Goal: Task Accomplishment & Management: Manage account settings

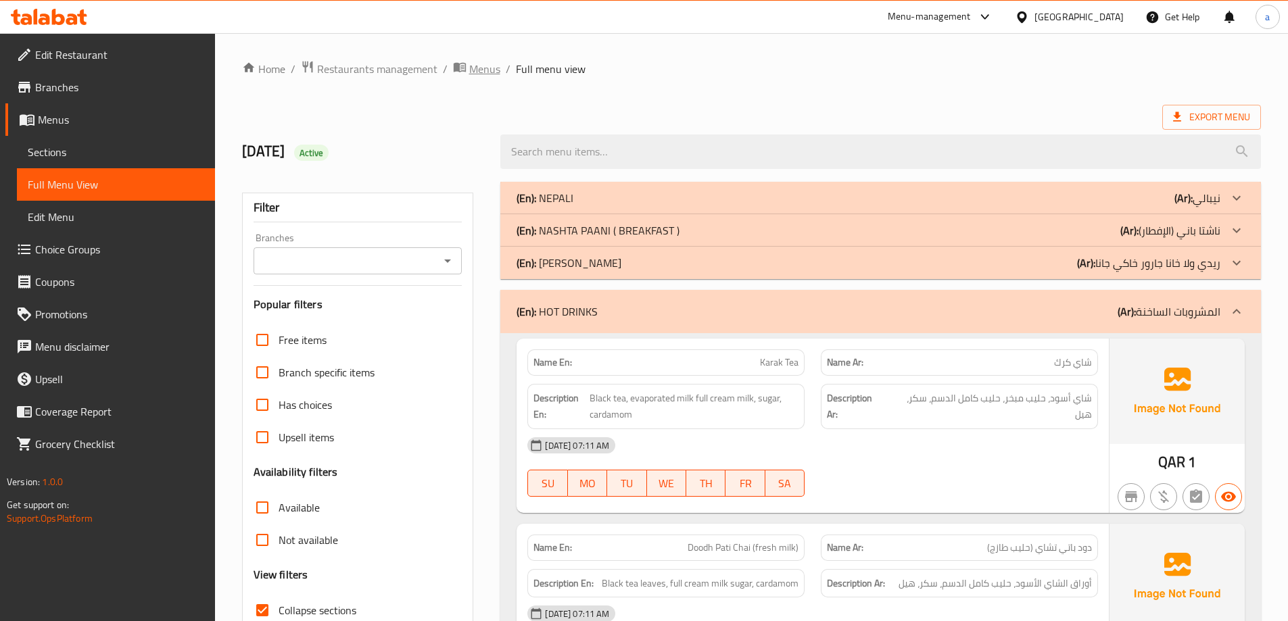
click at [469, 62] on span "Menus" at bounding box center [484, 69] width 31 height 16
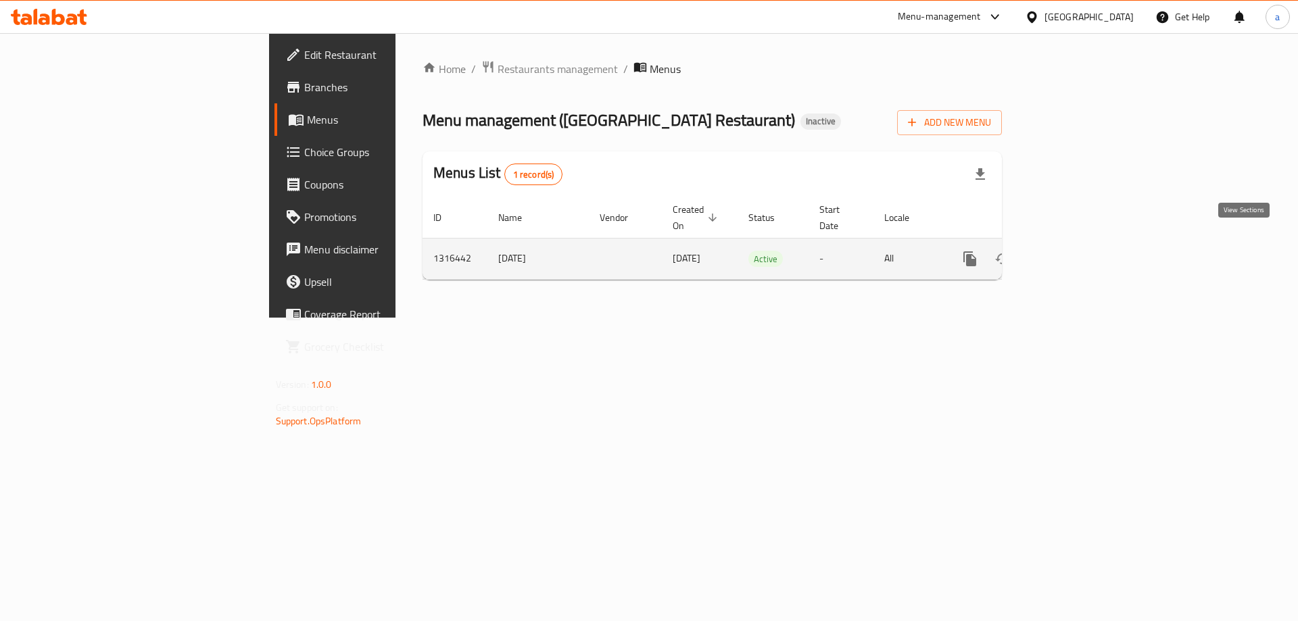
click at [1076, 251] on icon "enhanced table" at bounding box center [1067, 259] width 16 height 16
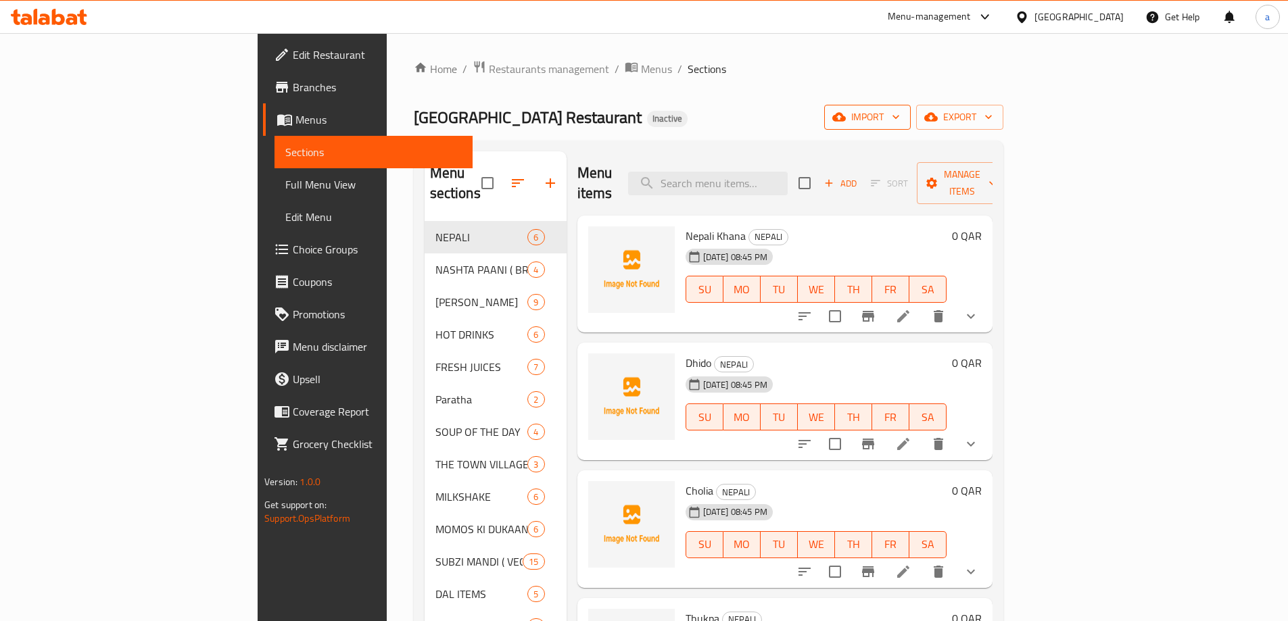
click at [900, 124] on span "import" at bounding box center [867, 117] width 65 height 17
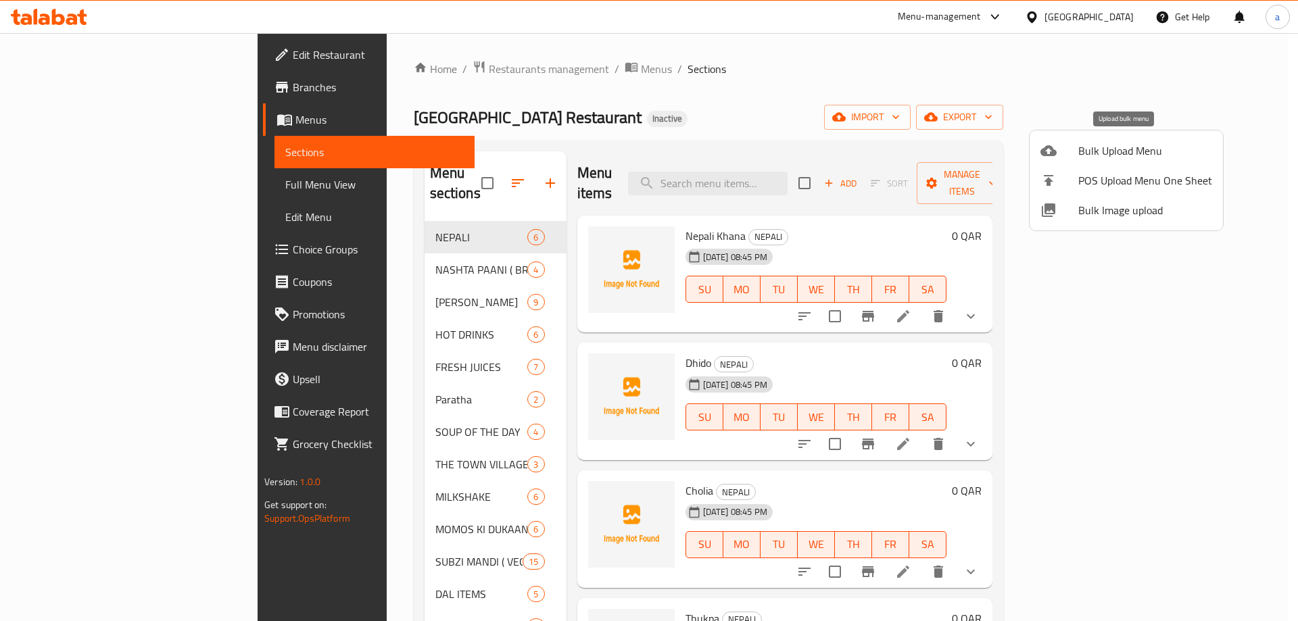
click at [1091, 150] on span "Bulk Upload Menu" at bounding box center [1145, 151] width 134 height 16
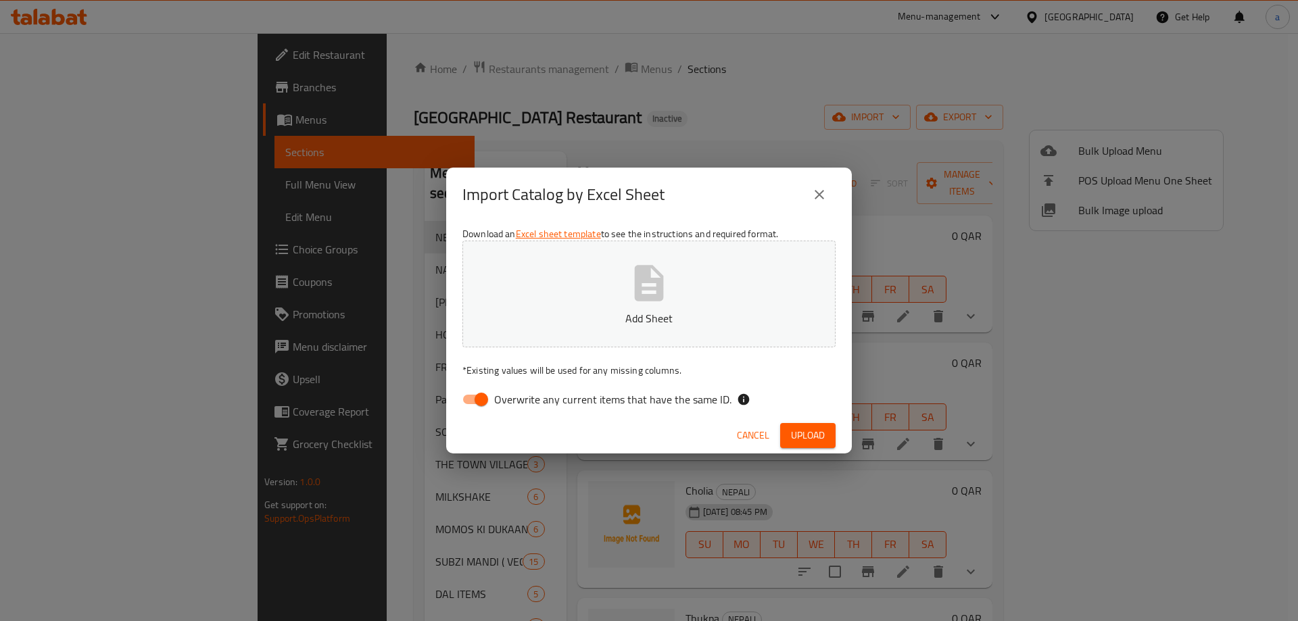
click at [492, 393] on input "Overwrite any current items that have the same ID." at bounding box center [481, 400] width 77 height 26
checkbox input "false"
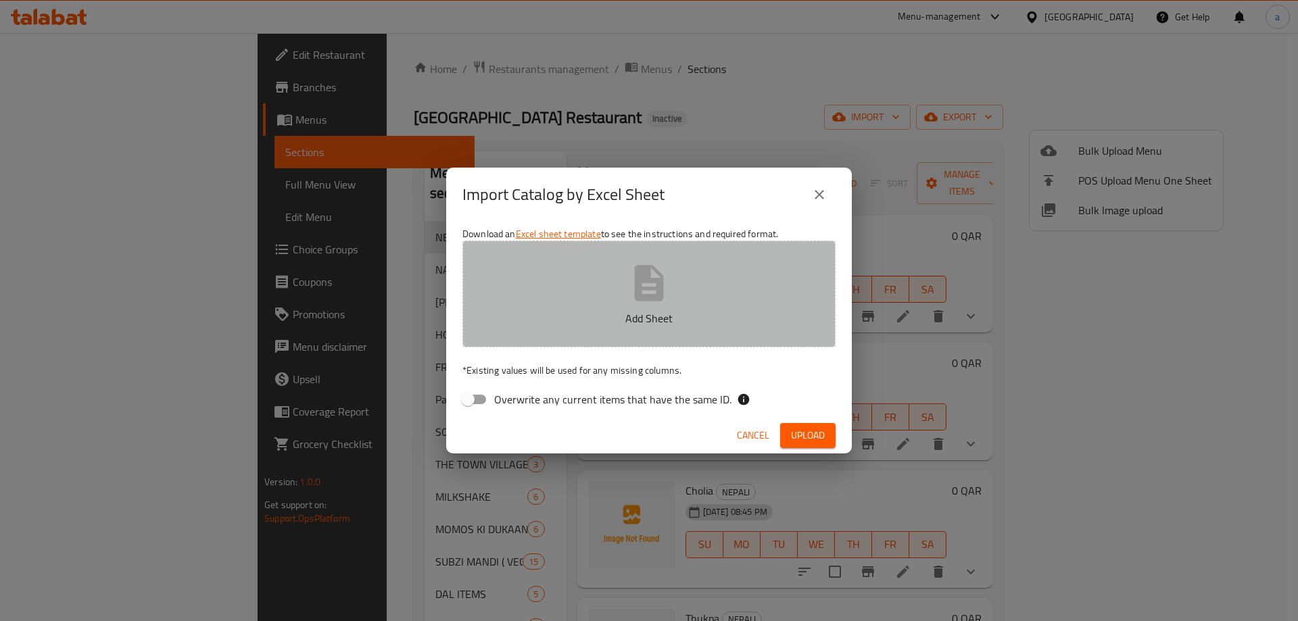
click at [610, 325] on p "Add Sheet" at bounding box center [648, 318] width 331 height 16
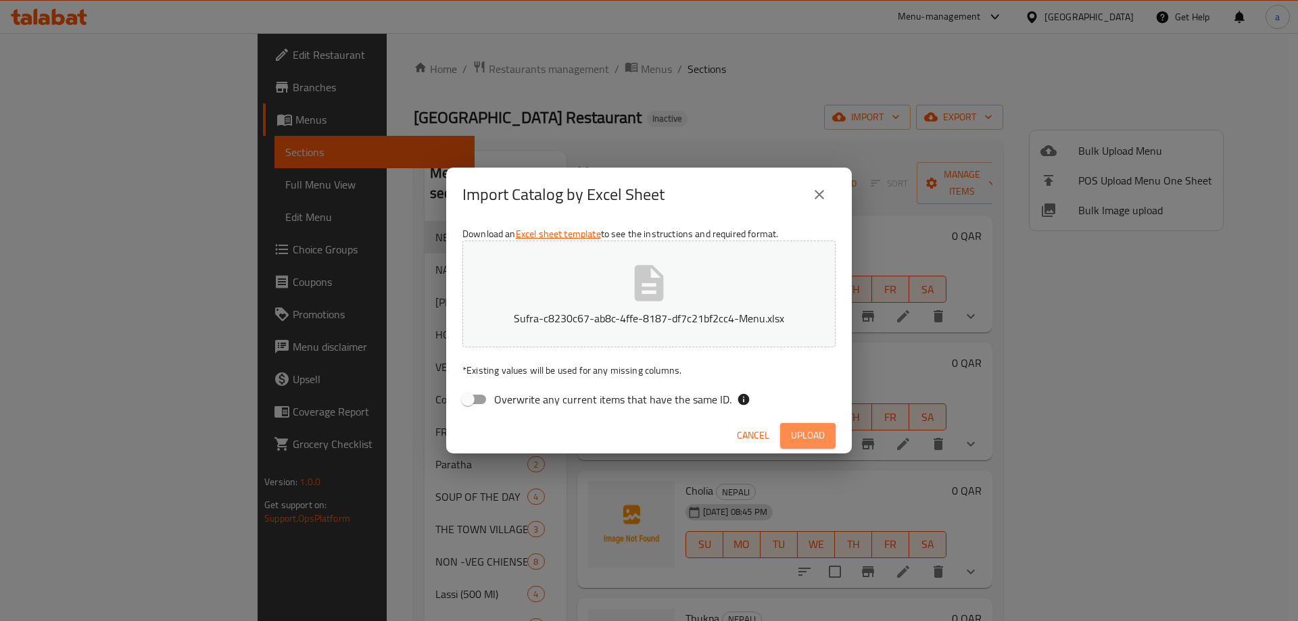
click at [826, 431] on button "Upload" at bounding box center [807, 435] width 55 height 25
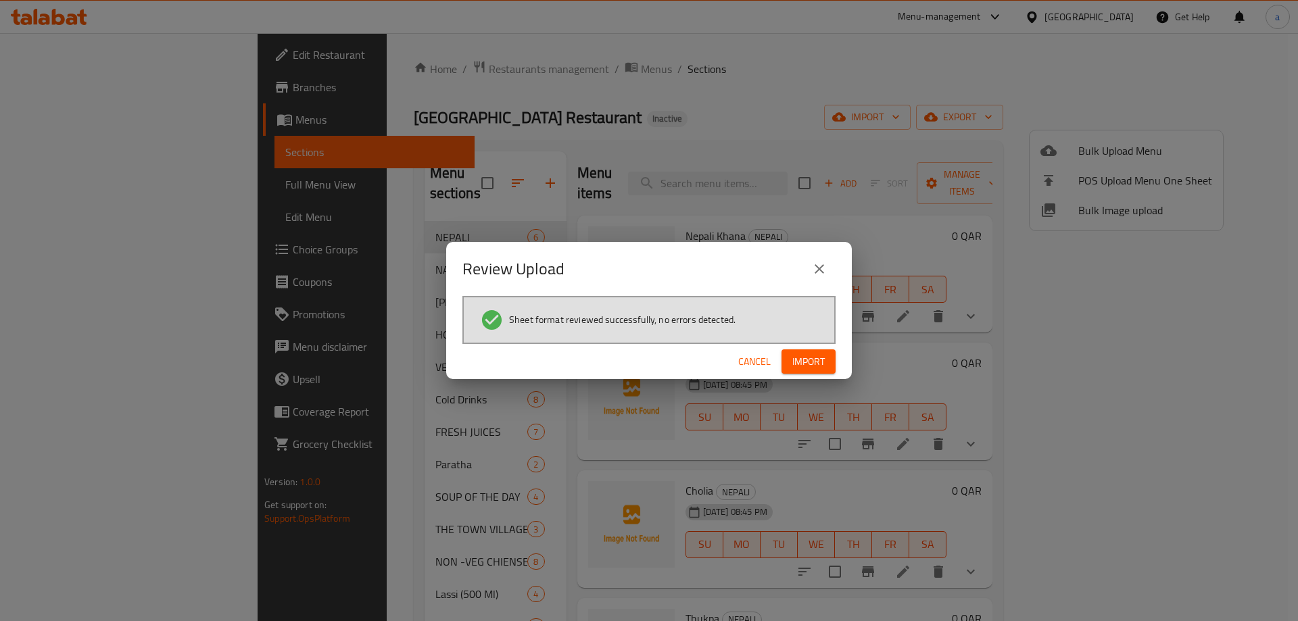
click at [827, 366] on button "Import" at bounding box center [809, 362] width 54 height 25
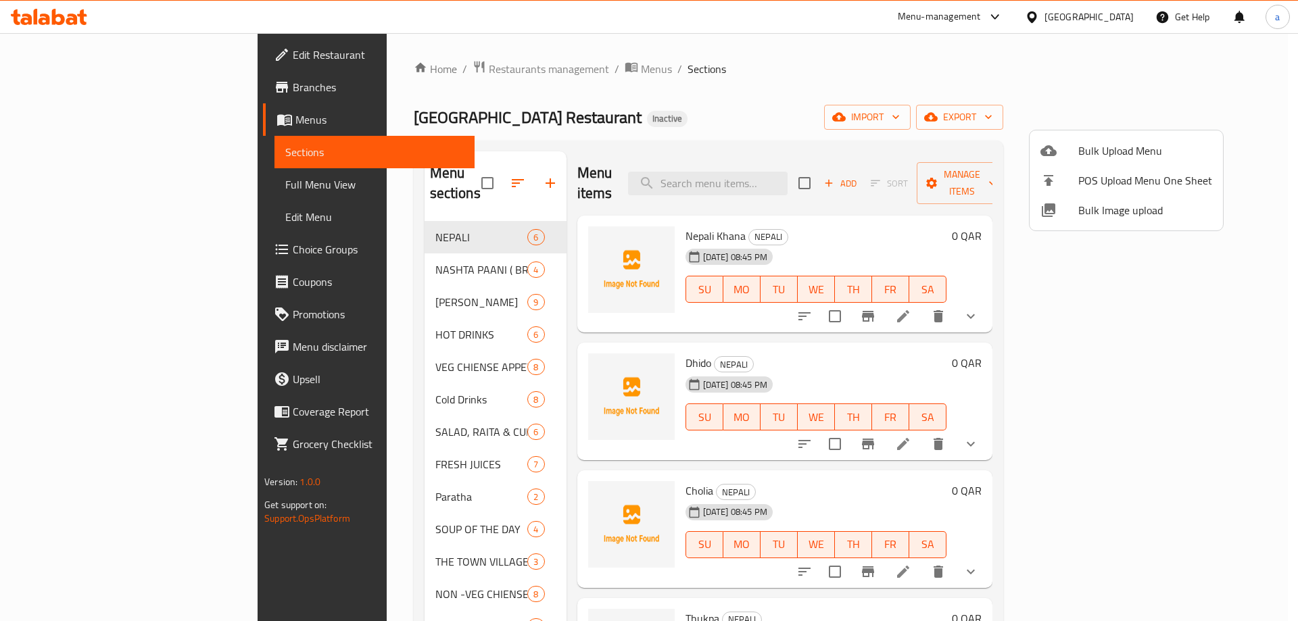
click at [1004, 98] on div at bounding box center [649, 310] width 1298 height 621
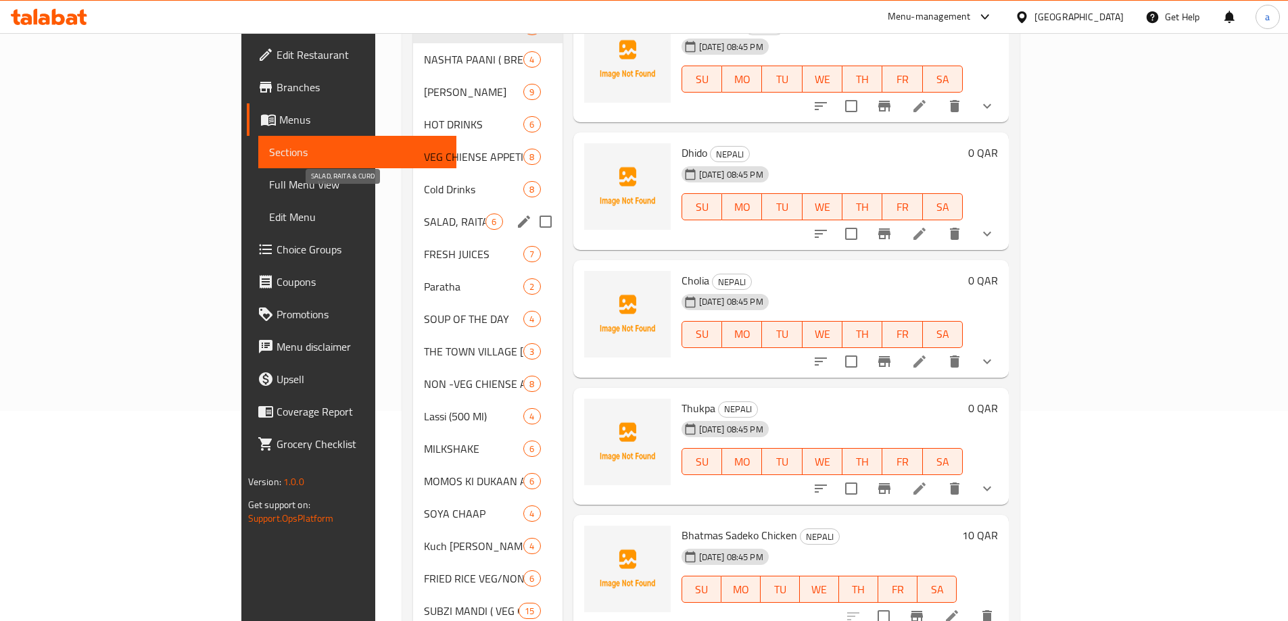
scroll to position [199, 0]
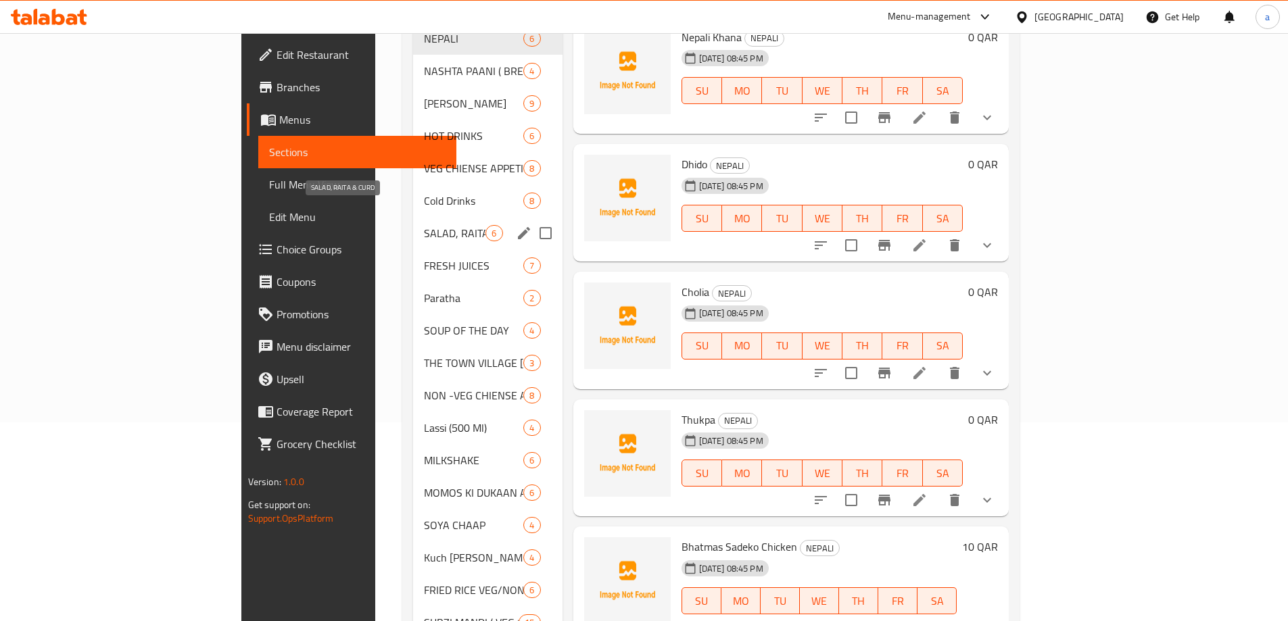
click at [424, 225] on span "SALAD, RAITA & CURD" at bounding box center [455, 233] width 62 height 16
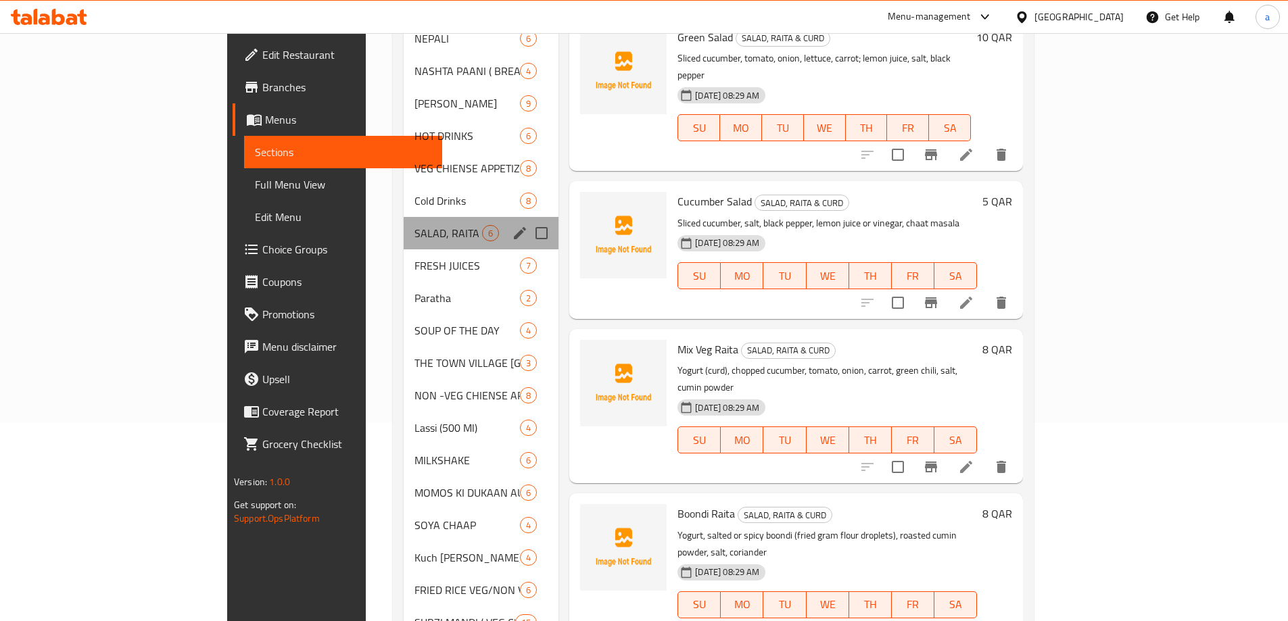
click at [451, 217] on div "SALAD, RAITA & CURD 6" at bounding box center [481, 233] width 155 height 32
click at [512, 225] on icon "edit" at bounding box center [520, 233] width 16 height 16
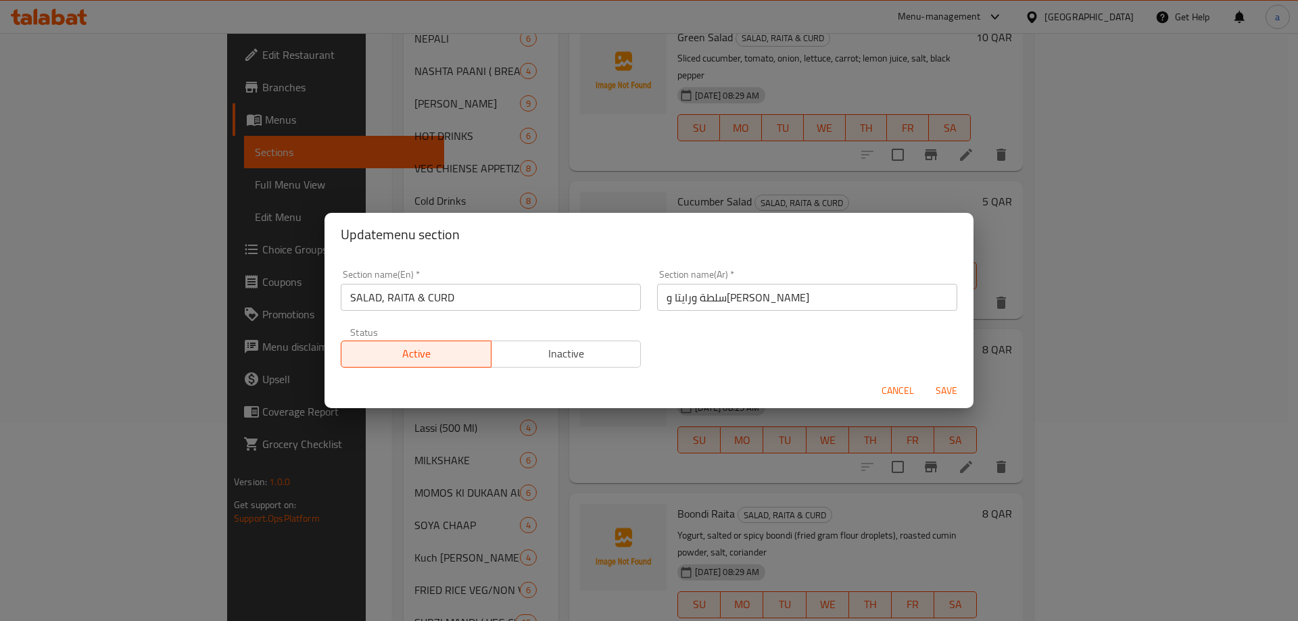
click at [448, 295] on input "SALAD, RAITA & CURD" at bounding box center [491, 297] width 300 height 27
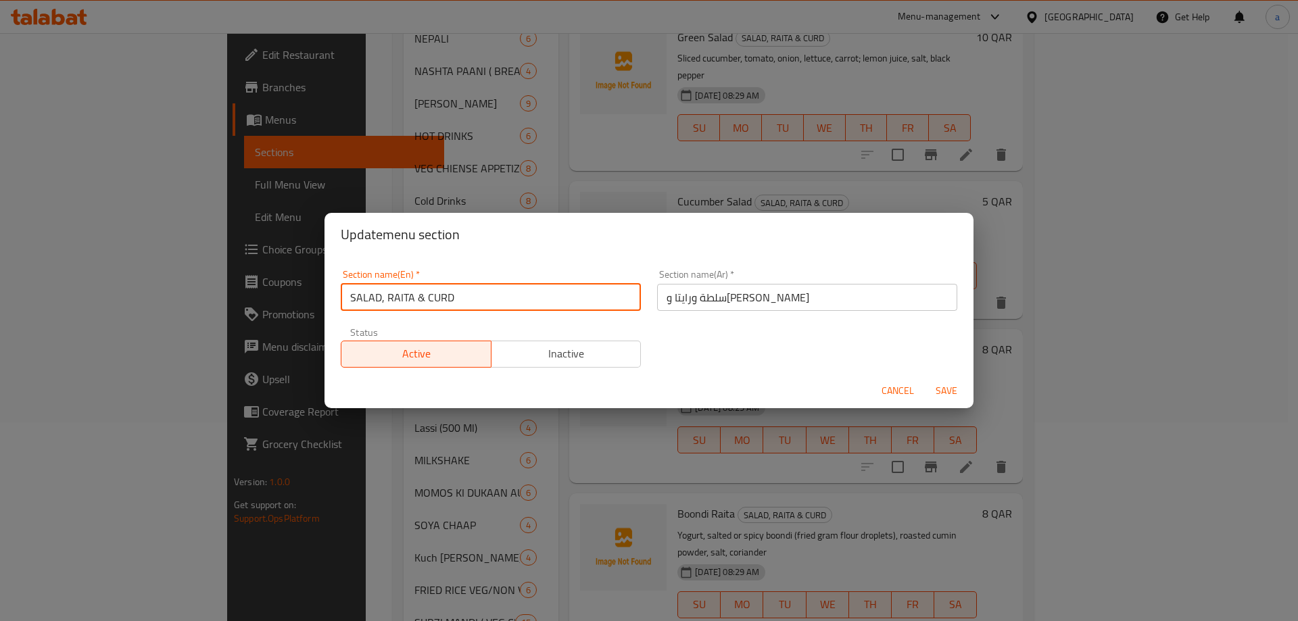
click at [448, 295] on input "SALAD, RAITA & CURD" at bounding box center [491, 297] width 300 height 27
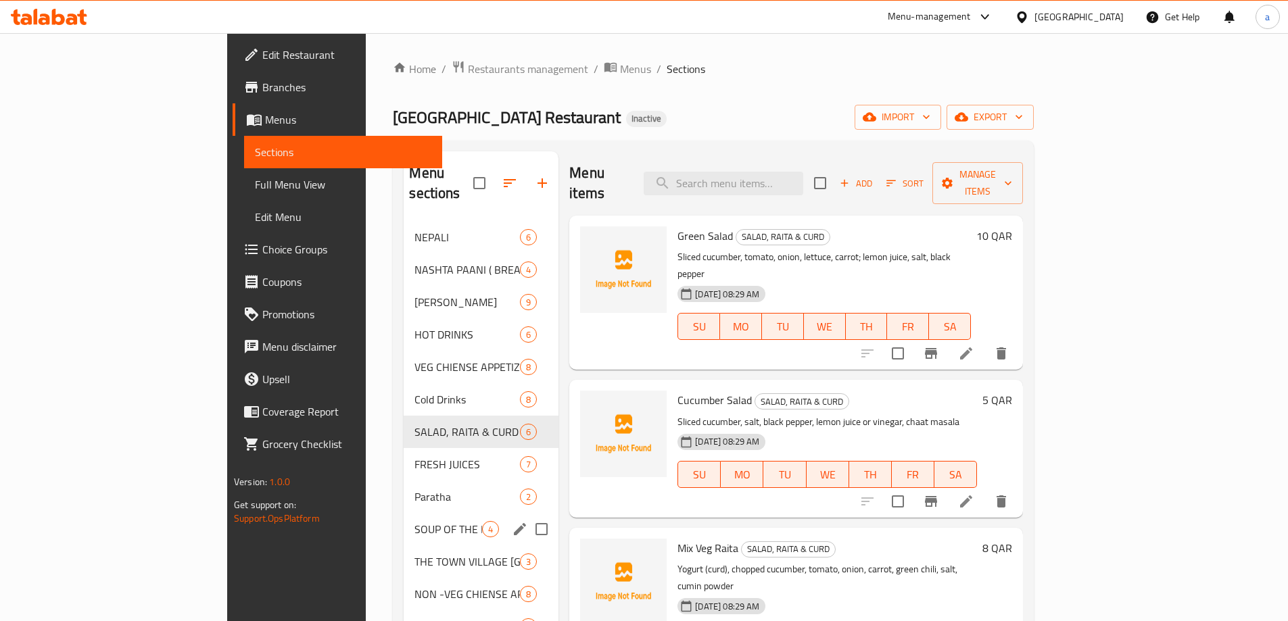
scroll to position [203, 0]
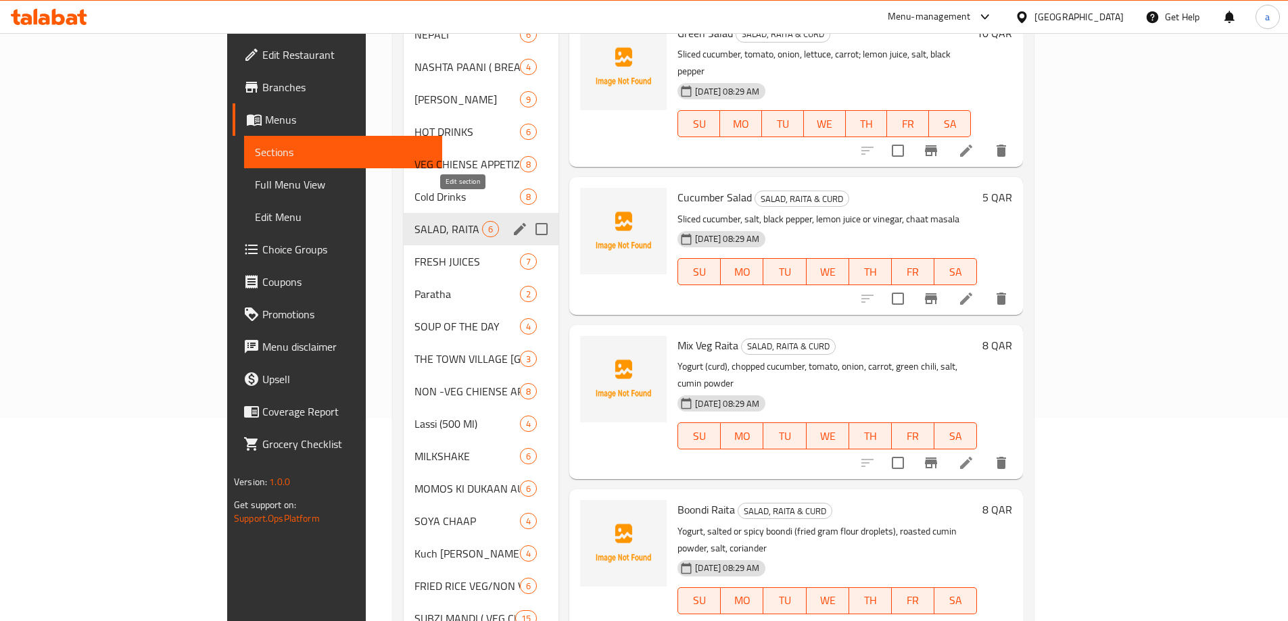
click at [512, 221] on icon "edit" at bounding box center [520, 229] width 16 height 16
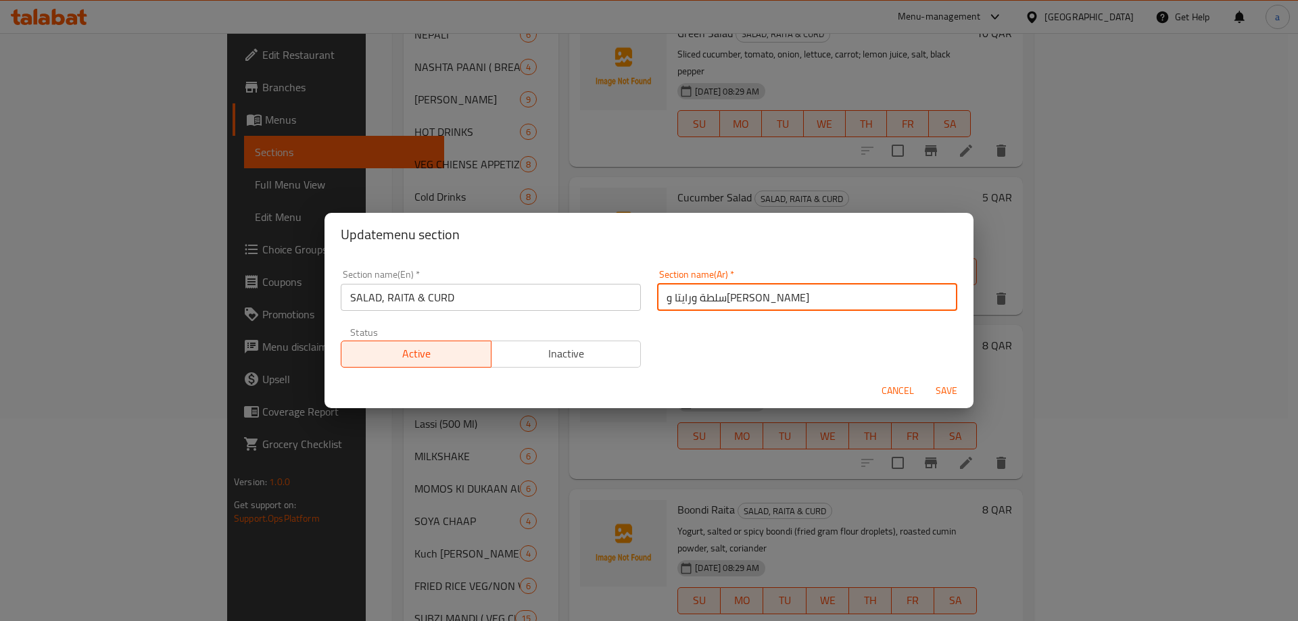
drag, startPoint x: 662, startPoint y: 300, endPoint x: 702, endPoint y: 315, distance: 43.2
click at [702, 315] on div "Section name(Ar)   * سلطة ورايتا و[PERSON_NAME] Section name(Ar) *" at bounding box center [807, 290] width 316 height 57
paste input "خثارة‎"
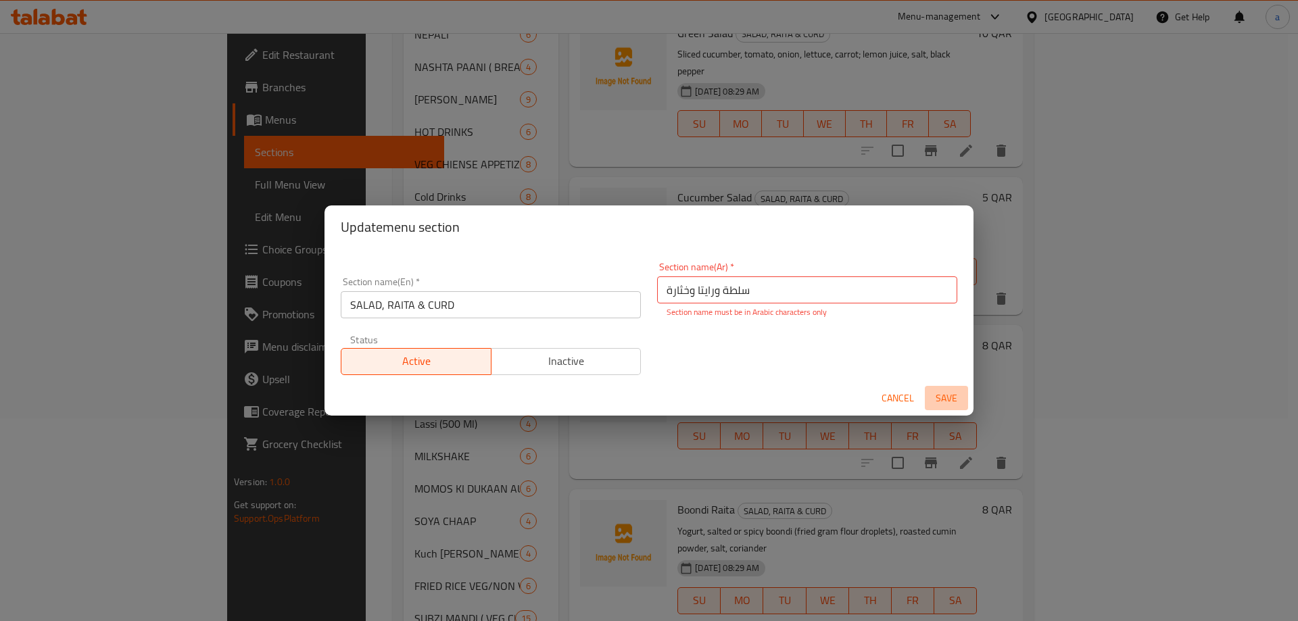
click at [943, 391] on span "Save" at bounding box center [946, 398] width 32 height 17
click at [771, 289] on input "سلطة ورايتا وخثارة‎" at bounding box center [807, 290] width 300 height 27
click at [561, 308] on input "SALAD, RAITA & CURD" at bounding box center [491, 304] width 300 height 27
click at [663, 292] on input "سلطة ورايتا وخثارة‎" at bounding box center [807, 290] width 300 height 27
click at [803, 298] on input "سلطة ورايتا وخثارة‎" at bounding box center [807, 290] width 300 height 27
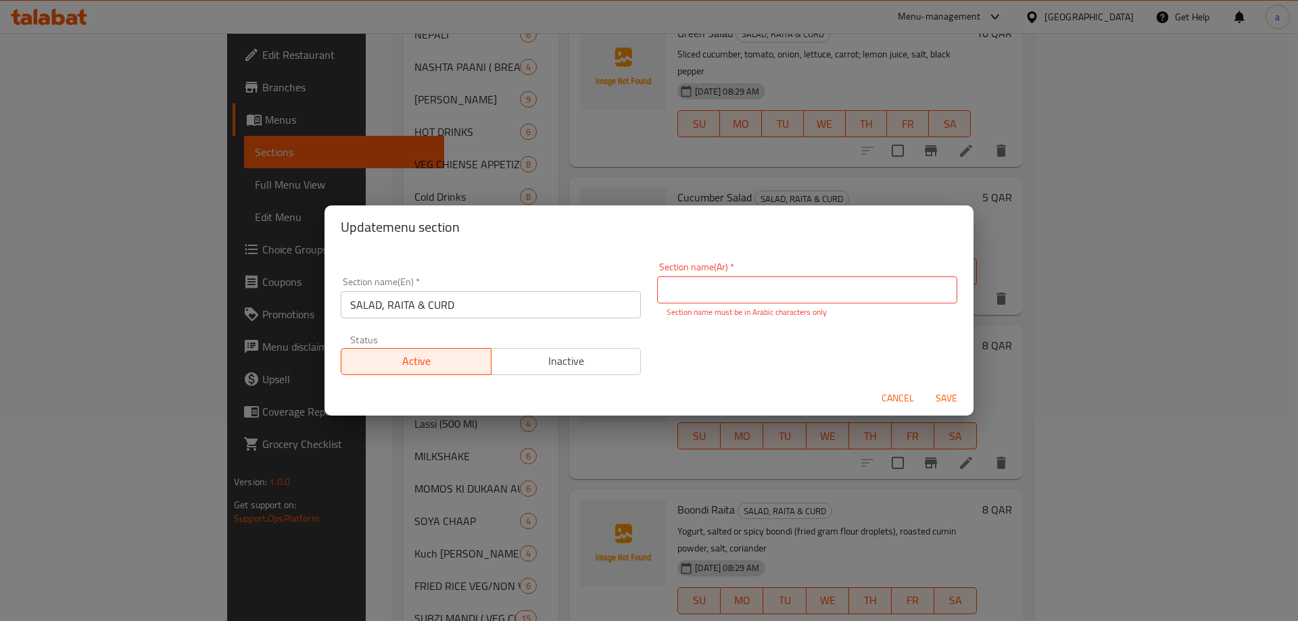
click at [540, 319] on div "Section name(En)   * SALAD, RAITA & CURD Section name(En) *" at bounding box center [491, 297] width 316 height 57
click at [558, 312] on input "SALAD, RAITA & CURD" at bounding box center [491, 304] width 300 height 27
click at [755, 297] on input "‎" at bounding box center [807, 290] width 300 height 27
click at [601, 311] on input "SALAD, RAITA & CURD" at bounding box center [491, 304] width 300 height 27
click at [825, 283] on input "‎سطلة وراتيا وخثارة" at bounding box center [807, 290] width 300 height 27
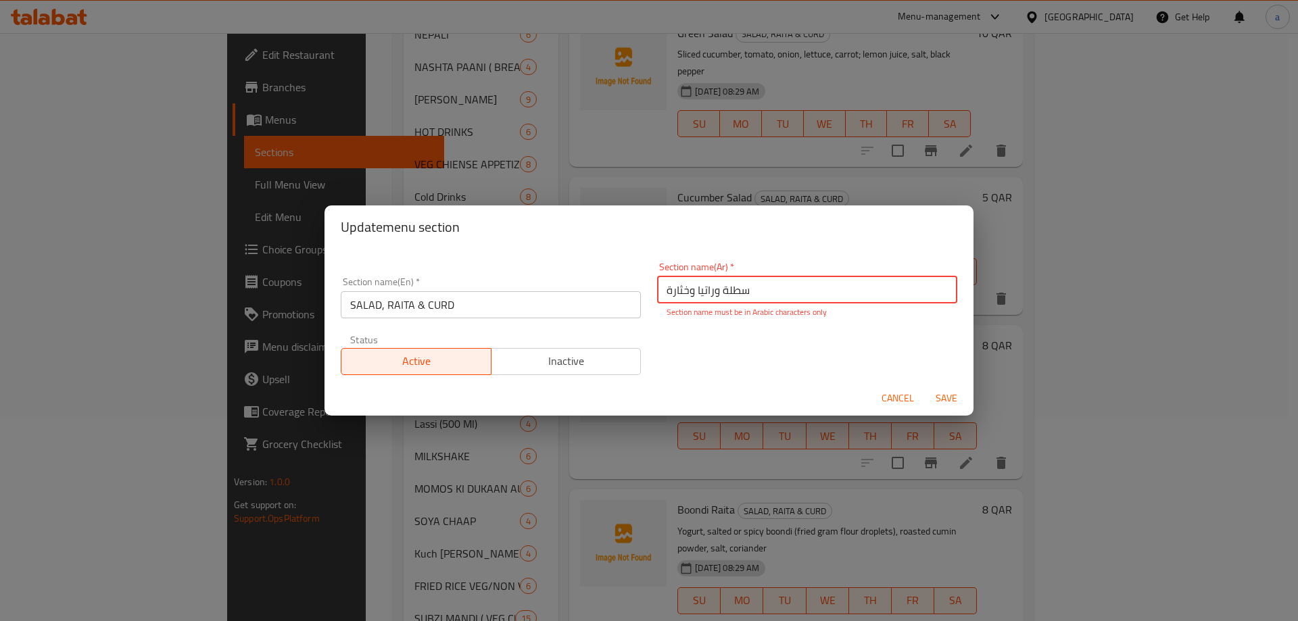
click at [732, 296] on input "‎سطلة وراتيا وخثارة" at bounding box center [807, 290] width 300 height 27
type input "‎سلطة وراتيا وخثارة"
click at [934, 400] on span "Save" at bounding box center [946, 398] width 32 height 17
click at [675, 306] on p "Section name must be in Arabic characters only" at bounding box center [807, 312] width 281 height 12
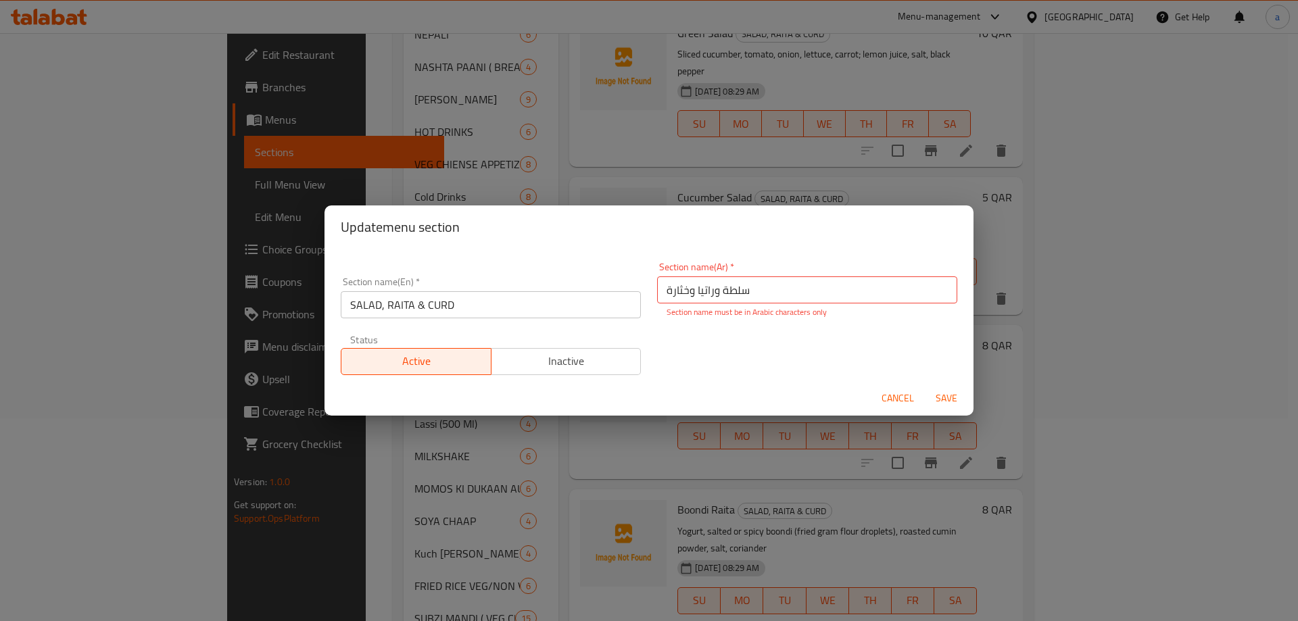
click at [753, 287] on input "‎سلطة وراتيا وخثارة" at bounding box center [807, 290] width 300 height 27
click at [600, 311] on input "SALAD, RAITA & CURD" at bounding box center [491, 304] width 300 height 27
click at [675, 278] on input "text" at bounding box center [807, 290] width 300 height 27
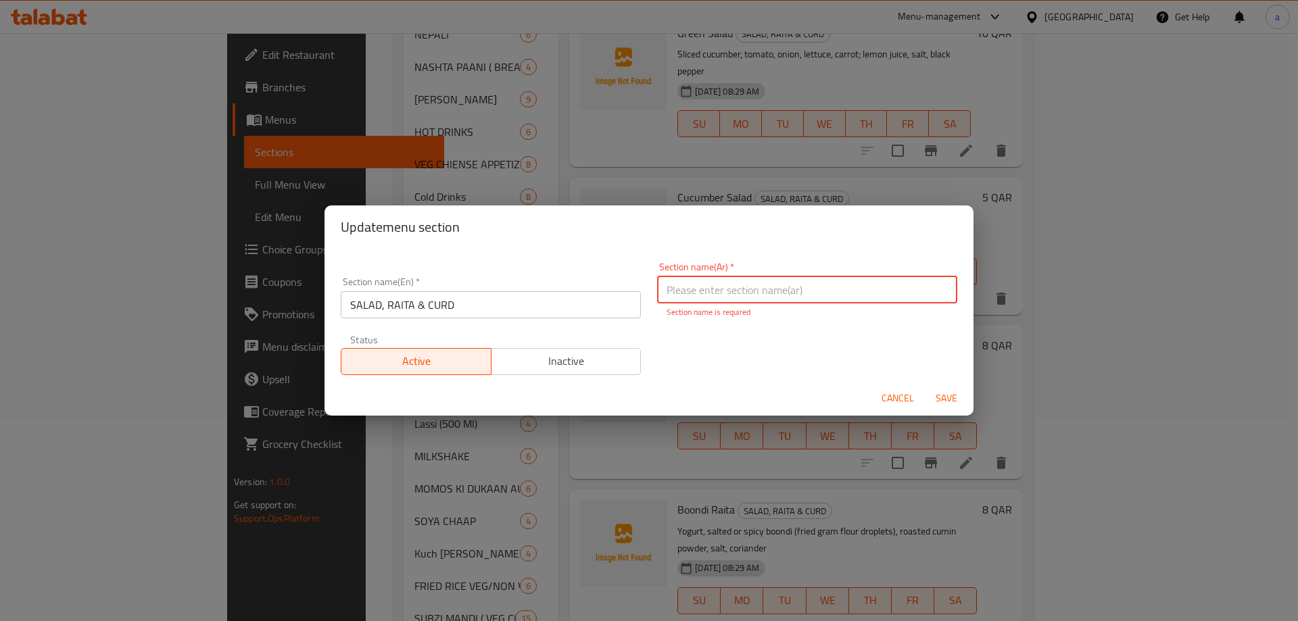
type input "س"
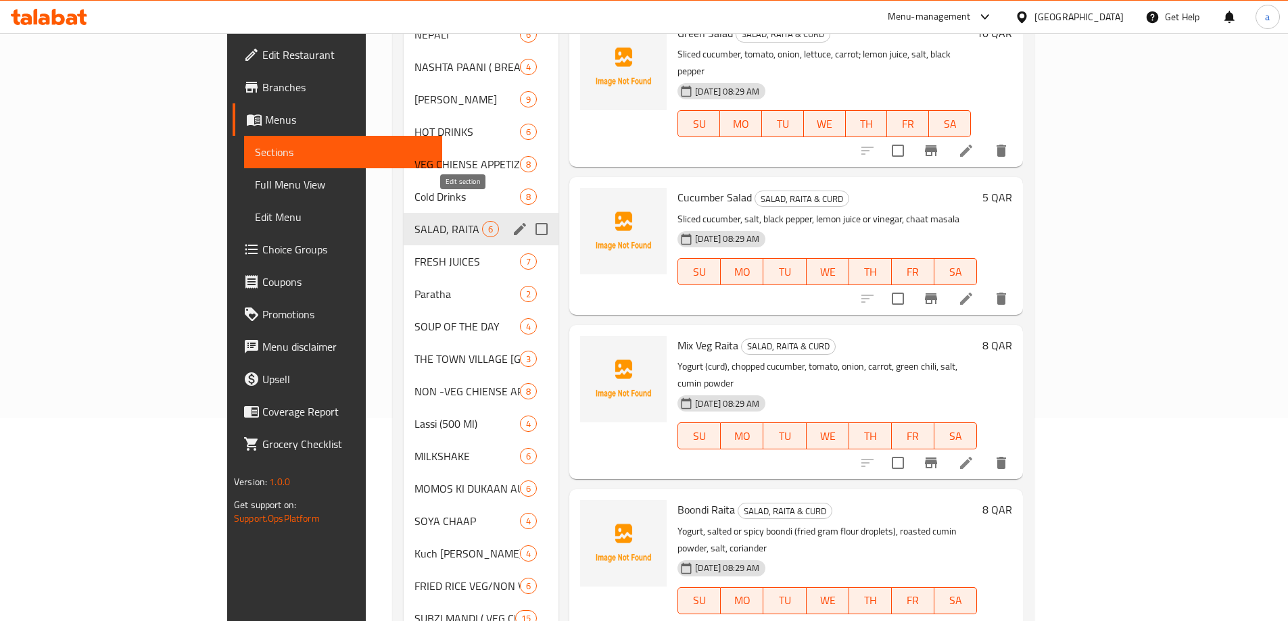
click at [512, 221] on icon "edit" at bounding box center [520, 229] width 16 height 16
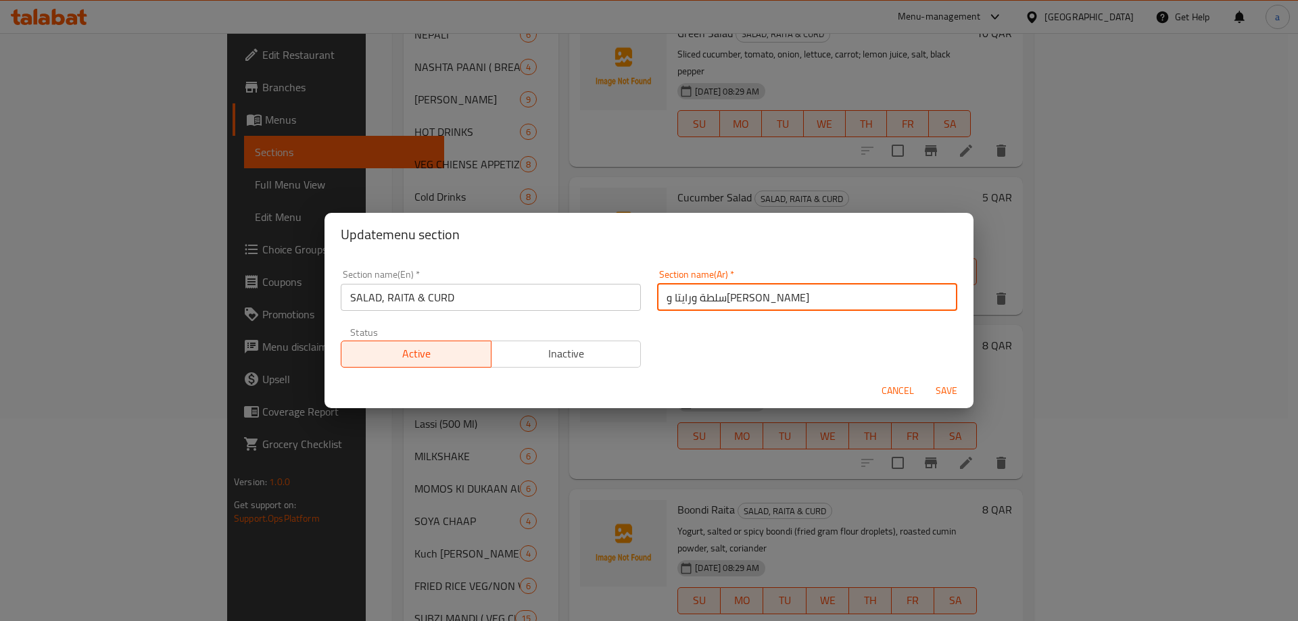
drag, startPoint x: 661, startPoint y: 300, endPoint x: 704, endPoint y: 322, distance: 47.8
click at [704, 322] on div "Section name(En)   * SALAD, RAITA & CURD Section name(En) * Section name(Ar)   …" at bounding box center [649, 319] width 633 height 114
type input "سلطة ورايتا وخثارة"
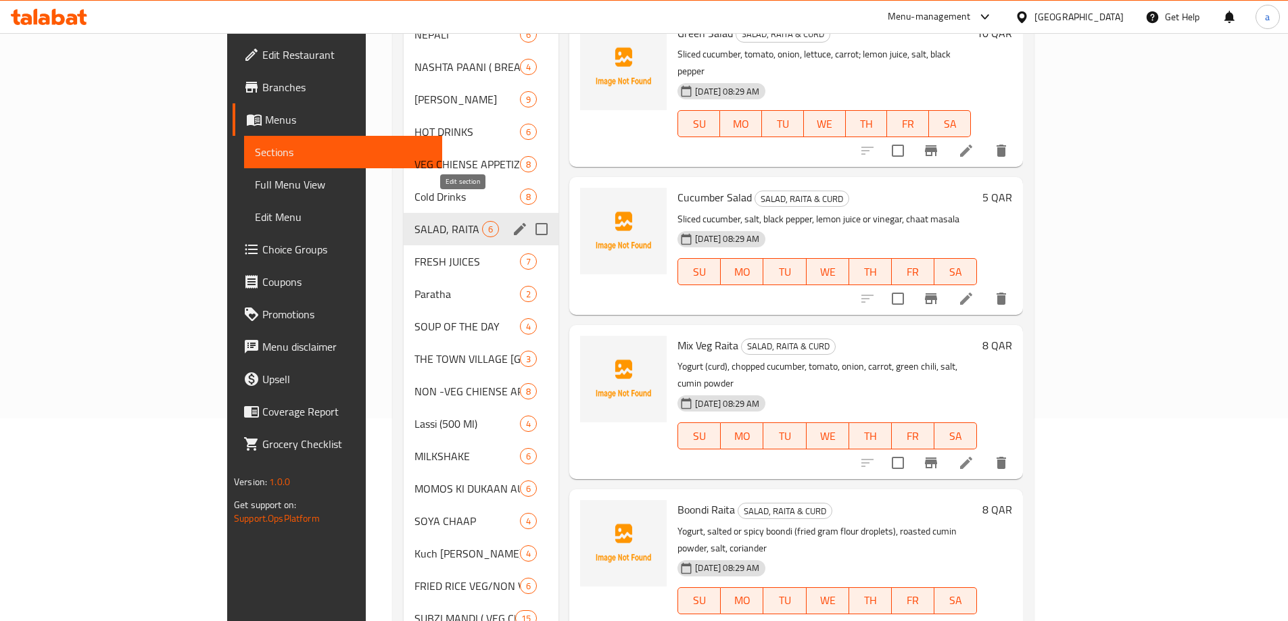
click at [510, 219] on button "edit" at bounding box center [520, 229] width 20 height 20
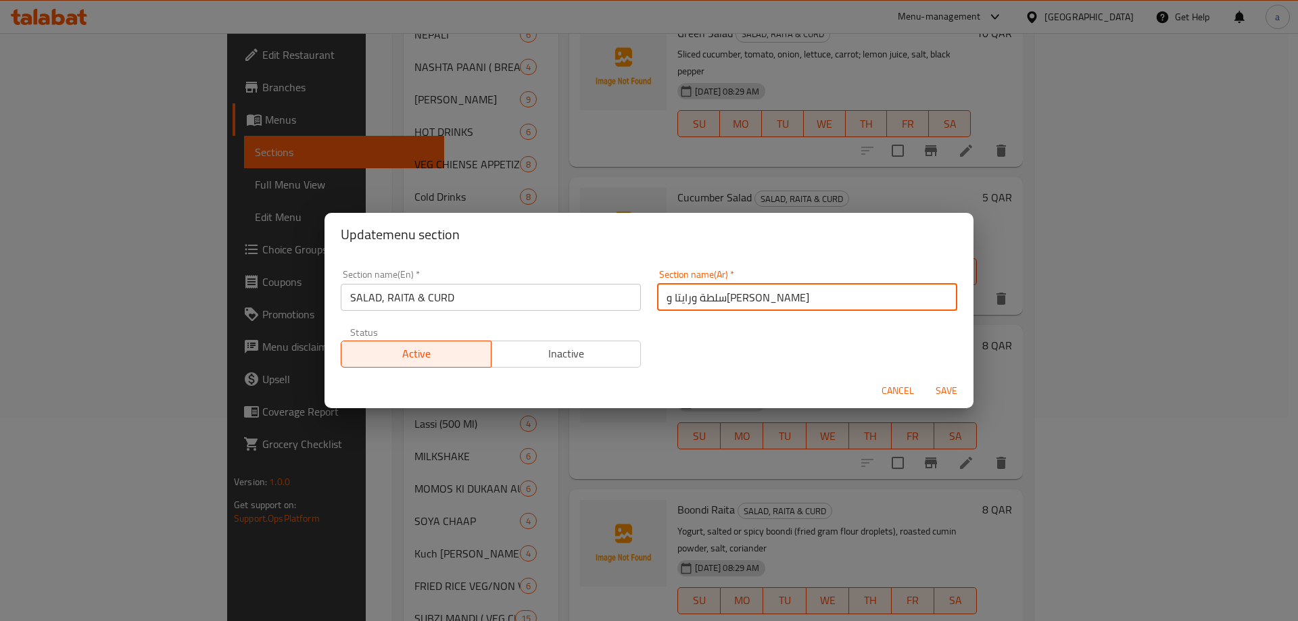
click at [657, 300] on input "سلطة ورايتا و[PERSON_NAME]" at bounding box center [807, 297] width 300 height 27
click at [665, 298] on input "سلطة ورايتا و[PERSON_NAME]" at bounding box center [807, 297] width 300 height 27
click at [673, 296] on input "سلطة ورايتا و[PERSON_NAME]" at bounding box center [807, 297] width 300 height 27
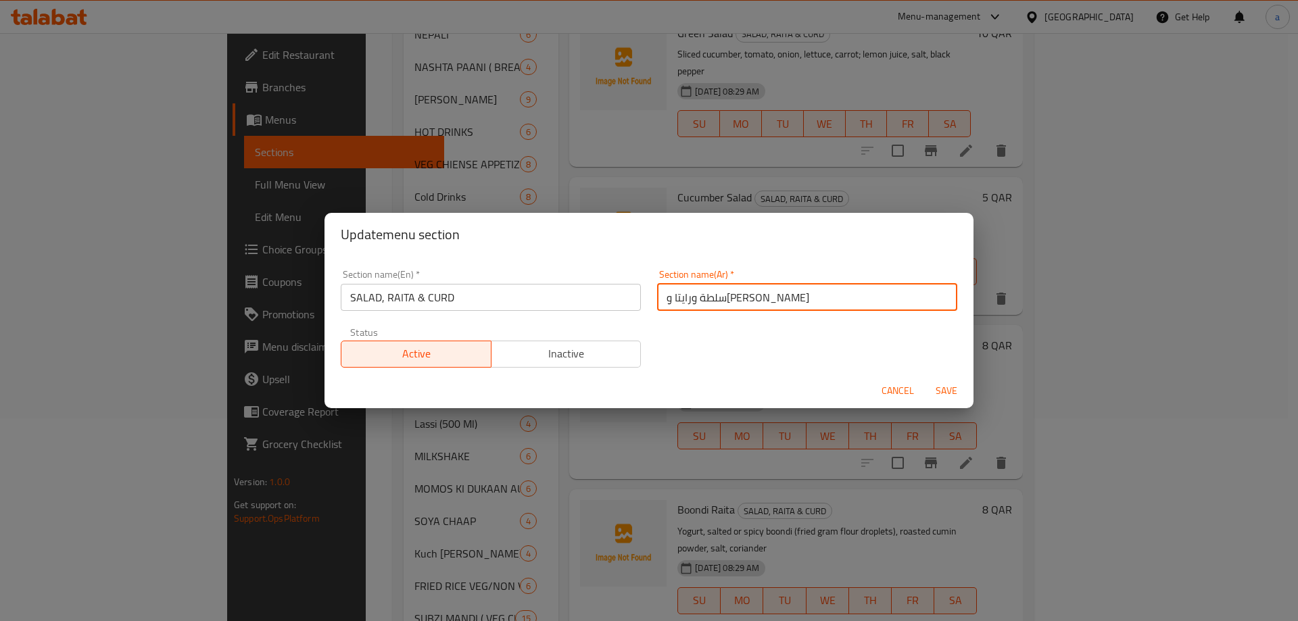
click at [673, 296] on input "سلطة ورايتا و[PERSON_NAME]" at bounding box center [807, 297] width 300 height 27
drag, startPoint x: 661, startPoint y: 300, endPoint x: 702, endPoint y: 308, distance: 41.9
click at [702, 308] on input "سلطة ورايتا و[PERSON_NAME]" at bounding box center [807, 297] width 300 height 27
type input "سلطة ورايتا وخثارة"
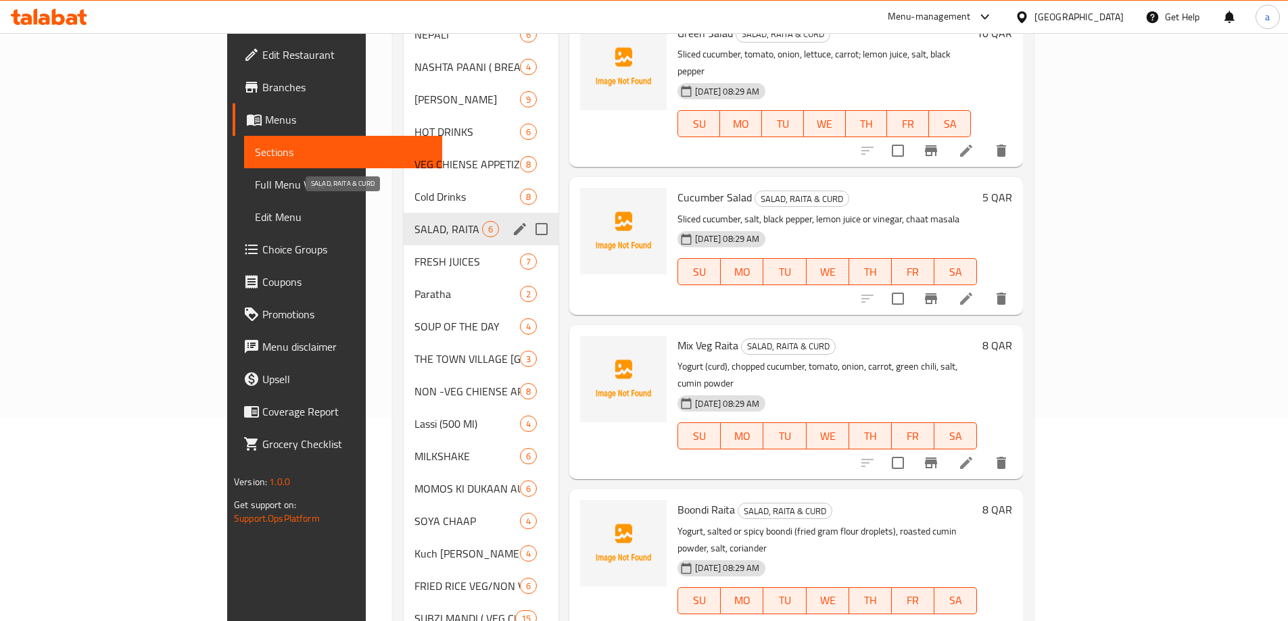
click at [414, 221] on span "SALAD, RAITA & CURD" at bounding box center [448, 229] width 68 height 16
click at [512, 221] on icon "edit" at bounding box center [520, 229] width 16 height 16
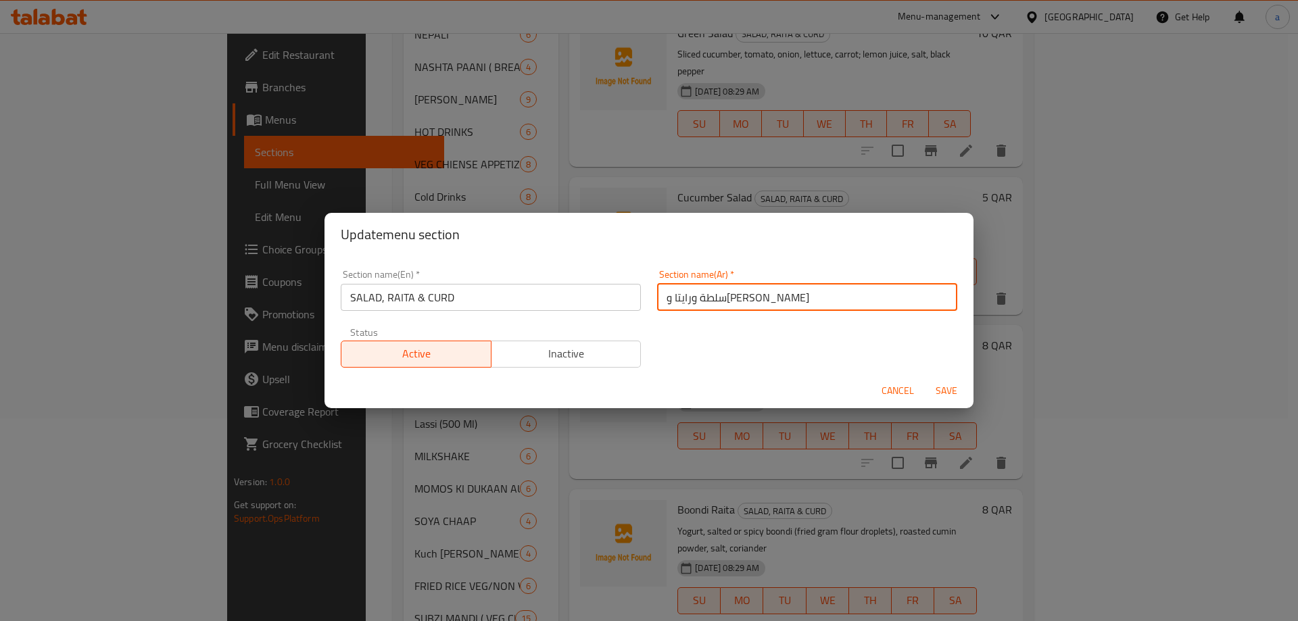
drag, startPoint x: 655, startPoint y: 302, endPoint x: 702, endPoint y: 320, distance: 50.5
click at [702, 320] on div "Section name(En)   * SALAD, RAITA & CURD Section name(En) * Section name(Ar)   …" at bounding box center [649, 319] width 633 height 114
type input "سلطة ورايتا وخثارة"
click at [925, 379] on button "Save" at bounding box center [946, 391] width 43 height 25
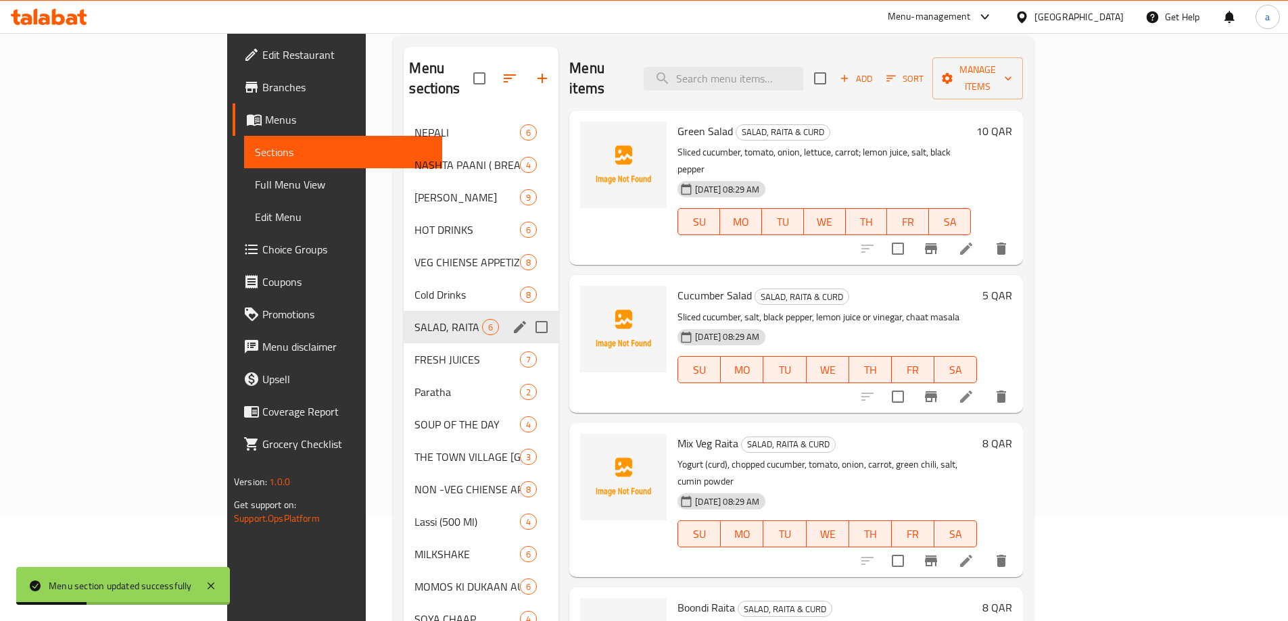
scroll to position [0, 0]
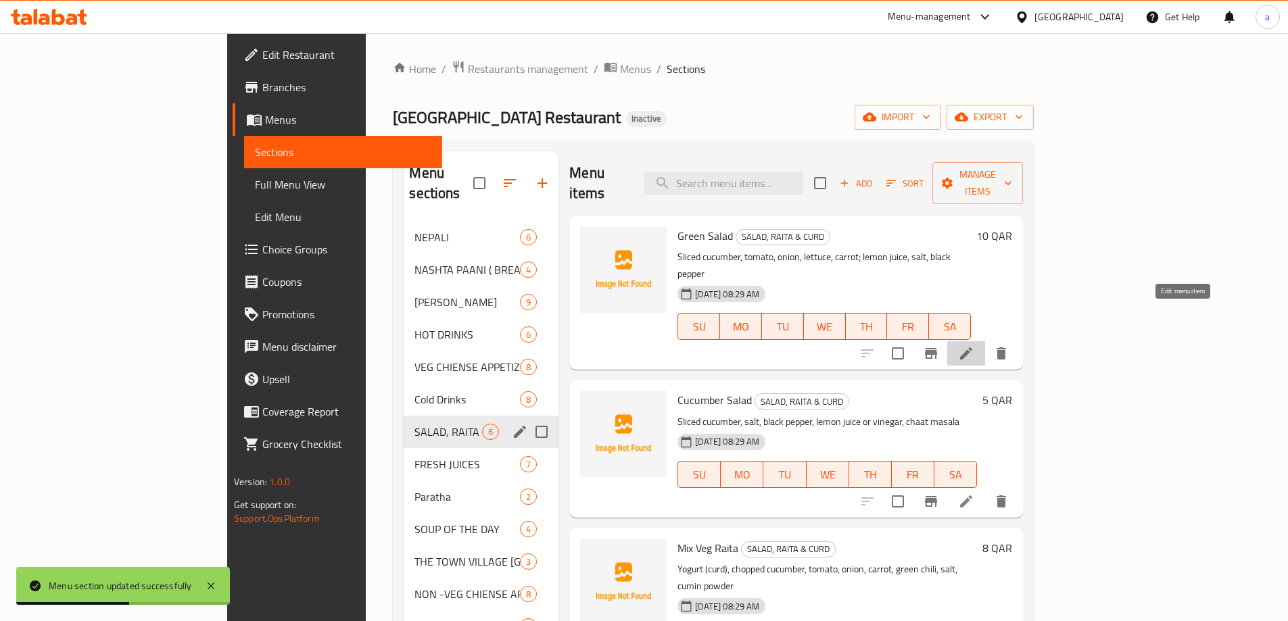
click at [974, 345] on icon at bounding box center [966, 353] width 16 height 16
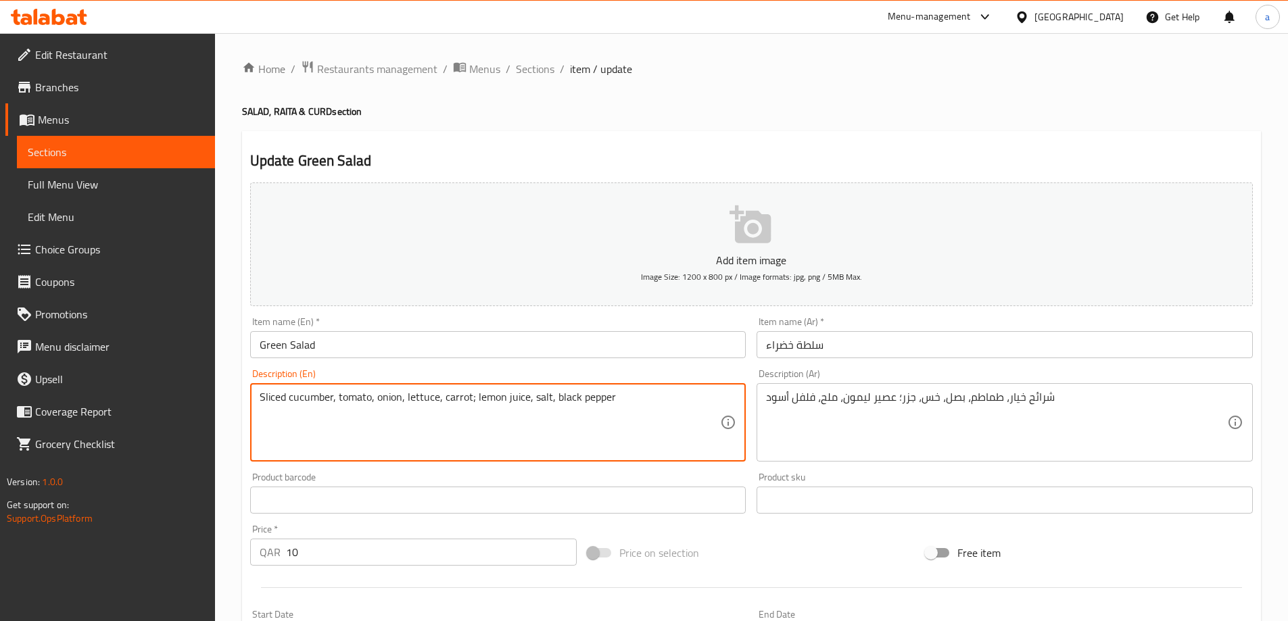
click at [513, 398] on textarea "Sliced cucumber, tomato, onion, lettuce, carrot; lemon juice, salt, black pepper" at bounding box center [490, 423] width 461 height 64
click at [640, 396] on textarea "Sliced cucumber, tomato, onion, lettuce, carrot; lemon juice, salt, black pepper" at bounding box center [490, 423] width 461 height 64
click at [377, 400] on textarea "Sliced cucumber, tomato, onion, lettuce, carrot; lemon juice, salt, black pepper" at bounding box center [490, 423] width 461 height 64
click at [421, 427] on textarea "Sliced cucumber, tomato, onion, lettuce, carrot; lemon juice, salt, black pepper" at bounding box center [490, 423] width 461 height 64
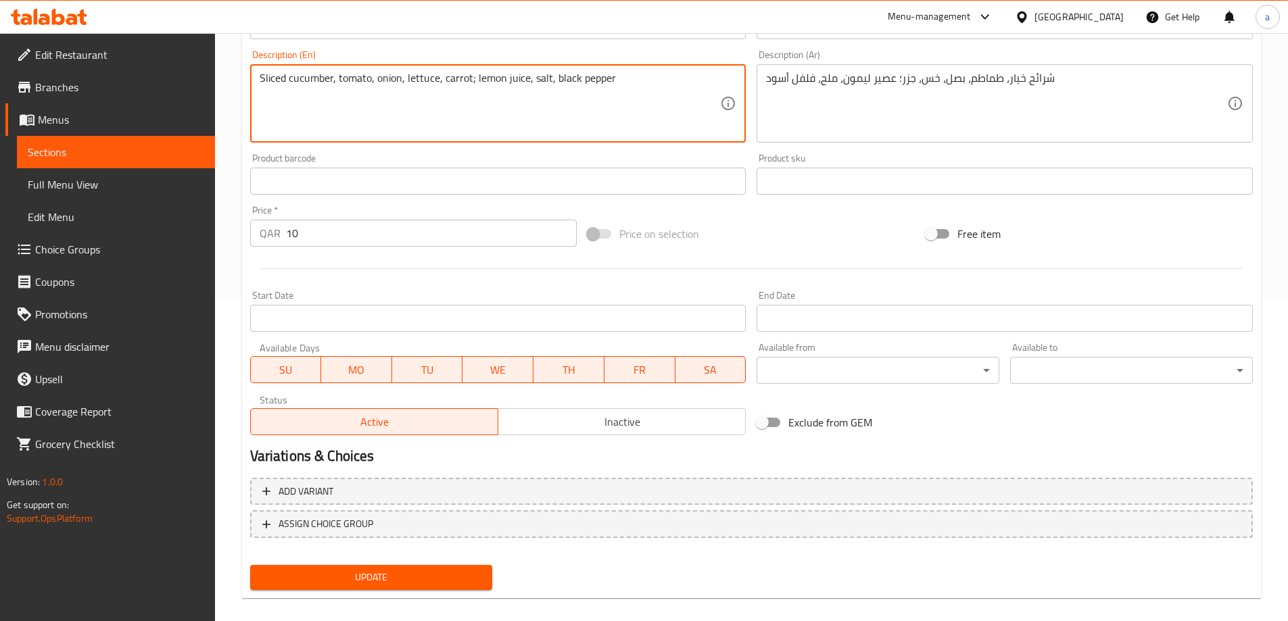
scroll to position [334, 0]
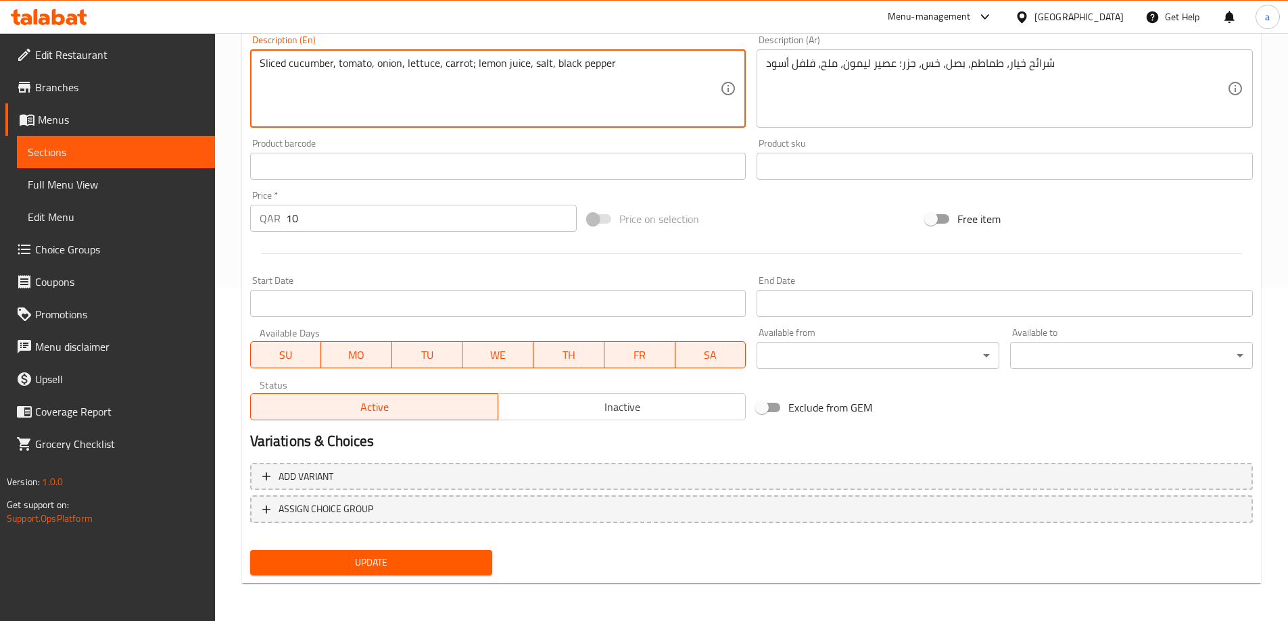
click at [389, 556] on span "Update" at bounding box center [371, 562] width 221 height 17
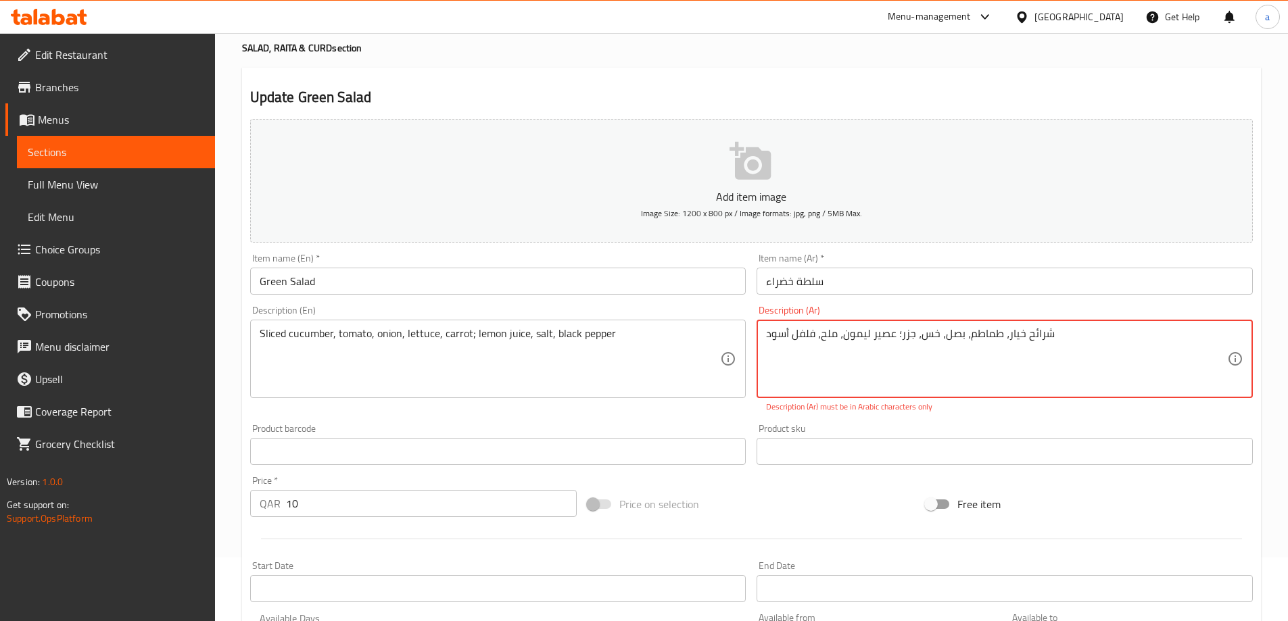
scroll to position [0, 0]
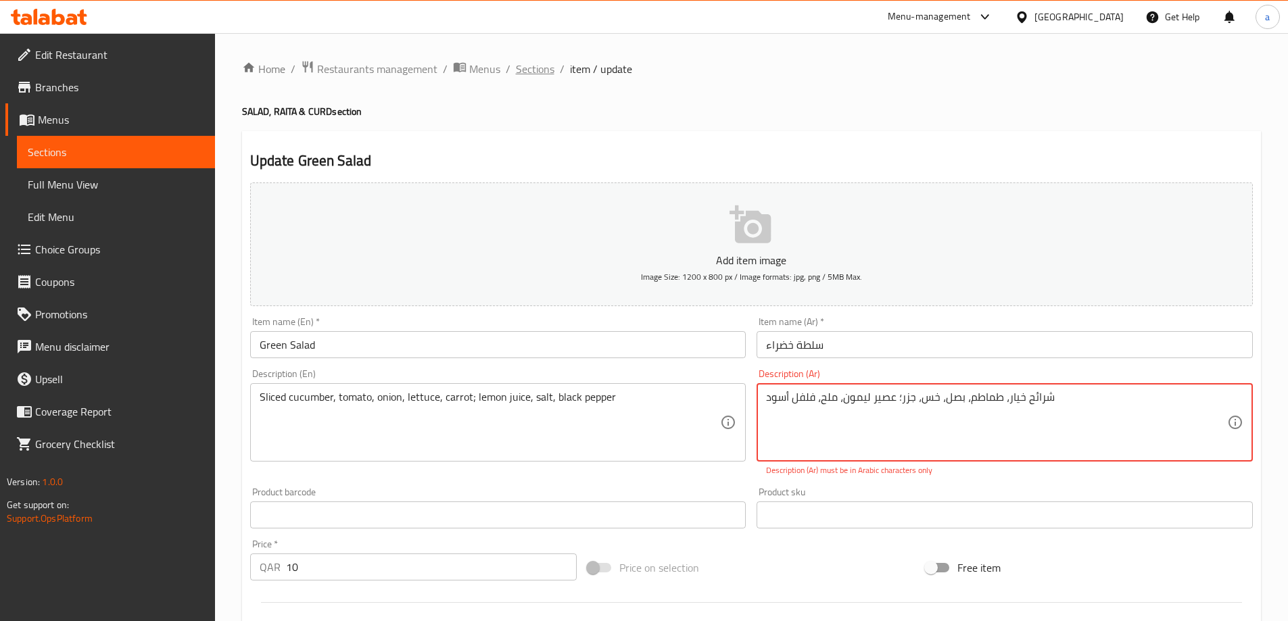
click at [521, 77] on span "Sections" at bounding box center [535, 69] width 39 height 16
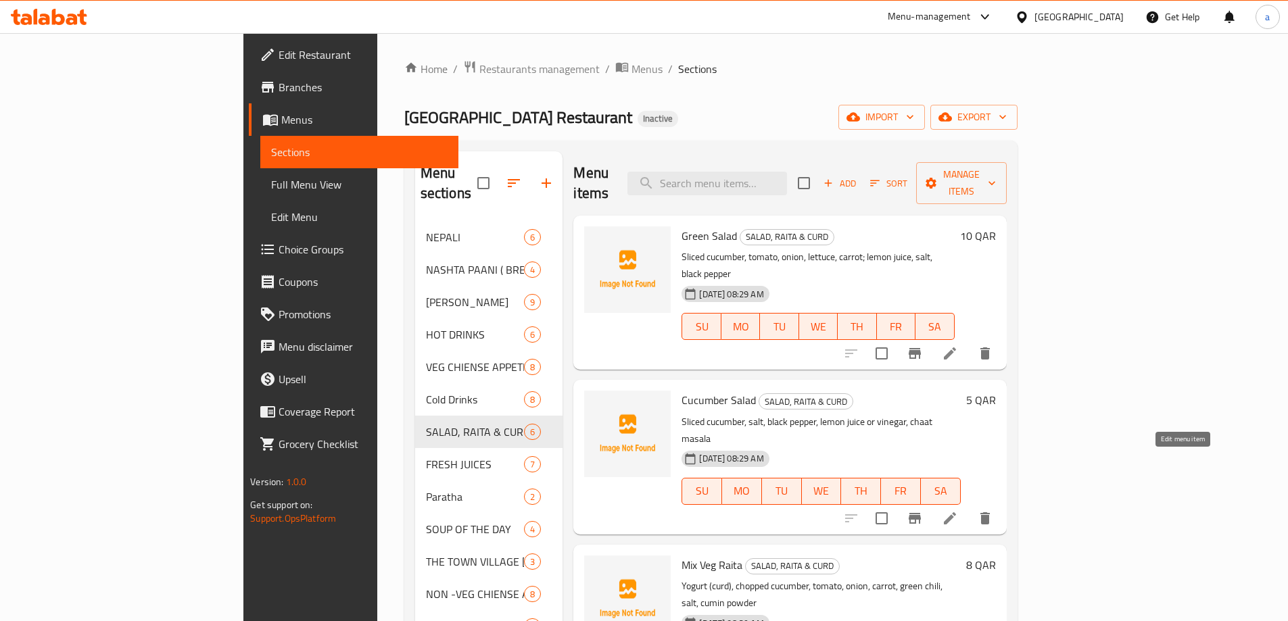
click at [958, 510] on icon at bounding box center [950, 518] width 16 height 16
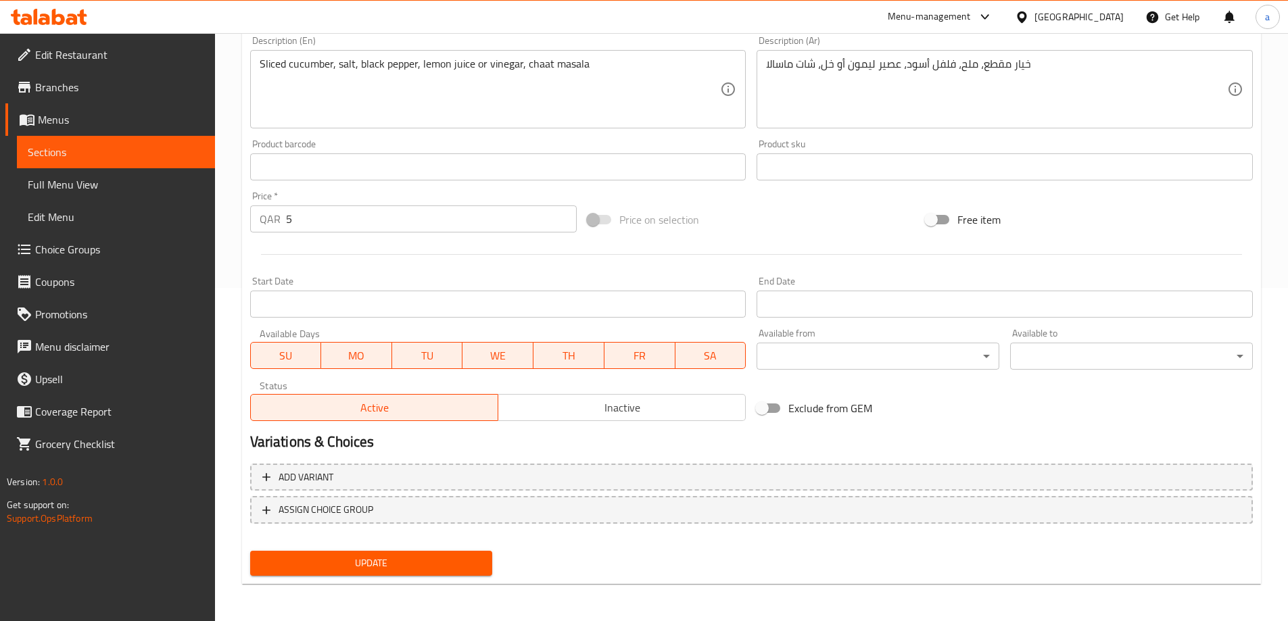
scroll to position [334, 0]
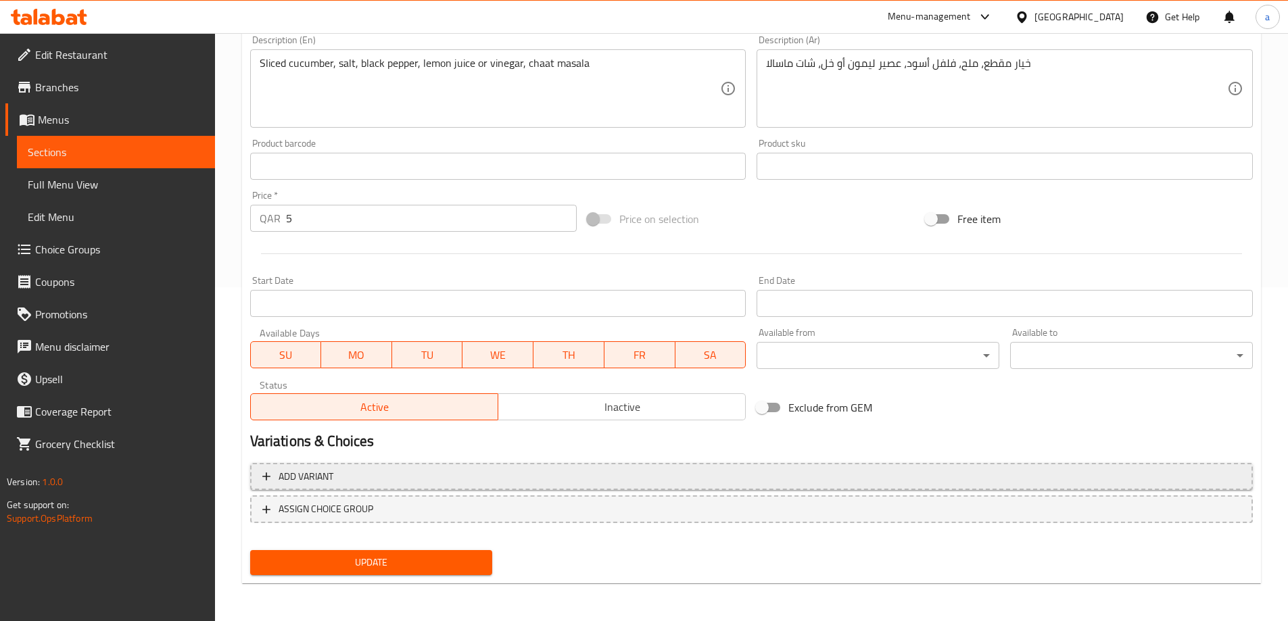
click at [700, 486] on button "Add variant" at bounding box center [751, 477] width 1003 height 28
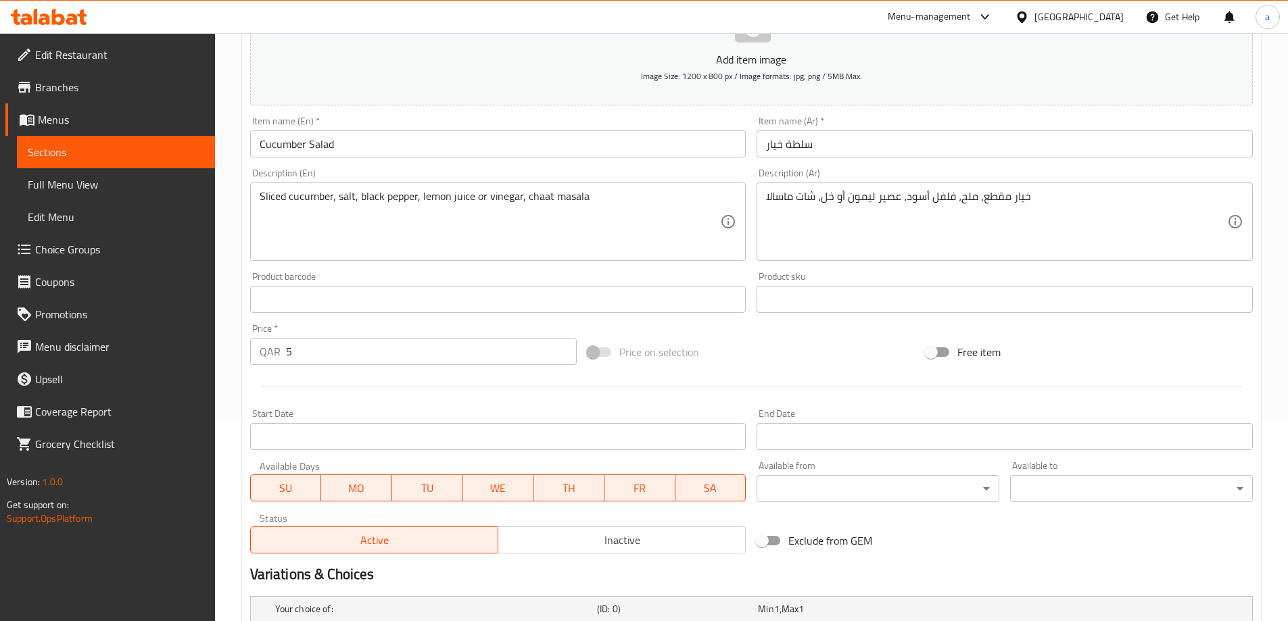
scroll to position [190, 0]
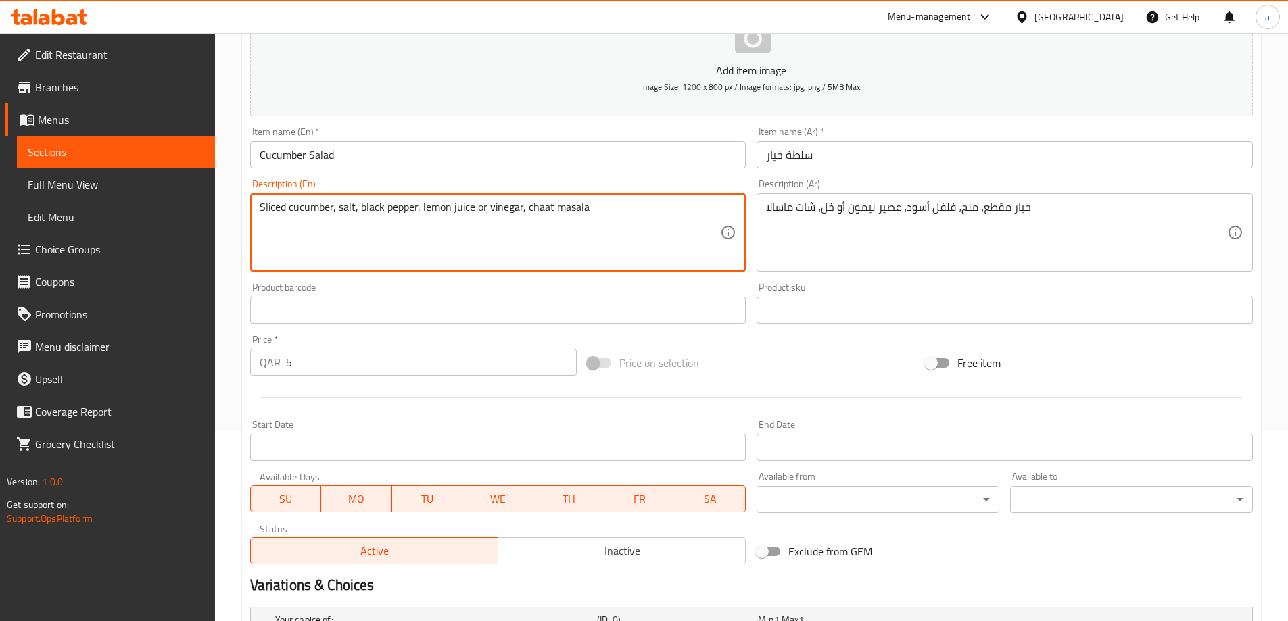
click at [539, 201] on textarea "Sliced cucumber, salt, black pepper, lemon juice or vinegar, chaat masala" at bounding box center [490, 233] width 461 height 64
click at [84, 242] on span "Choice Groups" at bounding box center [119, 249] width 169 height 16
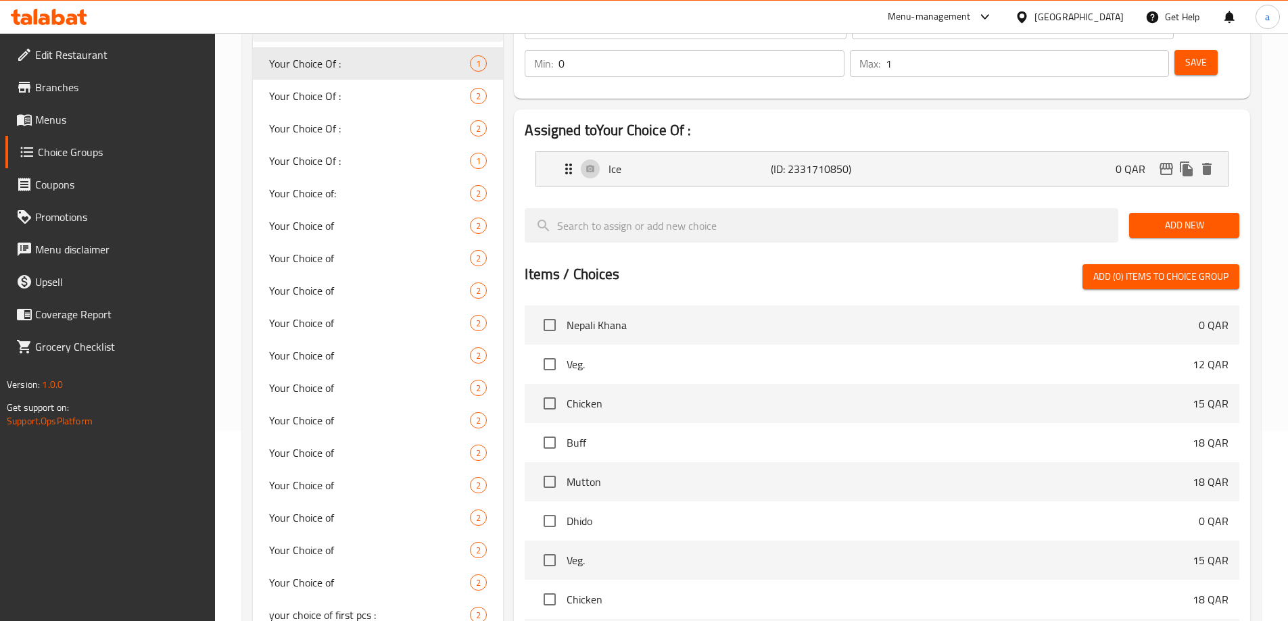
scroll to position [55, 0]
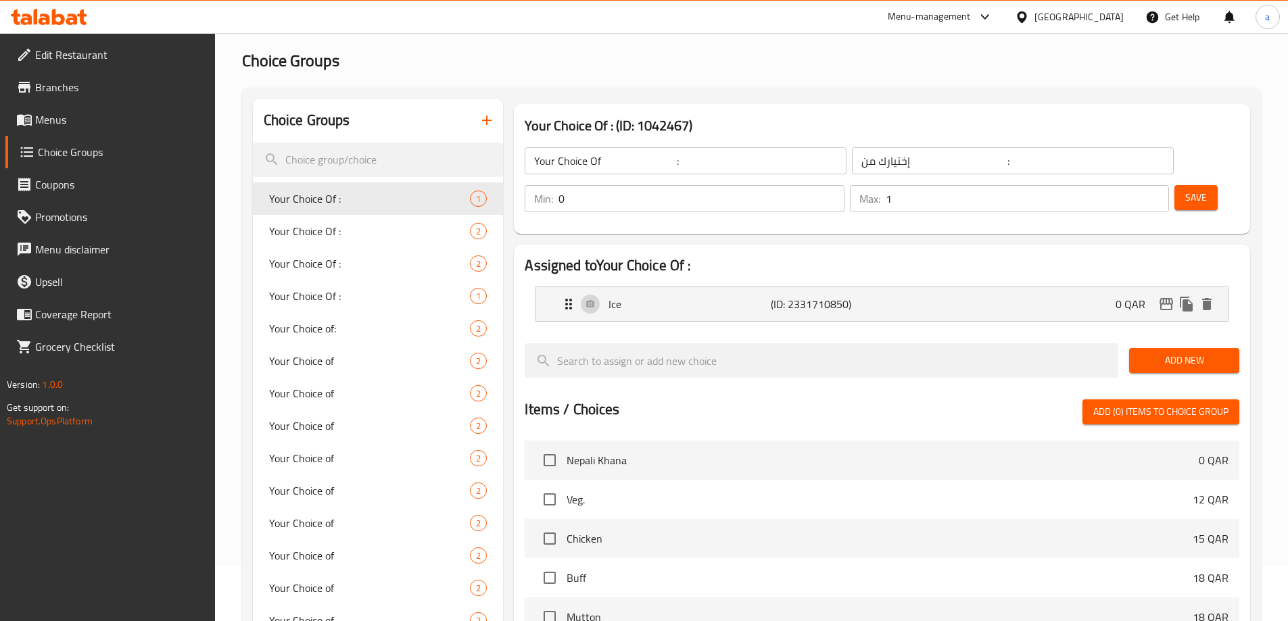
click at [691, 164] on input "Your Choice Of :" at bounding box center [686, 160] width 322 height 27
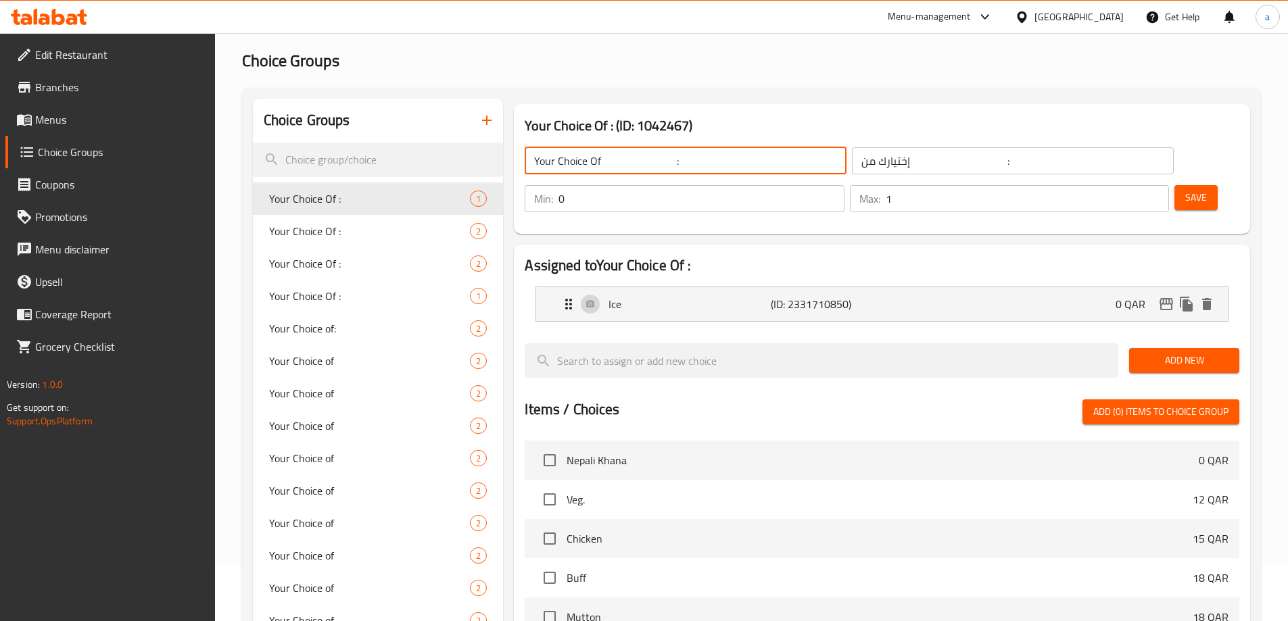
click at [844, 185] on input "0" at bounding box center [700, 198] width 285 height 27
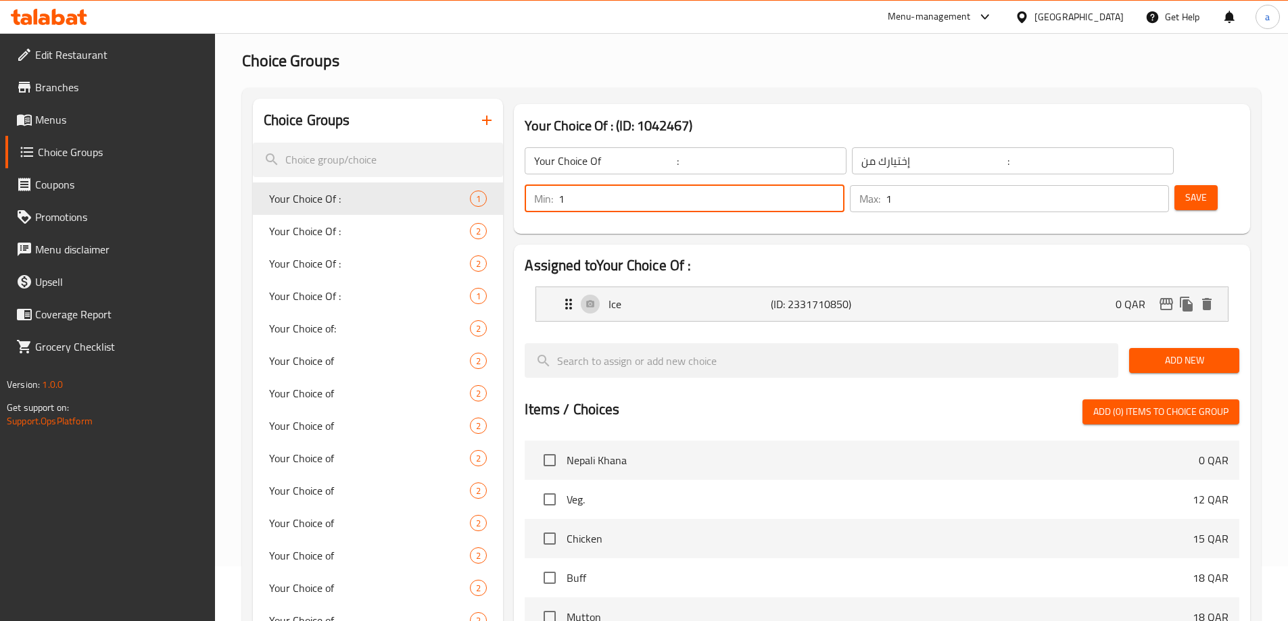
type input "1"
click at [1185, 189] on span "Save" at bounding box center [1196, 197] width 22 height 17
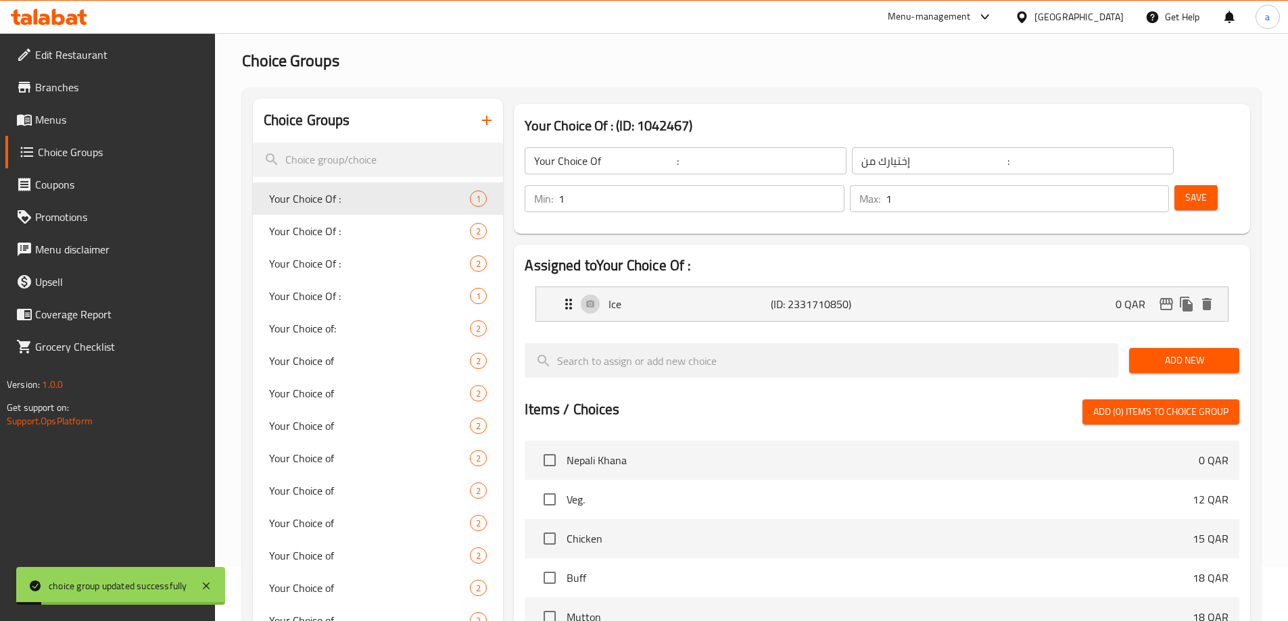
click at [1147, 348] on button "Add New" at bounding box center [1184, 360] width 110 height 25
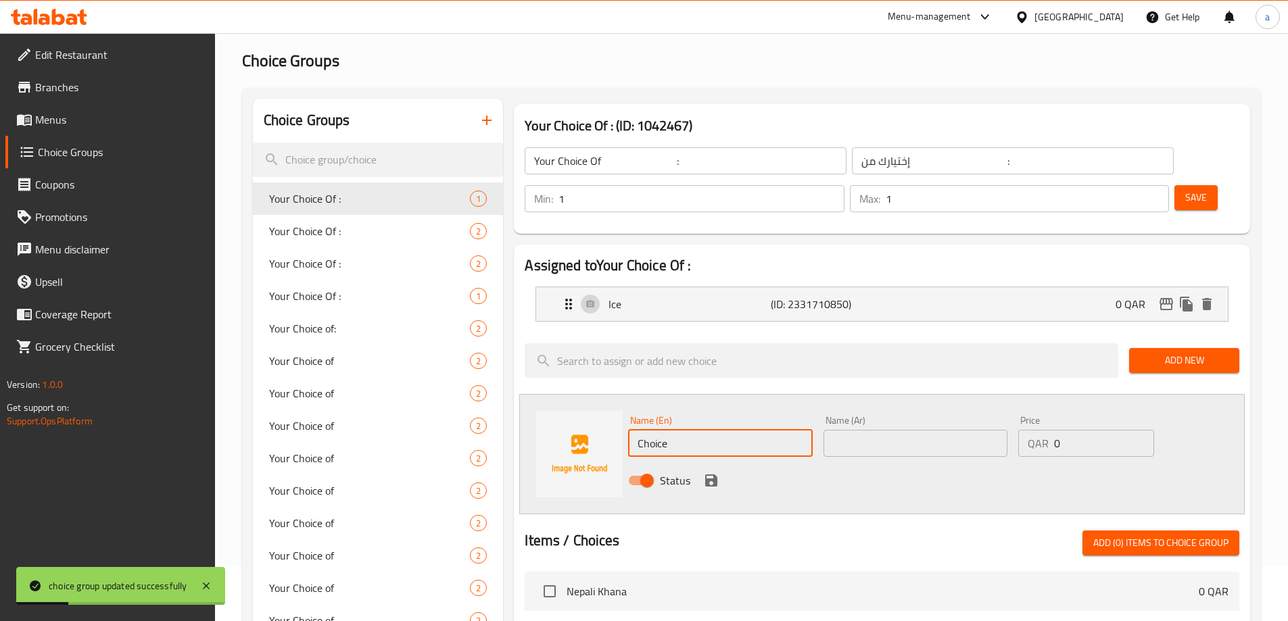
click at [723, 430] on input "Choice" at bounding box center [720, 443] width 184 height 27
type input "ك"
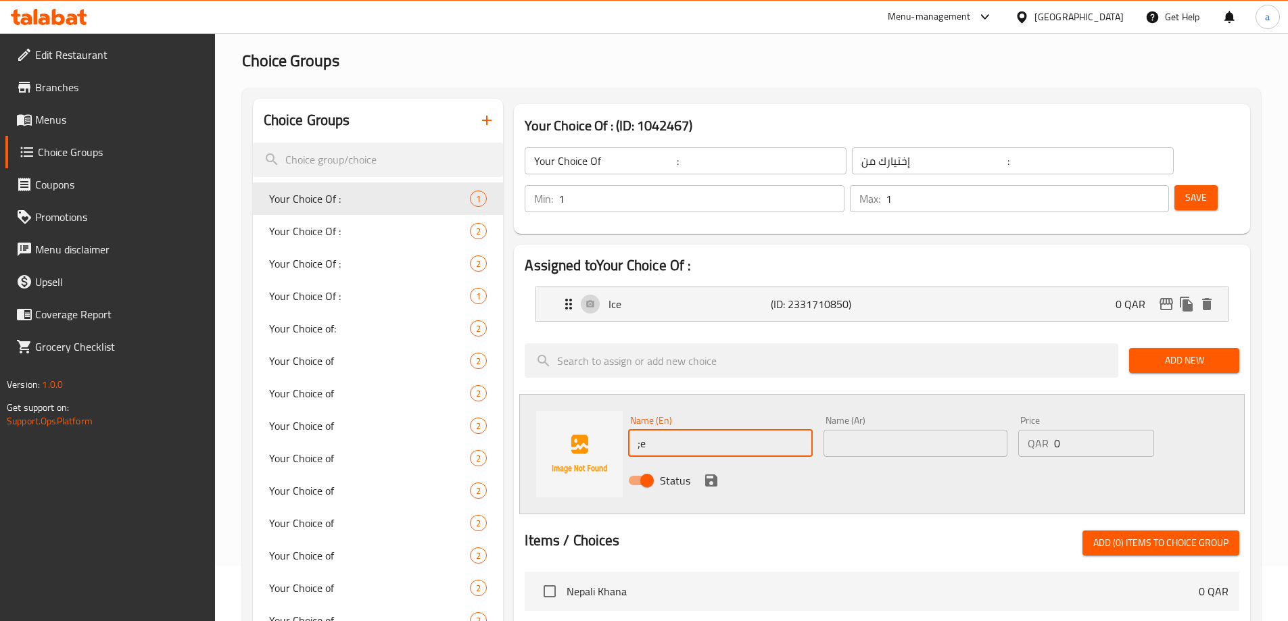
type input ";"
type input "lemon juice"
click at [871, 421] on div "Name (Ar) Name (Ar)" at bounding box center [915, 436] width 195 height 52
click at [870, 430] on input "text" at bounding box center [916, 443] width 184 height 27
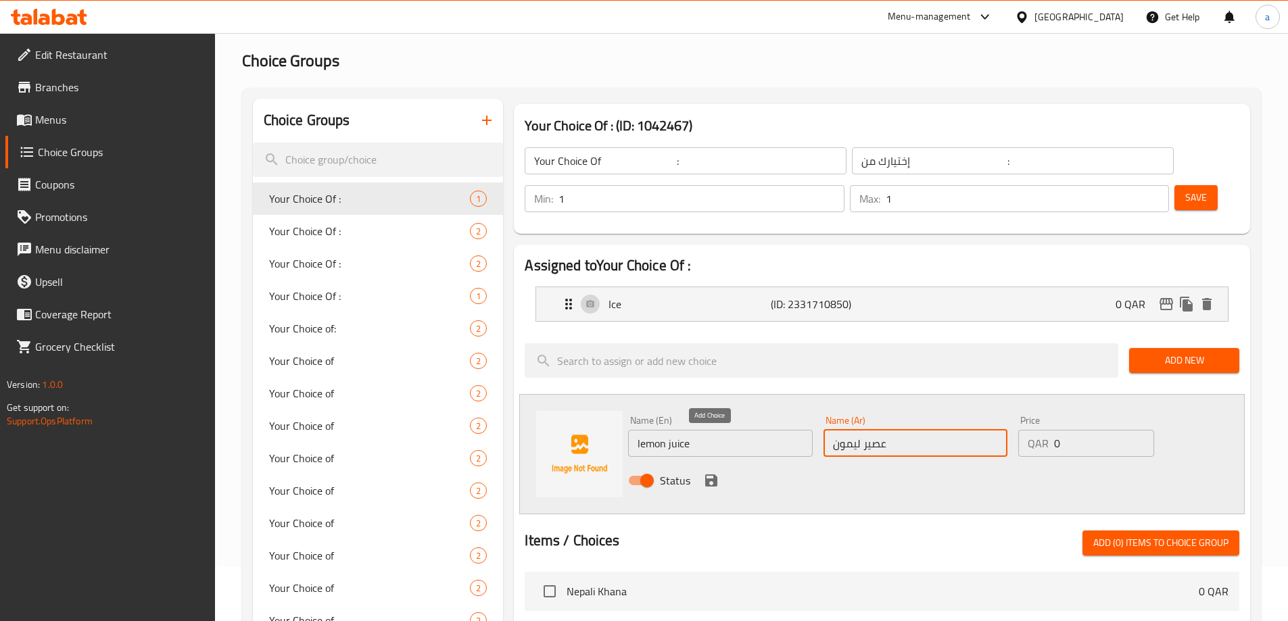
type input "عصير ليمون"
click at [713, 475] on icon "save" at bounding box center [711, 481] width 12 height 12
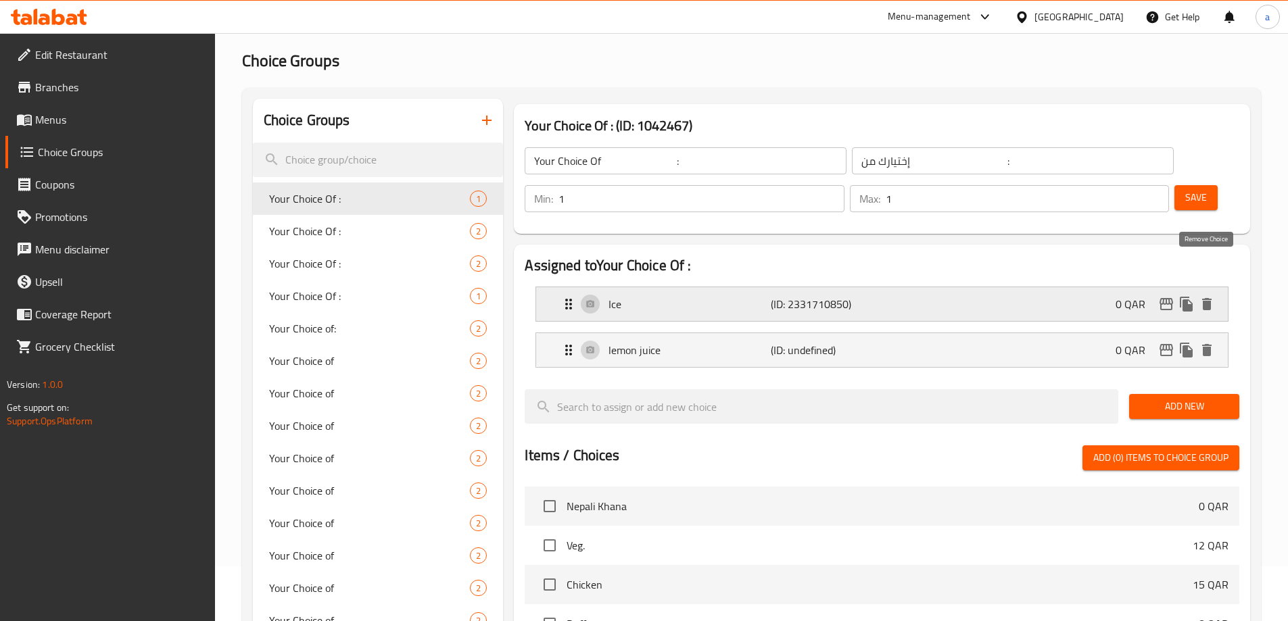
click at [1206, 298] on icon "delete" at bounding box center [1206, 304] width 9 height 12
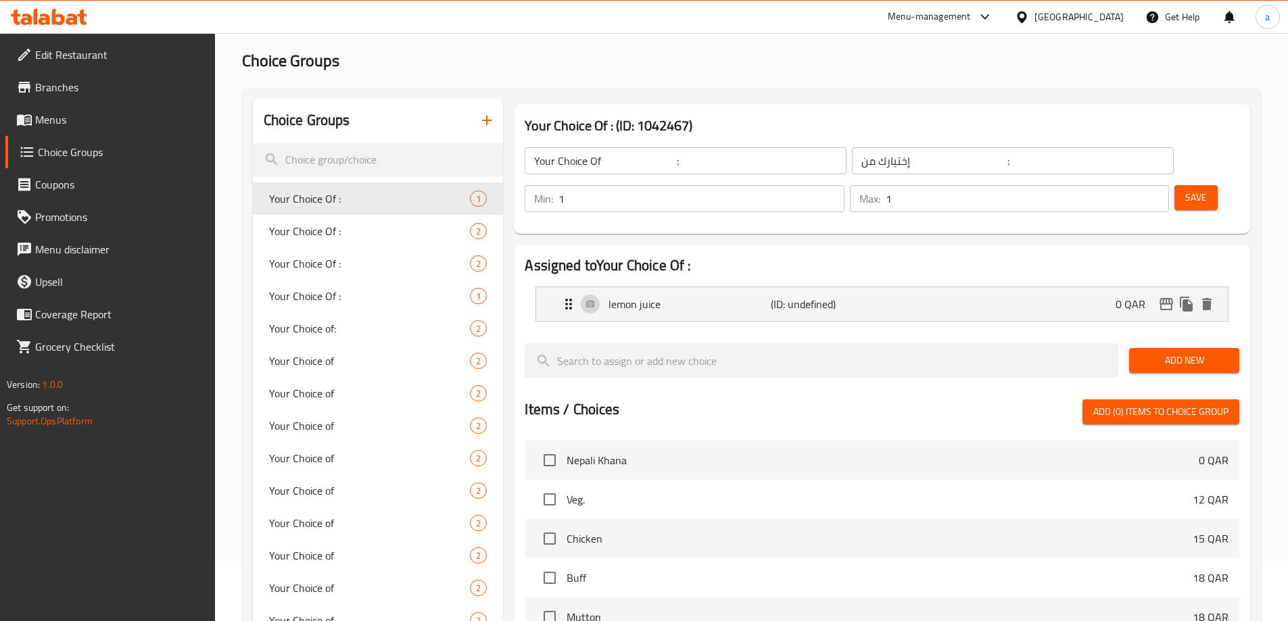
click at [1159, 352] on span "Add New" at bounding box center [1184, 360] width 89 height 17
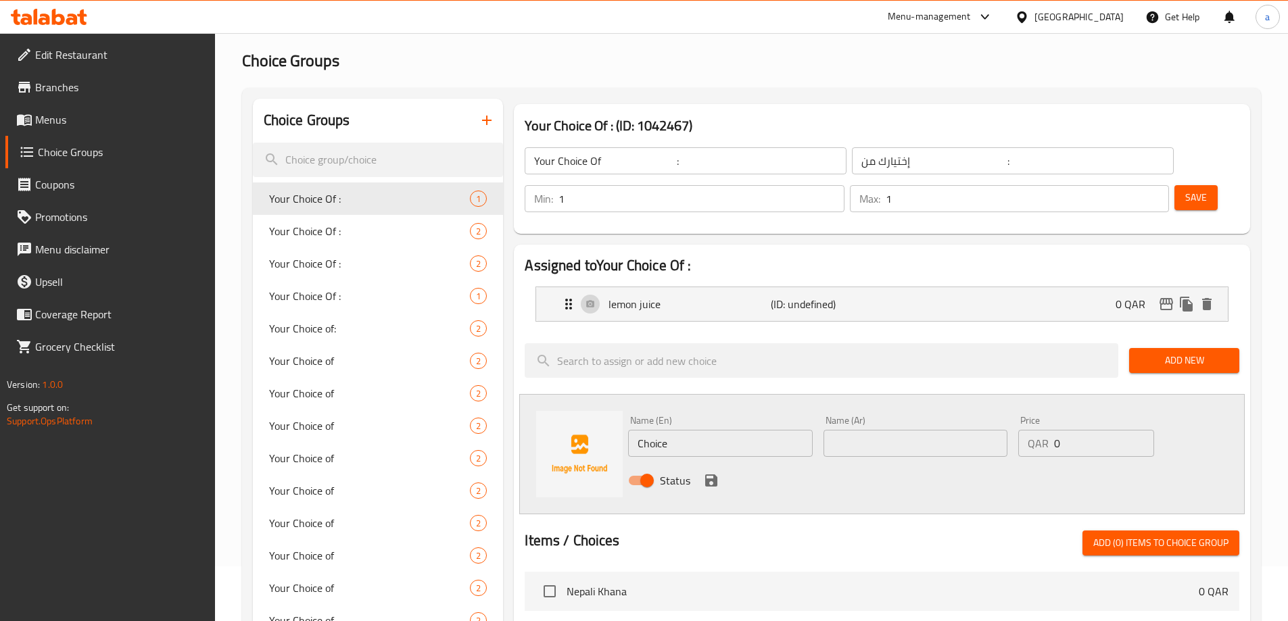
click at [763, 430] on input "Choice" at bounding box center [720, 443] width 184 height 27
type input "ر"
type input "ل"
type input "vinegar"
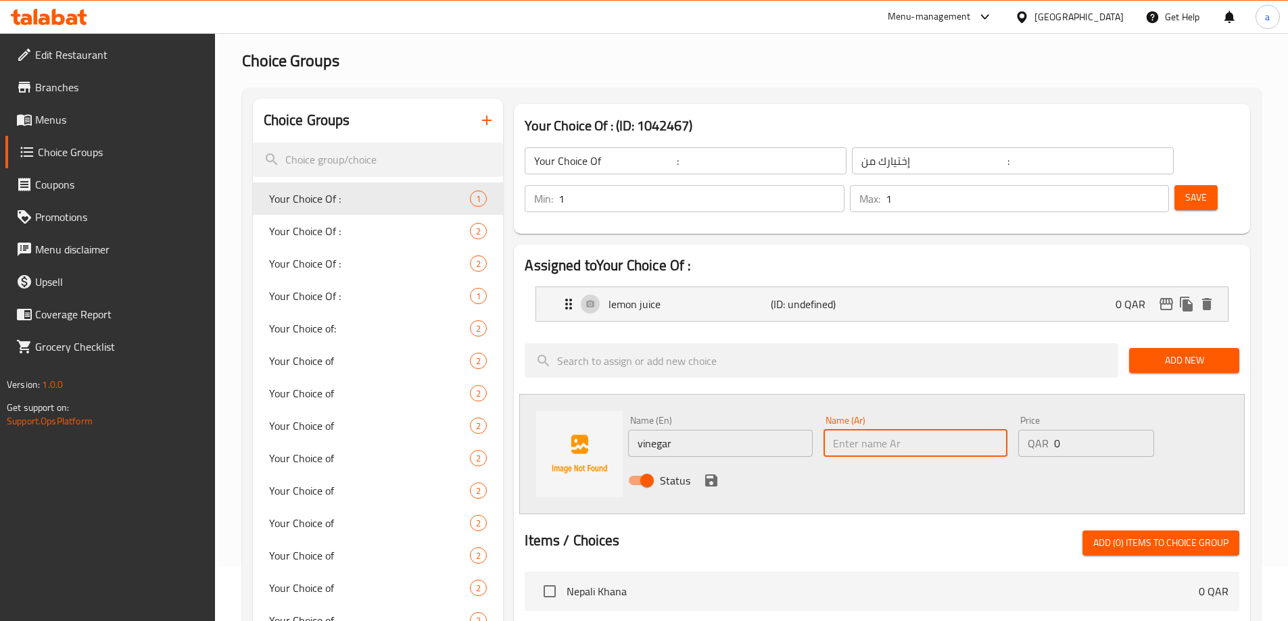
click at [898, 430] on input "text" at bounding box center [916, 443] width 184 height 27
type input "o"
type input "خل"
click at [1220, 352] on span "Add New" at bounding box center [1184, 360] width 89 height 17
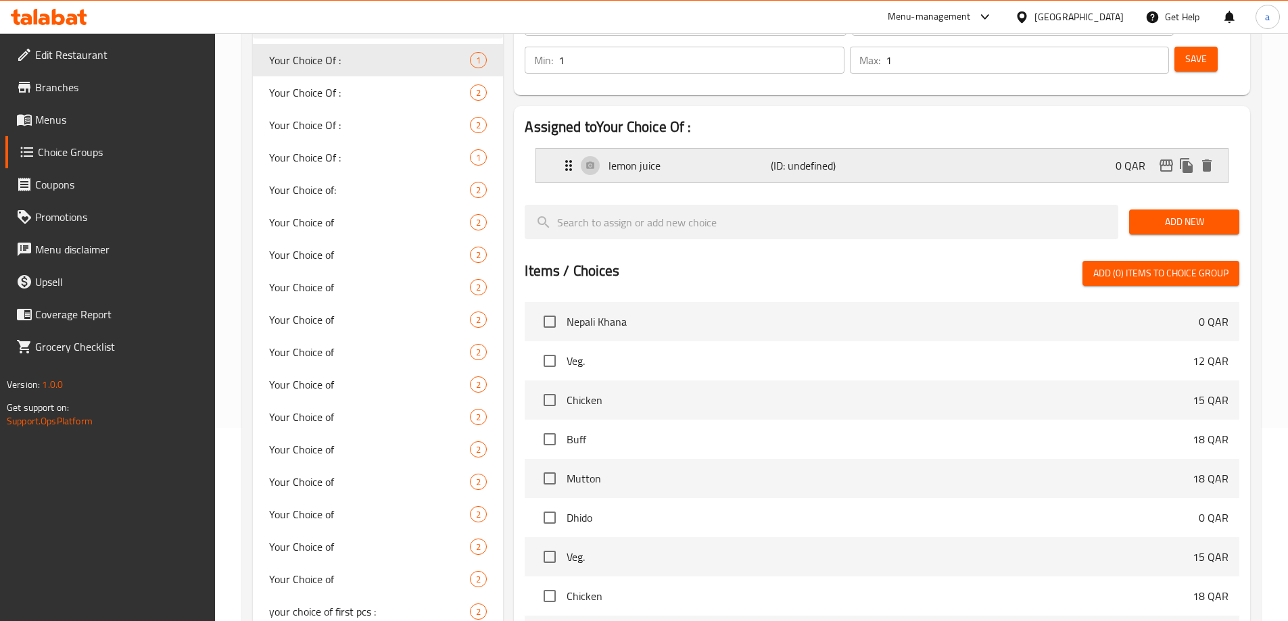
scroll to position [68, 0]
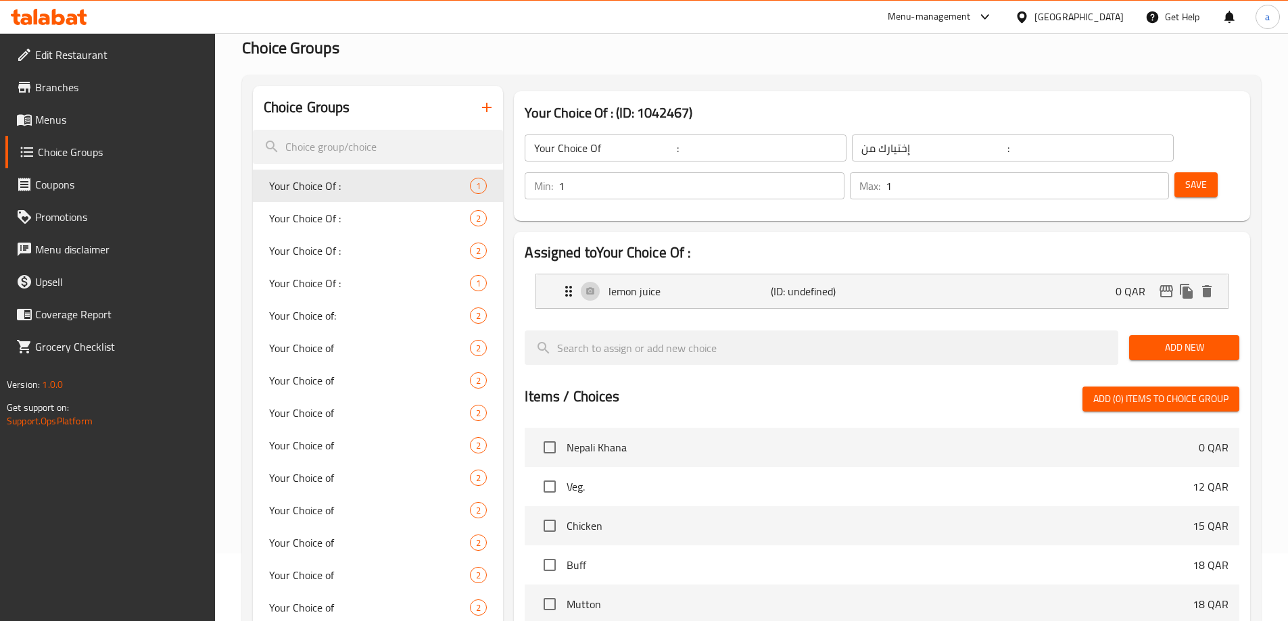
click at [1168, 339] on span "Add New" at bounding box center [1184, 347] width 89 height 17
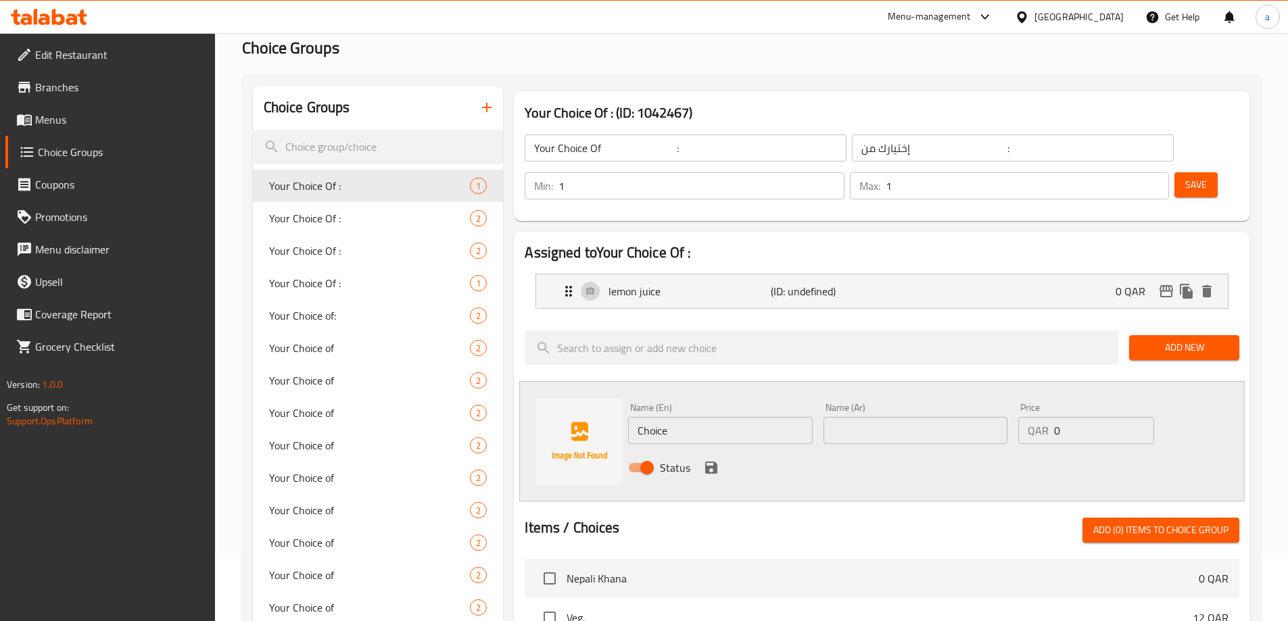
click at [759, 417] on input "Choice" at bounding box center [720, 430] width 184 height 27
type input "ر"
type input "v"
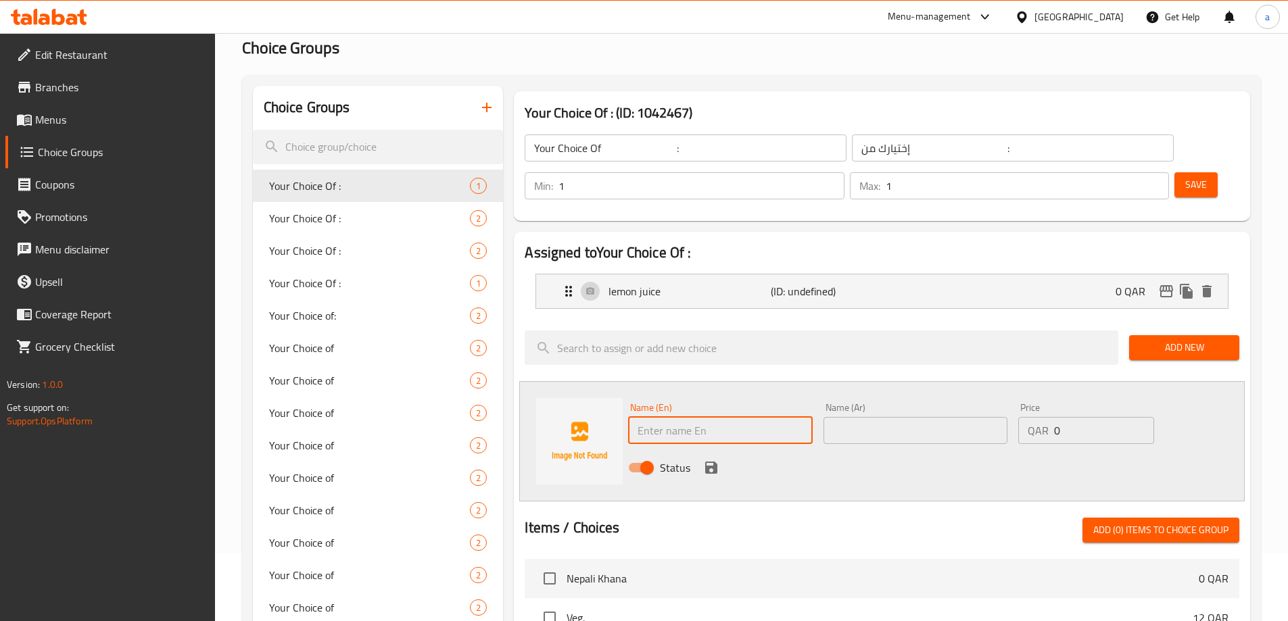
click at [670, 417] on input "text" at bounding box center [720, 430] width 184 height 27
paste input "vinegar"
type input "vinegar"
click at [860, 417] on input "text" at bounding box center [916, 430] width 184 height 27
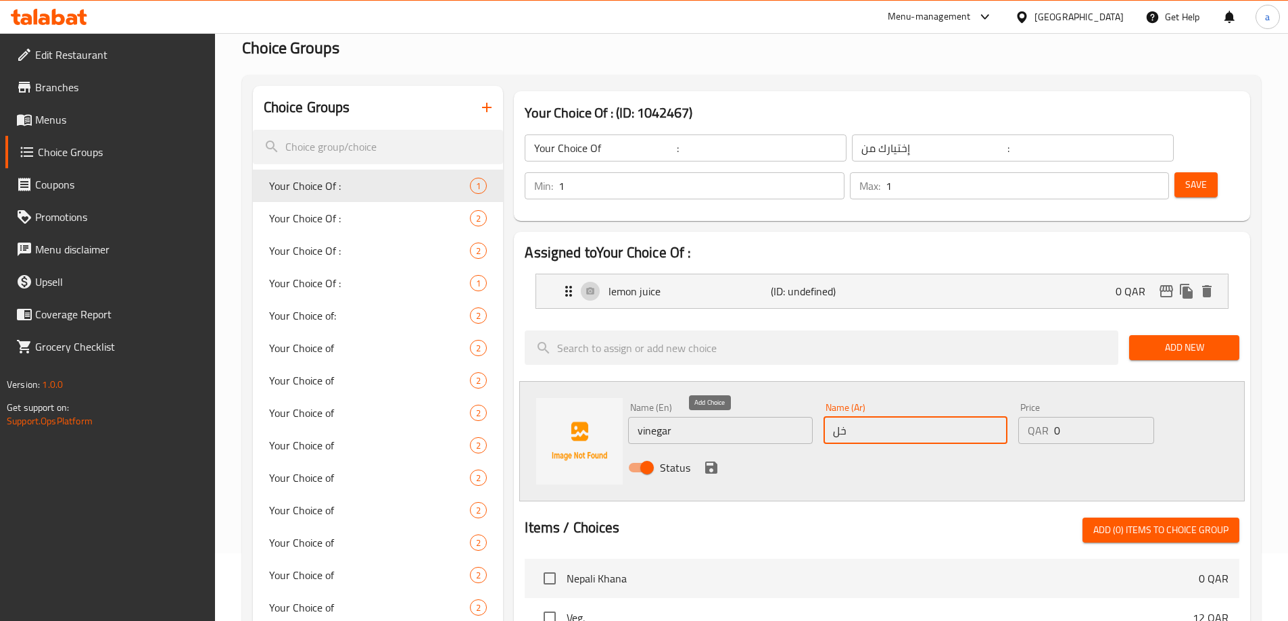
type input "خل"
click at [712, 460] on icon "save" at bounding box center [711, 468] width 16 height 16
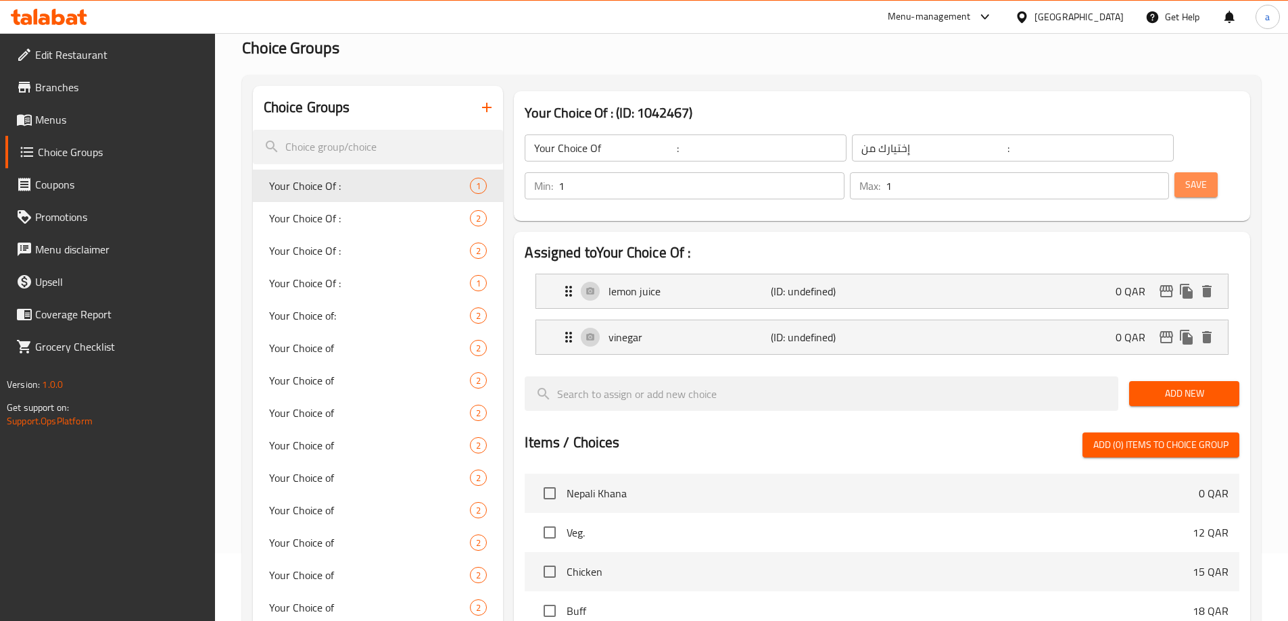
click at [1180, 172] on button "Save" at bounding box center [1195, 184] width 43 height 25
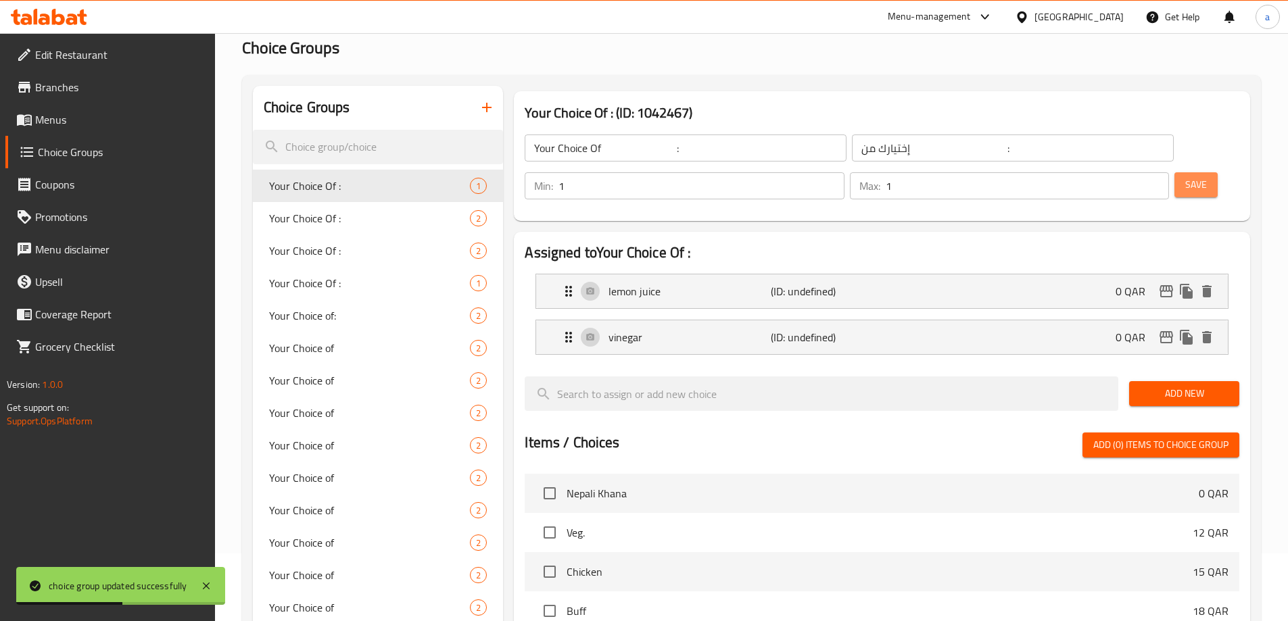
click at [1176, 172] on button "Save" at bounding box center [1195, 184] width 43 height 25
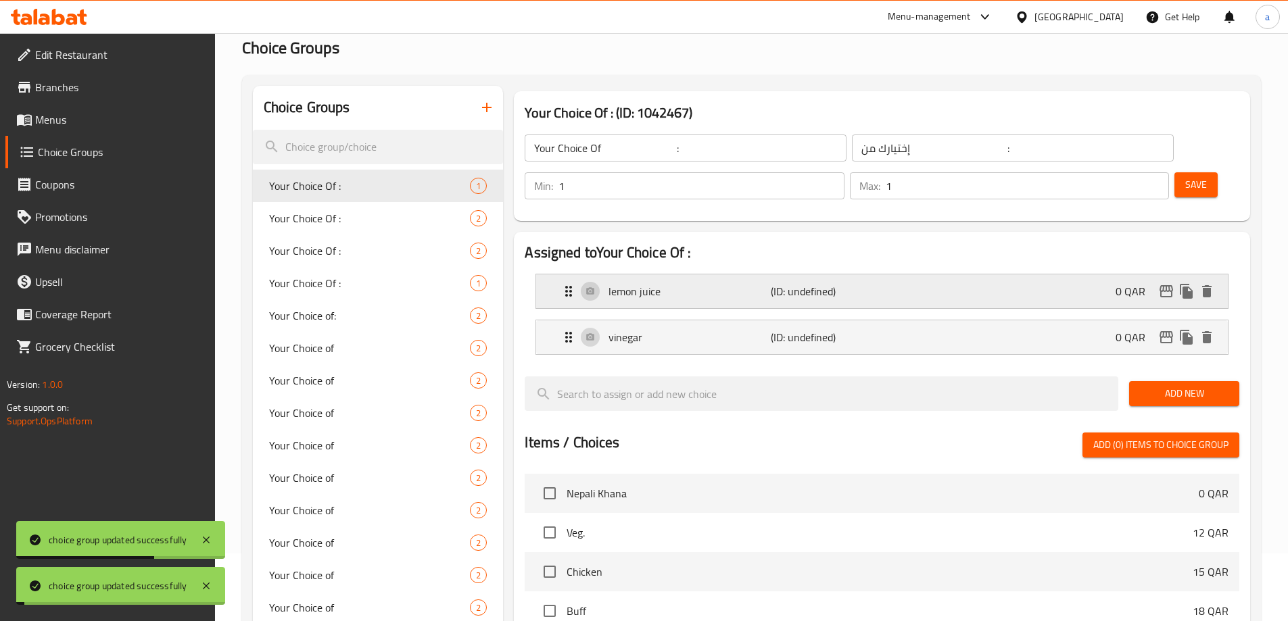
click at [947, 275] on div "lemon juice (ID: undefined) 0 QAR" at bounding box center [885, 292] width 651 height 34
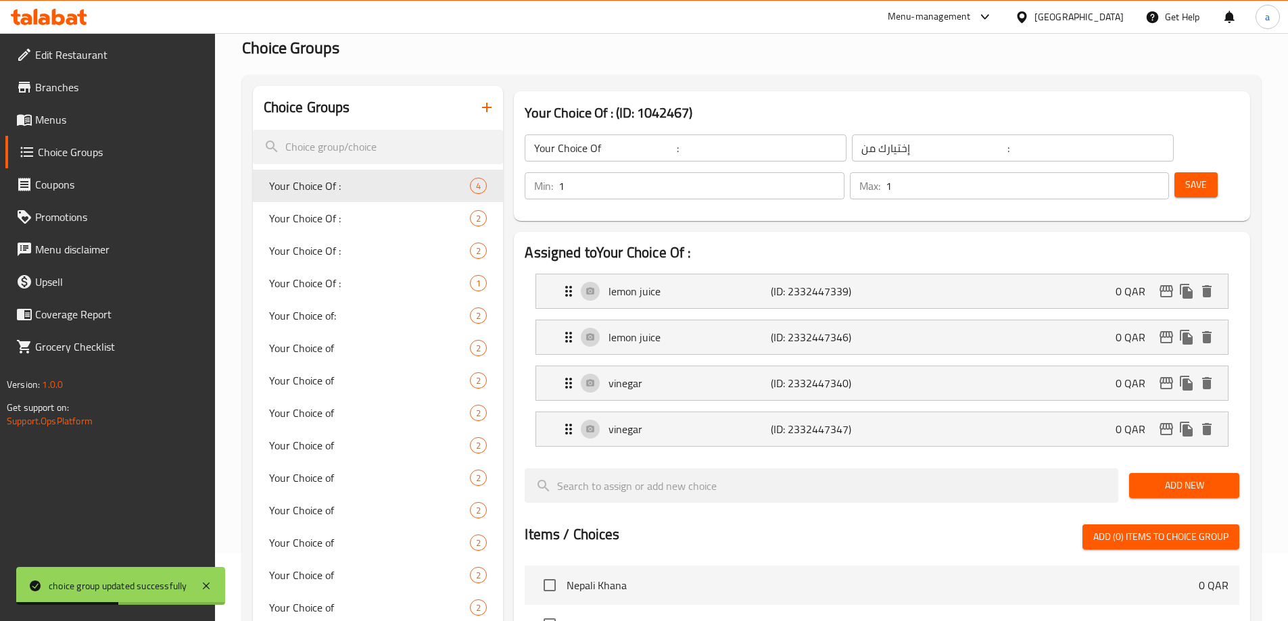
click at [735, 375] on p "vinegar" at bounding box center [690, 383] width 162 height 16
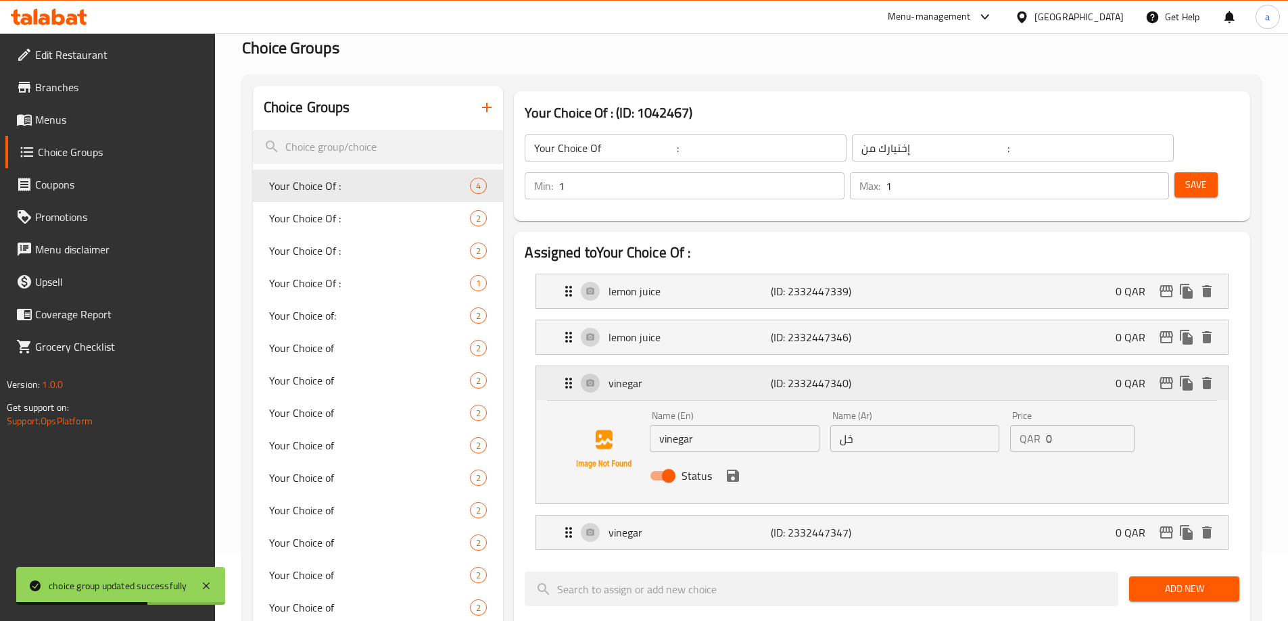
click at [700, 375] on p "vinegar" at bounding box center [690, 383] width 162 height 16
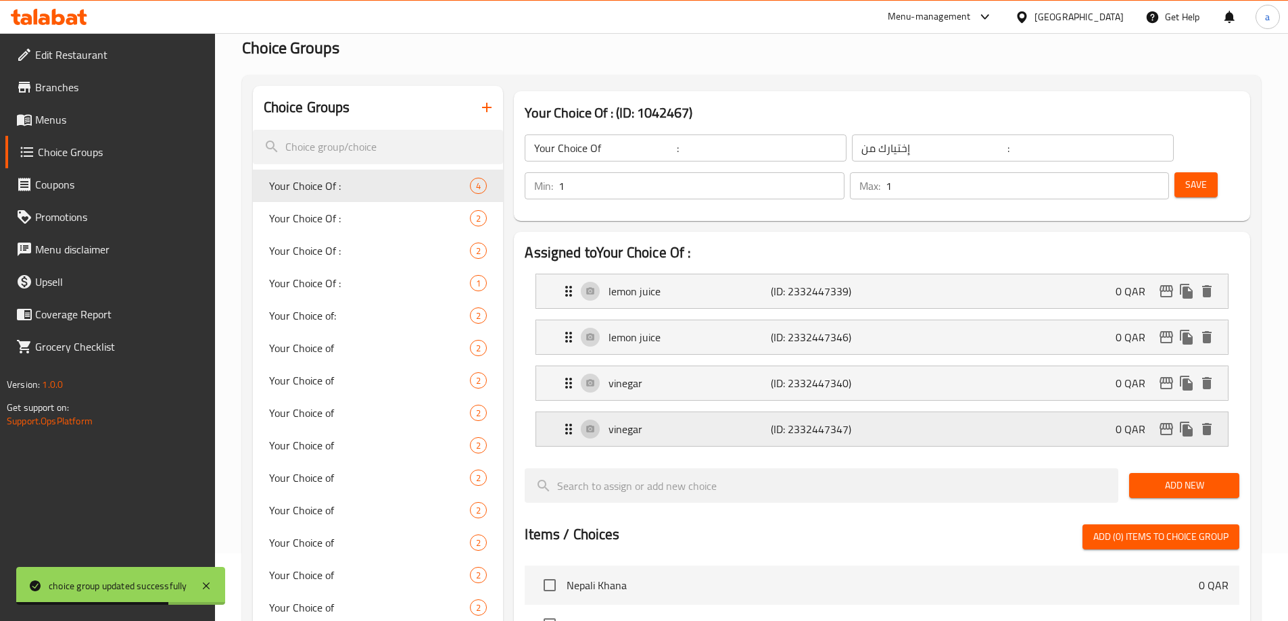
click at [690, 421] on p "vinegar" at bounding box center [690, 429] width 162 height 16
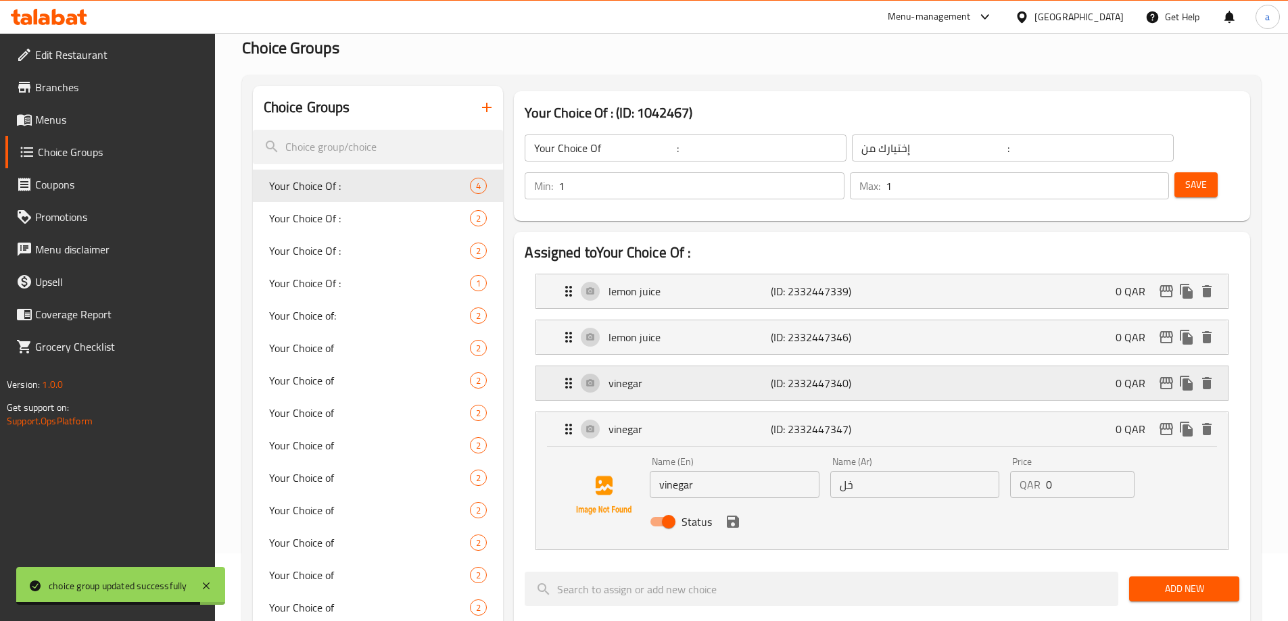
click at [699, 375] on p "vinegar" at bounding box center [690, 383] width 162 height 16
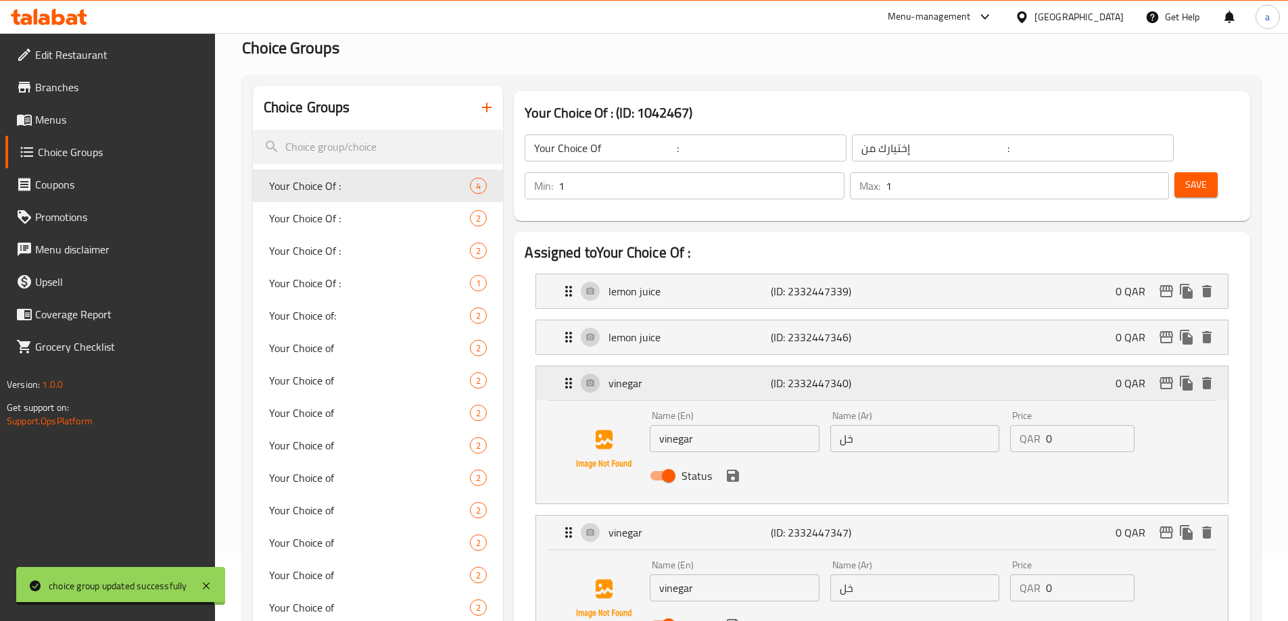
click at [699, 375] on p "vinegar" at bounding box center [690, 383] width 162 height 16
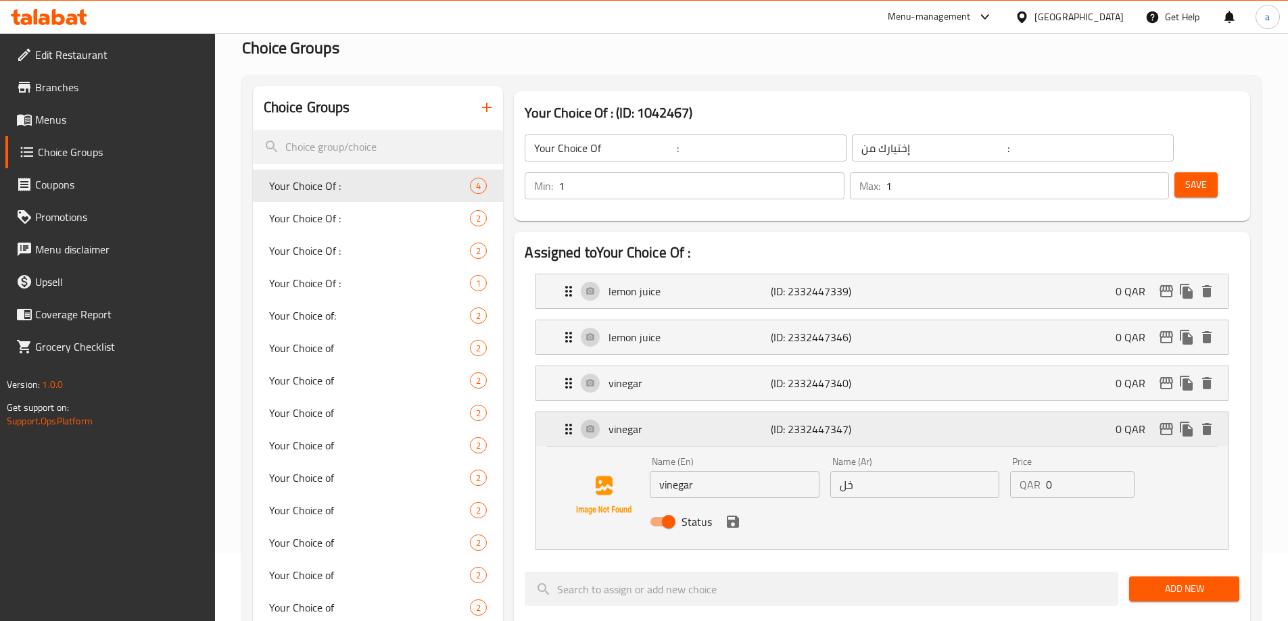
click at [991, 412] on div "vinegar (ID: 2332447347) 0 QAR" at bounding box center [885, 429] width 651 height 34
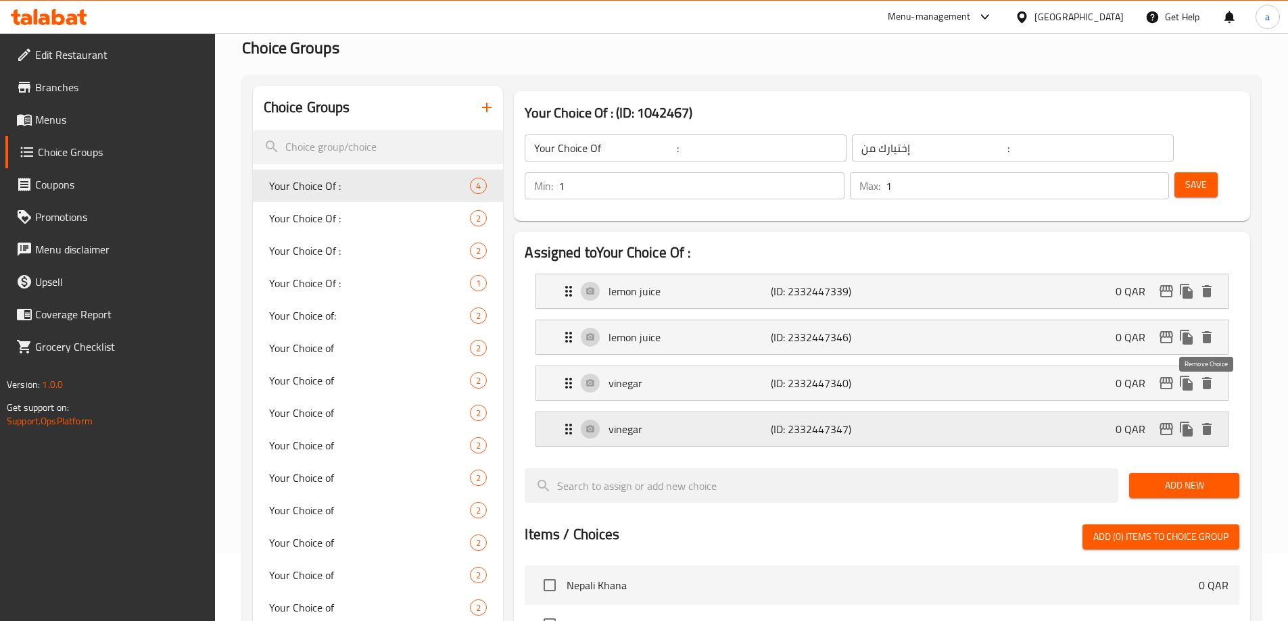
click at [1206, 423] on icon "delete" at bounding box center [1206, 429] width 9 height 12
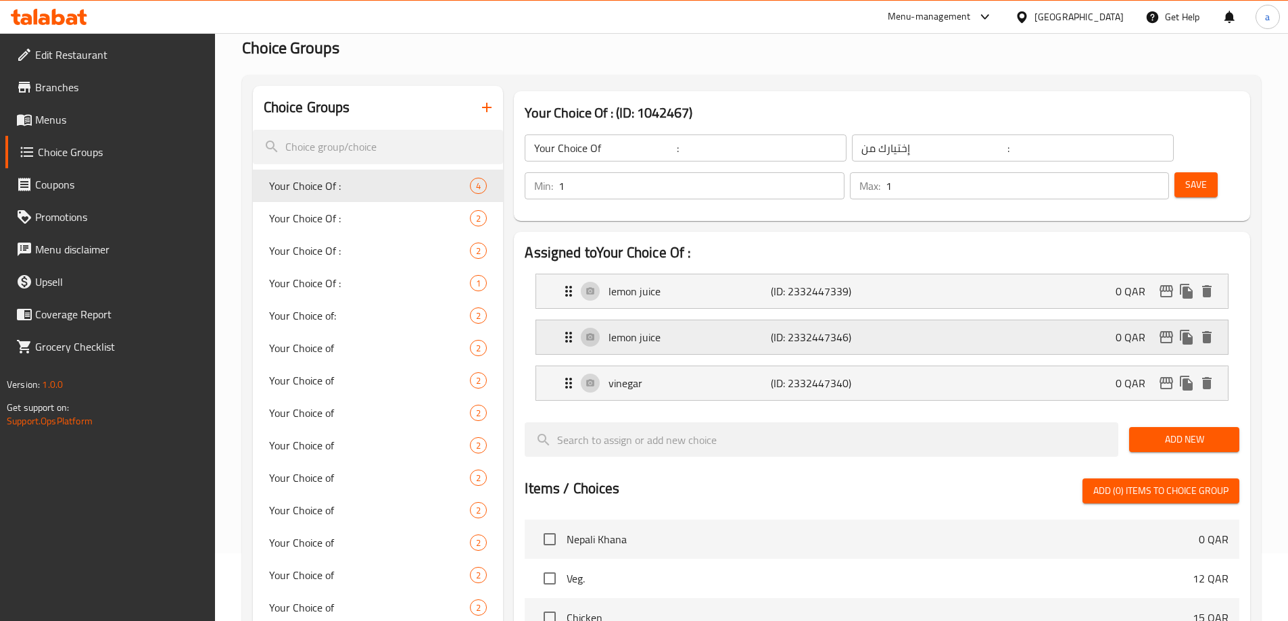
click at [1216, 320] on div "lemon juice (ID: 2332447346) 0 QAR" at bounding box center [882, 337] width 692 height 34
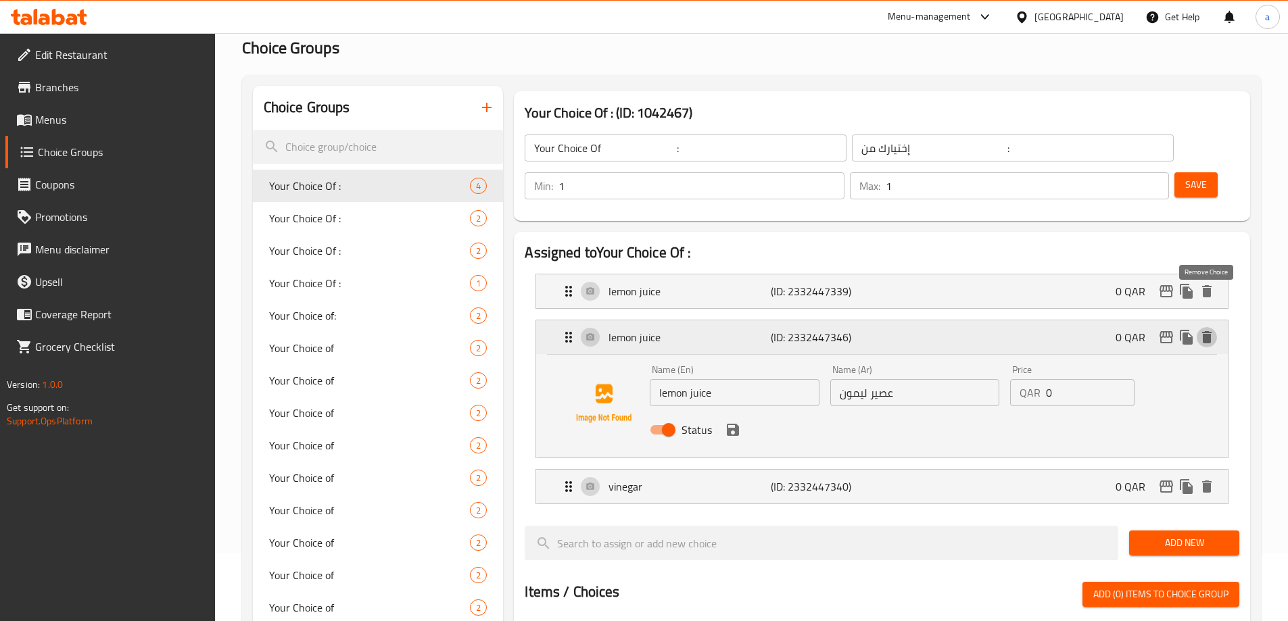
click at [1210, 331] on icon "delete" at bounding box center [1206, 337] width 9 height 12
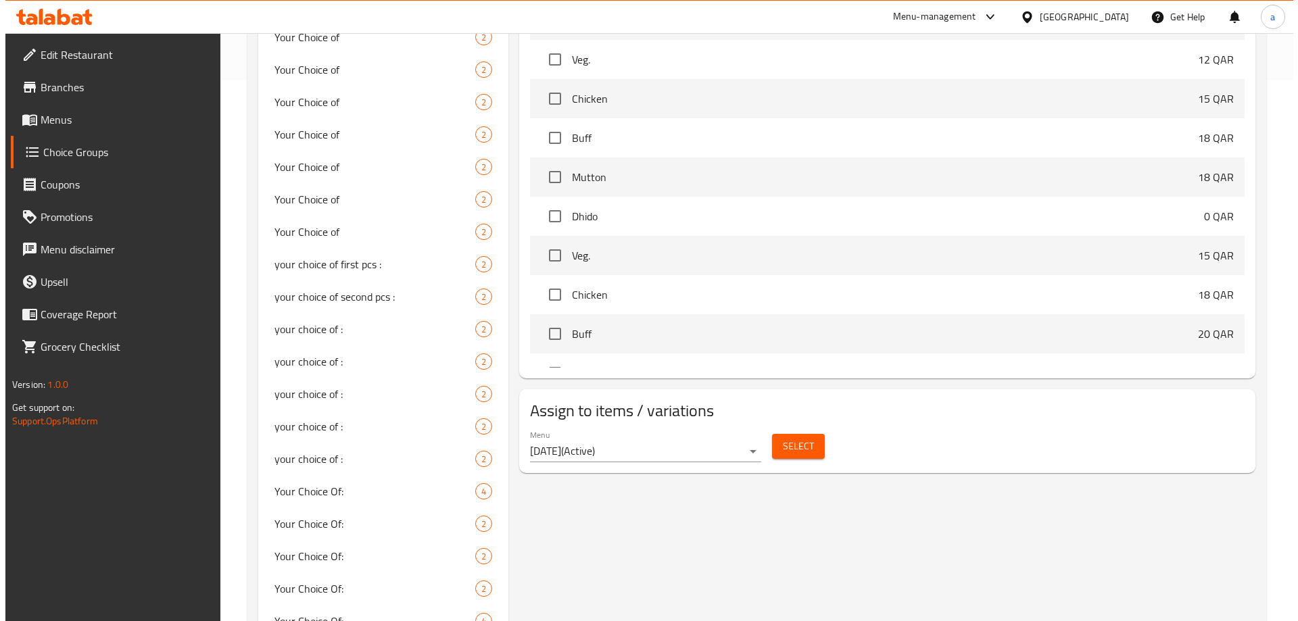
scroll to position [811, 0]
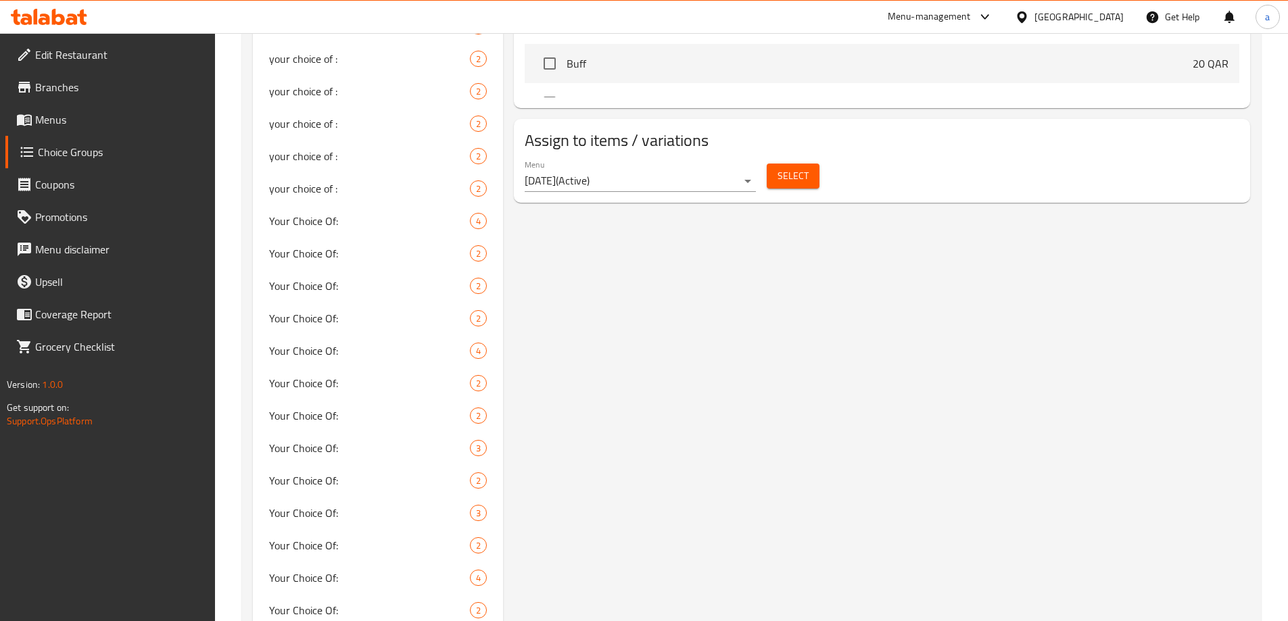
click at [794, 168] on span "Select" at bounding box center [793, 176] width 31 height 17
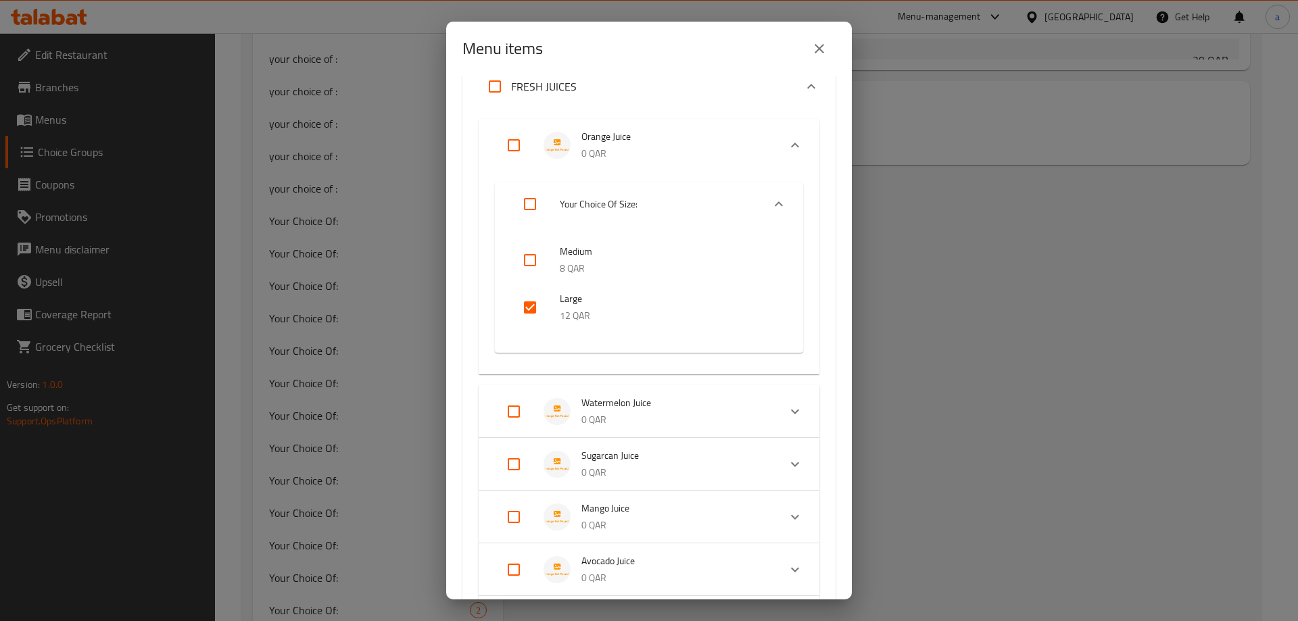
scroll to position [338, 0]
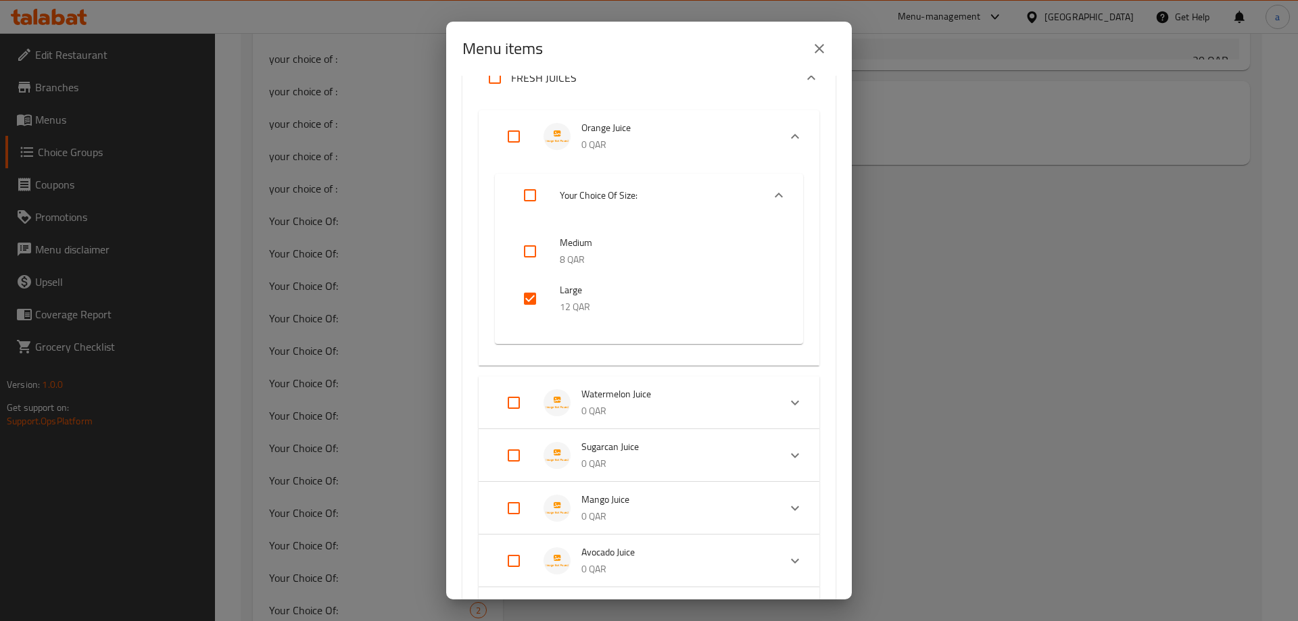
click at [535, 307] on input "checkbox" at bounding box center [530, 299] width 32 height 32
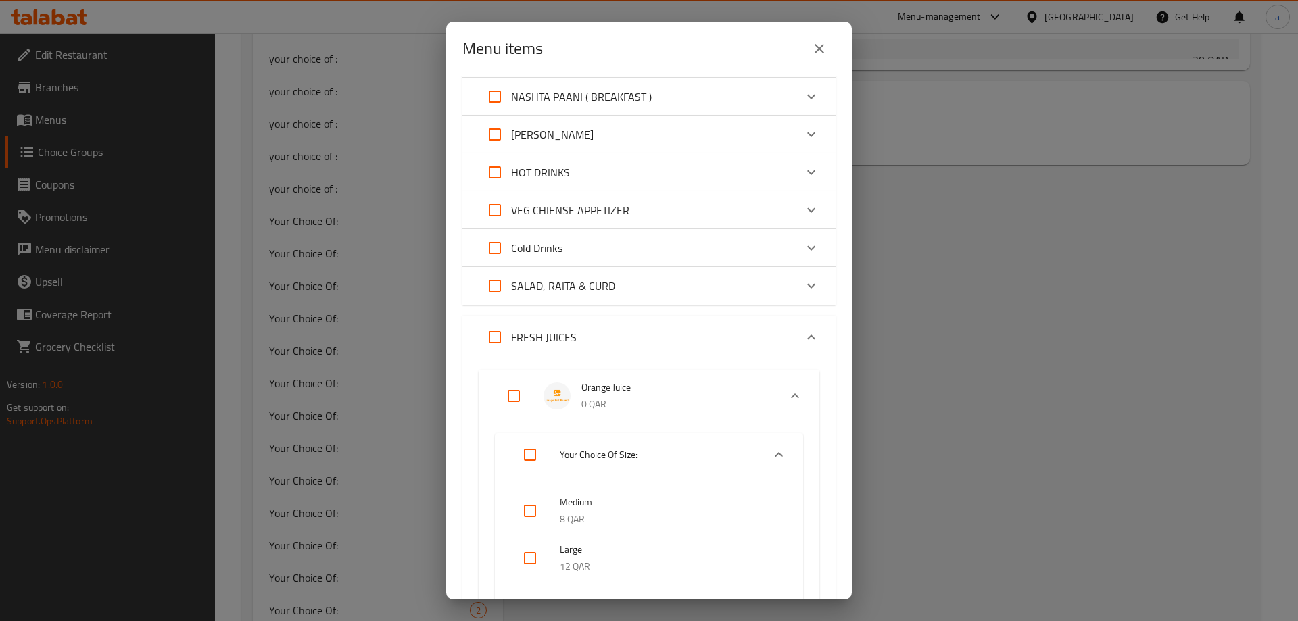
scroll to position [270, 0]
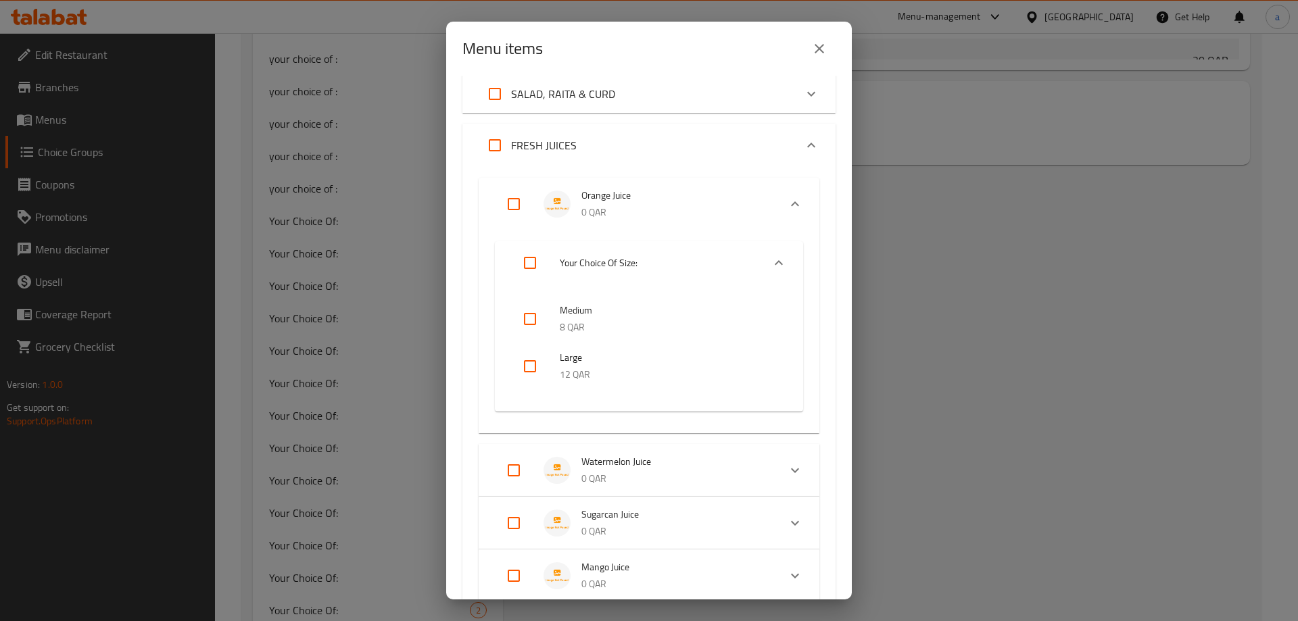
click at [531, 360] on input "checkbox" at bounding box center [530, 366] width 32 height 32
checkbox input "true"
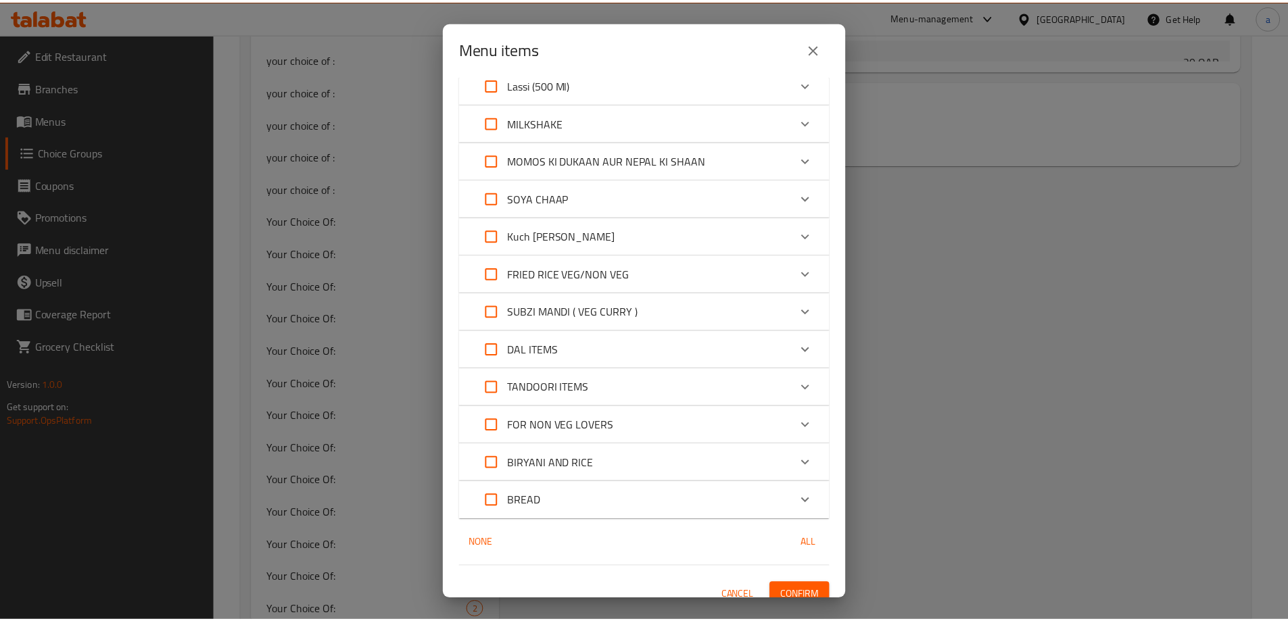
scroll to position [1164, 0]
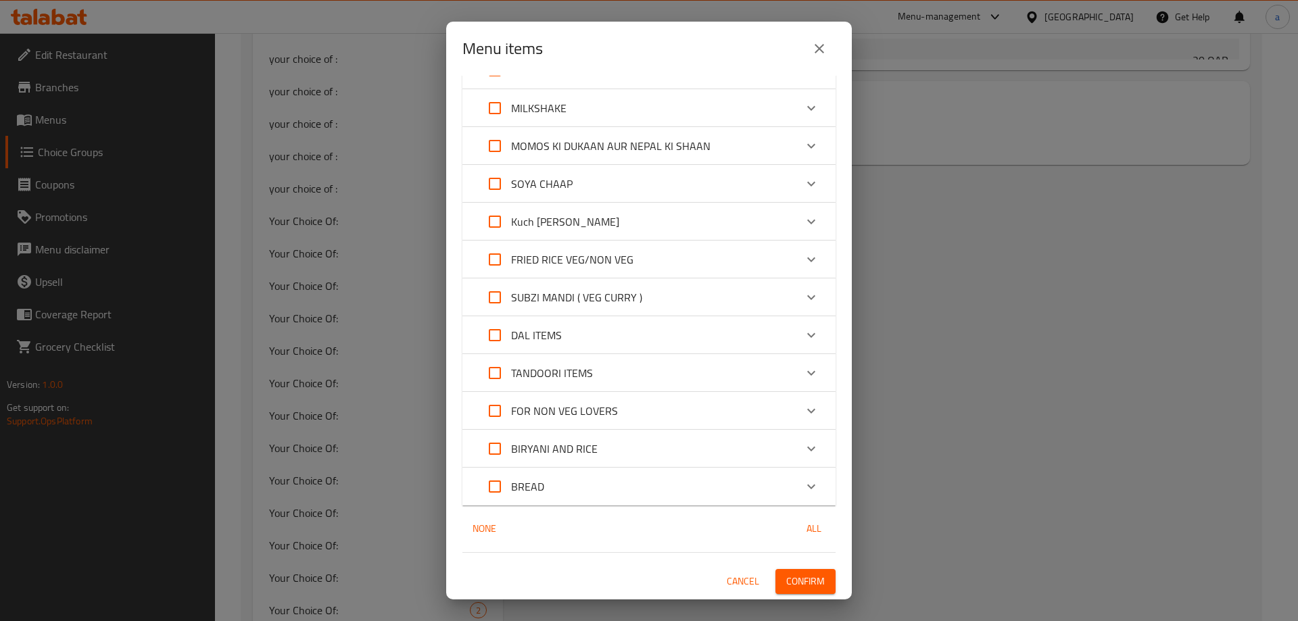
click at [740, 569] on button "Cancel" at bounding box center [742, 581] width 43 height 25
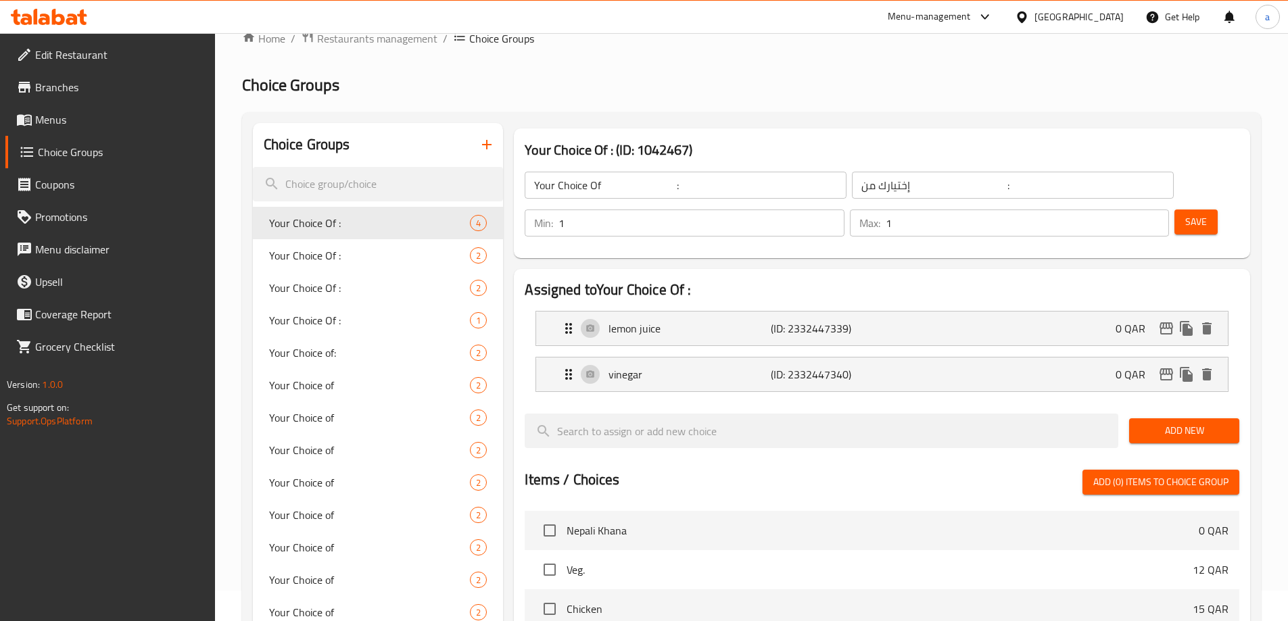
scroll to position [0, 0]
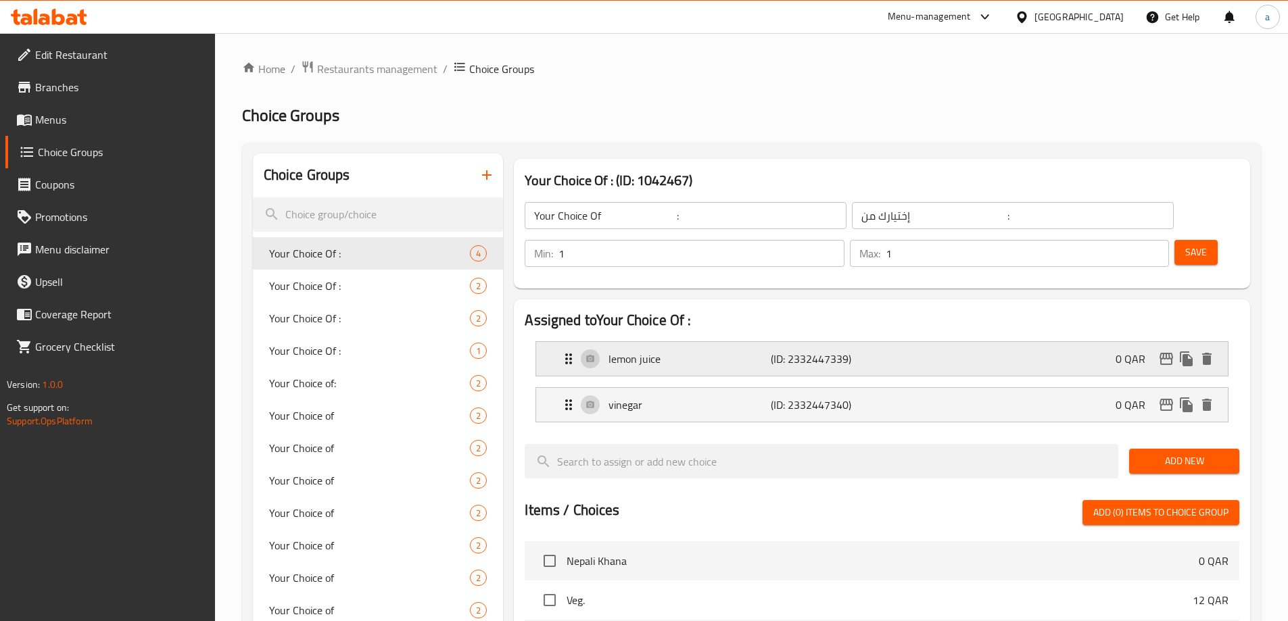
click at [835, 342] on div "lemon juice (ID: 2332447339) 0 QAR" at bounding box center [885, 359] width 651 height 34
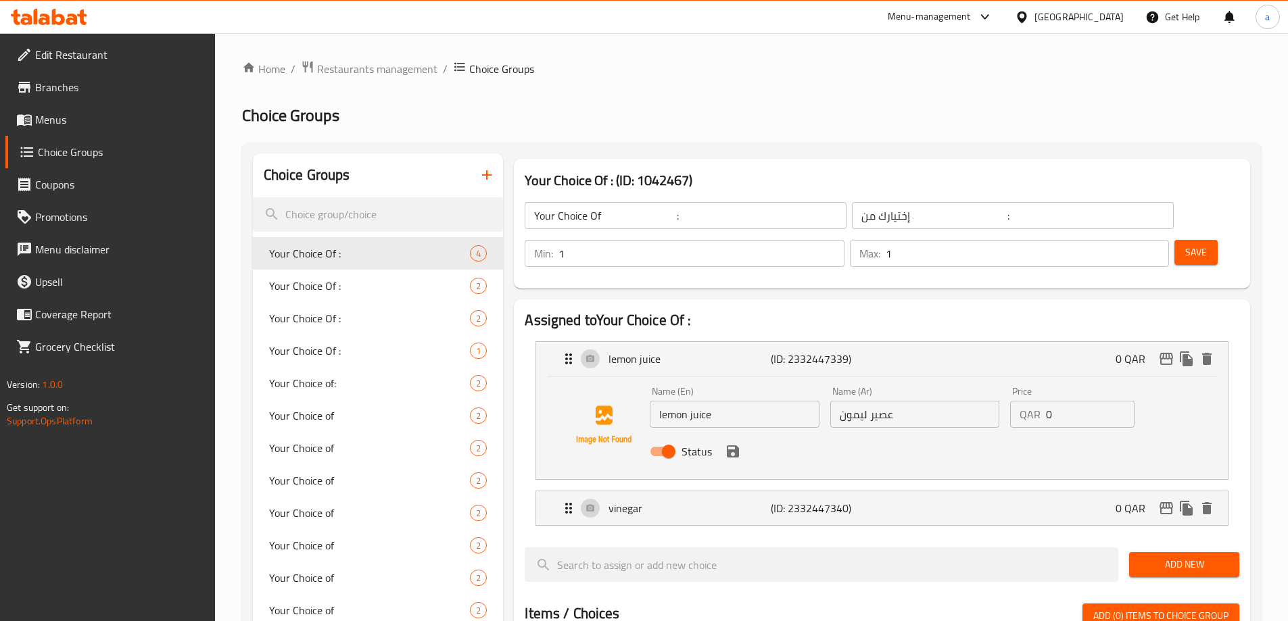
click at [811, 381] on div "Name (En) lemon juice Name (En)" at bounding box center [734, 407] width 180 height 52
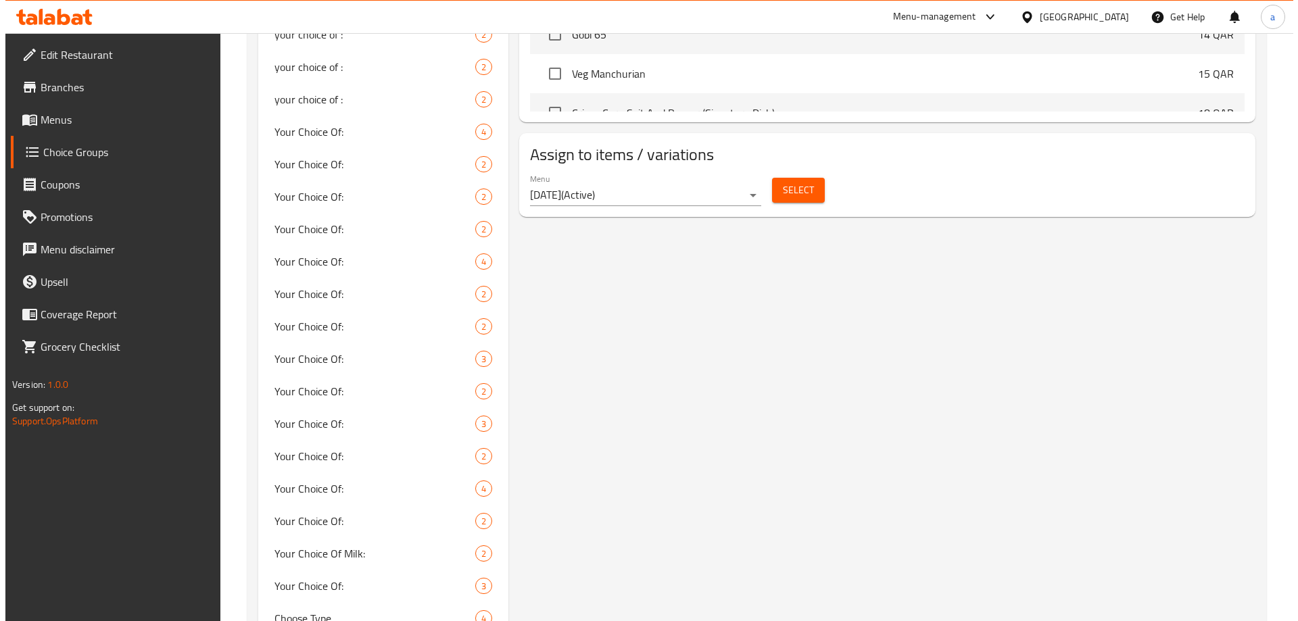
scroll to position [1014, 0]
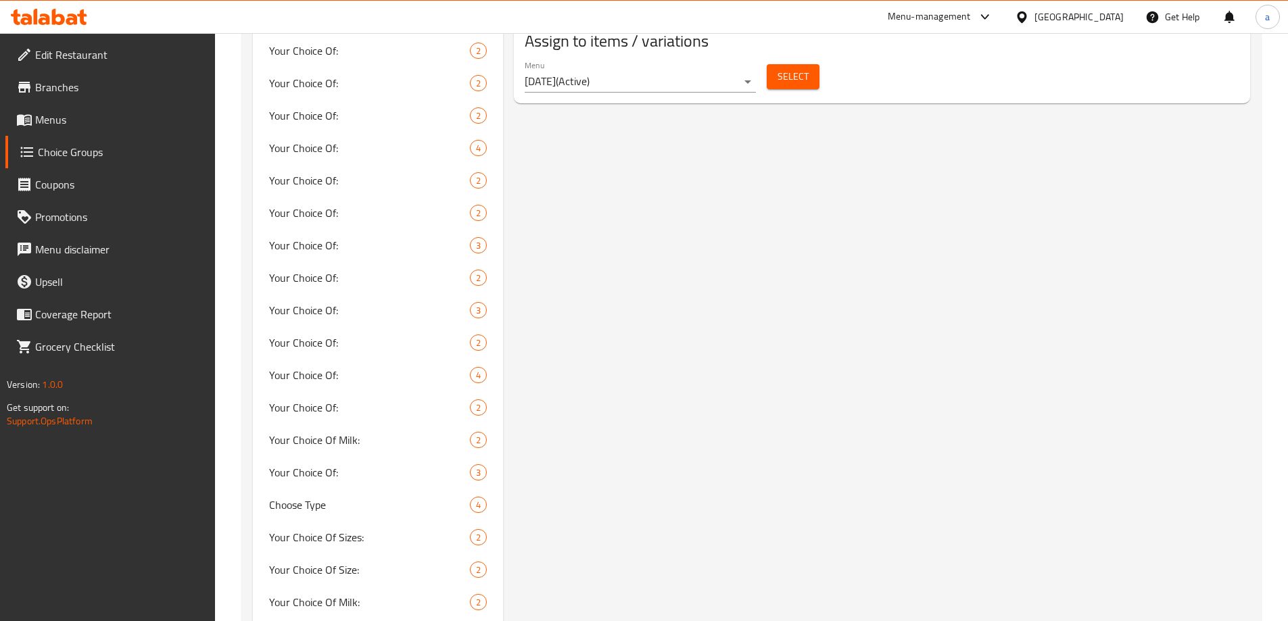
click at [778, 68] on span "Select" at bounding box center [793, 76] width 31 height 17
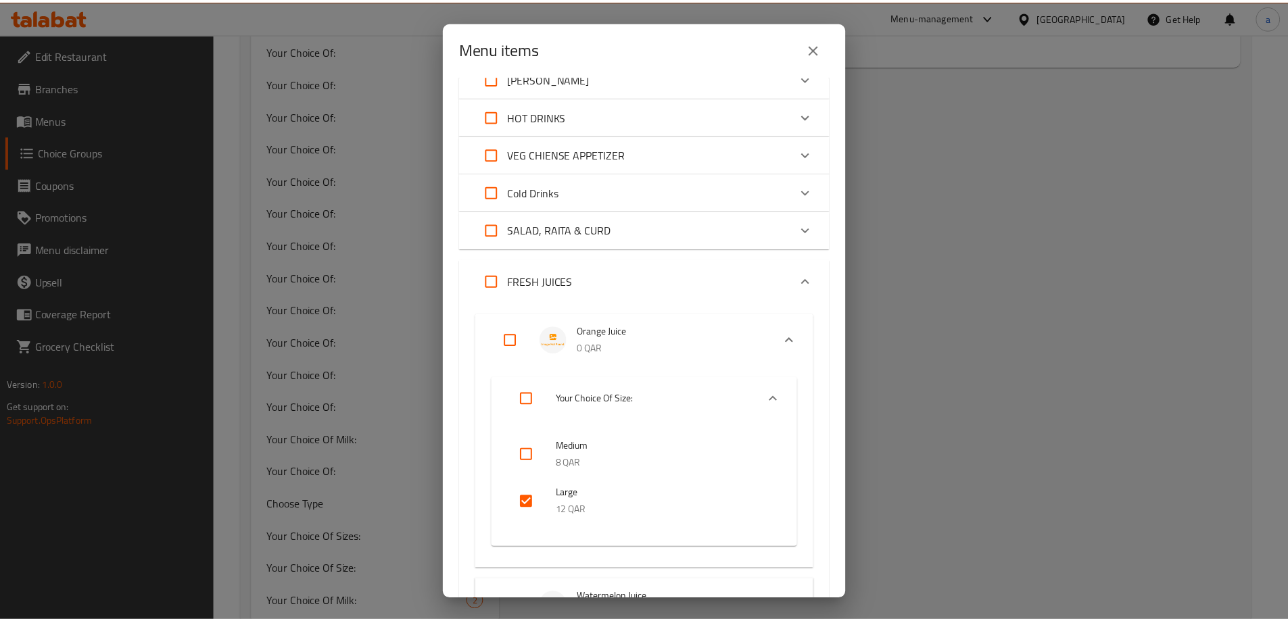
scroll to position [135, 0]
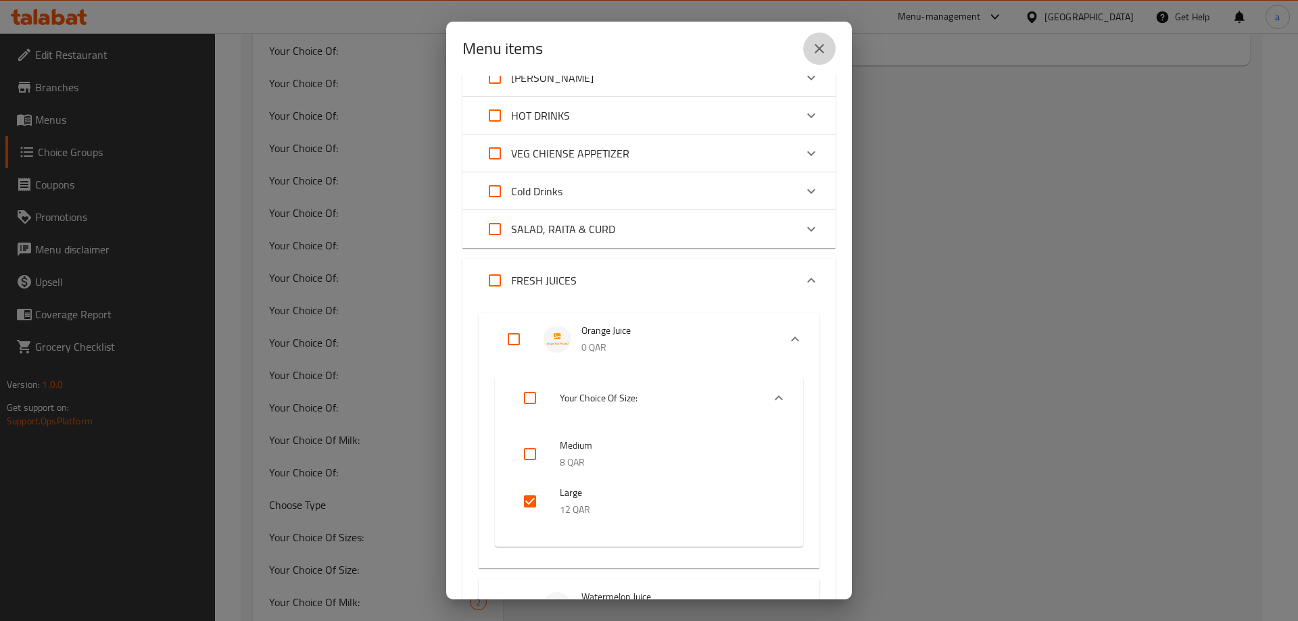
drag, startPoint x: 815, startPoint y: 45, endPoint x: 884, endPoint y: 216, distance: 184.4
click at [815, 45] on icon "close" at bounding box center [819, 49] width 16 height 16
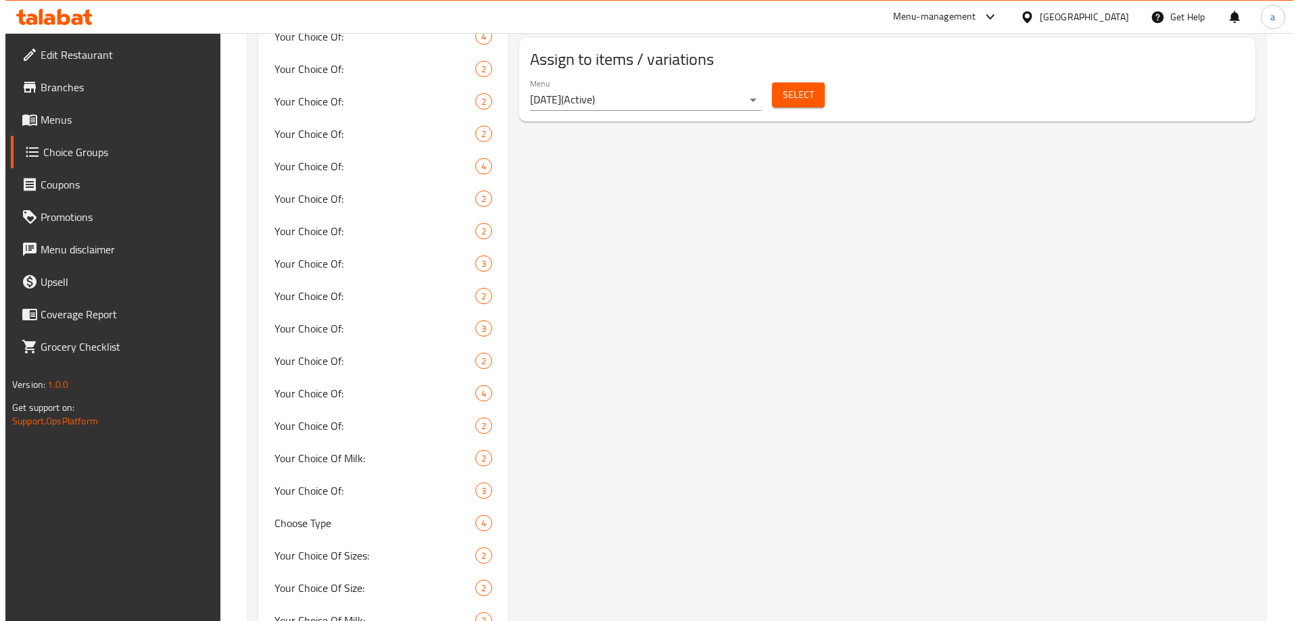
scroll to position [1014, 0]
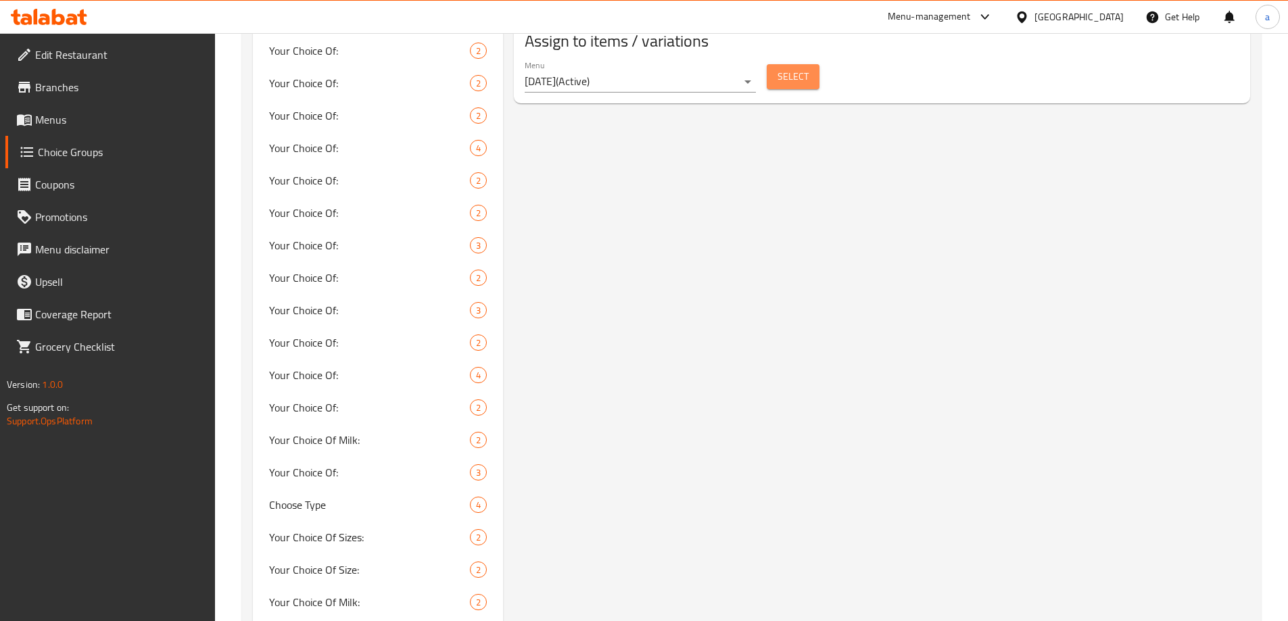
click at [805, 64] on button "Select" at bounding box center [793, 76] width 53 height 25
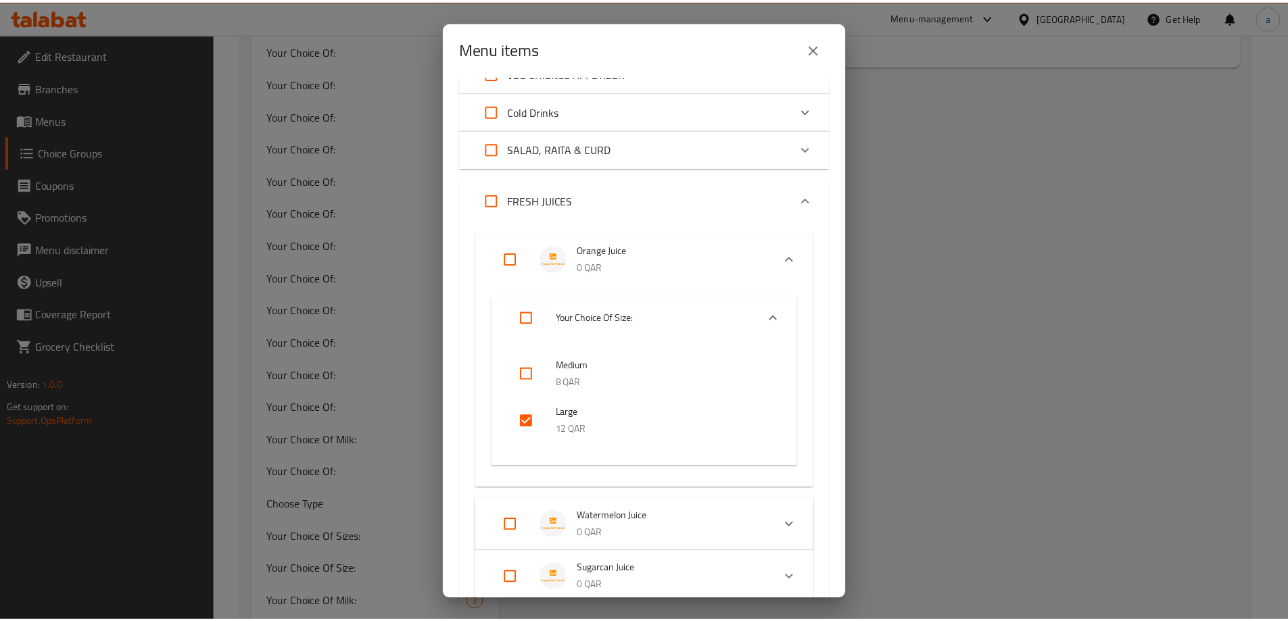
scroll to position [338, 0]
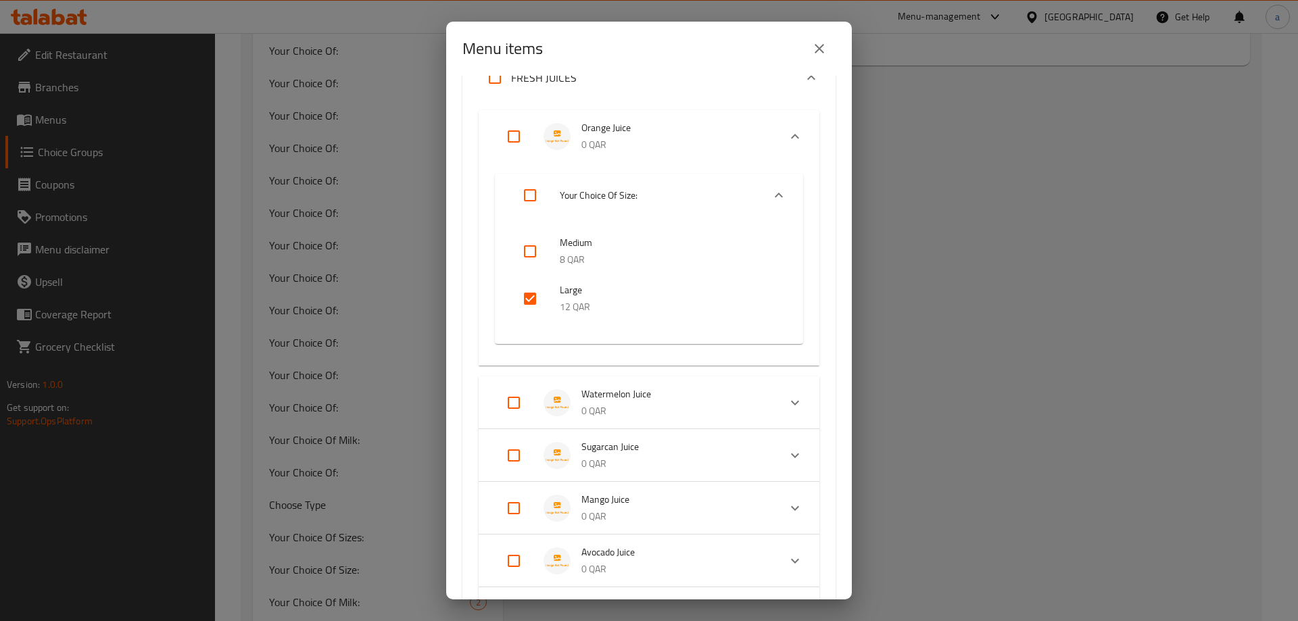
click at [906, 290] on div "Menu items 0 / 157 items selected ​ NEPALI Nepali Khana 0 QAR Your Choice Of: V…" at bounding box center [649, 310] width 1298 height 621
click at [821, 55] on icon "close" at bounding box center [819, 49] width 16 height 16
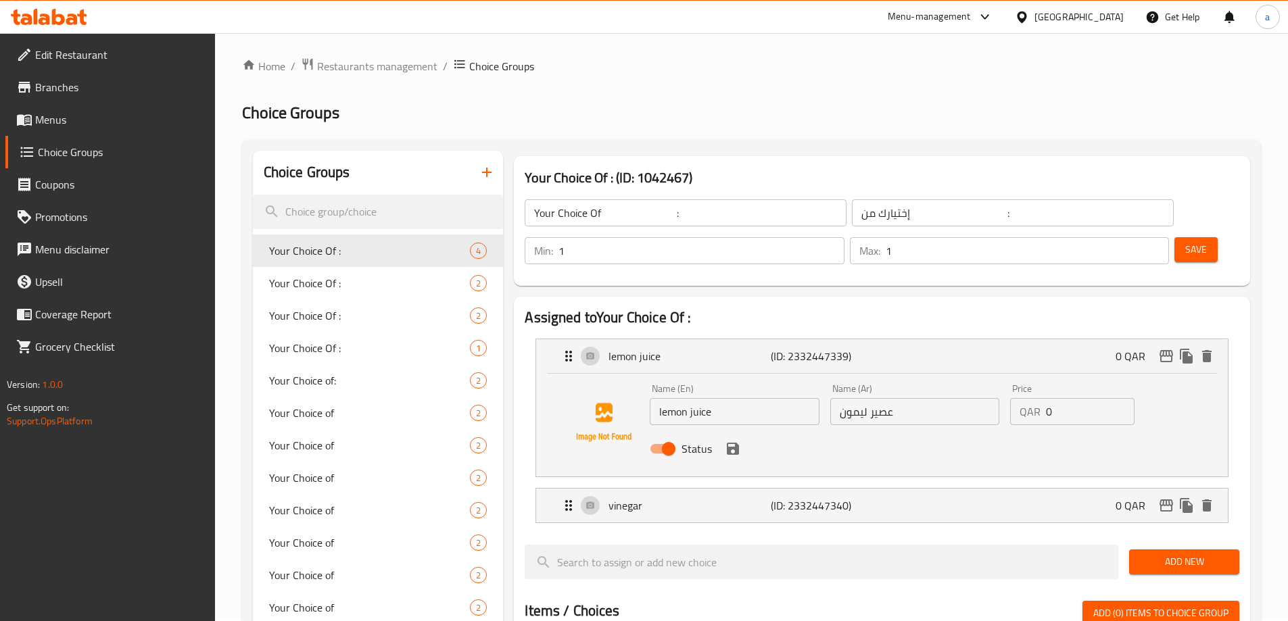
scroll to position [0, 0]
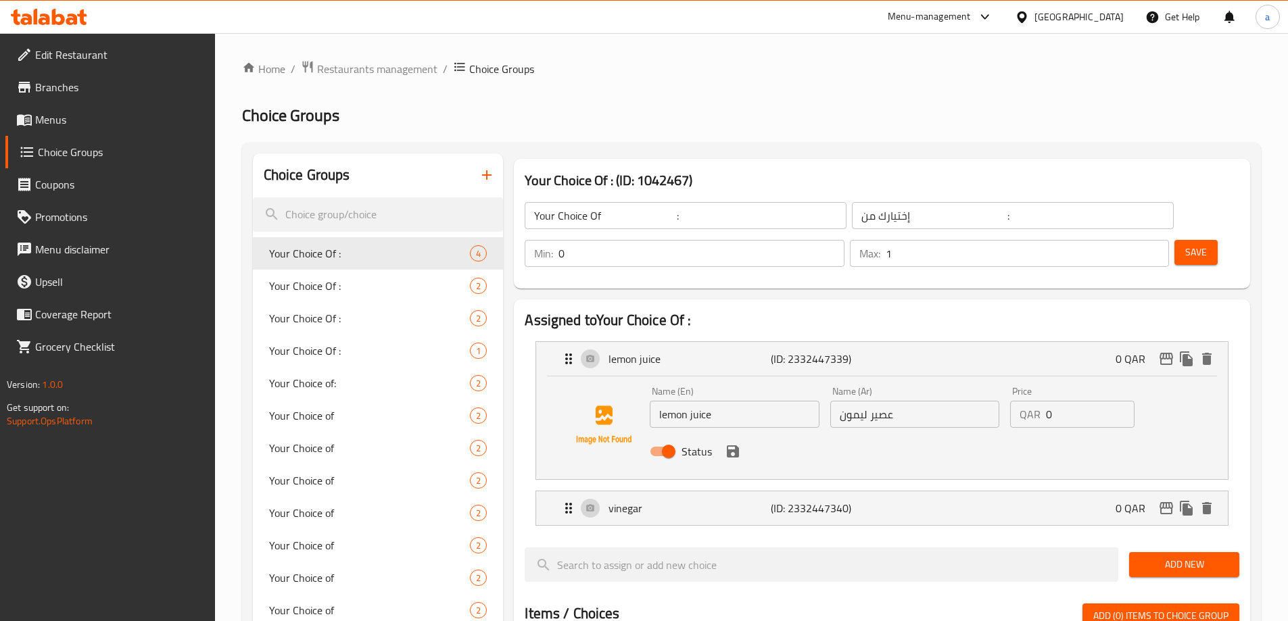
type input "0"
click at [844, 240] on input "0" at bounding box center [700, 253] width 285 height 27
click at [1206, 353] on icon "delete" at bounding box center [1206, 359] width 9 height 12
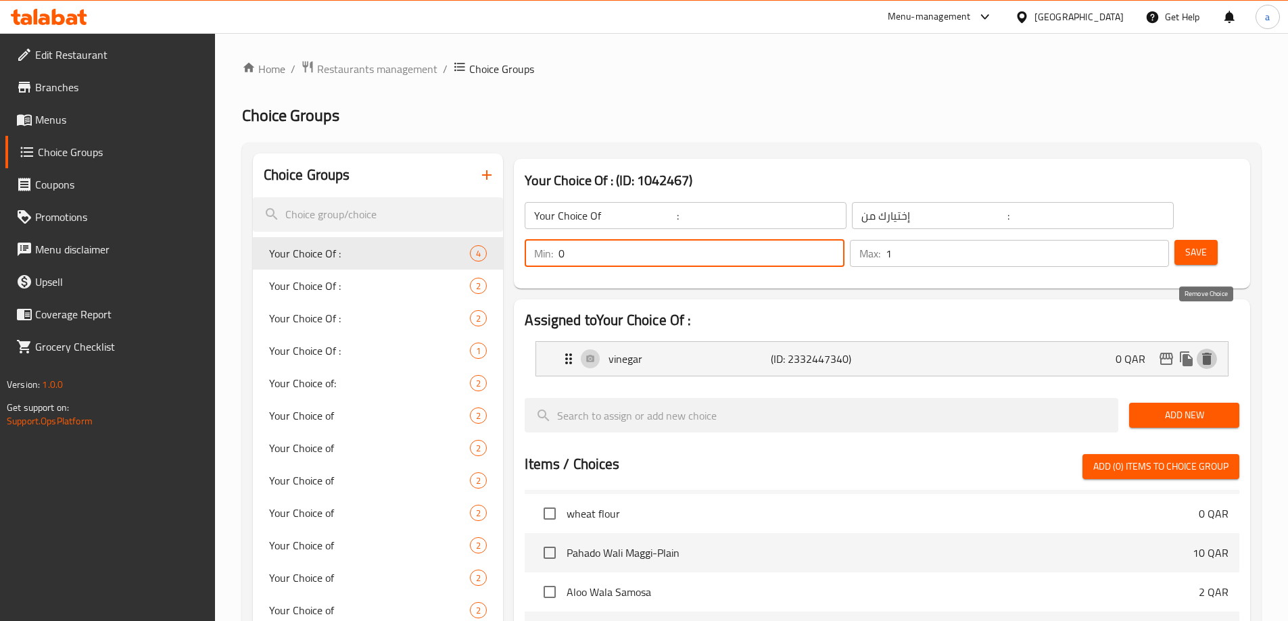
click at [1206, 353] on icon "delete" at bounding box center [1206, 359] width 9 height 12
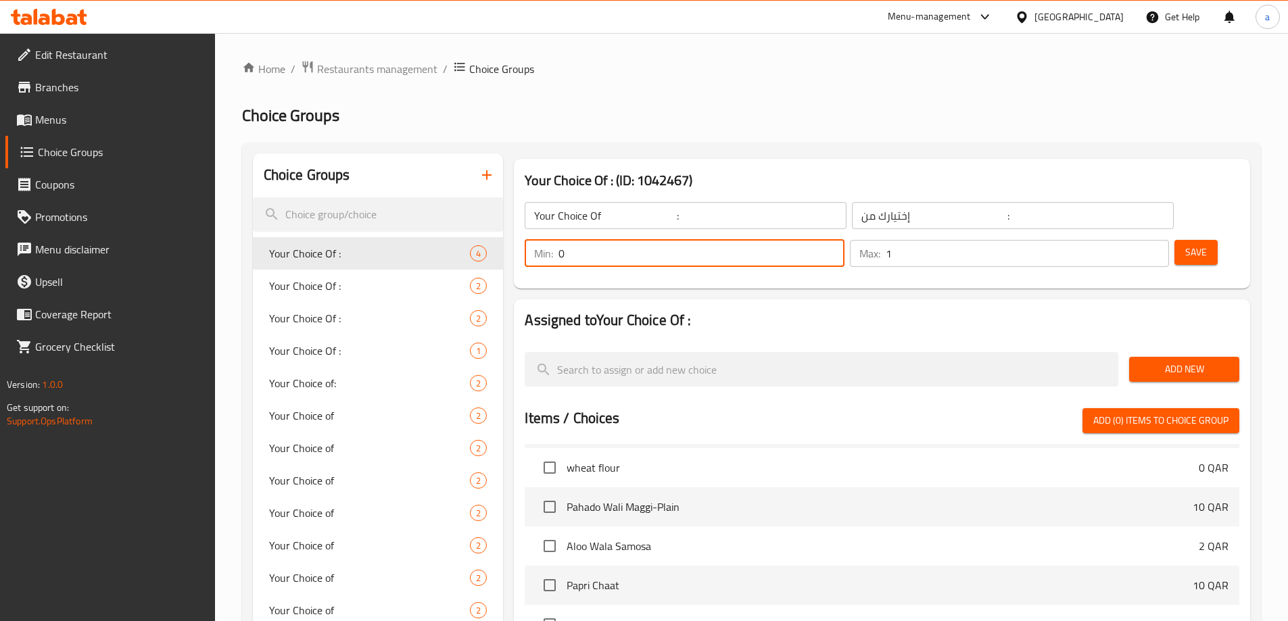
click at [1151, 361] on span "Add New" at bounding box center [1184, 369] width 89 height 17
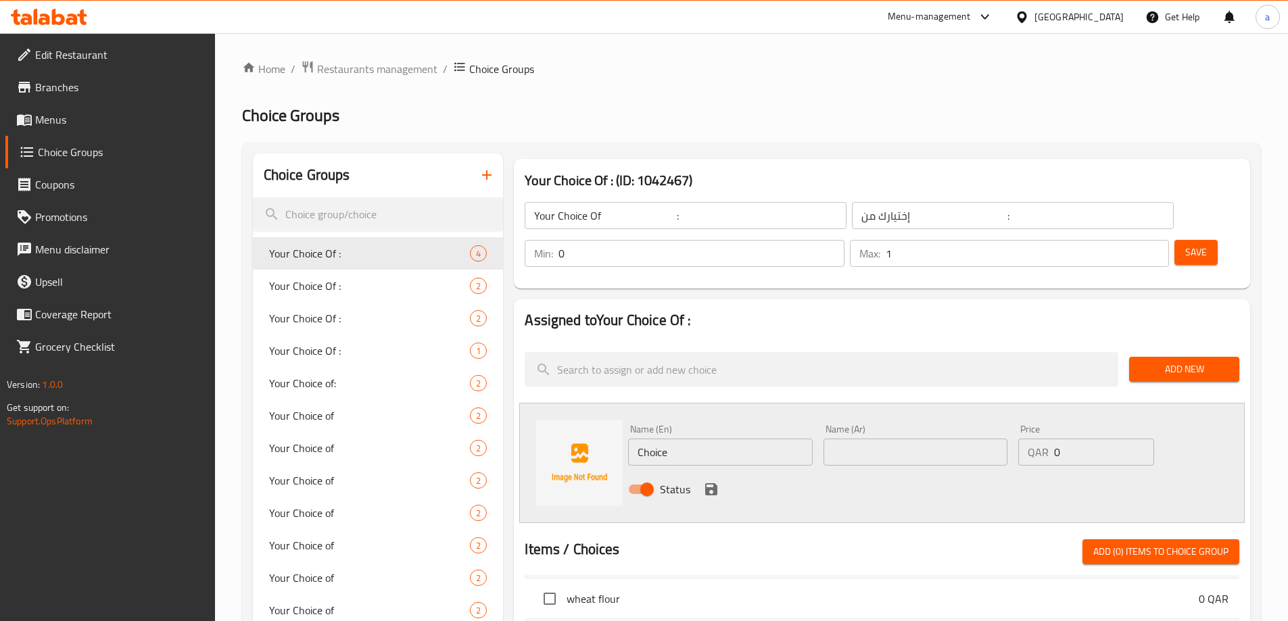
click at [763, 439] on input "Choice" at bounding box center [720, 452] width 184 height 27
type input "ice"
click at [834, 439] on input "text" at bounding box center [916, 452] width 184 height 27
type input "ثلج"
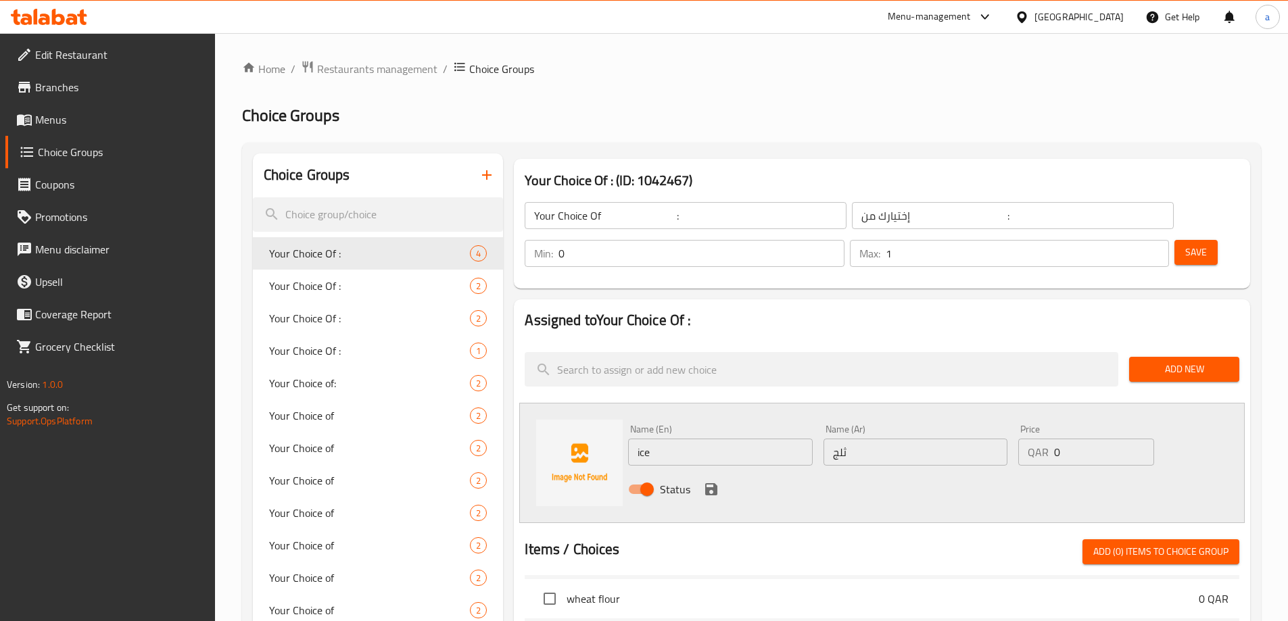
click at [721, 471] on div "Status" at bounding box center [916, 489] width 586 height 37
click at [717, 483] on icon "save" at bounding box center [711, 489] width 12 height 12
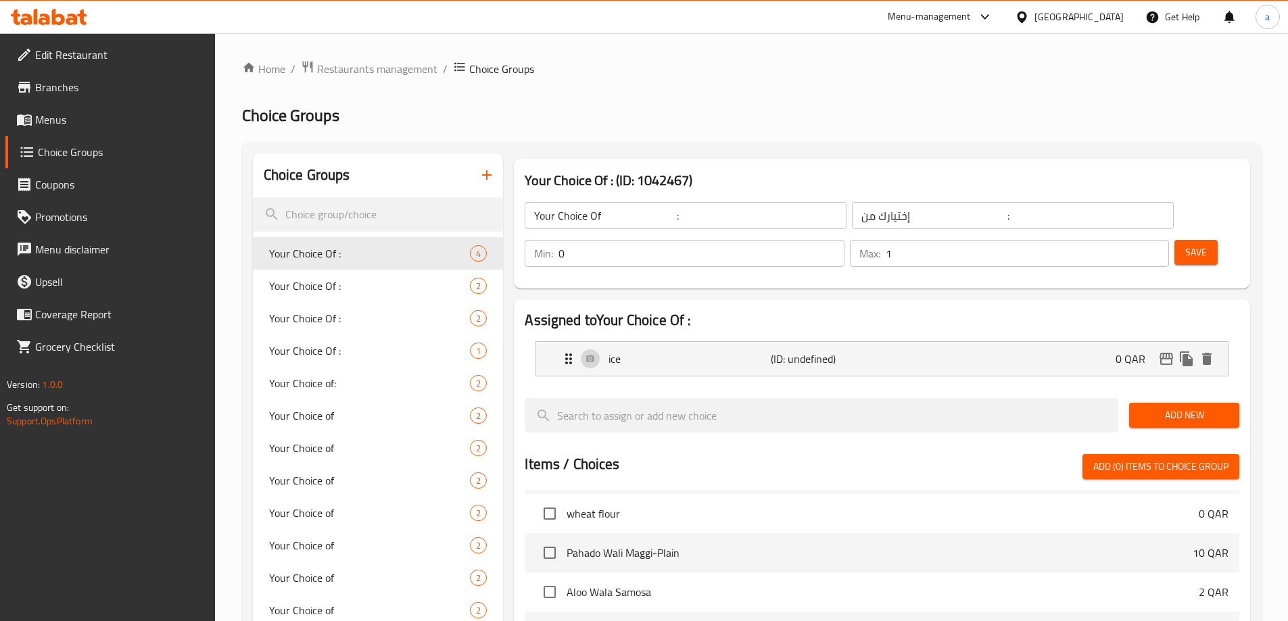
click at [1150, 407] on span "Add New" at bounding box center [1184, 415] width 89 height 17
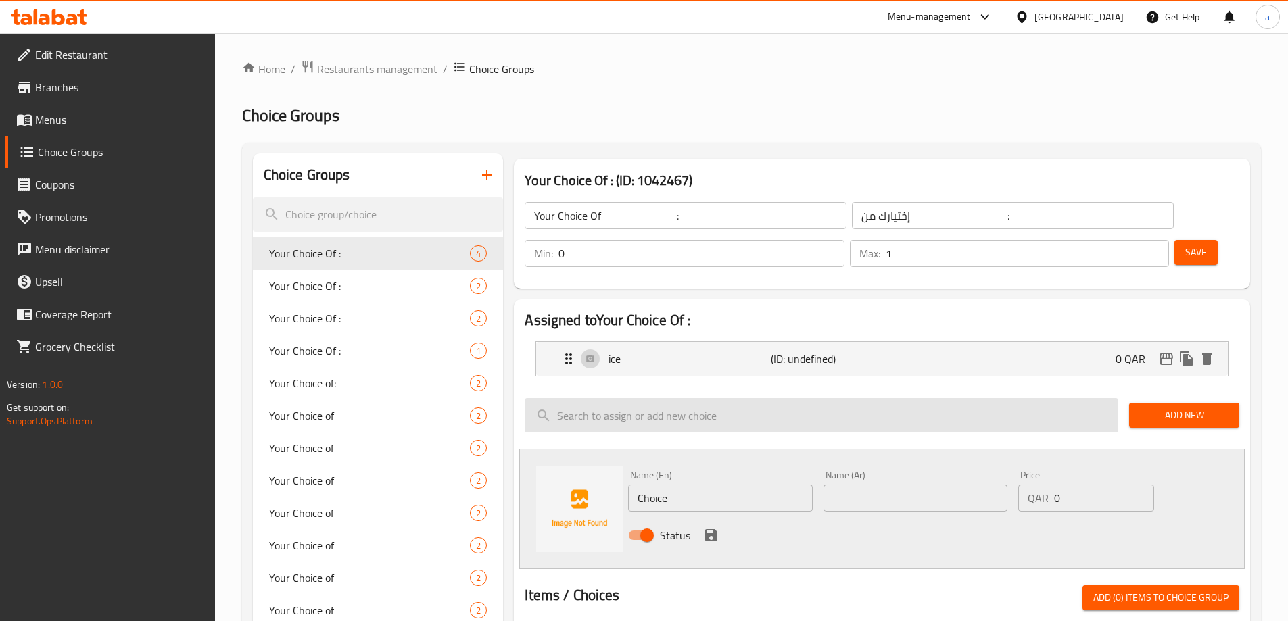
click at [1009, 398] on input "search" at bounding box center [822, 415] width 594 height 34
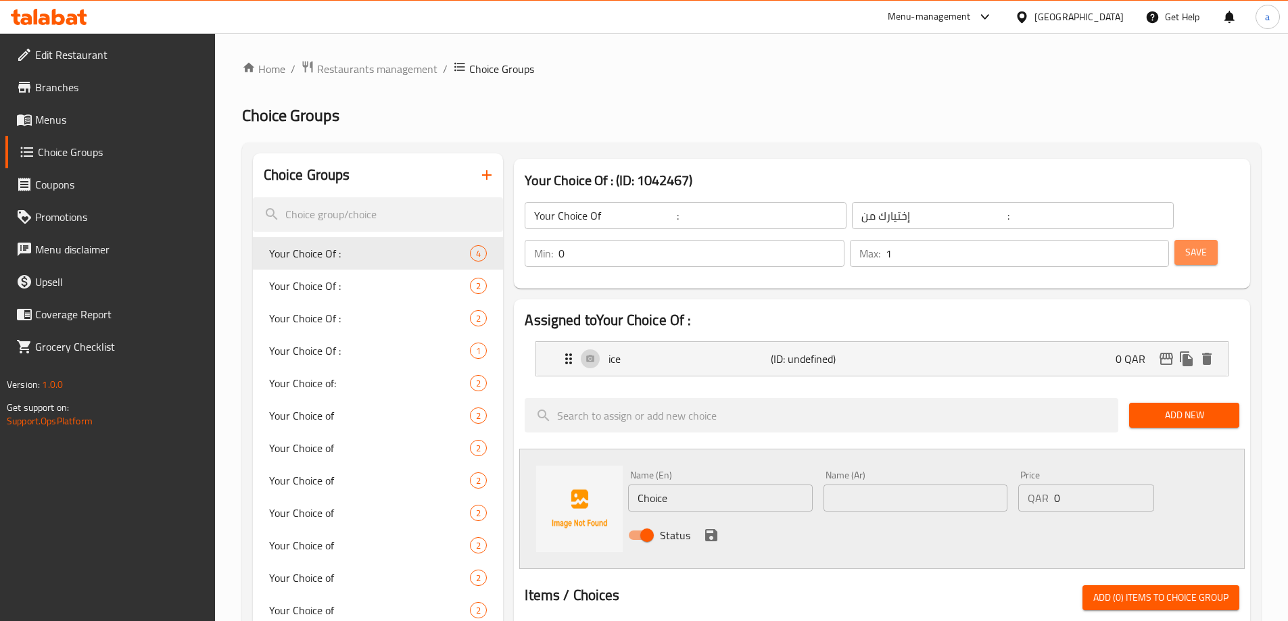
click at [1185, 244] on span "Save" at bounding box center [1196, 252] width 22 height 17
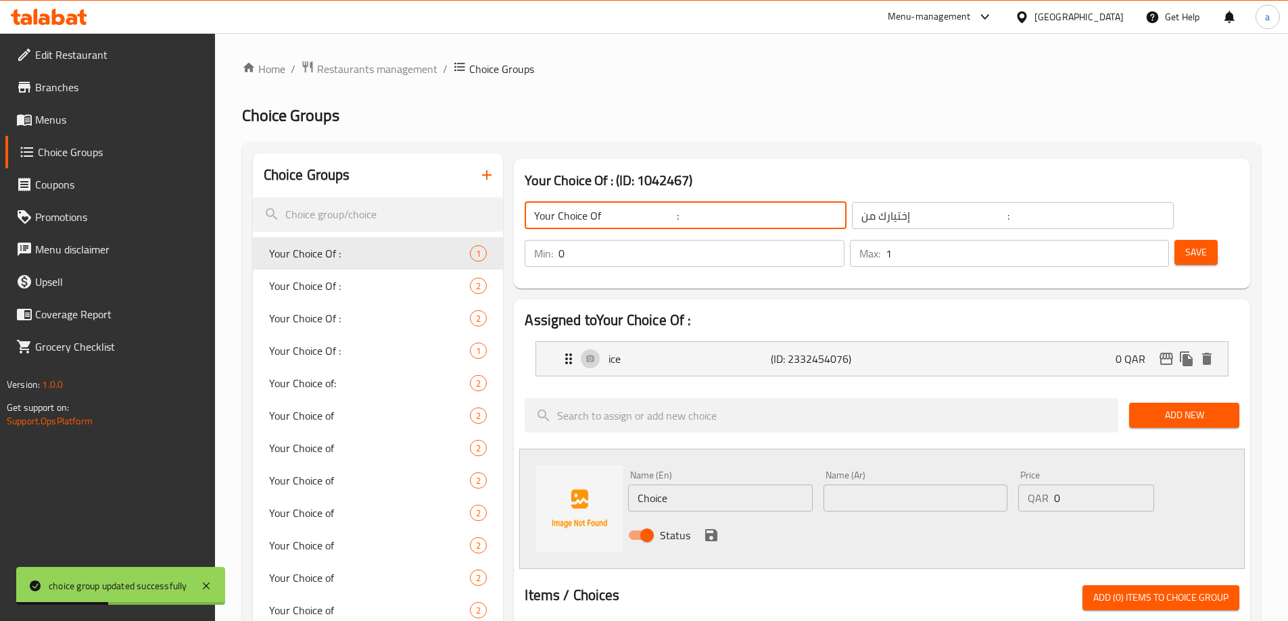
click at [644, 218] on input "Your Choice Of :" at bounding box center [686, 215] width 322 height 27
type input "Your Choice Of :"
click at [852, 216] on input "إختيارك من :" at bounding box center [1013, 215] width 322 height 27
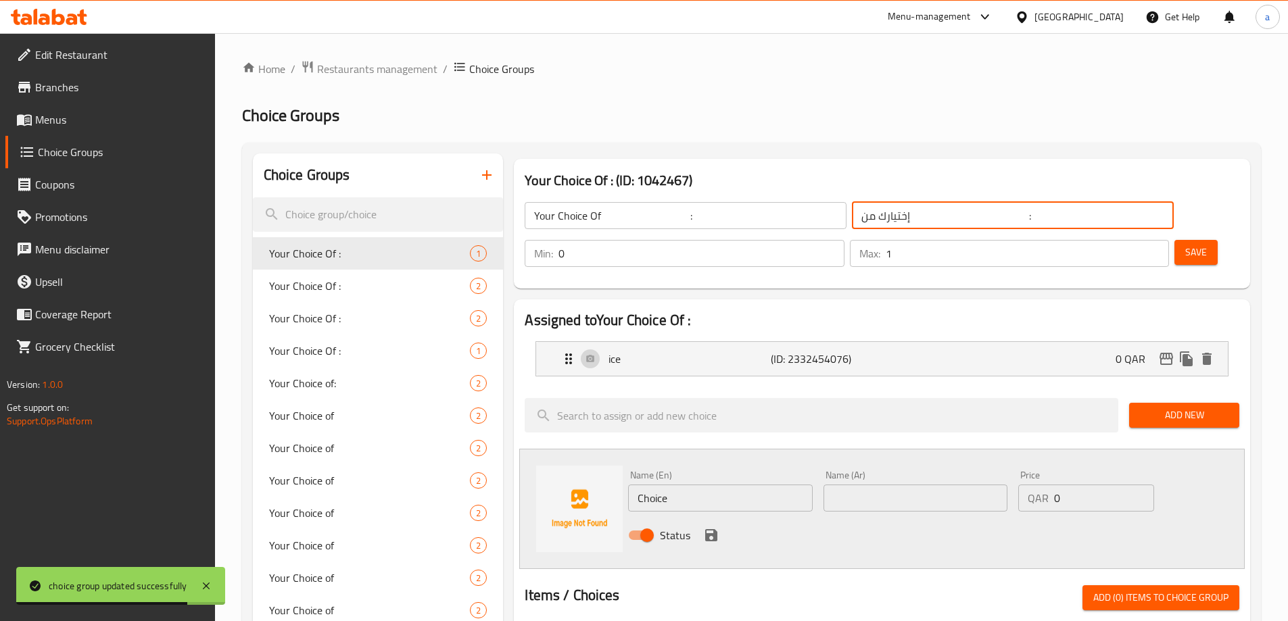
type input "إختيارك من :"
click at [844, 240] on input "0" at bounding box center [700, 253] width 285 height 27
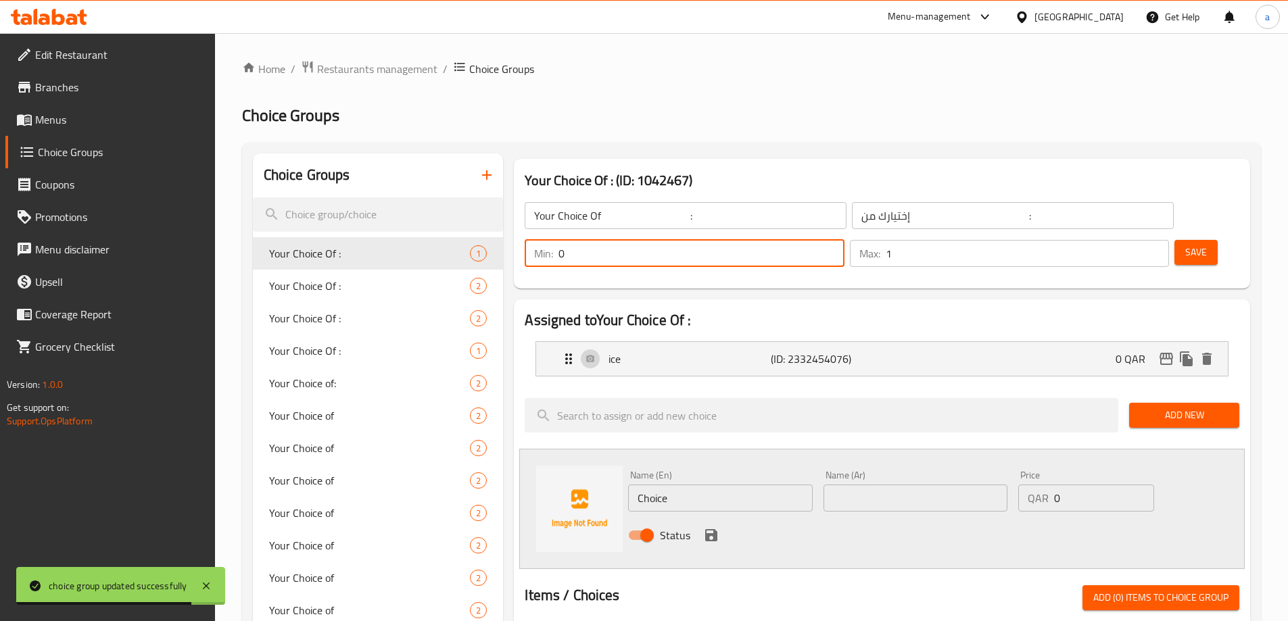
click at [844, 240] on input "0" at bounding box center [700, 253] width 285 height 27
type input "1"
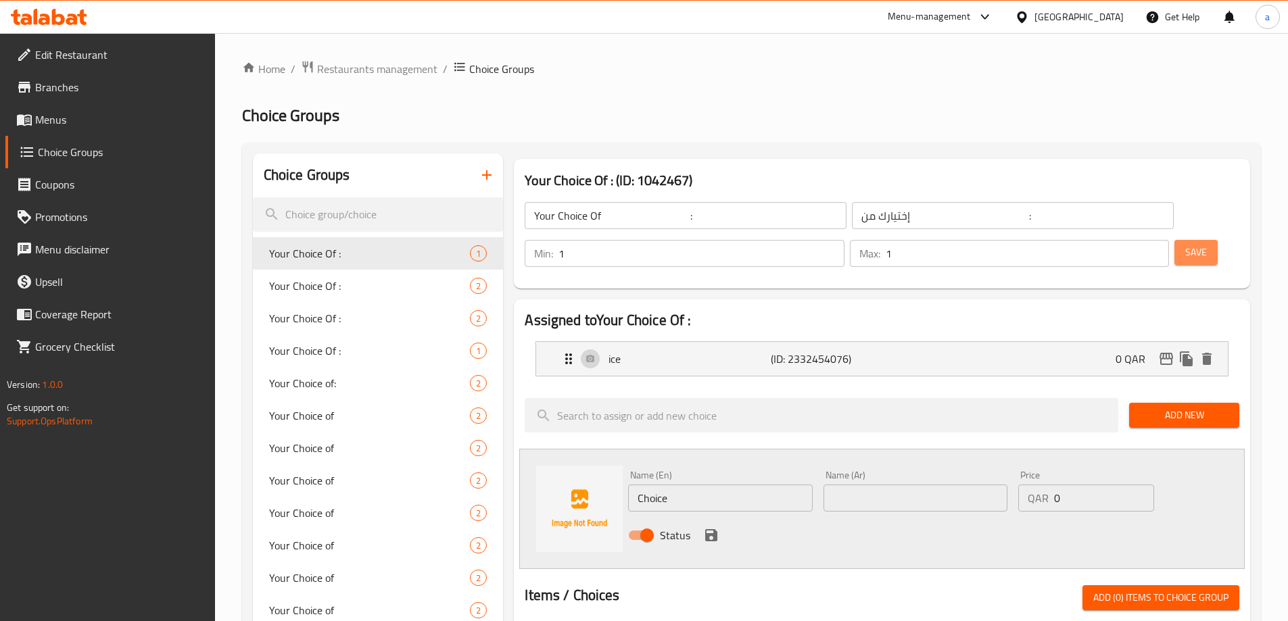
click at [1185, 244] on span "Save" at bounding box center [1196, 252] width 22 height 17
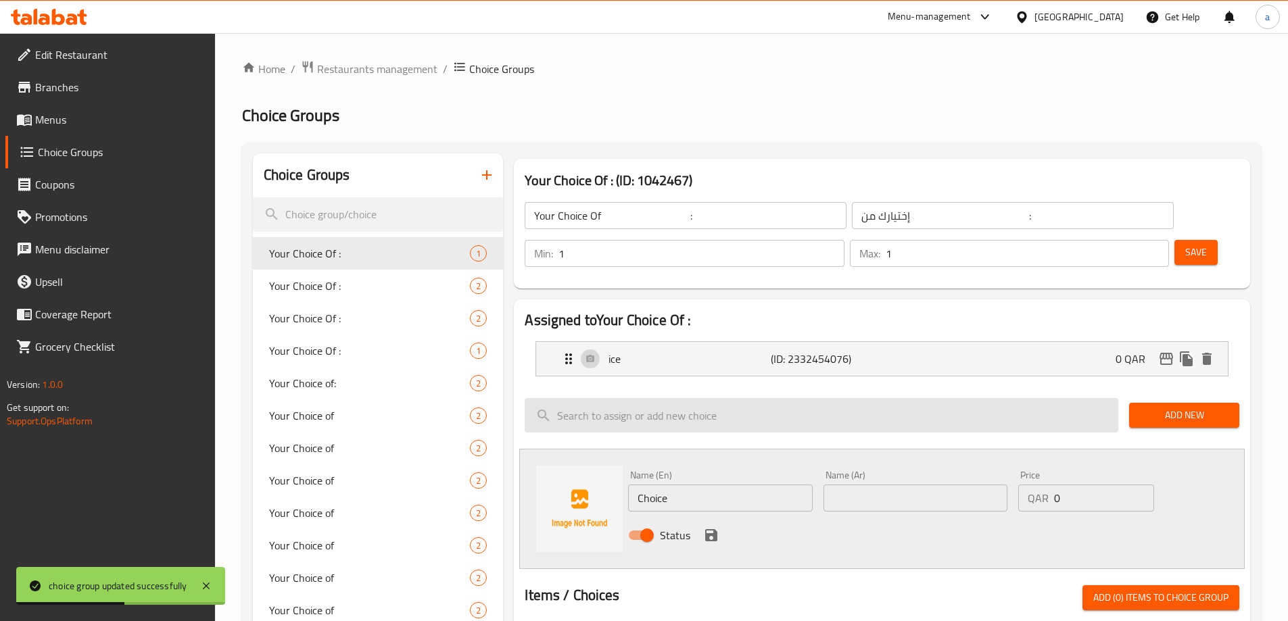
click at [710, 398] on input "search" at bounding box center [822, 415] width 594 height 34
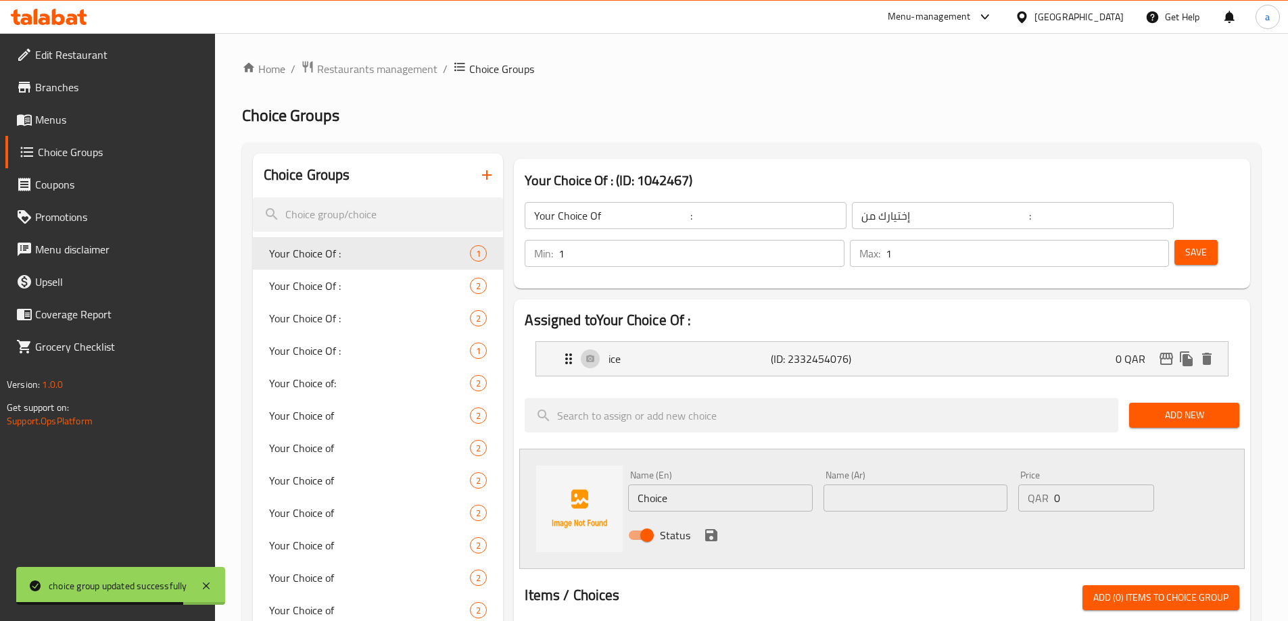
click at [483, 173] on icon "button" at bounding box center [487, 175] width 16 height 16
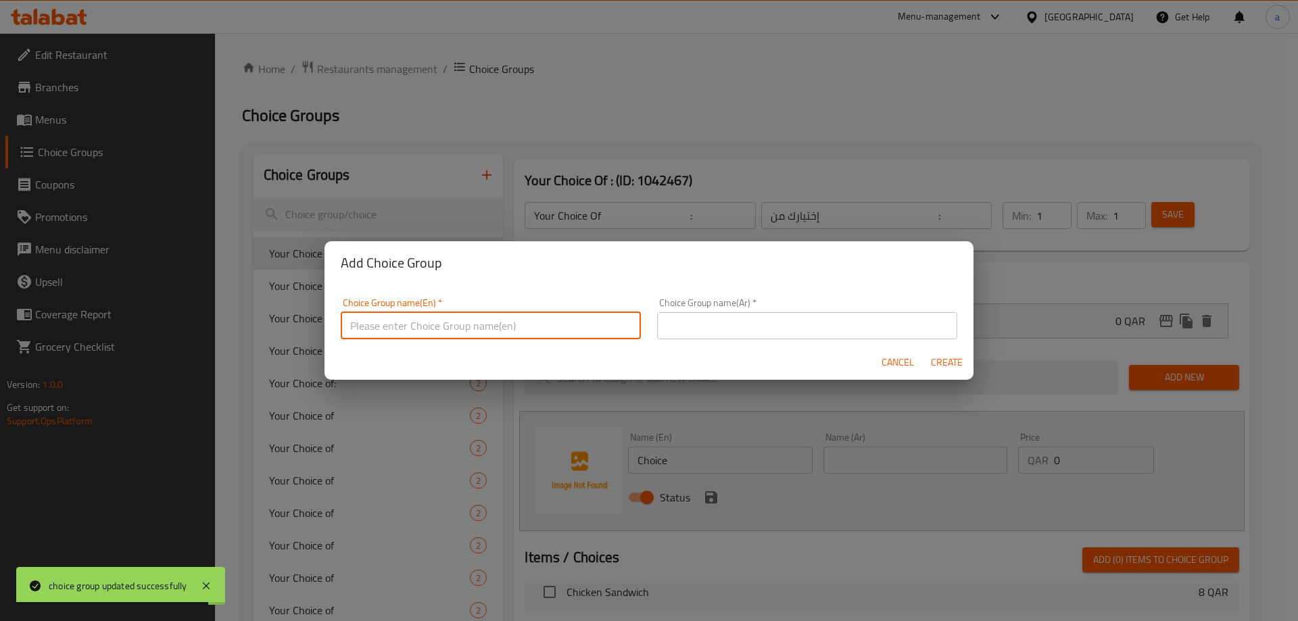
click at [456, 329] on input "text" at bounding box center [491, 325] width 300 height 27
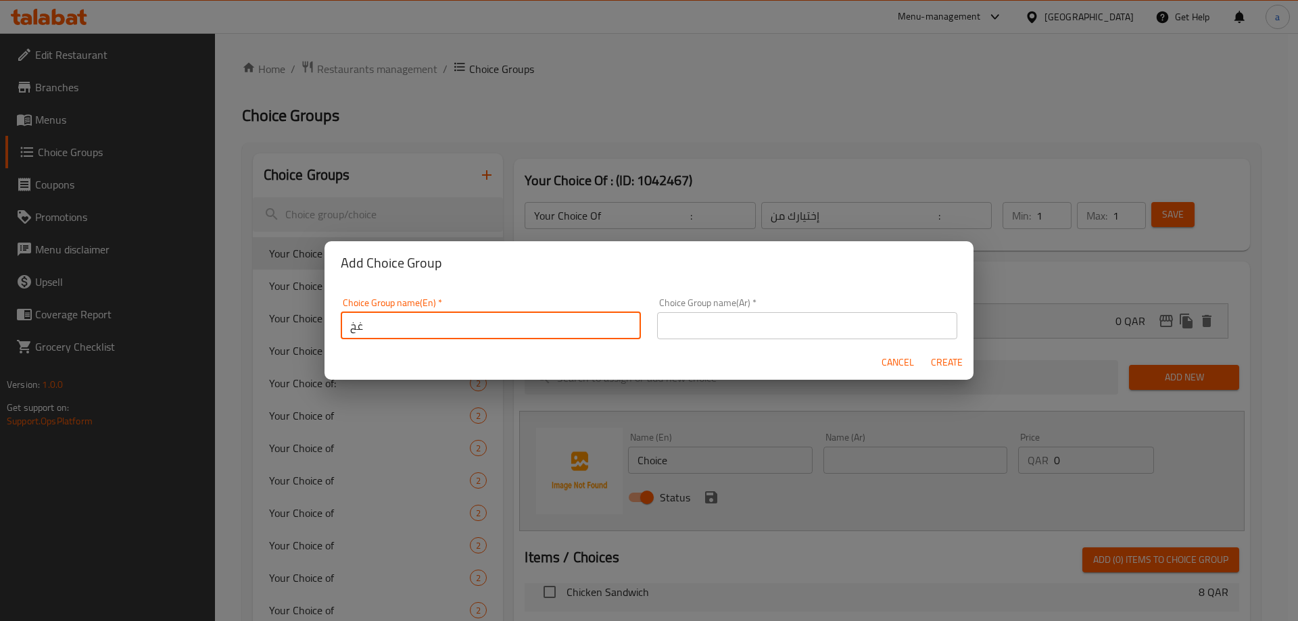
type input "غ"
type input "u"
type input "your choice of :"
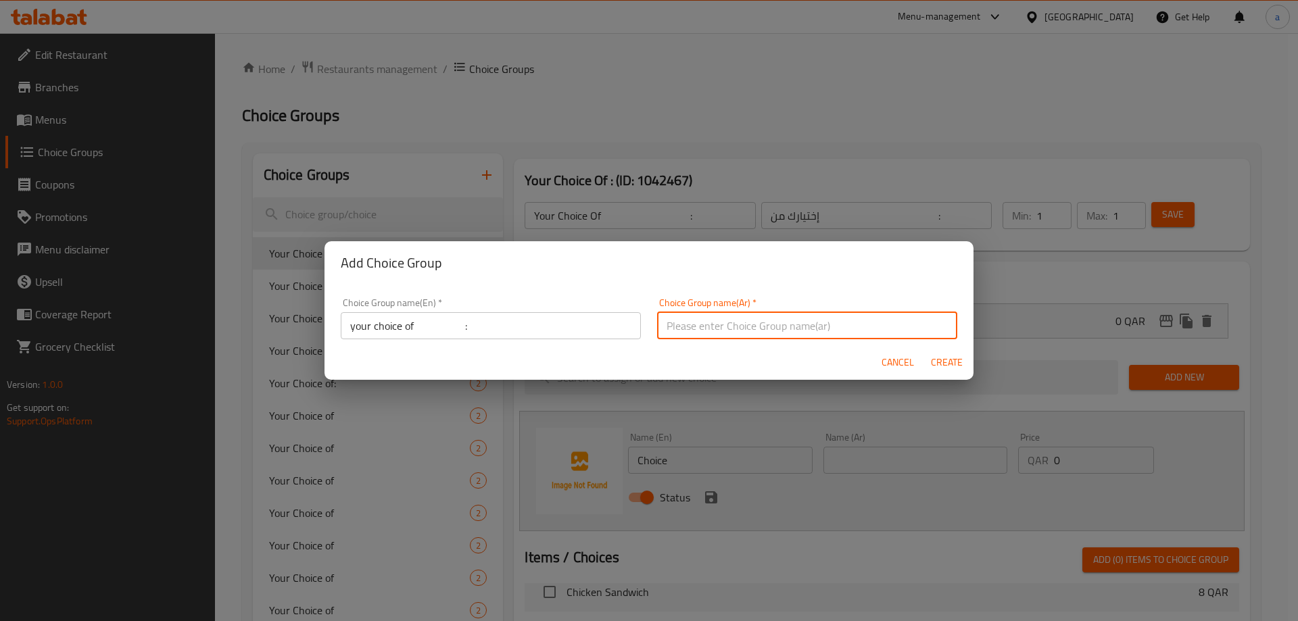
click at [668, 333] on input "text" at bounding box center [807, 325] width 300 height 27
type input "اختيارك من :"
click at [955, 360] on span "Create" at bounding box center [946, 362] width 32 height 17
type input "your choice of :"
type input "اختيارك من :"
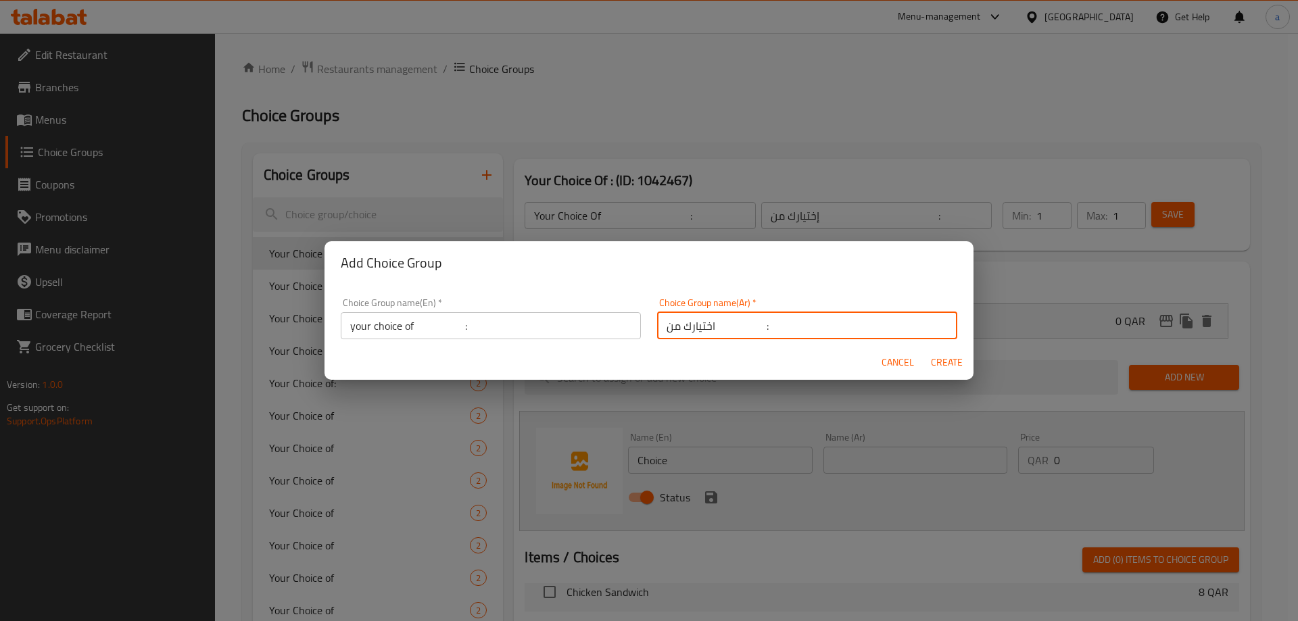
type input "0"
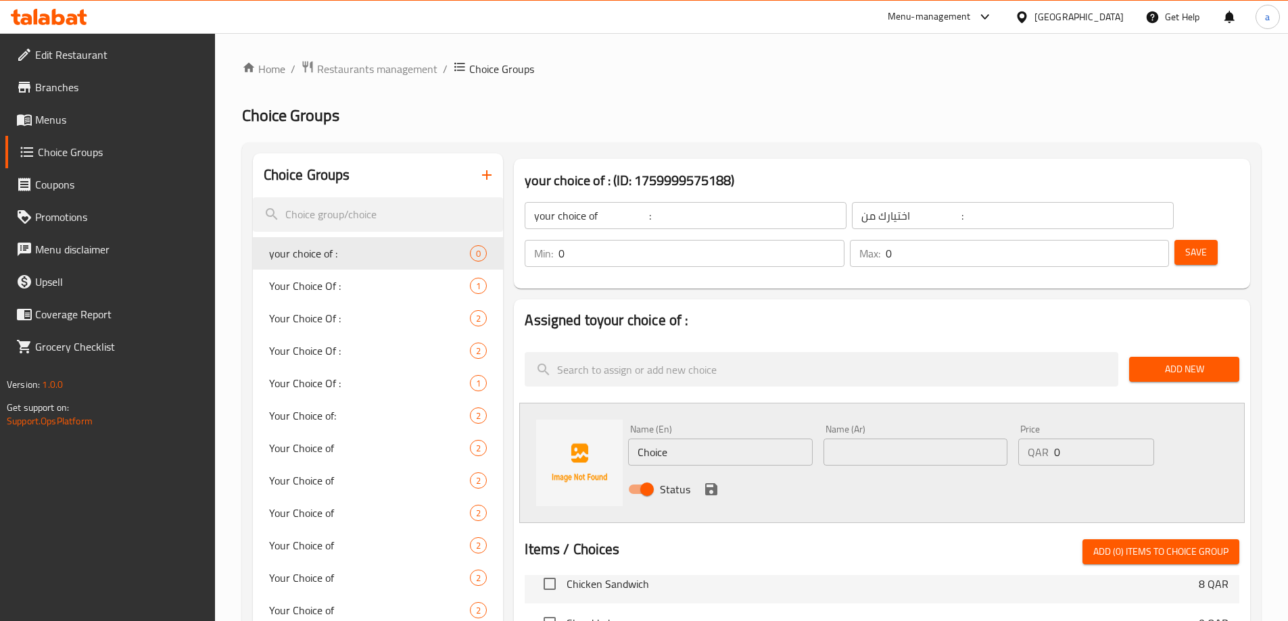
click at [844, 240] on input "0" at bounding box center [700, 253] width 285 height 27
type input "1"
click at [1114, 240] on input "0" at bounding box center [1027, 253] width 283 height 27
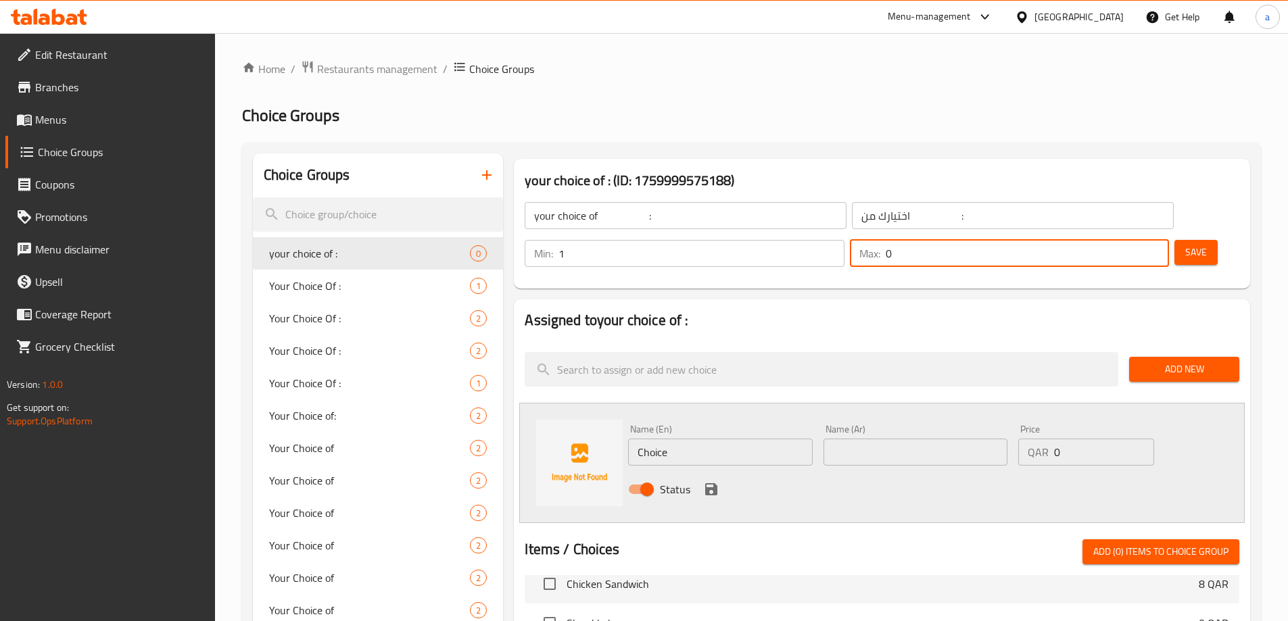
click at [1114, 240] on input "0" at bounding box center [1027, 253] width 283 height 27
type input "1"
click at [1174, 240] on button "Save" at bounding box center [1195, 252] width 43 height 25
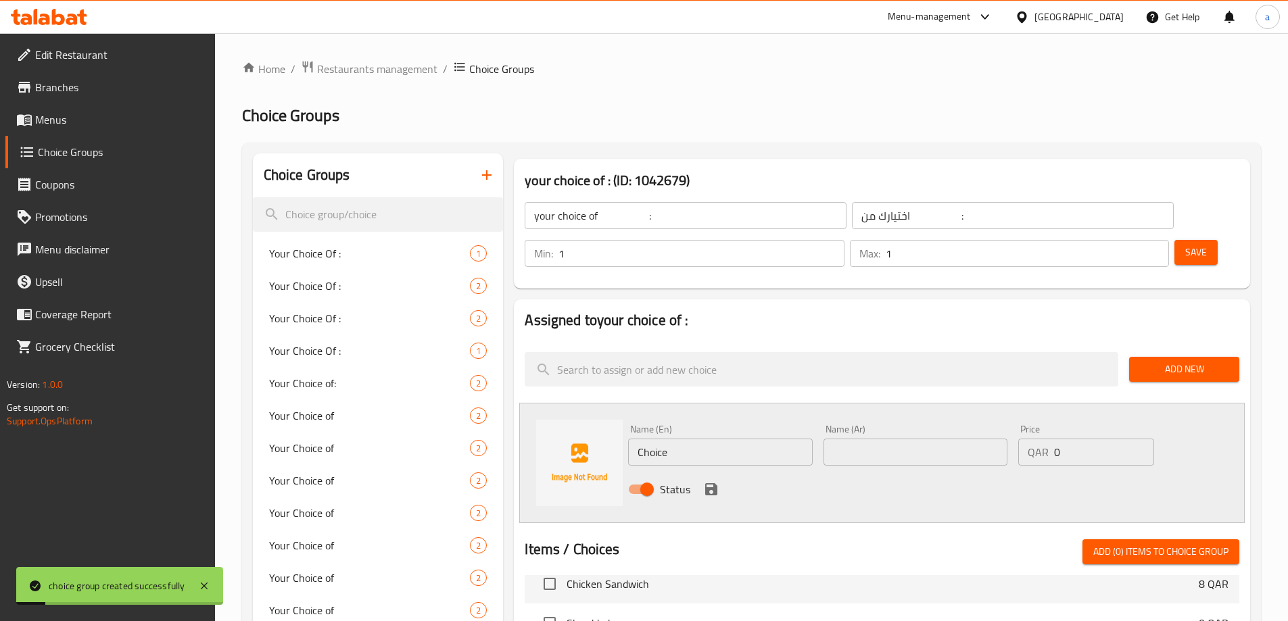
click at [679, 439] on input "Choice" at bounding box center [720, 452] width 184 height 27
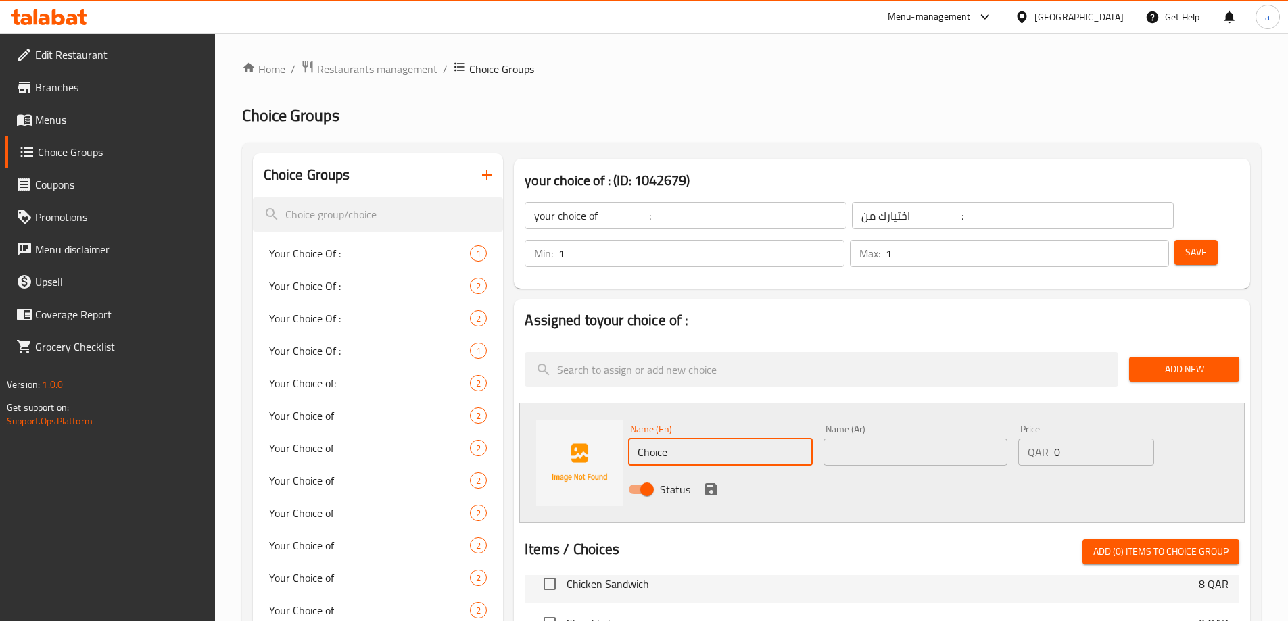
click at [707, 439] on input "Choice" at bounding box center [720, 452] width 184 height 27
paste input "lemon ju"
type input "lemon juice"
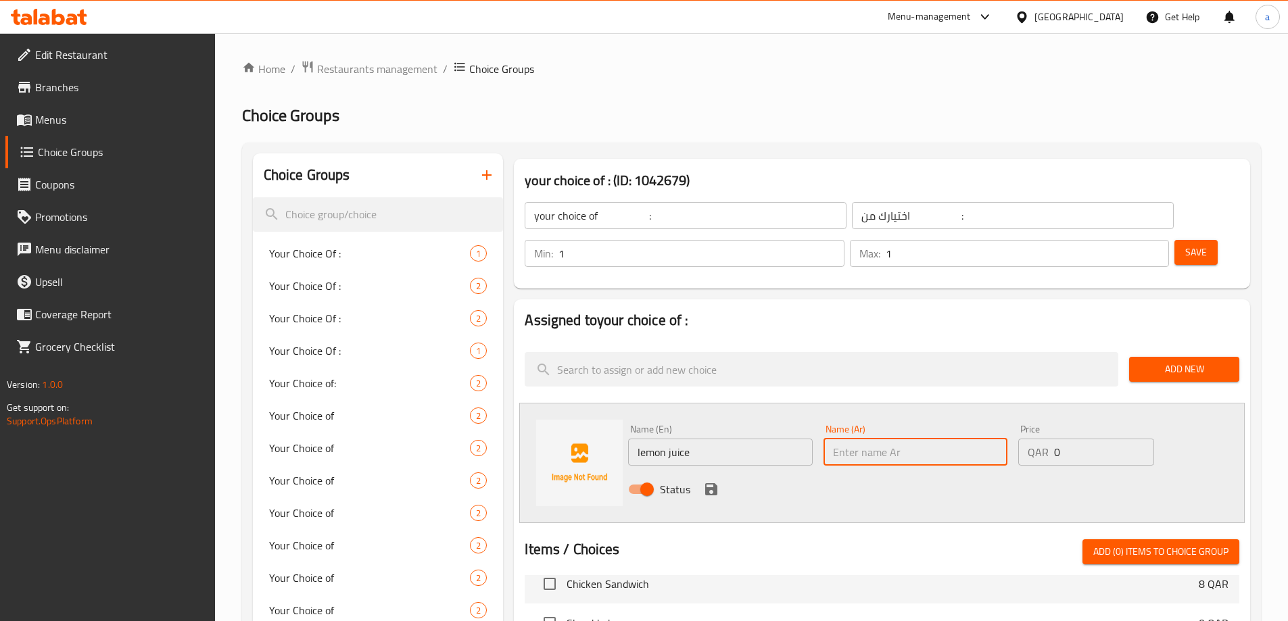
click at [828, 439] on input "text" at bounding box center [916, 452] width 184 height 27
type input "عصير ليمون"
click at [714, 483] on icon "save" at bounding box center [711, 489] width 12 height 12
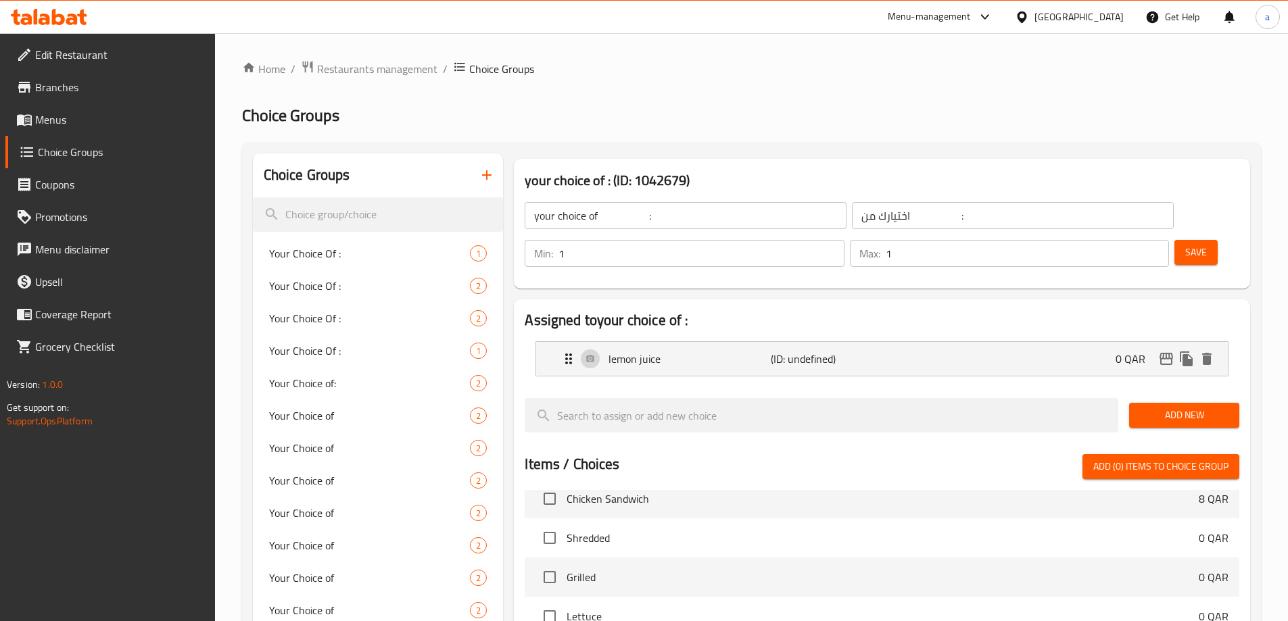
click at [1169, 403] on button "Add New" at bounding box center [1184, 415] width 110 height 25
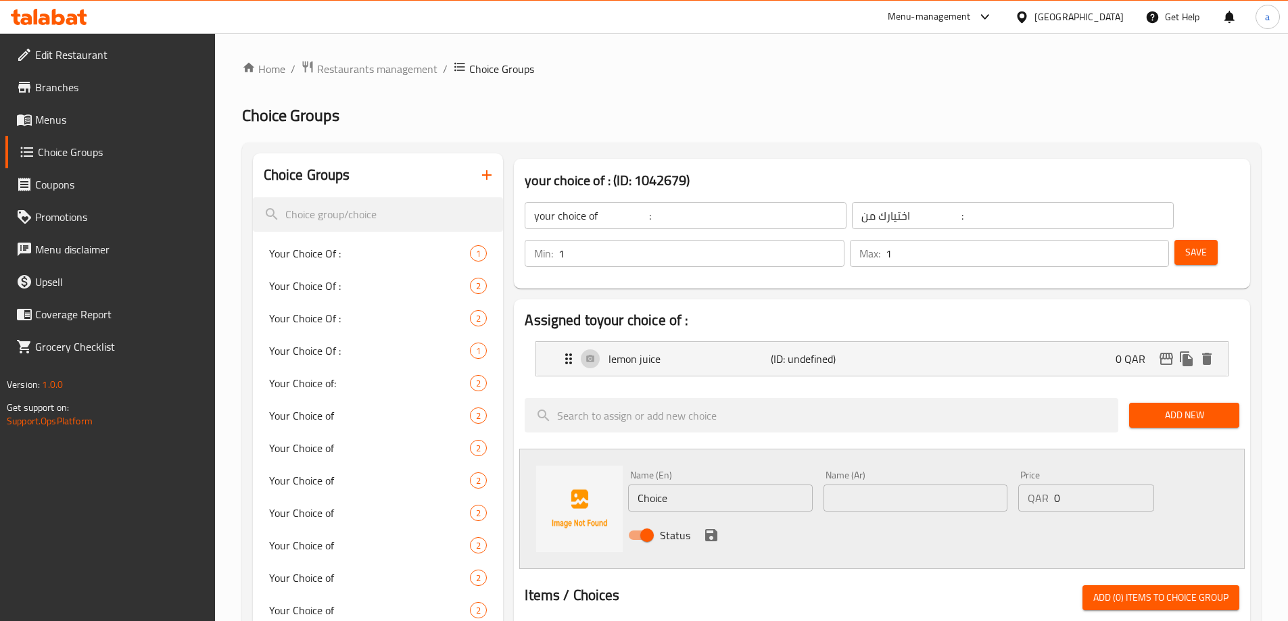
click at [684, 485] on input "Choice" at bounding box center [720, 498] width 184 height 27
paste input "vinegar"
type input "vinegar"
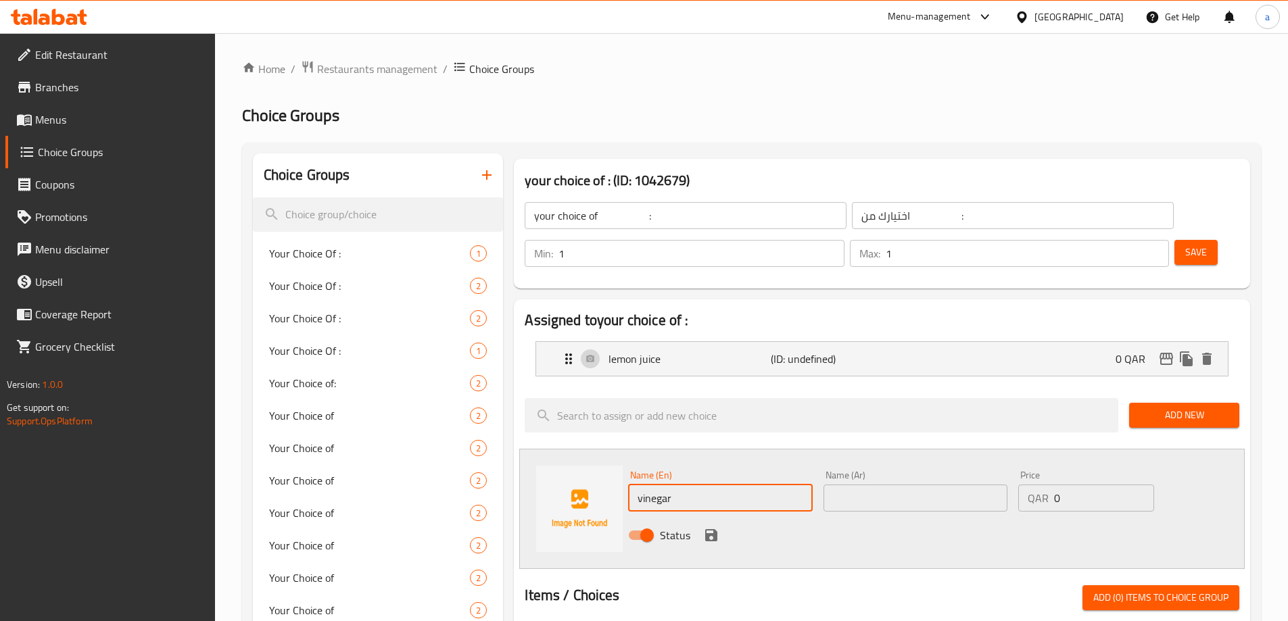
click at [863, 485] on input "text" at bounding box center [916, 498] width 184 height 27
type input "خل"
click at [709, 525] on button "save" at bounding box center [711, 535] width 20 height 20
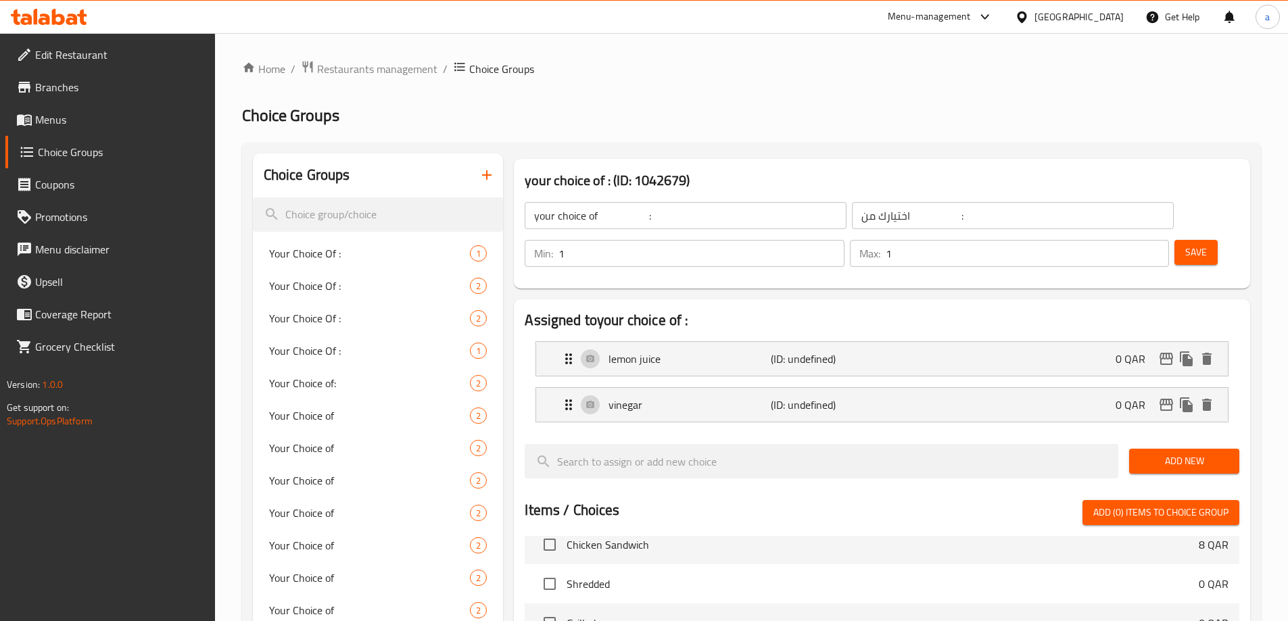
click at [1174, 240] on button "Save" at bounding box center [1195, 252] width 43 height 25
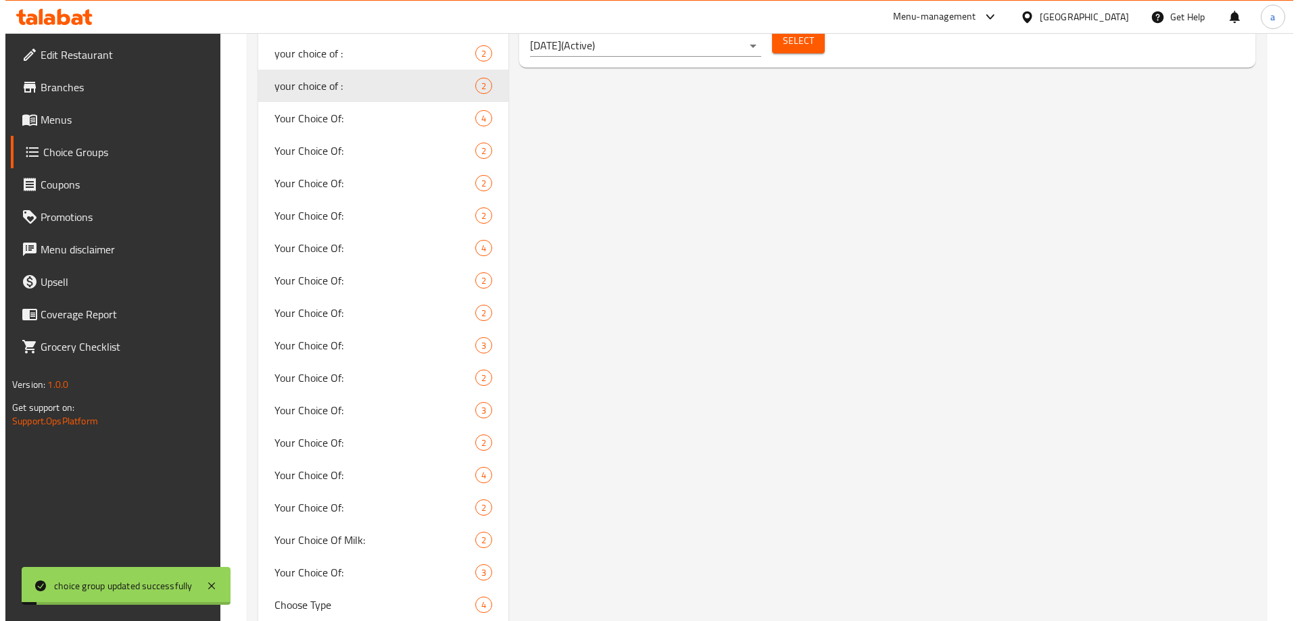
scroll to position [609, 0]
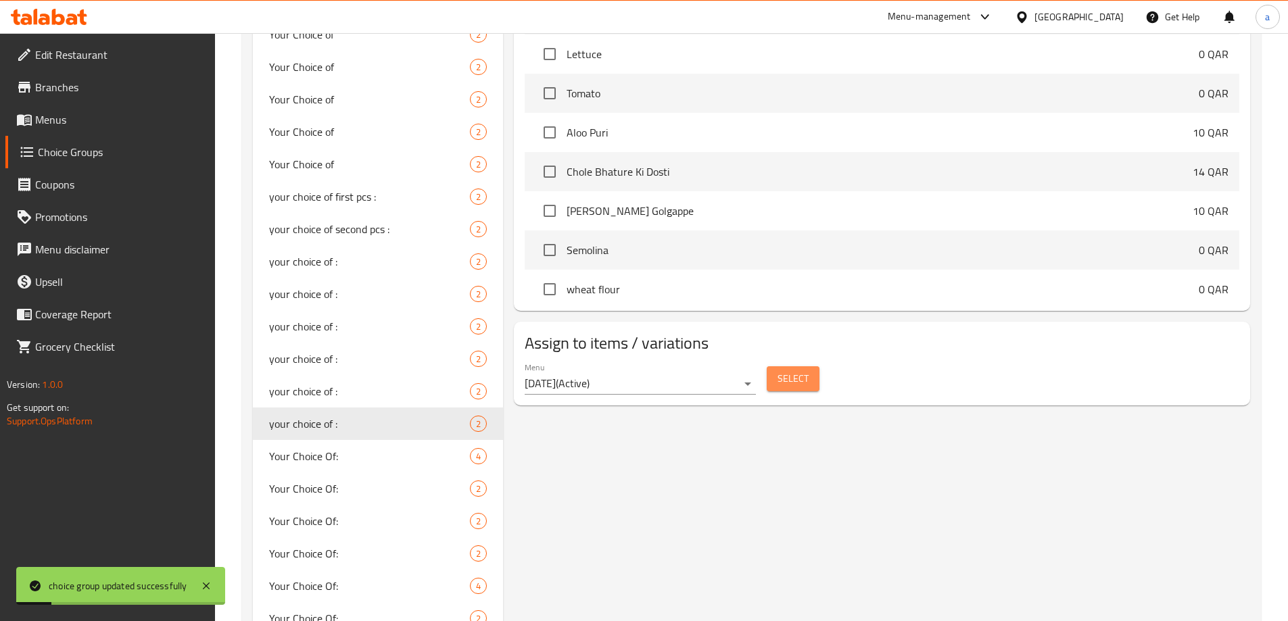
click at [778, 371] on span "Select" at bounding box center [793, 379] width 31 height 17
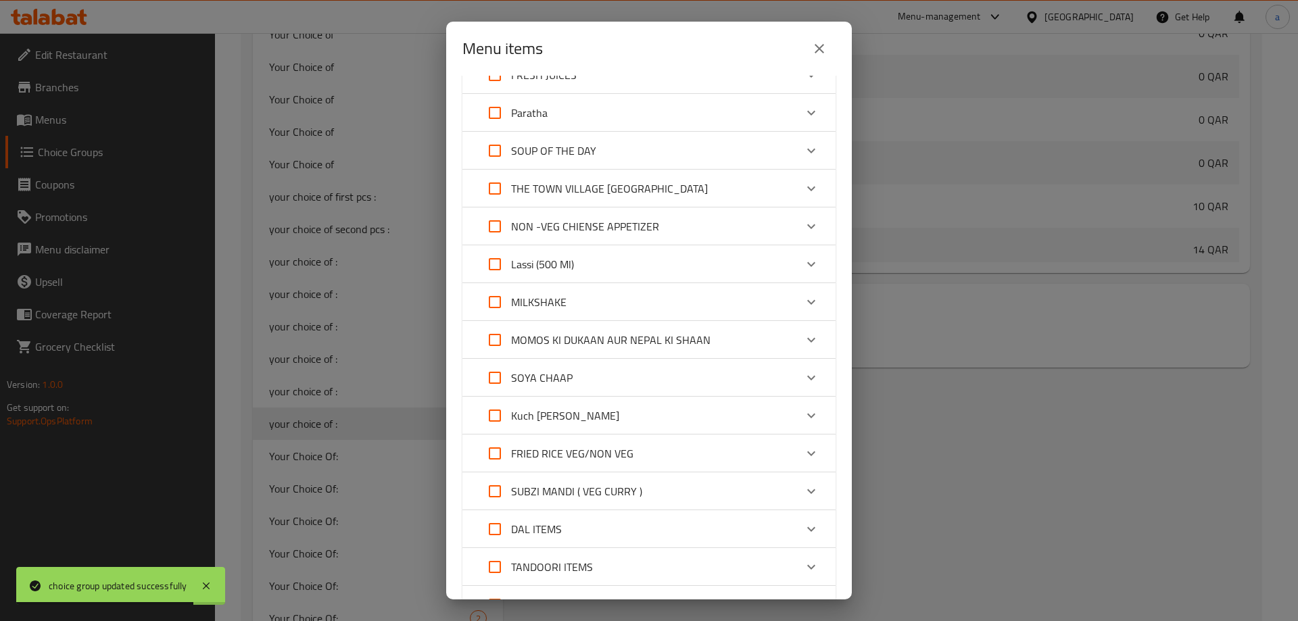
scroll to position [251, 0]
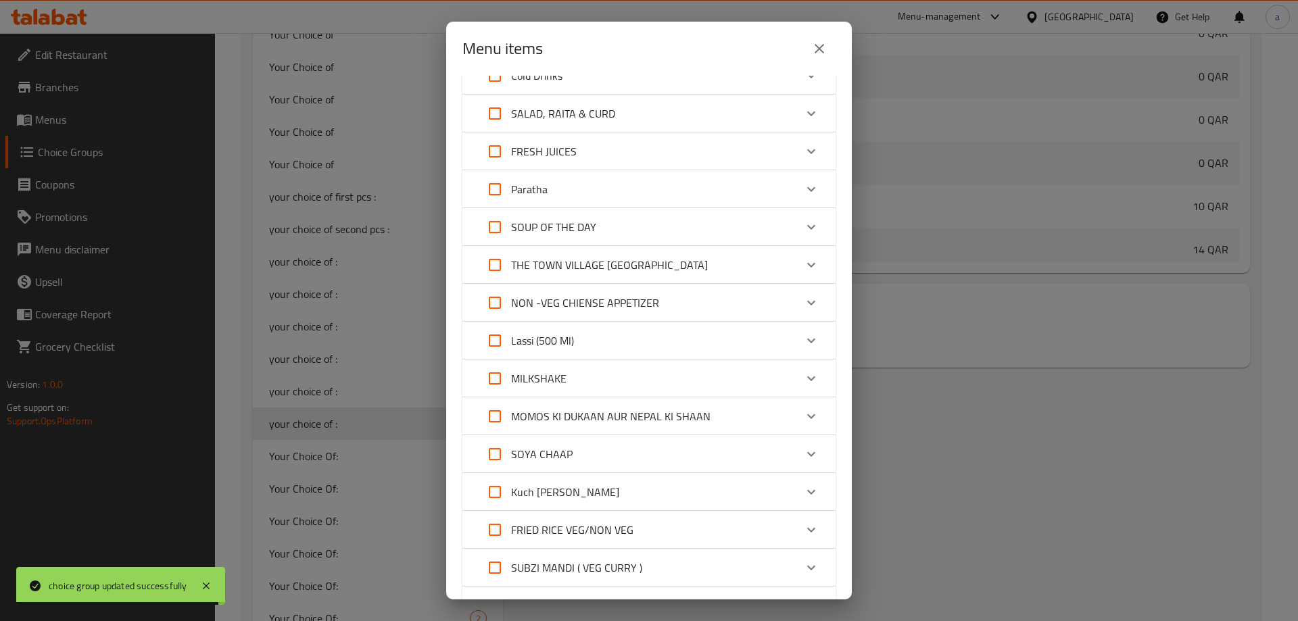
click at [568, 111] on p "SALAD, RAITA & CURD" at bounding box center [563, 113] width 104 height 16
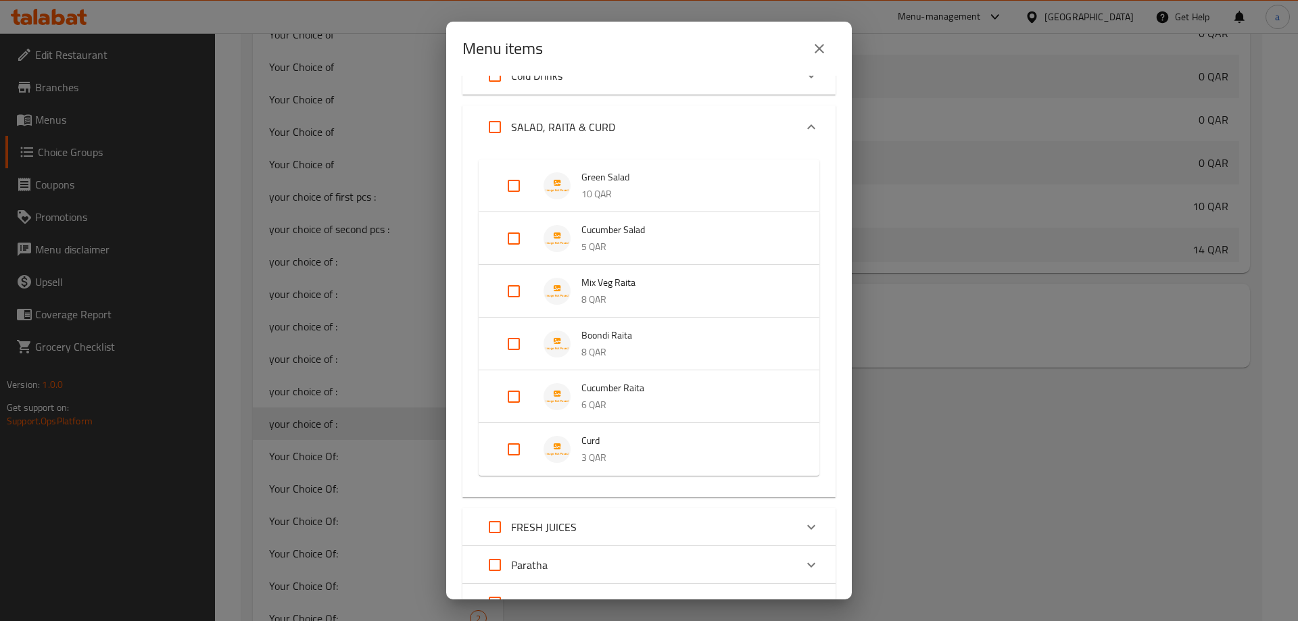
click at [515, 239] on input "Expand" at bounding box center [514, 238] width 32 height 32
checkbox input "true"
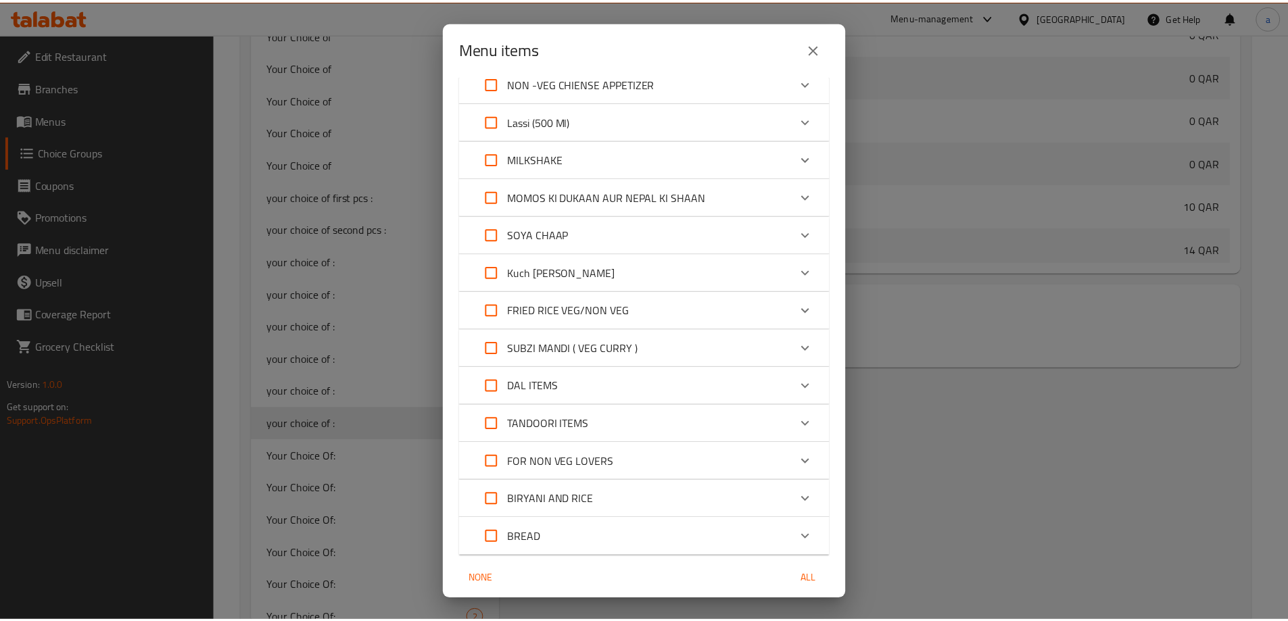
scroll to position [919, 0]
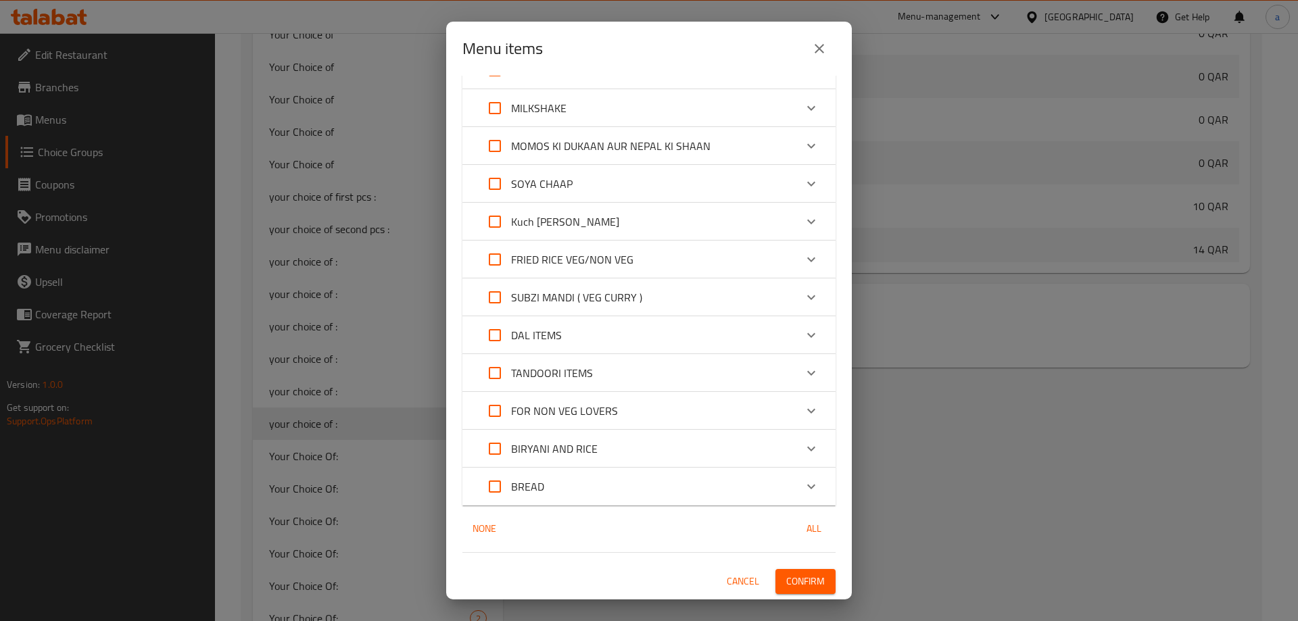
click at [794, 575] on span "Confirm" at bounding box center [805, 581] width 39 height 17
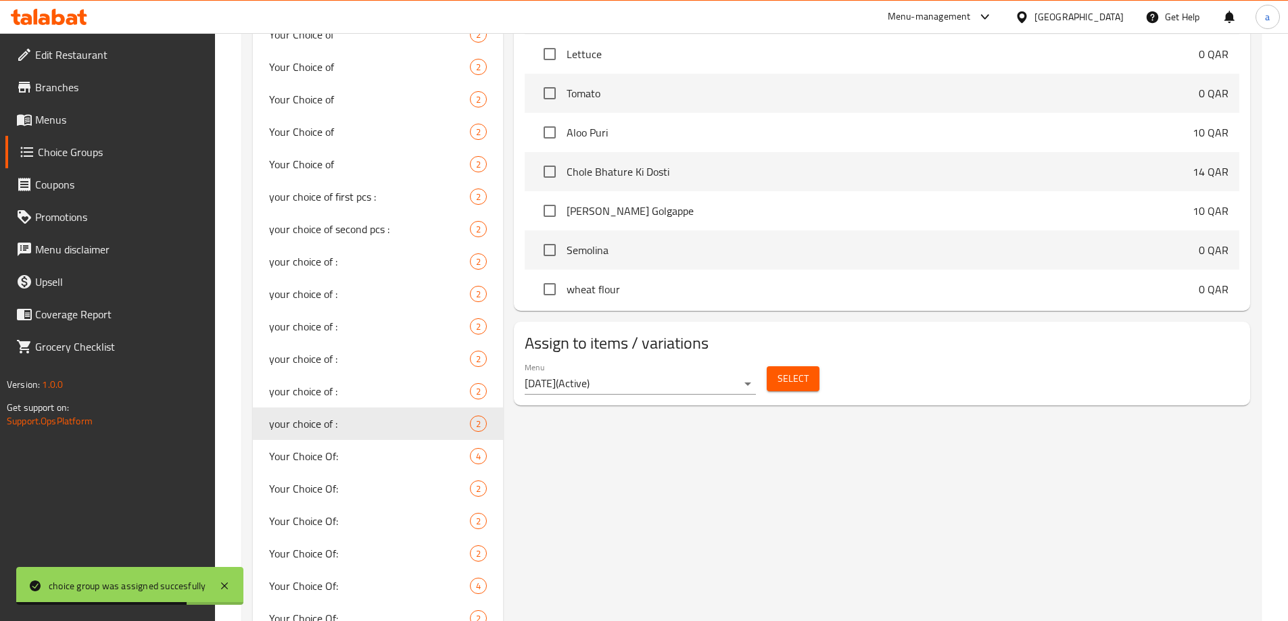
click at [65, 112] on span "Menus" at bounding box center [119, 120] width 169 height 16
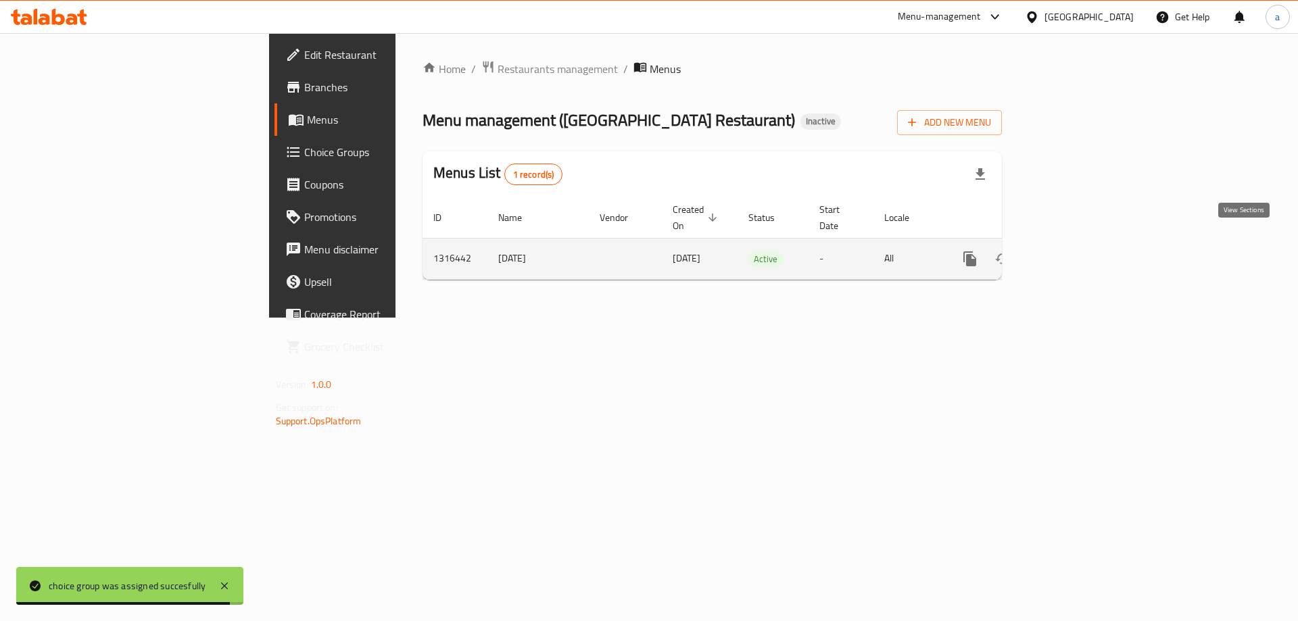
click at [1076, 251] on icon "enhanced table" at bounding box center [1067, 259] width 16 height 16
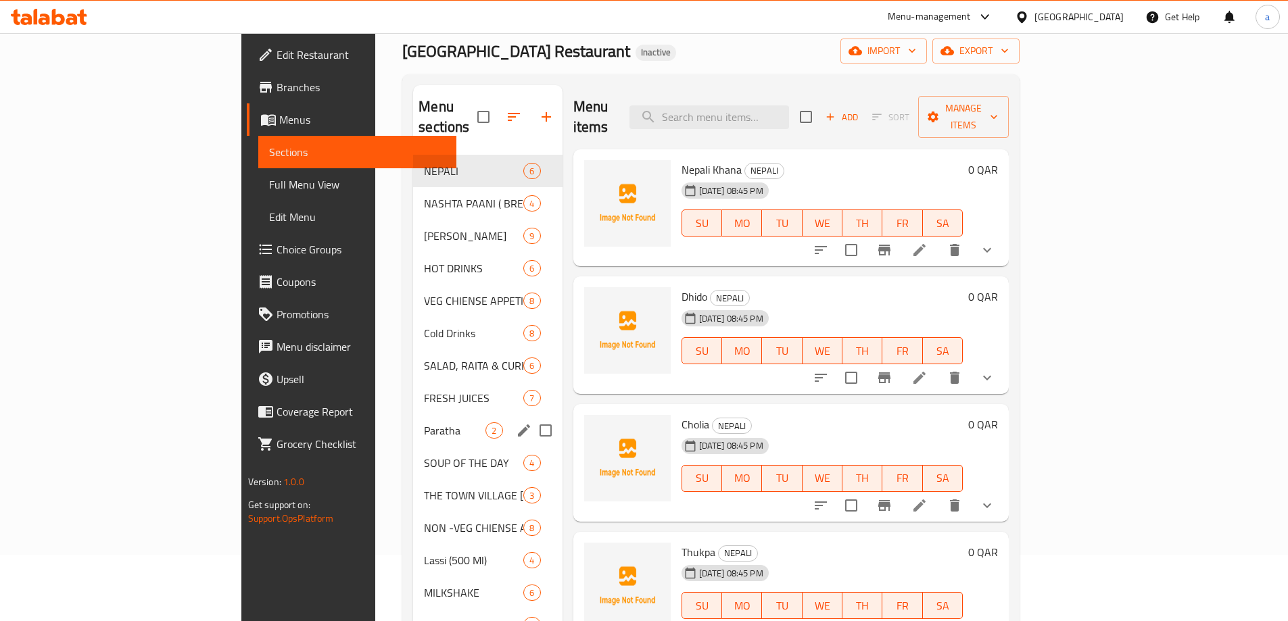
scroll to position [64, 0]
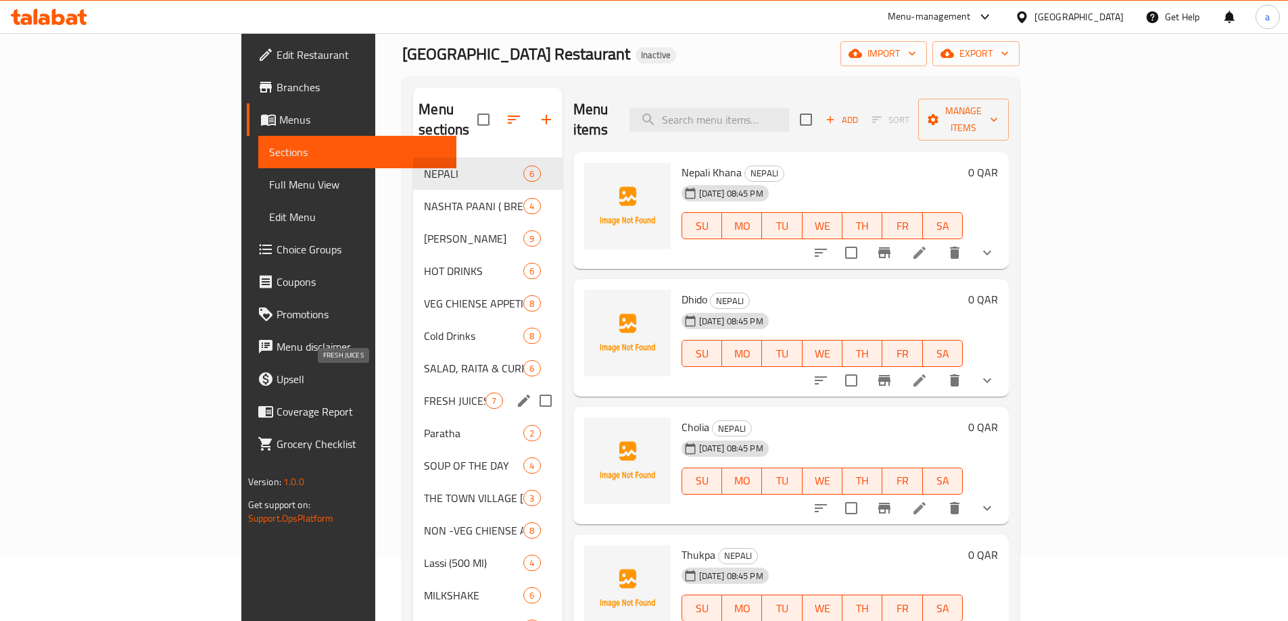
click at [424, 393] on span "FRESH JUICES" at bounding box center [455, 401] width 62 height 16
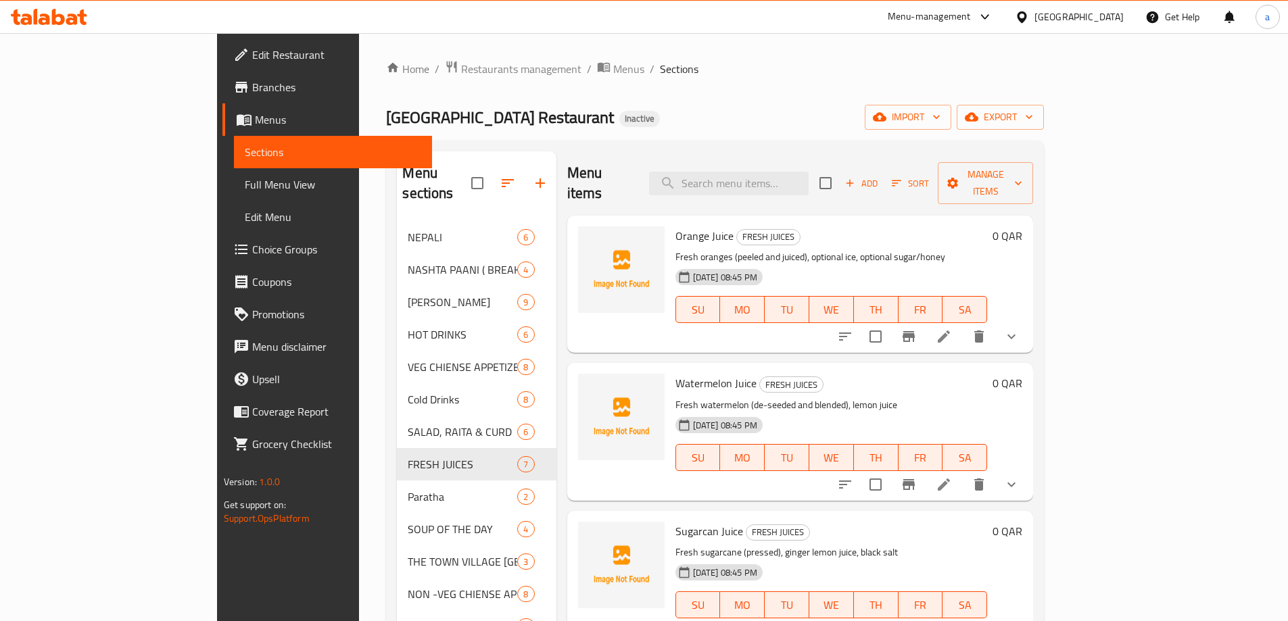
click at [1028, 324] on button "show more" at bounding box center [1011, 336] width 32 height 32
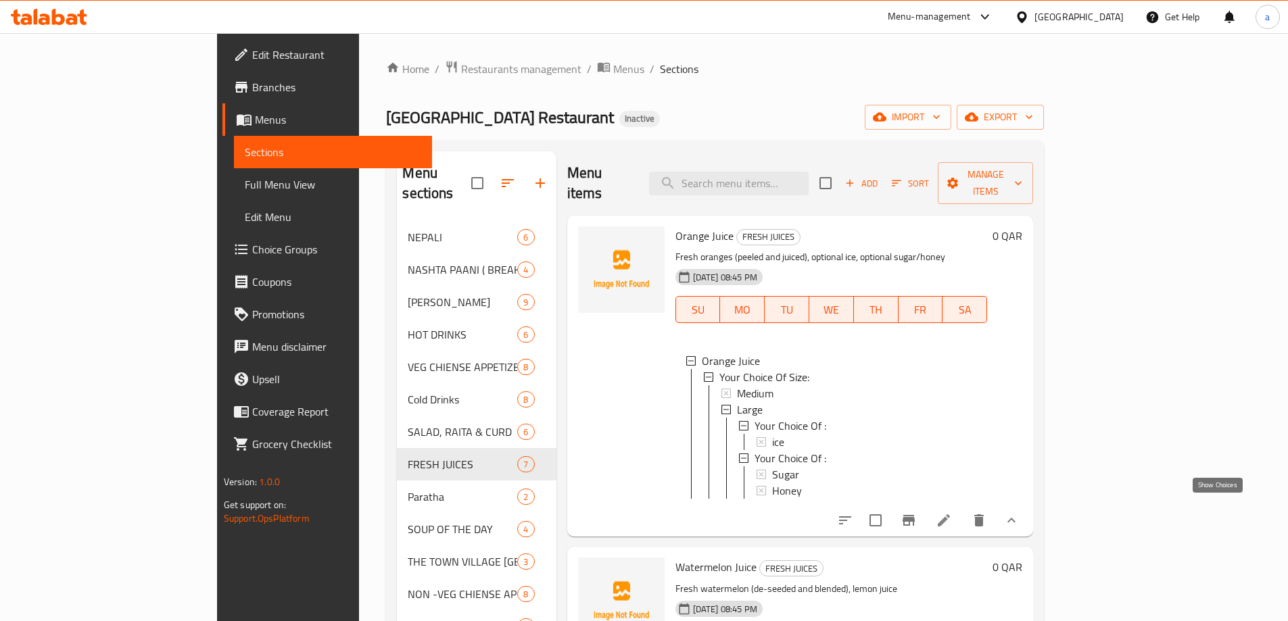
click at [1020, 512] on icon "show more" at bounding box center [1011, 520] width 16 height 16
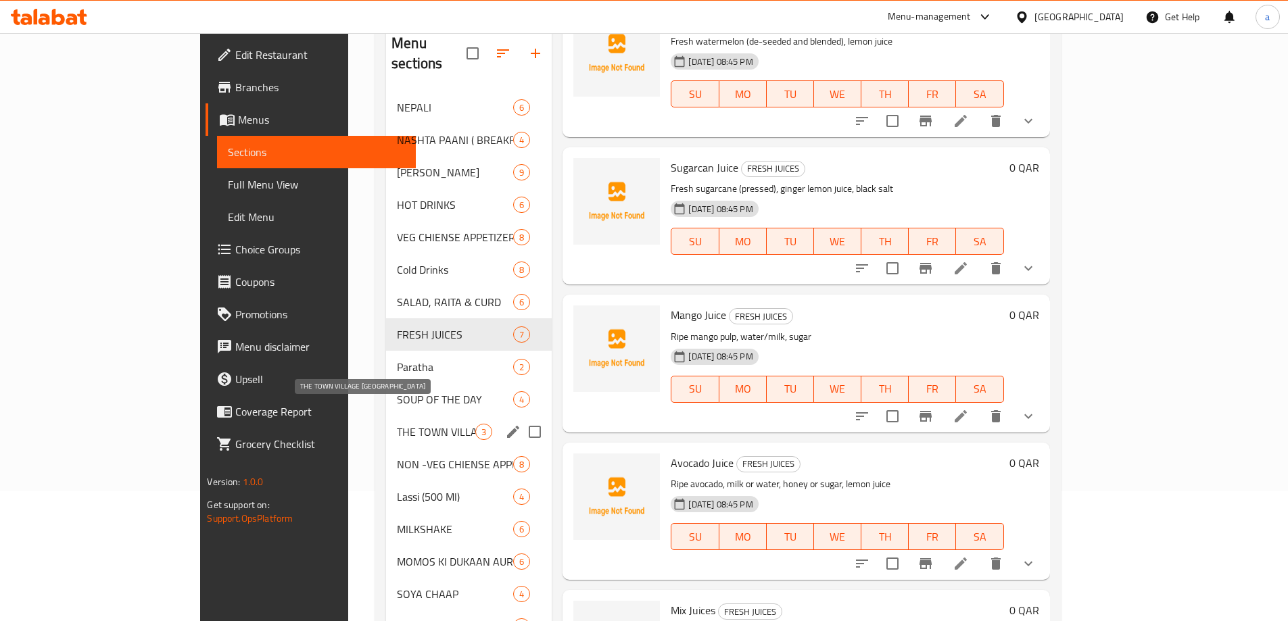
scroll to position [135, 0]
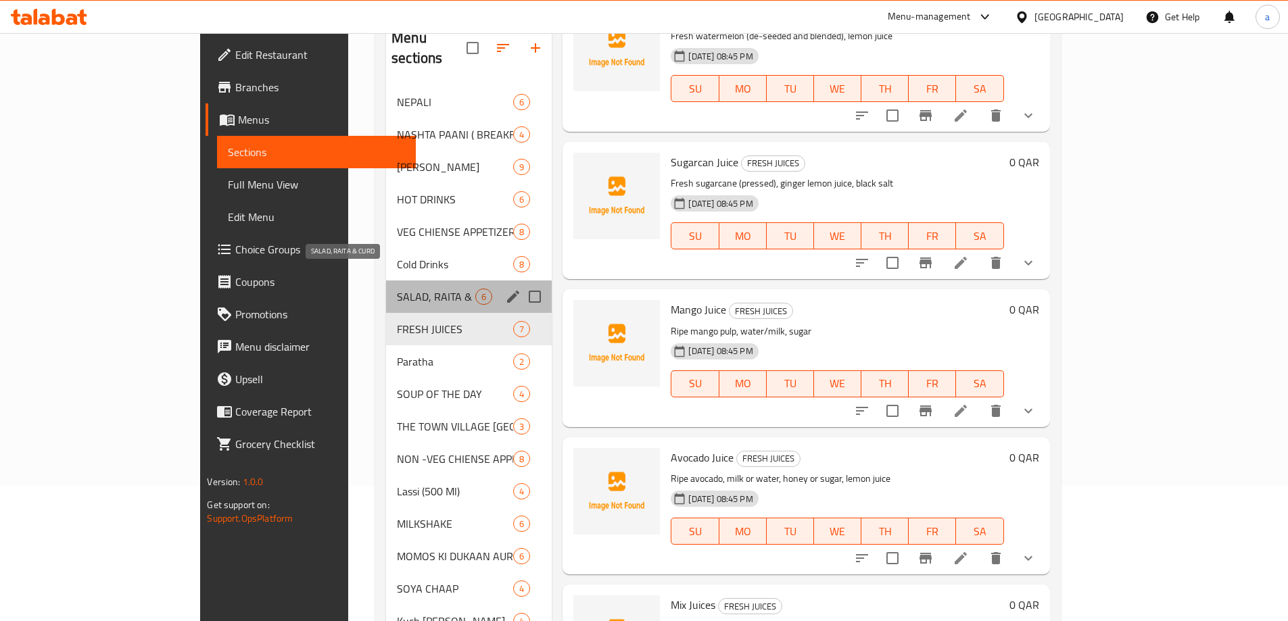
click at [397, 289] on span "SALAD, RAITA & CURD" at bounding box center [436, 297] width 78 height 16
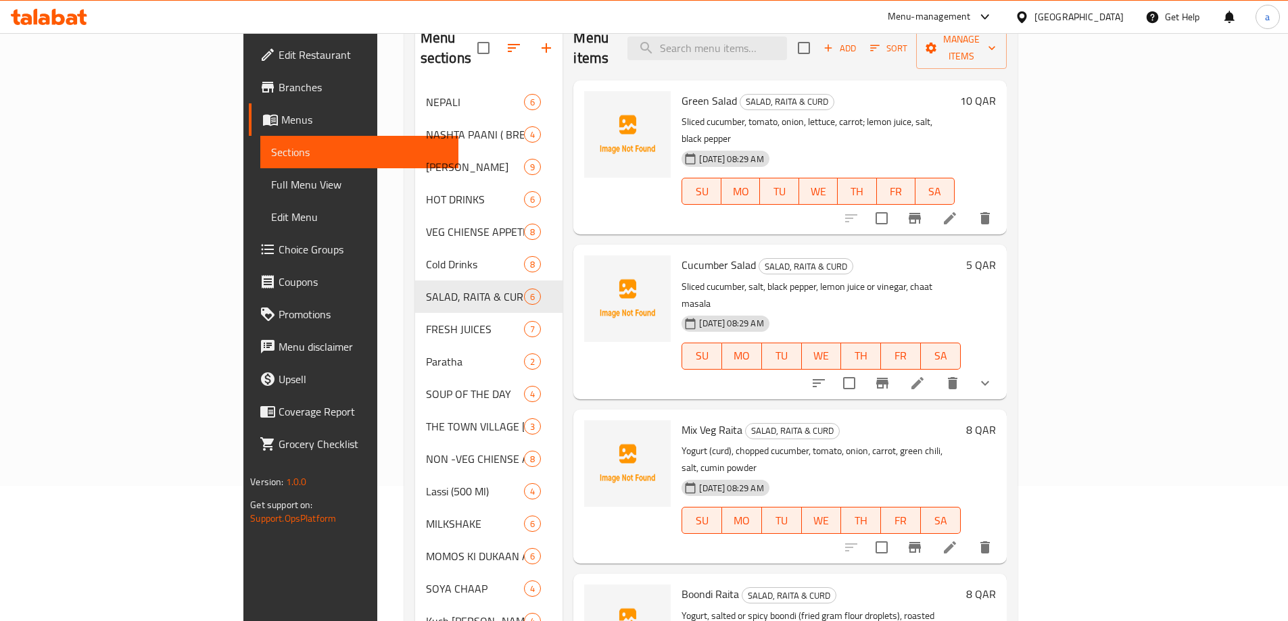
click at [993, 375] on icon "show more" at bounding box center [985, 383] width 16 height 16
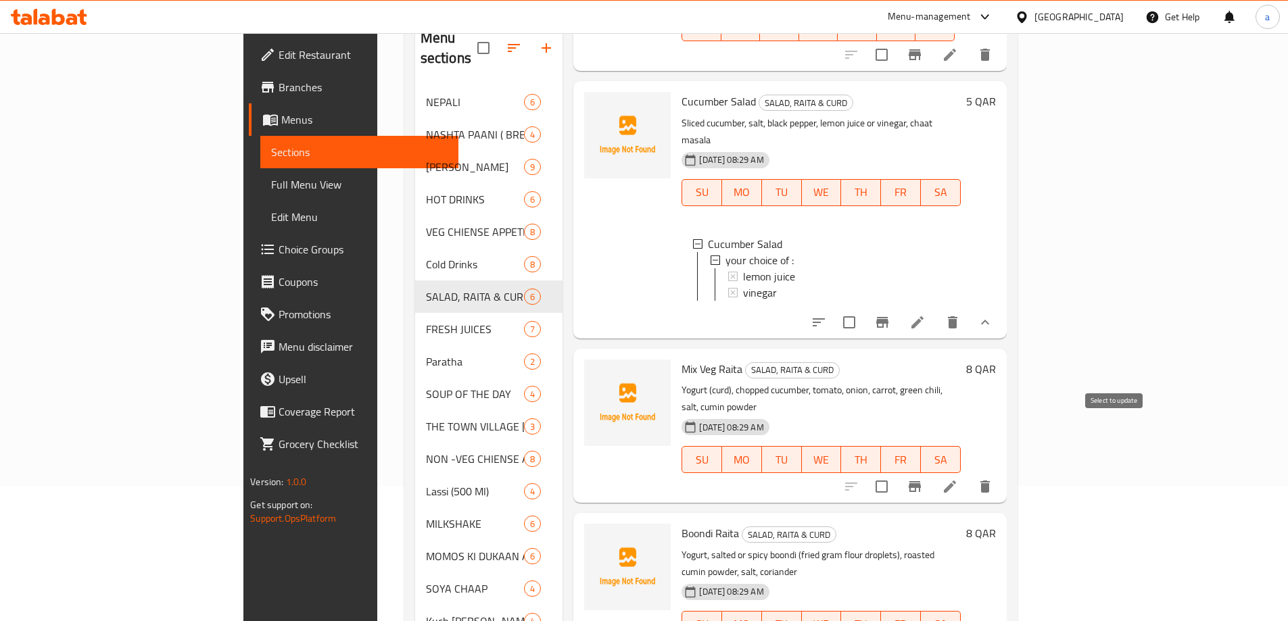
scroll to position [179, 0]
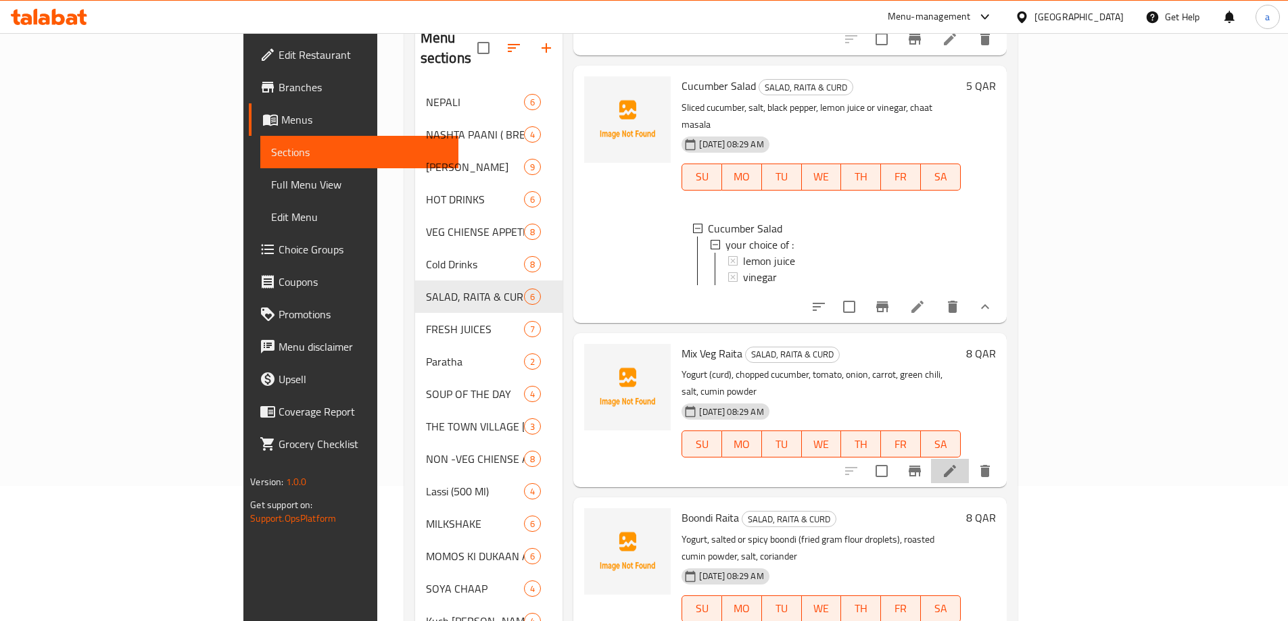
click at [969, 459] on li at bounding box center [950, 471] width 38 height 24
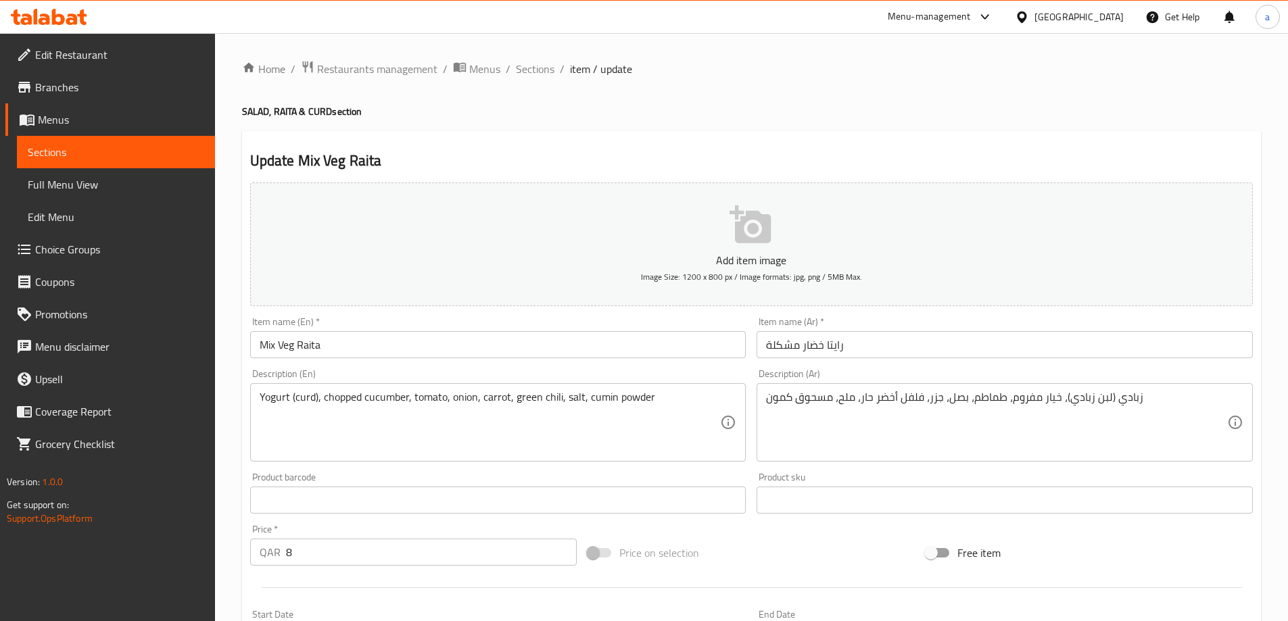
click at [819, 348] on input "رايتا خضار مشكلة" at bounding box center [1005, 344] width 496 height 27
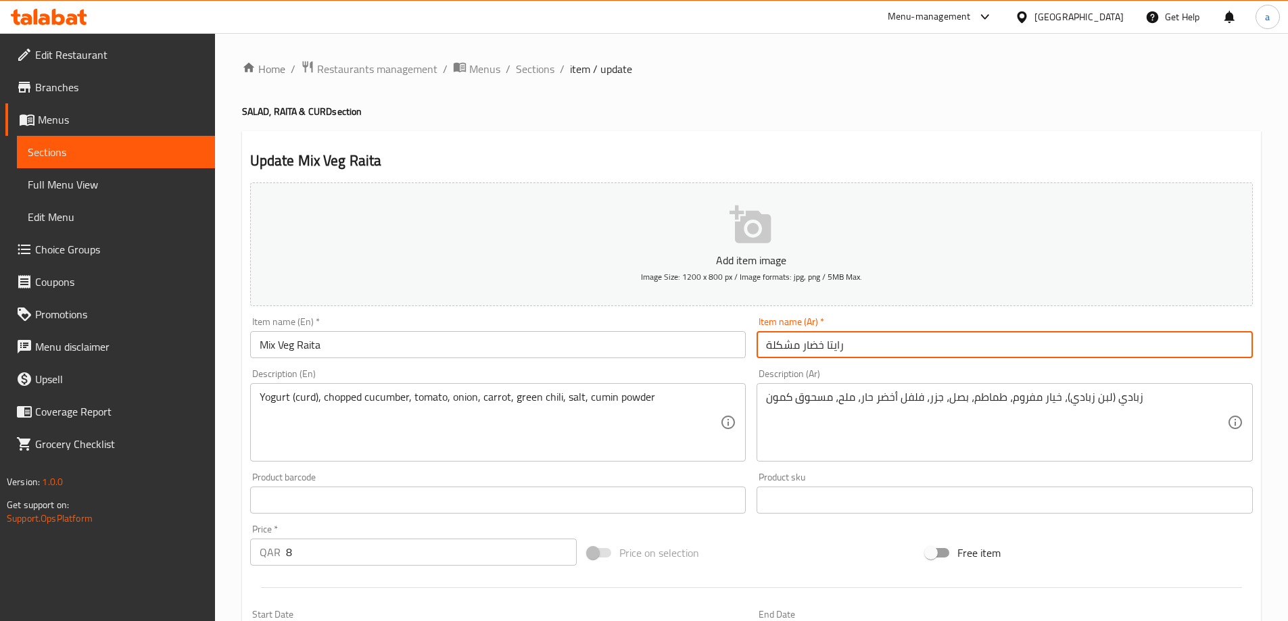
click at [819, 348] on input "رايتا خضار مشكلة" at bounding box center [1005, 344] width 496 height 27
type input "رايتا فيج مشكلة"
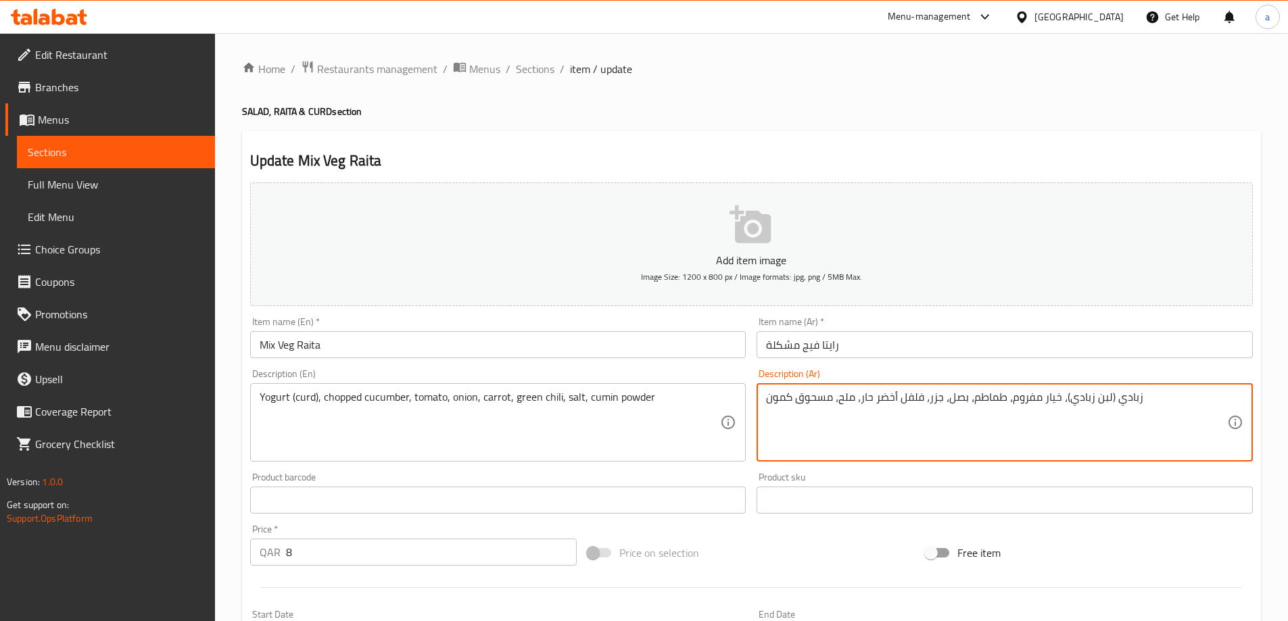
click at [1093, 400] on textarea "زبادي (لبن زبادي)، خيار مفروم، طماطم، بصل، جزر، فلفل أخضر حار، ملح، مسحوق كمون" at bounding box center [996, 423] width 461 height 64
click at [1077, 404] on textarea "زبادي (لبن زبادي)، خيار مفروم، طماطم، بصل، جزر، فلفل أخضر حار، ملح، مسحوق كمون" at bounding box center [996, 423] width 461 height 64
drag, startPoint x: 1068, startPoint y: 399, endPoint x: 1107, endPoint y: 412, distance: 40.6
click at [1107, 412] on textarea "زبادي (لبن زبادي)، خيار مفروم، طماطم، بصل، جزر، فلفل أخضر حار، ملح، مسحوق كمون" at bounding box center [996, 423] width 461 height 64
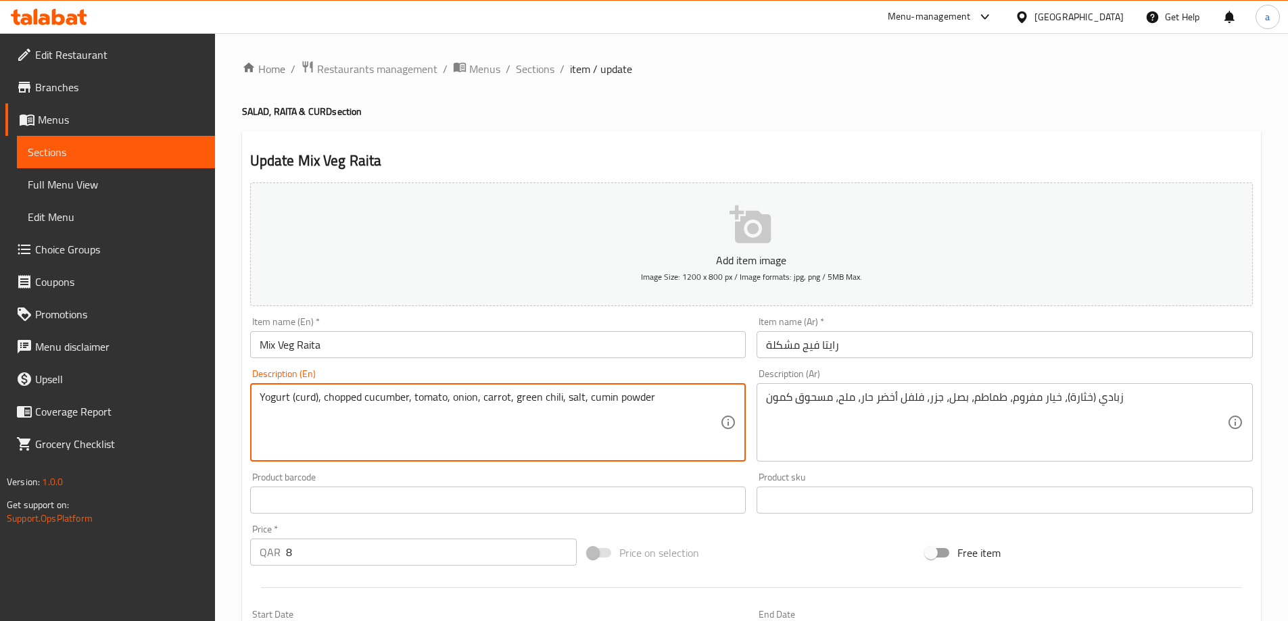
click at [304, 400] on textarea "Yogurt (curd), chopped cucumber, tomato, onion, carrot, green chili, salt, cumi…" at bounding box center [490, 423] width 461 height 64
click at [767, 341] on input "رايتا فيج مشكلة" at bounding box center [1005, 344] width 496 height 27
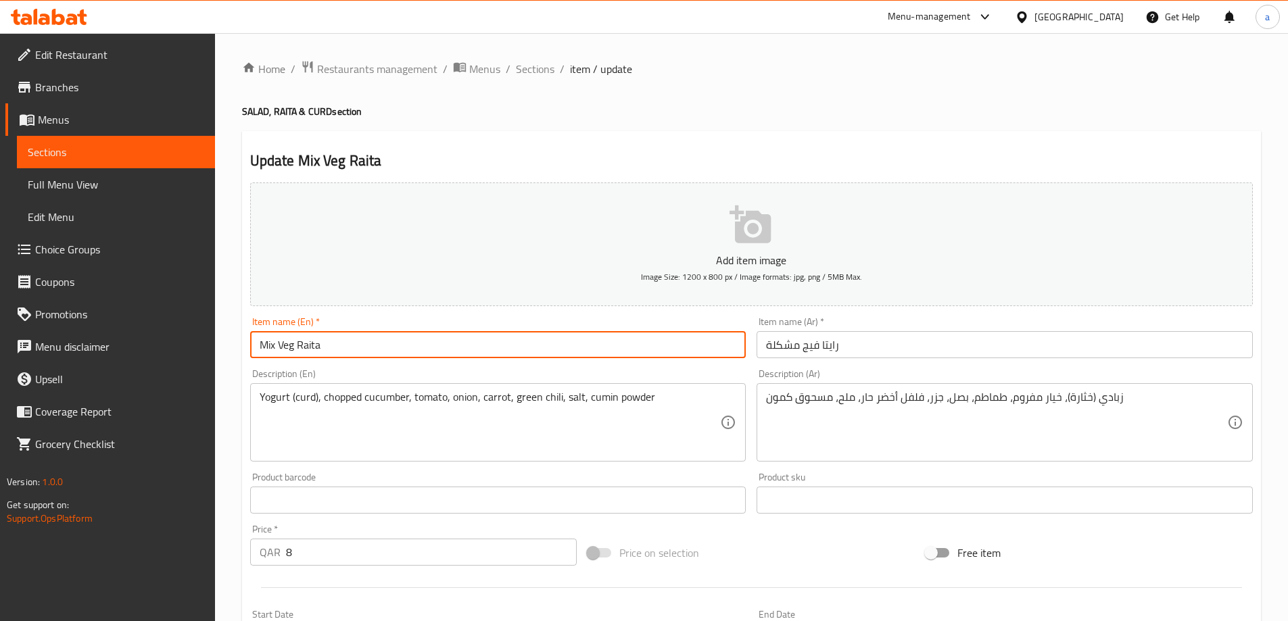
click at [266, 338] on input "Mix Veg Raita" at bounding box center [498, 344] width 496 height 27
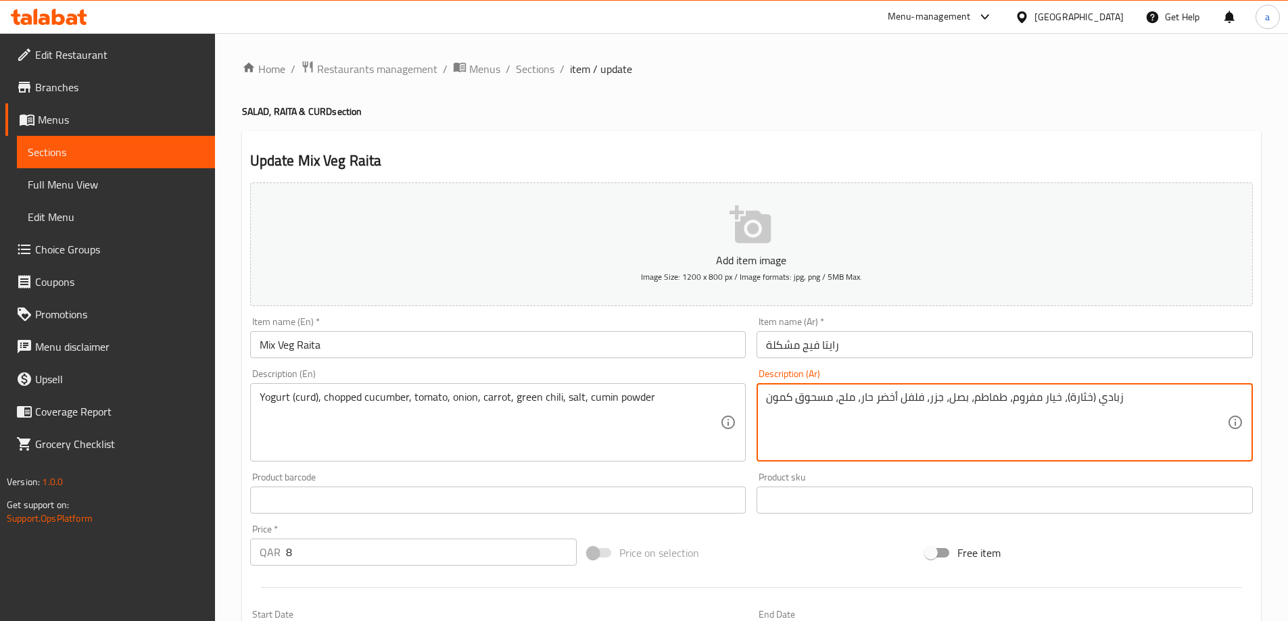
click at [817, 404] on textarea "زبادي (خثارة)، خيار مفروم، طماطم، بصل، جزر، فلفل أخضر حار، ملح، مسحوق كمون" at bounding box center [996, 423] width 461 height 64
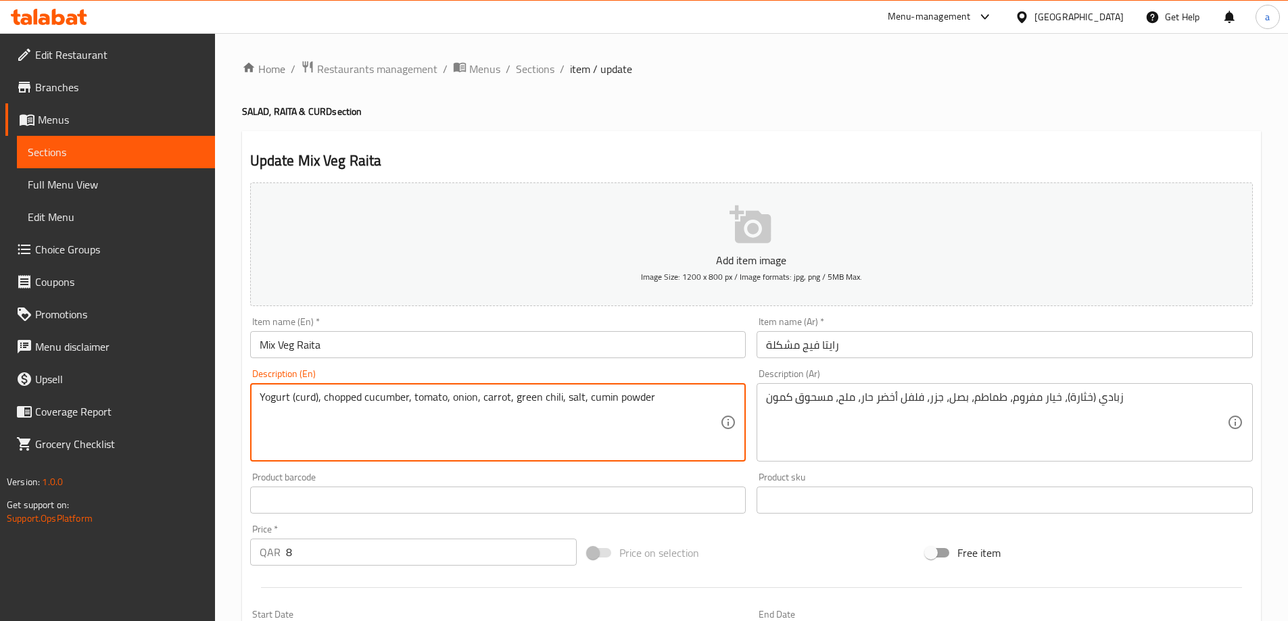
click at [627, 404] on textarea "Yogurt (curd), chopped cucumber, tomato, onion, carrot, green chili, salt, cumi…" at bounding box center [490, 423] width 461 height 64
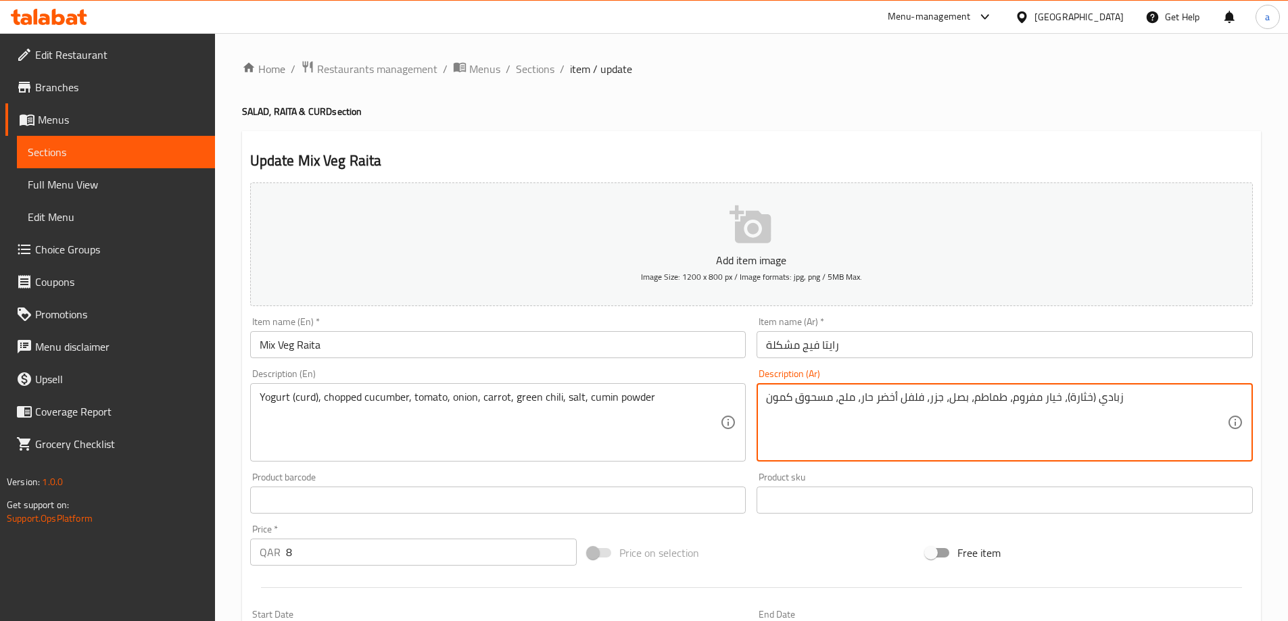
click at [807, 400] on textarea "زبادي (خثارة)، خيار مفروم، طماطم، بصل، جزر، فلفل أخضر حار، ملح، مسحوق كمون" at bounding box center [996, 423] width 461 height 64
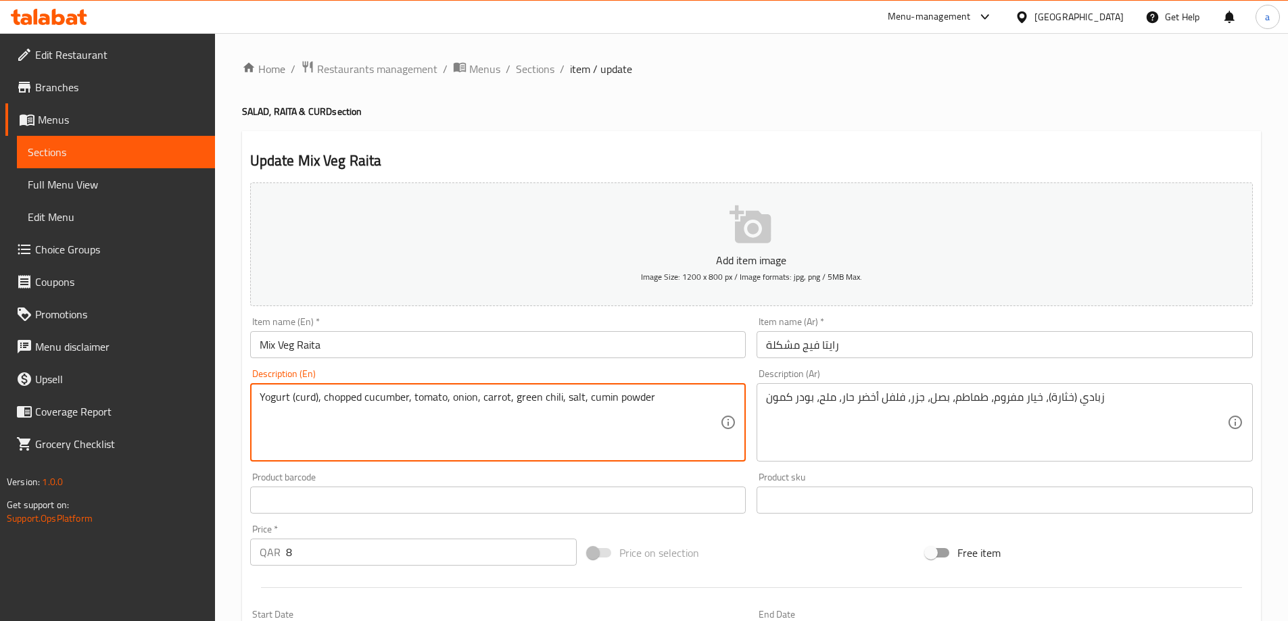
click at [602, 398] on textarea "Yogurt (curd), chopped cucumber, tomato, onion, carrot, green chili, salt, cumi…" at bounding box center [490, 423] width 461 height 64
click at [542, 397] on textarea "Yogurt (curd), chopped cucumber, tomato, onion, carrot, green chili, salt, cumi…" at bounding box center [490, 423] width 461 height 64
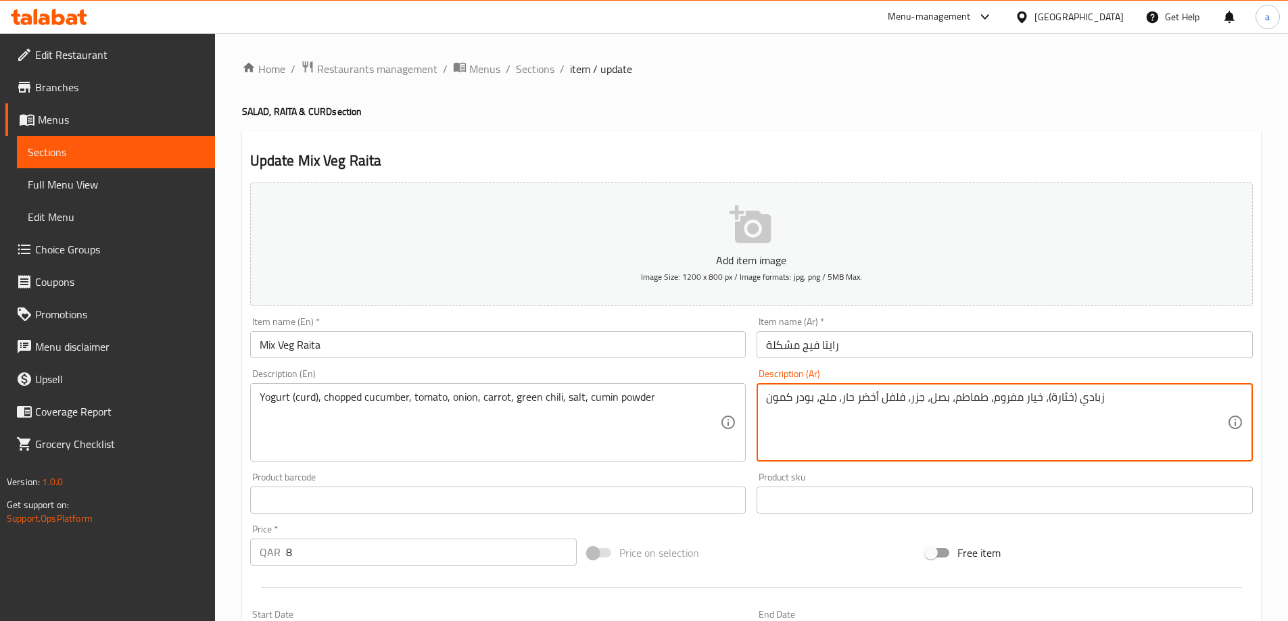
drag, startPoint x: 857, startPoint y: 400, endPoint x: 891, endPoint y: 412, distance: 36.6
click at [890, 412] on textarea "زبادي (خثارة)، خيار مفروم، طماطم، بصل، جزر، فلفل أخضر حار، ملح، بودر كمون" at bounding box center [996, 423] width 461 height 64
click at [885, 407] on textarea "زبادي (خثارة)، خيار مفروم، طماطم، بصل، جزر، فلفل أخضر حار، ملح، بودر كمون" at bounding box center [996, 423] width 461 height 64
click at [883, 406] on textarea "زبادي (خثارة)، خيار مفروم، طماطم، بصل، جزر، فلفل أخضر حار، ملح، بودر كمون" at bounding box center [996, 423] width 461 height 64
click at [895, 432] on textarea "زبادي (خثارة)، خيار مفروم، طماطم، بصل، جزر، فلفل أخضر حار، ملح، بودر كمون" at bounding box center [996, 423] width 461 height 64
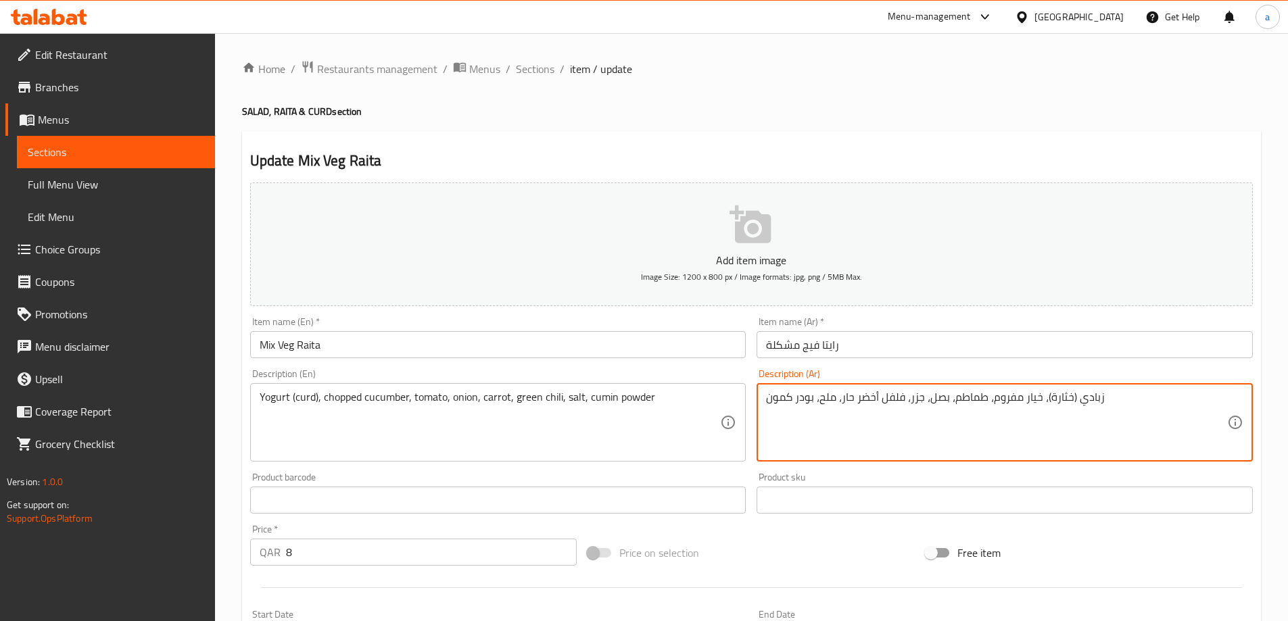
click at [913, 417] on textarea "زبادي (خثارة)، خيار مفروم، طماطم، بصل، جزر، فلفل أخضر حار، ملح، بودر كمون" at bounding box center [996, 423] width 461 height 64
click at [943, 409] on textarea "زبادي (خثارة)، خيار مفروم، طماطم، بصل، جزر، فلفل أخضر حار، ملح، بودر كمون" at bounding box center [996, 423] width 461 height 64
click at [974, 408] on textarea "زبادي (خثارة)، خيار مفروم، طماطم، بصل، جزر، فلفل أخضر حار، ملح، بودر كمون" at bounding box center [996, 423] width 461 height 64
click at [1010, 408] on textarea "زبادي (خثارة)، خيار مفروم، طماطم، بصل، جزر، فلفل أخضر حار، ملح، بودر كمون" at bounding box center [996, 423] width 461 height 64
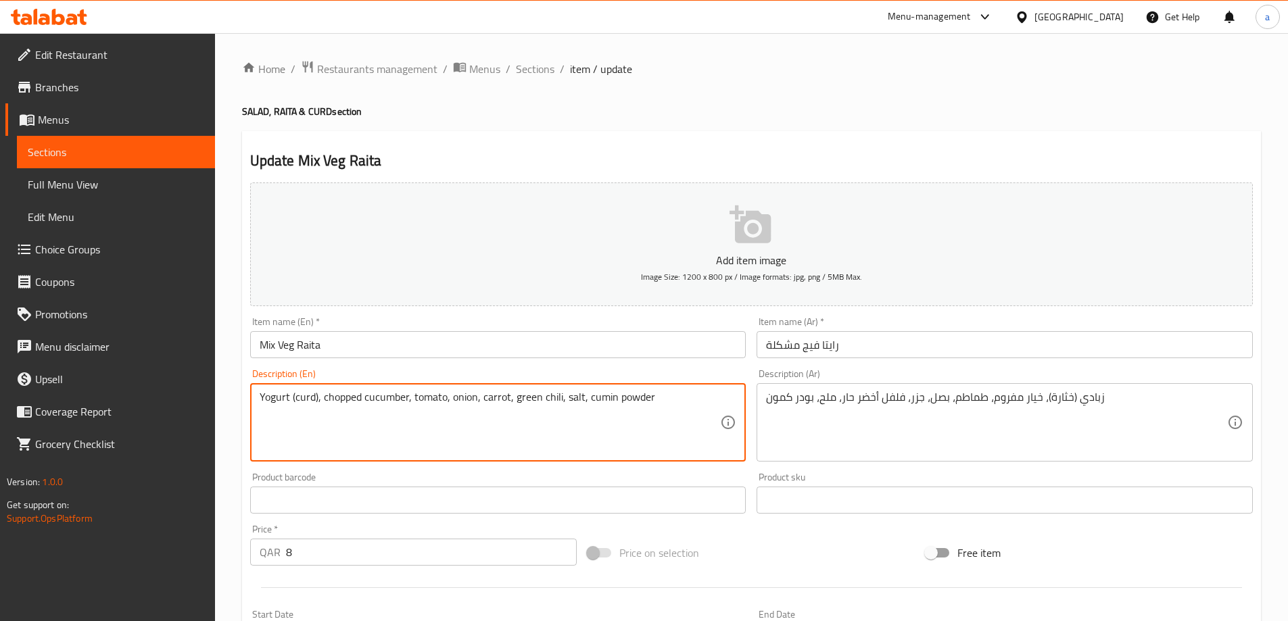
click at [350, 403] on textarea "Yogurt (curd), chopped cucumber, tomato, onion, carrot, green chili, salt, cumi…" at bounding box center [490, 423] width 461 height 64
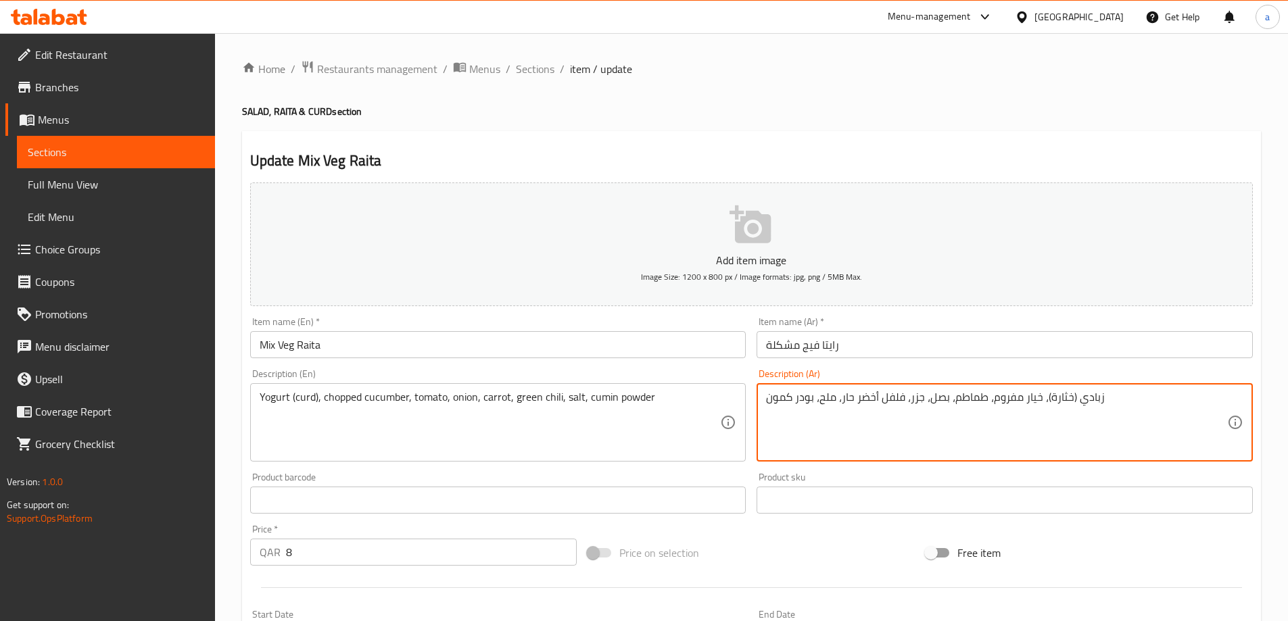
click at [1006, 400] on textarea "زبادي (خثارة)، خيار مفروم، طماطم، بصل، جزر، فلفل أخضر حار، ملح، بودر كمون" at bounding box center [996, 423] width 461 height 64
drag, startPoint x: 790, startPoint y: 423, endPoint x: 786, endPoint y: 416, distance: 8.3
click at [788, 420] on textarea "زبادي (خثارة)، خيار مقطع، طماطم، بصل، جزر، فلفل أخضر حار، ملح، بودر كمون" at bounding box center [996, 423] width 461 height 64
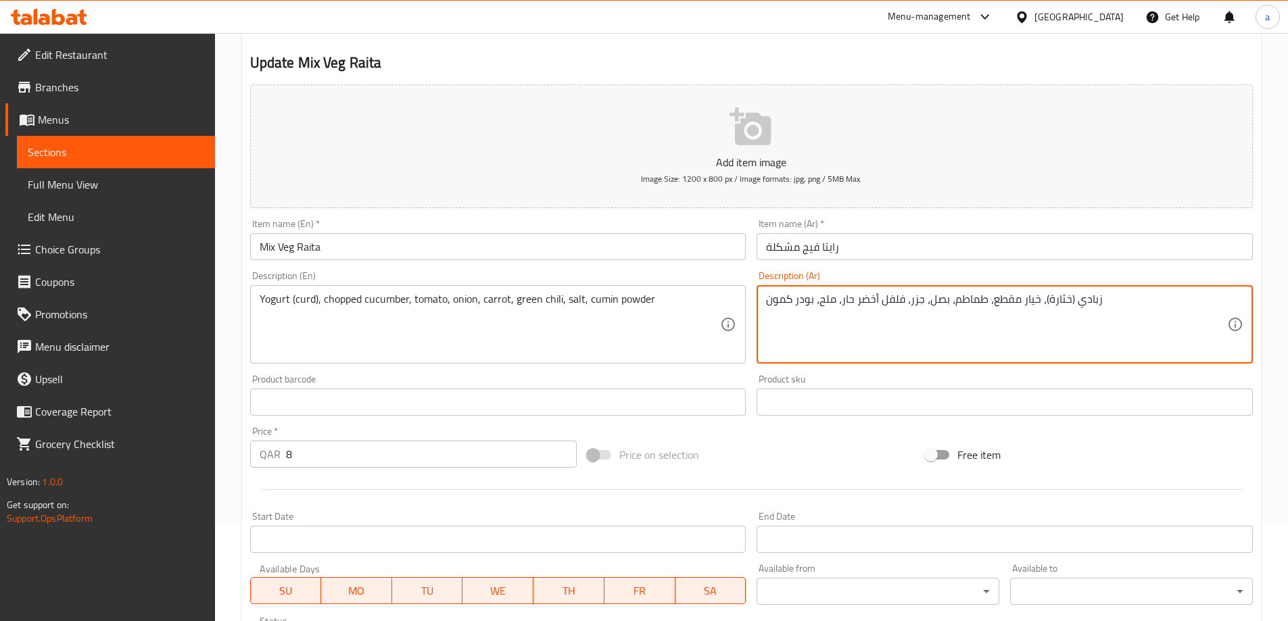
scroll to position [203, 0]
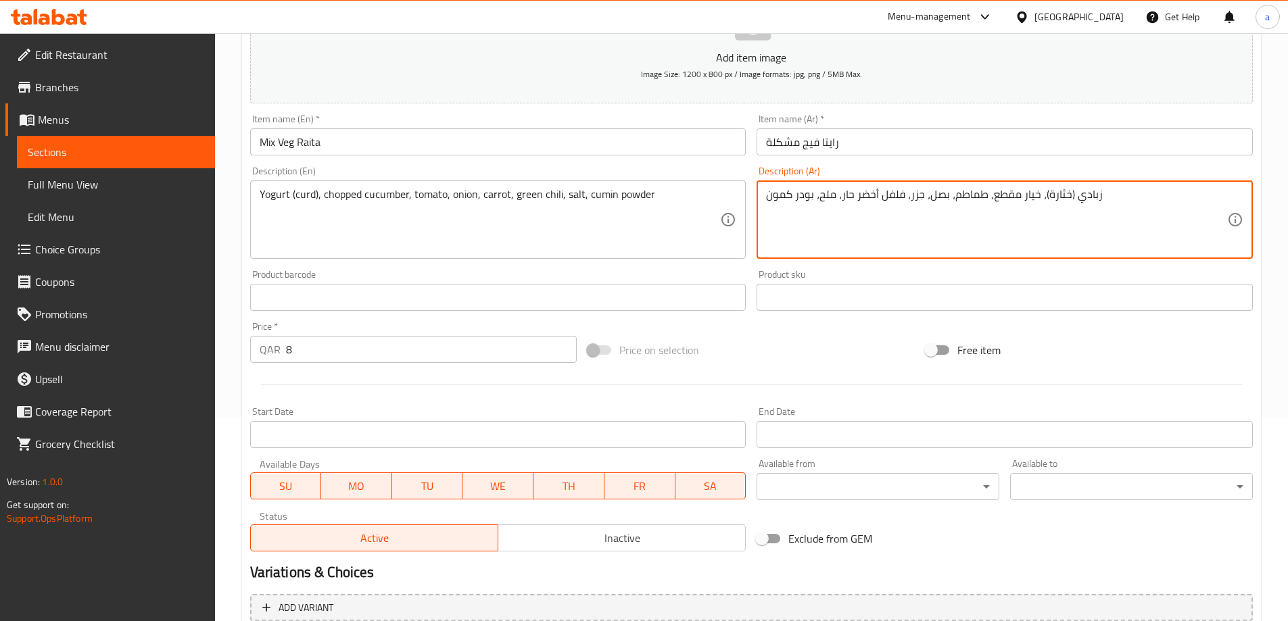
type textarea "زبادي (خثارة)، خيار مقطع، طماطم، بصل، جزر، فلفل أخضر حار، ملح، بودر كمون"
click at [852, 389] on div at bounding box center [751, 384] width 1013 height 33
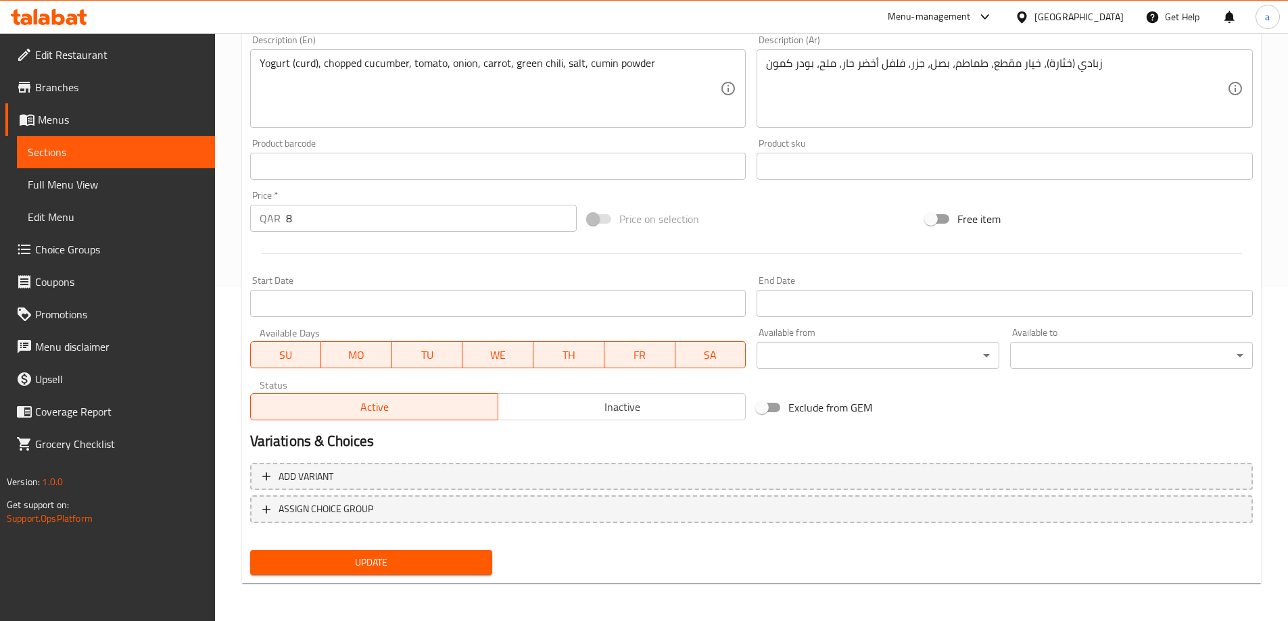
click at [428, 558] on span "Update" at bounding box center [371, 562] width 221 height 17
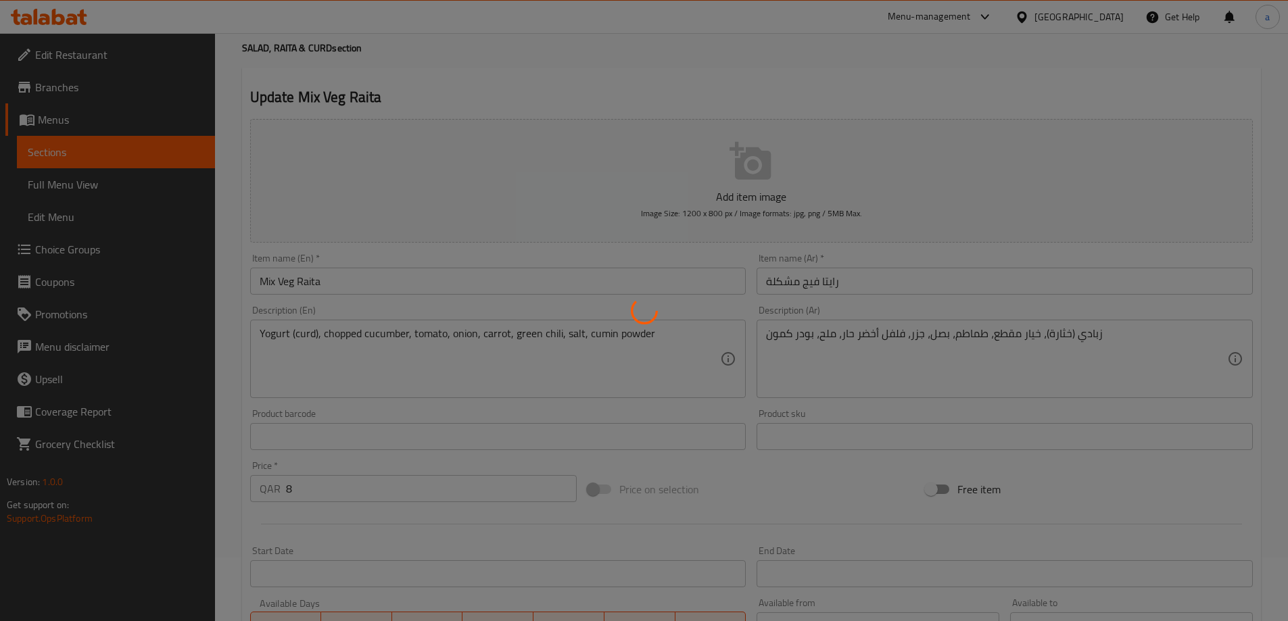
scroll to position [0, 0]
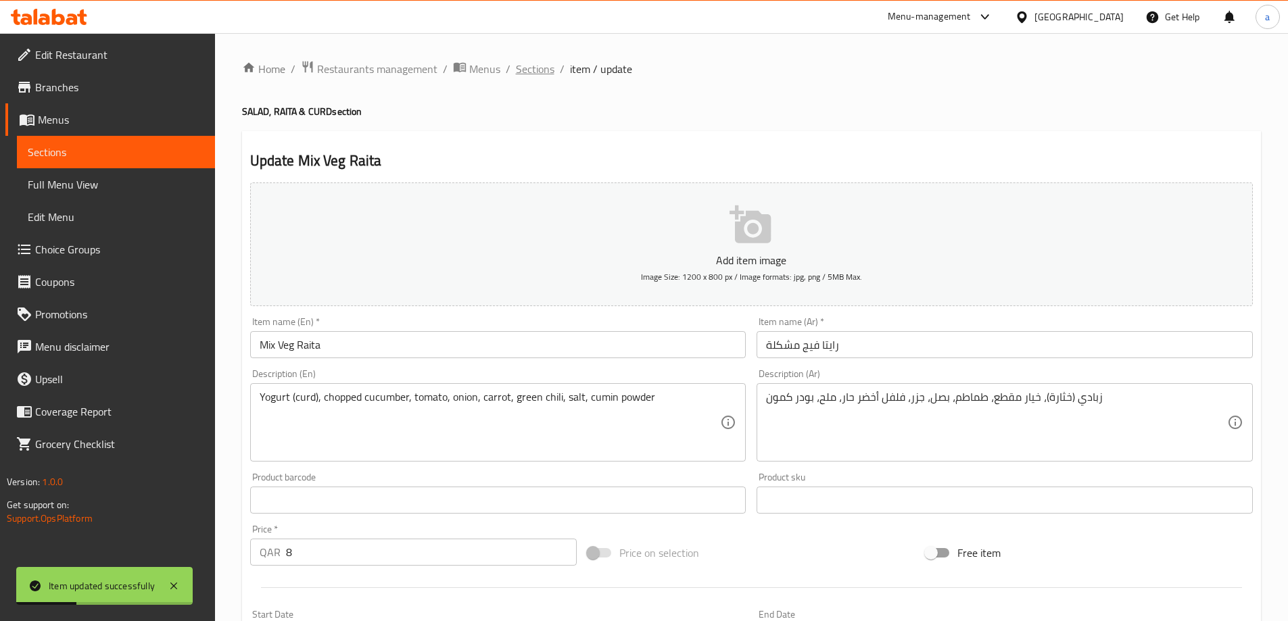
click at [538, 76] on span "Sections" at bounding box center [535, 69] width 39 height 16
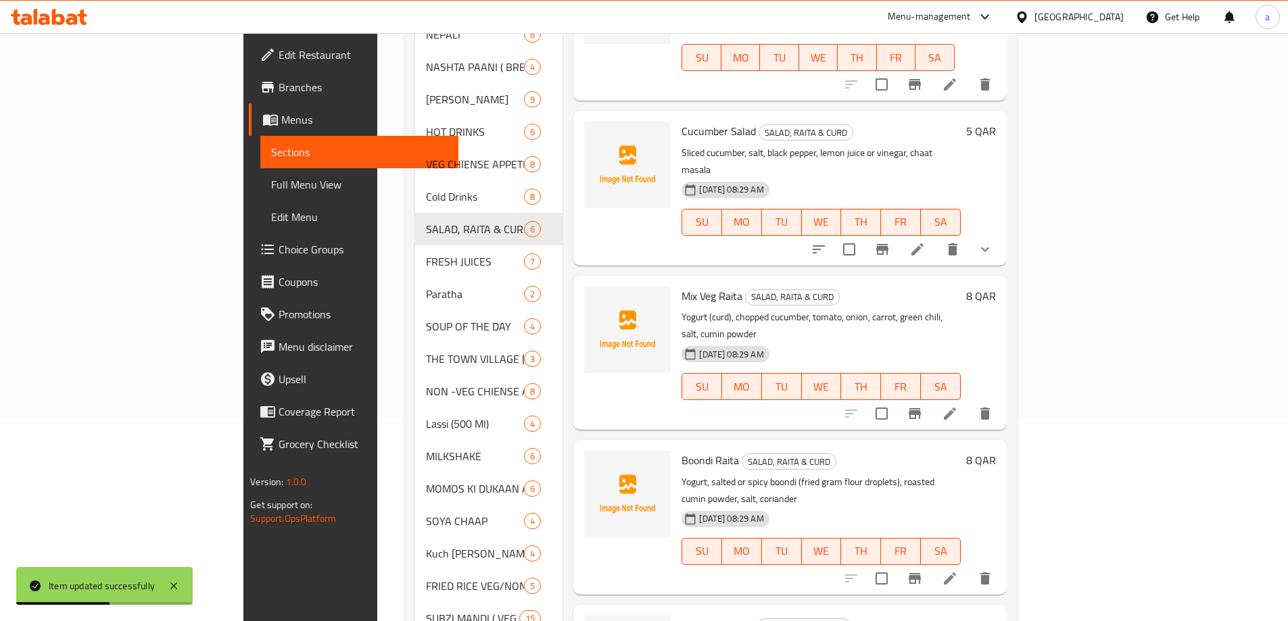
scroll to position [270, 0]
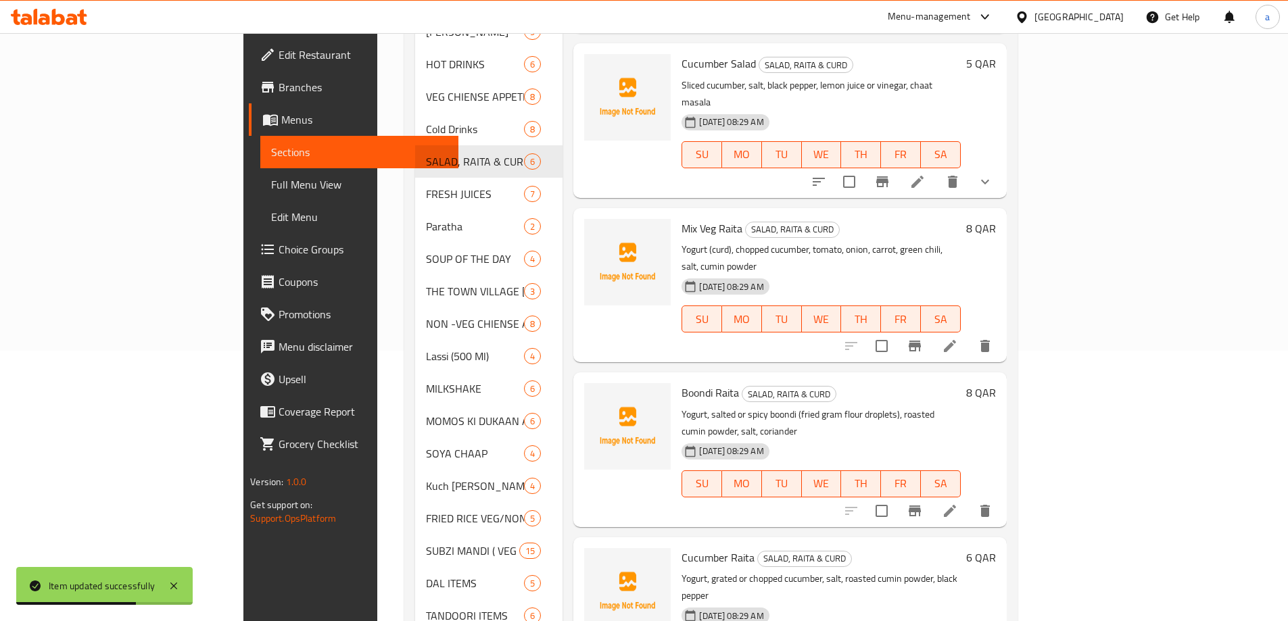
click at [969, 499] on li at bounding box center [950, 511] width 38 height 24
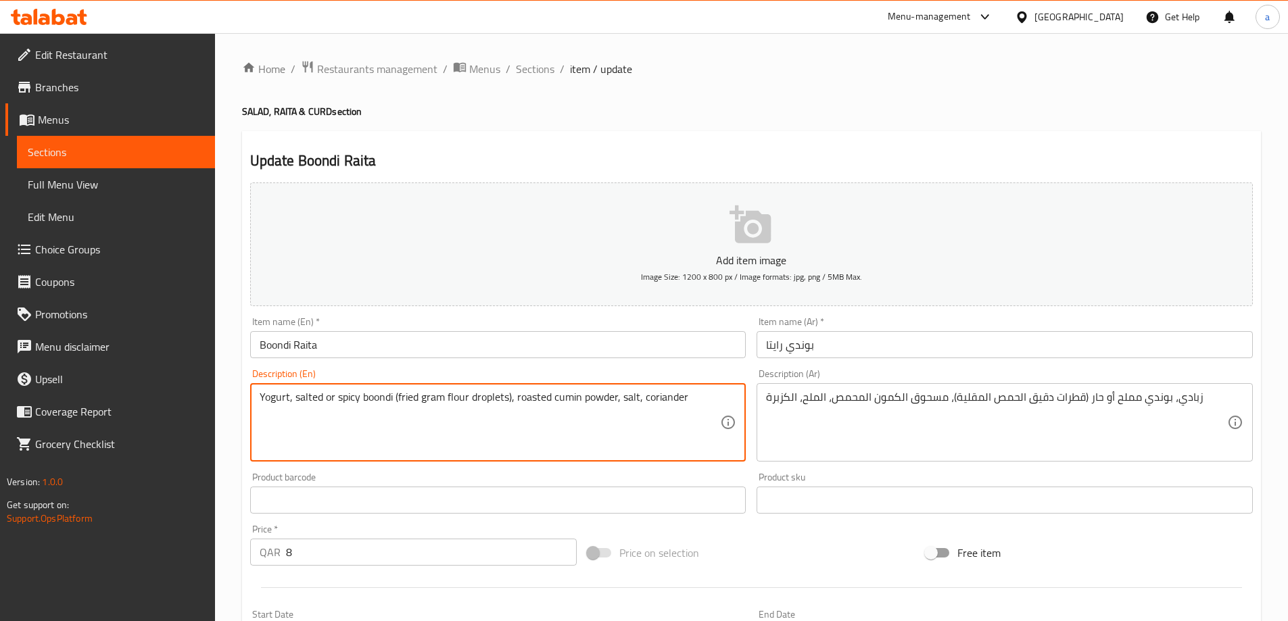
click at [373, 396] on textarea "Yogurt, salted or spicy boondi (fried gram flour droplets), roasted cumin powde…" at bounding box center [490, 423] width 461 height 64
click at [373, 420] on textarea "Yogurt, salted or spicy boondi (fried gram flour droplets), roasted cumin powde…" at bounding box center [490, 423] width 461 height 64
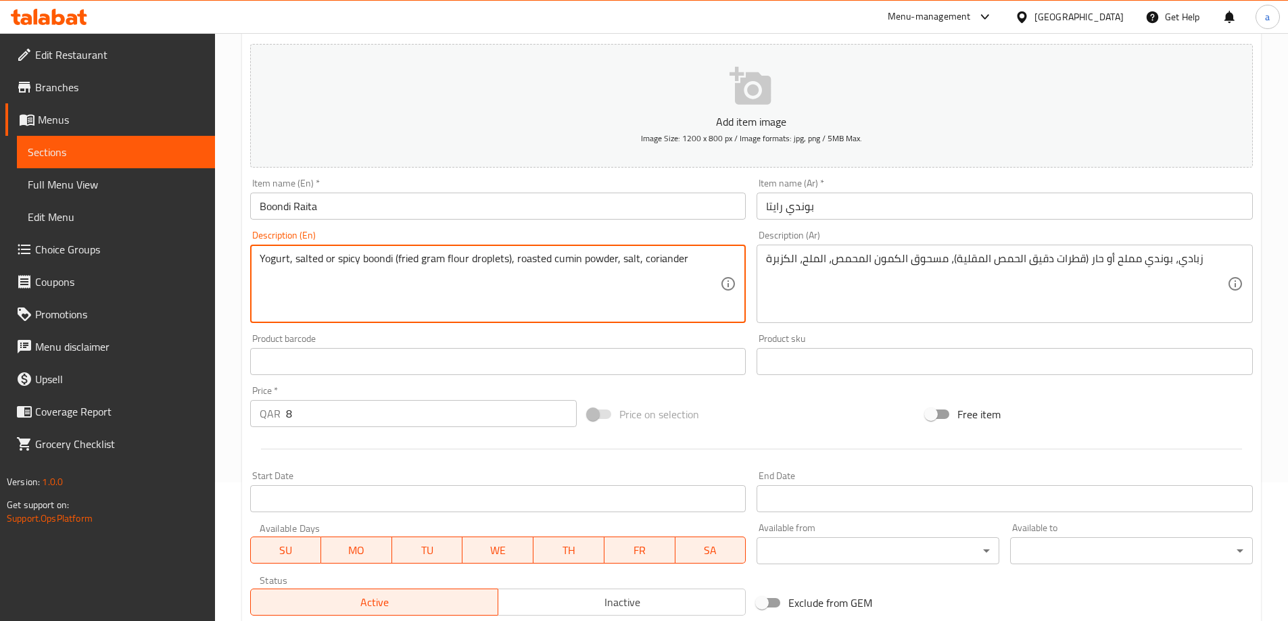
scroll to position [131, 0]
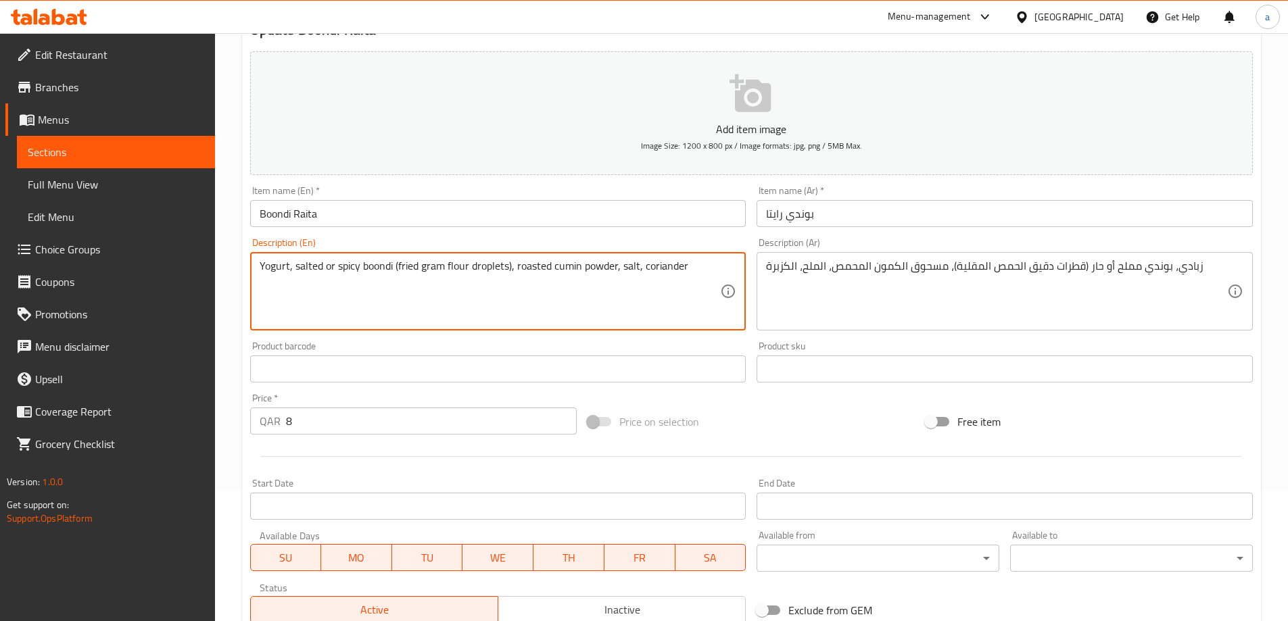
click at [382, 269] on textarea "Yogurt, salted or spicy boondi (fried gram flour droplets), roasted cumin powde…" at bounding box center [490, 292] width 461 height 64
click at [93, 251] on span "Choice Groups" at bounding box center [119, 249] width 169 height 16
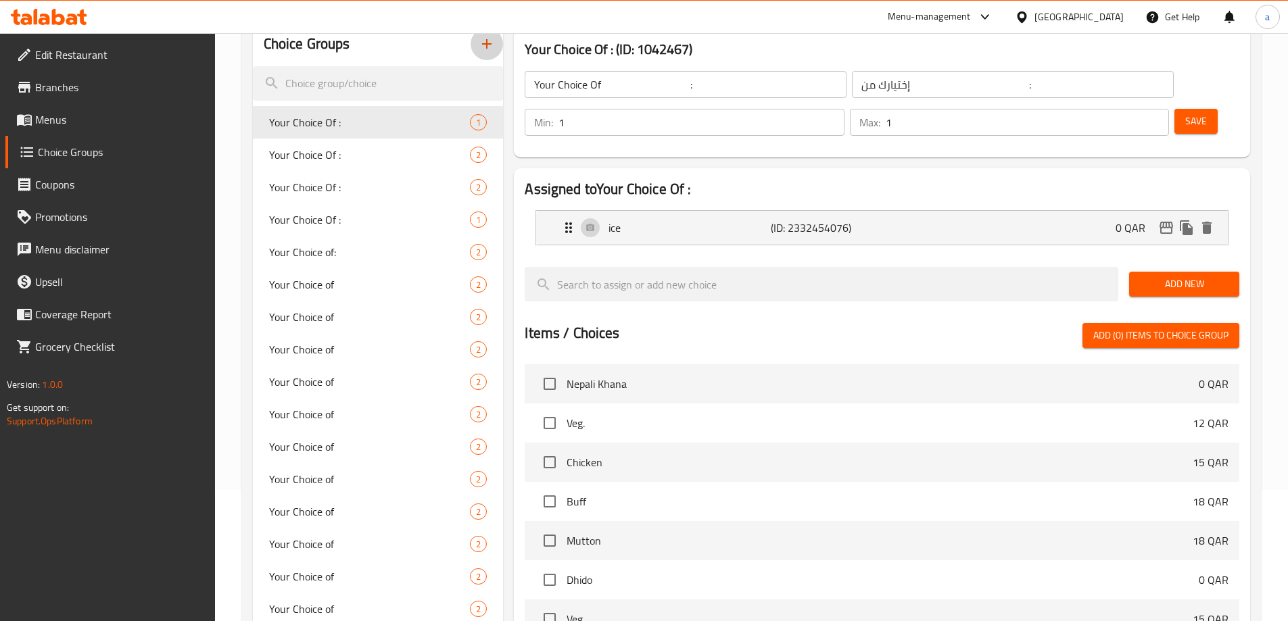
click at [487, 50] on icon "button" at bounding box center [487, 44] width 16 height 16
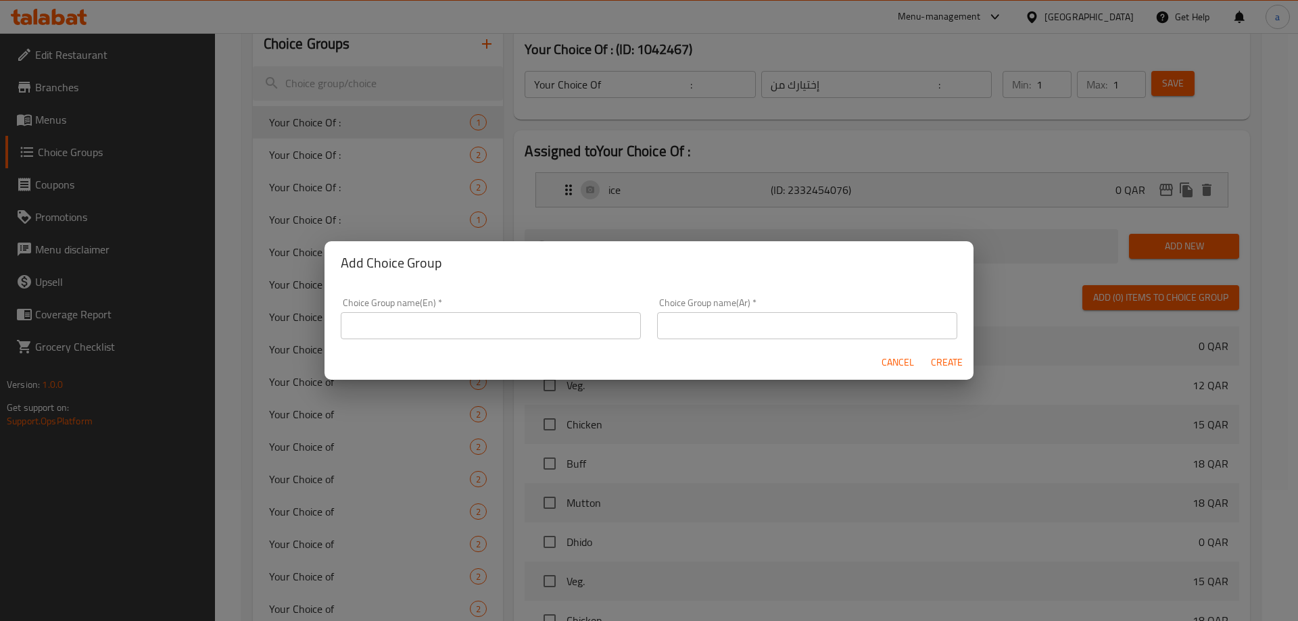
click at [455, 327] on input "text" at bounding box center [491, 325] width 300 height 27
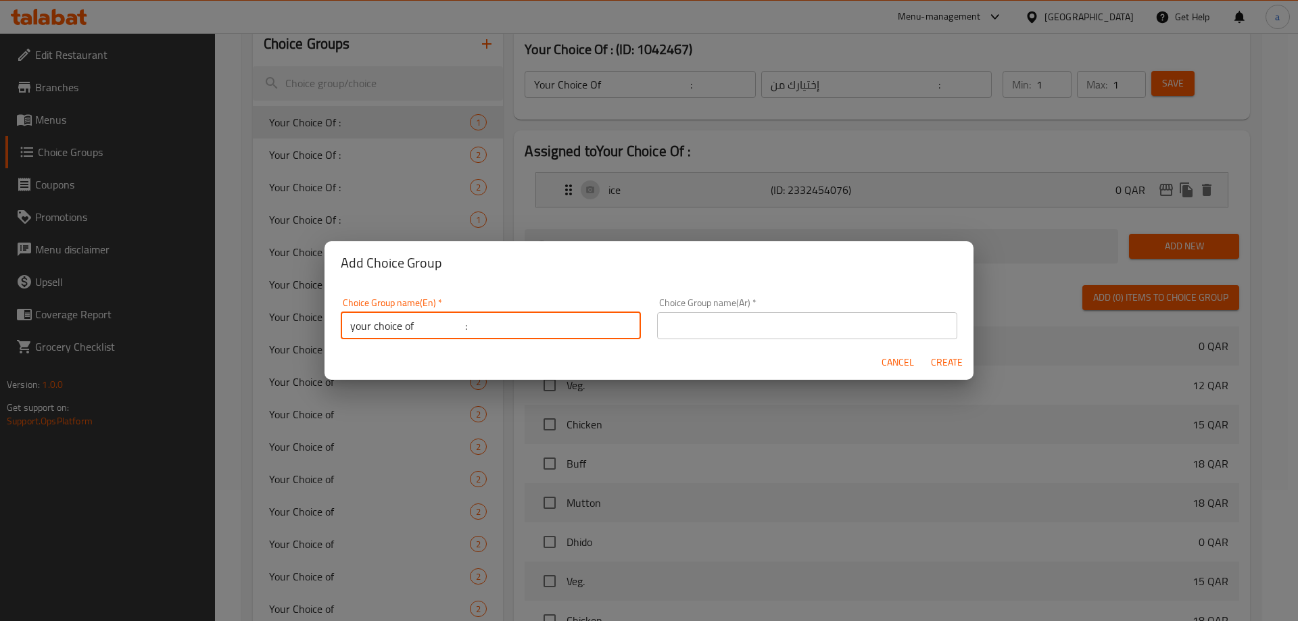
click at [450, 327] on input "your choice of :" at bounding box center [491, 325] width 300 height 27
type input "your choice of :"
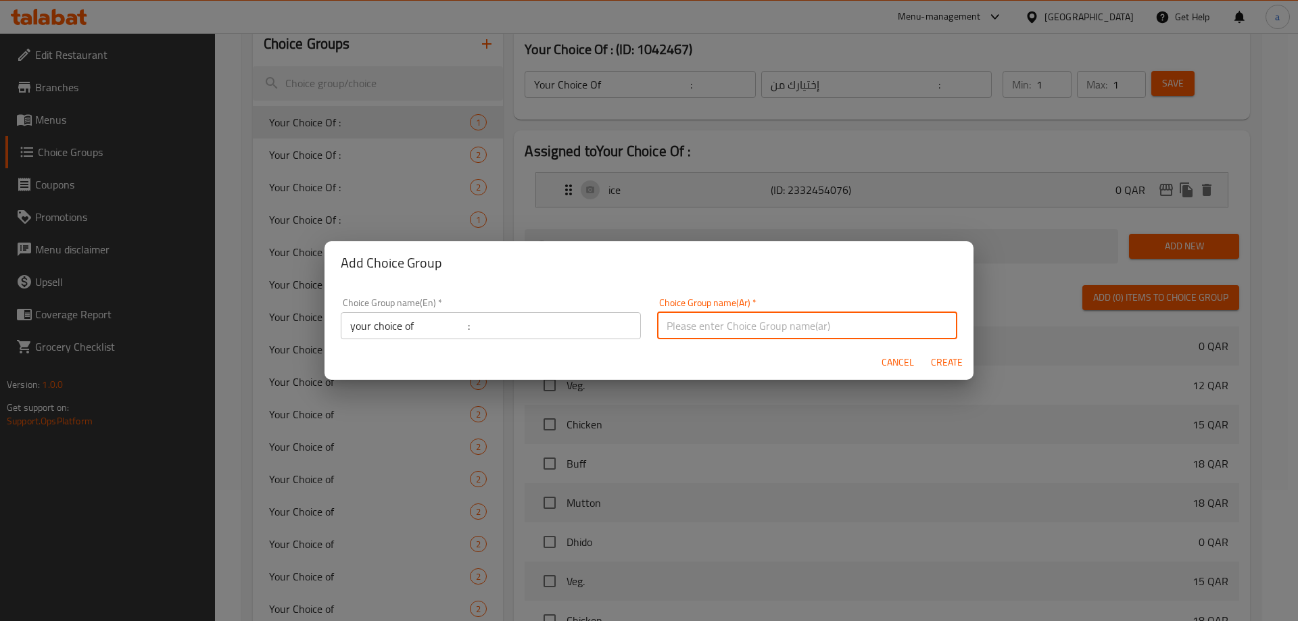
click at [702, 320] on input "text" at bounding box center [807, 325] width 300 height 27
click at [734, 326] on input "اختيارك من :" at bounding box center [807, 325] width 300 height 27
type input "اختيارك من :"
click at [956, 371] on span "Create" at bounding box center [946, 362] width 32 height 17
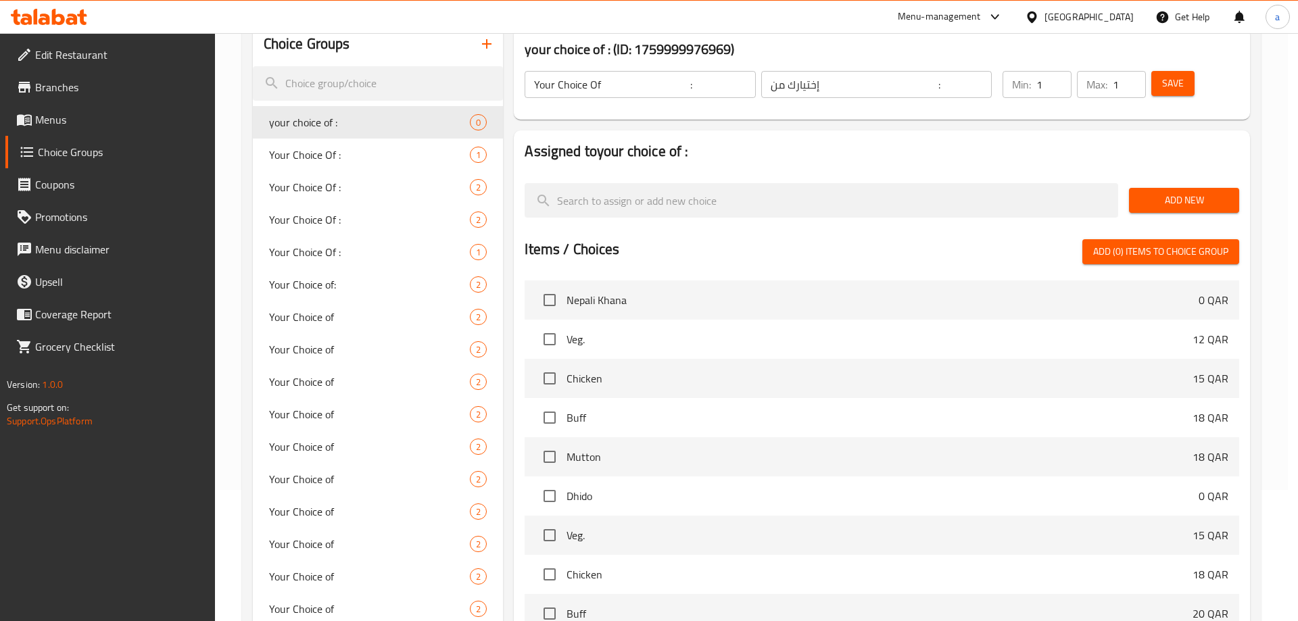
type input "your choice of :"
type input "اختيارك من :"
type input "0"
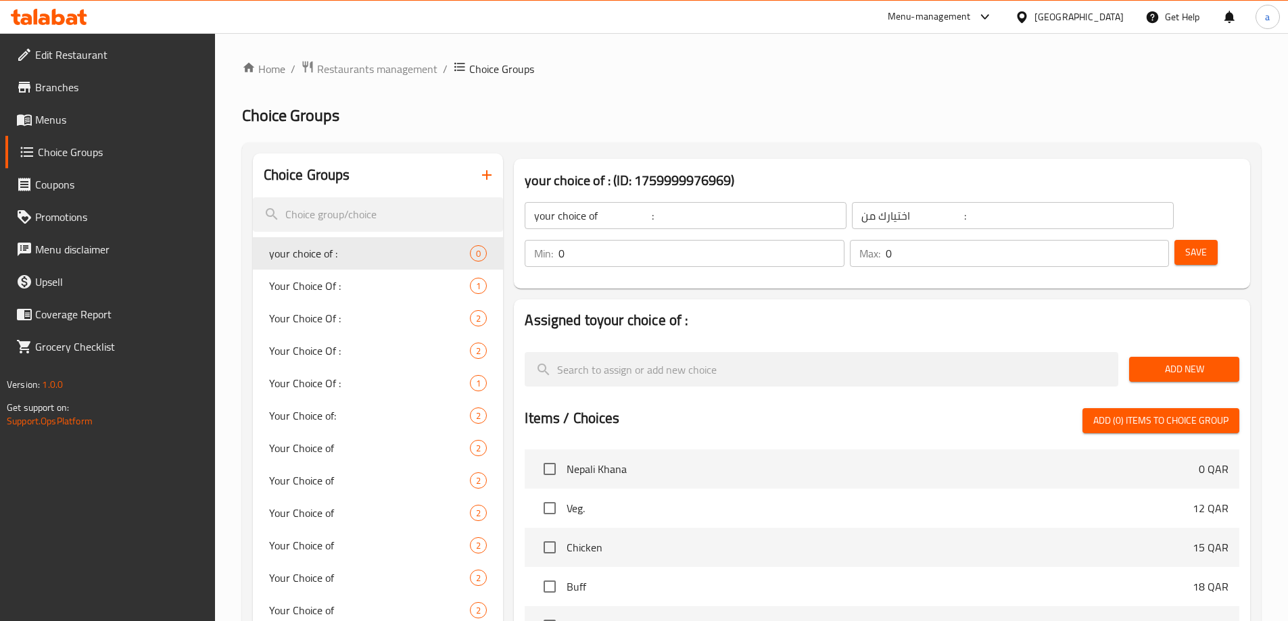
click at [1138, 240] on input "0" at bounding box center [1027, 253] width 283 height 27
type input "4"
type input "1"
click at [844, 240] on input "0" at bounding box center [700, 253] width 285 height 27
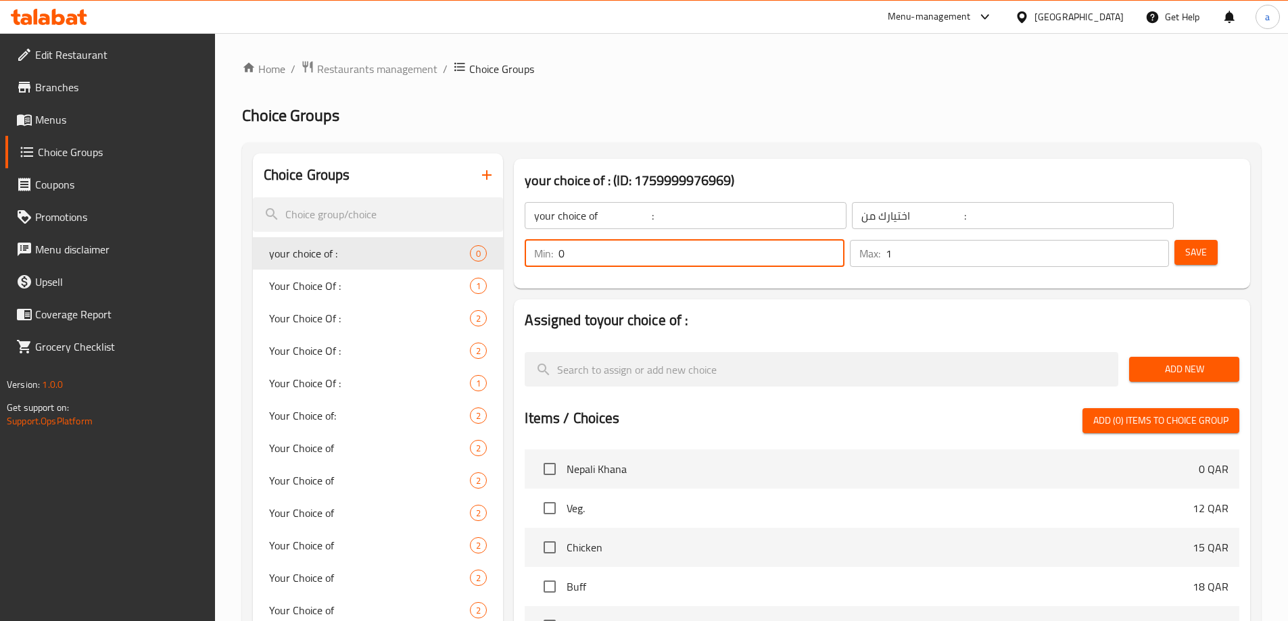
click at [844, 240] on input "0" at bounding box center [700, 253] width 285 height 27
type input "1"
click at [1185, 244] on span "Save" at bounding box center [1196, 252] width 22 height 17
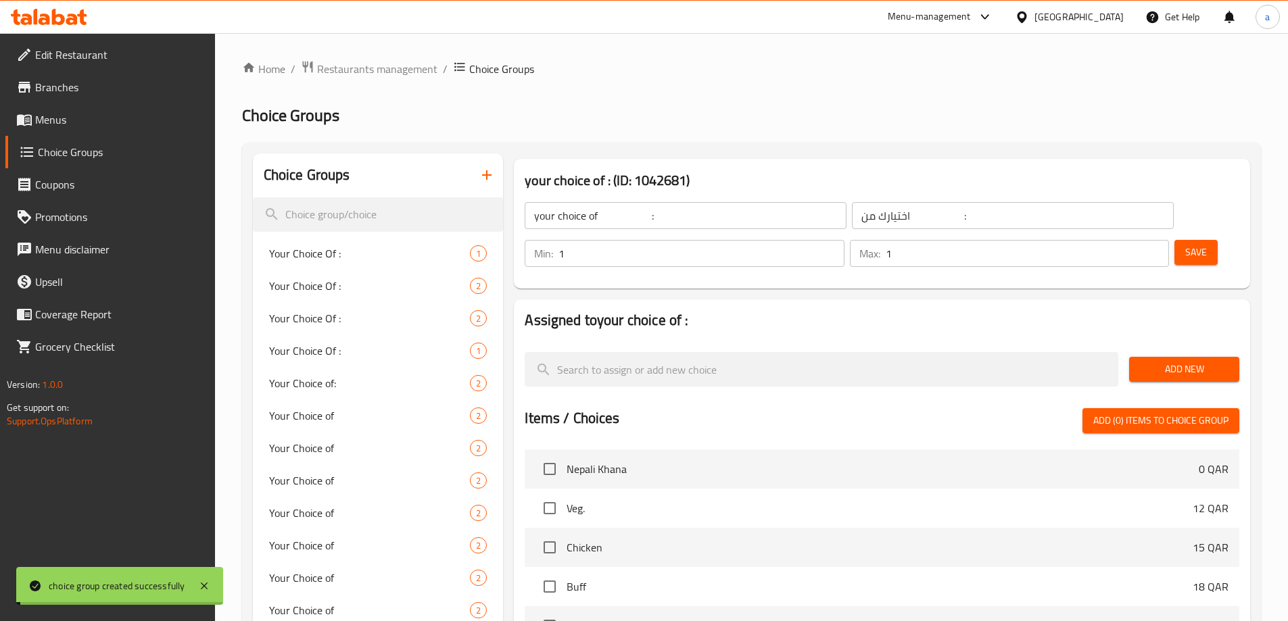
click at [1189, 361] on span "Add New" at bounding box center [1184, 369] width 89 height 17
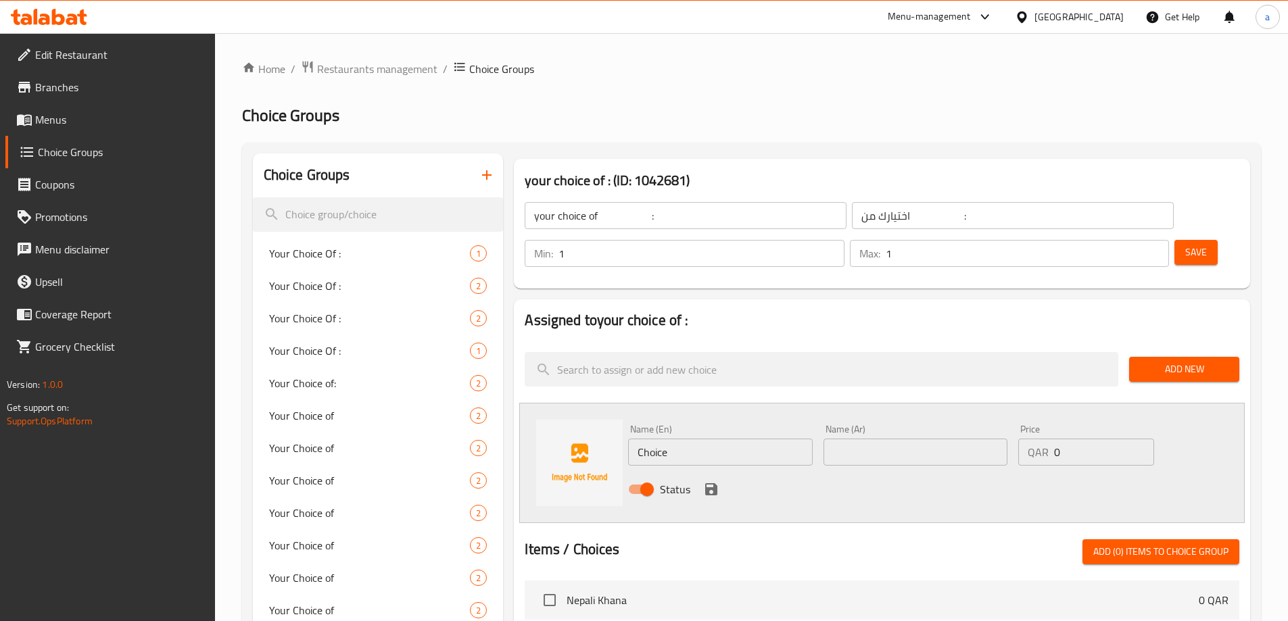
click at [749, 439] on input "Choice" at bounding box center [720, 452] width 184 height 27
paste input "salted"
type input "salted"
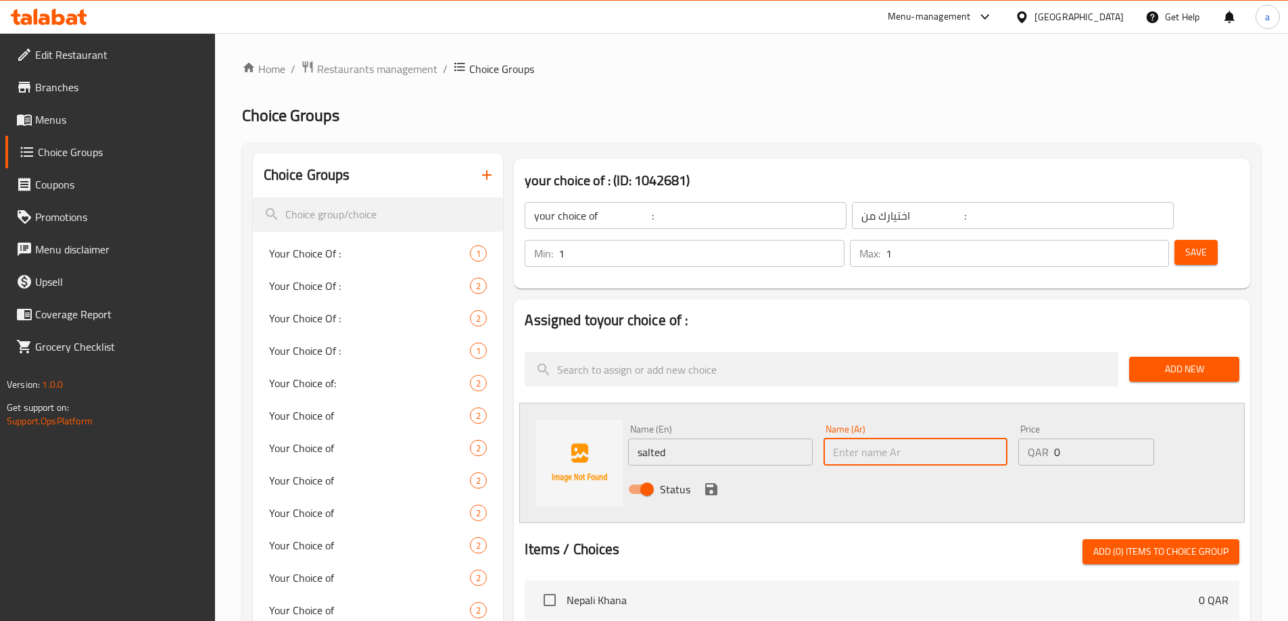
click at [856, 439] on input "text" at bounding box center [916, 452] width 184 height 27
type input "مالح"
click at [714, 471] on div "Status" at bounding box center [916, 489] width 586 height 37
drag, startPoint x: 711, startPoint y: 459, endPoint x: 1050, endPoint y: 348, distance: 356.6
click at [711, 481] on icon "save" at bounding box center [711, 489] width 16 height 16
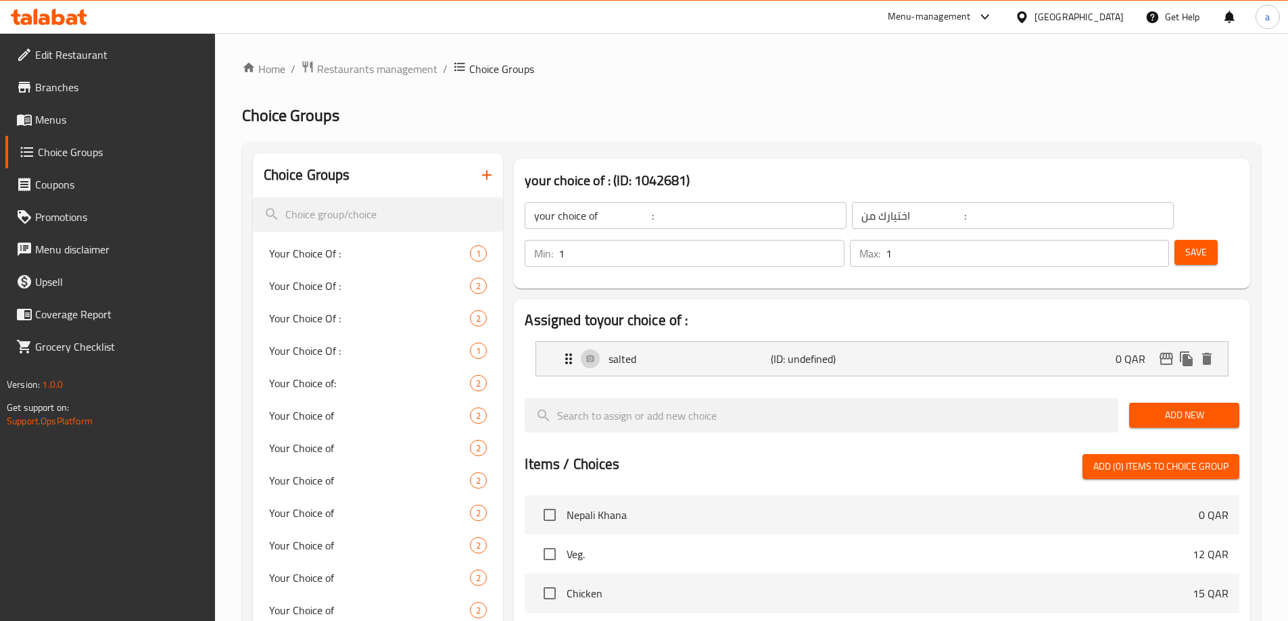
click at [1163, 403] on button "Add New" at bounding box center [1184, 415] width 110 height 25
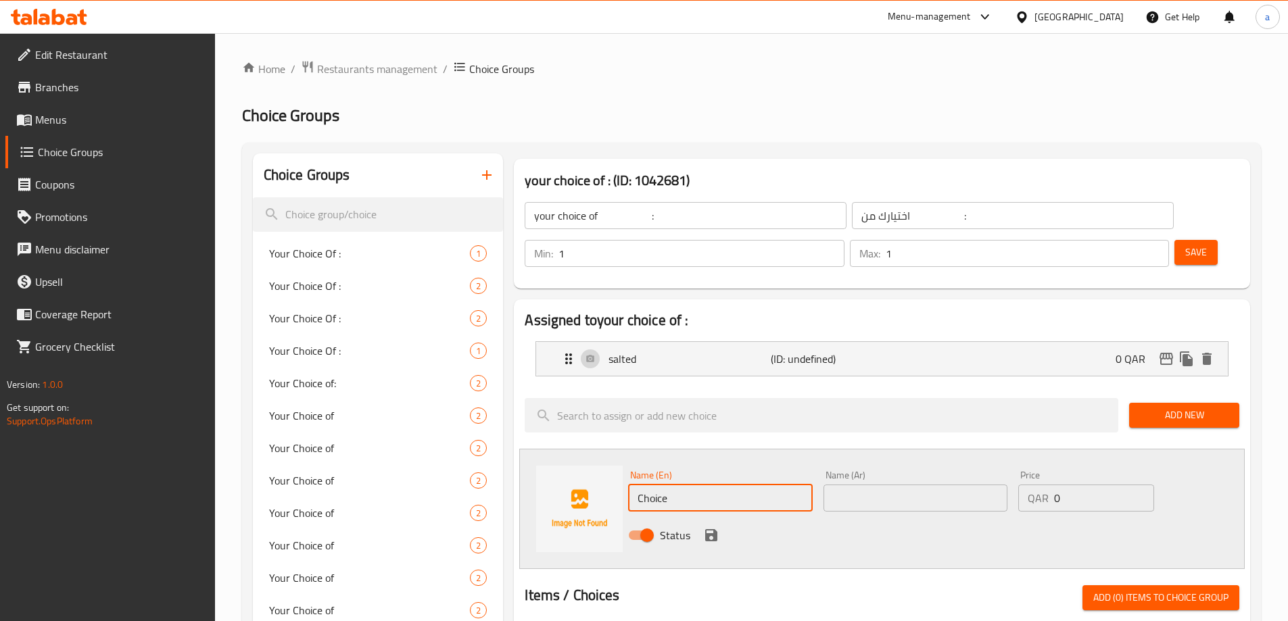
click at [780, 485] on input "Choice" at bounding box center [720, 498] width 184 height 27
paste input "spicy"
type input "spicy"
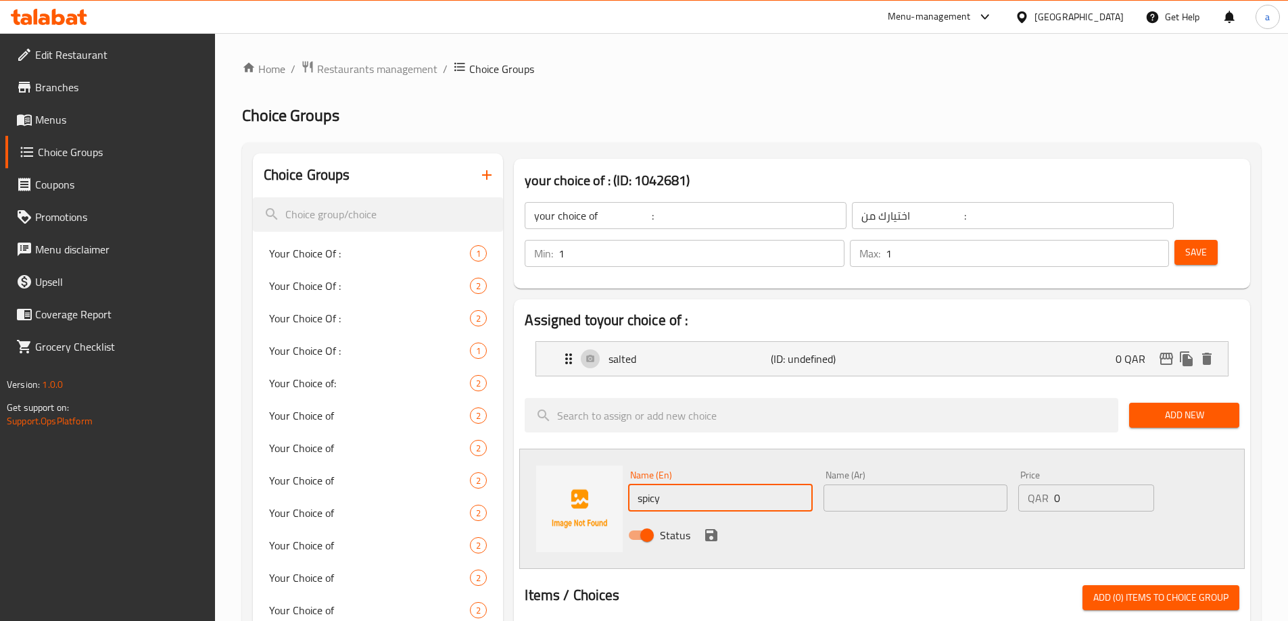
click at [865, 485] on input "text" at bounding box center [916, 498] width 184 height 27
type input "حار"
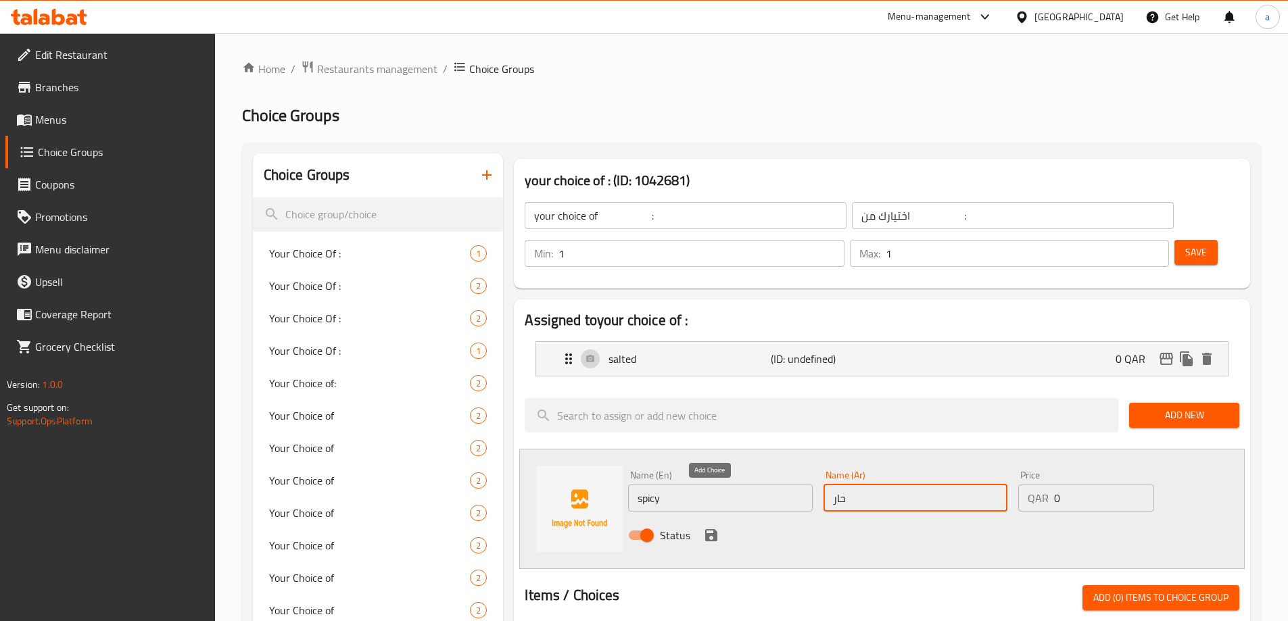
click at [713, 527] on icon "save" at bounding box center [711, 535] width 16 height 16
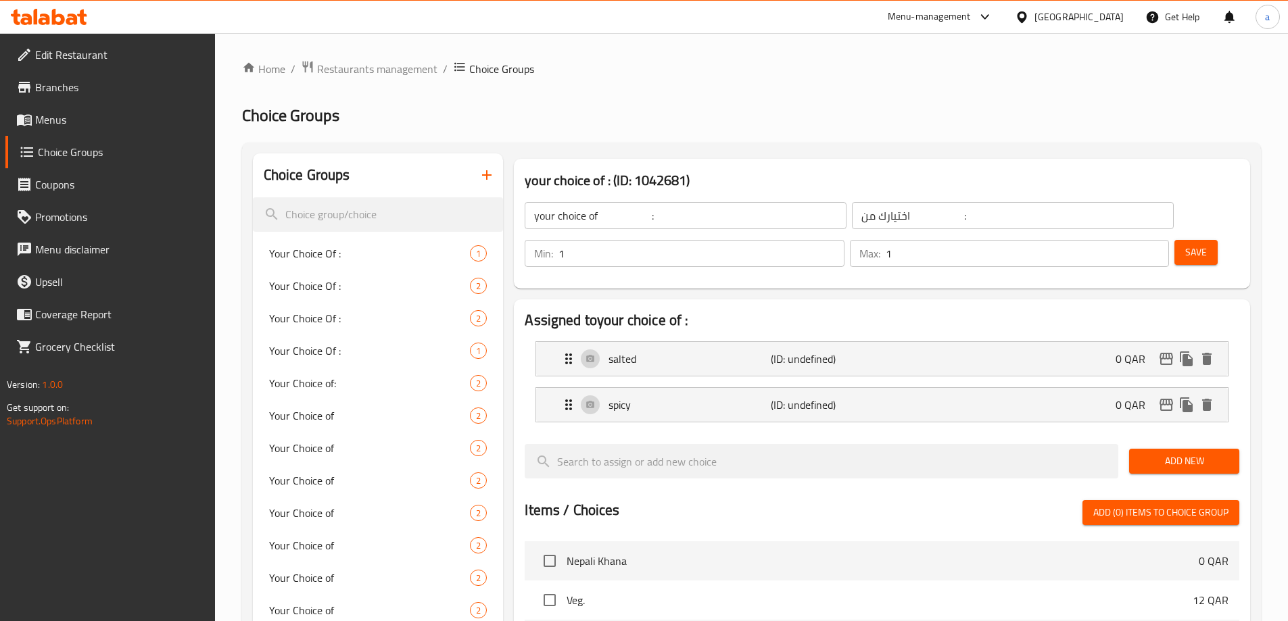
click at [1185, 244] on span "Save" at bounding box center [1196, 252] width 22 height 17
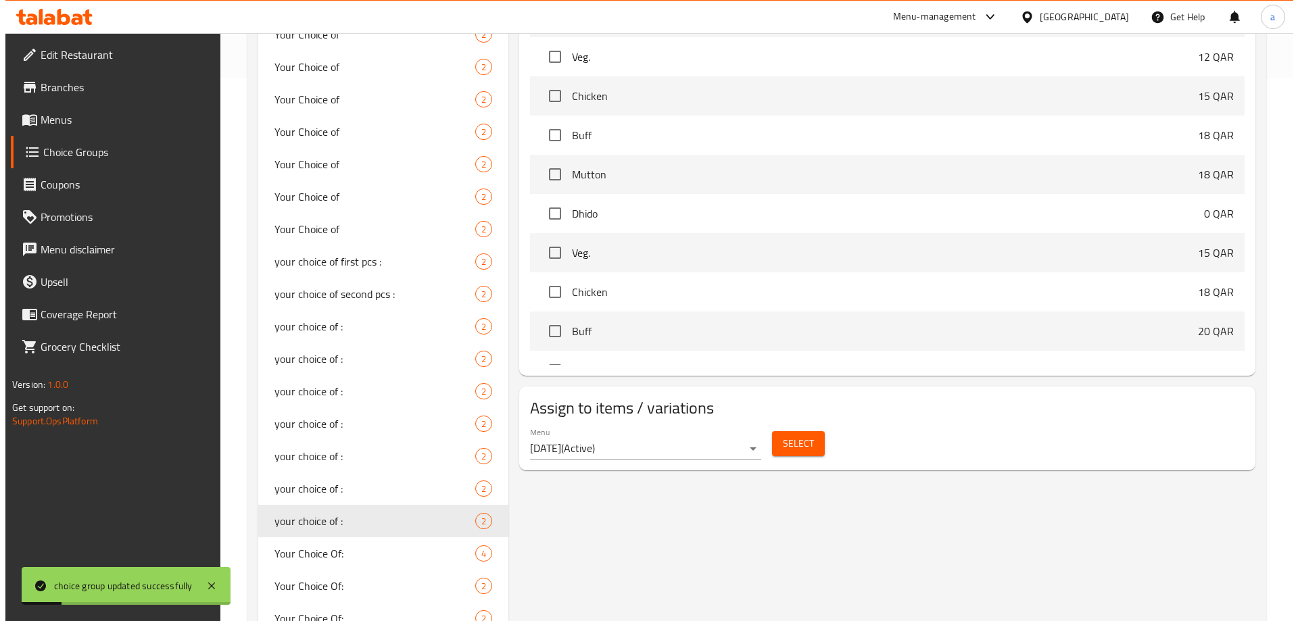
scroll to position [609, 0]
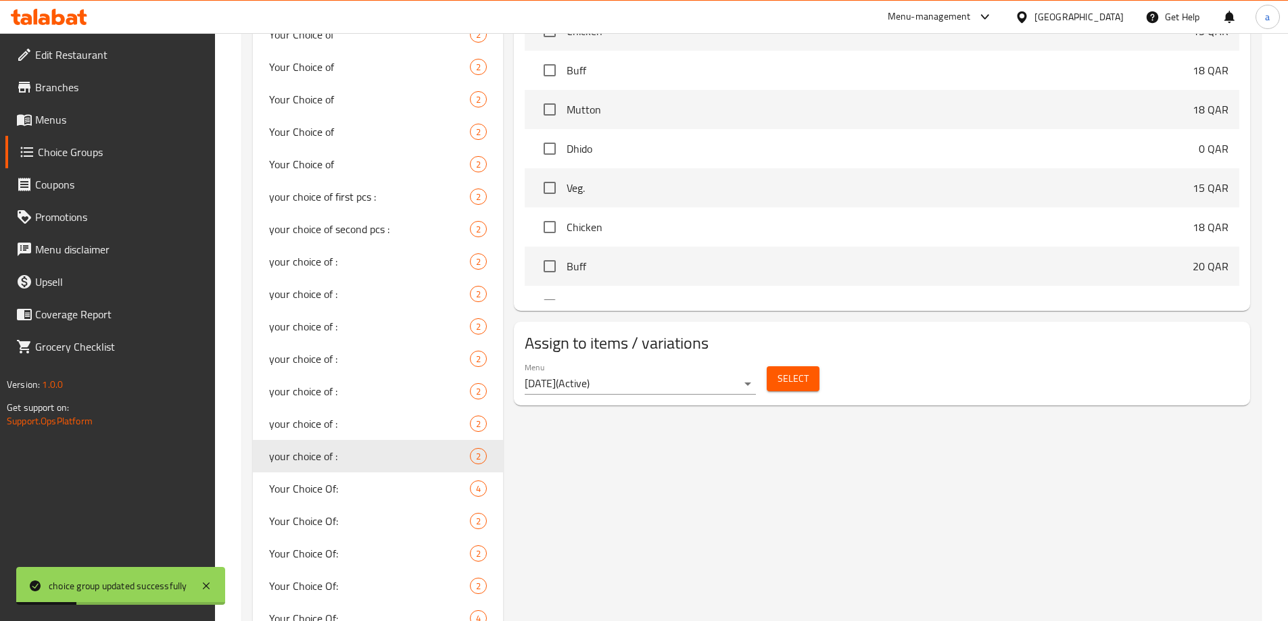
click at [784, 371] on span "Select" at bounding box center [793, 379] width 31 height 17
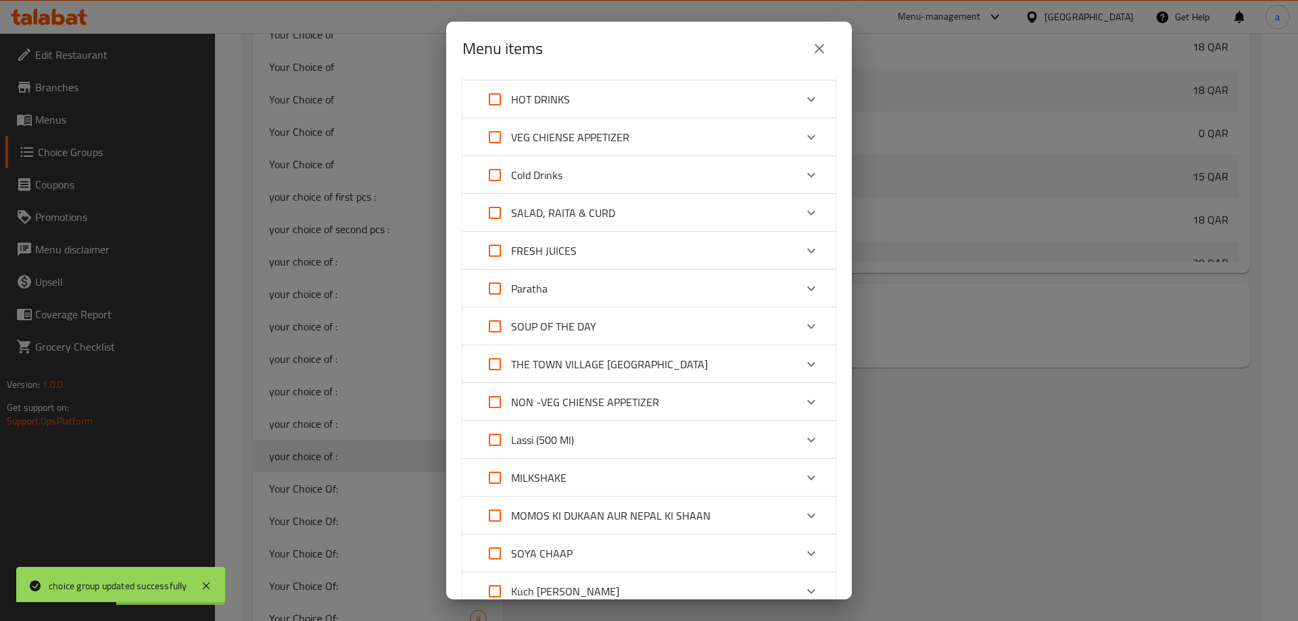
scroll to position [203, 0]
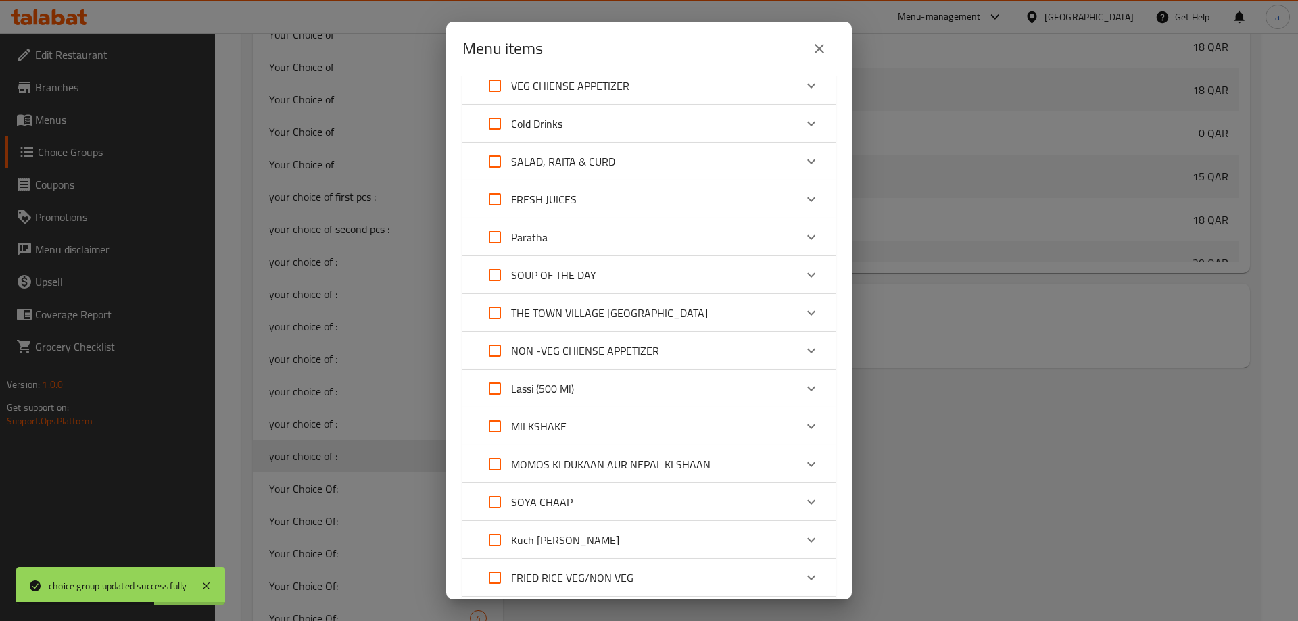
click at [546, 154] on p "SALAD, RAITA & CURD" at bounding box center [563, 161] width 104 height 16
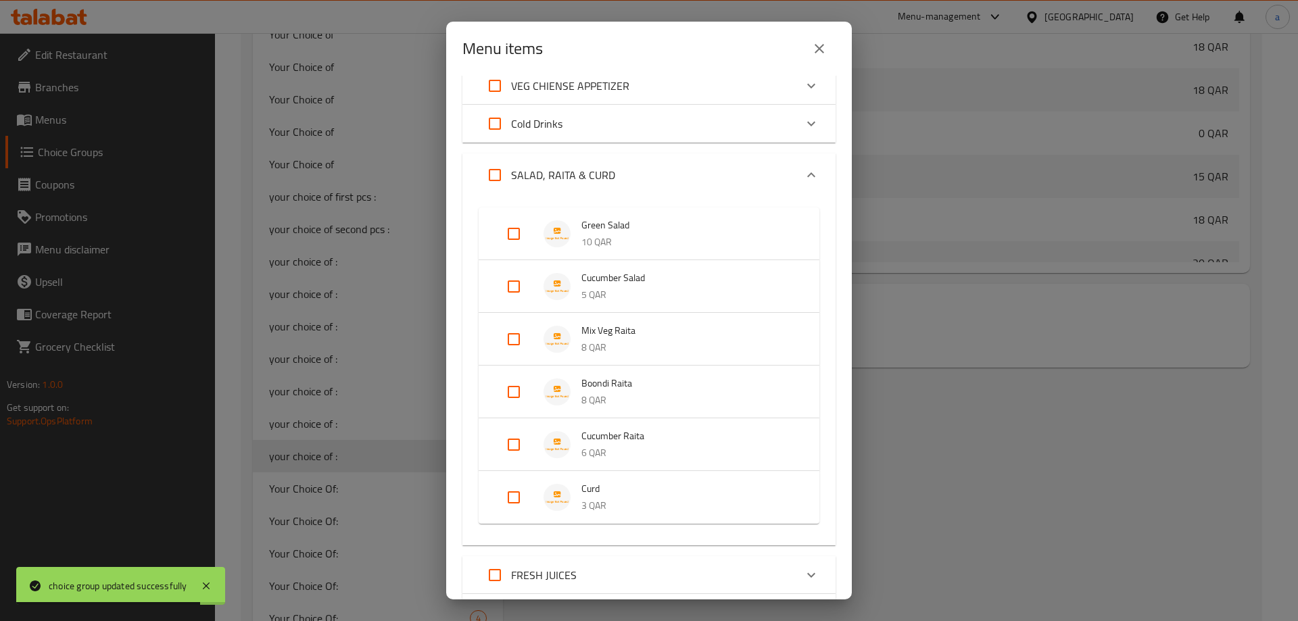
click at [504, 384] on input "Expand" at bounding box center [514, 392] width 32 height 32
checkbox input "true"
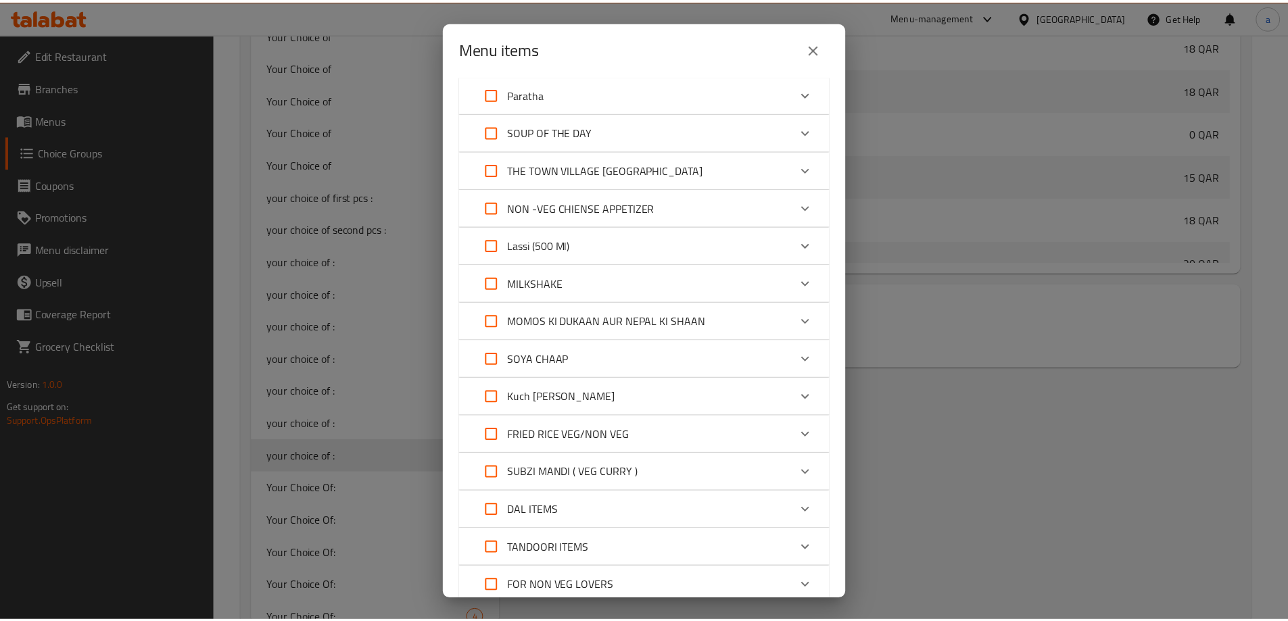
scroll to position [919, 0]
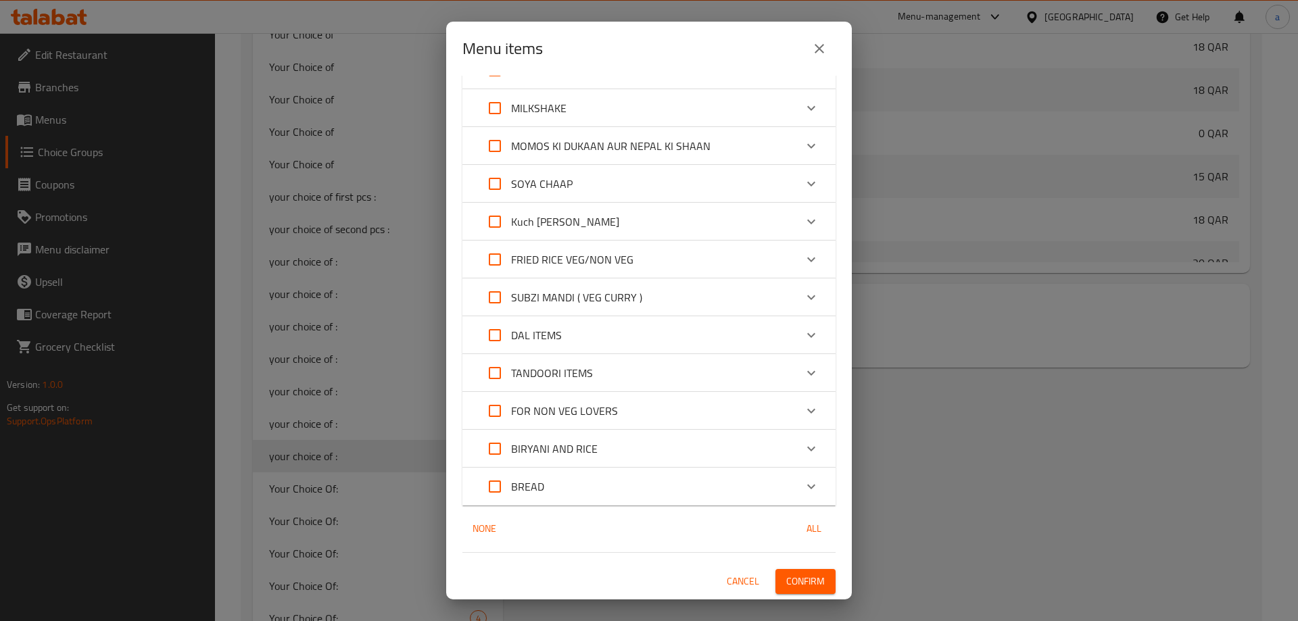
click at [808, 577] on span "Confirm" at bounding box center [805, 581] width 39 height 17
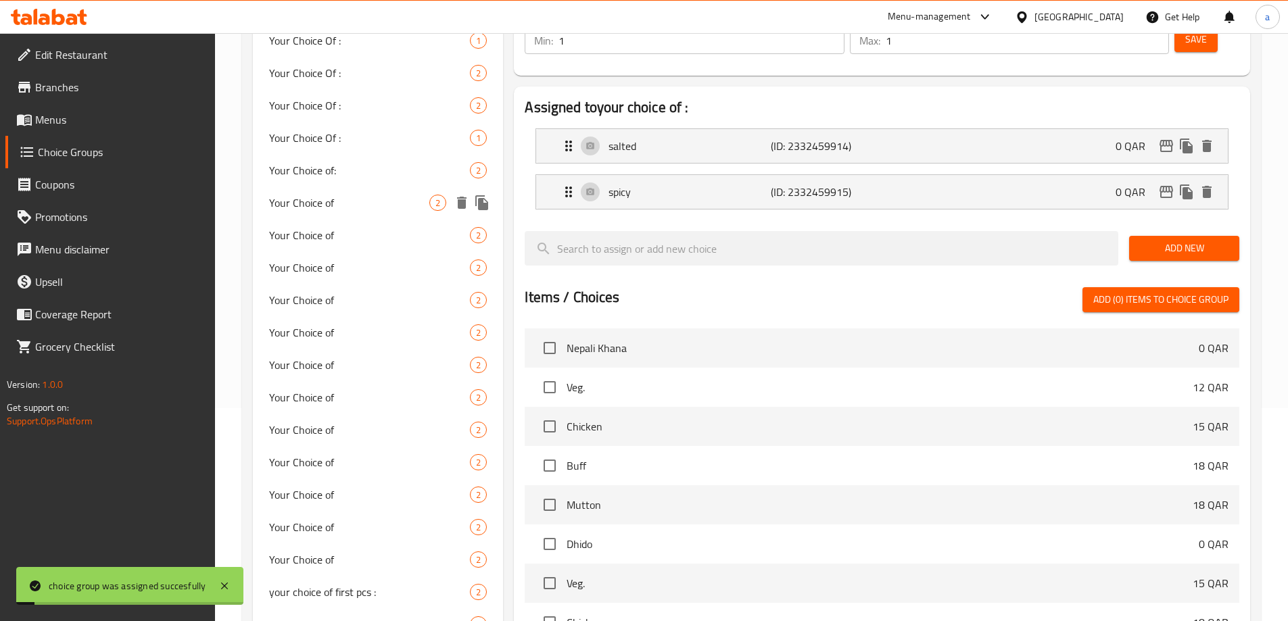
scroll to position [0, 0]
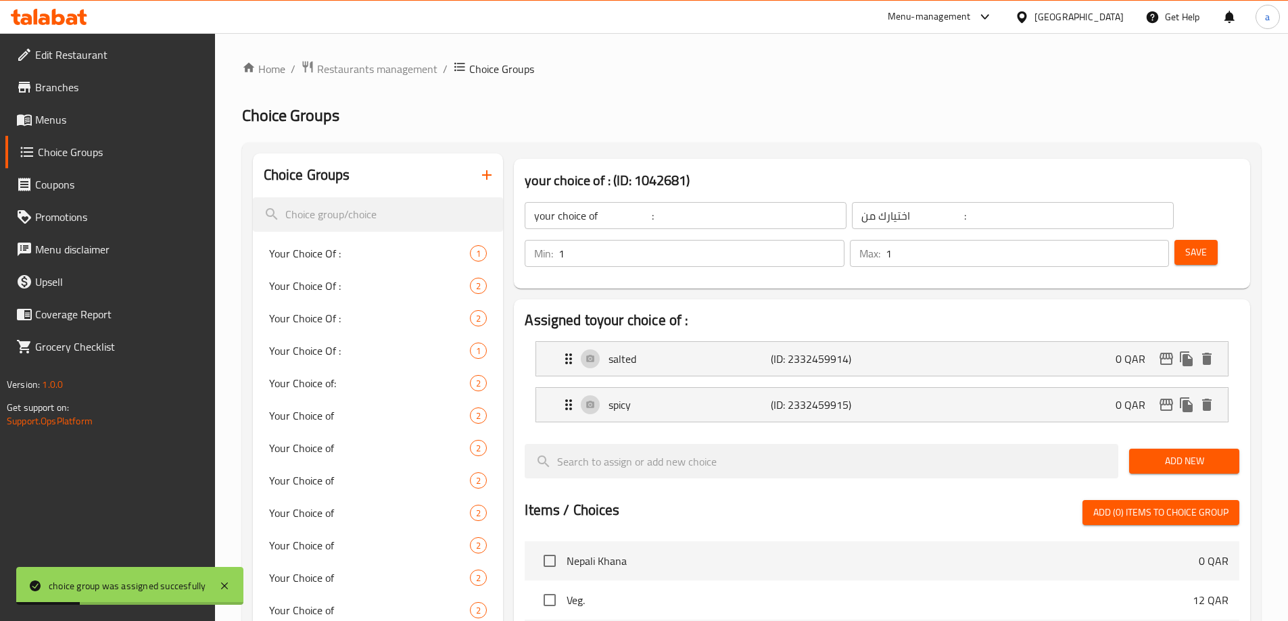
click at [64, 123] on span "Menus" at bounding box center [119, 120] width 169 height 16
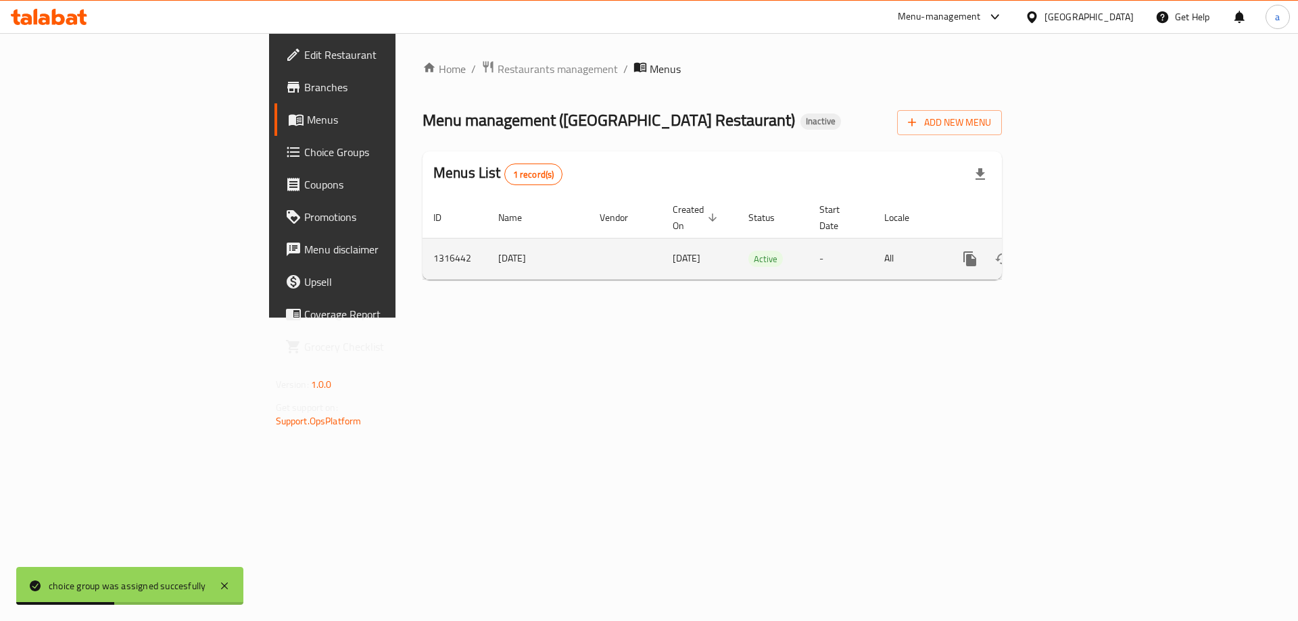
click at [1076, 251] on icon "enhanced table" at bounding box center [1067, 259] width 16 height 16
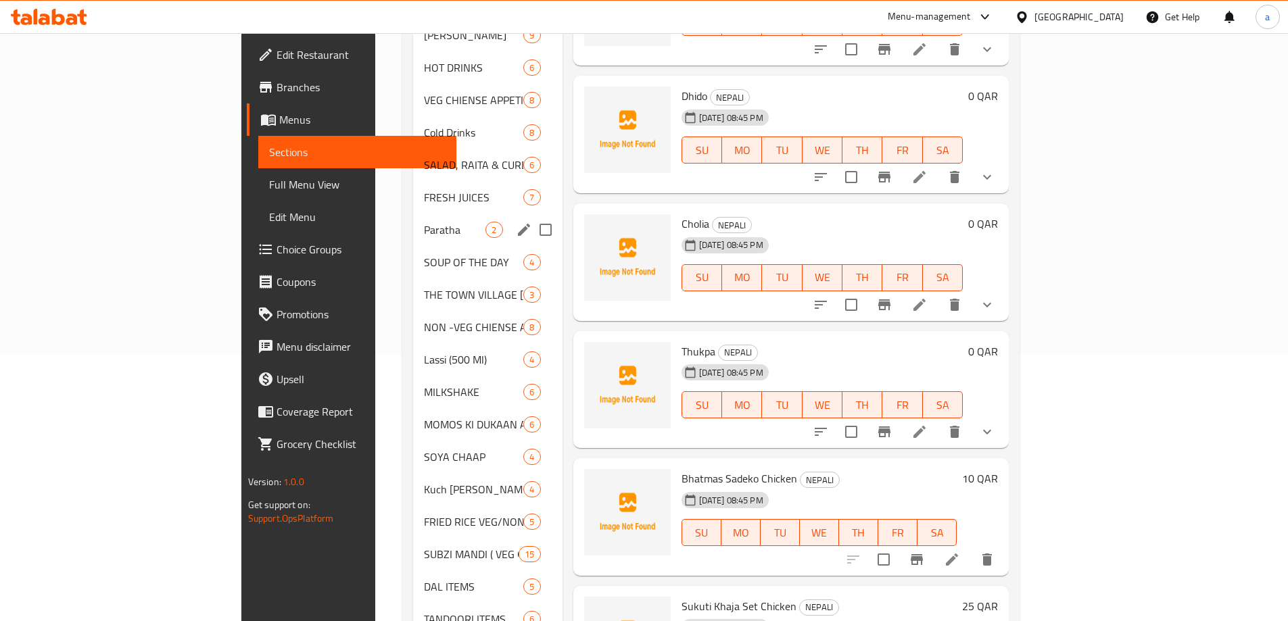
scroll to position [266, 0]
click at [424, 158] on span "SALAD, RAITA & CURD" at bounding box center [455, 166] width 62 height 16
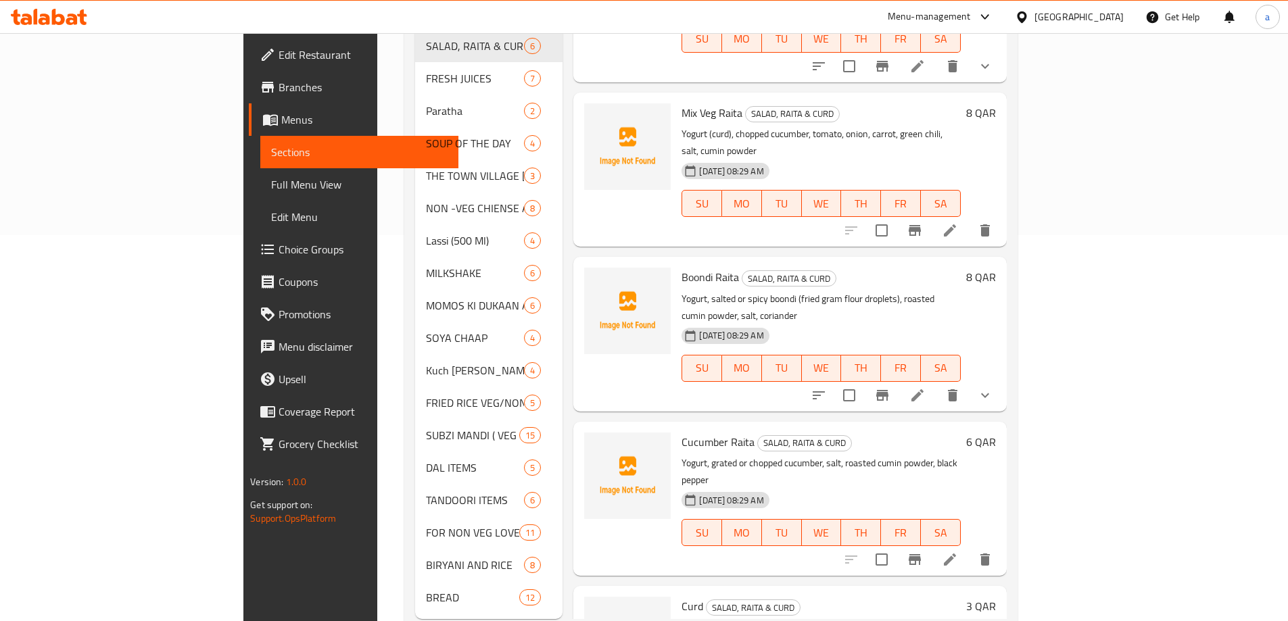
scroll to position [402, 0]
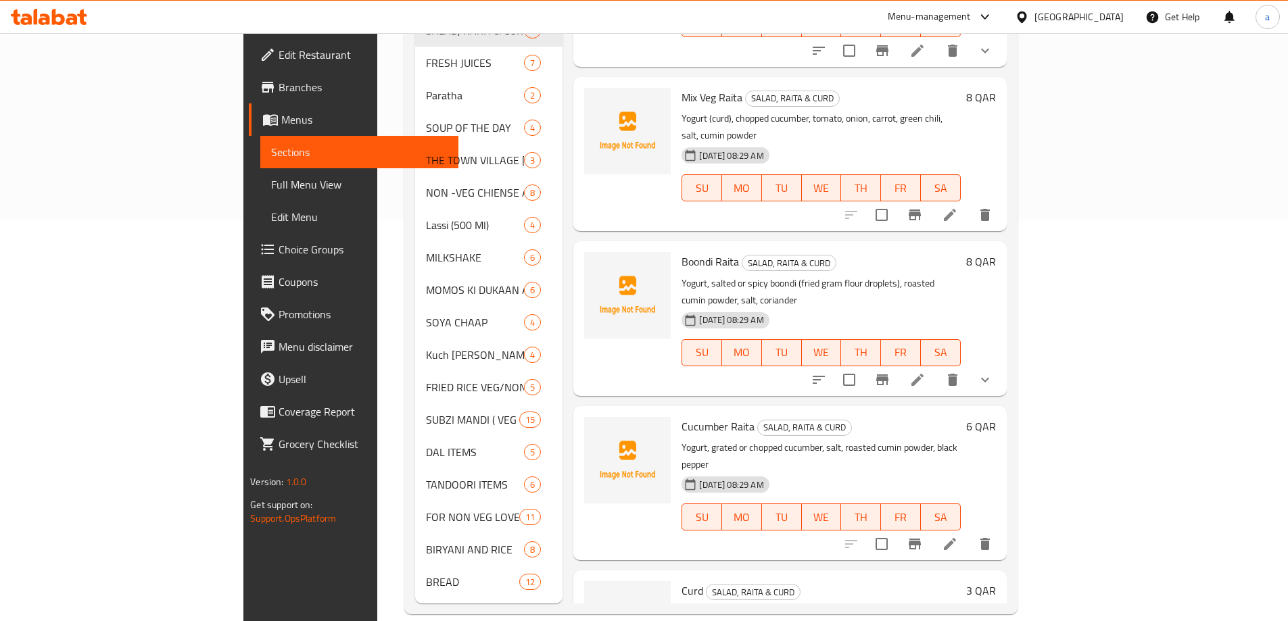
click at [936, 368] on li at bounding box center [918, 380] width 38 height 24
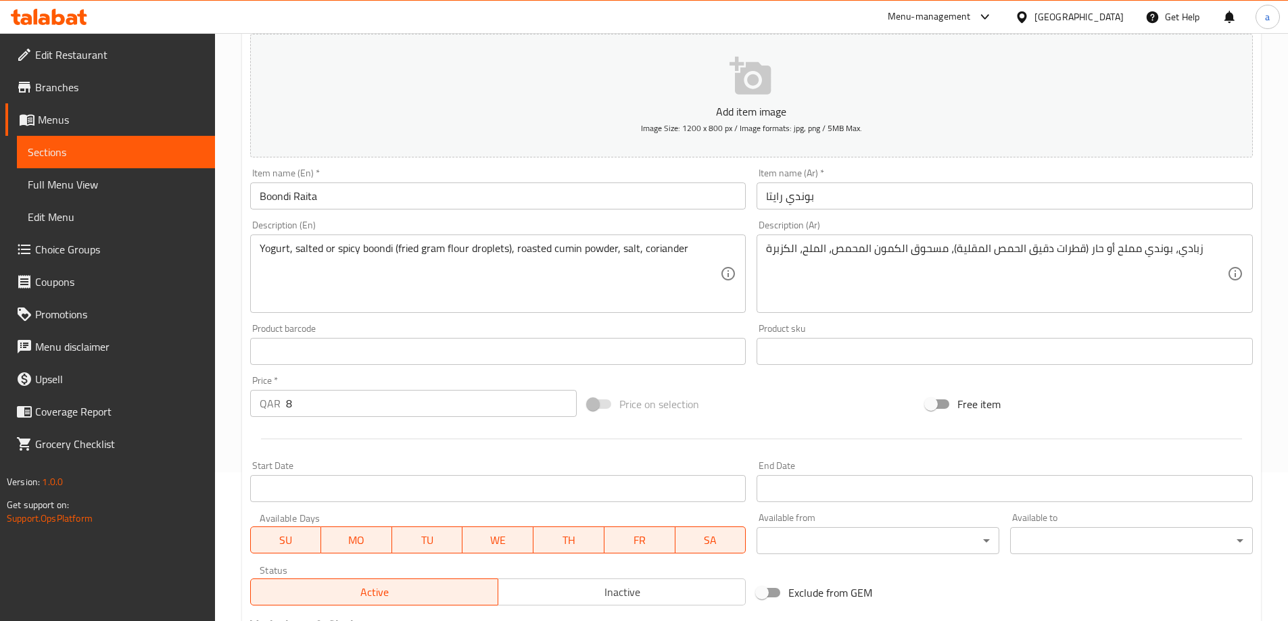
scroll to position [86, 0]
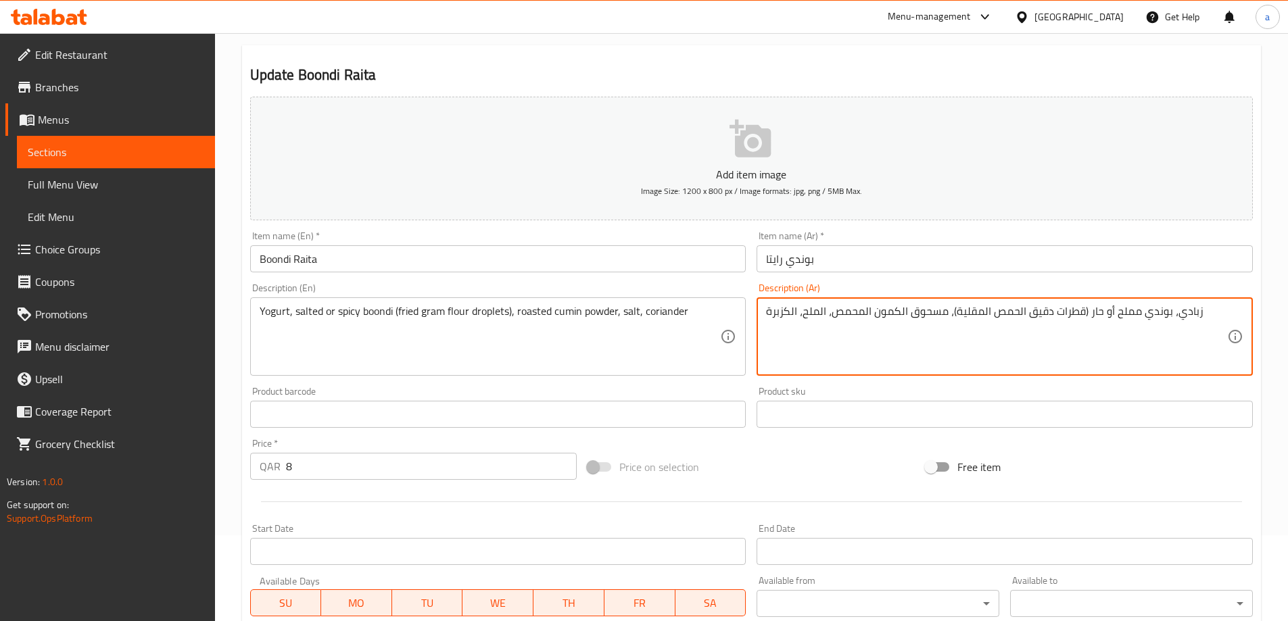
click at [932, 320] on textarea "زبادي، بوندي مملح أو حار (قطرات دقيق الحمص المقلية)، مسحوق الكمون المحمص، الملح…" at bounding box center [996, 337] width 461 height 64
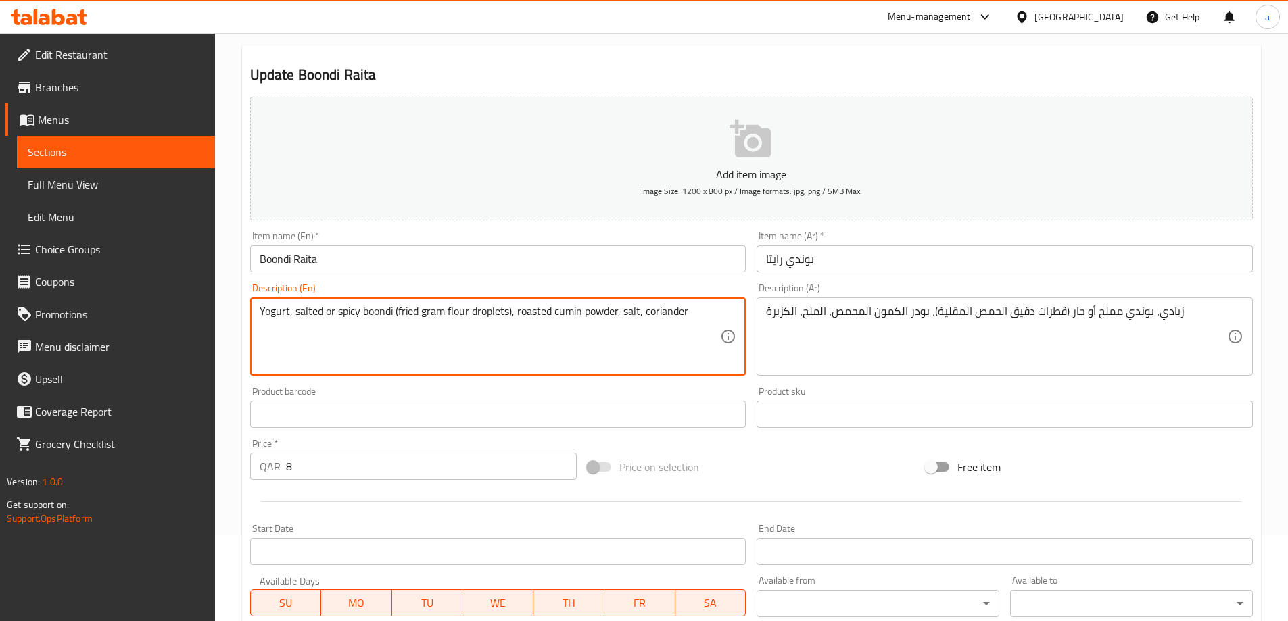
click at [538, 313] on textarea "Yogurt, salted or spicy boondi (fried gram flour droplets), roasted cumin powde…" at bounding box center [490, 337] width 461 height 64
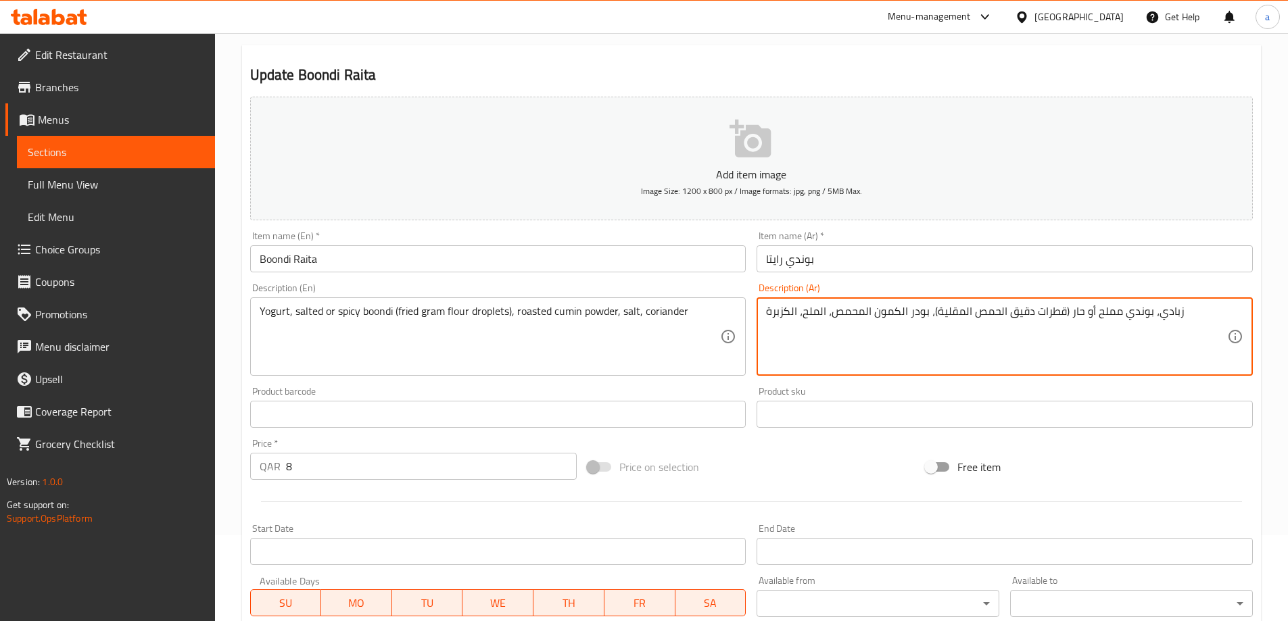
click at [865, 315] on textarea "زبادي، بوندي مملح أو حار (قطرات دقيق الحمص المقلية)، بودر الكمون المحمص، الملح،…" at bounding box center [996, 337] width 461 height 64
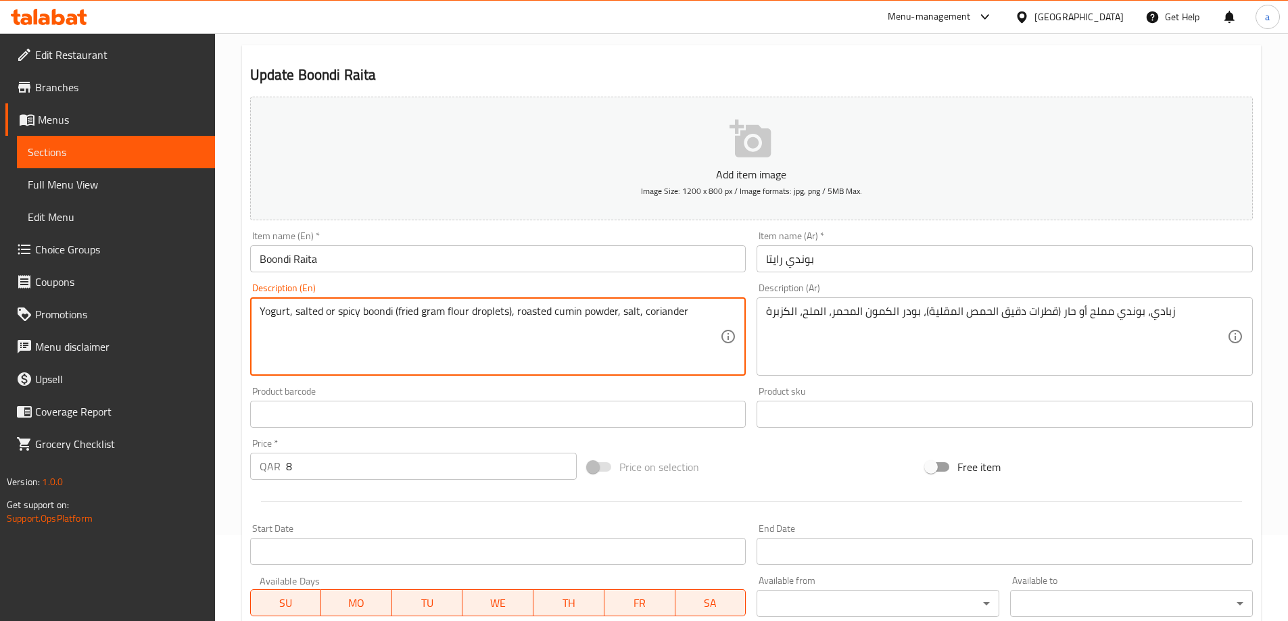
click at [526, 331] on textarea "Yogurt, salted or spicy boondi (fried gram flour droplets), roasted cumin powde…" at bounding box center [490, 337] width 461 height 64
click at [492, 316] on textarea "Yogurt, salted or spicy boondi (fried gram flour droplets), roasted cumin powde…" at bounding box center [490, 337] width 461 height 64
click at [459, 314] on textarea "Yogurt, salted or spicy boondi (fried gram flour droplets), roasted cumin powde…" at bounding box center [490, 337] width 461 height 64
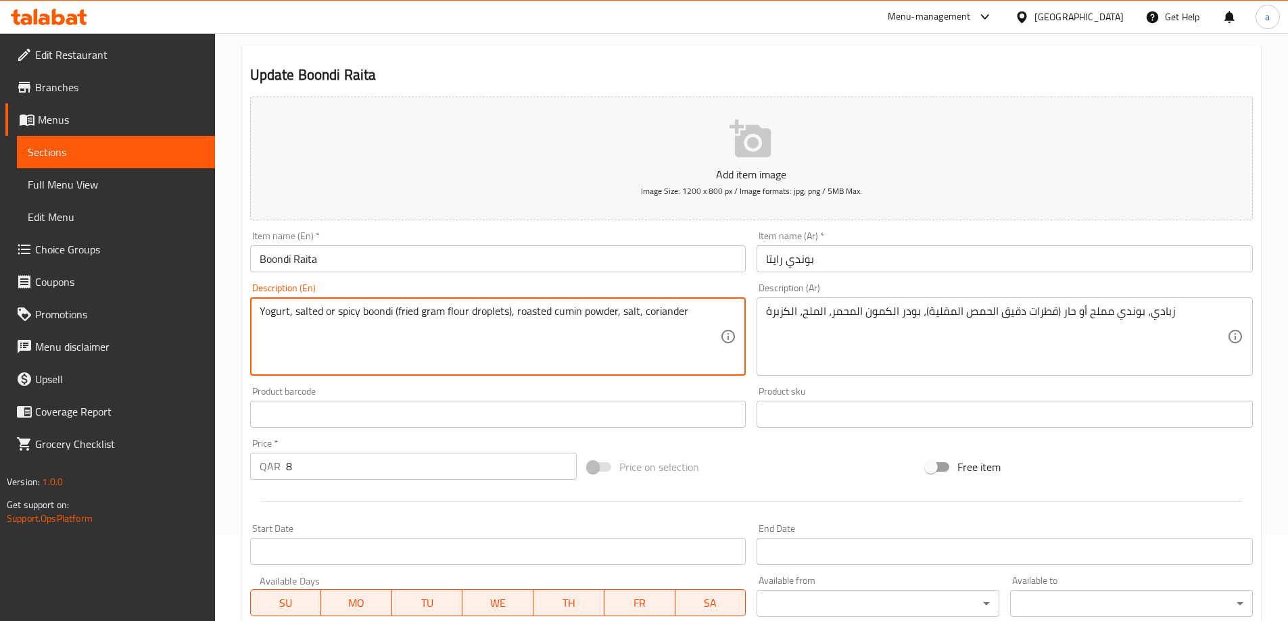
drag, startPoint x: 507, startPoint y: 309, endPoint x: 398, endPoint y: 328, distance: 111.2
click at [398, 328] on textarea "Yogurt, salted or spicy boondi (fried gram flour droplets), roasted cumin powde…" at bounding box center [490, 337] width 461 height 64
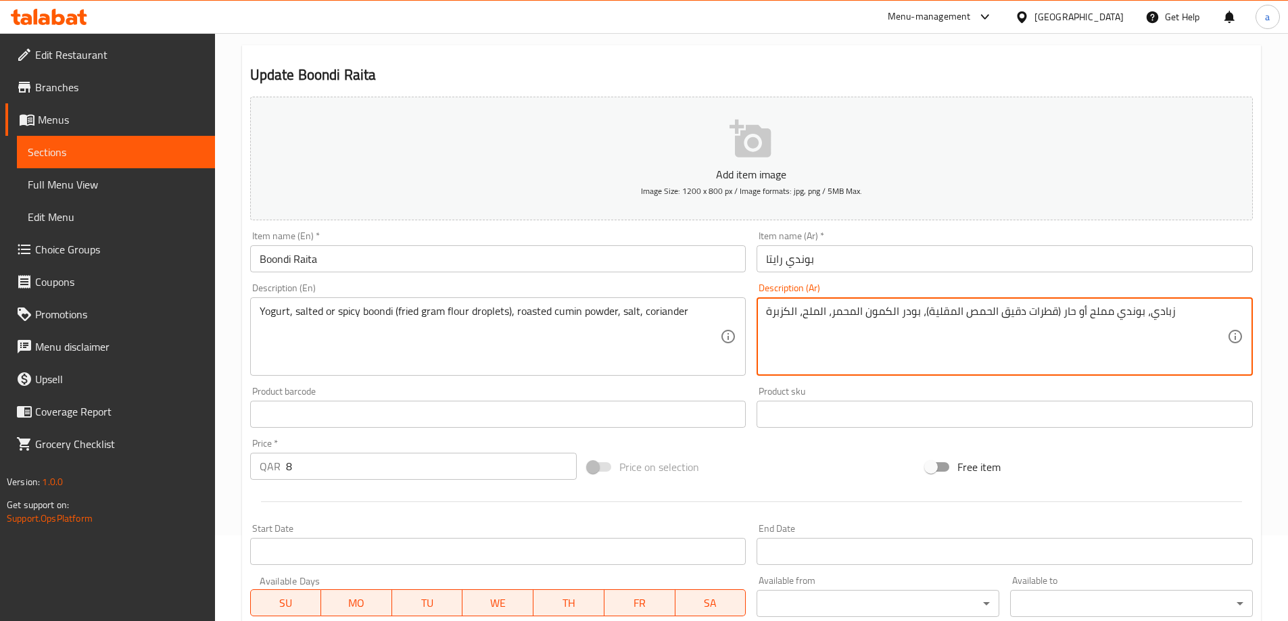
drag, startPoint x: 924, startPoint y: 311, endPoint x: 978, endPoint y: 320, distance: 54.2
click at [971, 325] on textarea "زبادي، بوندي مملح أو حار (قطرات دقيق الحمص المقلية)، بودر الكمون المحمر، الملح،…" at bounding box center [996, 337] width 461 height 64
click at [944, 316] on textarea "زبادي، بوندي مملح أو حار (قطرات دقيق الحمص المقلية)، بودر الكمون المحمر، الملح،…" at bounding box center [996, 337] width 461 height 64
drag, startPoint x: 928, startPoint y: 312, endPoint x: 1055, endPoint y: 324, distance: 127.7
click at [1055, 324] on textarea "زبادي، بوندي مملح أو حار (قطرات دقيق الحمص المقلية)، بودر الكمون المحمر، الملح،…" at bounding box center [996, 337] width 461 height 64
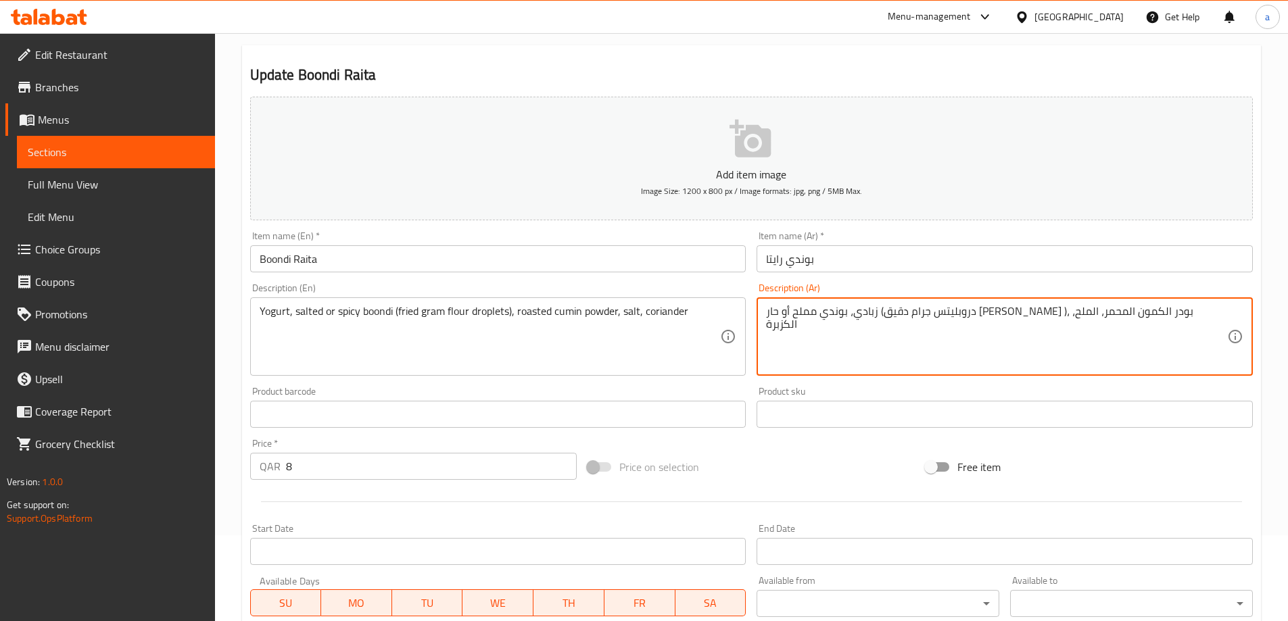
click at [886, 339] on textarea "زبادي، بوندي مملح أو حار (دروبليتس جرام دقيق [PERSON_NAME] )، بودر الكمون المحم…" at bounding box center [996, 337] width 461 height 64
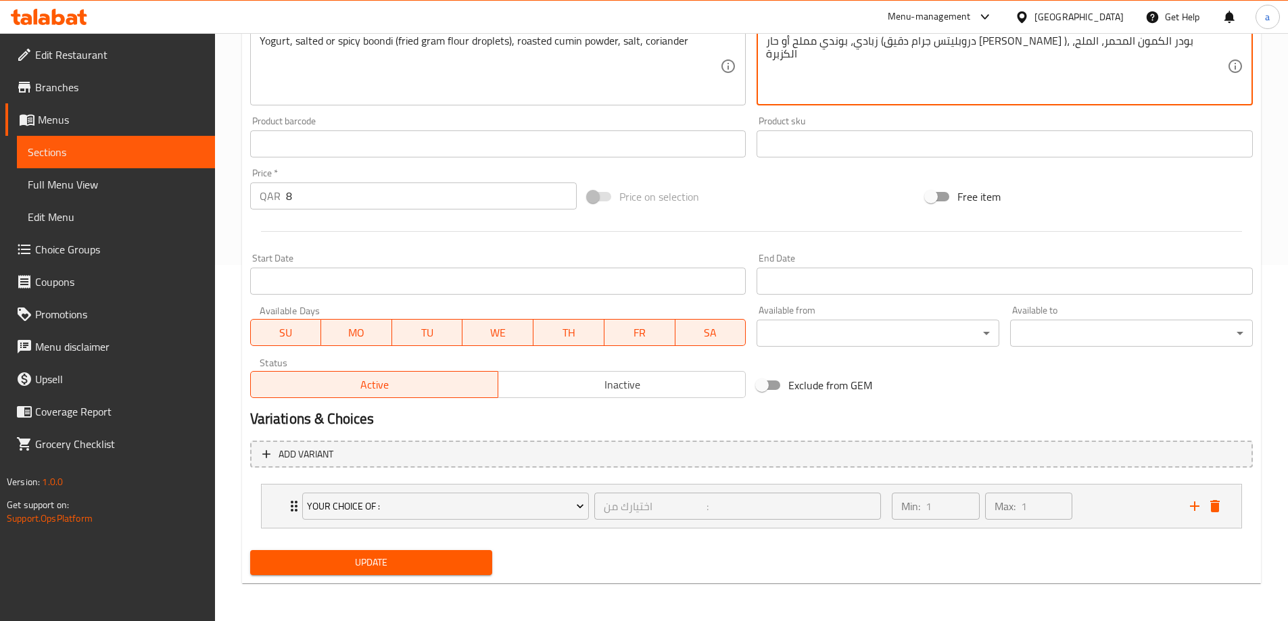
type textarea "زبادي، بوندي مملح أو حار (دروبليتس جرام دقيق [PERSON_NAME] )، بودر الكمون المحم…"
click at [428, 556] on span "Update" at bounding box center [371, 562] width 221 height 17
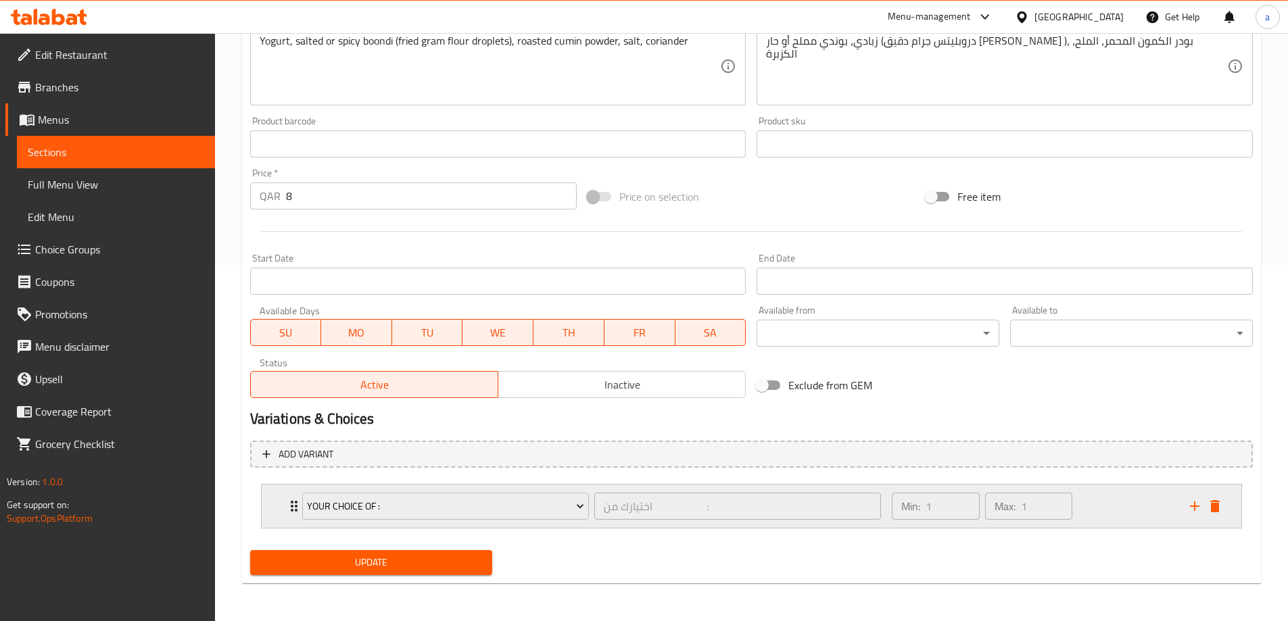
click at [1115, 512] on div "Min: 1 ​ Max: 1 ​" at bounding box center [1032, 506] width 297 height 43
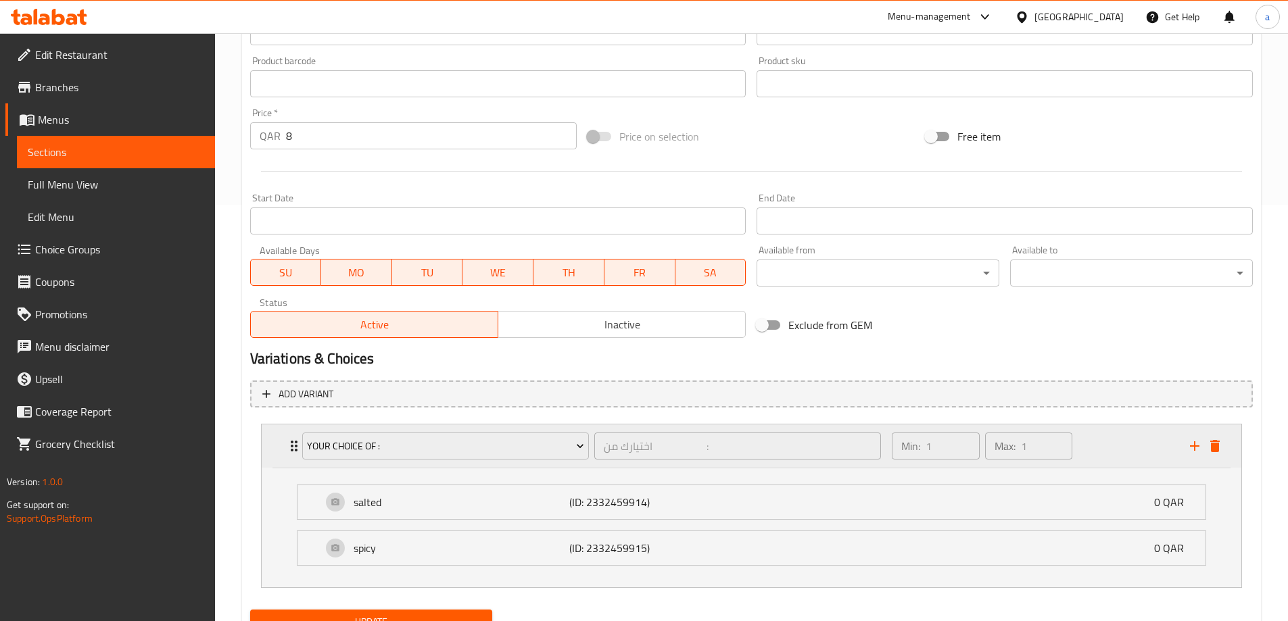
scroll to position [476, 0]
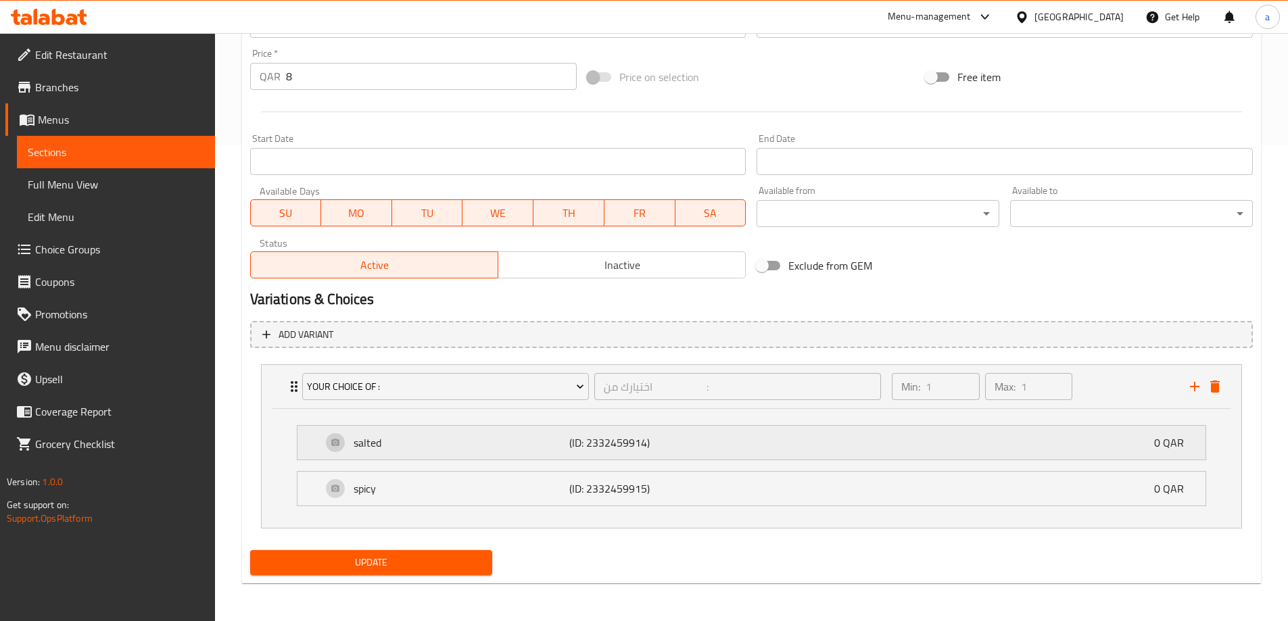
click at [685, 457] on div "salted (ID: 2332459914) 0 QAR" at bounding box center [755, 443] width 867 height 34
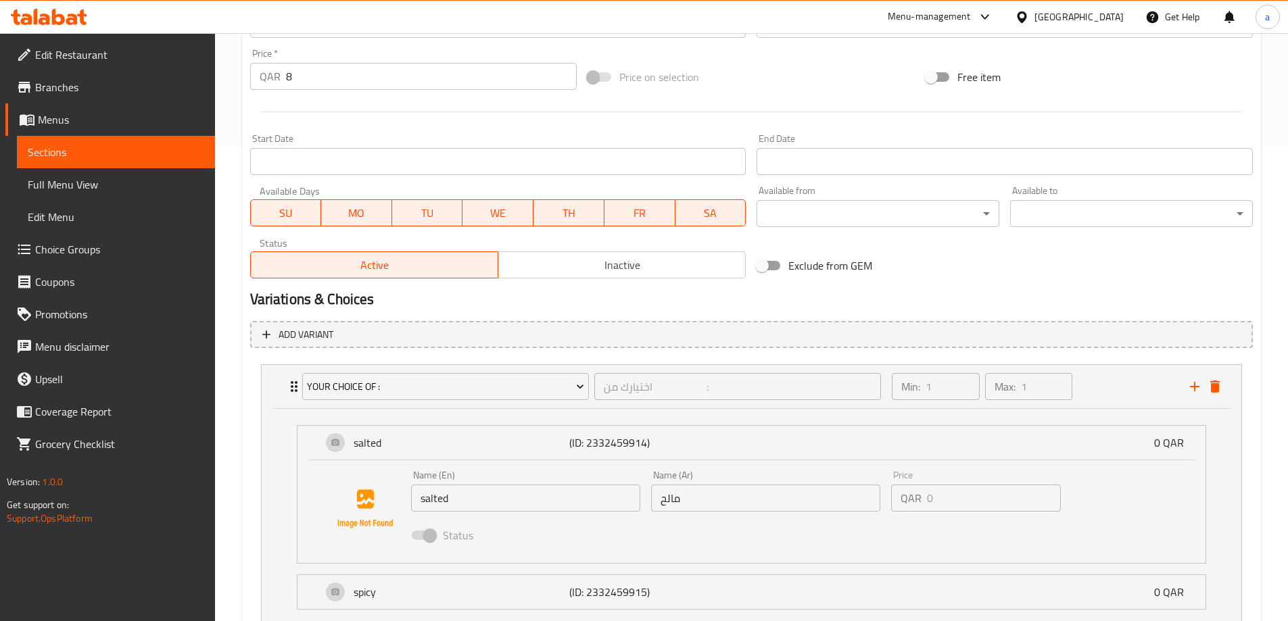
click at [689, 504] on input "مالح" at bounding box center [765, 498] width 229 height 27
click at [91, 241] on span "Choice Groups" at bounding box center [119, 249] width 169 height 16
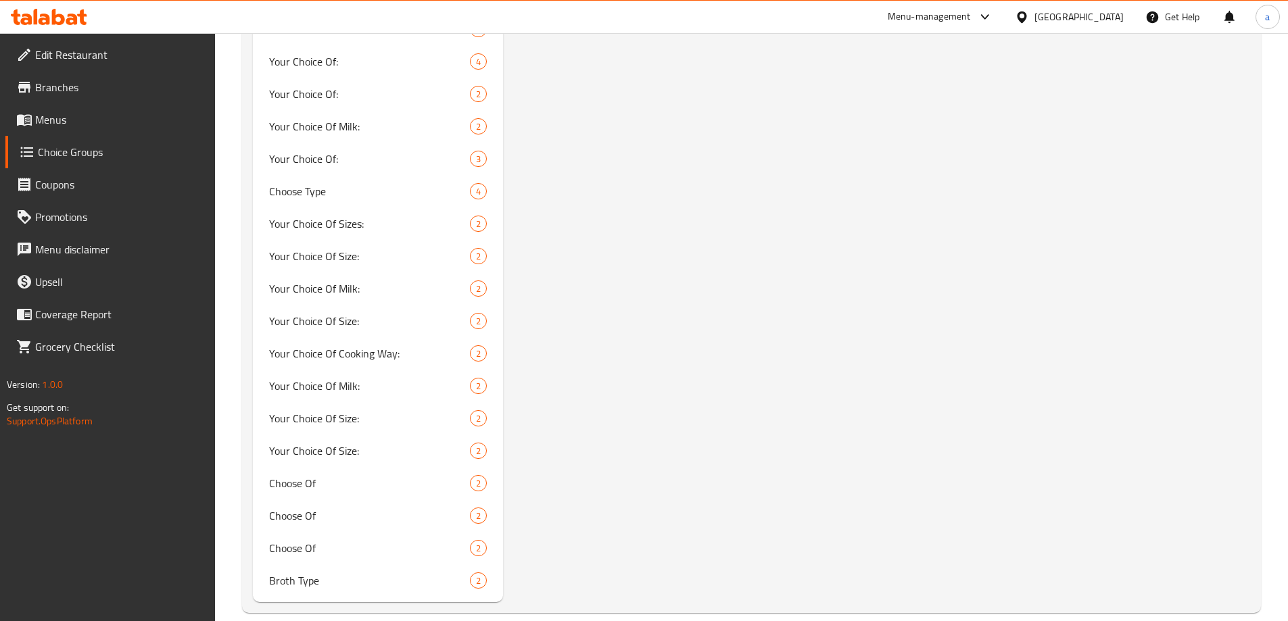
scroll to position [1412, 0]
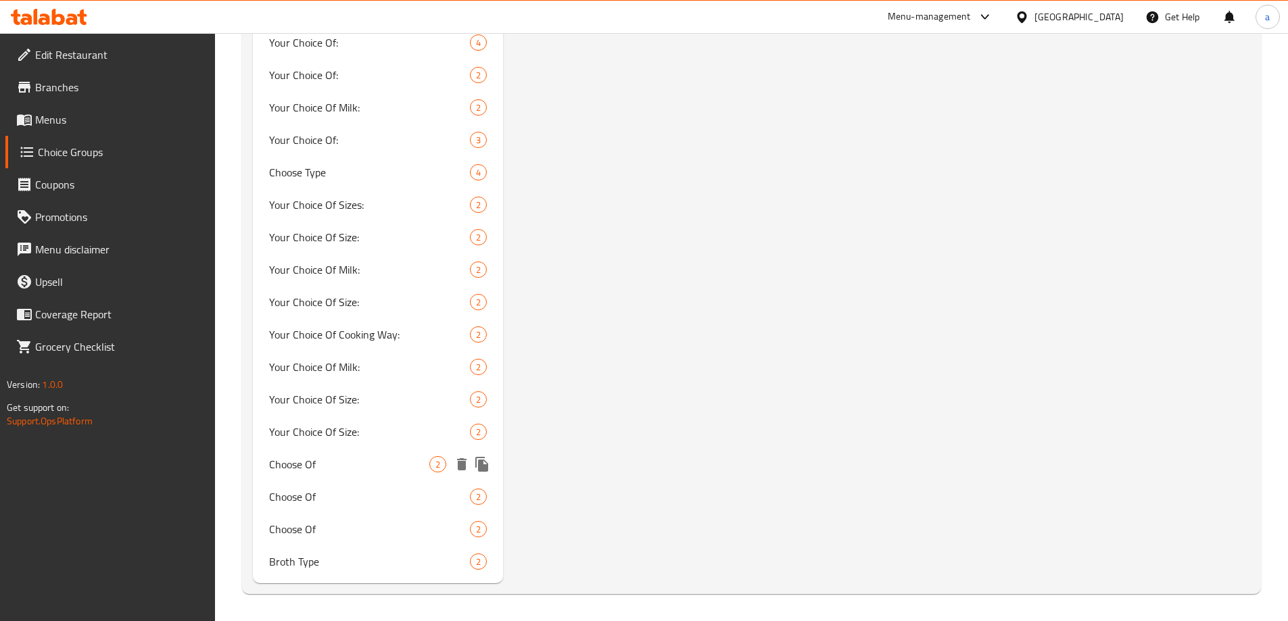
click at [349, 471] on span "Choose Of" at bounding box center [349, 464] width 161 height 16
type input "Choose Of"
type input "اختر من"
click at [324, 529] on span "Choose Of" at bounding box center [349, 529] width 161 height 16
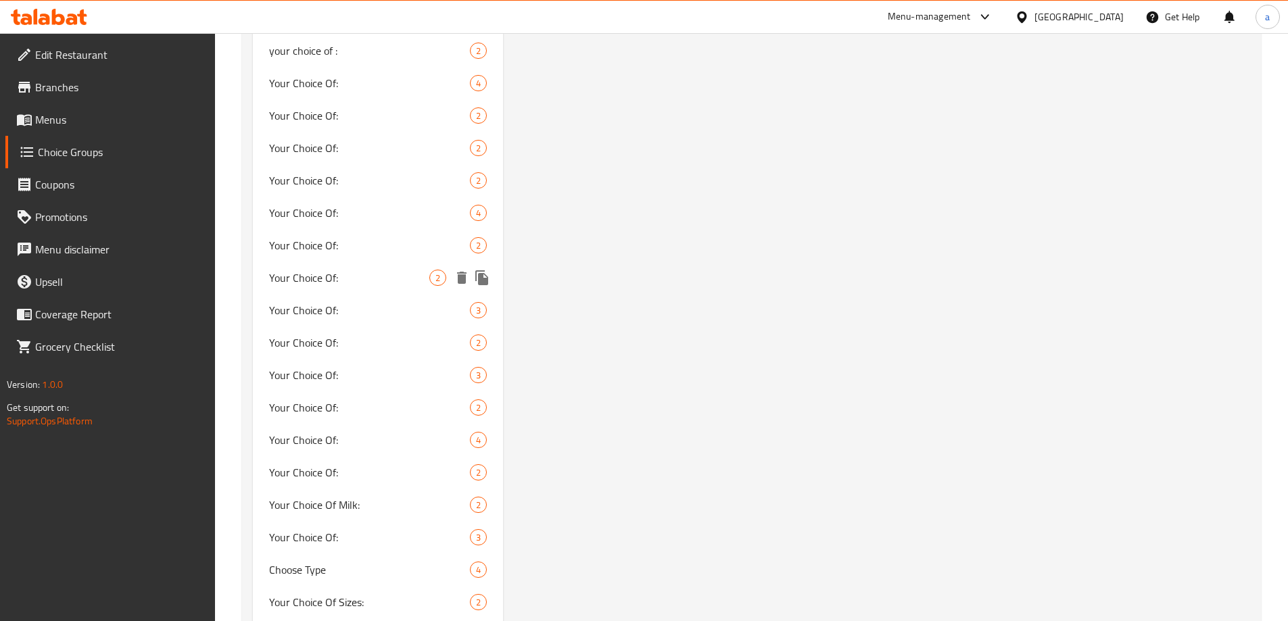
scroll to position [1217, 0]
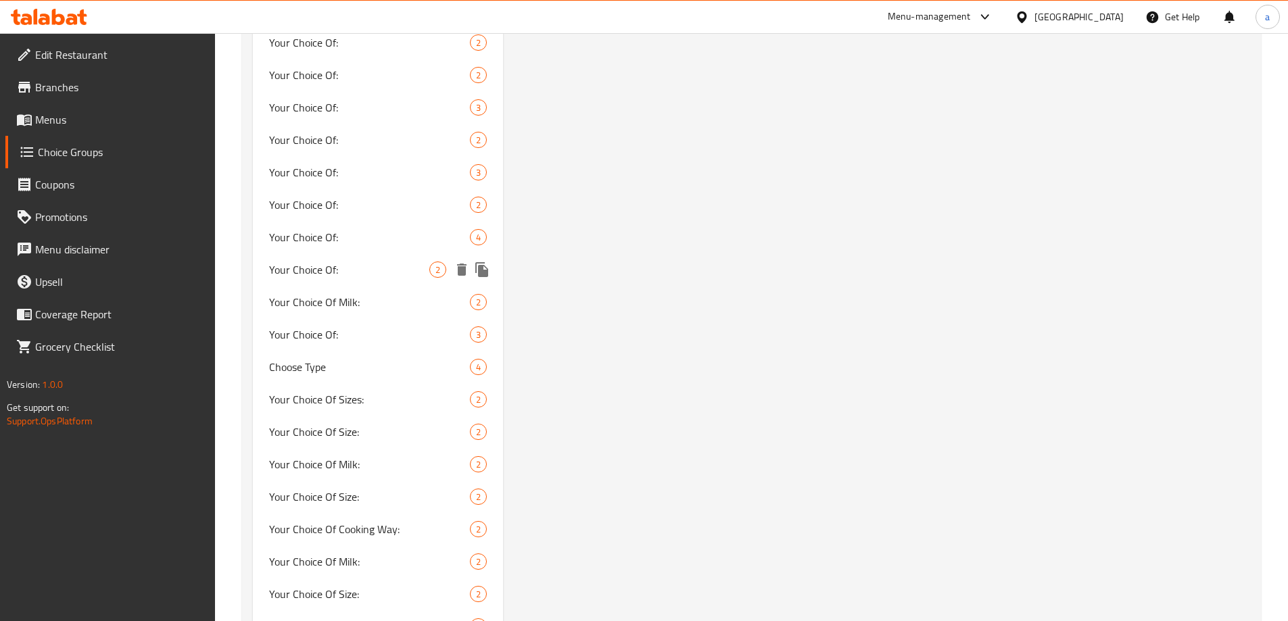
click at [327, 270] on span "Your Choice Of:" at bounding box center [349, 270] width 161 height 16
type input "Your Choice Of:"
type input "إختيارك من:"
type input "0"
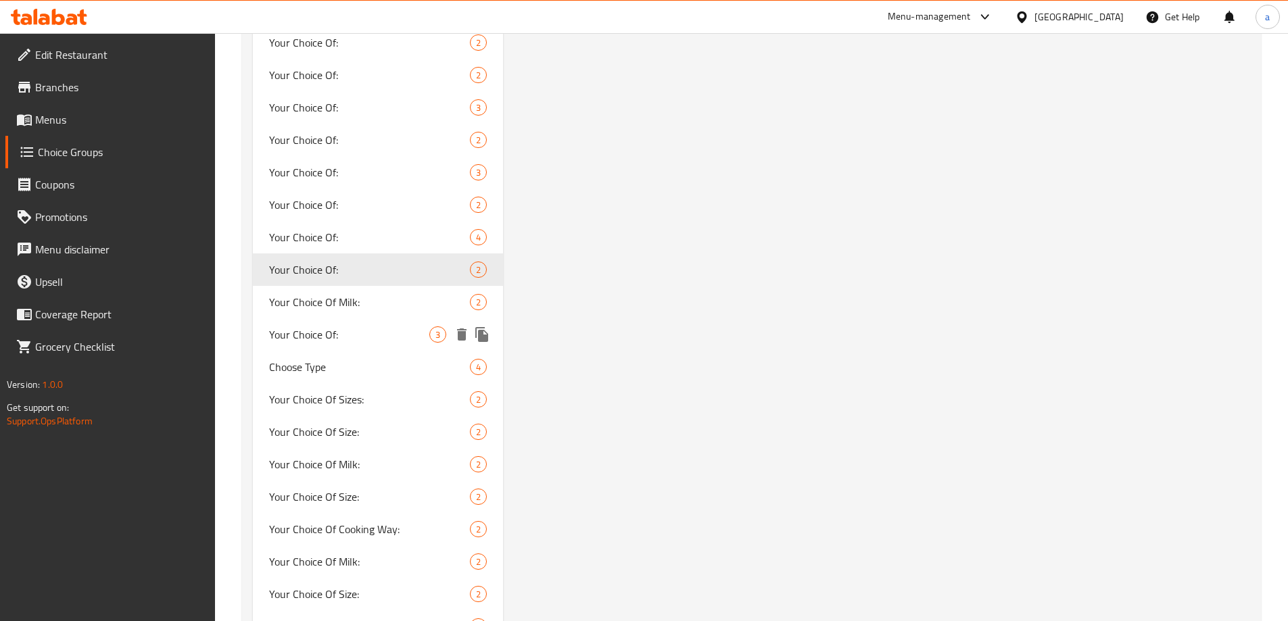
click at [358, 336] on span "Your Choice Of:" at bounding box center [349, 335] width 161 height 16
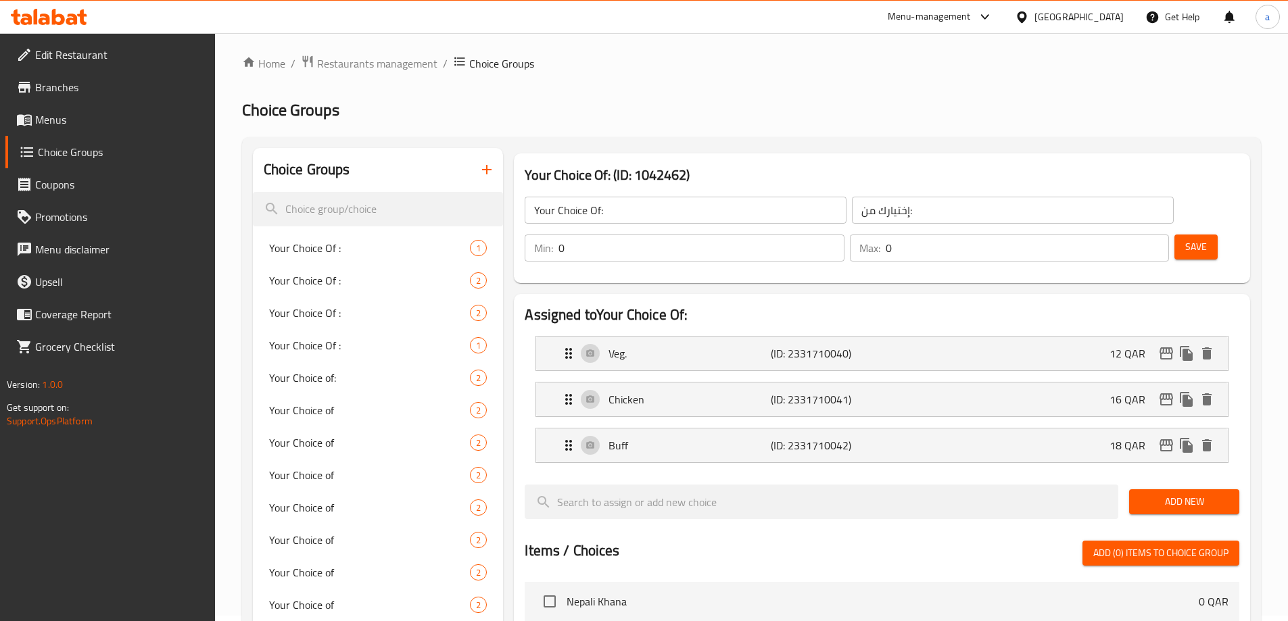
scroll to position [0, 0]
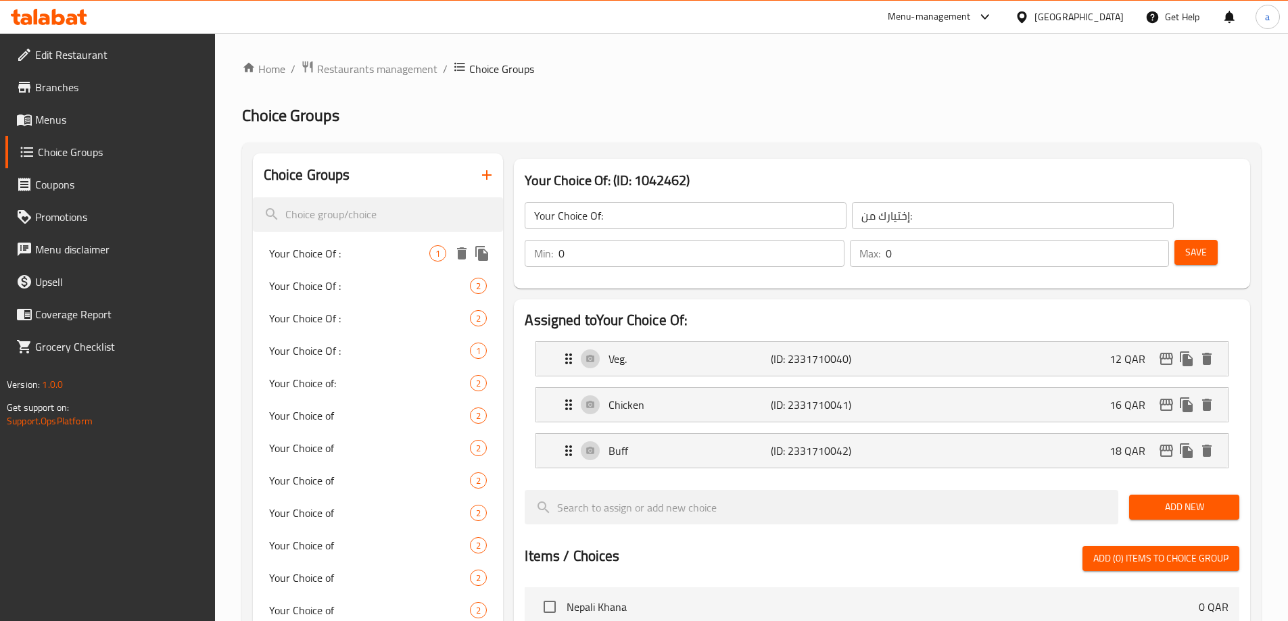
click at [318, 264] on div "Your Choice Of : 1" at bounding box center [378, 253] width 251 height 32
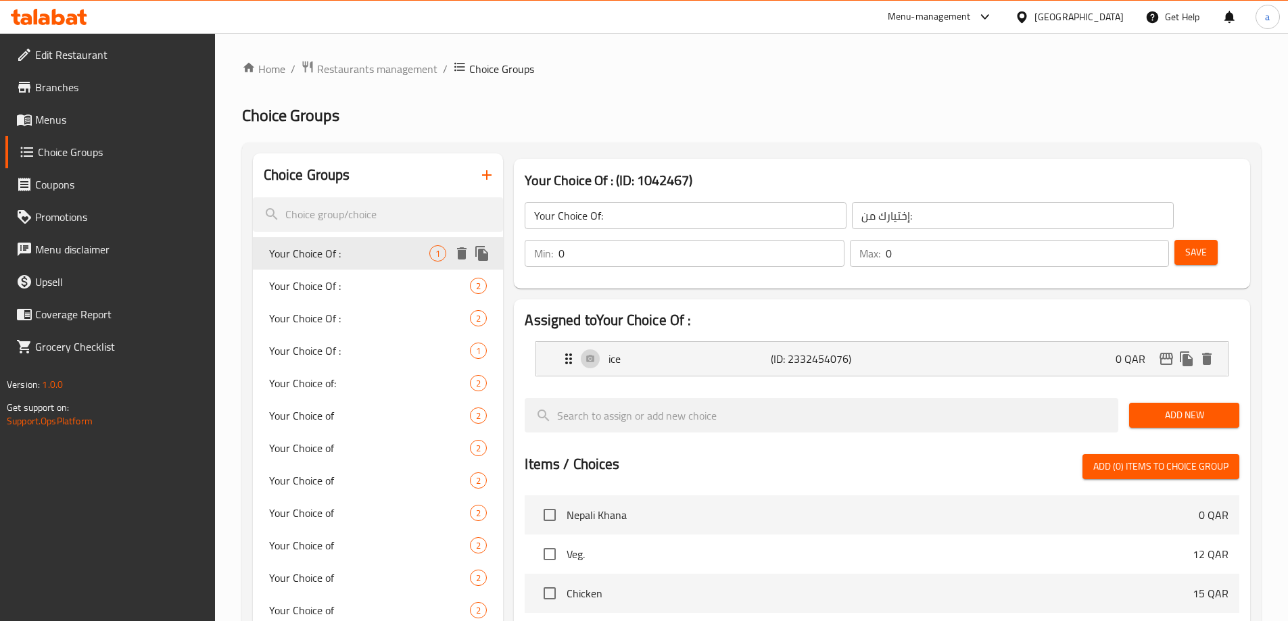
type input "Your Choice Of :"
type input "إختيارك من :"
type input "1"
click at [341, 281] on span "Your Choice Of :" at bounding box center [349, 286] width 161 height 16
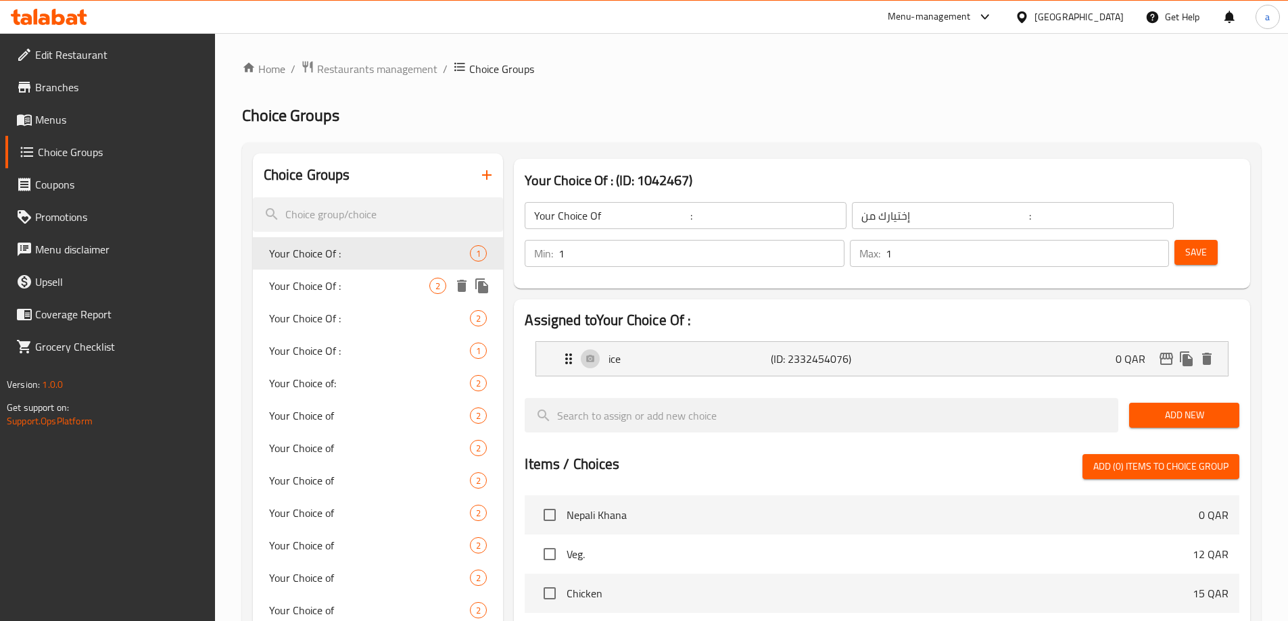
type input "Your Choice Of :"
type input "0"
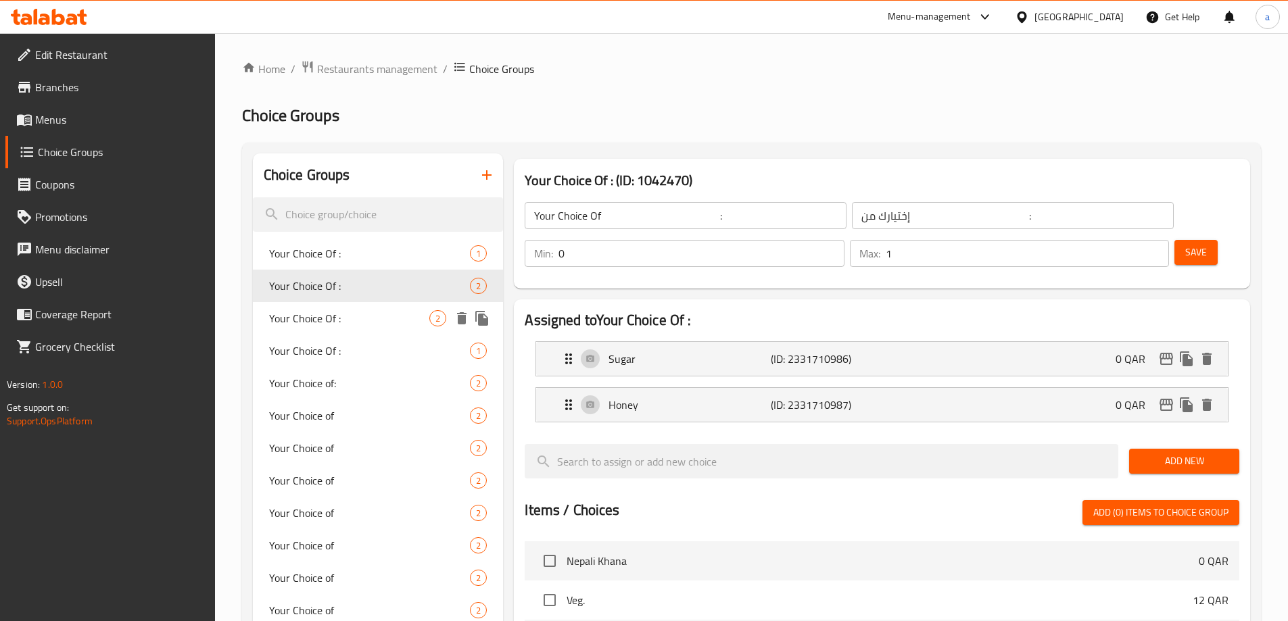
click at [326, 312] on span "Your Choice Of :" at bounding box center [349, 318] width 161 height 16
type input "Your Choice Of :"
type input "إختيارك من :"
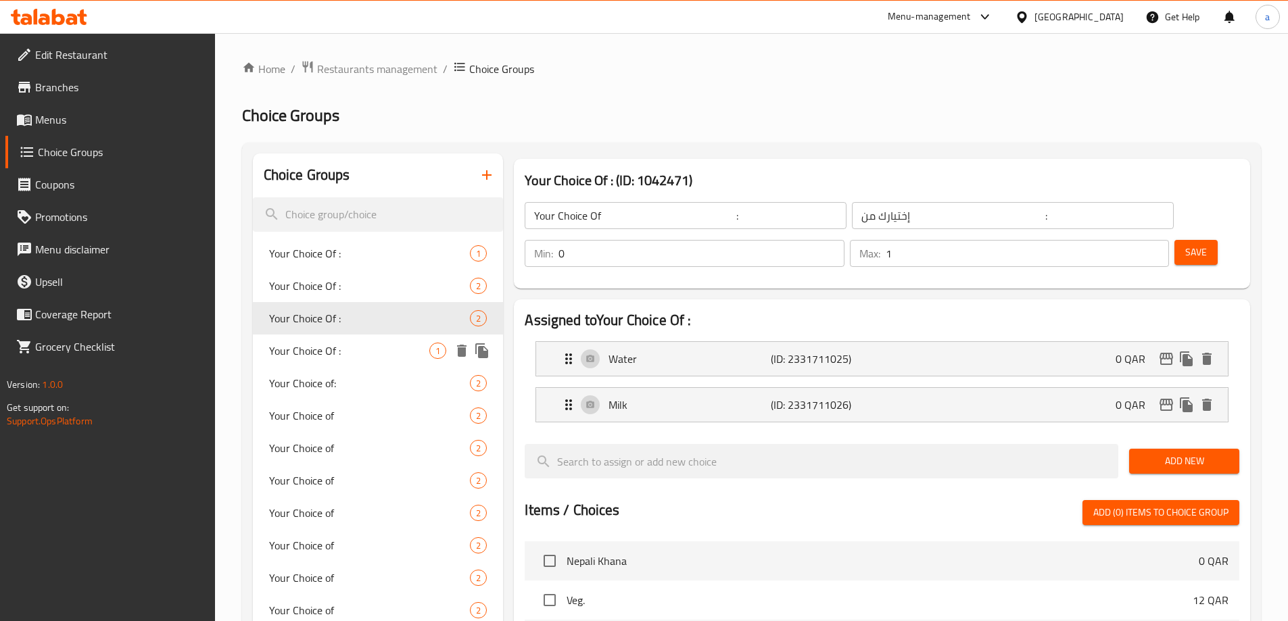
click at [317, 348] on span "Your Choice Of :" at bounding box center [349, 351] width 161 height 16
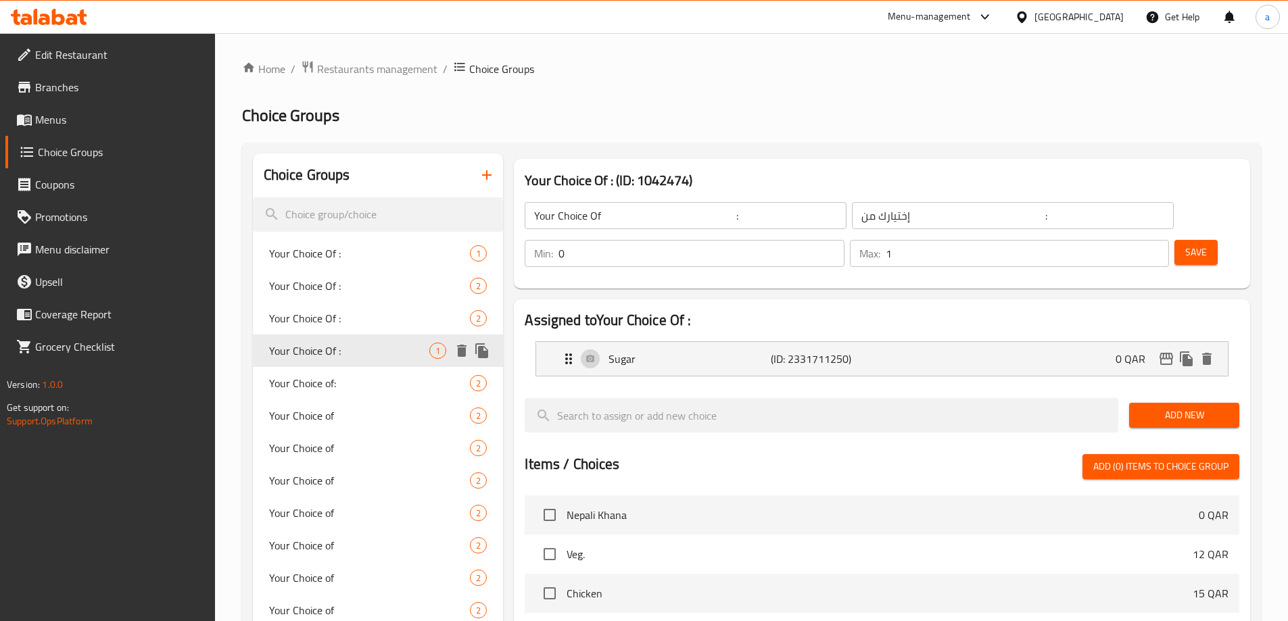
type input "Your Choice Of :"
type input "إختيارك من :"
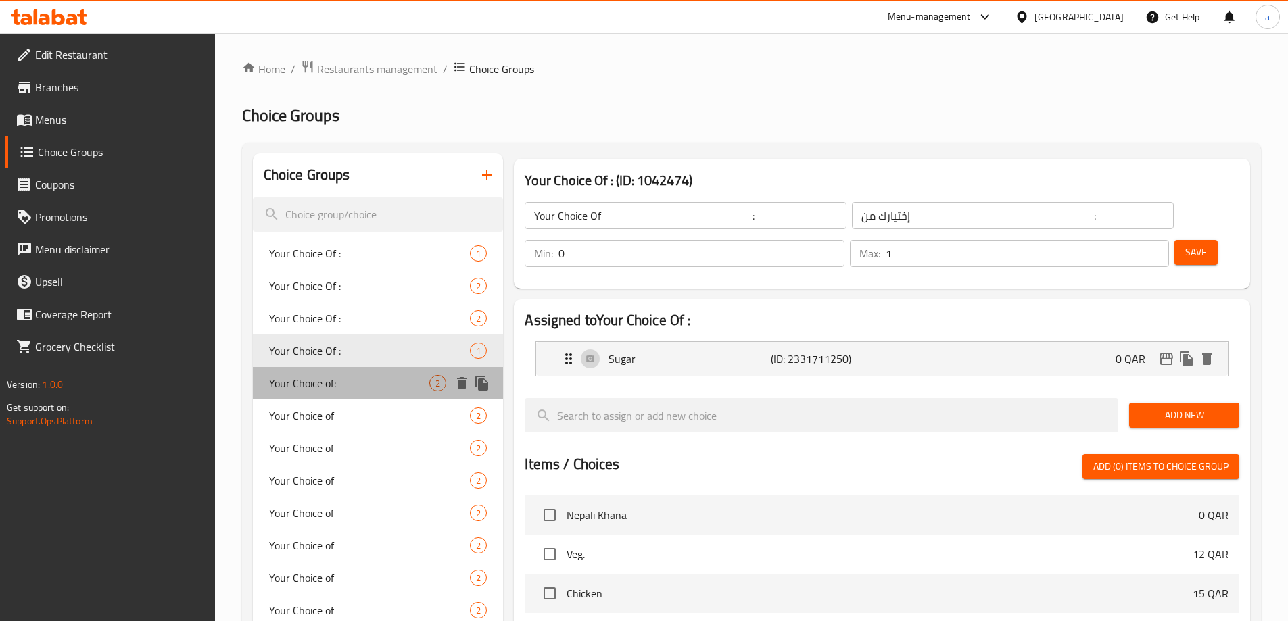
click at [317, 371] on div "Your Choice of: 2" at bounding box center [378, 383] width 251 height 32
type input "Your Choice of:"
type input "أختيارك من:"
type input "1"
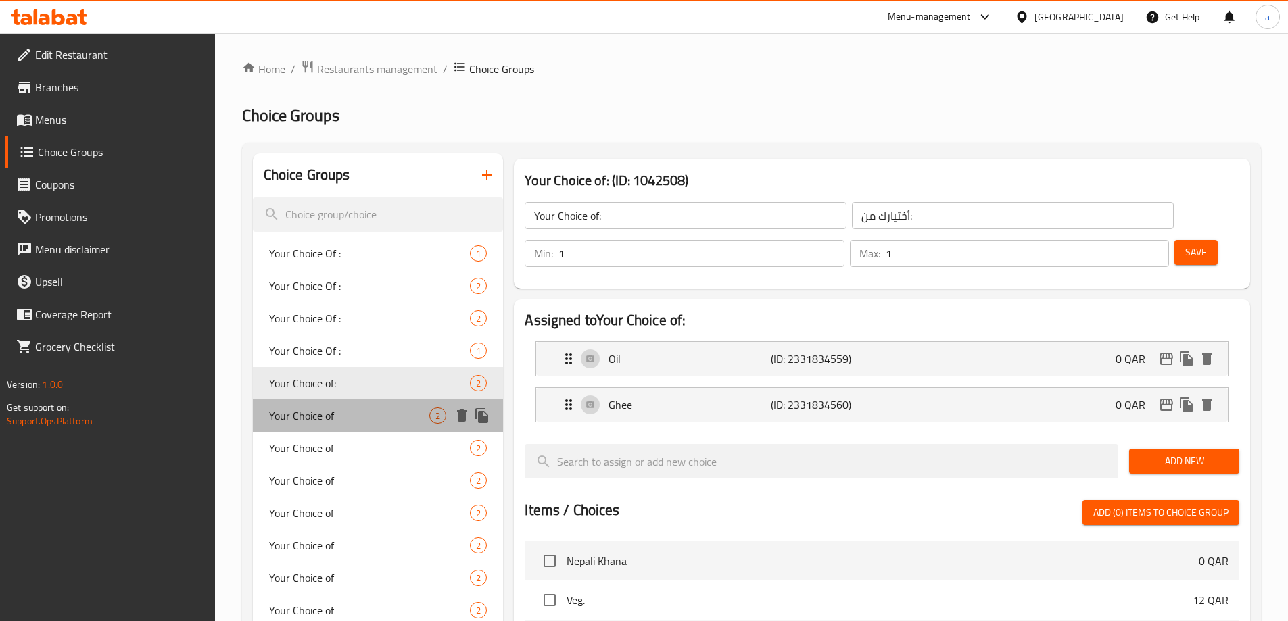
click at [313, 414] on span "Your Choice of" at bounding box center [349, 416] width 161 height 16
type input "Your Choice of"
type input "اختيارك من"
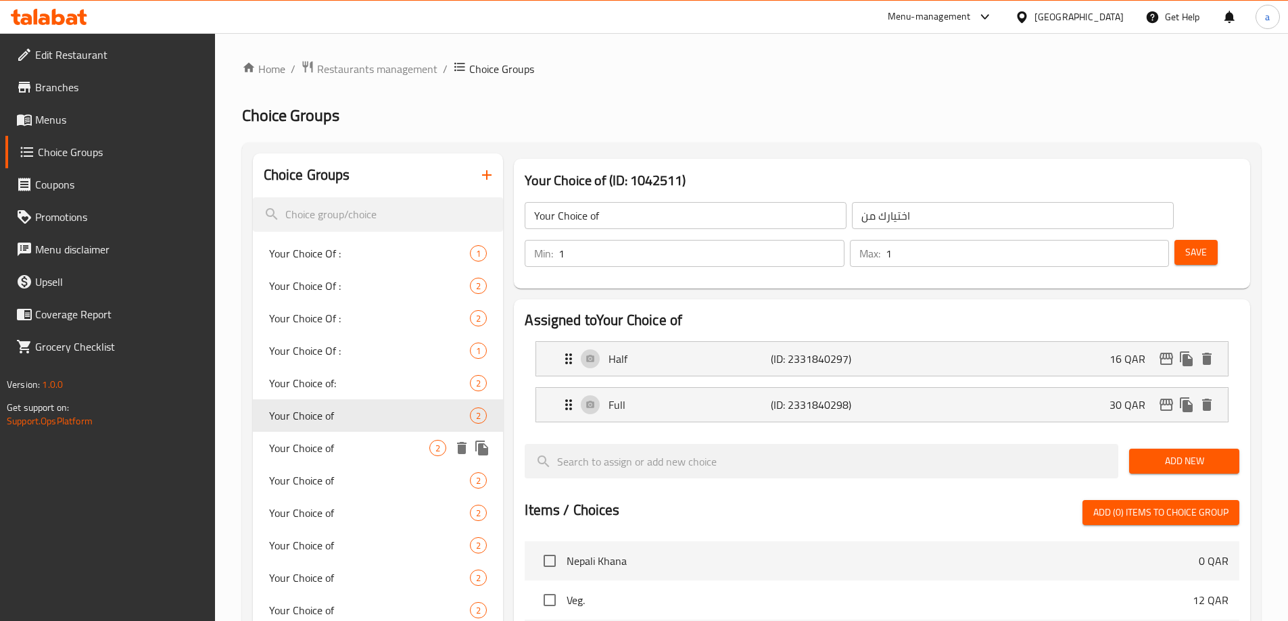
click at [316, 448] on span "Your Choice of" at bounding box center [349, 448] width 161 height 16
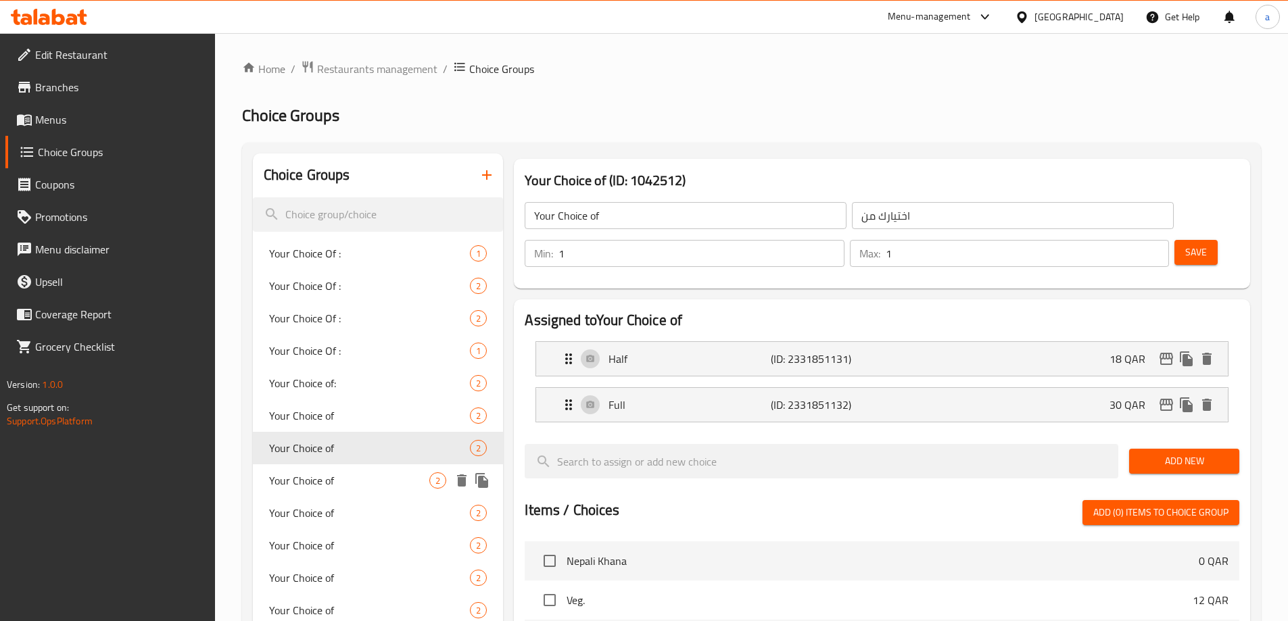
click at [318, 473] on span "Your Choice of" at bounding box center [349, 481] width 161 height 16
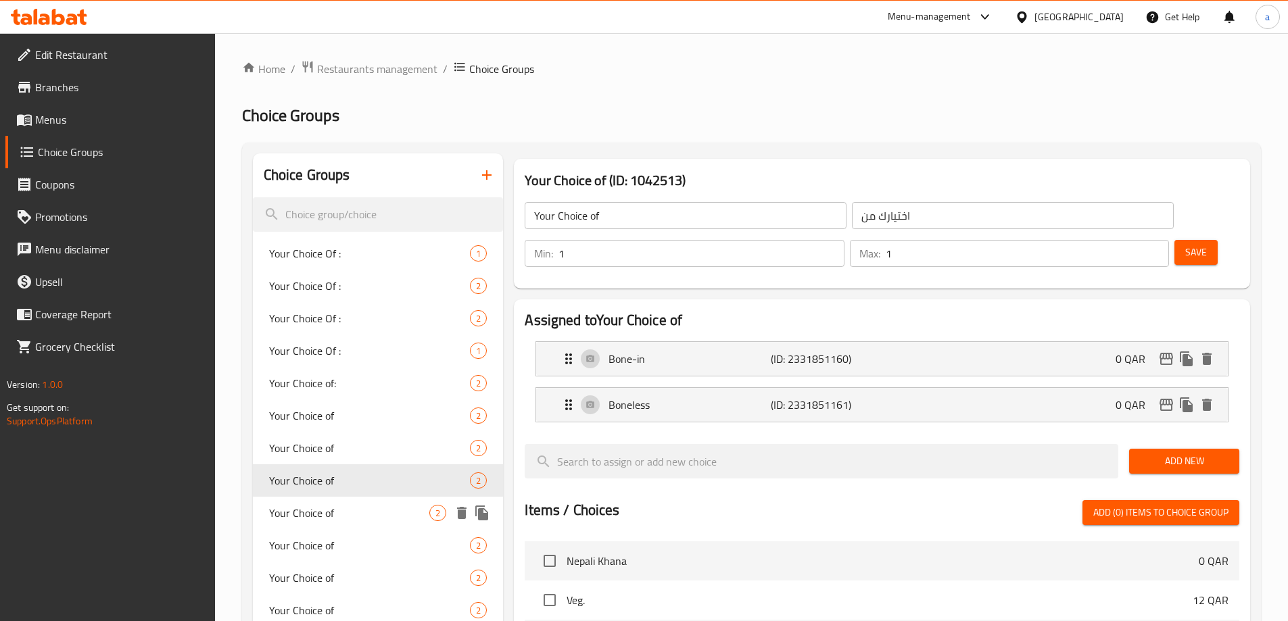
click at [328, 516] on span "Your Choice of" at bounding box center [349, 513] width 161 height 16
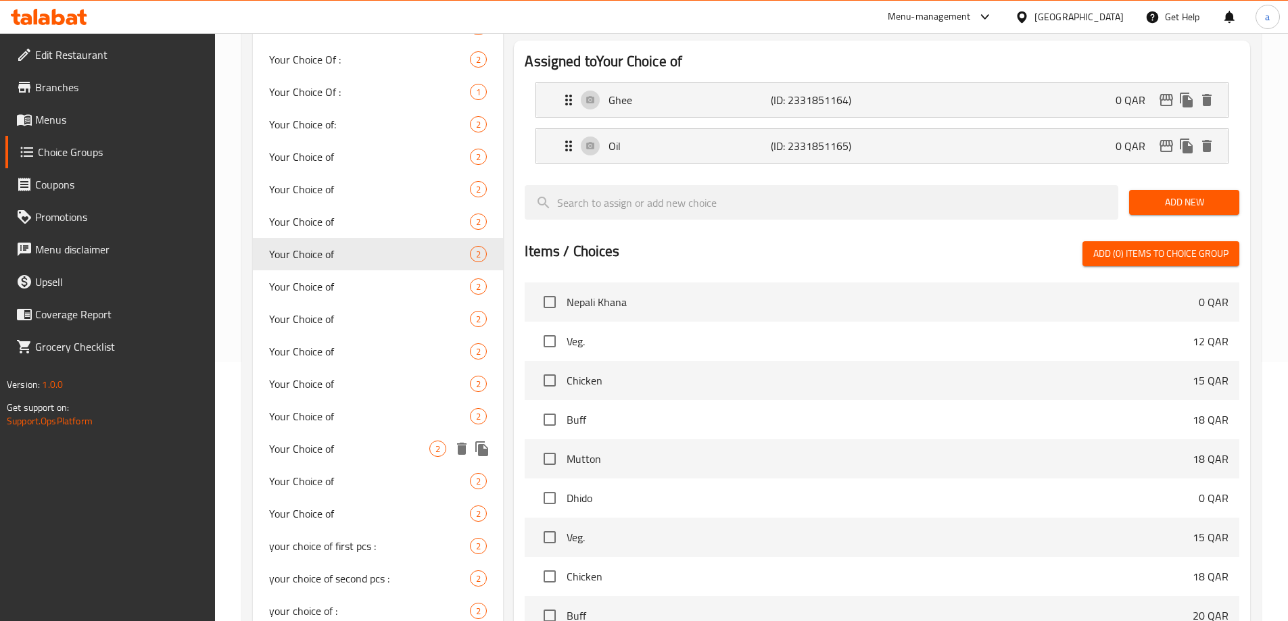
scroll to position [270, 0]
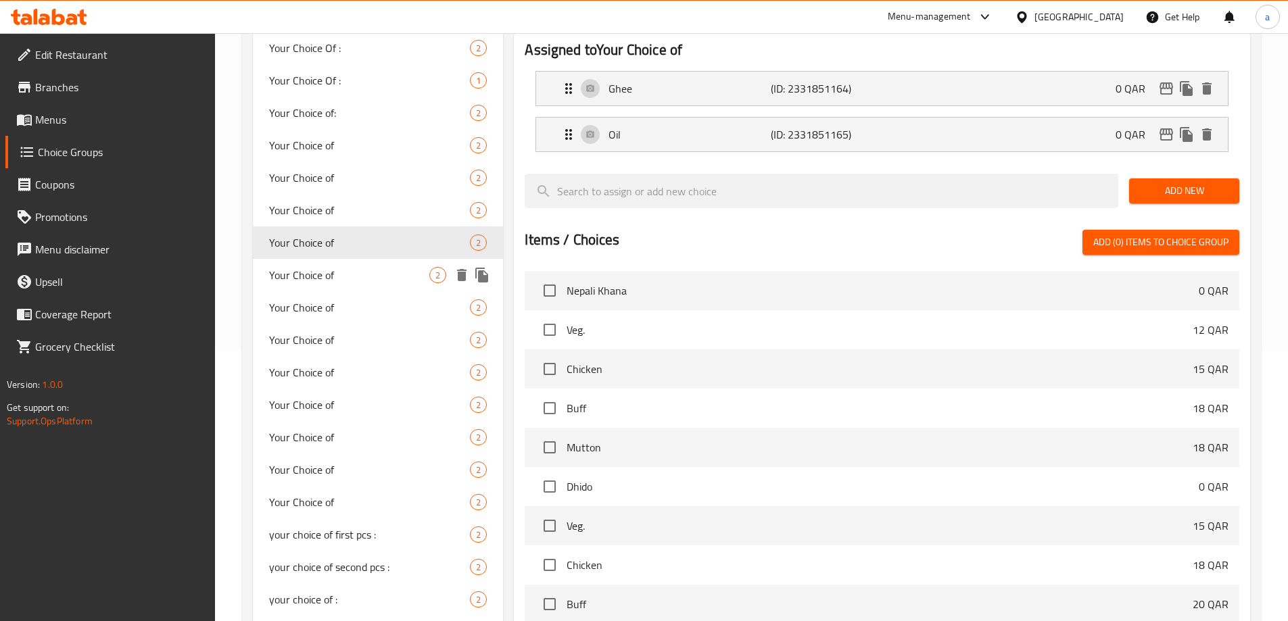
click at [333, 269] on span "Your Choice of" at bounding box center [349, 275] width 161 height 16
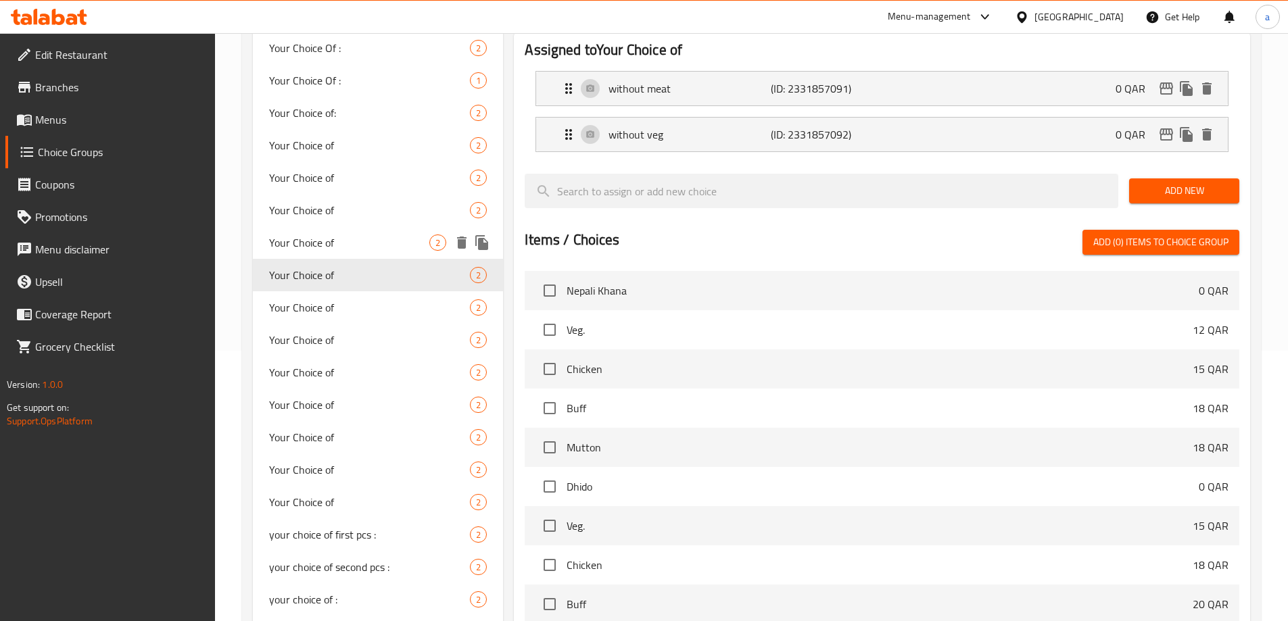
type input "0"
click at [330, 242] on span "Your Choice of" at bounding box center [349, 243] width 161 height 16
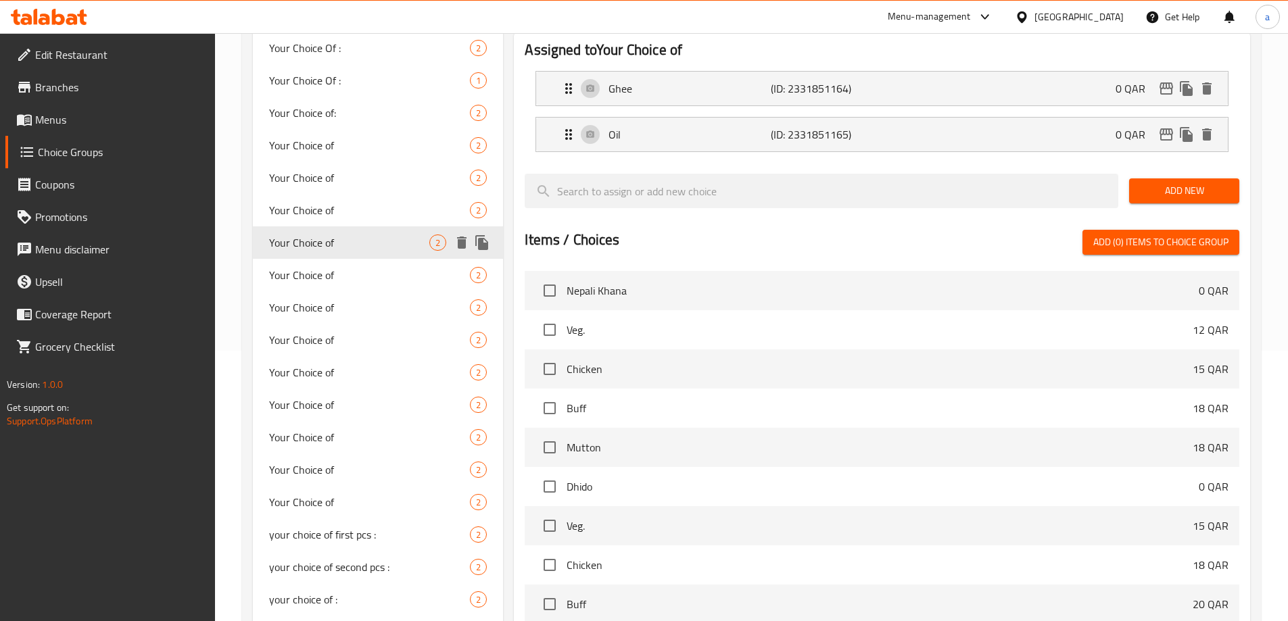
type input "1"
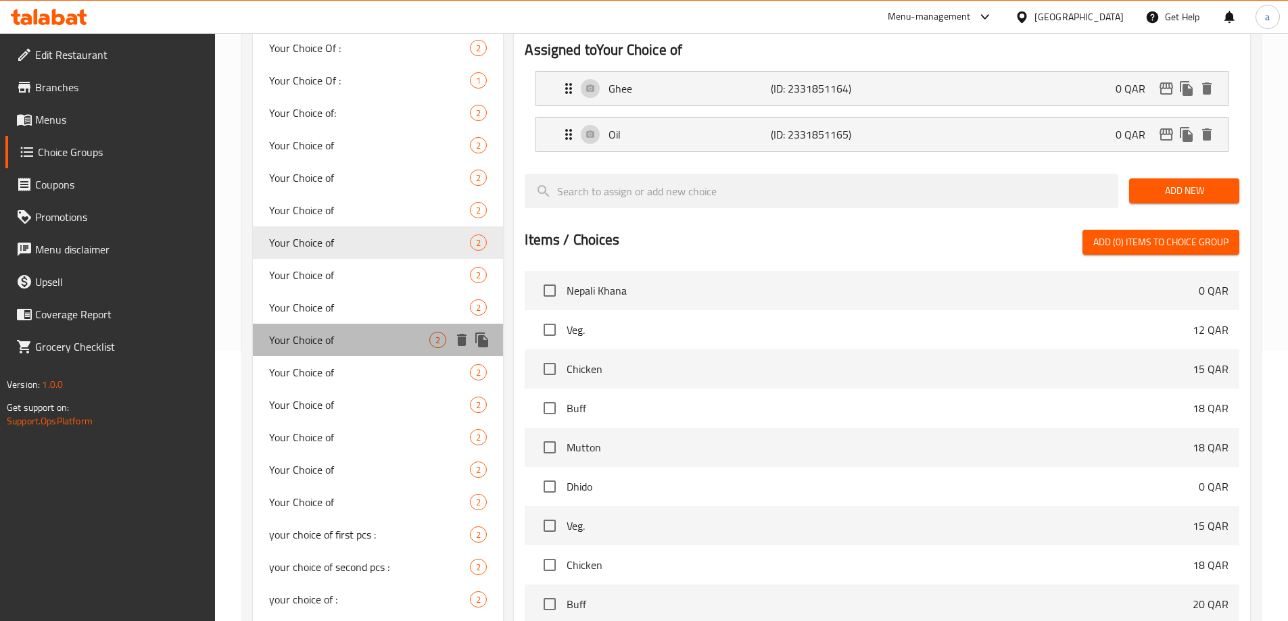
click at [316, 338] on span "Your Choice of" at bounding box center [349, 340] width 161 height 16
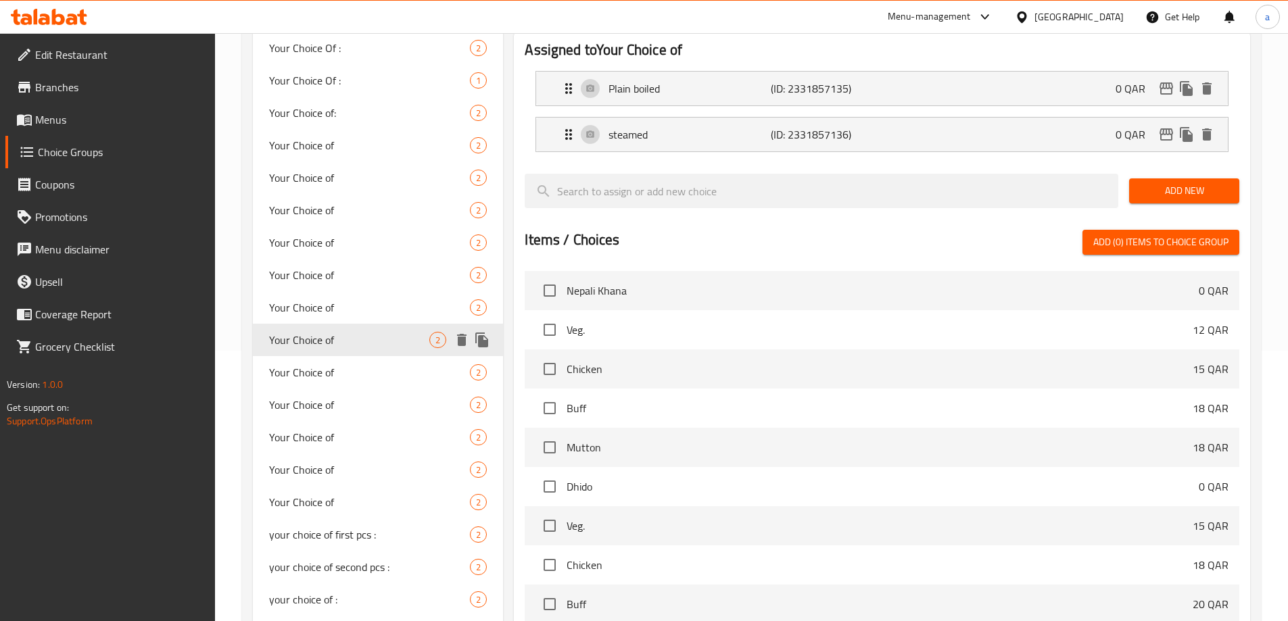
click at [315, 355] on div "Your Choice of 2" at bounding box center [378, 340] width 251 height 32
click at [315, 364] on span "Your Choice of" at bounding box center [349, 372] width 161 height 16
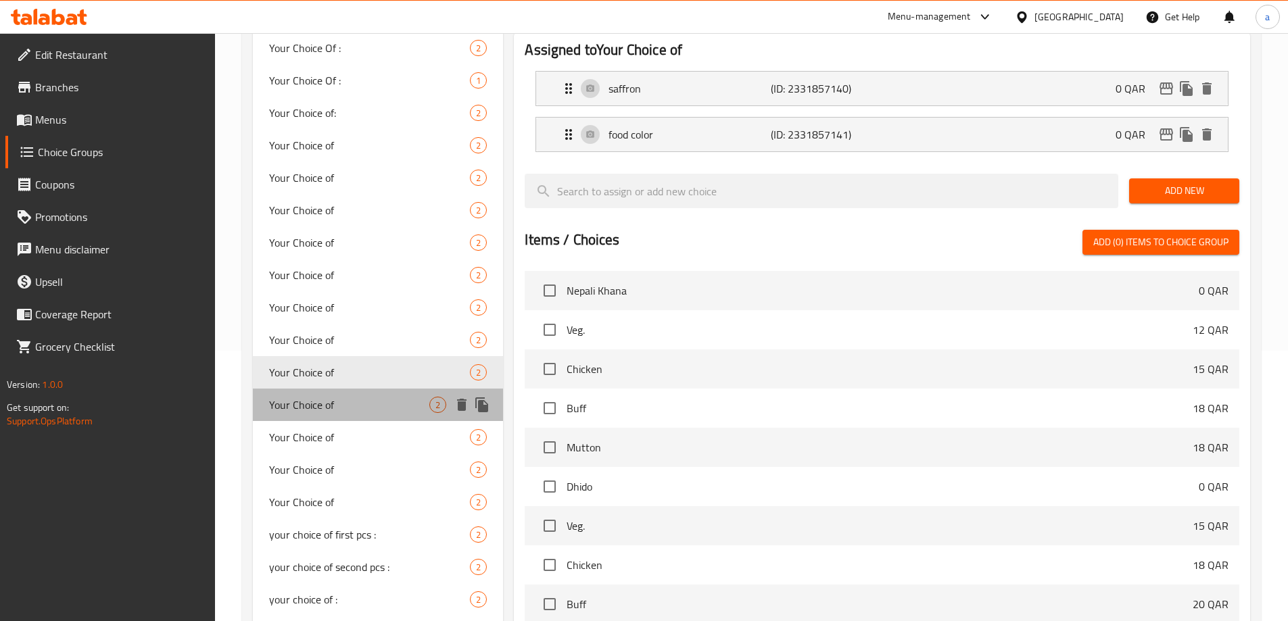
click at [315, 391] on div "Your Choice of 2" at bounding box center [378, 405] width 251 height 32
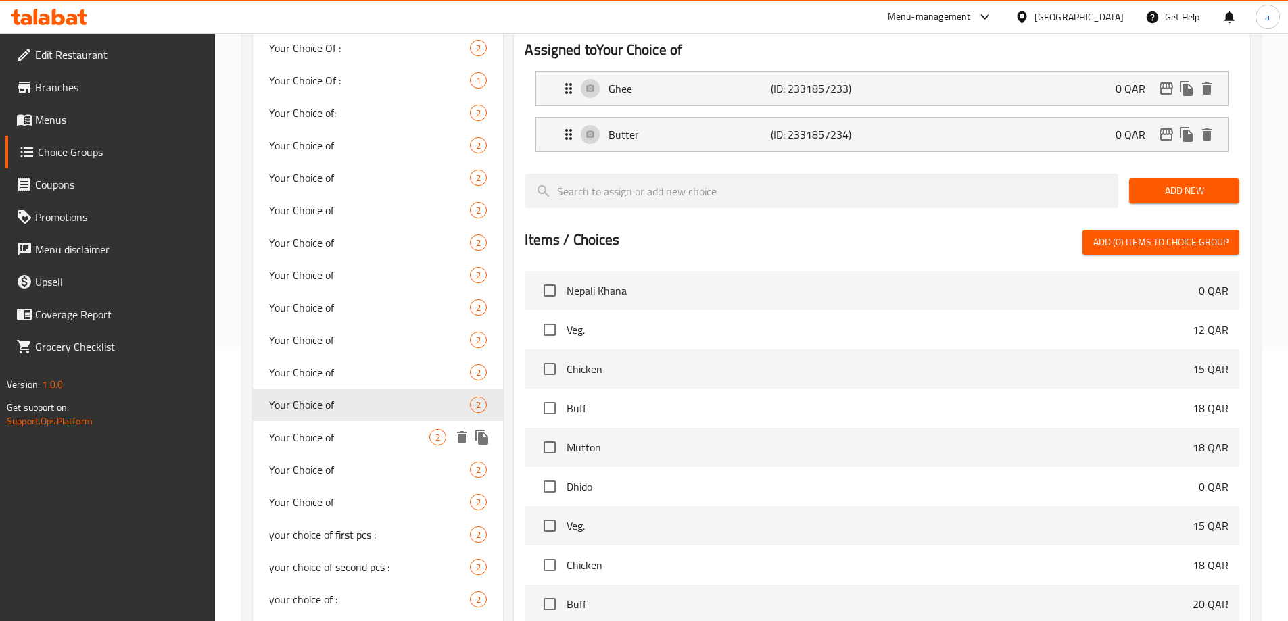
click at [320, 432] on span "Your Choice of" at bounding box center [349, 437] width 161 height 16
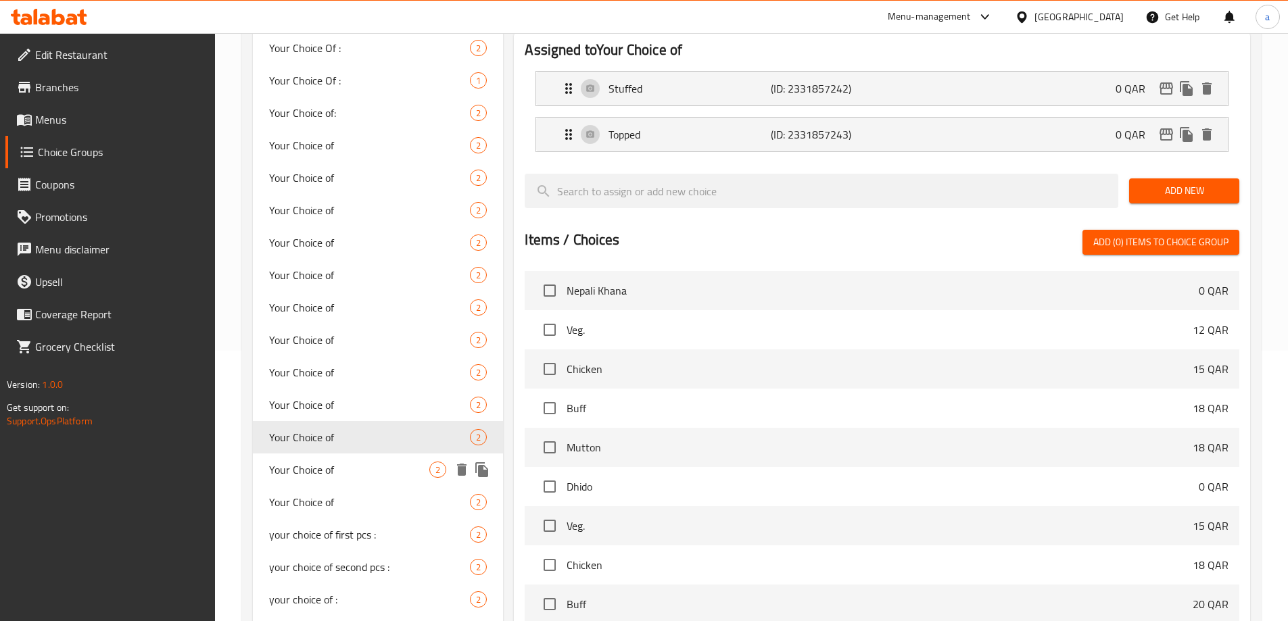
click at [318, 462] on span "Your Choice of" at bounding box center [349, 470] width 161 height 16
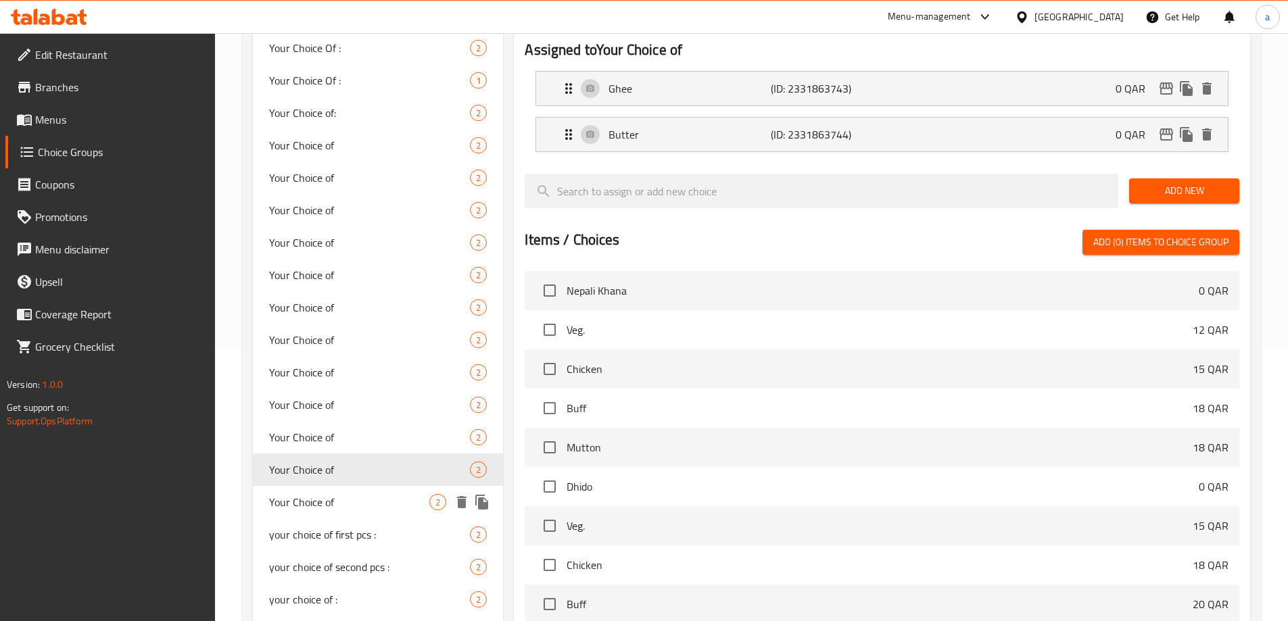
click at [318, 500] on span "Your Choice of" at bounding box center [349, 502] width 161 height 16
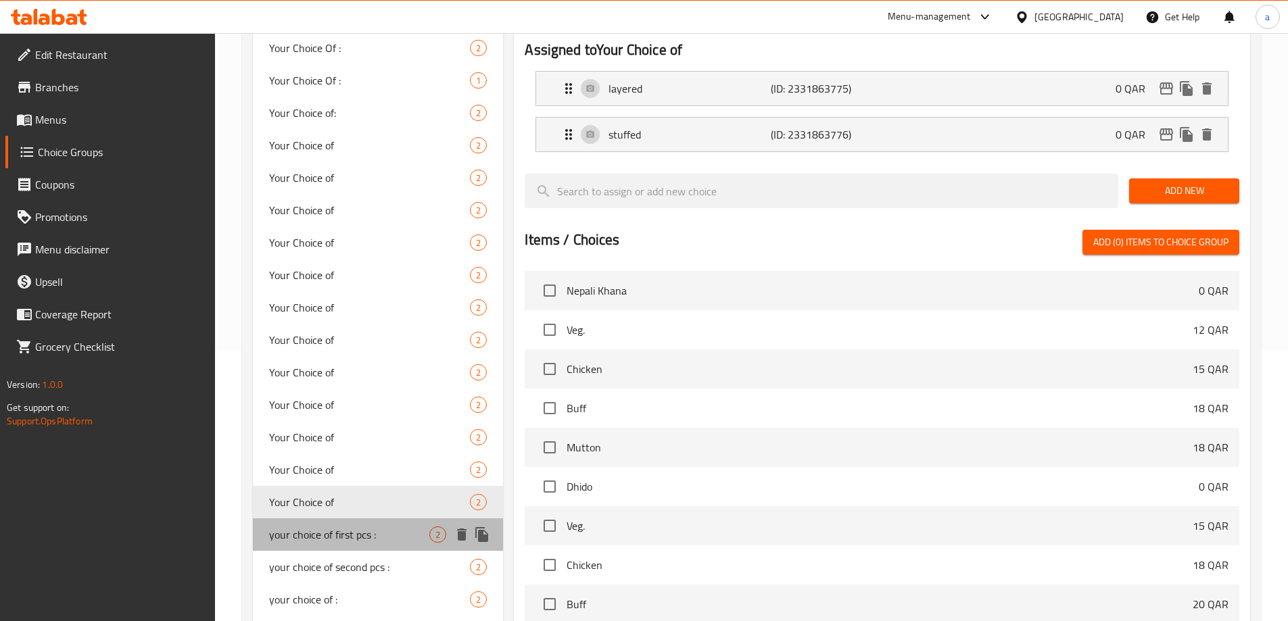
click at [322, 519] on div "your choice of first pcs : 2" at bounding box center [378, 535] width 251 height 32
type input "your choice of first pcs :"
type input "اختيارك من القطعة الاولي :"
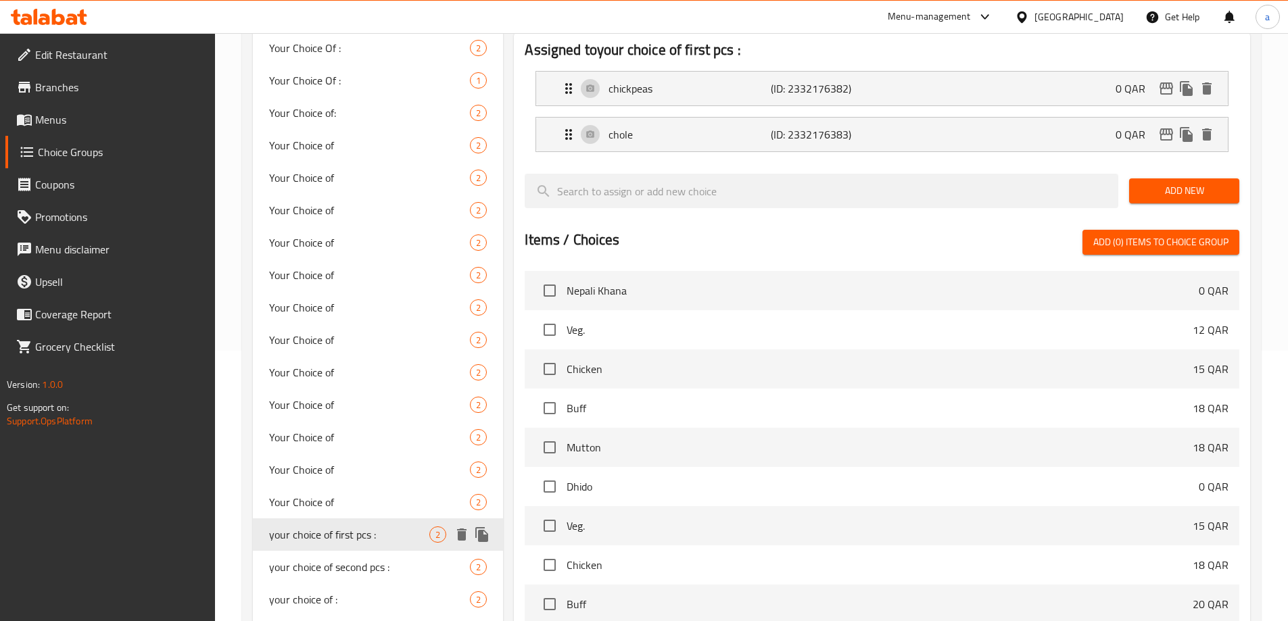
click at [332, 540] on span "your choice of first pcs :" at bounding box center [349, 535] width 161 height 16
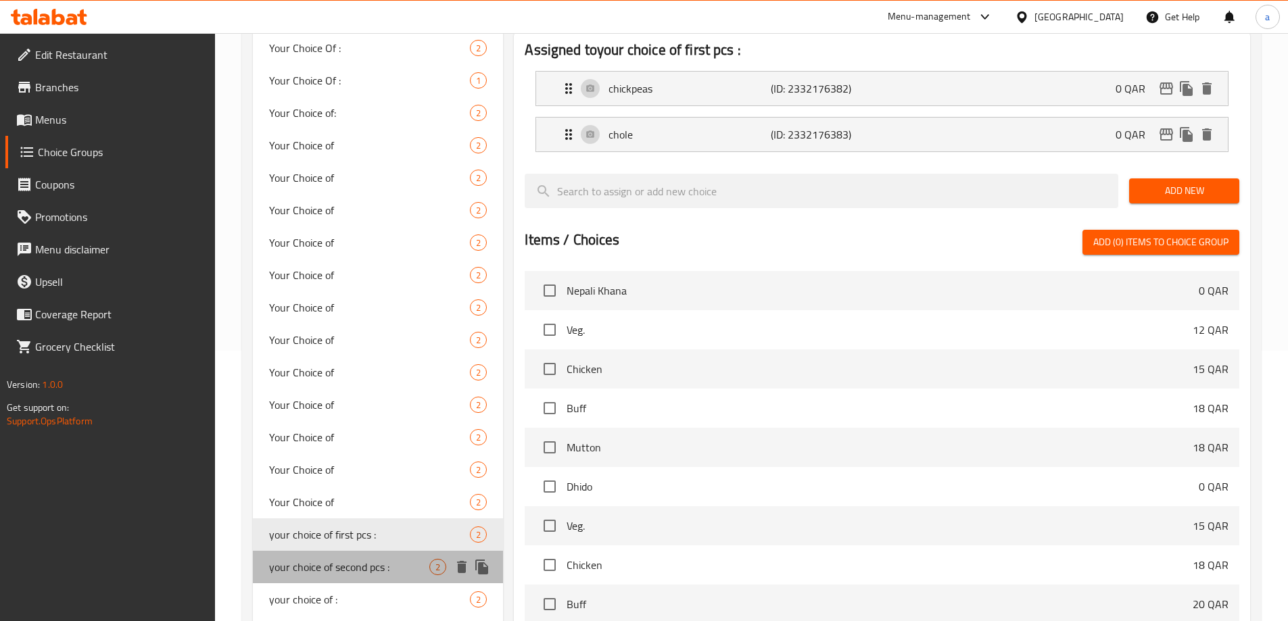
click at [335, 559] on span "your choice of second pcs :" at bounding box center [349, 567] width 161 height 16
type input "your choice of second pcs :"
type input "اختيارك من القطعة الثانية :"
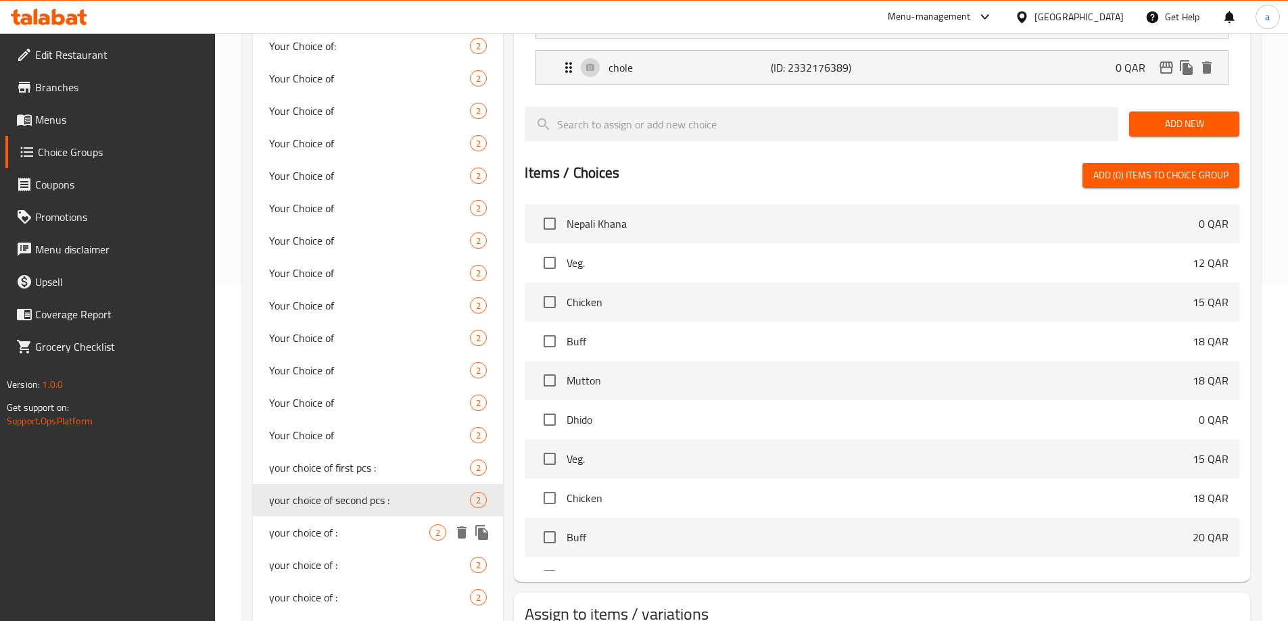
scroll to position [338, 0]
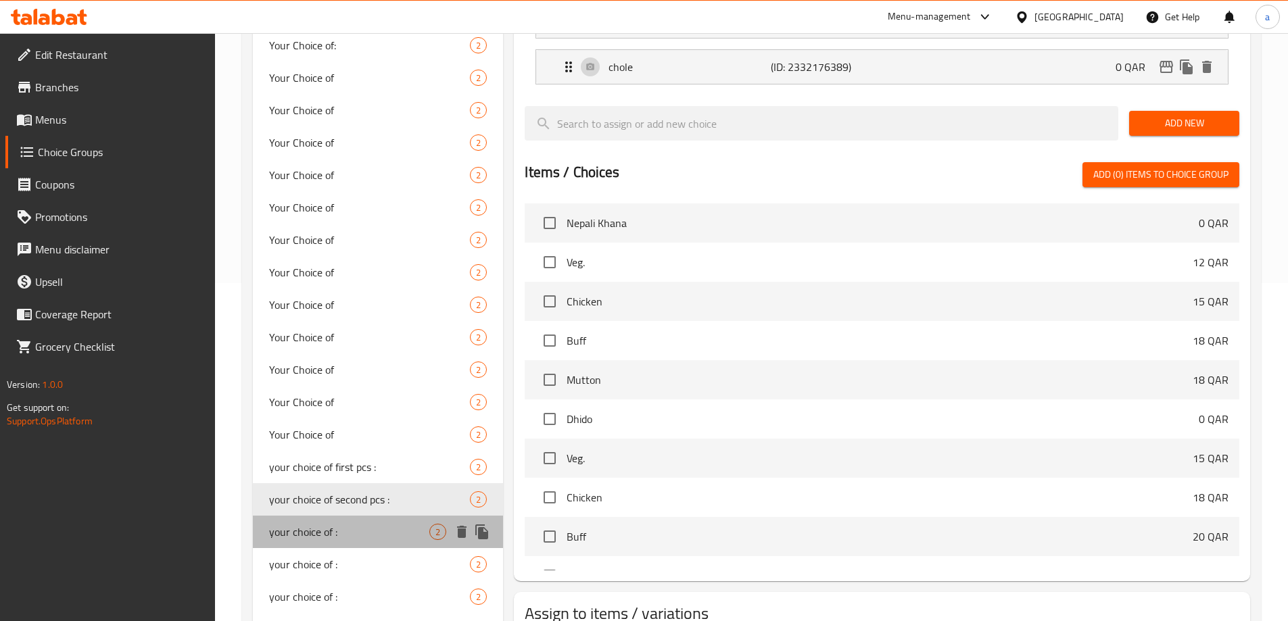
click at [327, 520] on div "your choice of : 2" at bounding box center [378, 532] width 251 height 32
type input "your choice of :"
type input "اختيارك من :"
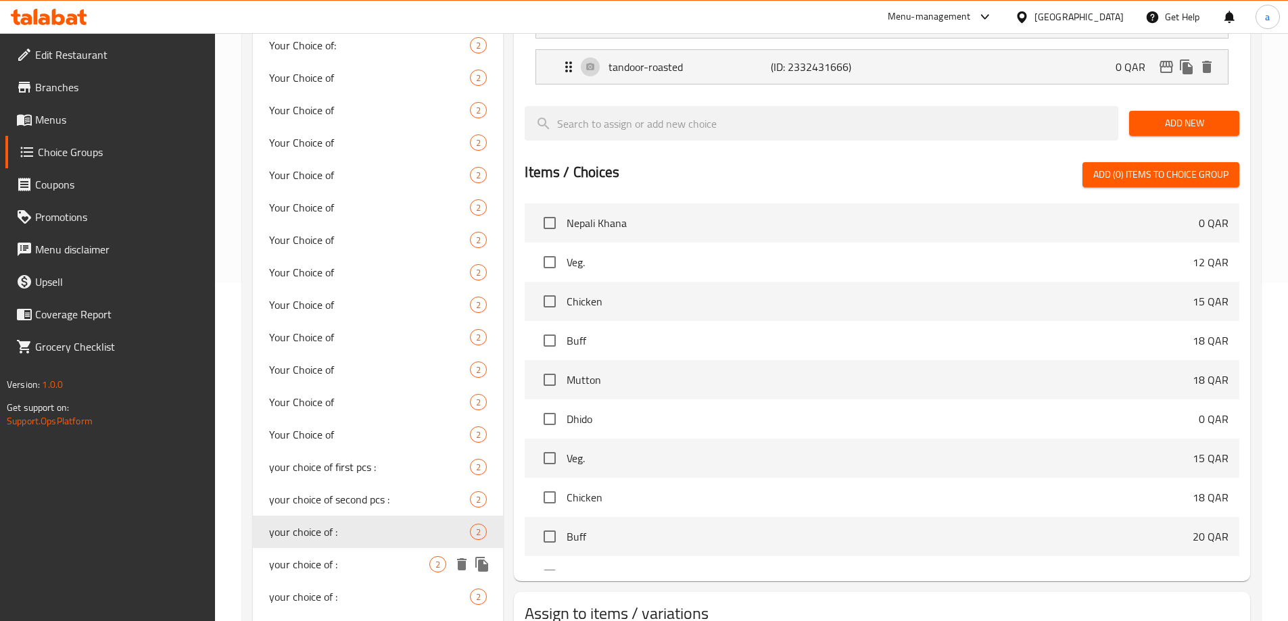
click at [314, 553] on div "your choice of : 2" at bounding box center [378, 564] width 251 height 32
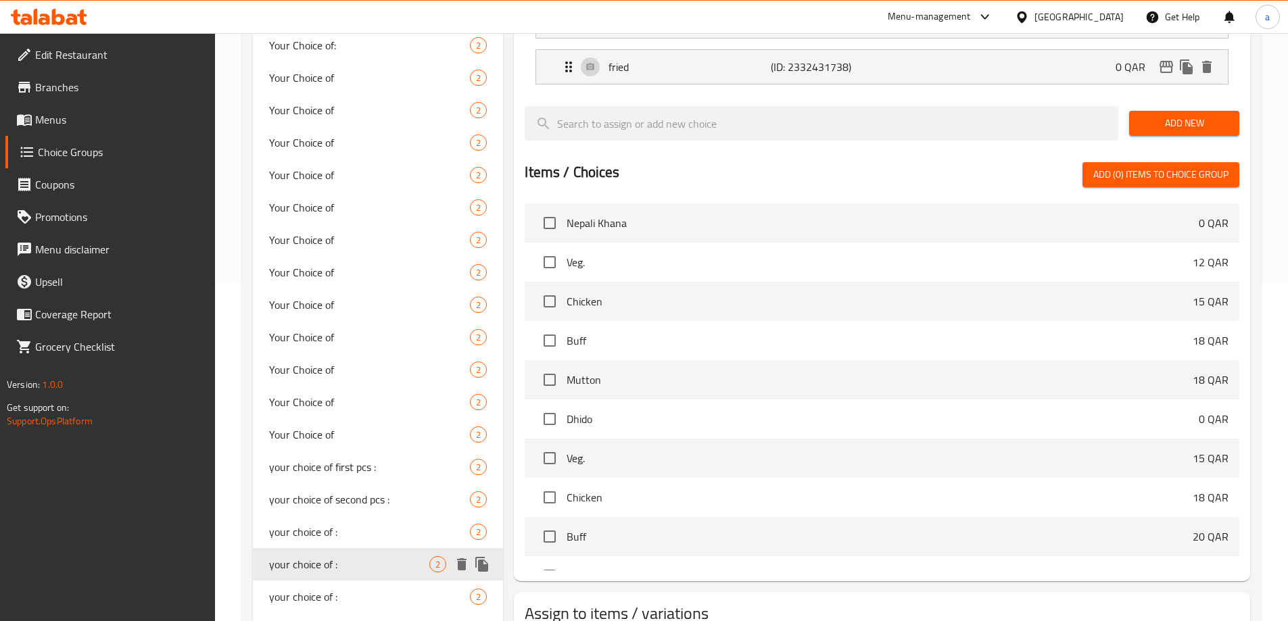
type input "your choice of :"
type input "اختيارك من :"
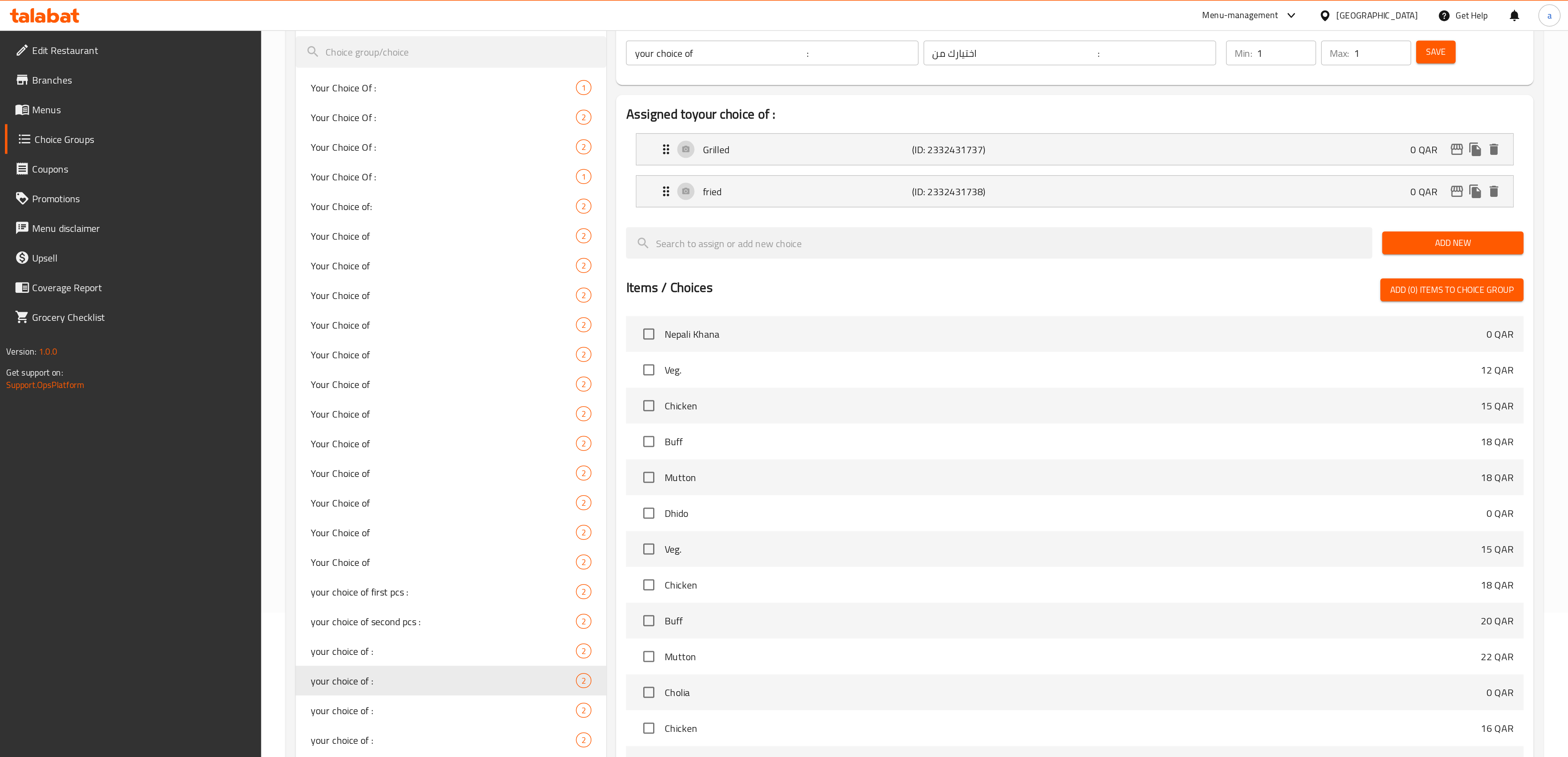
scroll to position [96, 0]
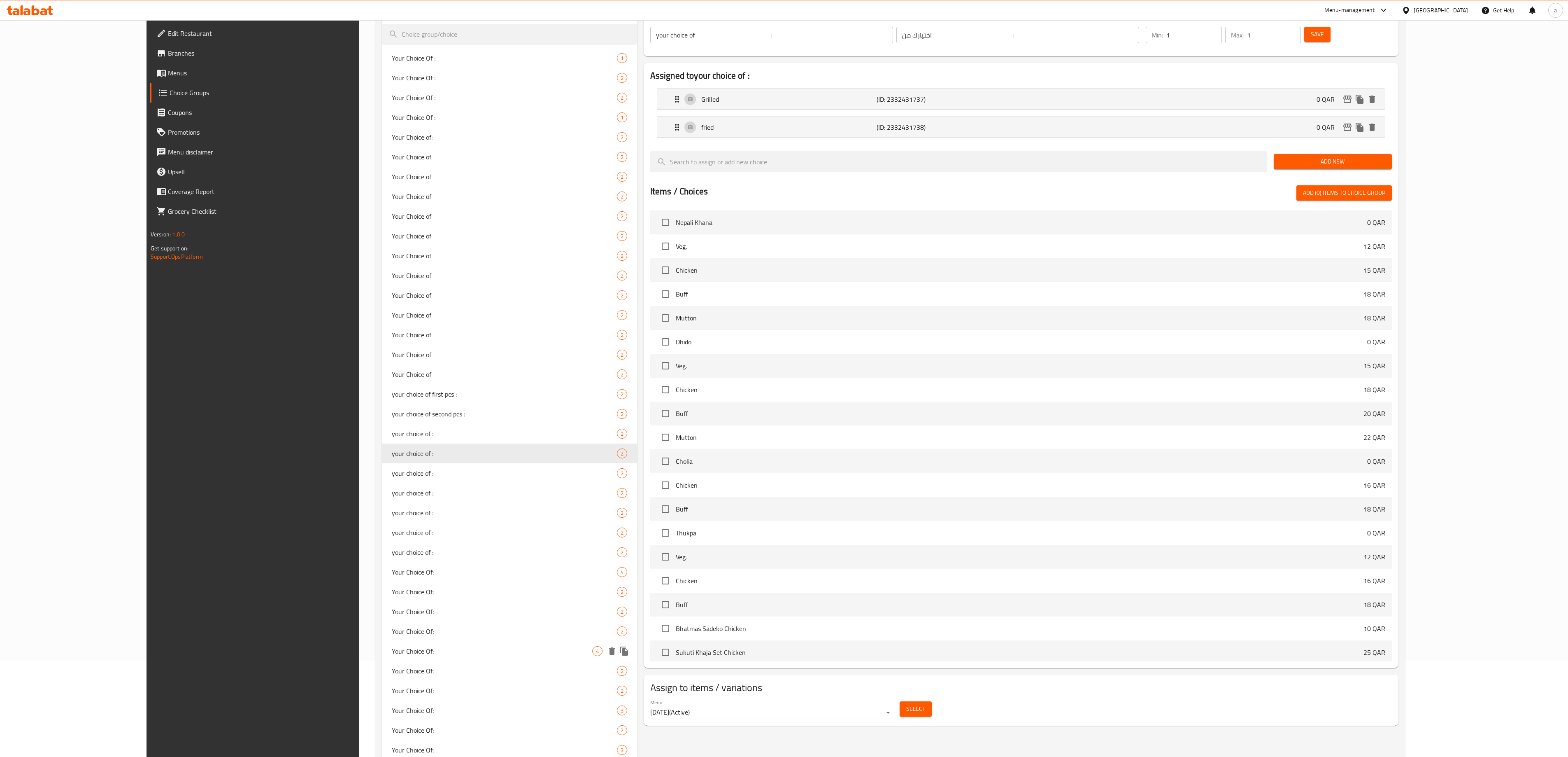
click at [382, 378] on div "Your Choice Of: 4" at bounding box center [509, 651] width 255 height 19
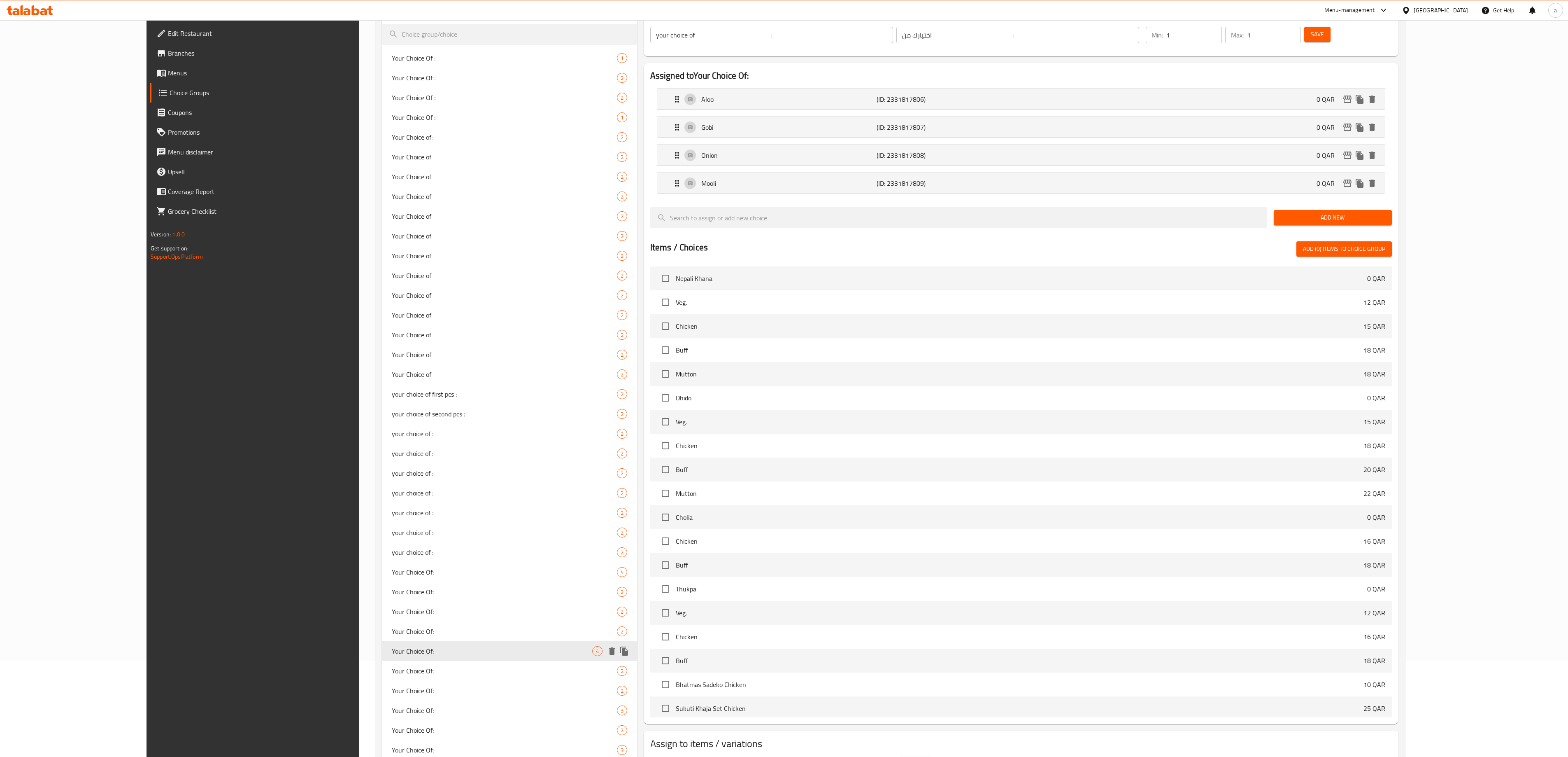
type input "Your Choice Of:"
click at [392, 378] on span "Your Choice Of:" at bounding box center [492, 631] width 200 height 10
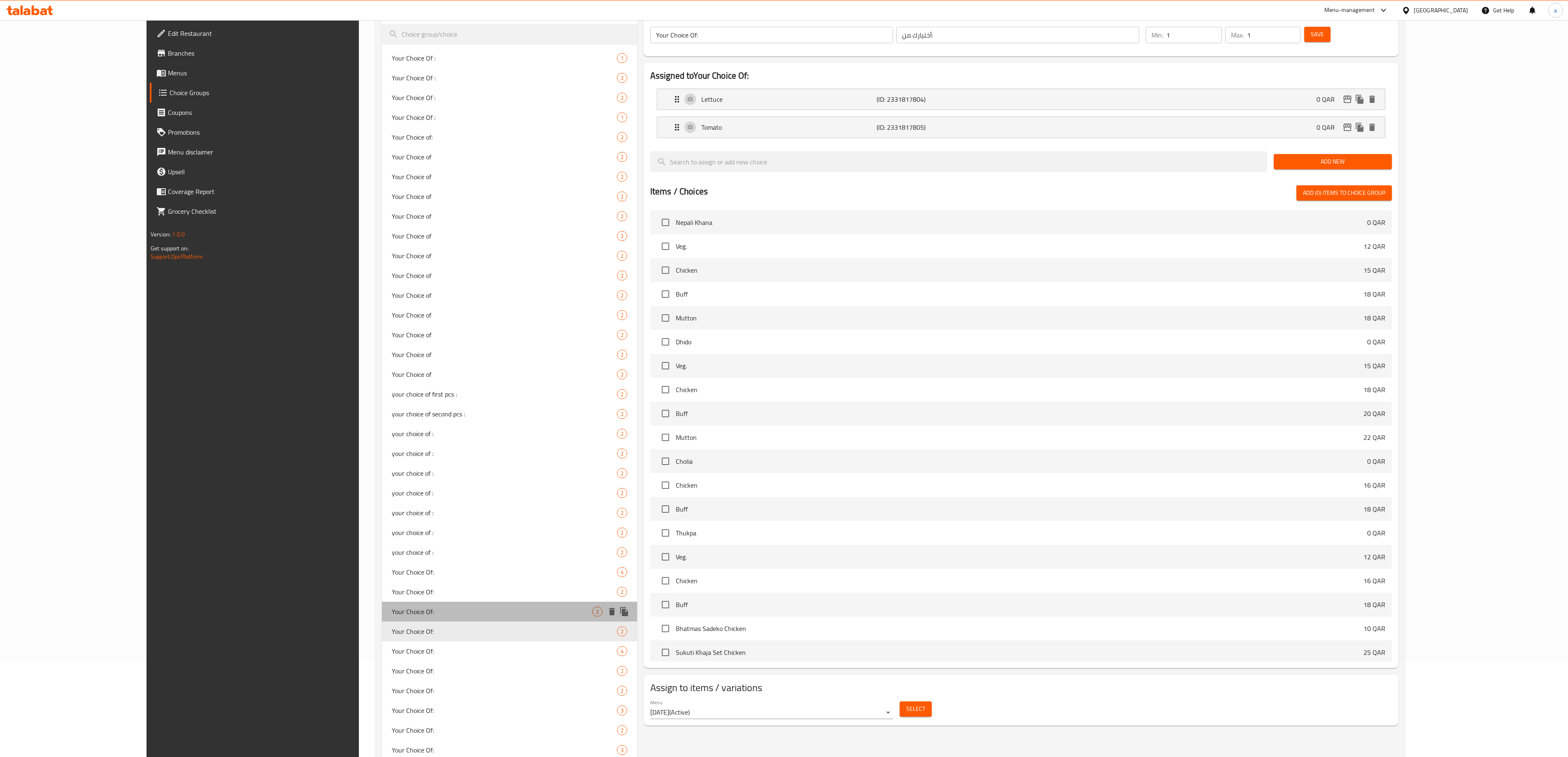
click at [382, 378] on div "Your Choice Of: 2" at bounding box center [509, 611] width 255 height 19
click at [392, 378] on span "Your Choice Of:" at bounding box center [492, 591] width 200 height 10
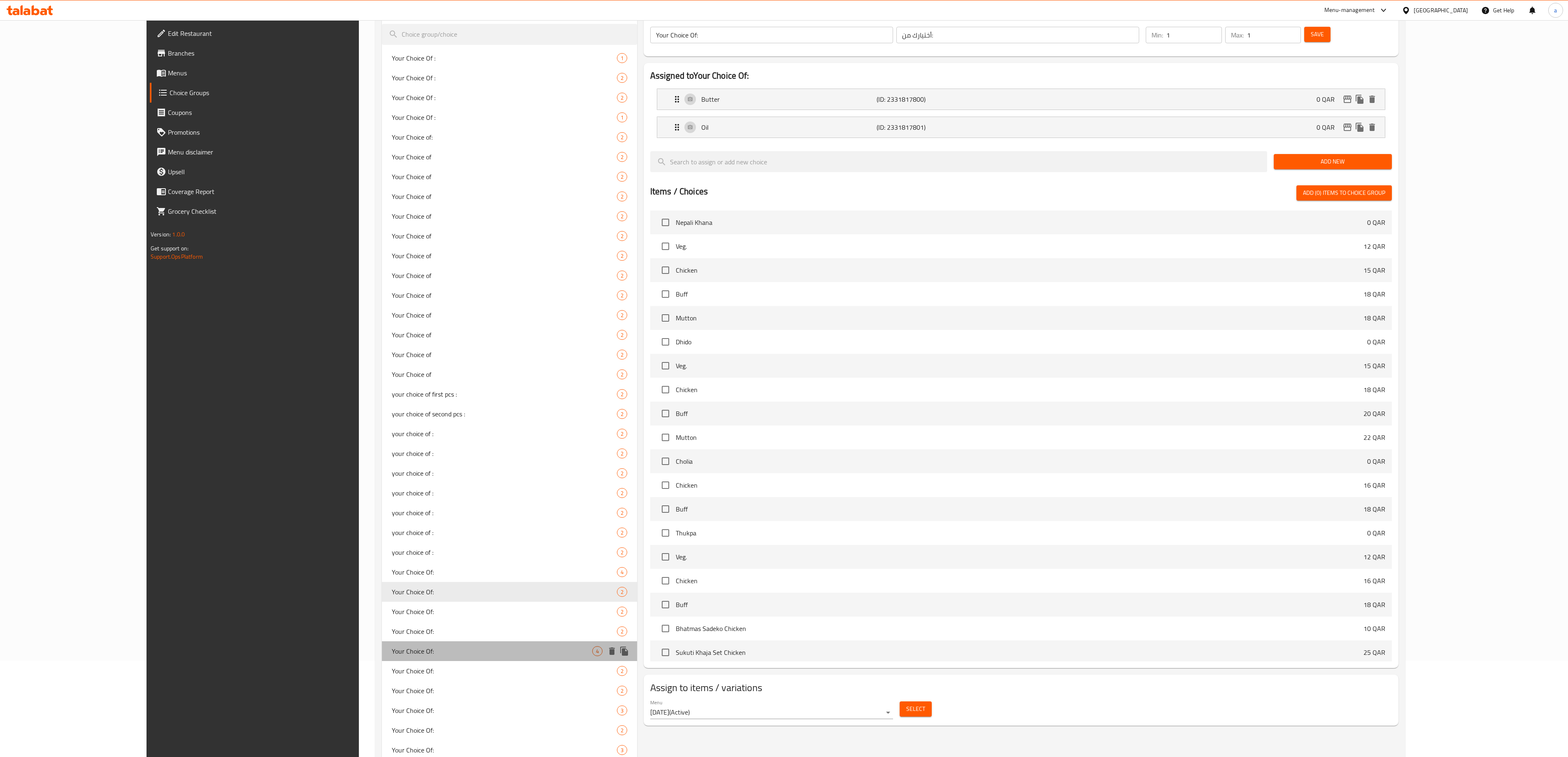
click at [382, 378] on div "Your Choice Of: 4" at bounding box center [509, 651] width 255 height 19
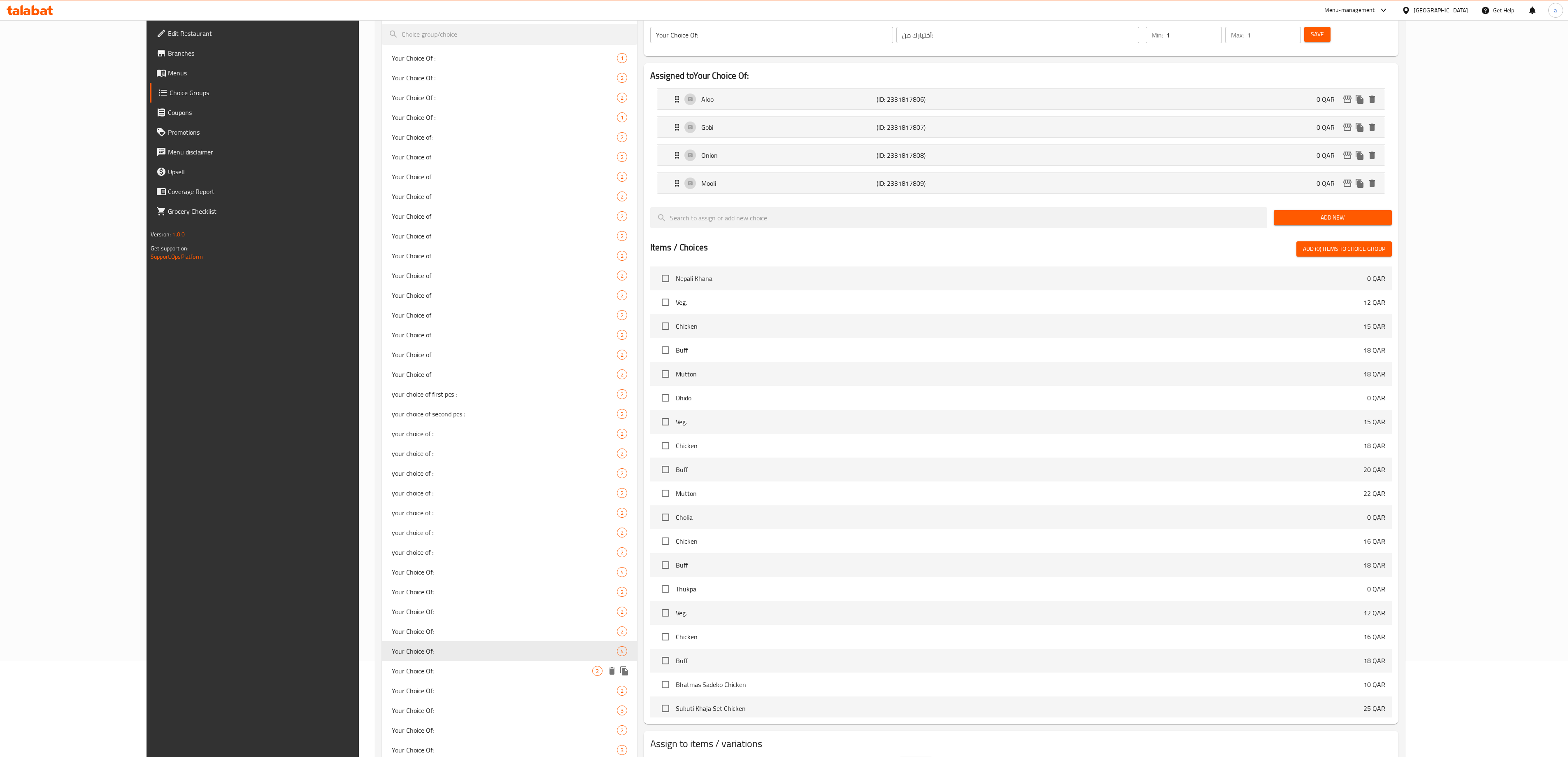
click at [392, 378] on span "Your Choice Of:" at bounding box center [492, 671] width 200 height 10
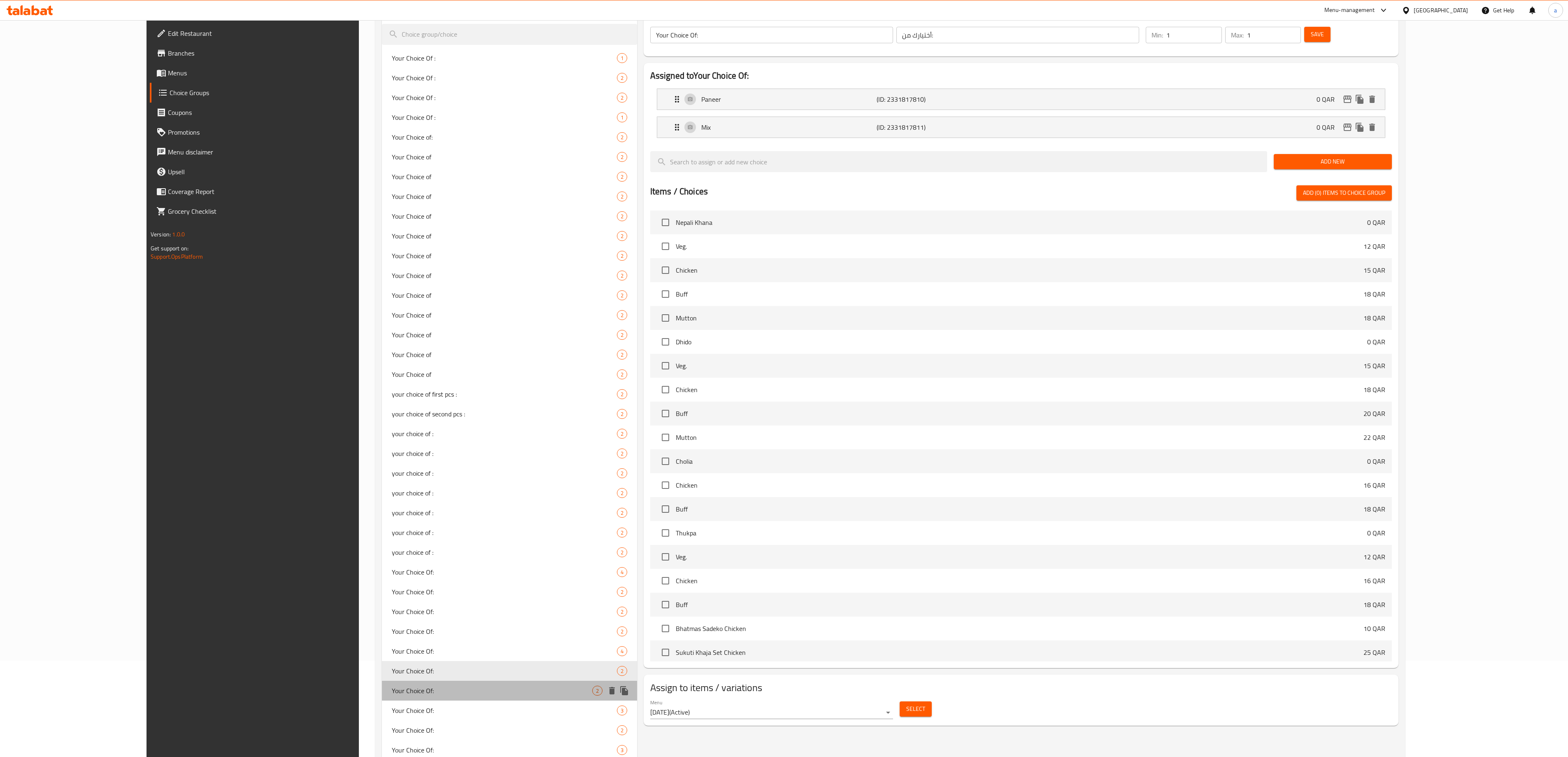
click at [382, 378] on div "Your Choice Of: 2" at bounding box center [509, 691] width 255 height 19
click at [392, 378] on span "Your Choice Of:" at bounding box center [492, 710] width 200 height 10
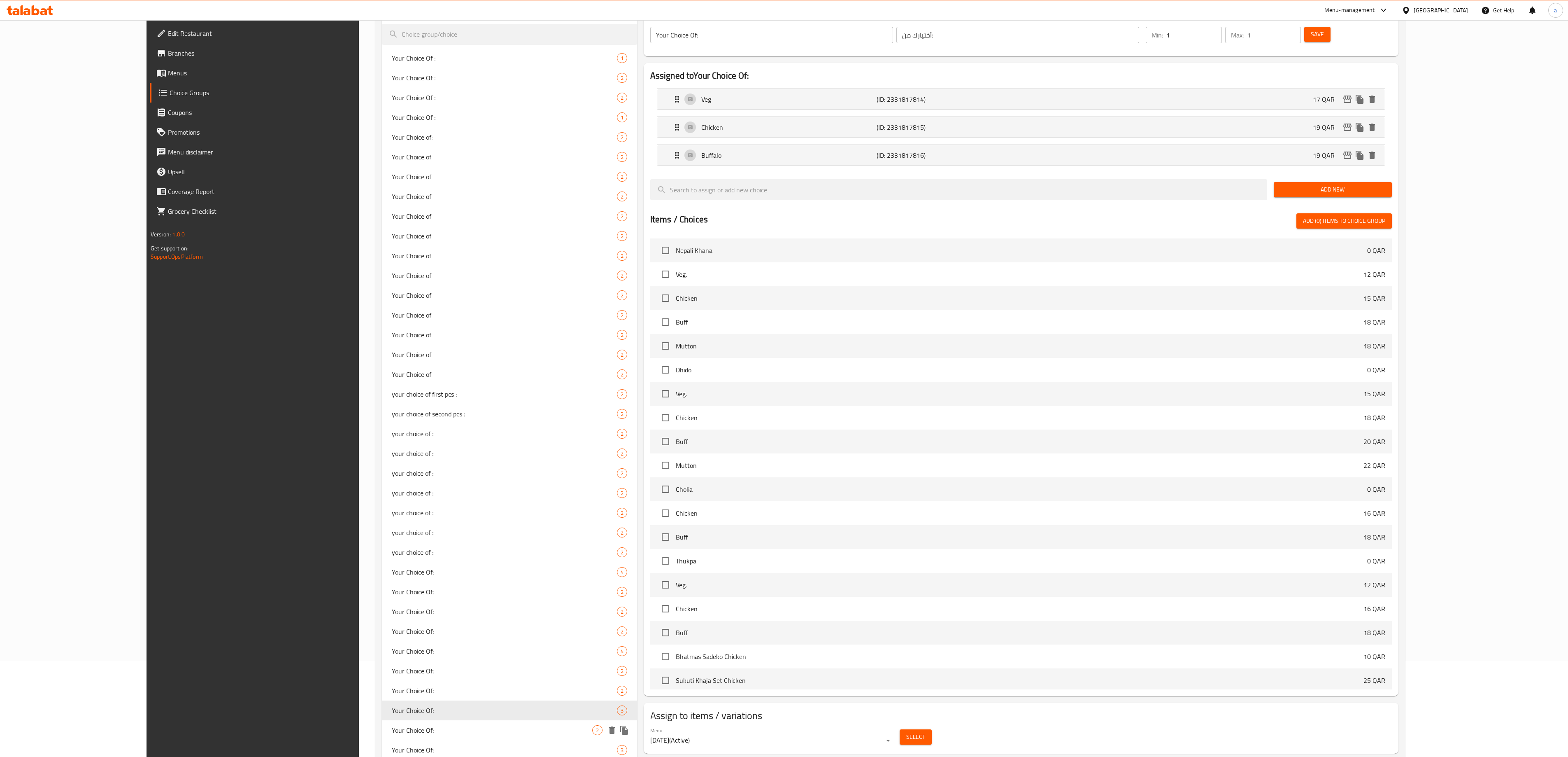
click at [392, 378] on span "Your Choice Of:" at bounding box center [492, 730] width 200 height 10
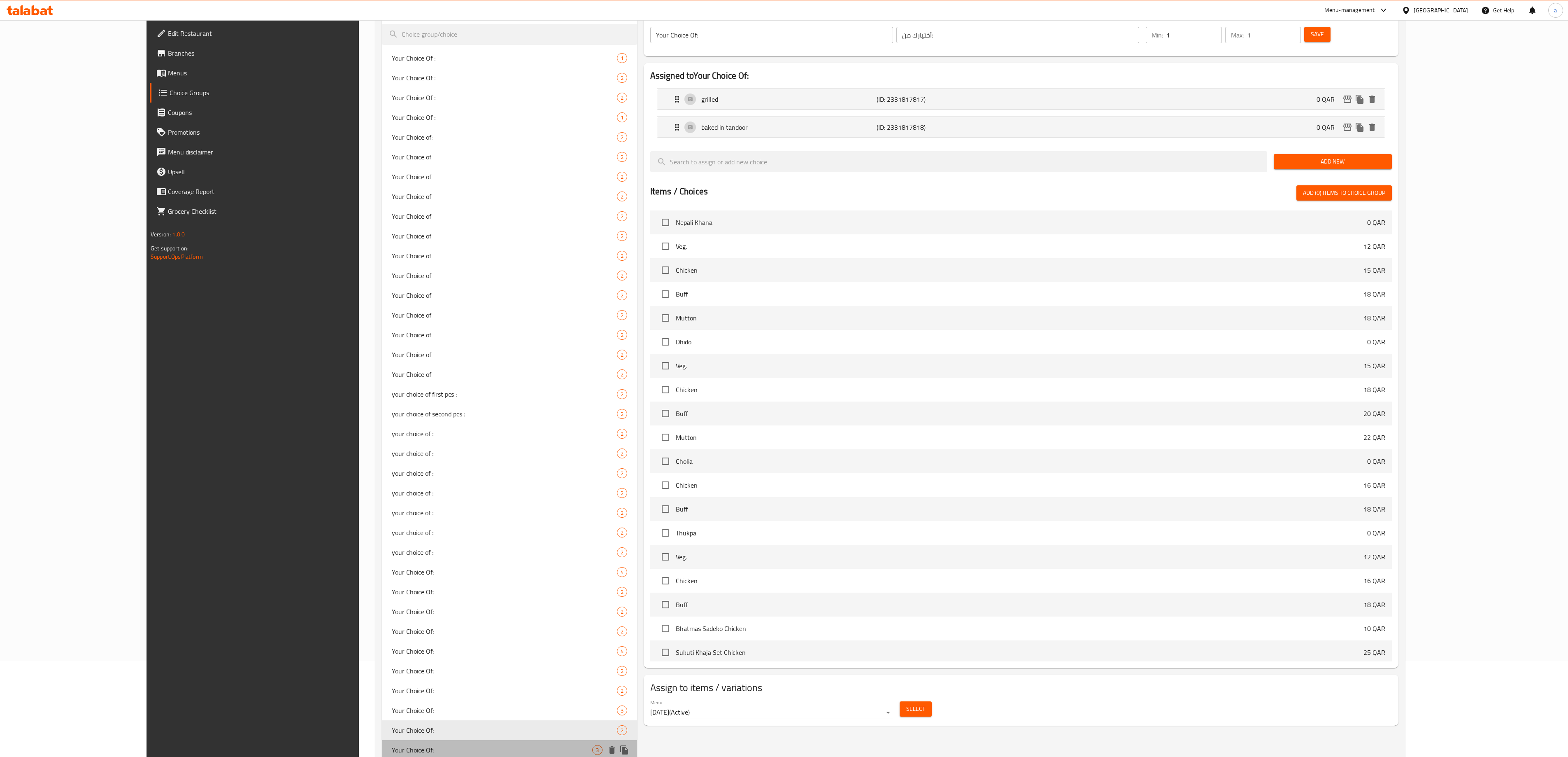
click at [382, 378] on div "Your Choice Of: 3" at bounding box center [509, 750] width 255 height 19
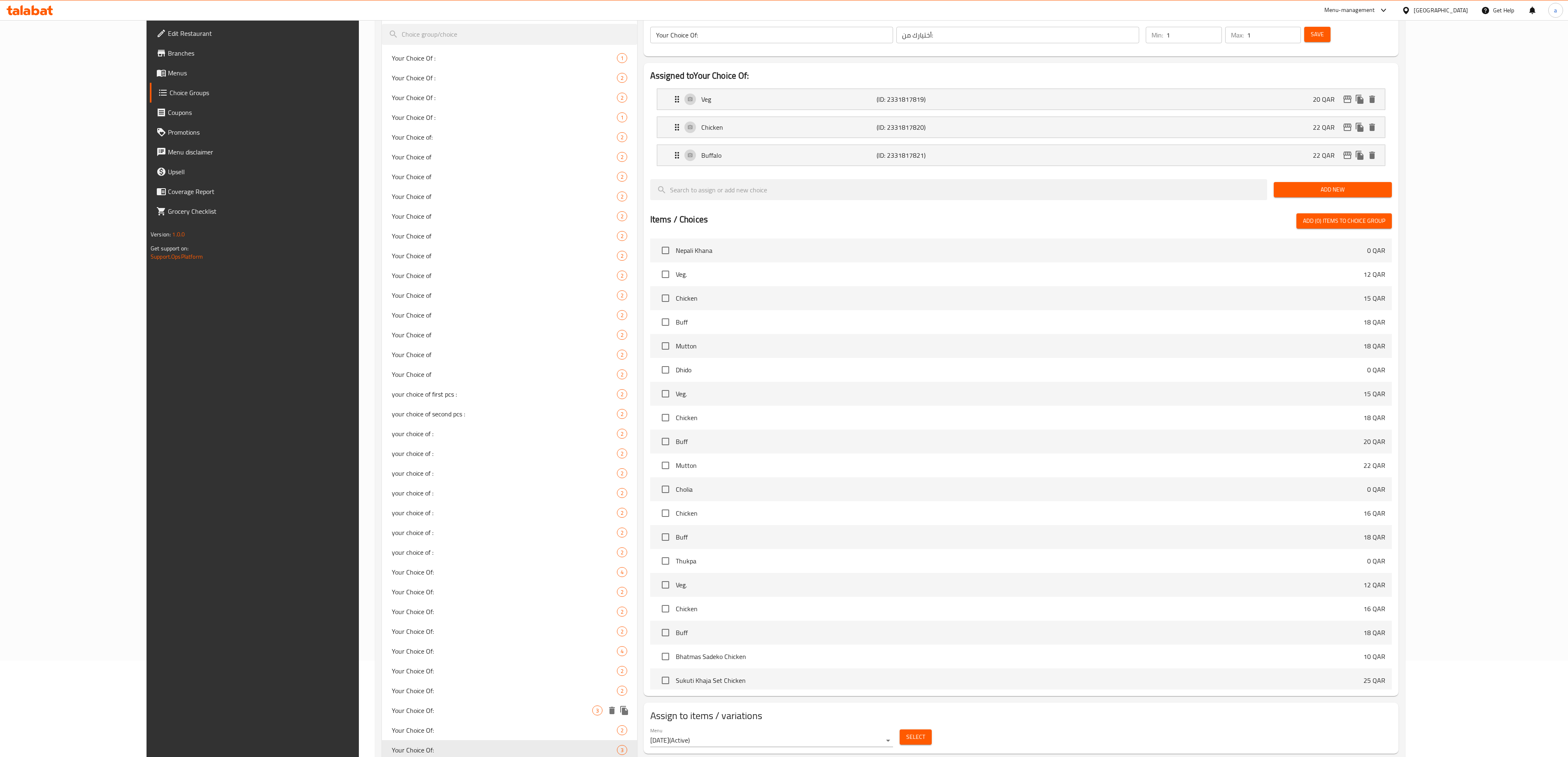
scroll to position [178, 0]
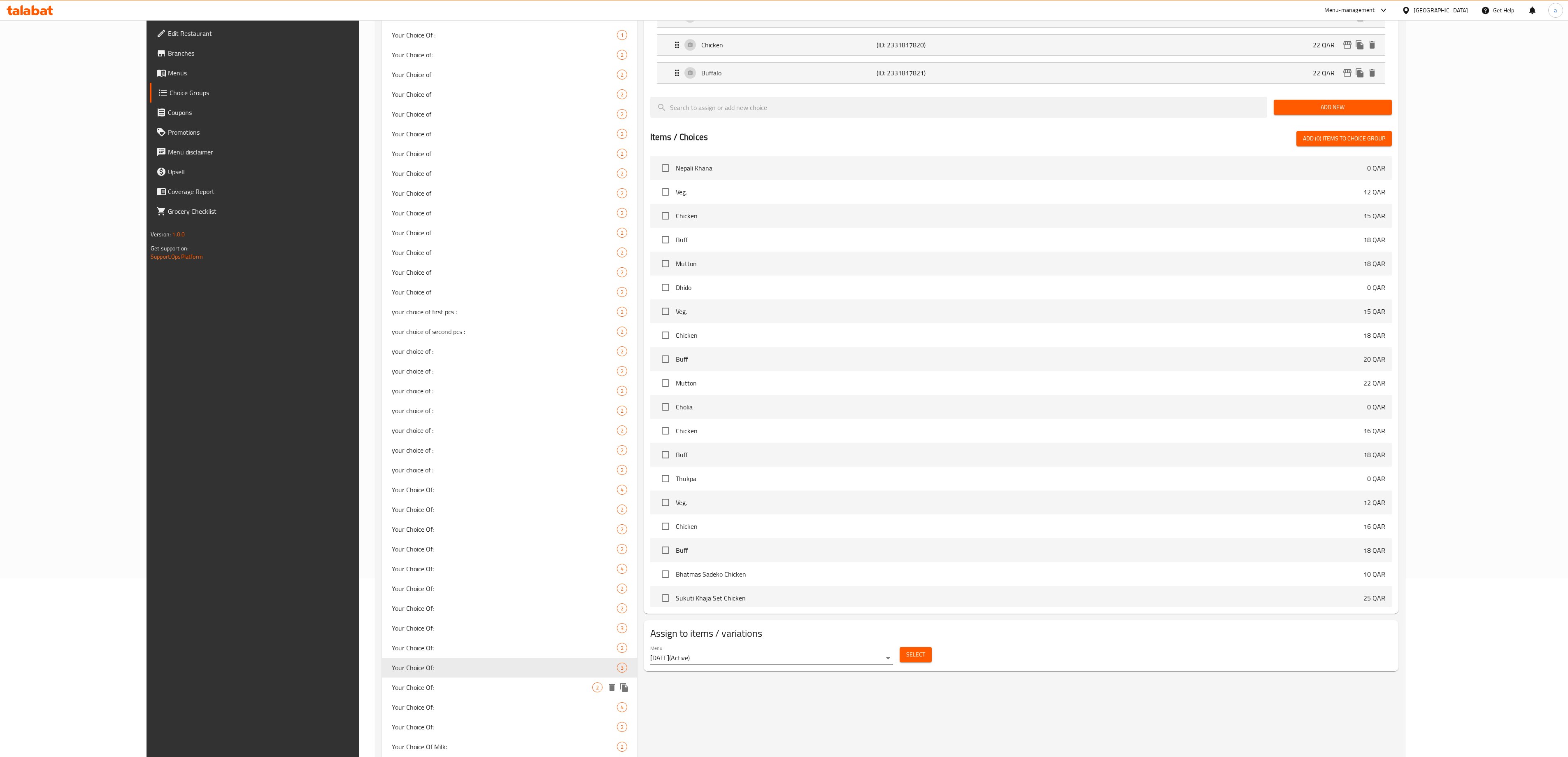
click at [392, 378] on span "Your Choice Of:" at bounding box center [492, 687] width 200 height 10
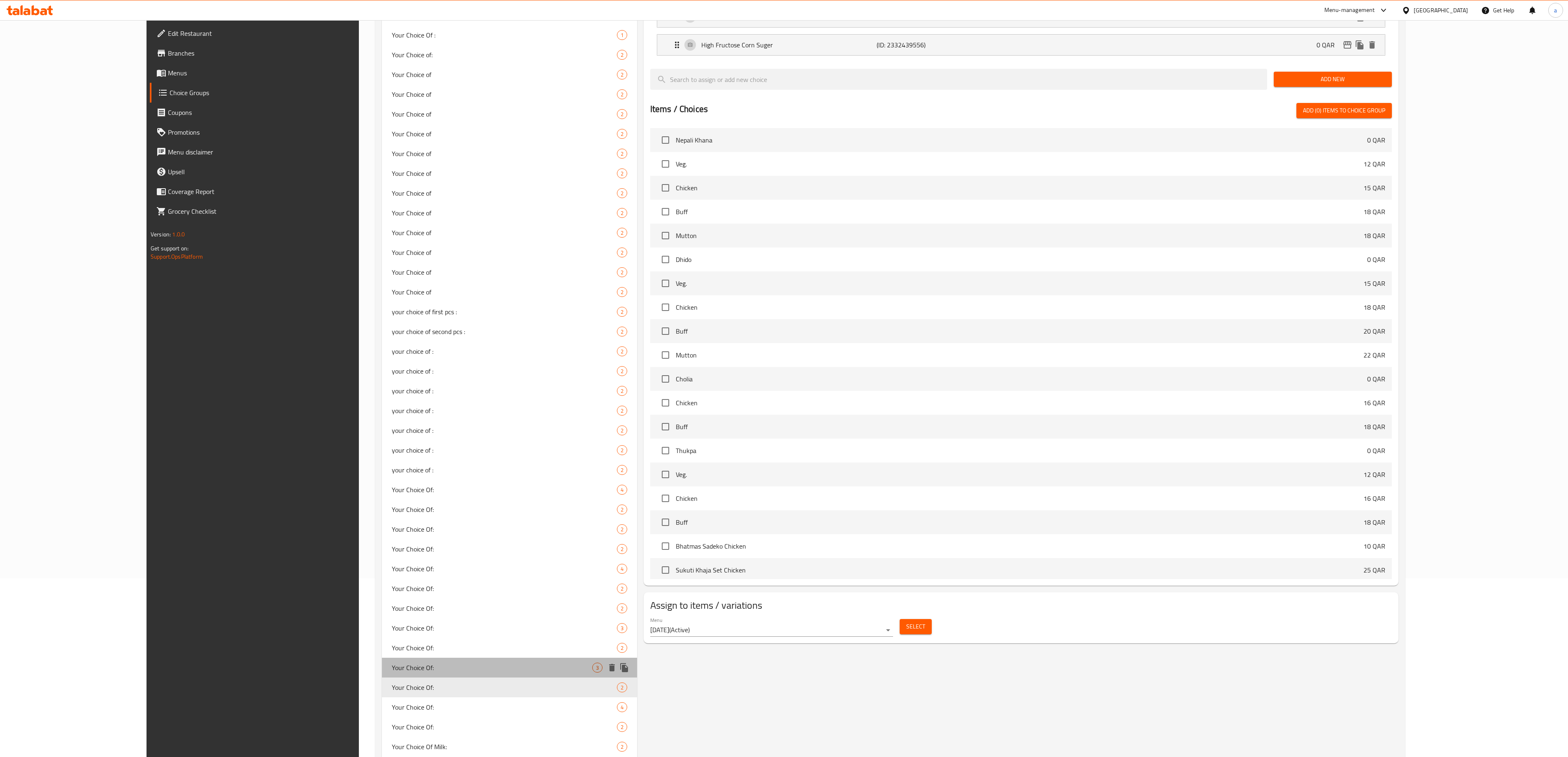
click at [382, 378] on div "Your Choice Of: 3" at bounding box center [509, 667] width 255 height 19
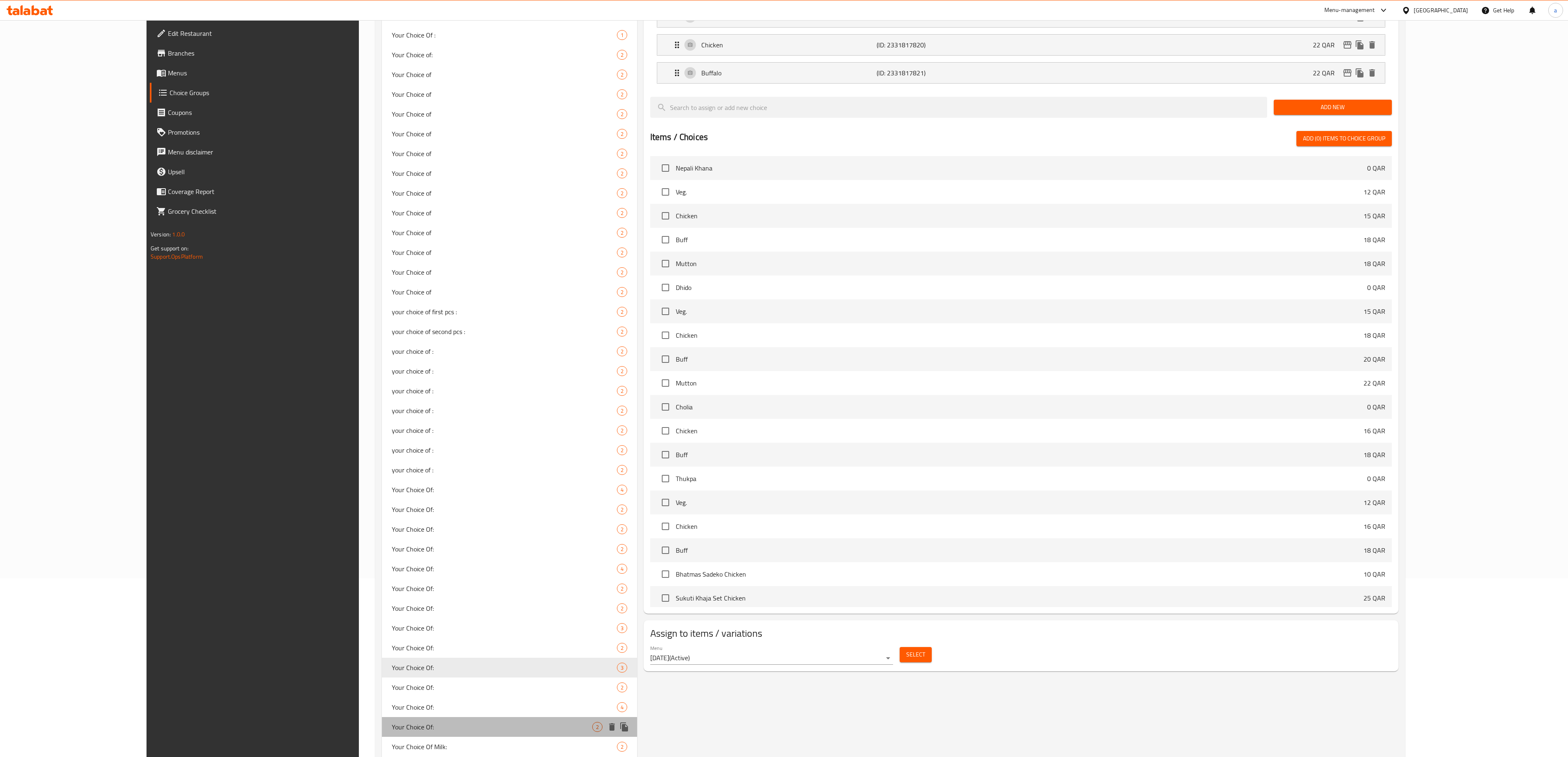
click at [383, 378] on div "Your Choice Of: 2" at bounding box center [509, 727] width 255 height 19
type input "إختيارك من:"
type input "0"
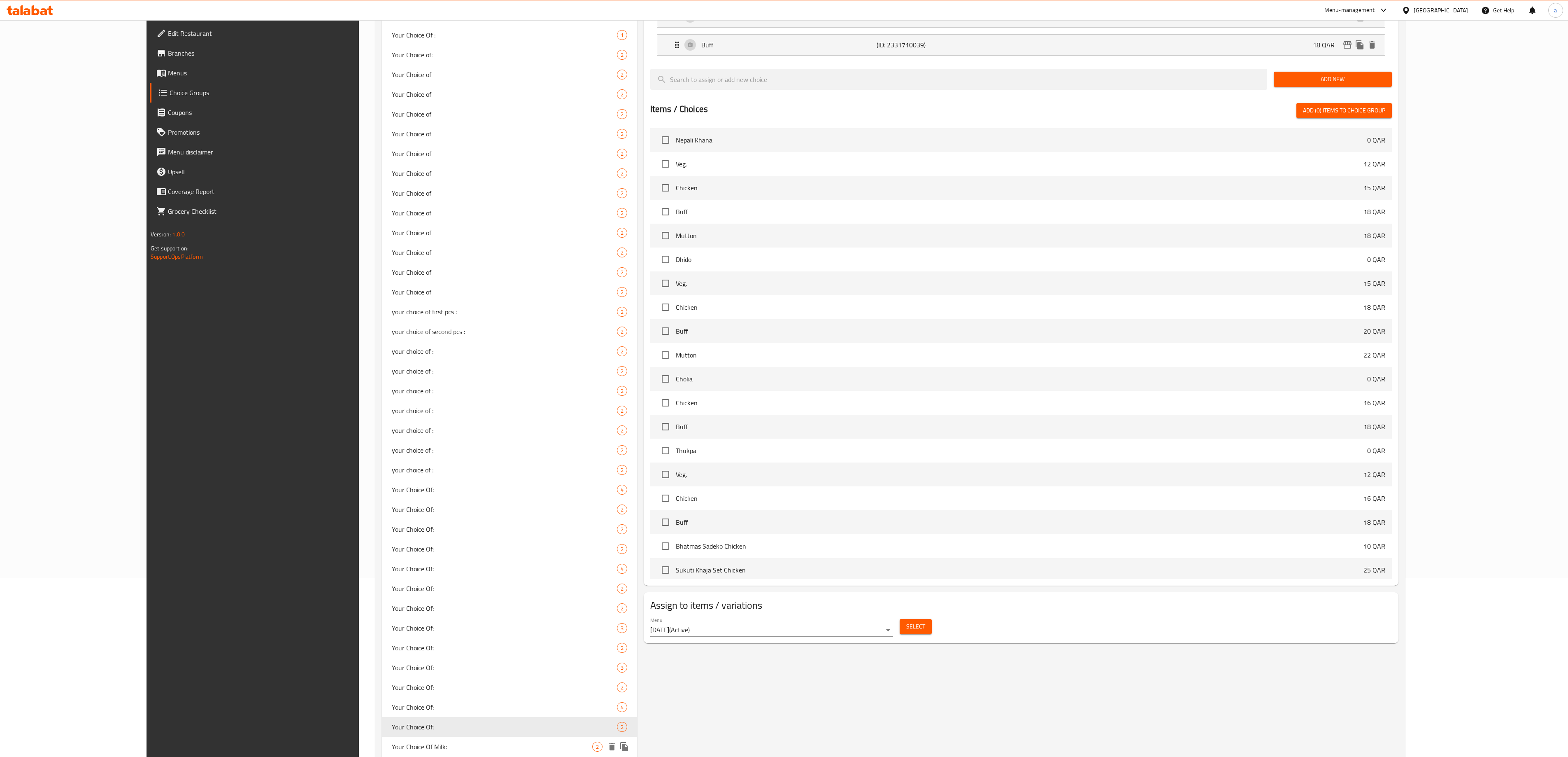
click at [382, 378] on div "Your Choice Of Milk: 2" at bounding box center [509, 747] width 255 height 19
type input "Your Choice Of Milk:"
type input "إختيارك من الحليب:"
type input "1"
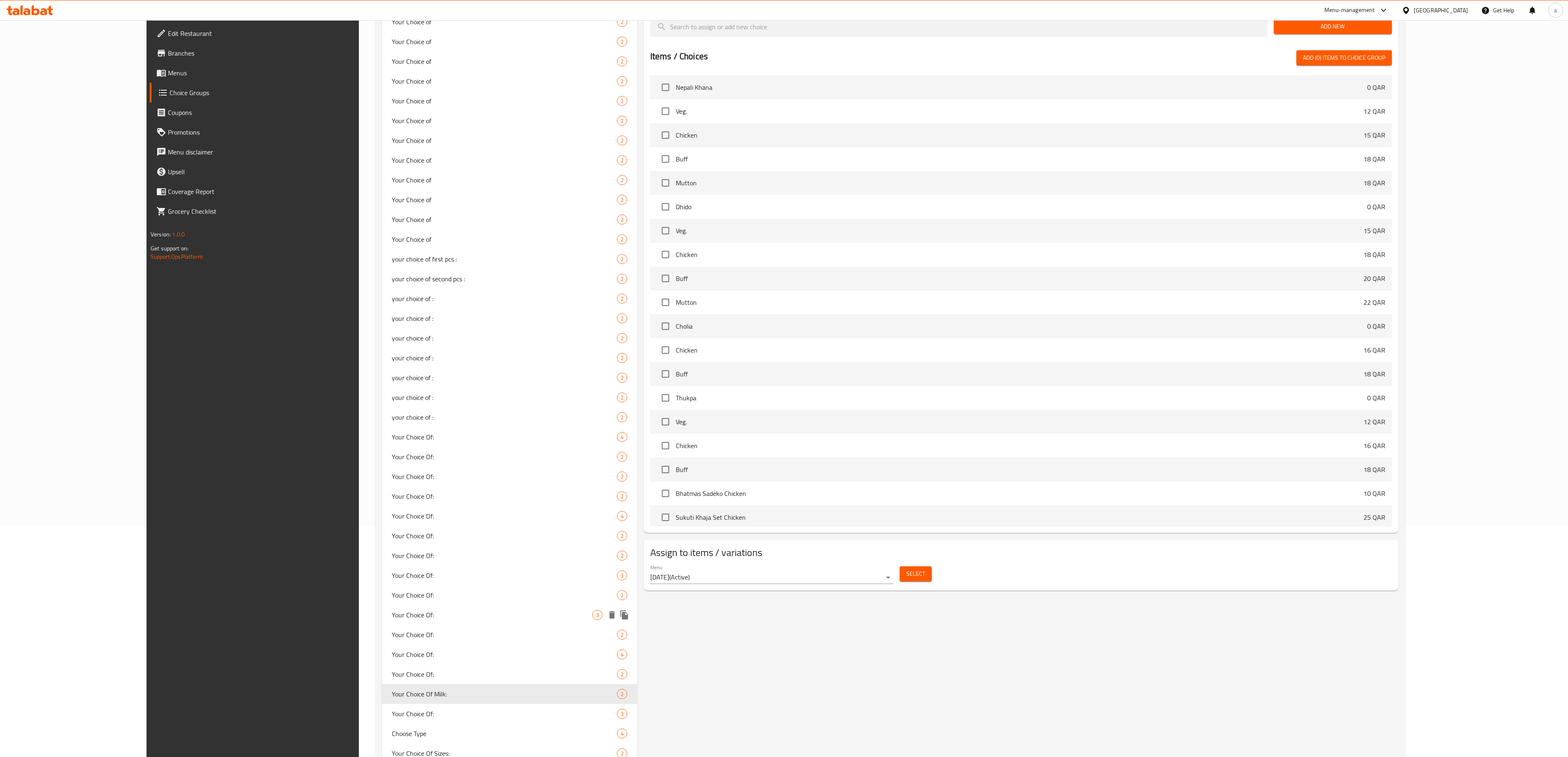
scroll to position [261, 0]
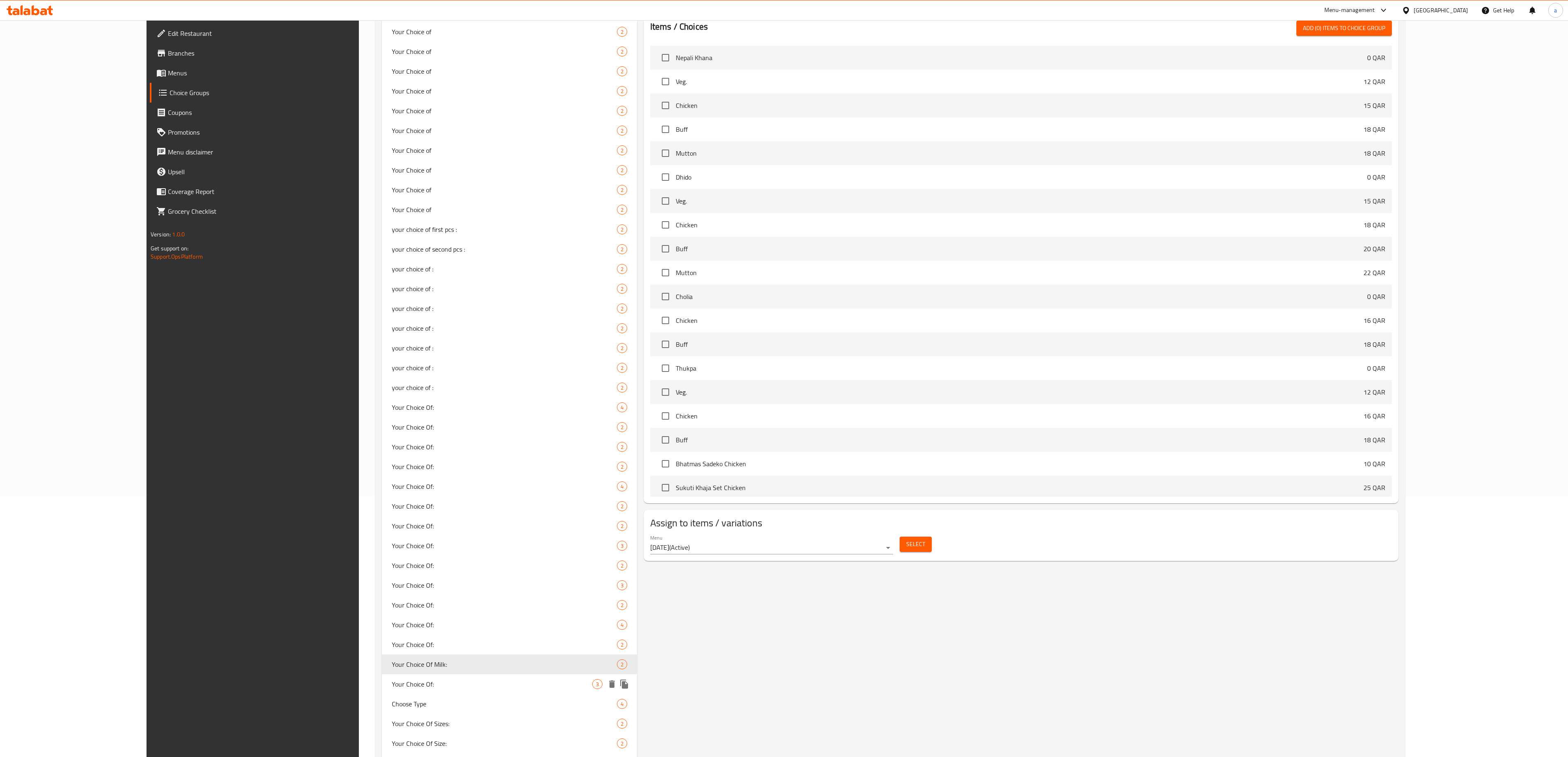
click at [392, 378] on span "Your Choice Of:" at bounding box center [492, 684] width 200 height 10
type input "Your Choice Of:"
type input "إختيارك من:"
type input "0"
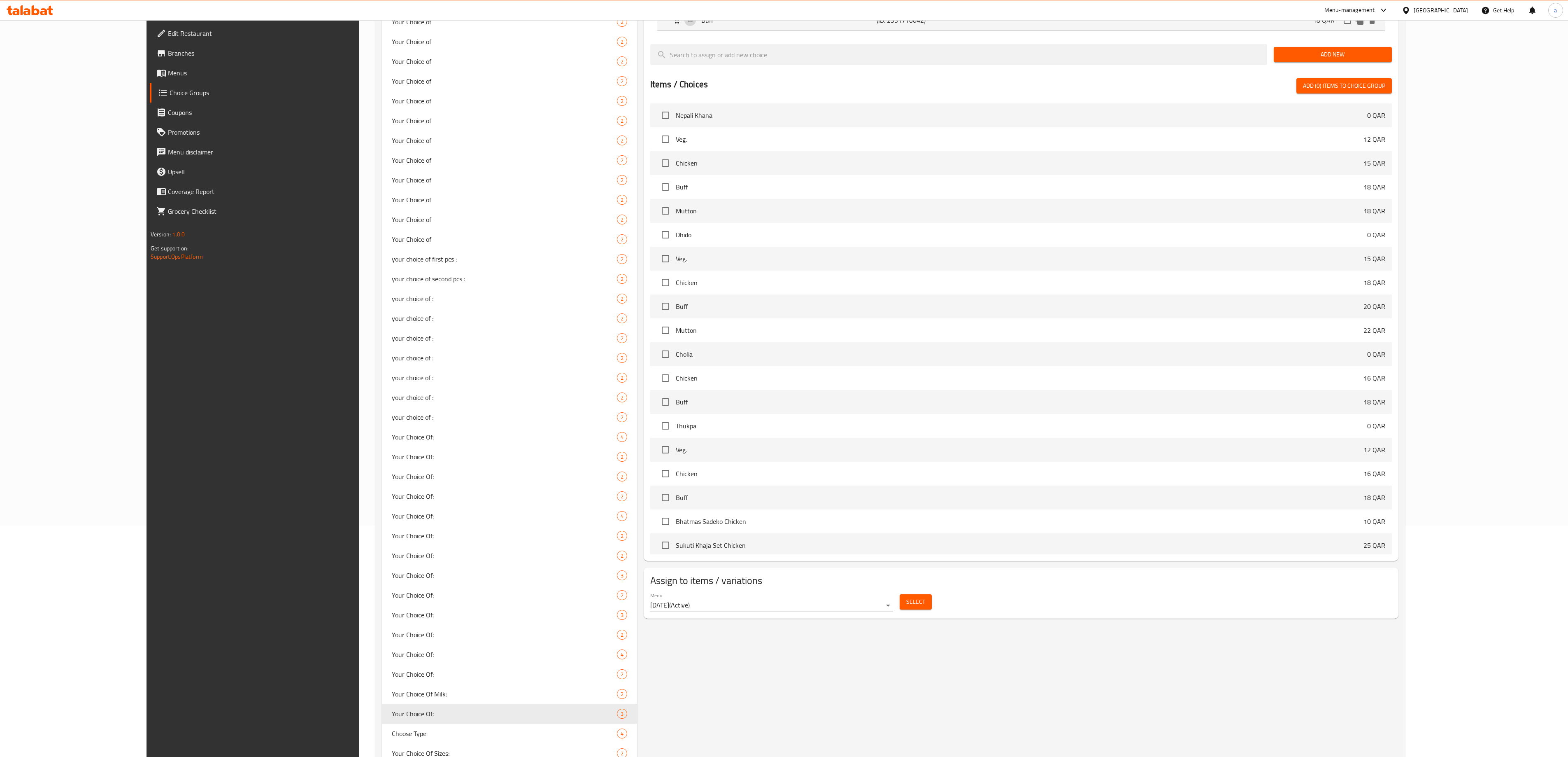
scroll to position [178, 0]
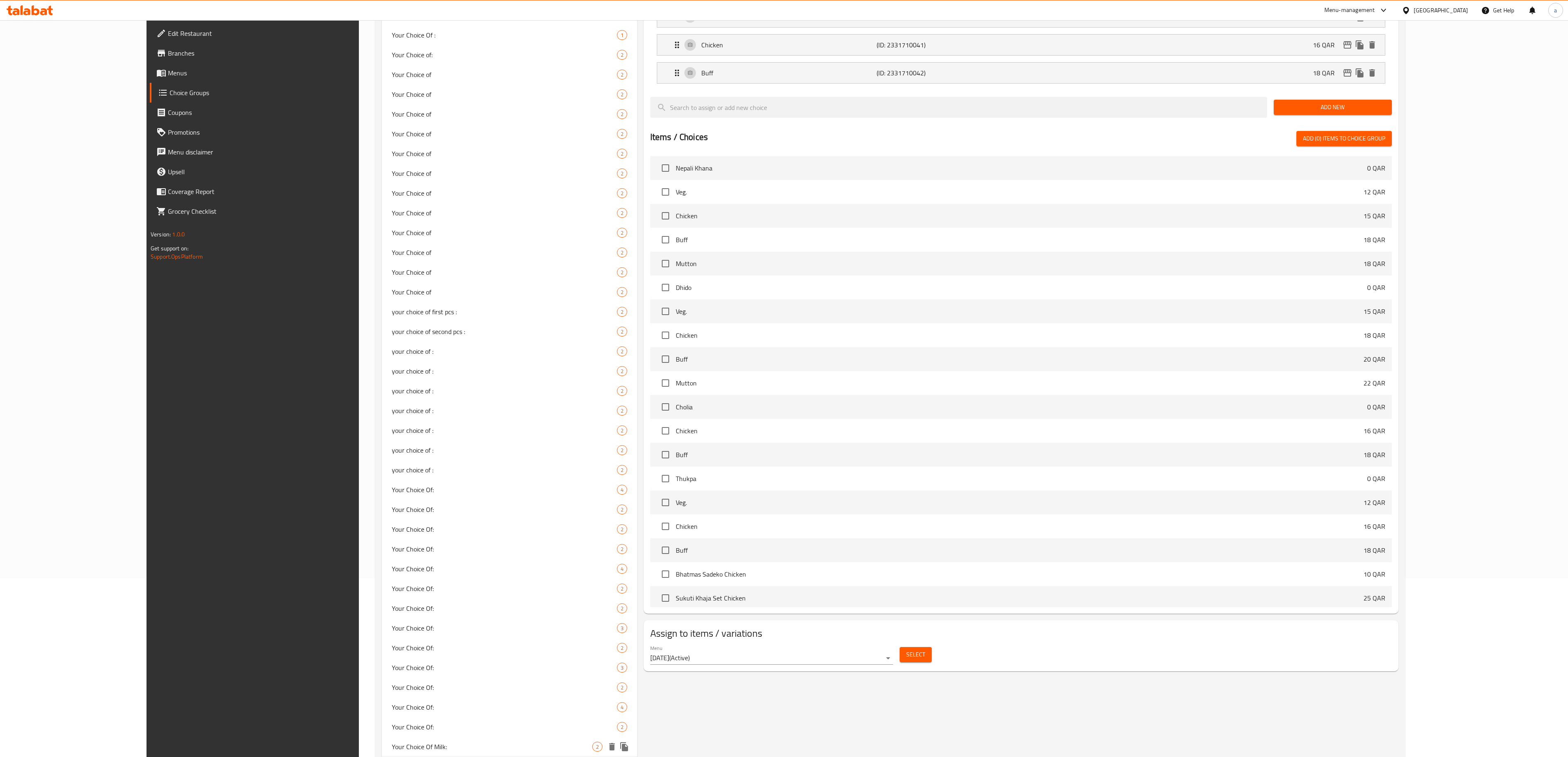
click at [388, 378] on div "Your Choice Of Milk: 2" at bounding box center [509, 747] width 255 height 19
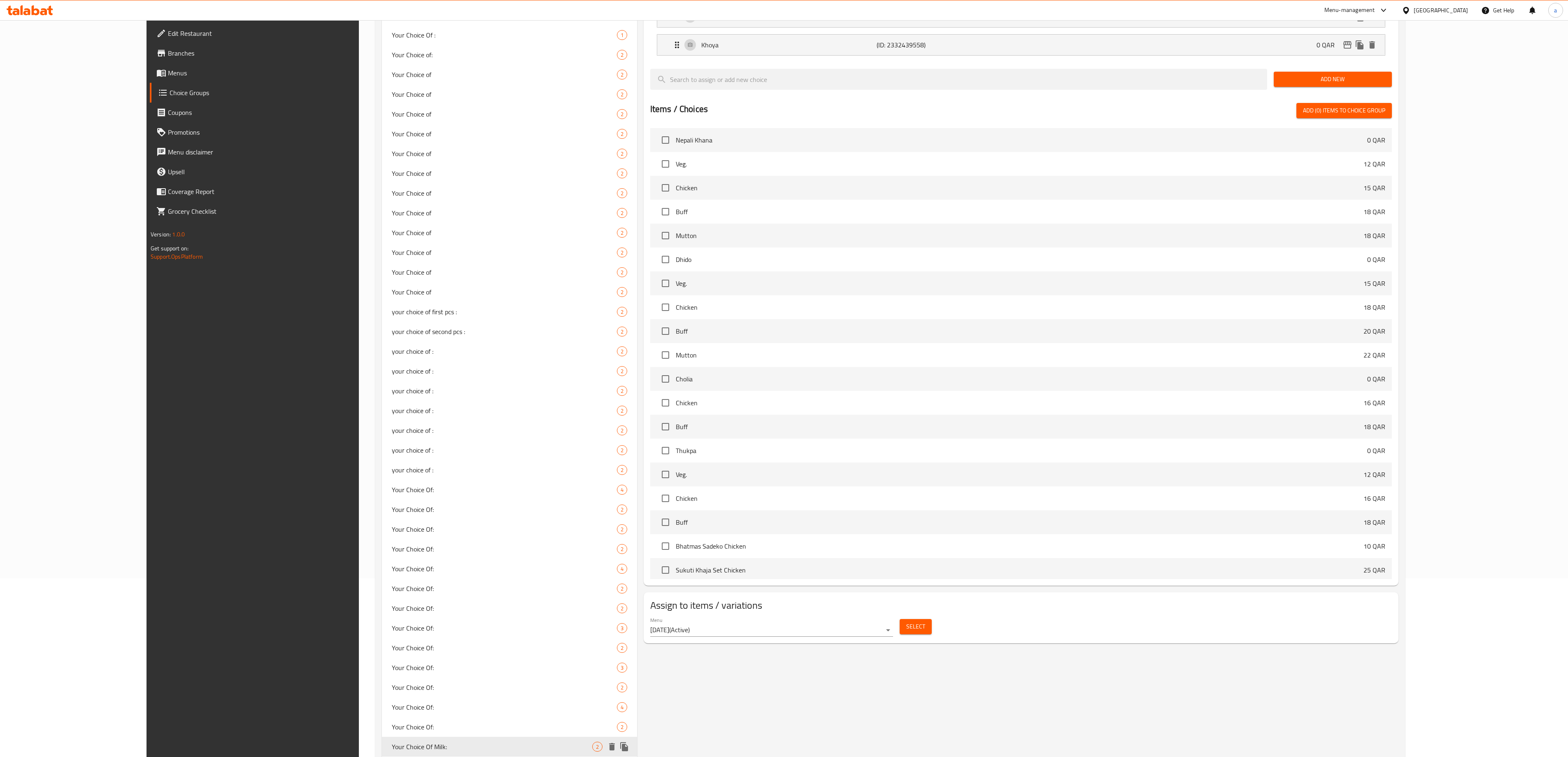
type input "Your Choice Of Milk:"
type input "إختيارك من الحليب:"
type input "1"
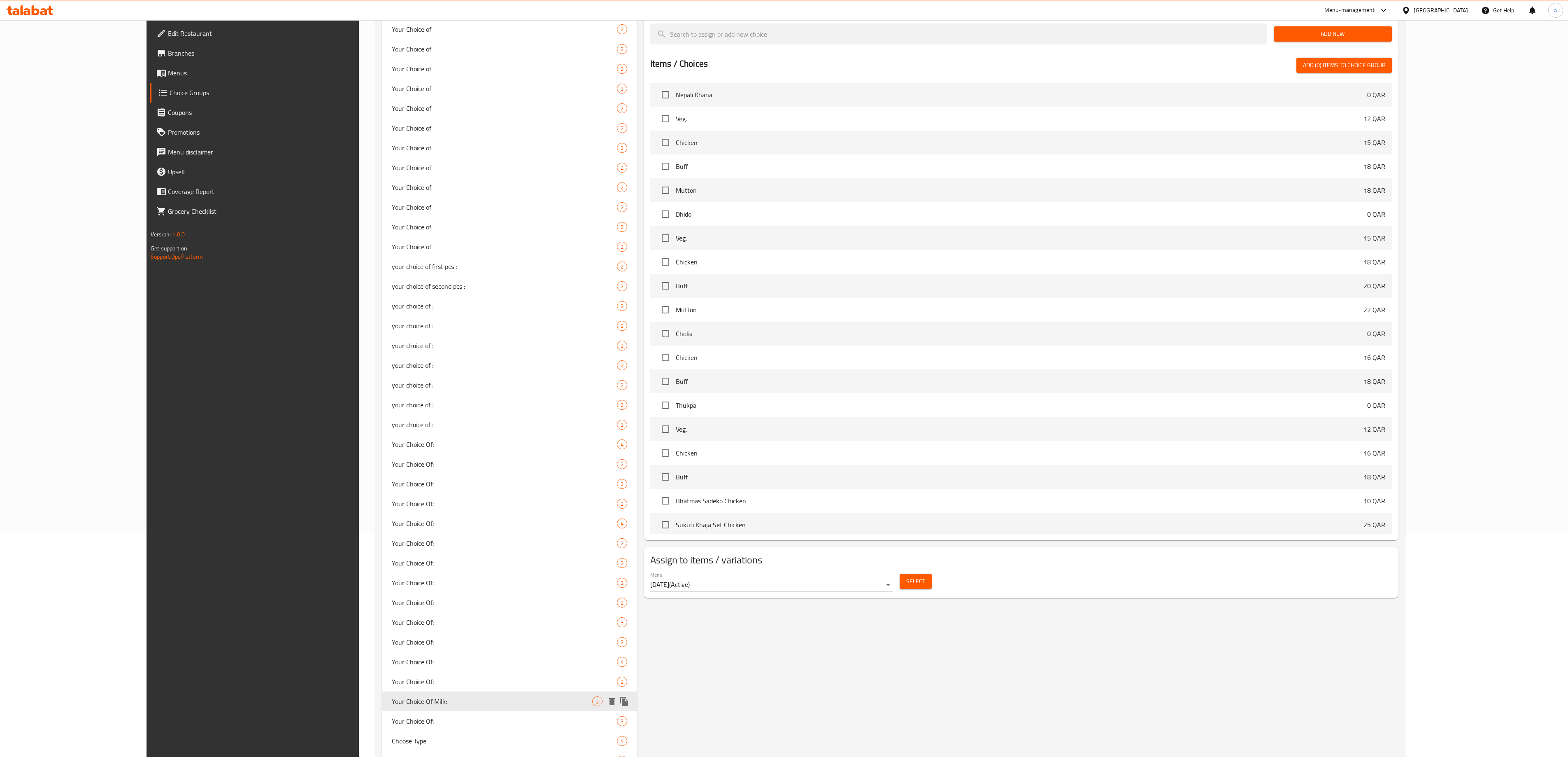
scroll to position [261, 0]
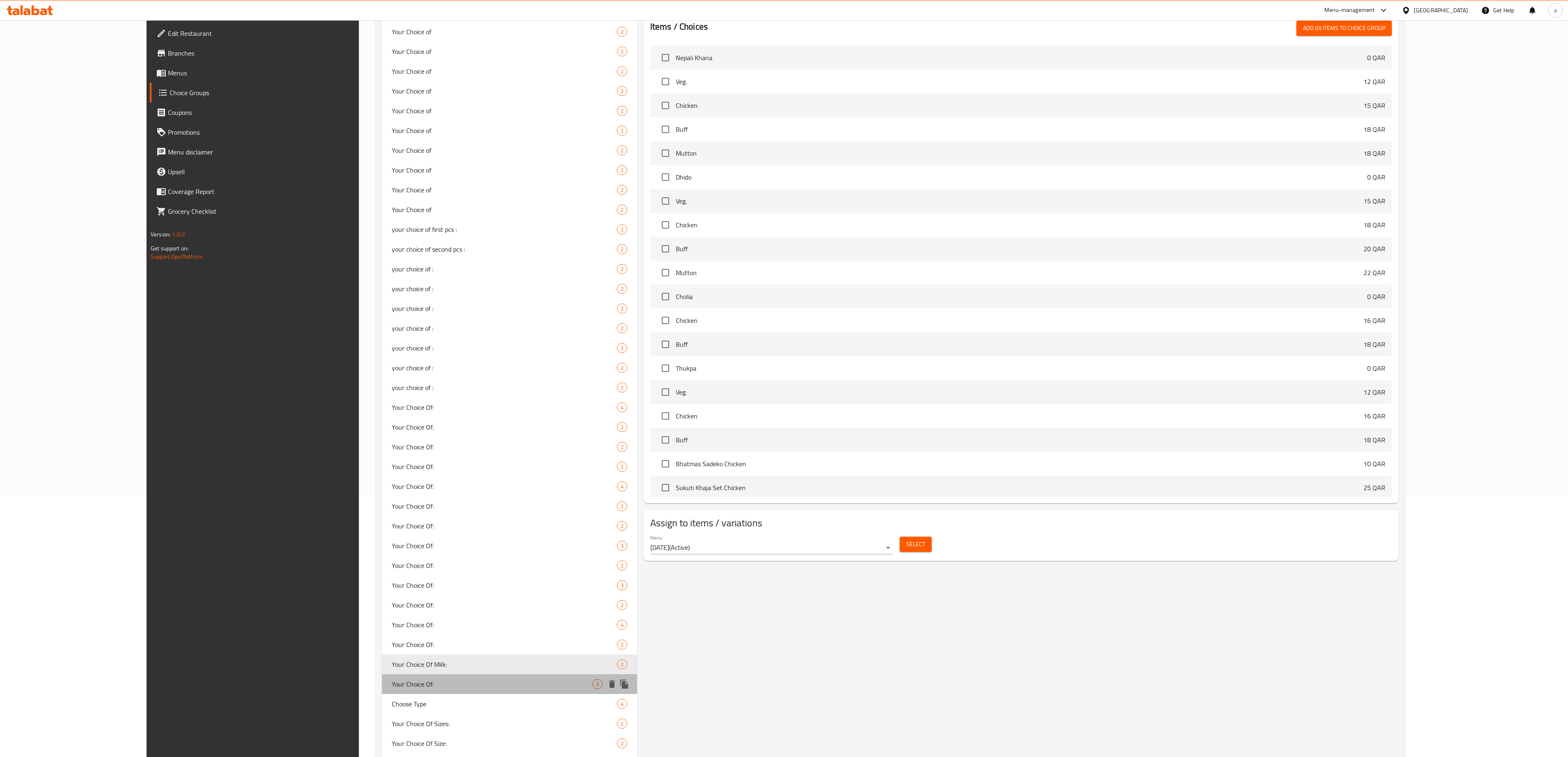
click at [392, 378] on span "Your Choice Of:" at bounding box center [492, 684] width 200 height 10
type input "Your Choice Of:"
type input "إختيارك من:"
type input "0"
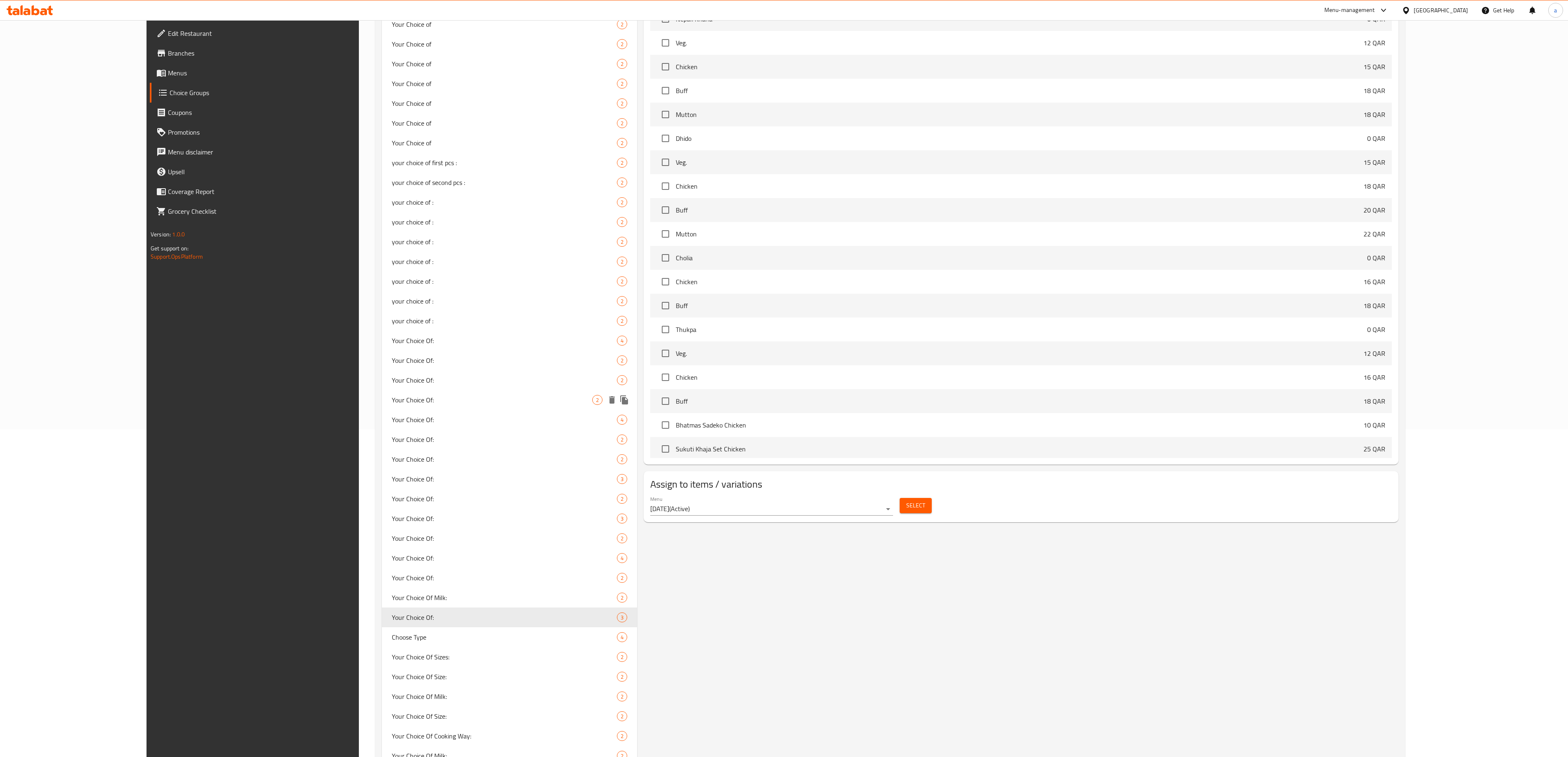
scroll to position [343, 0]
click at [382, 378] on div "Your Choice Of Sizes: 2" at bounding box center [509, 641] width 255 height 19
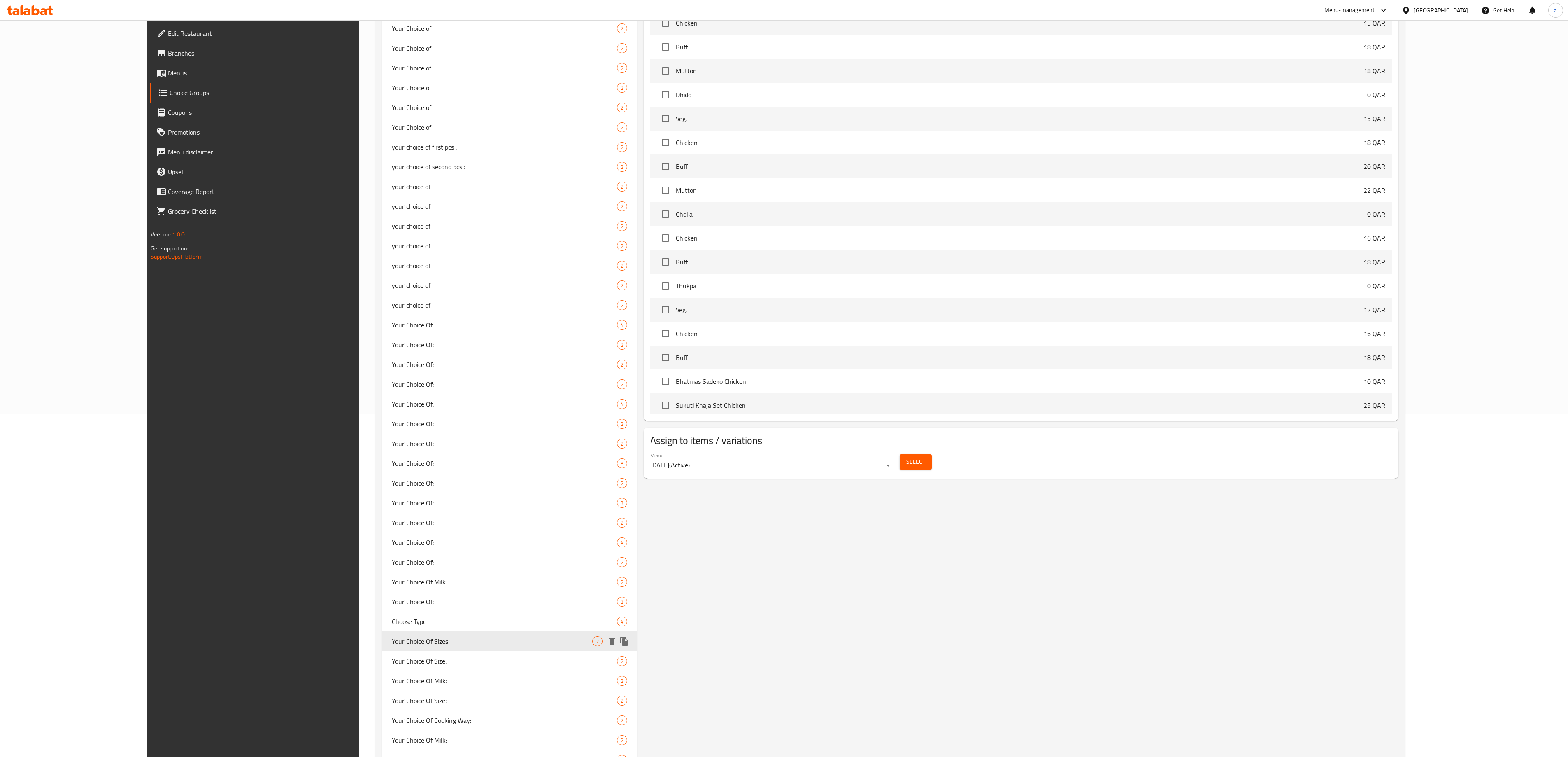
type input "Your Choice Of Sizes:"
type input "إختيارك من الأحجام:"
type input "1"
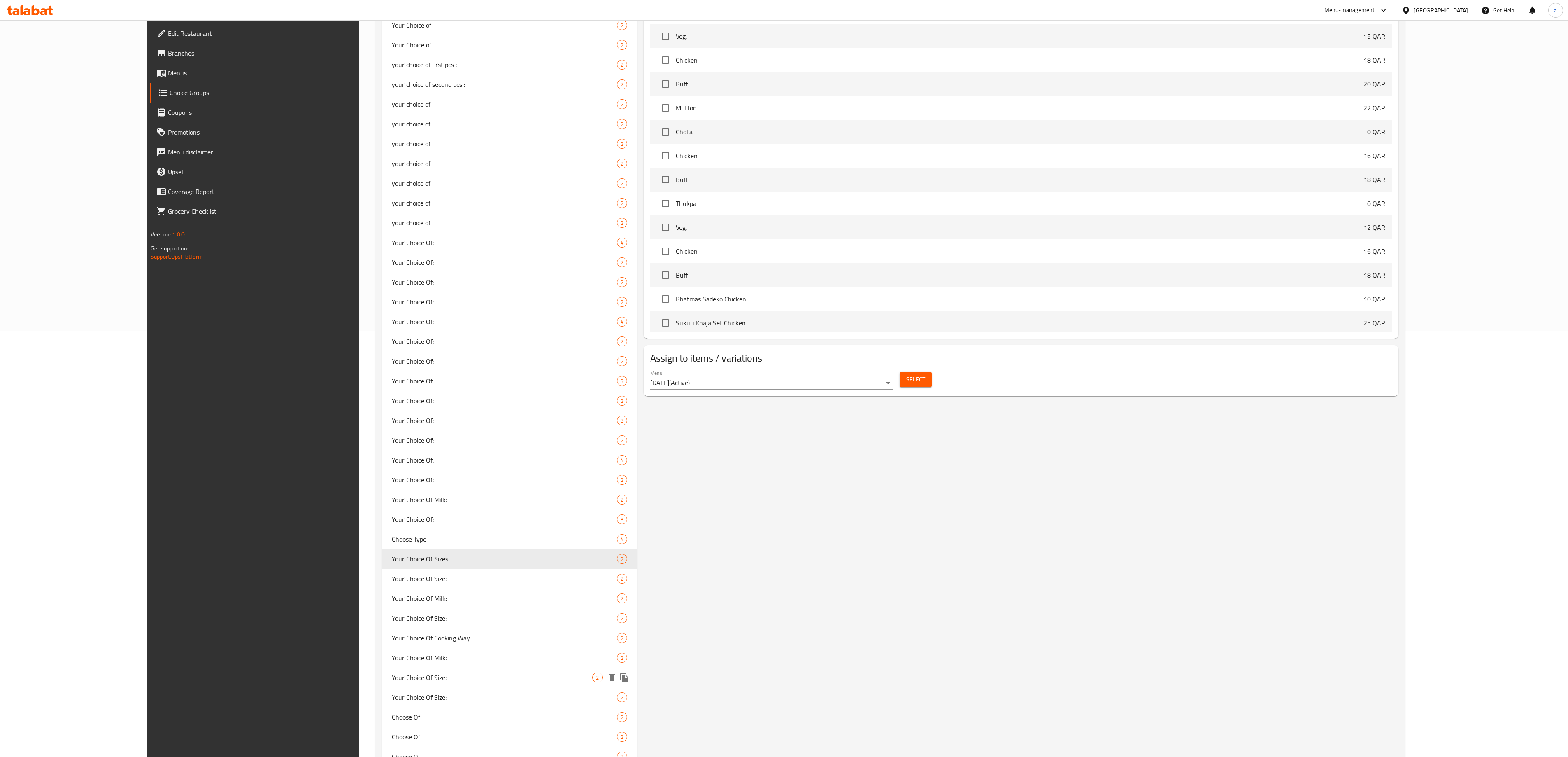
click at [392, 378] on span "Your Choice Of Size:" at bounding box center [492, 677] width 200 height 10
type input "Your Choice Of Size:"
type input "إختيارك من الحجم:"
type input "0"
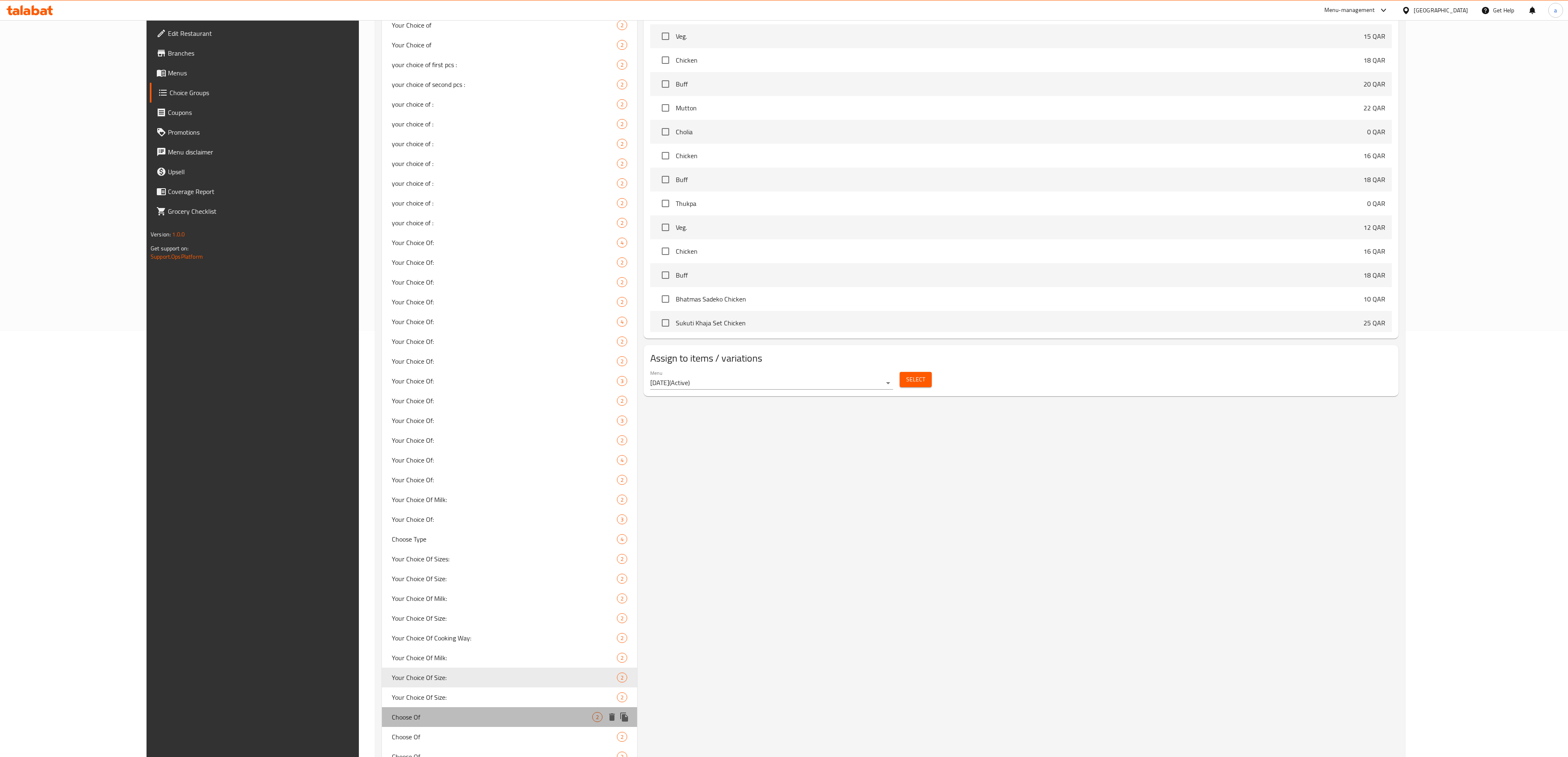
click at [382, 378] on div "Choose Of 2" at bounding box center [509, 717] width 255 height 19
type input "Choose Of"
type input "اختر من"
type input "1"
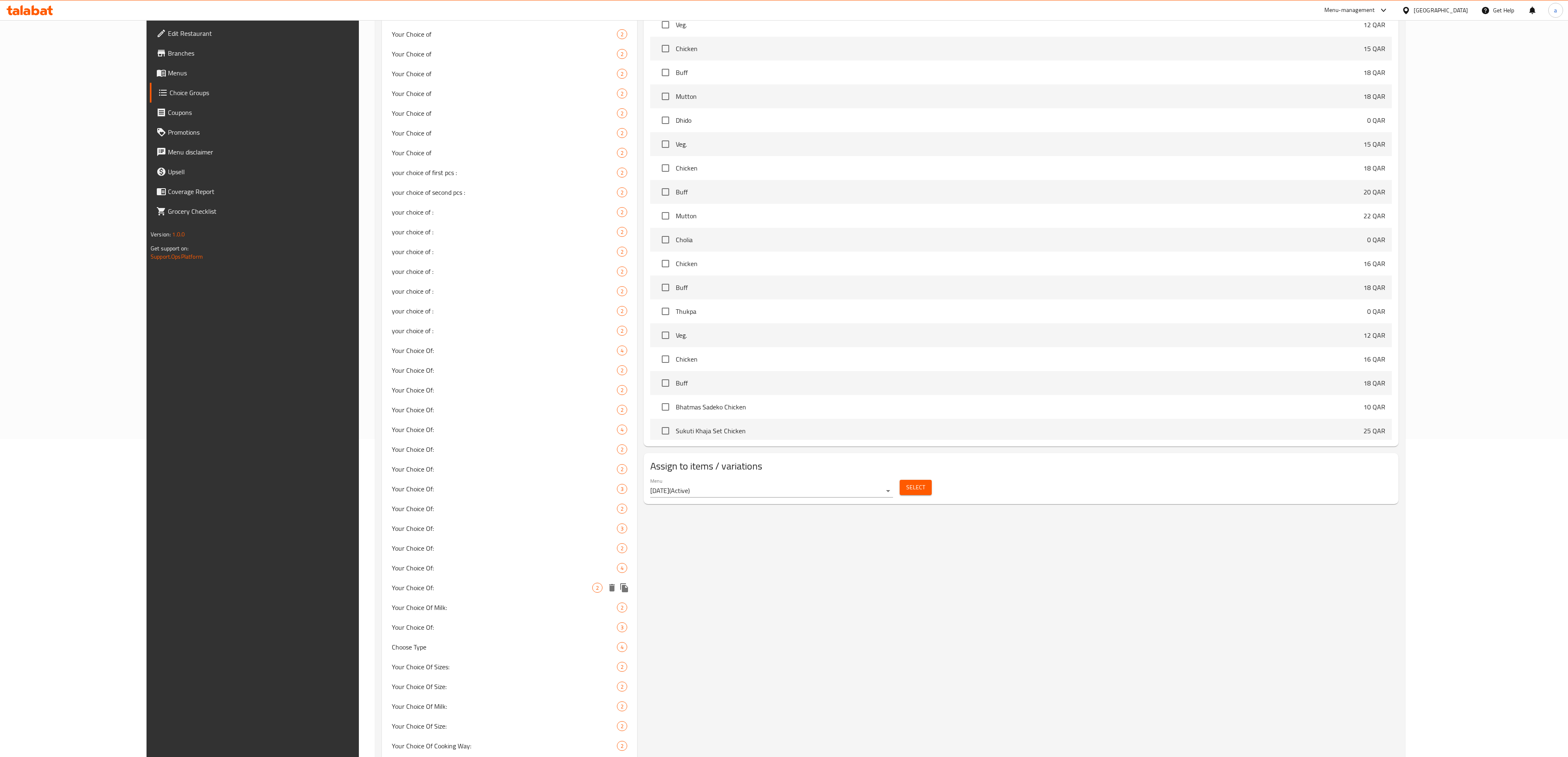
scroll to position [482, 0]
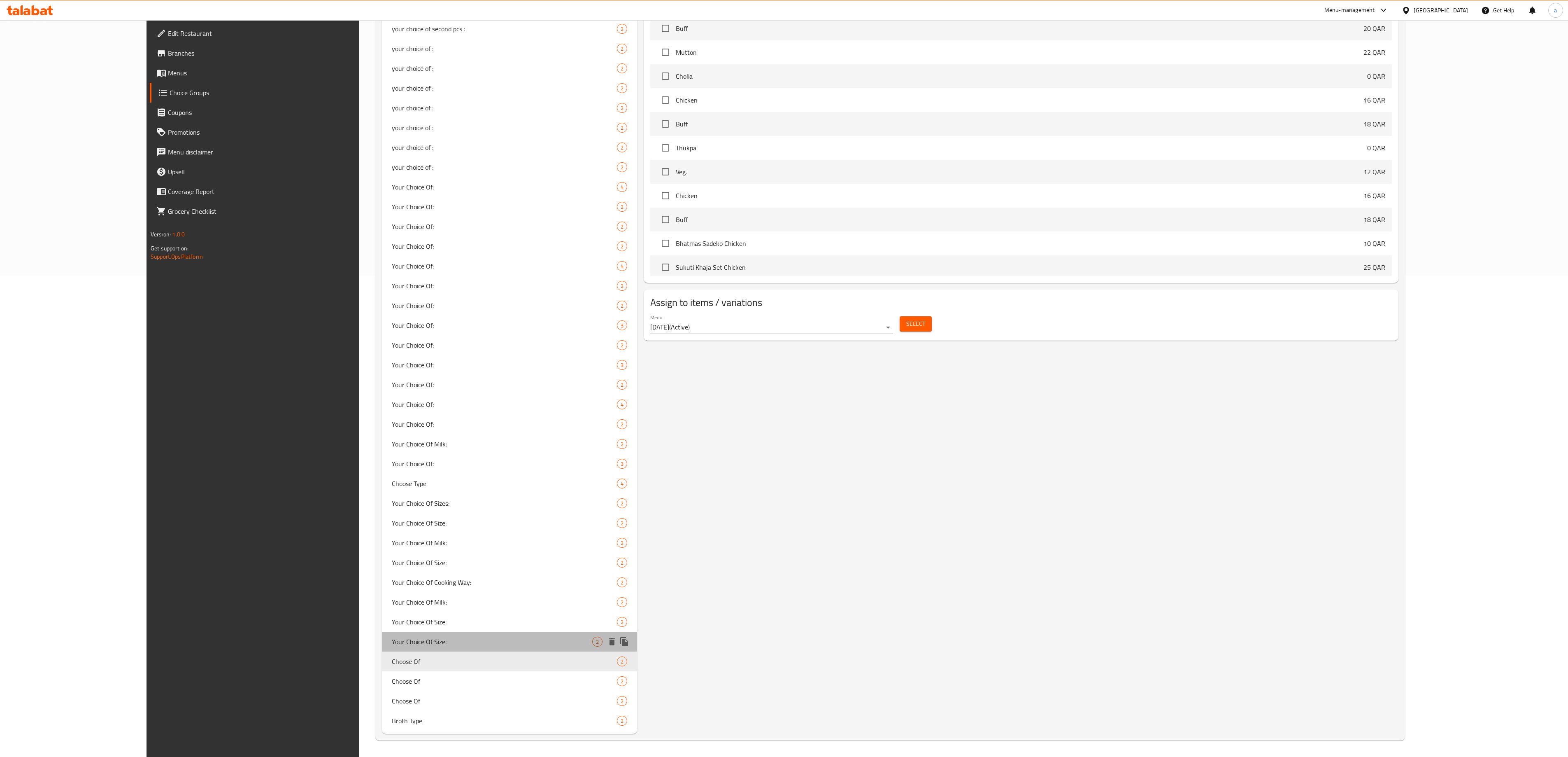
click at [382, 378] on div "Your Choice Of Size: 2" at bounding box center [509, 641] width 255 height 19
type input "Your Choice Of Size:"
type input "إختيارك من الحجم:"
type input "0"
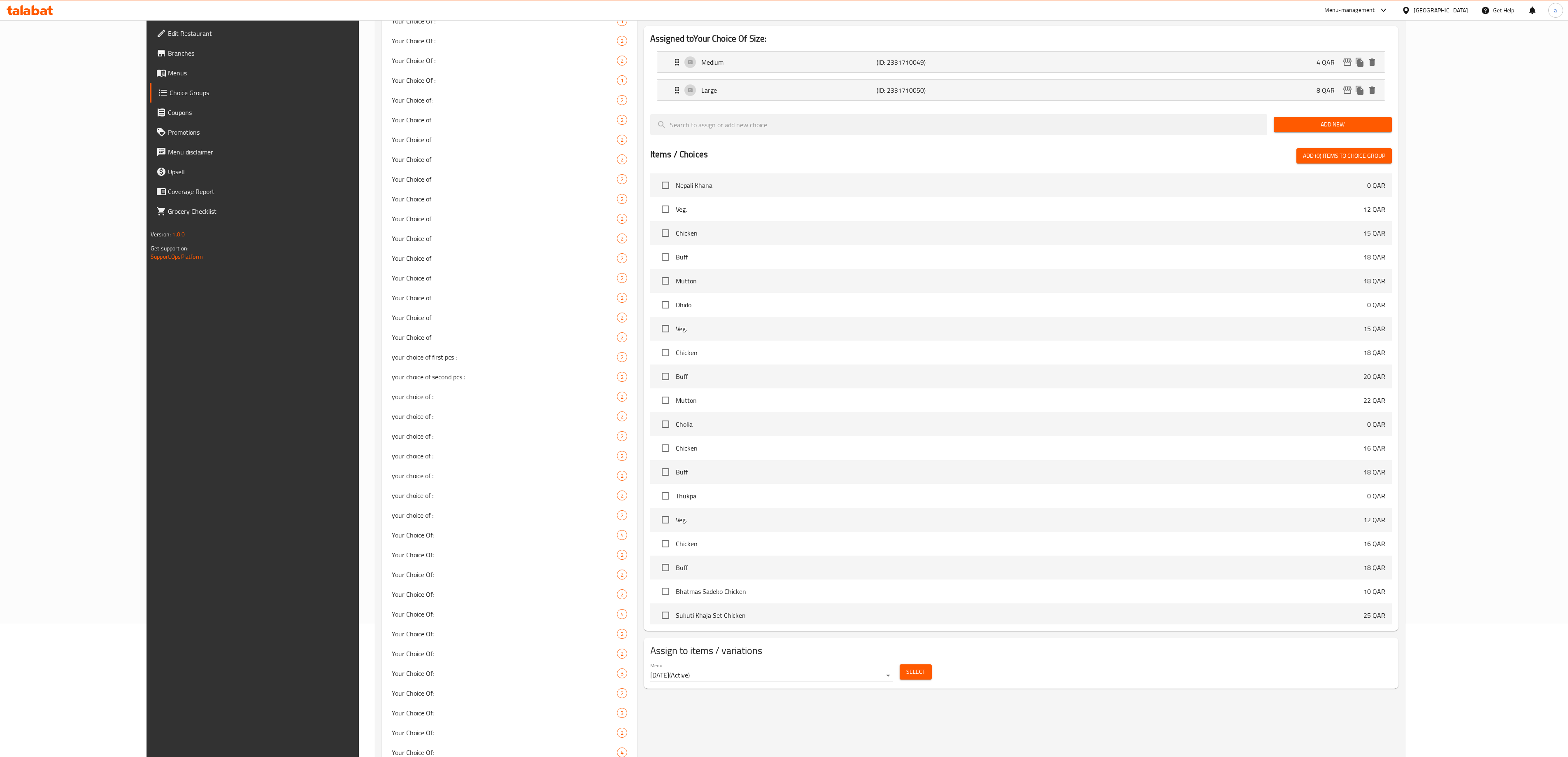
scroll to position [0, 0]
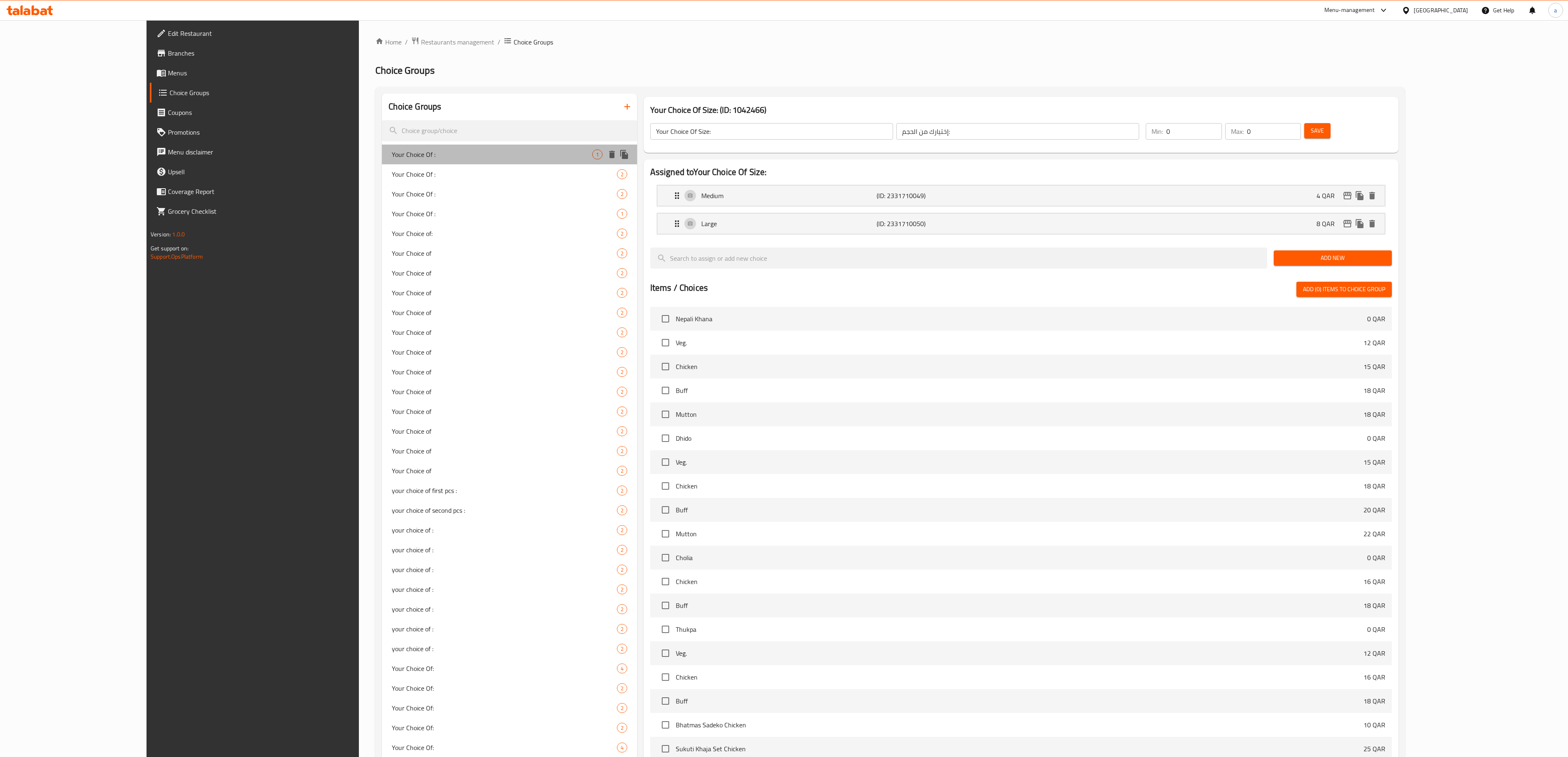
click at [404, 156] on span "Your Choice Of :" at bounding box center [492, 154] width 200 height 10
type input "Your Choice Of :"
type input "إختيارك من :"
type input "1"
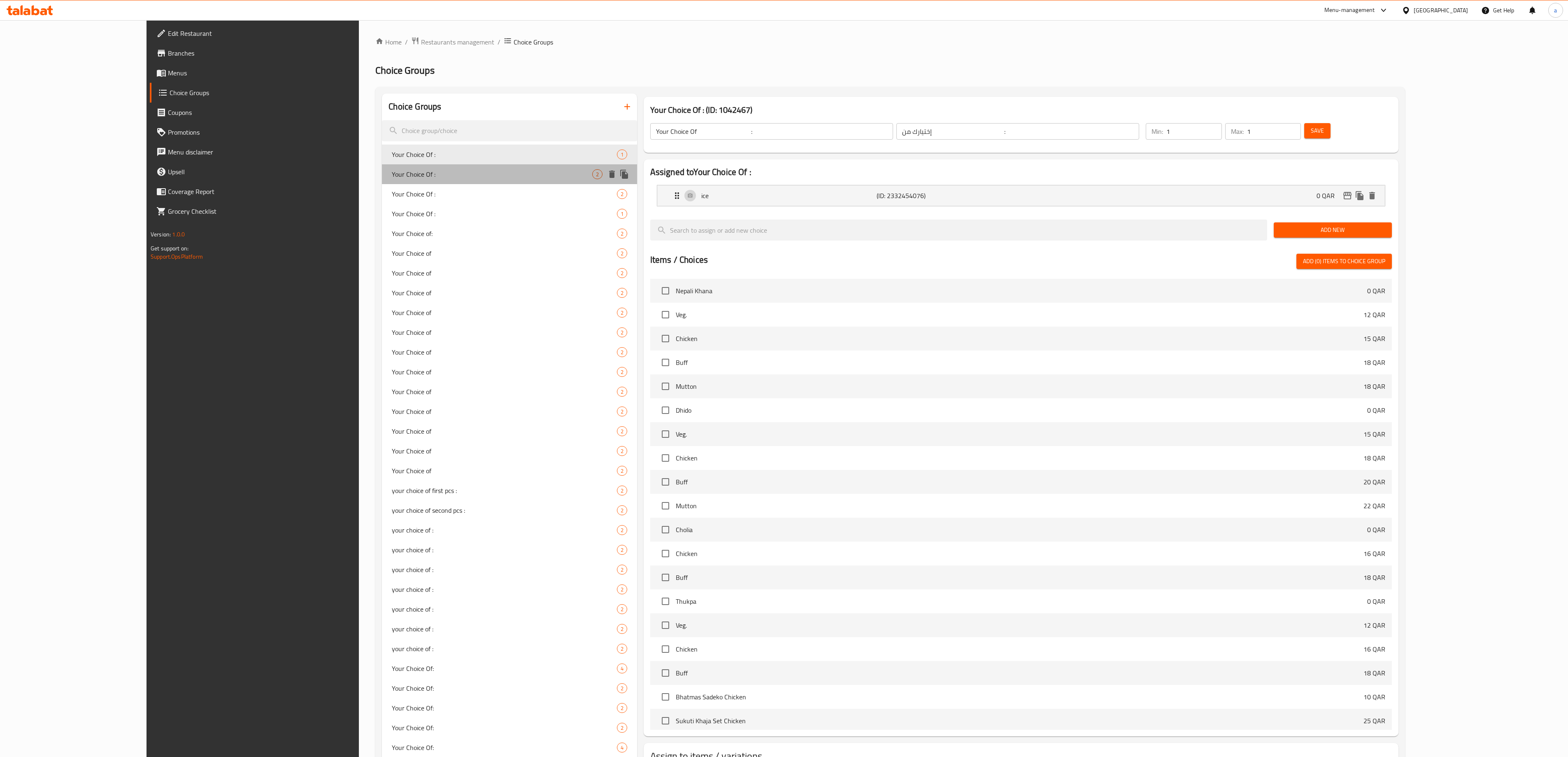
click at [392, 177] on span "Your Choice Of :" at bounding box center [492, 174] width 200 height 10
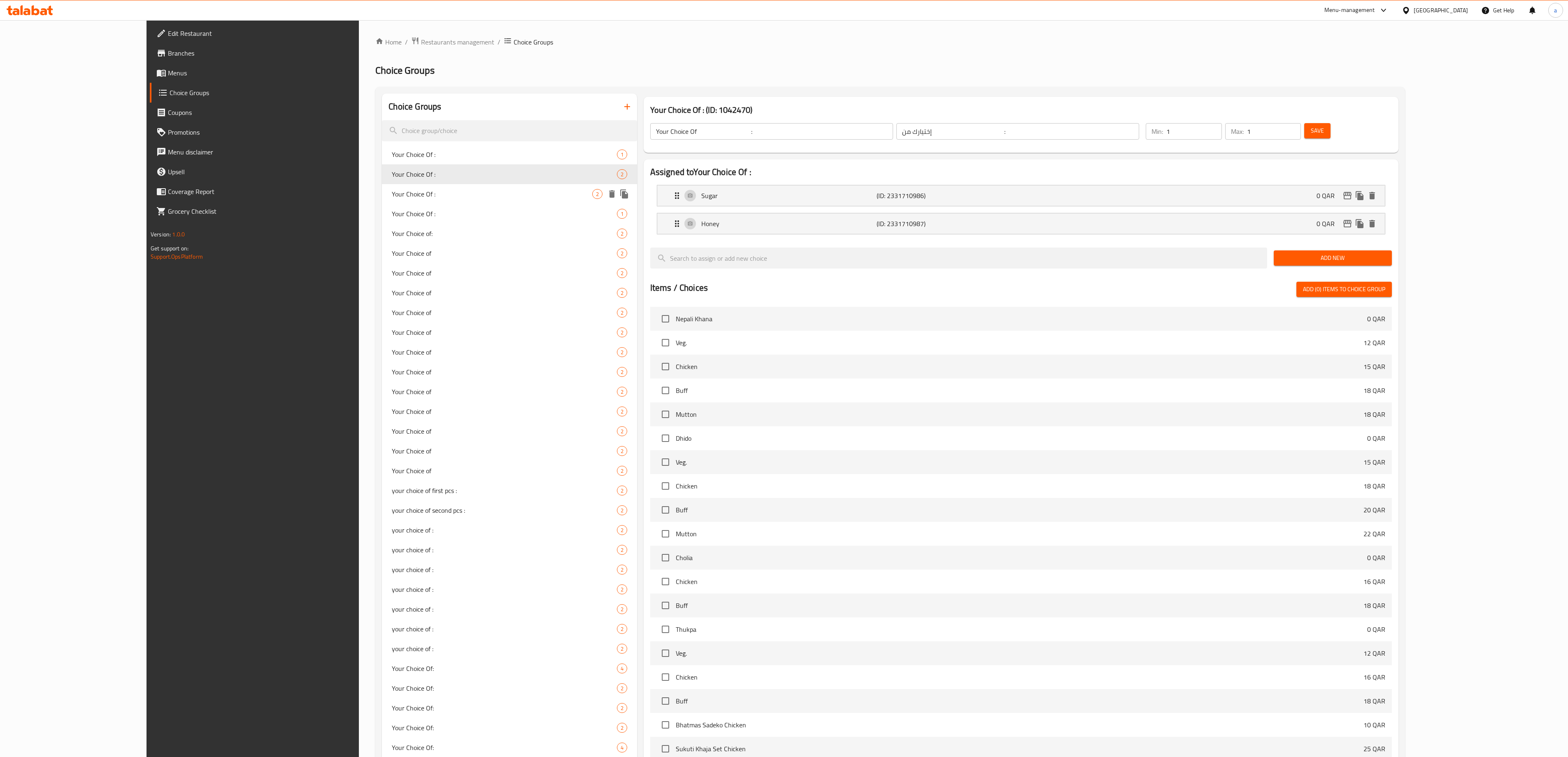
type input "Your Choice Of :"
type input "0"
click at [388, 188] on div "Your Choice Of : 2" at bounding box center [509, 194] width 255 height 19
type input "Your Choice Of :"
type input "إختيارك من :"
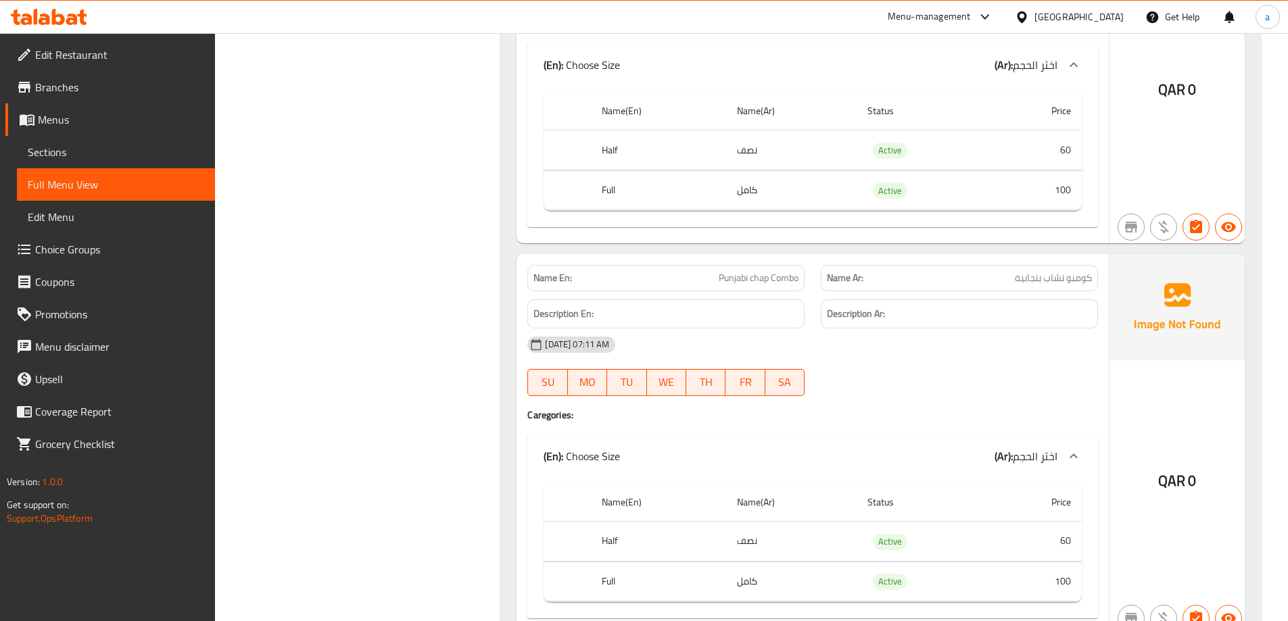
scroll to position [2514, 0]
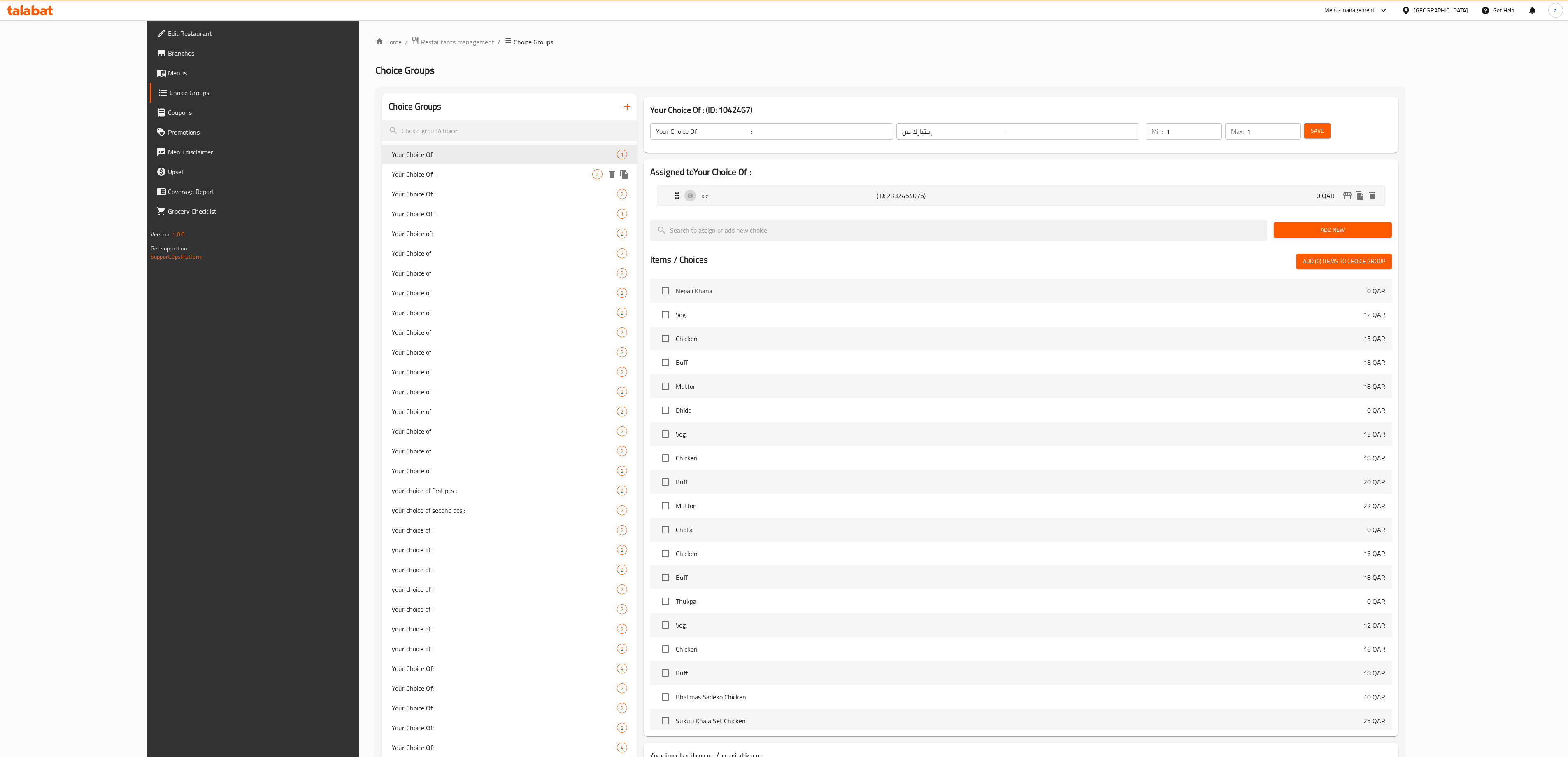
click at [382, 166] on div "Your Choice Of : 2" at bounding box center [509, 174] width 255 height 19
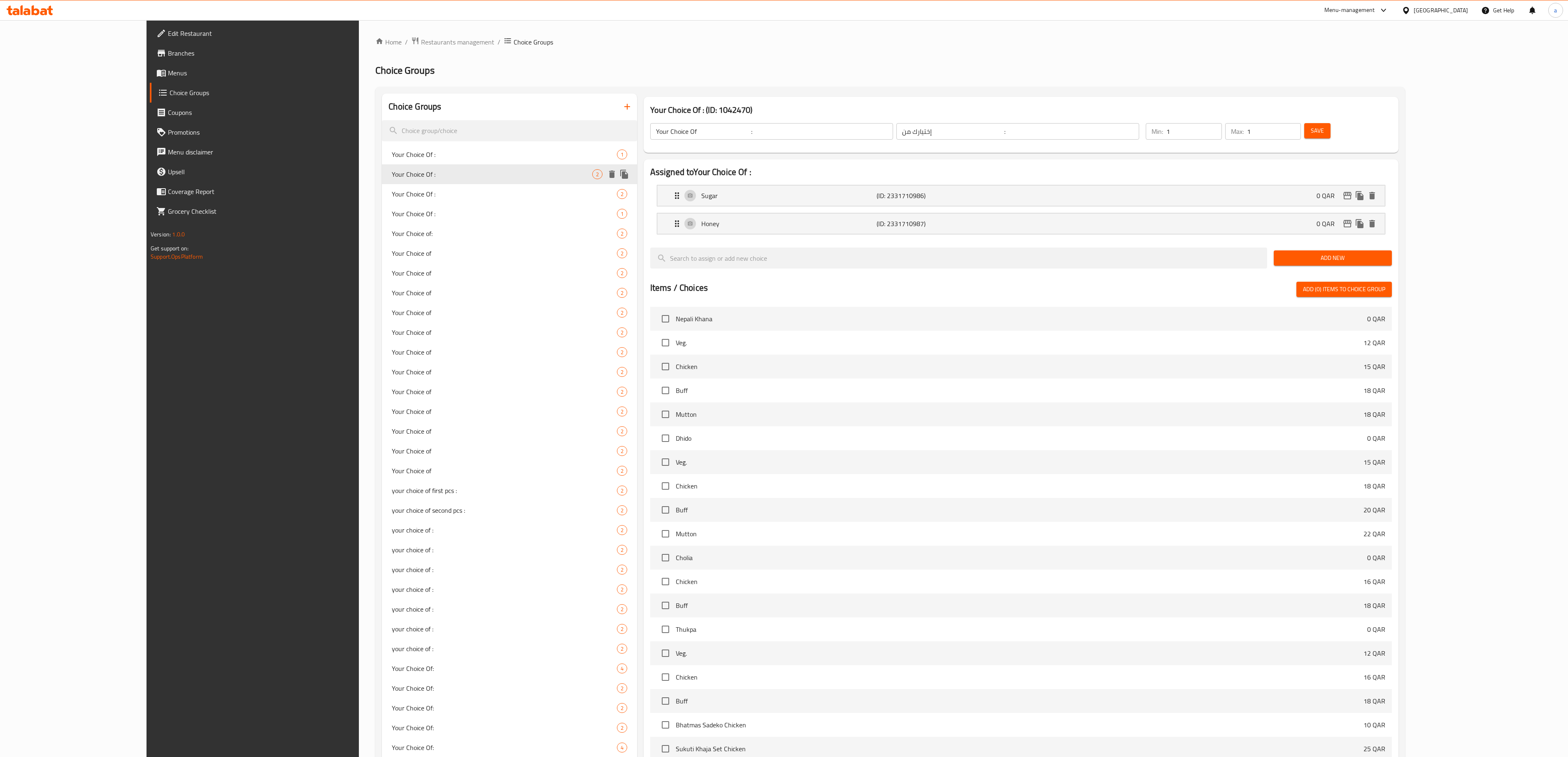
type input "Your Choice Of :"
type input "0"
click at [382, 185] on div "Your Choice Of : 2" at bounding box center [509, 194] width 255 height 19
type input "Your Choice Of :"
type input "إختيارك من :"
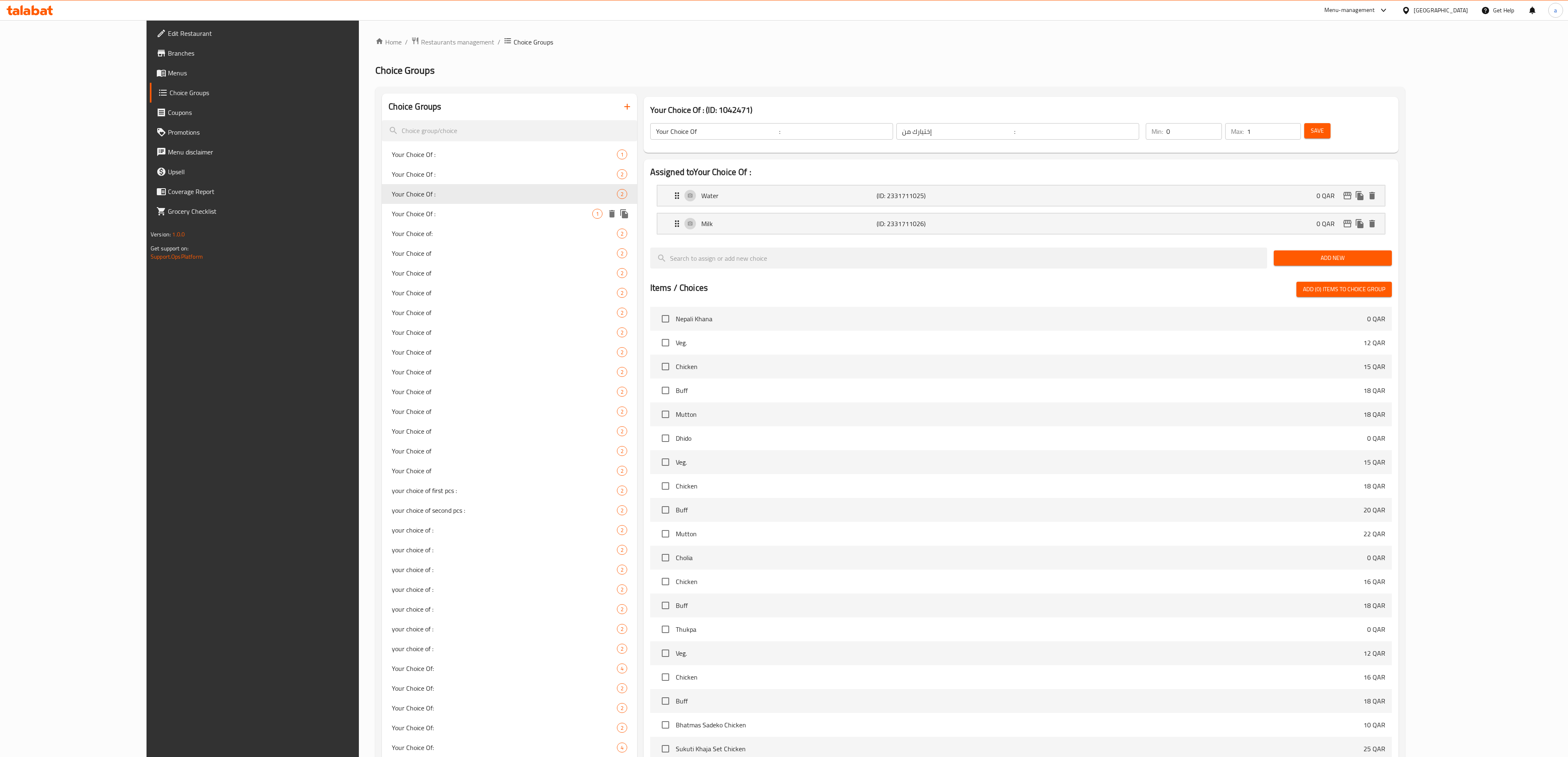
click at [392, 213] on span "Your Choice Of :" at bounding box center [492, 214] width 200 height 10
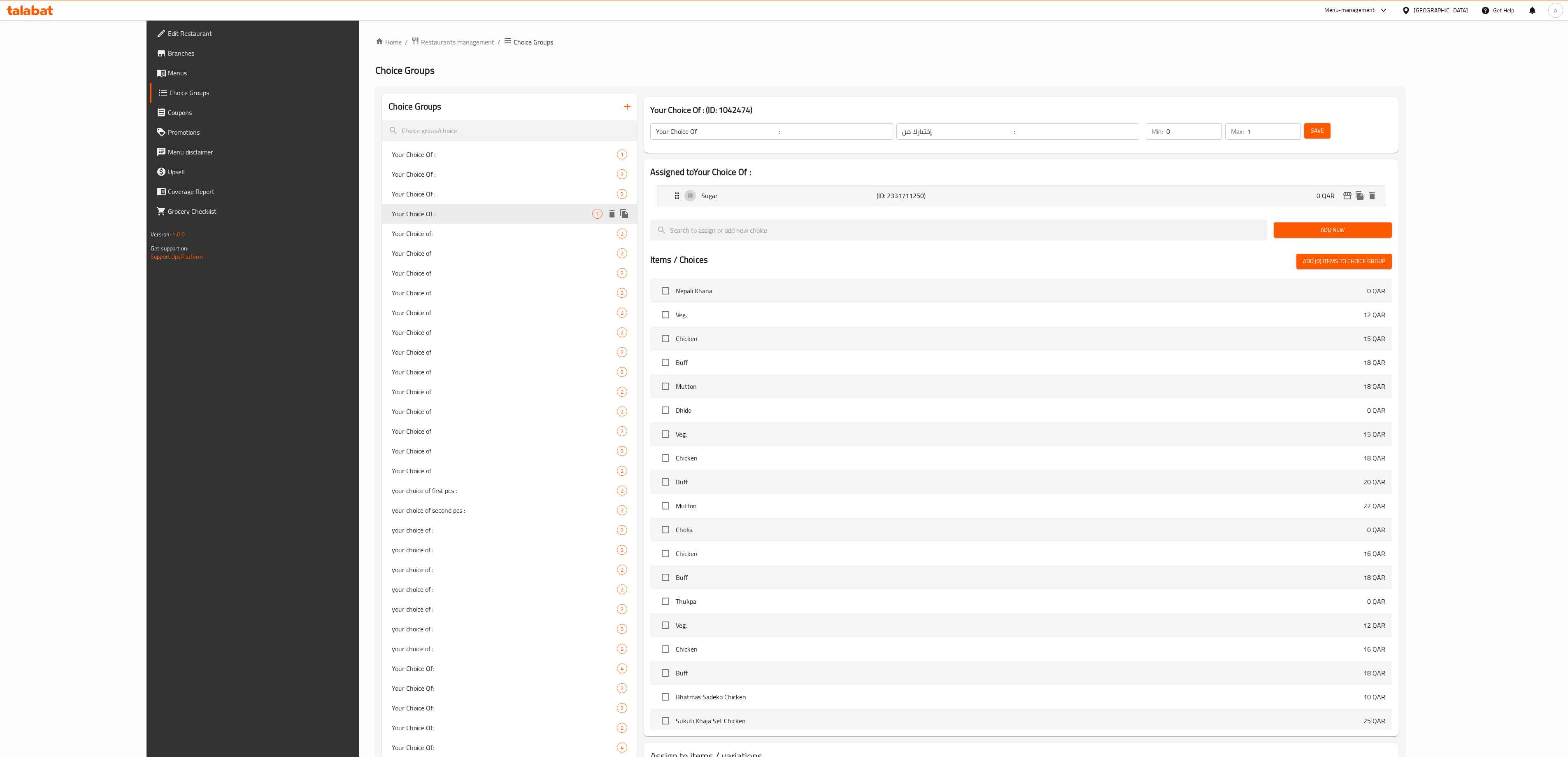
type input "Your Choice Of :"
type input "إختيارك من :"
click at [382, 224] on div "Your Choice of: 2" at bounding box center [509, 233] width 255 height 19
type input "Your Choice of:"
type input "أختيارك من:"
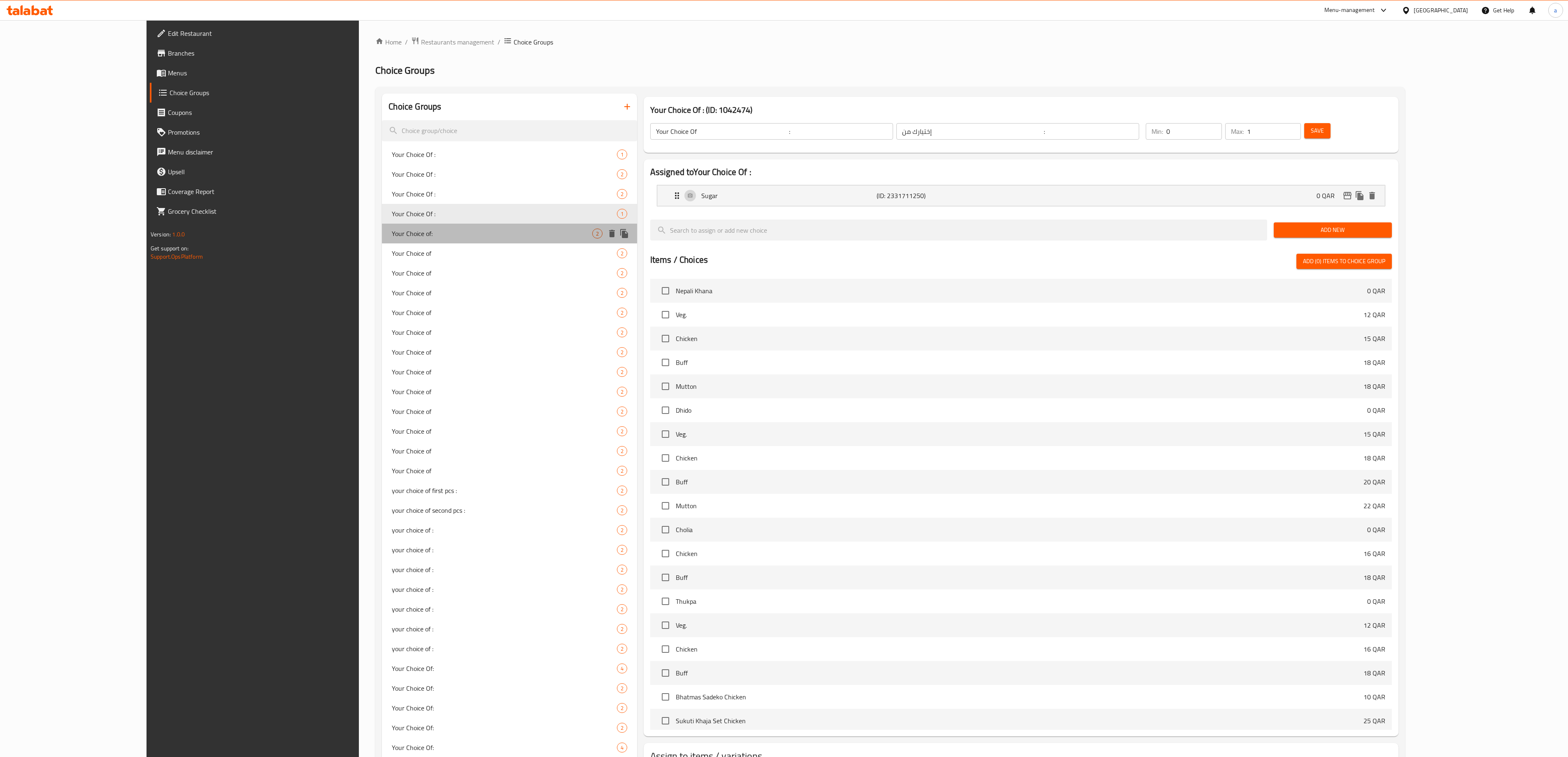
type input "1"
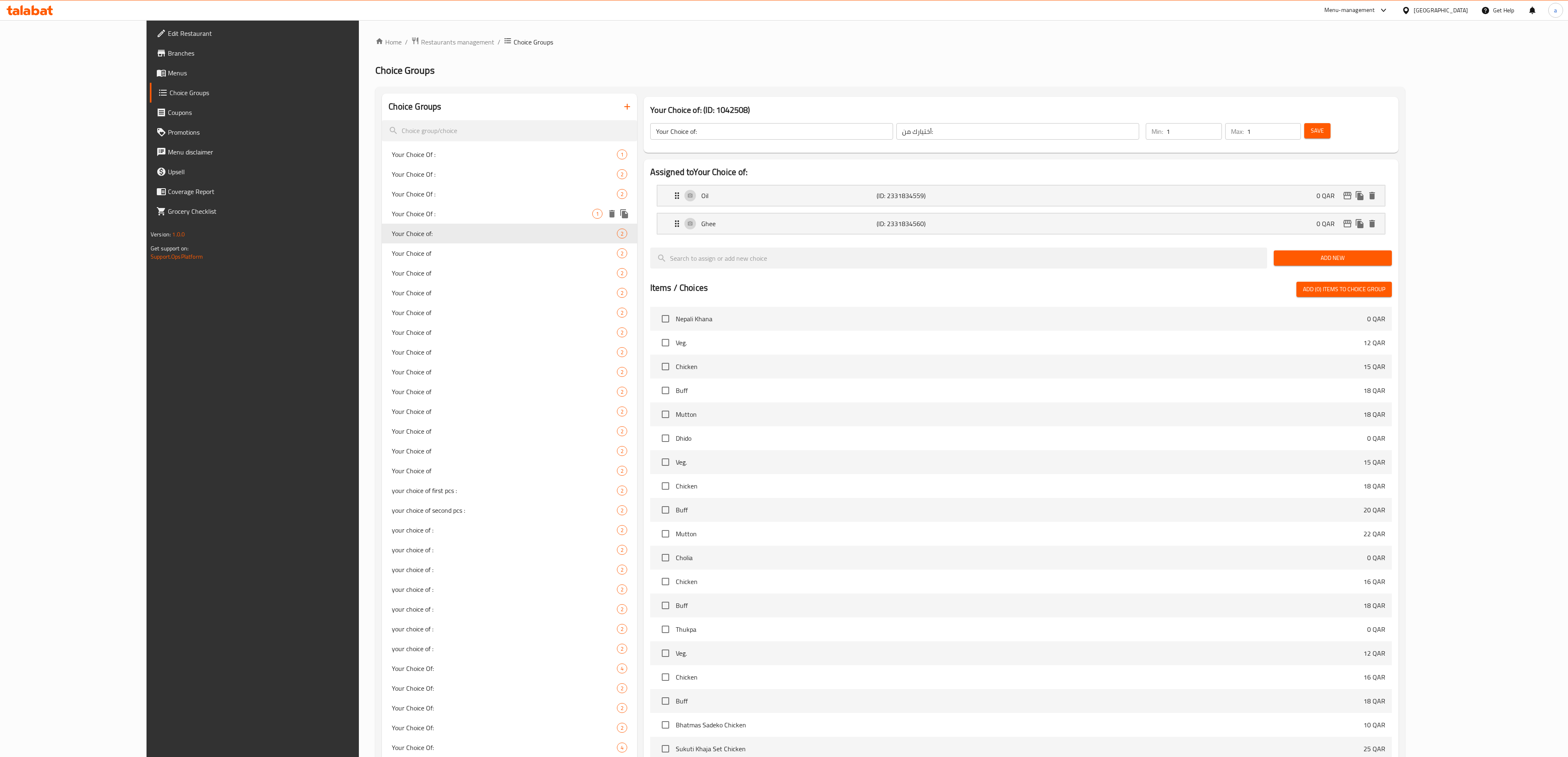
click at [392, 215] on span "Your Choice Of :" at bounding box center [492, 214] width 200 height 10
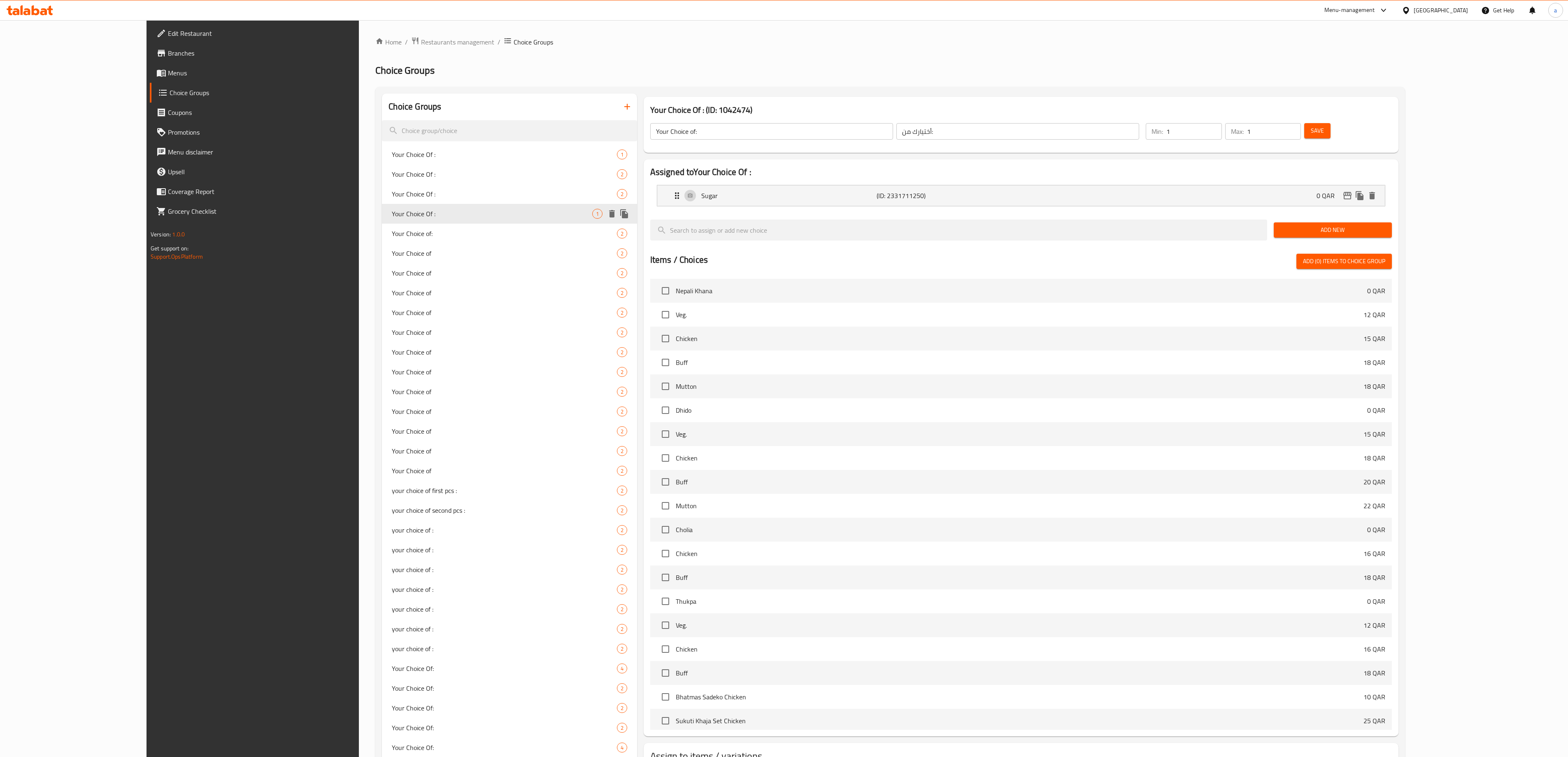
type input "Your Choice Of :"
type input "إختيارك من :"
type input "0"
click at [392, 250] on span "Your Choice of" at bounding box center [492, 253] width 200 height 10
type input "Your Choice of"
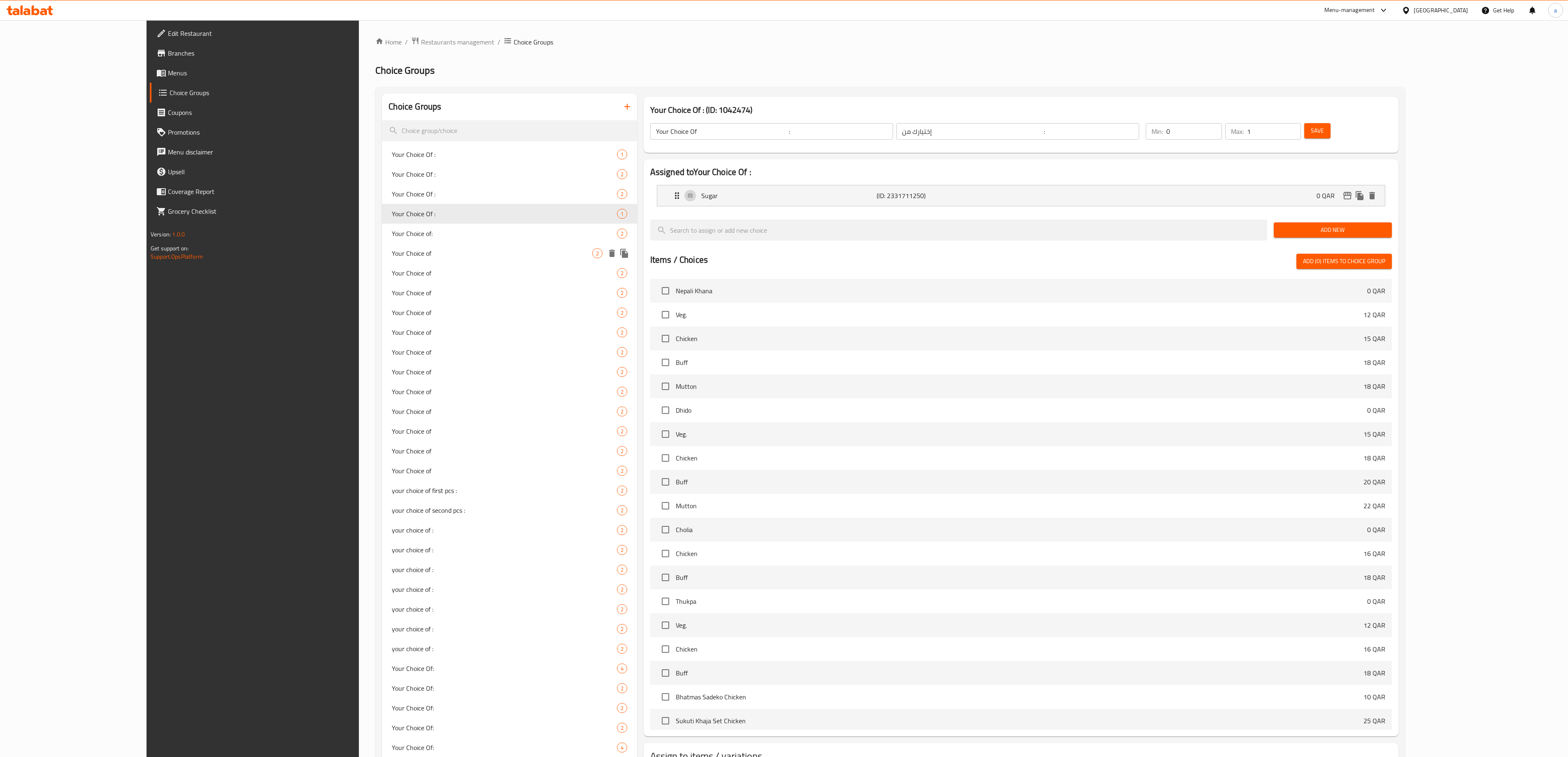
type input "اختيارك من"
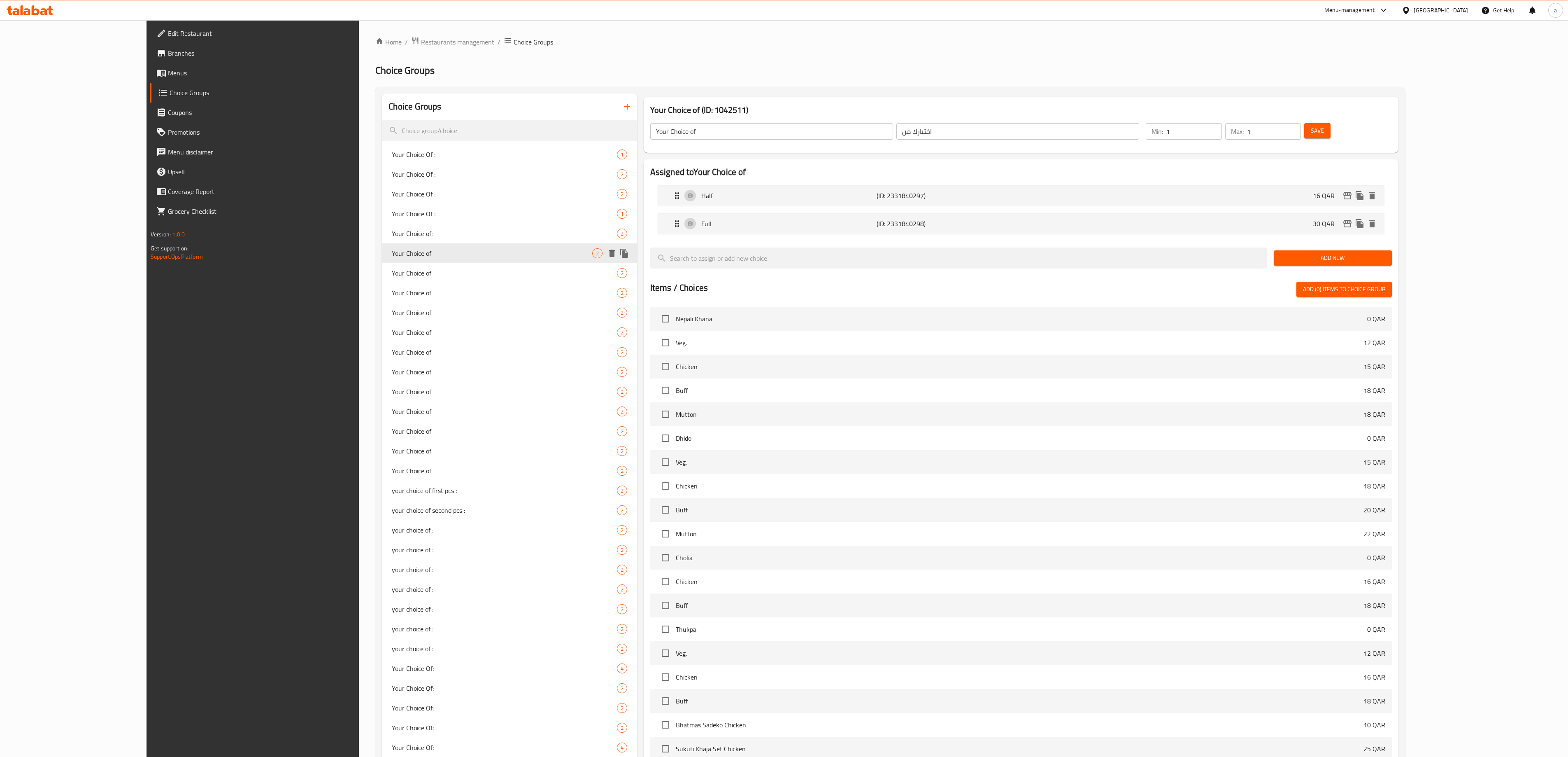
click at [382, 262] on div "Your Choice of 2" at bounding box center [509, 253] width 255 height 19
click at [382, 267] on div "Your Choice of 2" at bounding box center [509, 273] width 255 height 19
click at [382, 283] on div "Your Choice of 2" at bounding box center [509, 273] width 255 height 19
click at [392, 292] on span "Your Choice of" at bounding box center [492, 293] width 200 height 10
click at [382, 299] on div "Your Choice of 2" at bounding box center [509, 292] width 255 height 19
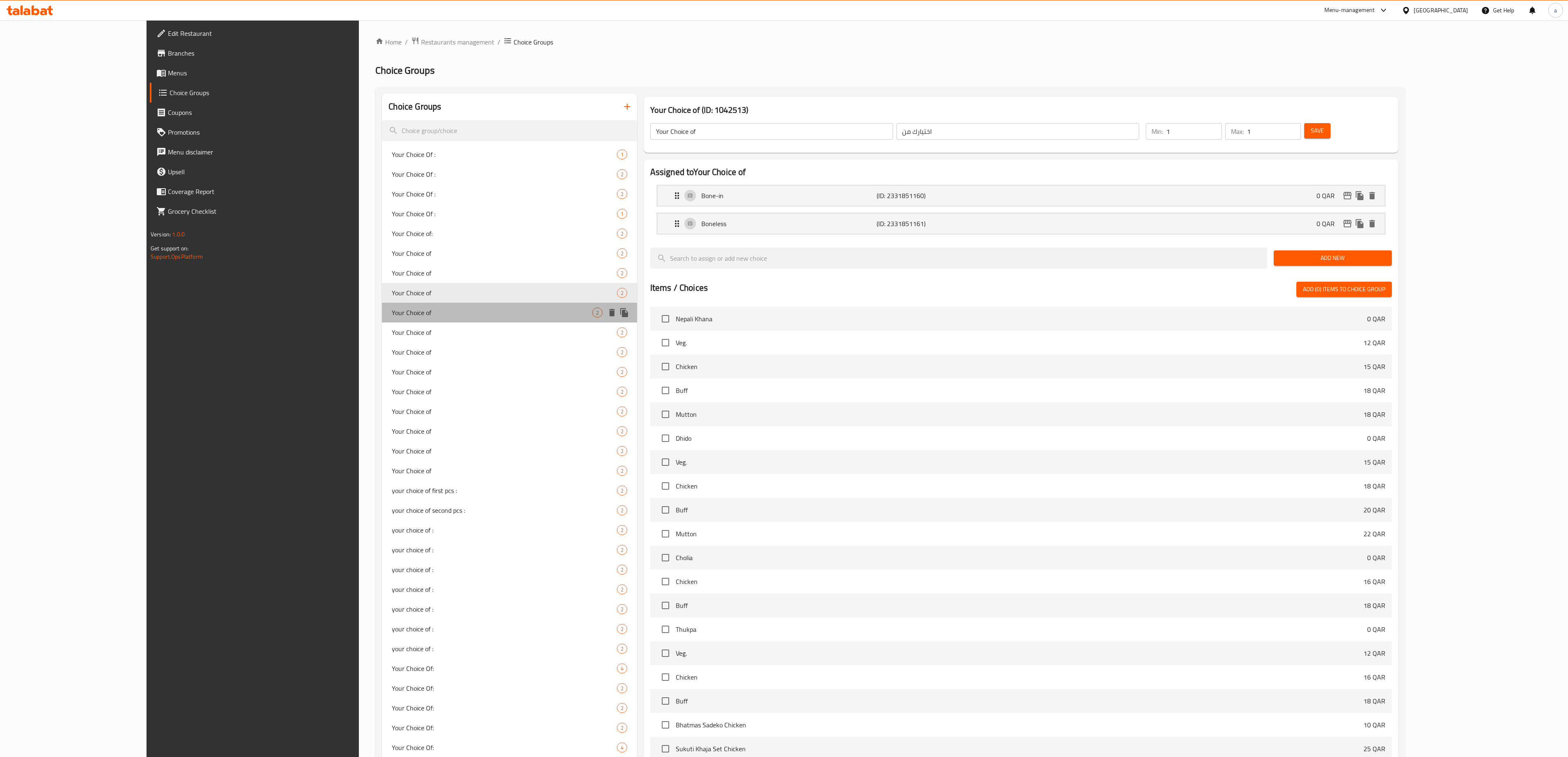
click at [382, 320] on div "Your Choice of 2" at bounding box center [509, 312] width 255 height 19
click at [392, 329] on span "Your Choice of" at bounding box center [492, 333] width 200 height 10
type input "0"
click at [382, 343] on div "Your Choice of 2" at bounding box center [509, 352] width 255 height 19
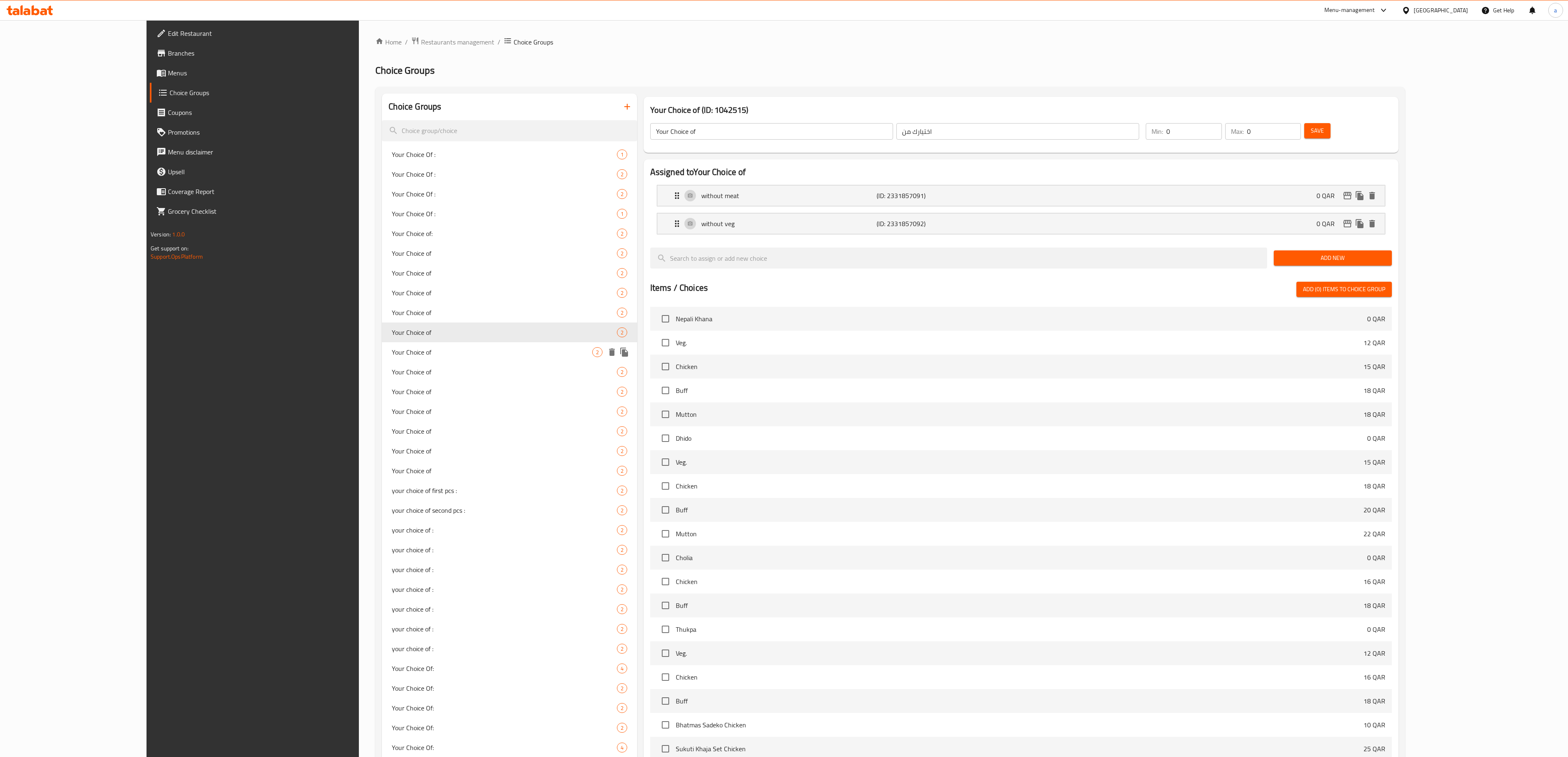
type input "1"
click at [392, 369] on span "Your Choice of" at bounding box center [492, 371] width 200 height 10
click at [392, 388] on span "Your Choice of" at bounding box center [492, 392] width 200 height 10
click at [382, 404] on div "Your Choice of 2" at bounding box center [509, 411] width 255 height 19
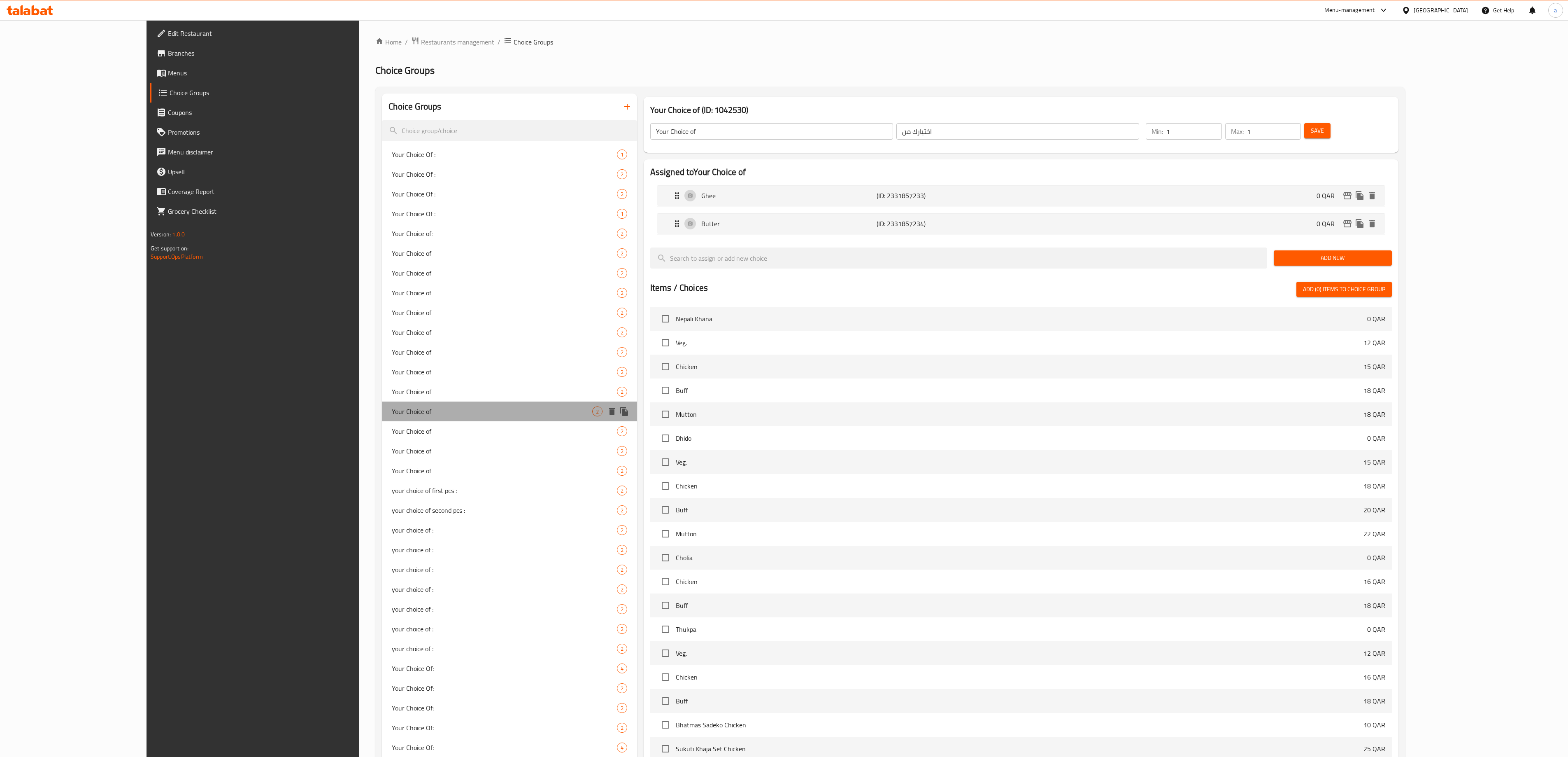
click at [382, 418] on div "Your Choice of 2" at bounding box center [509, 411] width 255 height 19
click at [382, 423] on div "Your Choice of 2" at bounding box center [509, 431] width 255 height 19
click at [382, 442] on div "Your Choice of 2" at bounding box center [509, 451] width 255 height 19
click at [392, 428] on span "Your Choice of" at bounding box center [492, 431] width 200 height 10
click at [392, 412] on span "Your Choice of" at bounding box center [492, 411] width 200 height 10
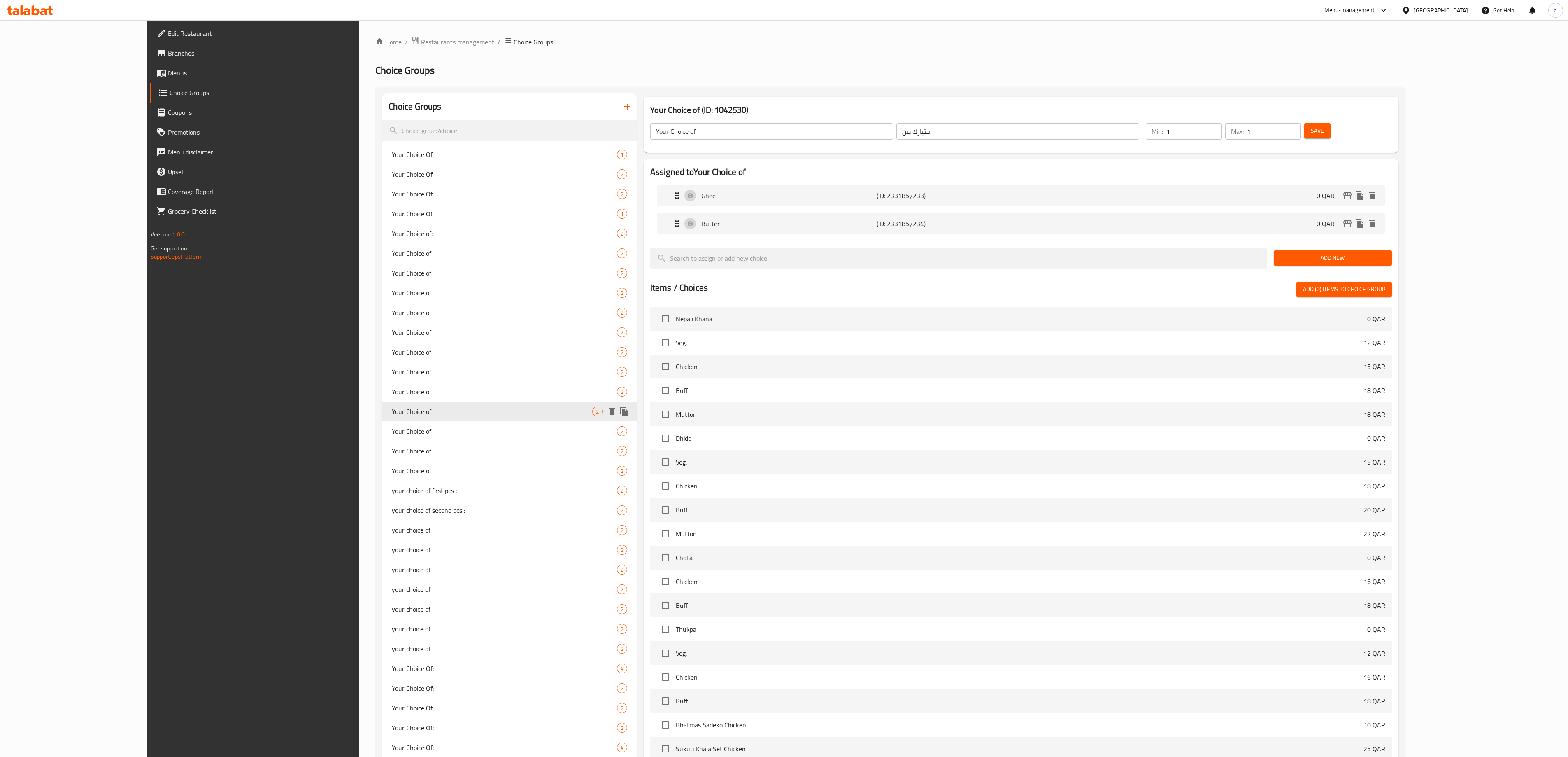
click at [382, 425] on div "Your Choice of 2" at bounding box center [509, 431] width 255 height 19
click at [392, 435] on span "Your Choice of" at bounding box center [492, 431] width 200 height 10
click at [382, 438] on div "Your Choice of 2" at bounding box center [509, 431] width 255 height 19
click at [382, 445] on div "Your Choice of 2" at bounding box center [509, 451] width 255 height 19
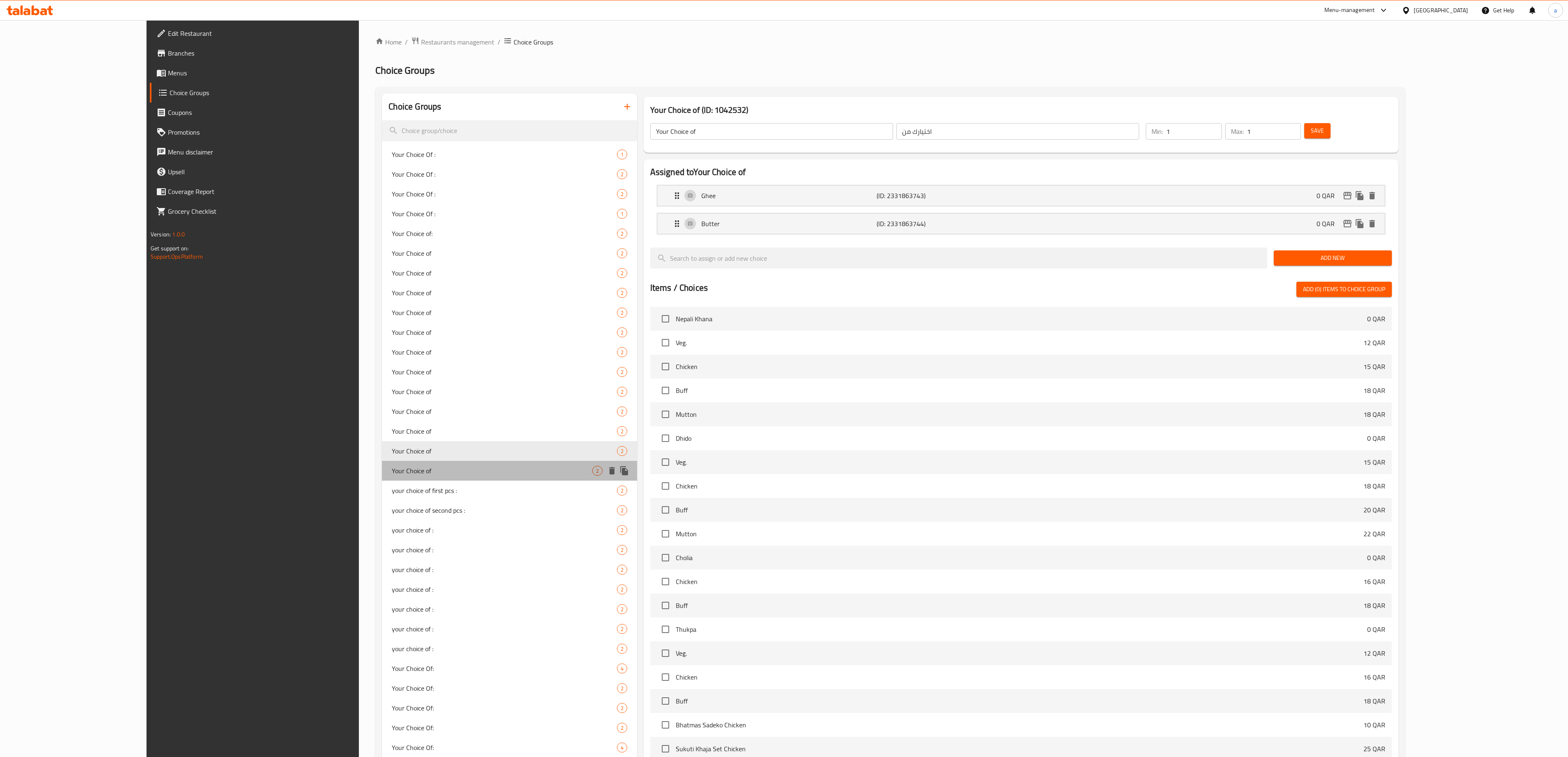
click at [382, 465] on div "Your Choice of 2" at bounding box center [509, 471] width 255 height 19
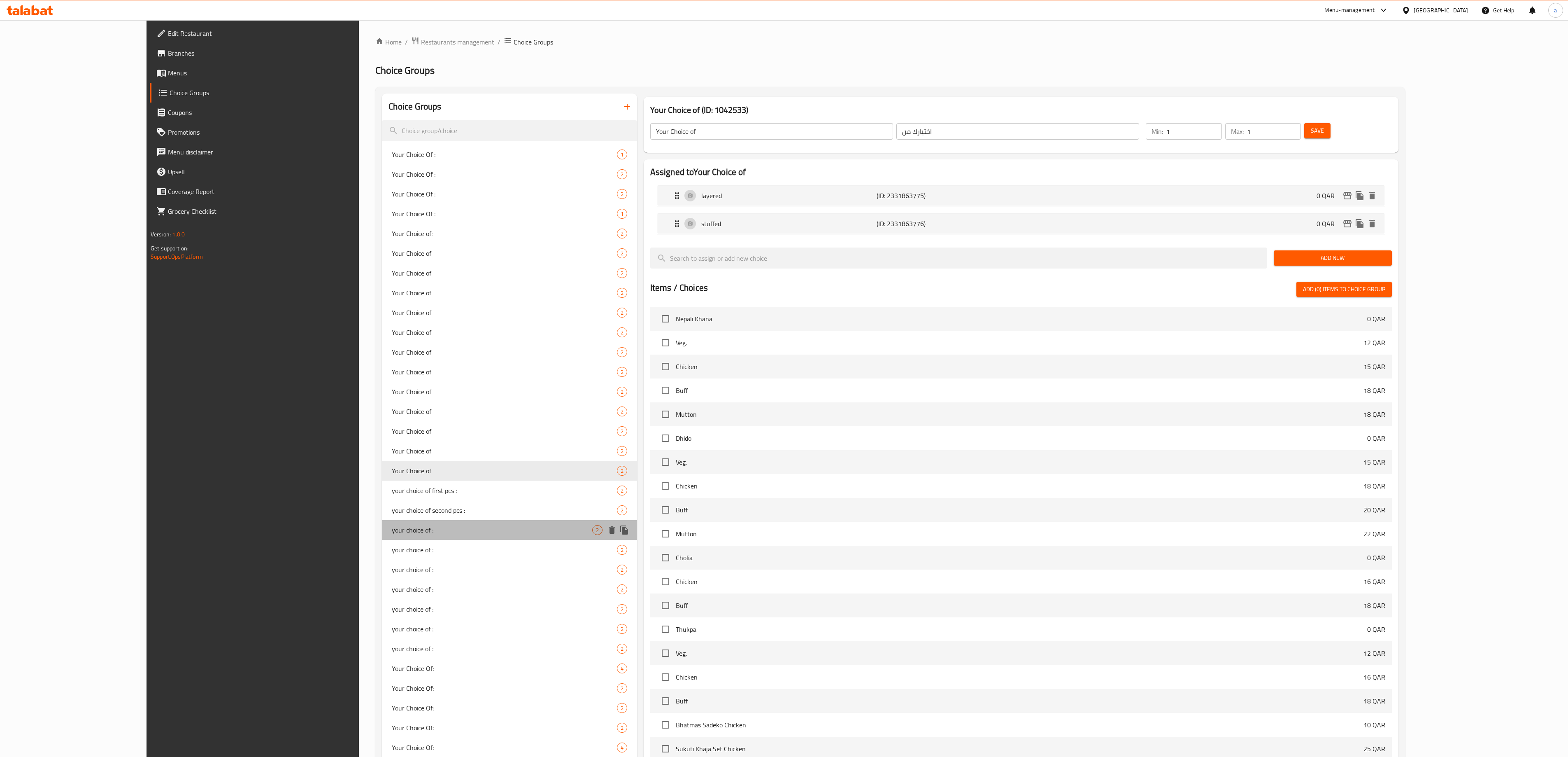
click at [392, 526] on span "your choice of :" at bounding box center [492, 530] width 200 height 10
type input "your choice of :"
type input "اختيارك من :"
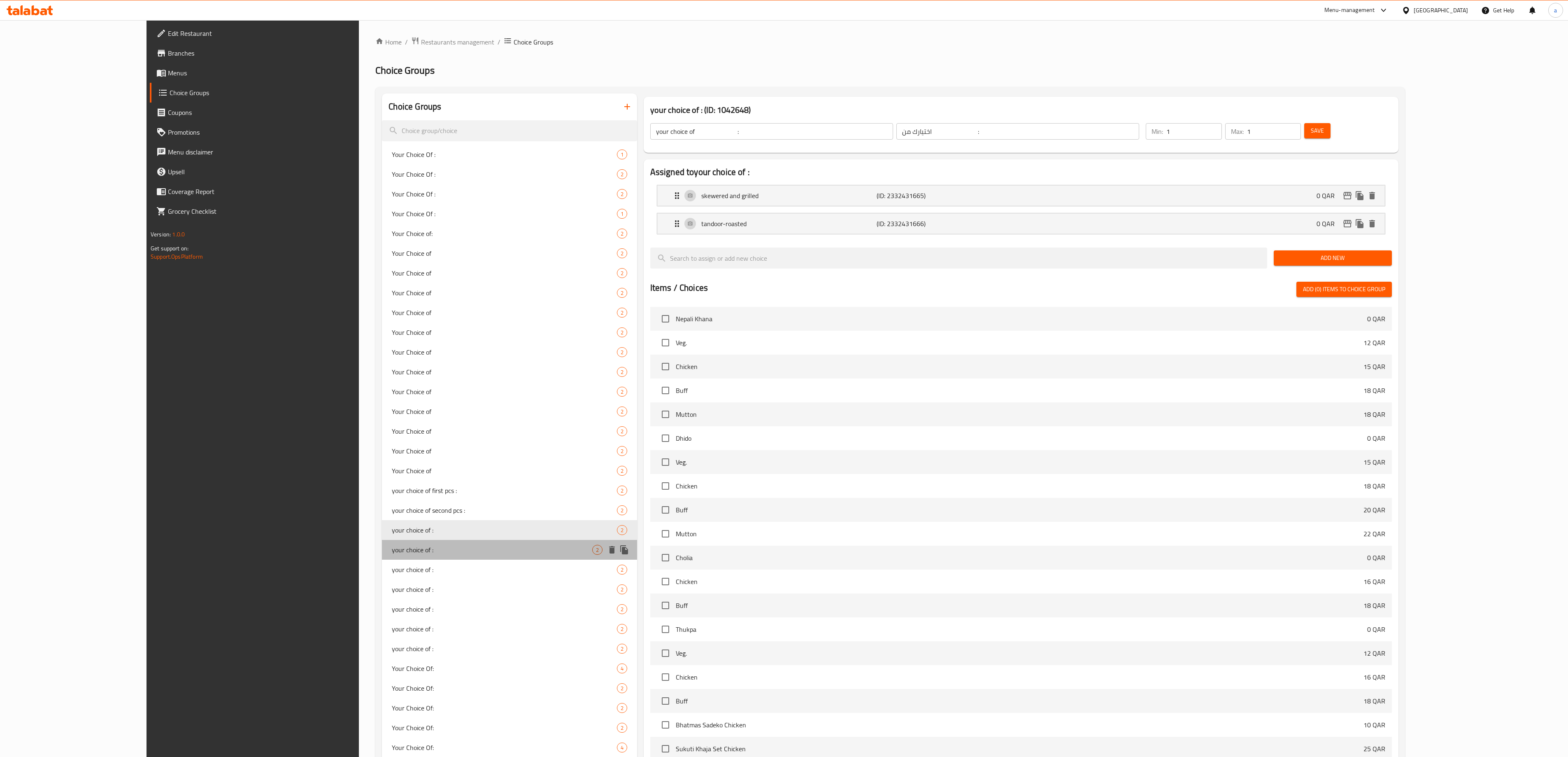
click at [392, 552] on span "your choice of :" at bounding box center [492, 550] width 200 height 10
type input "your choice of :"
type input "اختيارك من :"
click at [392, 574] on span "your choice of :" at bounding box center [492, 569] width 200 height 10
type input "your choice of :"
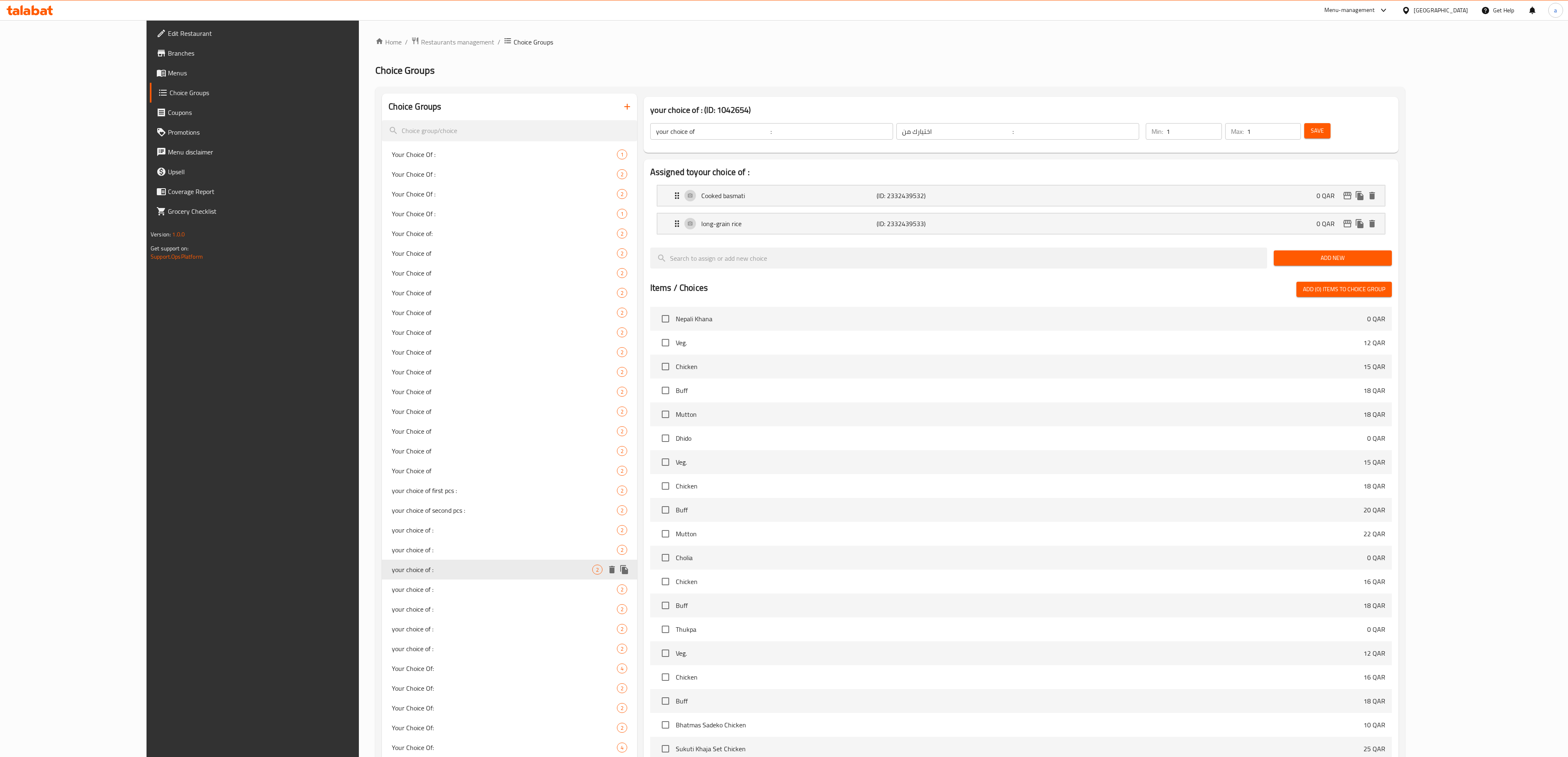
type input "اختيارك من :"
click at [392, 586] on span "your choice of :" at bounding box center [492, 589] width 200 height 10
type input "your choice of :"
type input "اختيارك من :"
click at [392, 605] on span "your choice of :" at bounding box center [492, 609] width 200 height 10
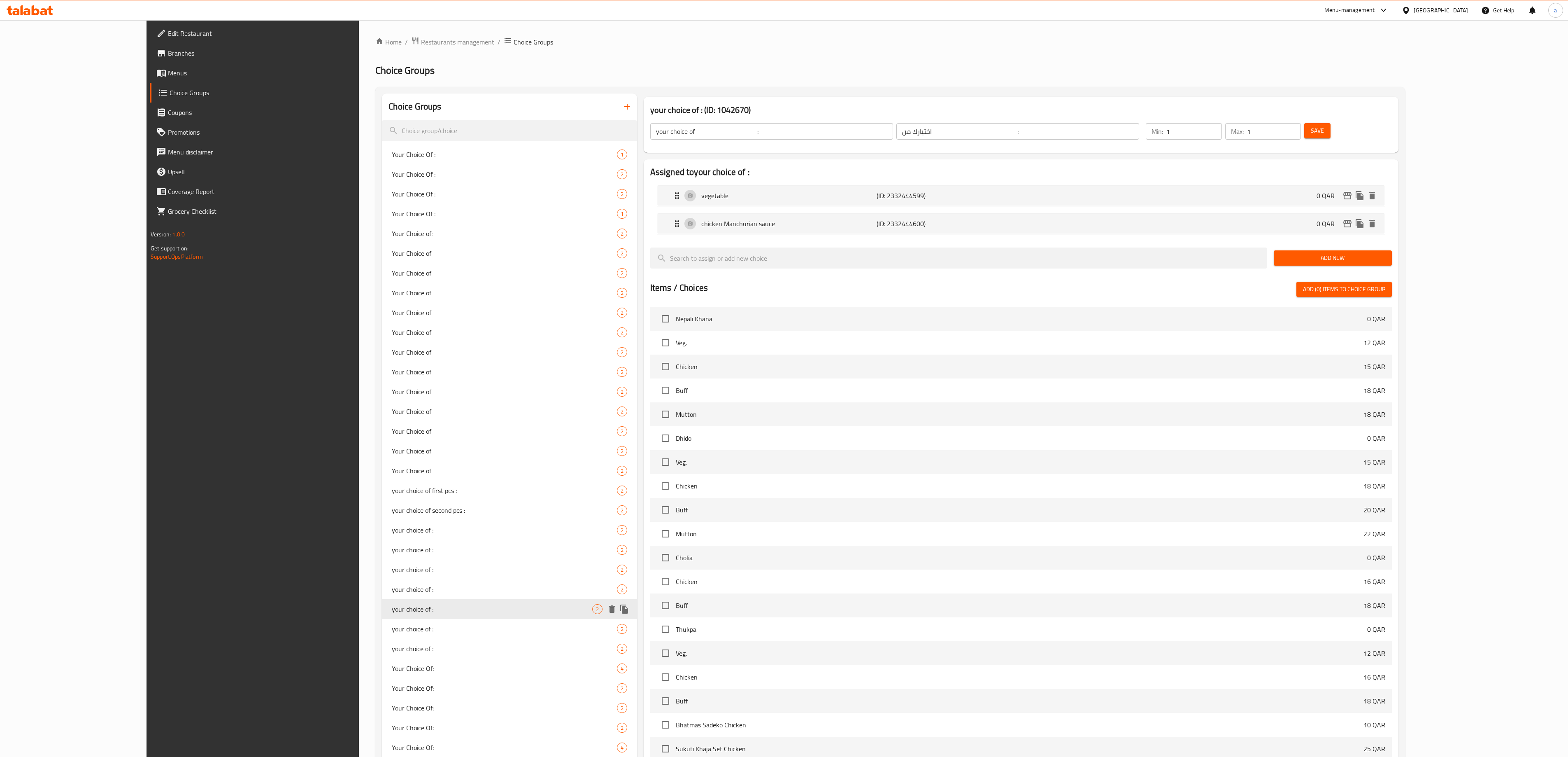
type input "your choice of :"
type input "اختيارك من :"
click at [382, 618] on div "your choice of : 2" at bounding box center [509, 609] width 255 height 19
click at [392, 626] on span "your choice of :" at bounding box center [492, 628] width 200 height 10
type input "your choice of :"
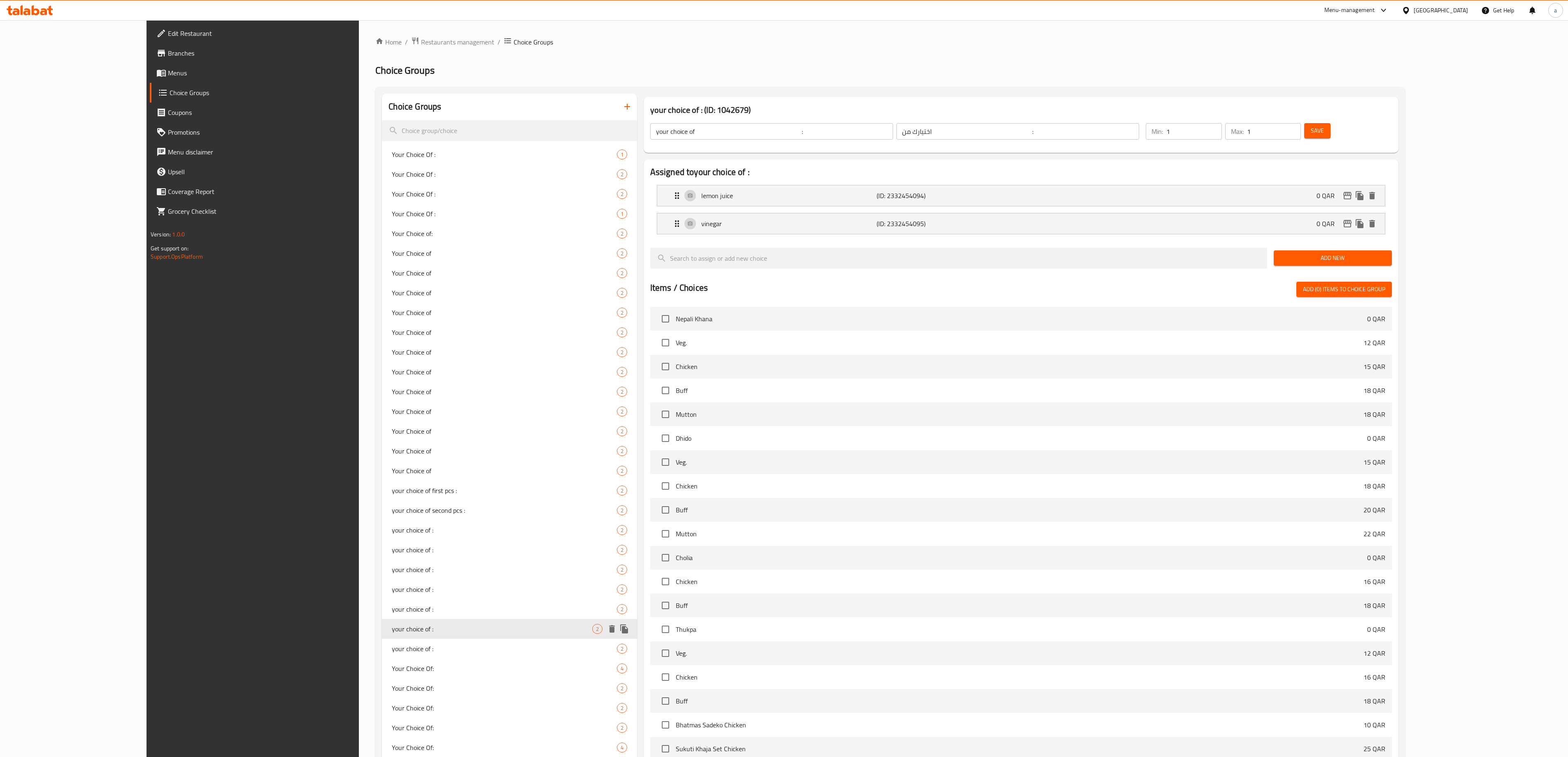
type input "اختيارك من :"
click at [382, 638] on div "your choice of : 2" at bounding box center [509, 628] width 255 height 19
click at [382, 663] on div "Your Choice Of: 4" at bounding box center [509, 668] width 255 height 19
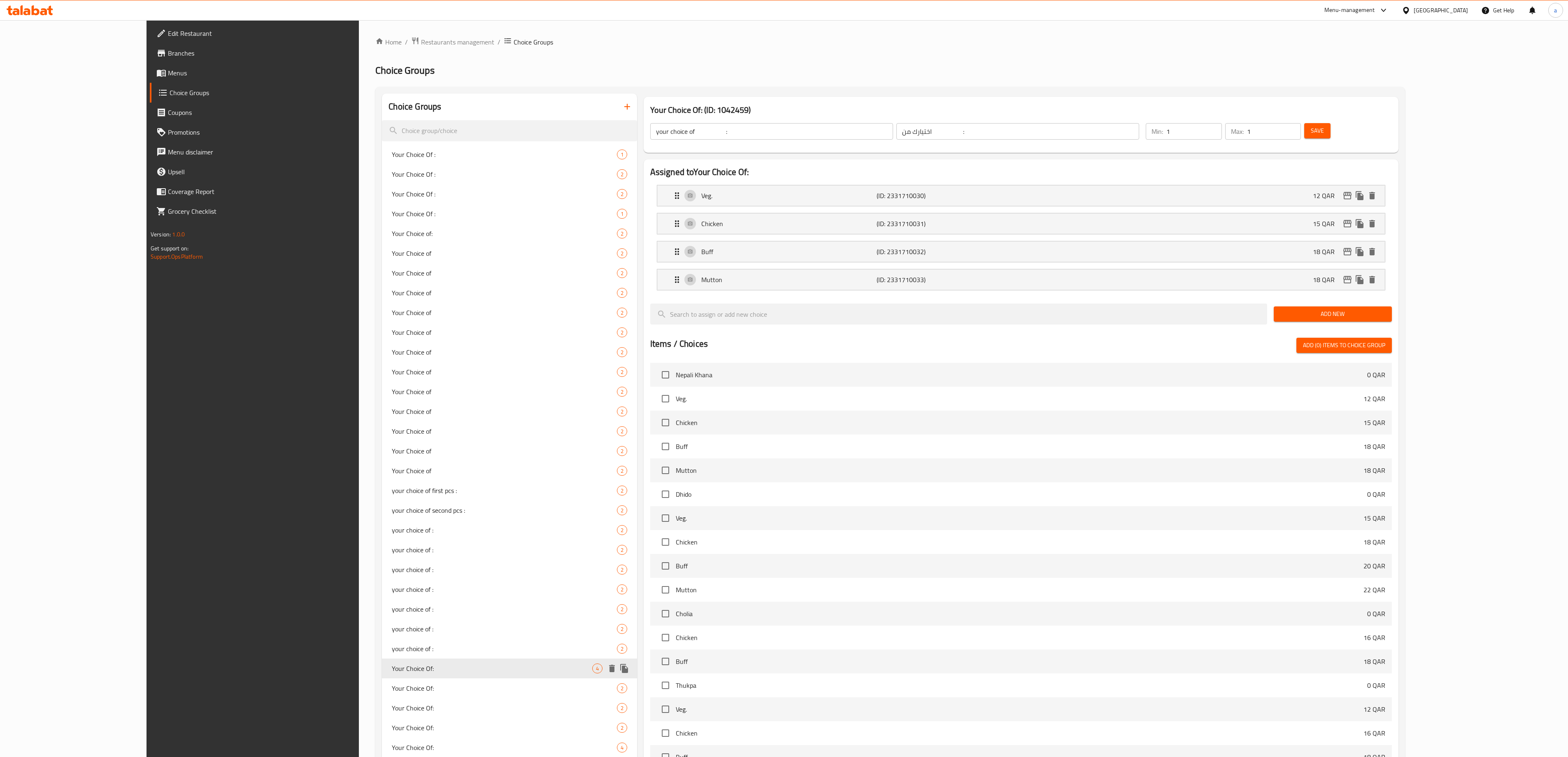
type input "Your Choice Of:"
type input "إختيارك من:"
type input "0"
click at [382, 675] on div "Your Choice Of: 4" at bounding box center [509, 668] width 255 height 19
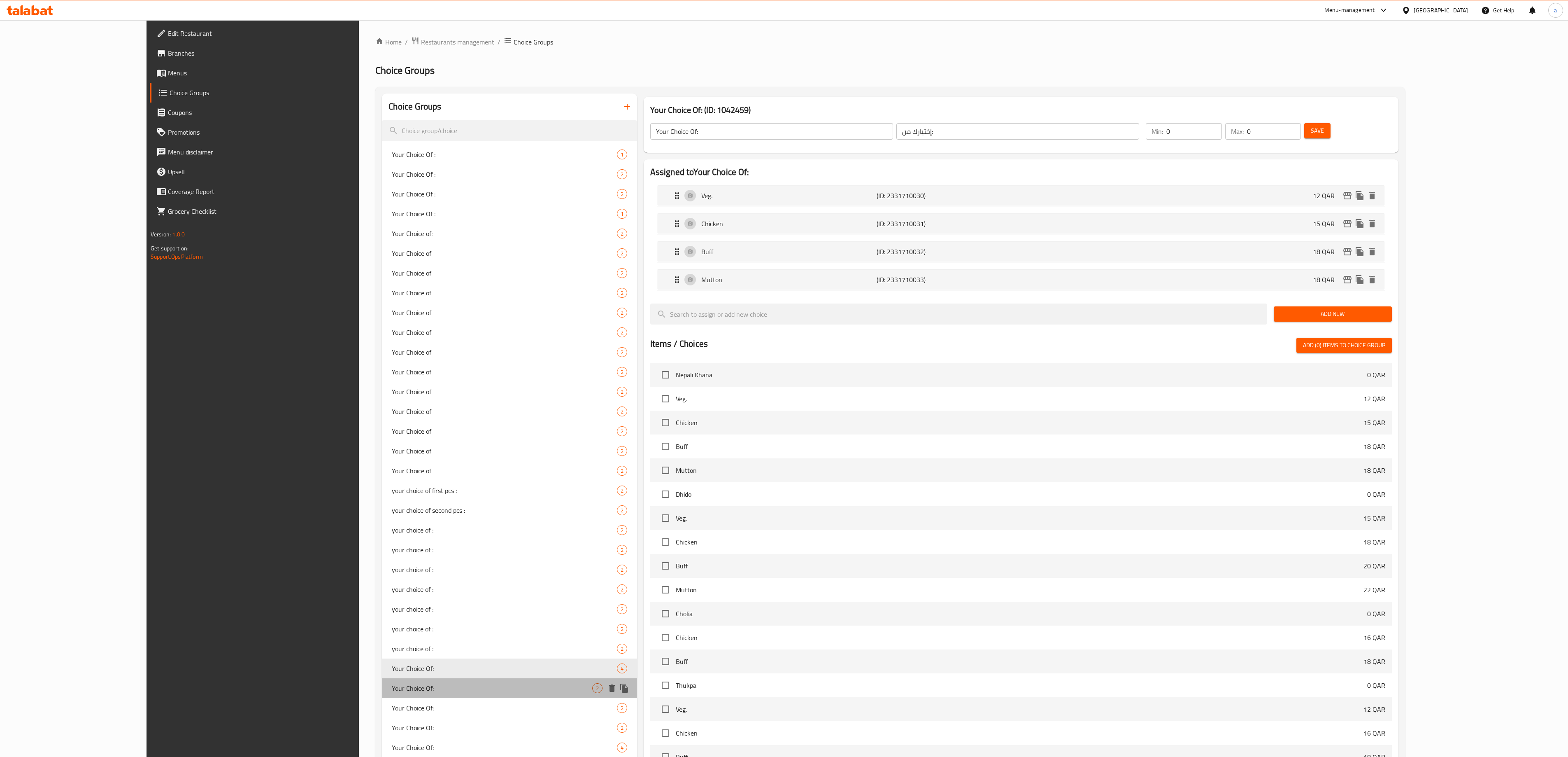
click at [392, 685] on span "Your Choice Of:" at bounding box center [492, 688] width 200 height 10
type input "أختيارك من:"
type input "1"
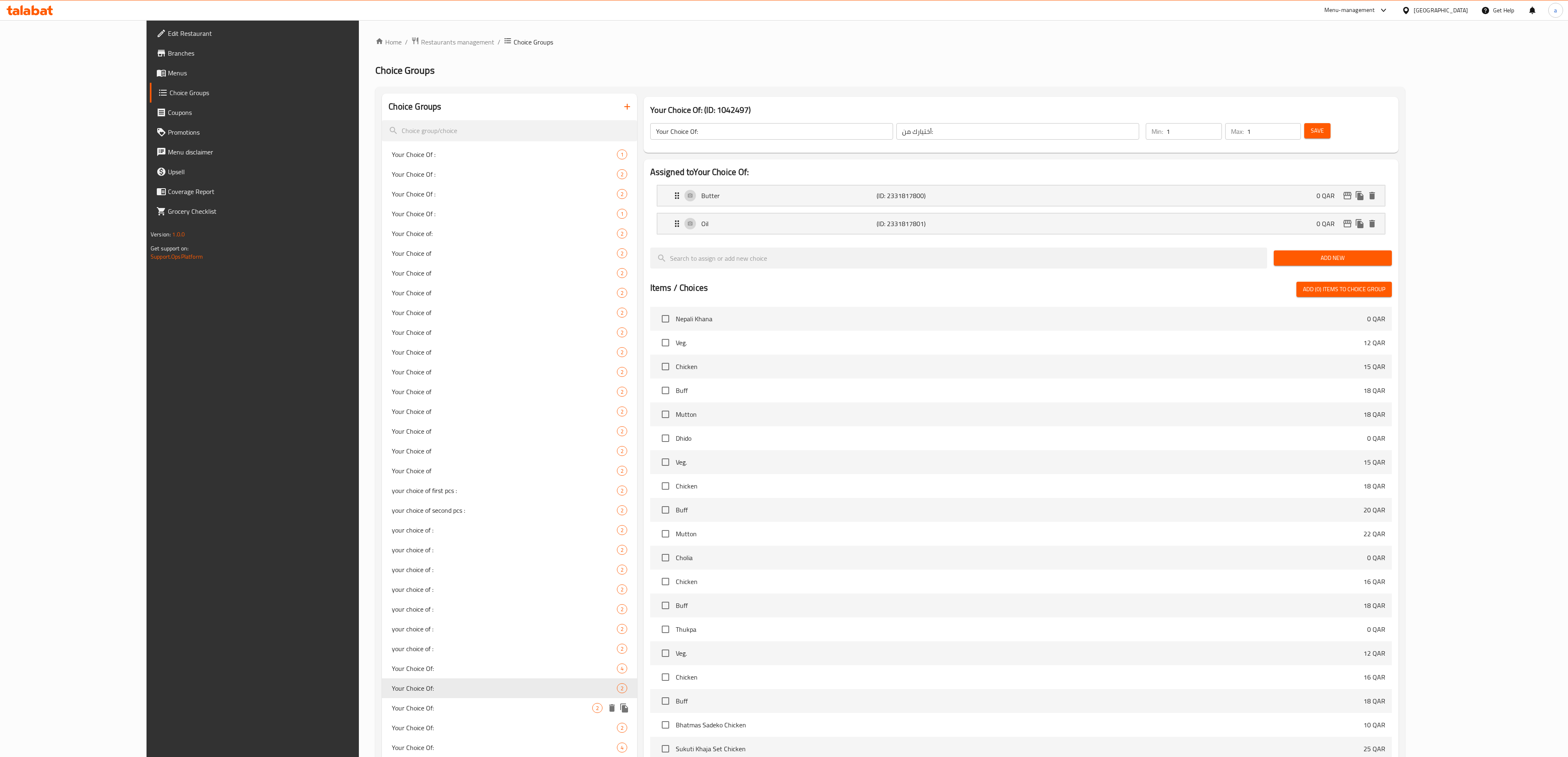
click at [382, 700] on div "Your Choice Of: 2" at bounding box center [509, 708] width 255 height 19
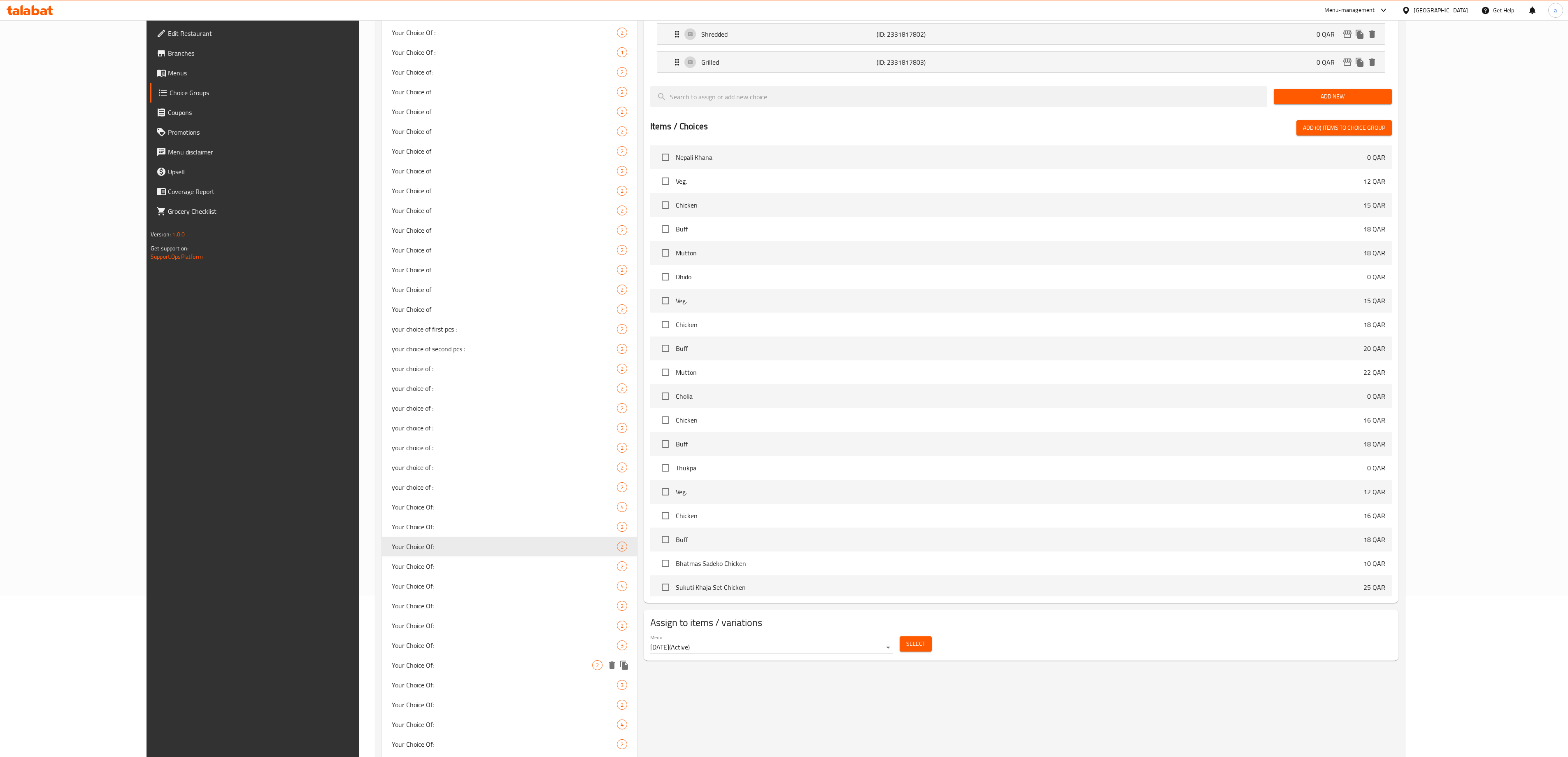
scroll to position [164, 0]
click at [382, 611] on div "Your Choice Of: 2" at bounding box center [509, 602] width 255 height 19
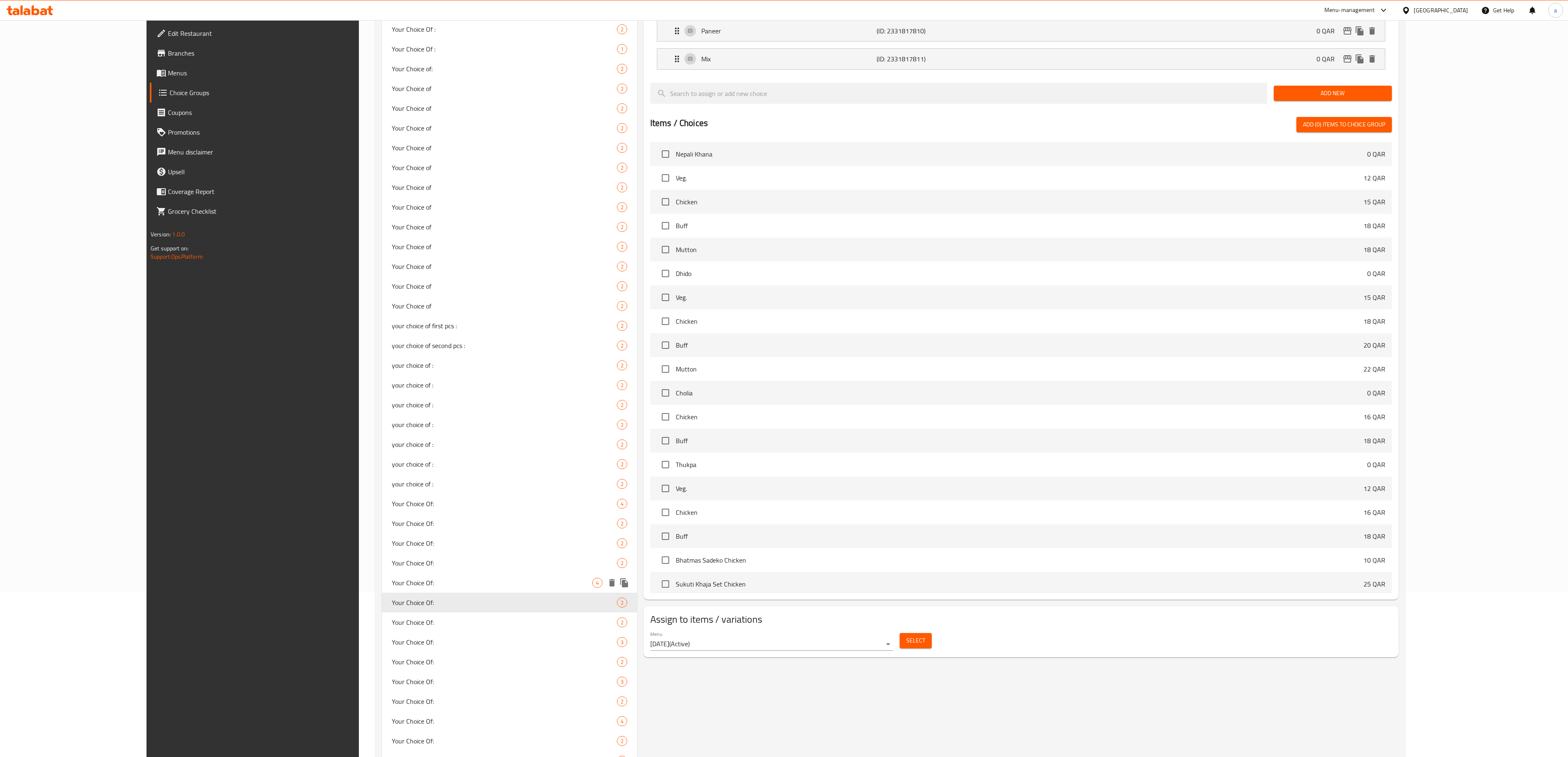
click at [392, 582] on span "Your Choice Of:" at bounding box center [492, 583] width 200 height 10
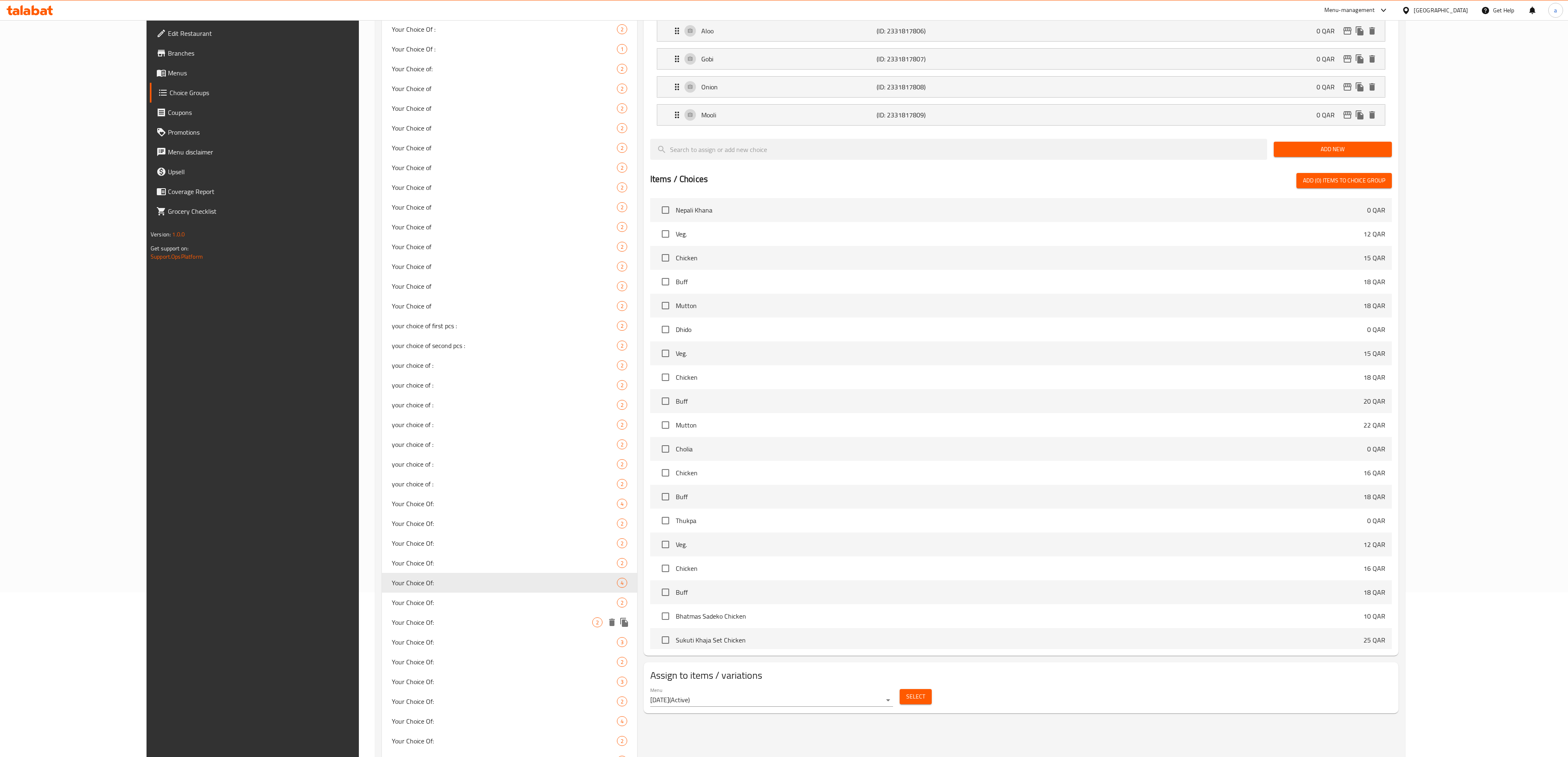
click at [392, 627] on span "Your Choice Of:" at bounding box center [492, 622] width 200 height 10
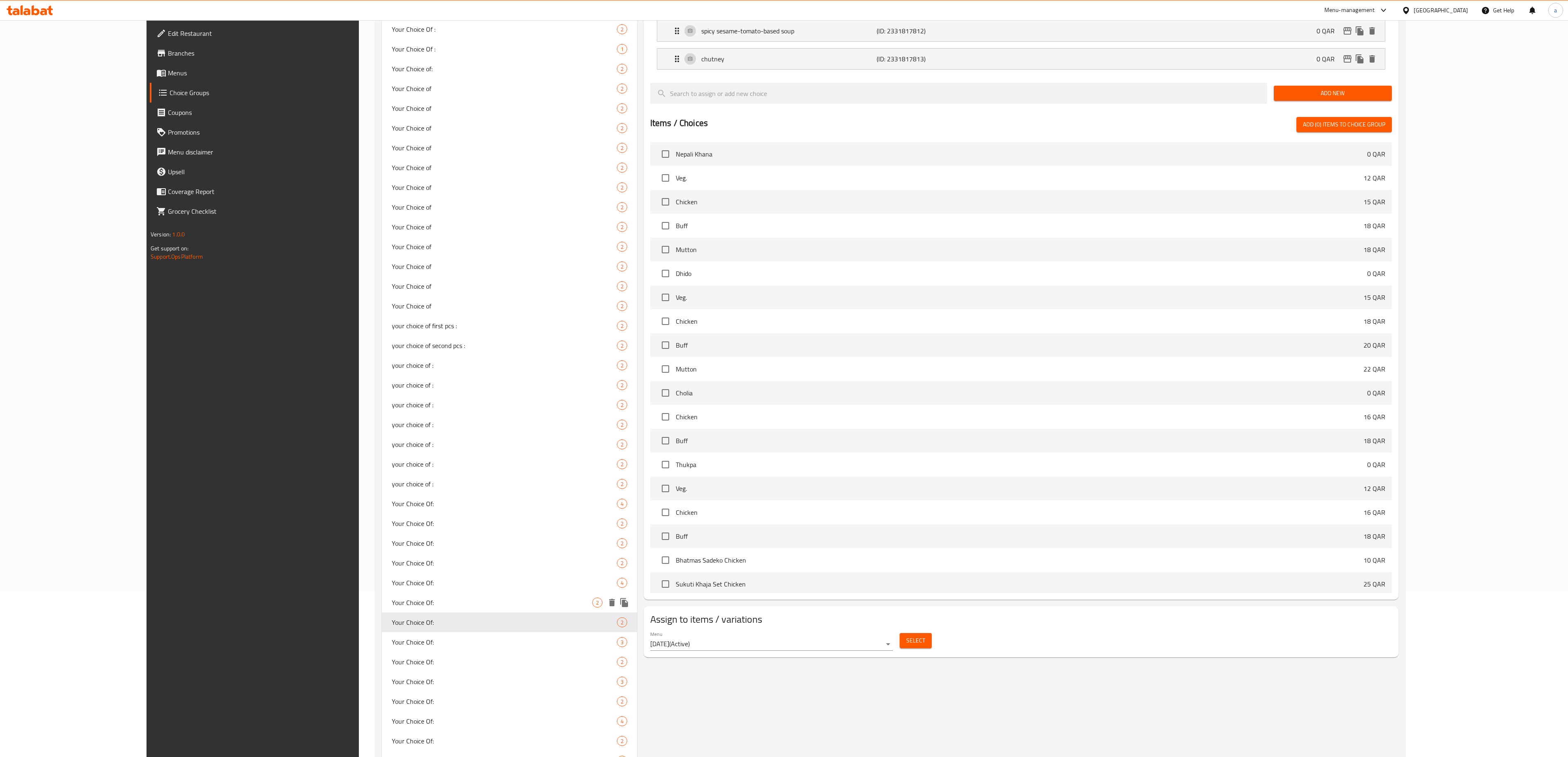
click at [392, 604] on span "Your Choice Of:" at bounding box center [492, 602] width 200 height 10
click at [392, 638] on span "Your Choice Of:" at bounding box center [492, 642] width 200 height 10
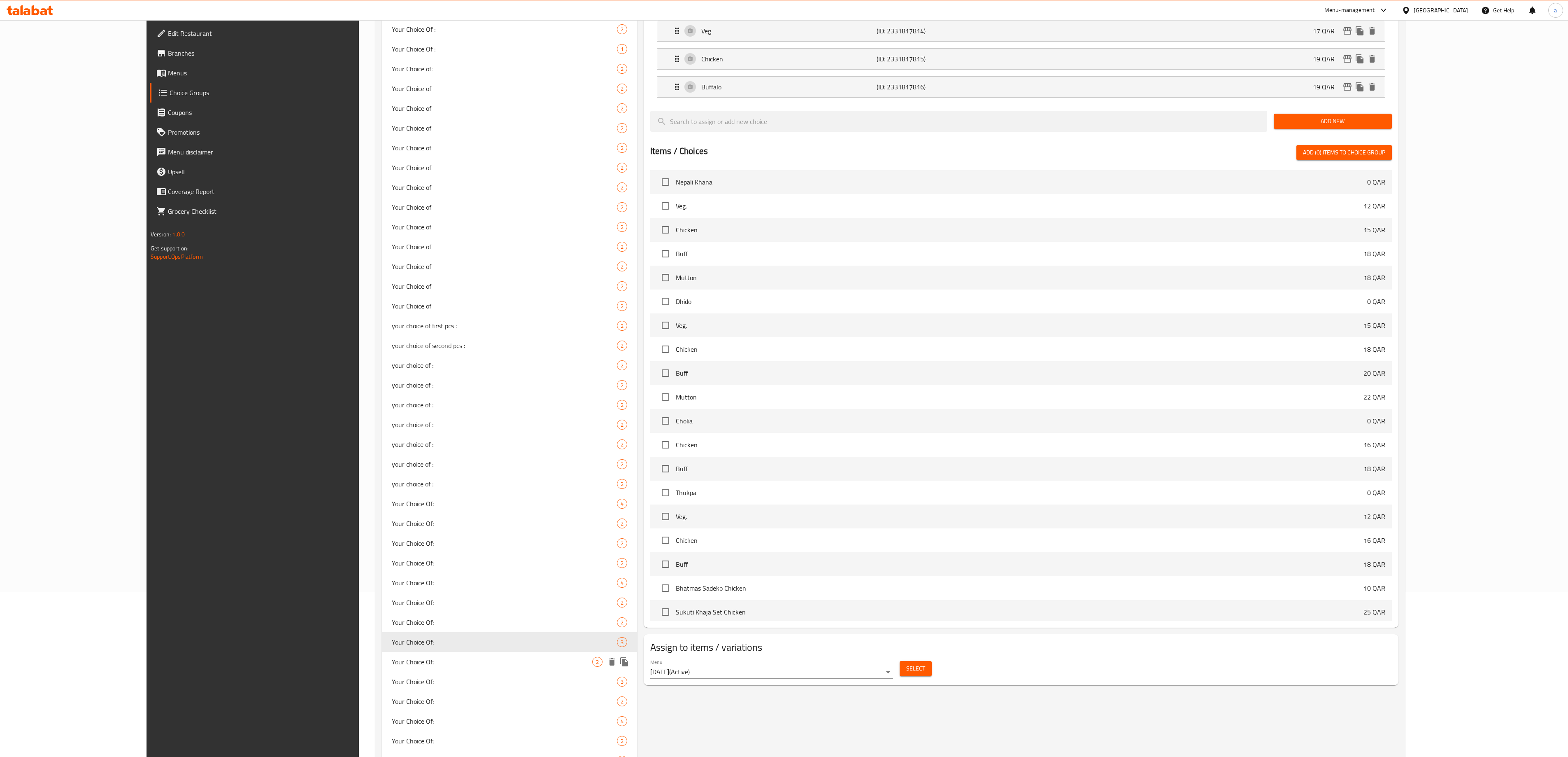
click at [382, 652] on div "Your Choice Of: 2" at bounding box center [509, 661] width 255 height 19
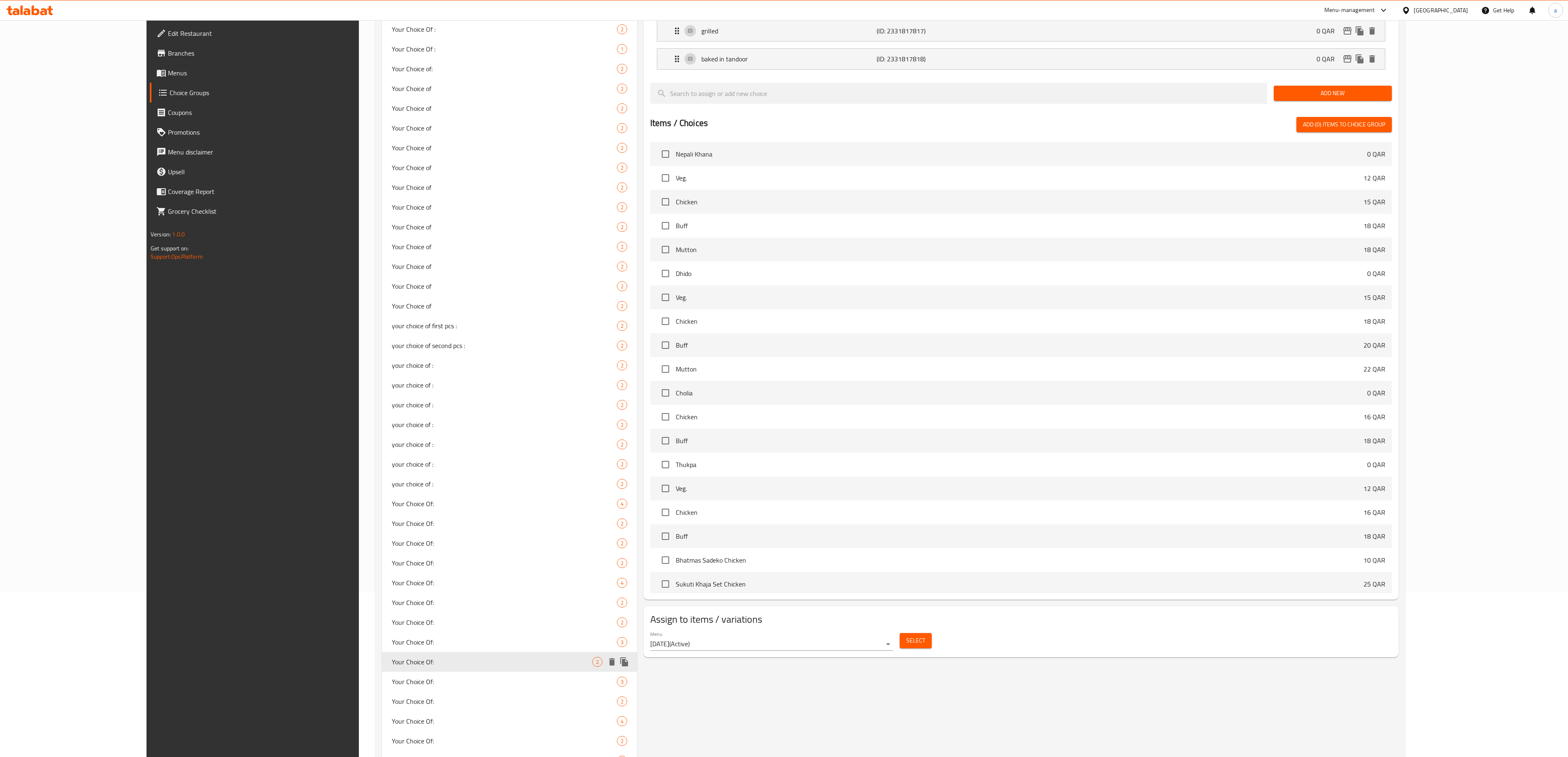
click at [392, 667] on span "Your Choice Of:" at bounding box center [492, 661] width 200 height 10
click at [392, 678] on span "Your Choice Of:" at bounding box center [492, 681] width 200 height 10
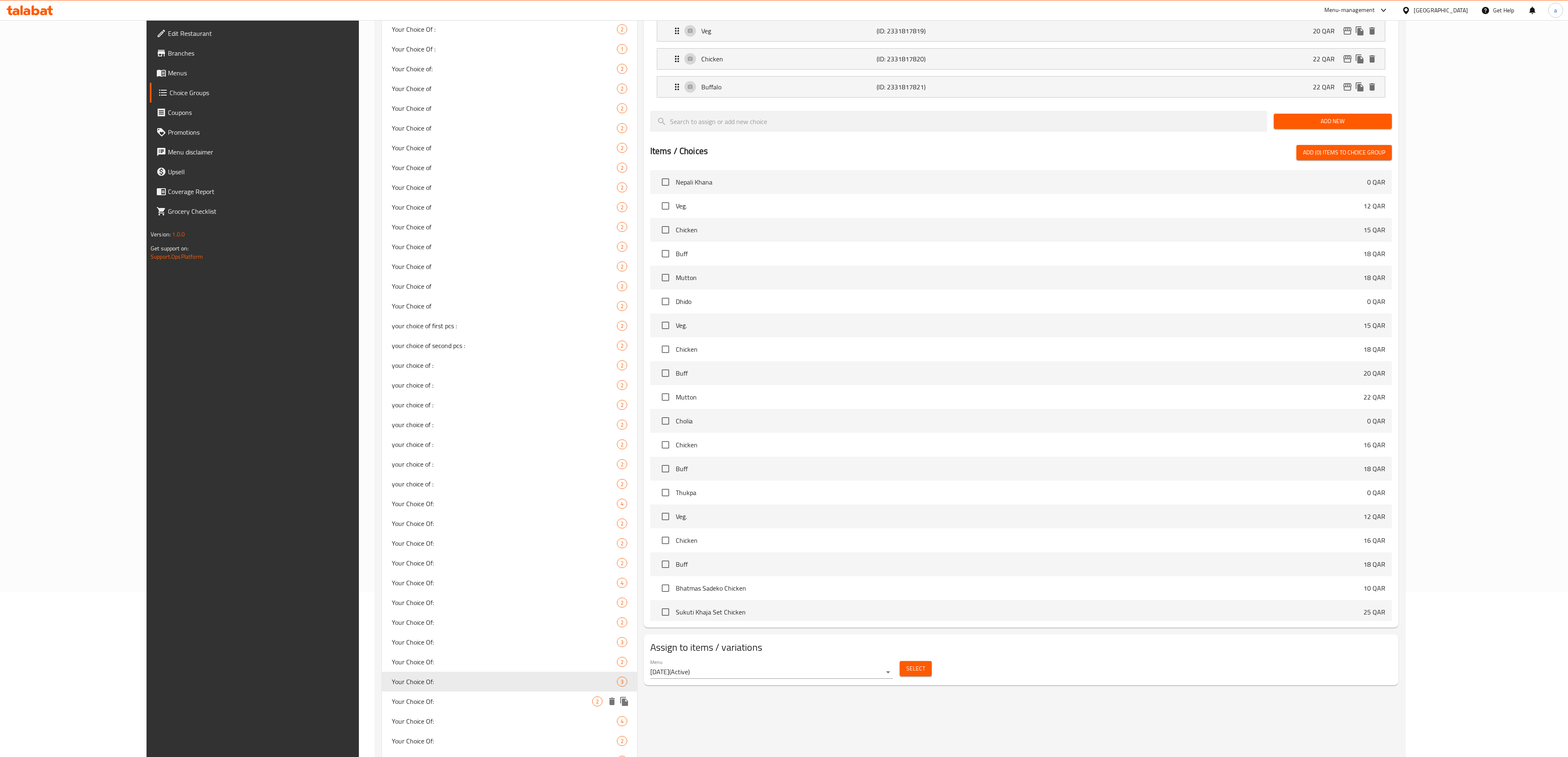
click at [382, 694] on div "Your Choice Of: 2" at bounding box center [509, 701] width 255 height 19
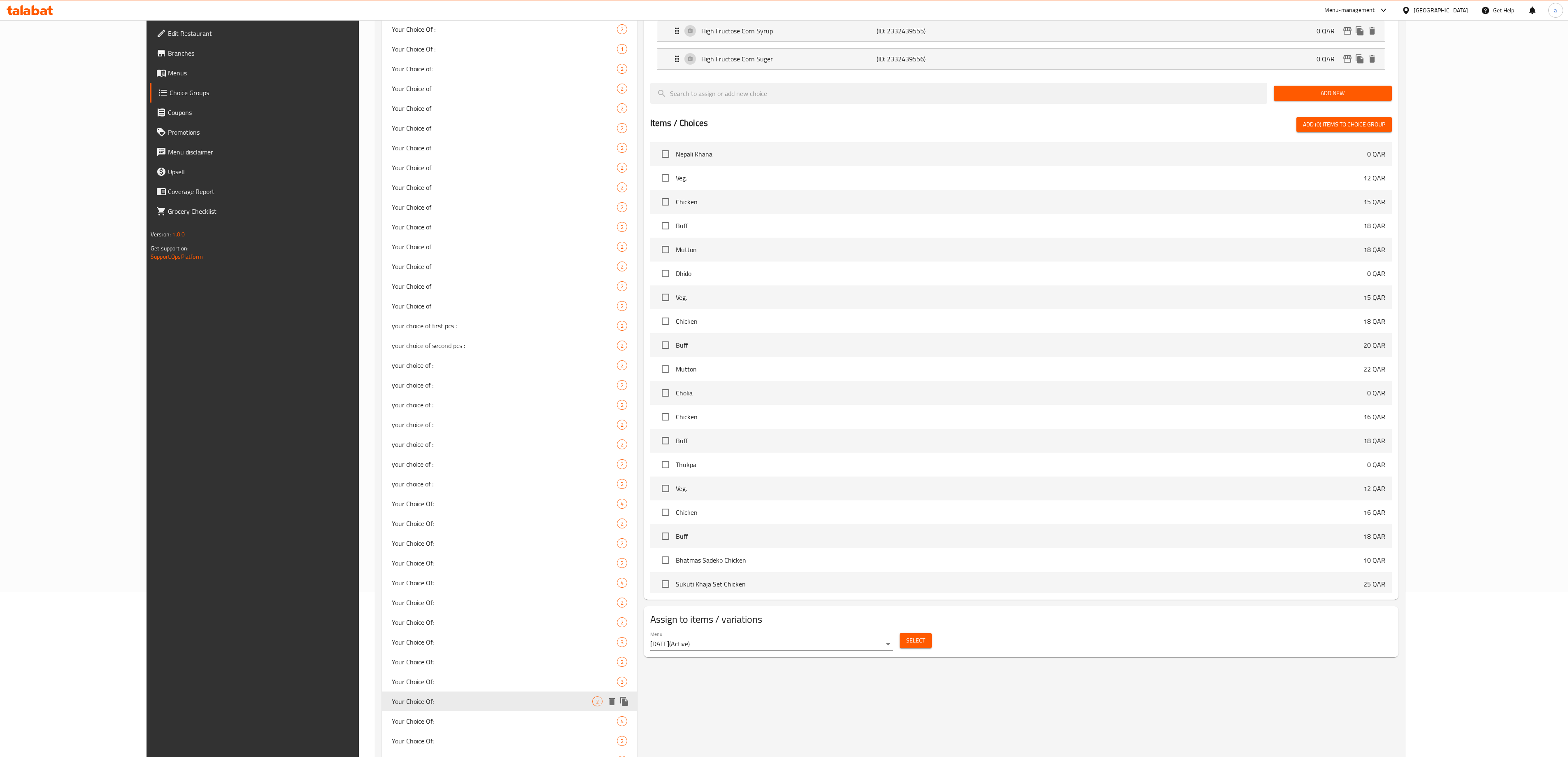
type input "إختيارك من:"
click at [382, 715] on div "Your Choice Of: 4" at bounding box center [509, 721] width 255 height 19
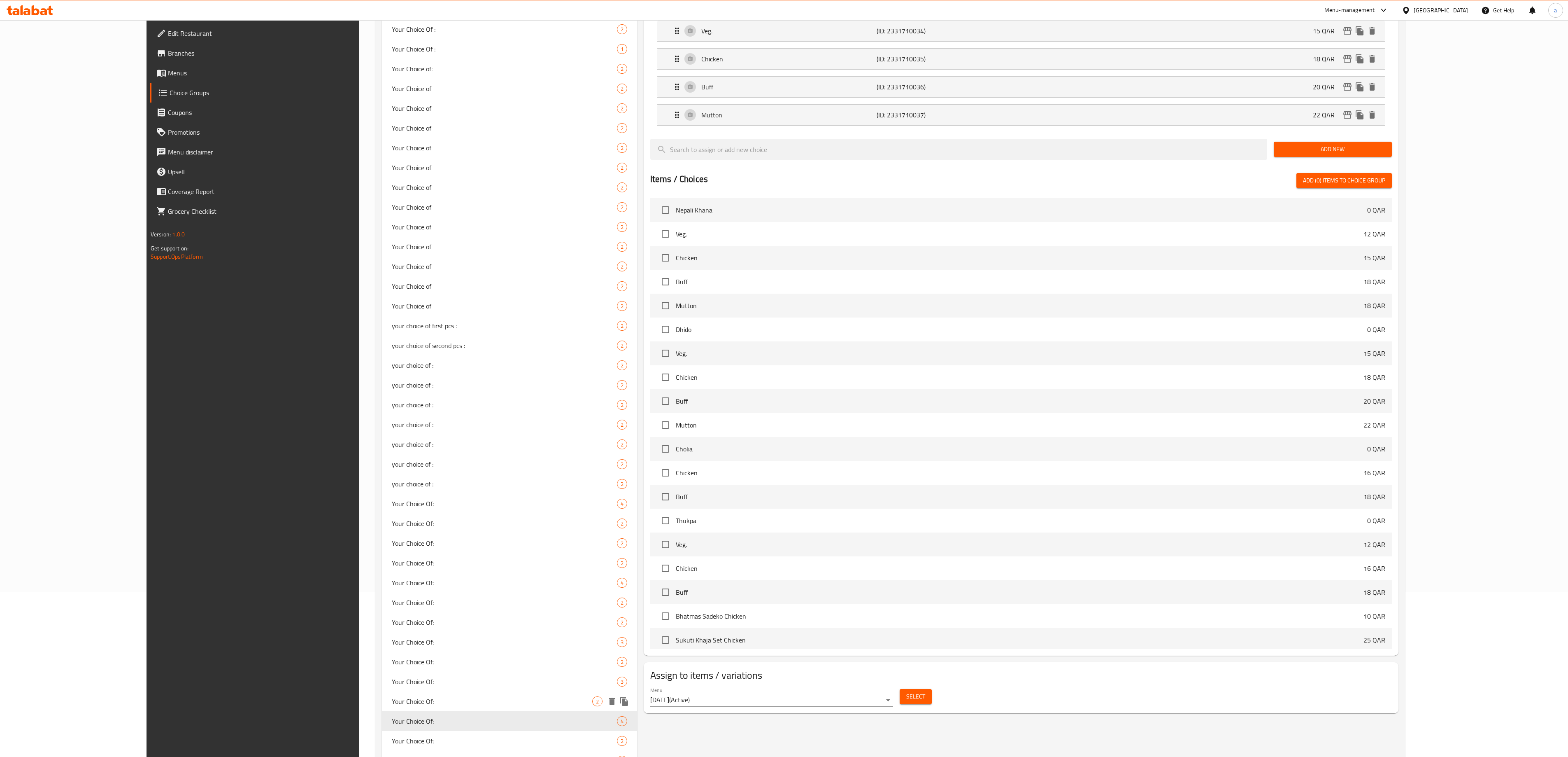
type input "0"
click at [392, 736] on span "Your Choice Of:" at bounding box center [492, 741] width 200 height 10
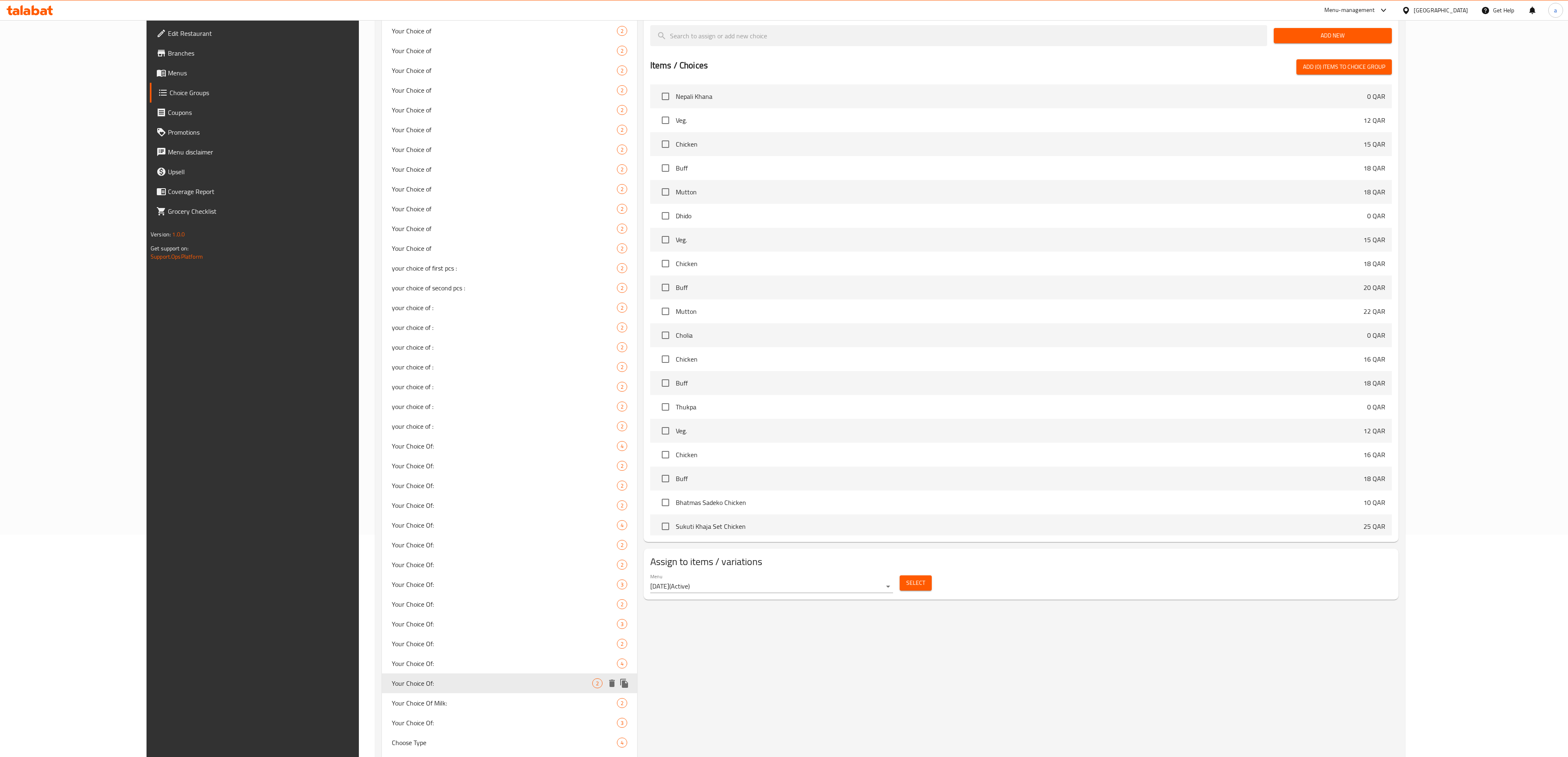
scroll to position [247, 0]
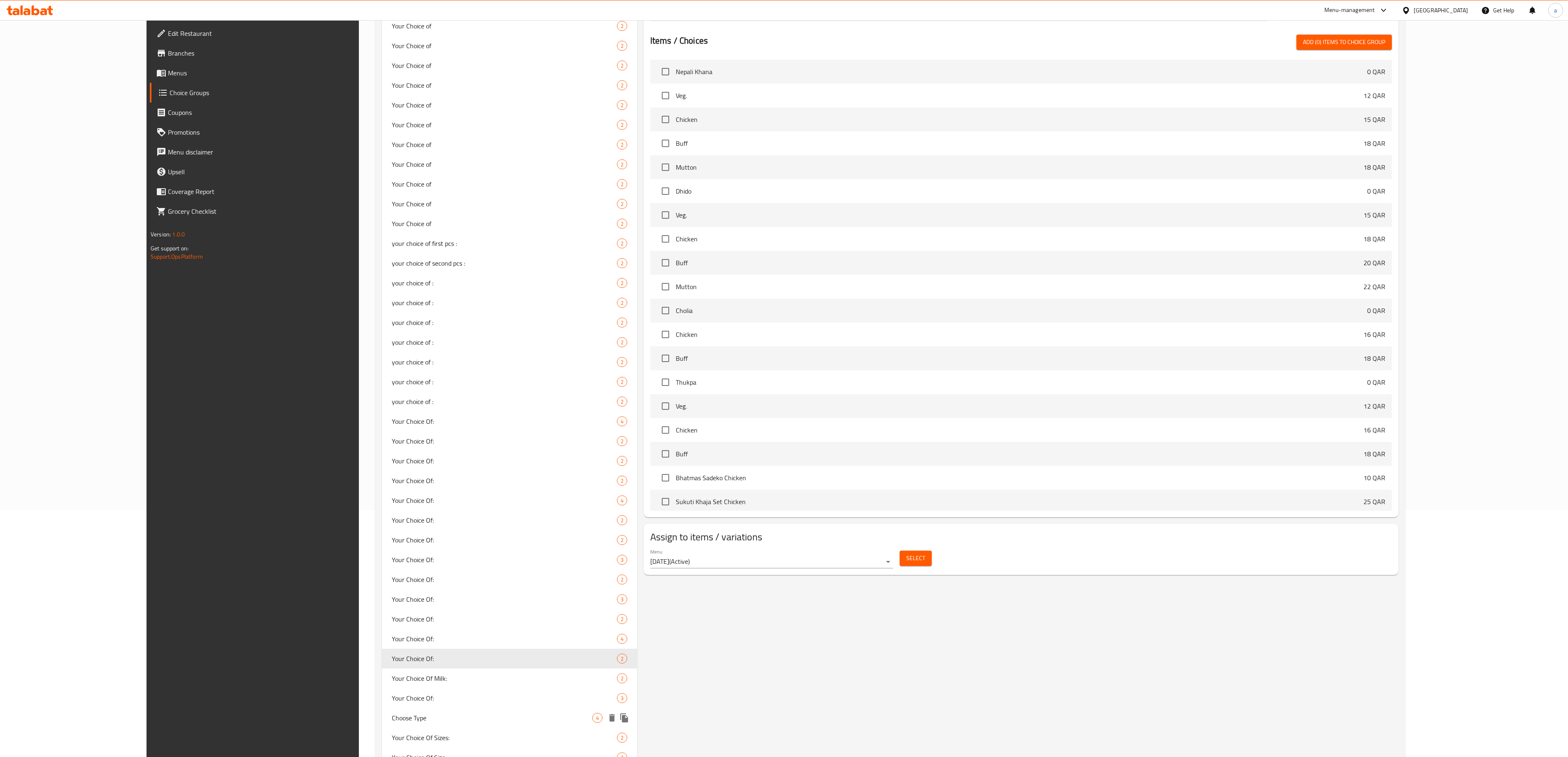
click at [382, 725] on div "Choose Type 4" at bounding box center [509, 717] width 255 height 19
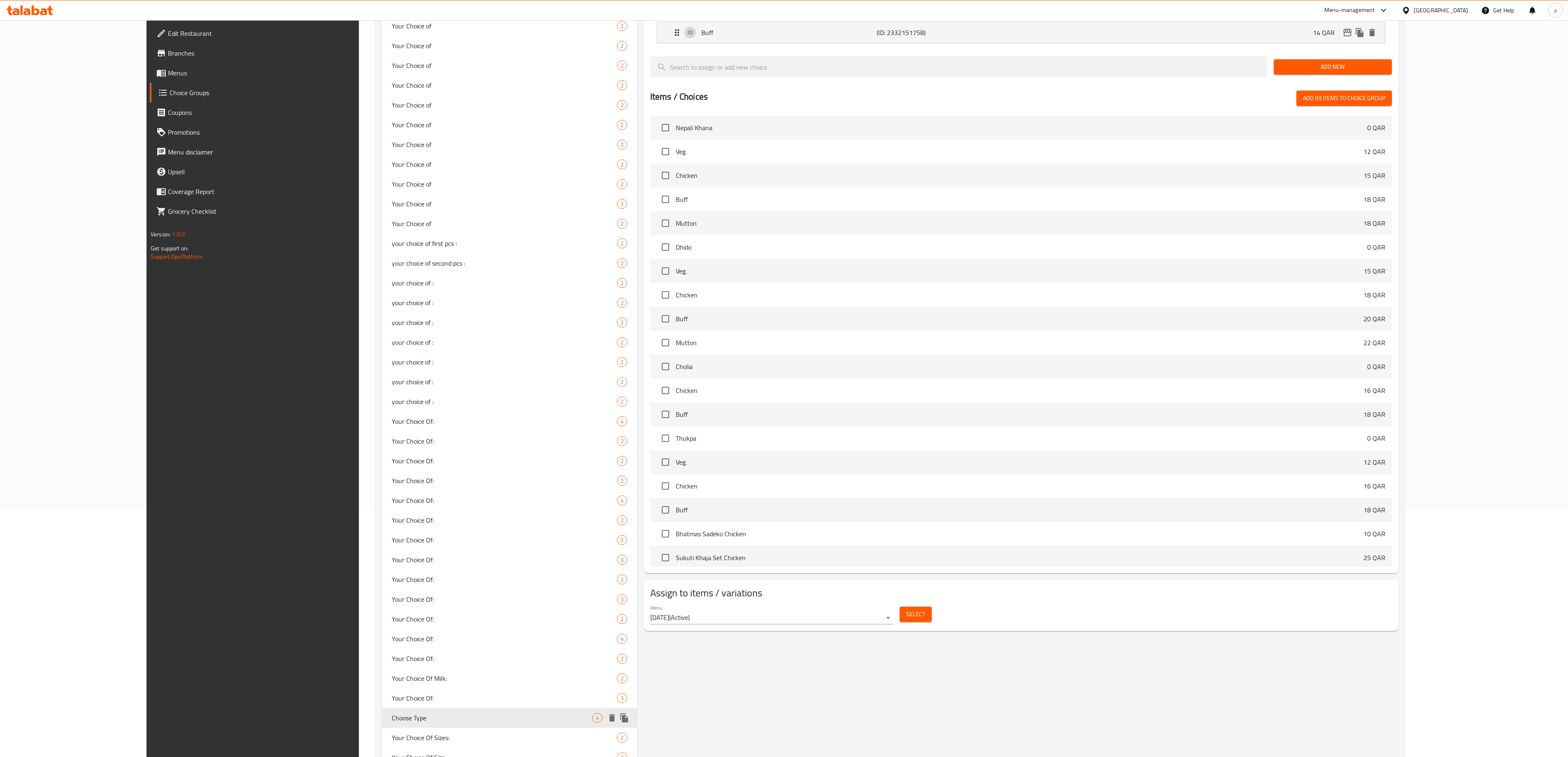
type input "Choose Type"
type input "اختر النوع"
type input "1"
click at [392, 702] on span "Your Choice Of:" at bounding box center [492, 698] width 200 height 10
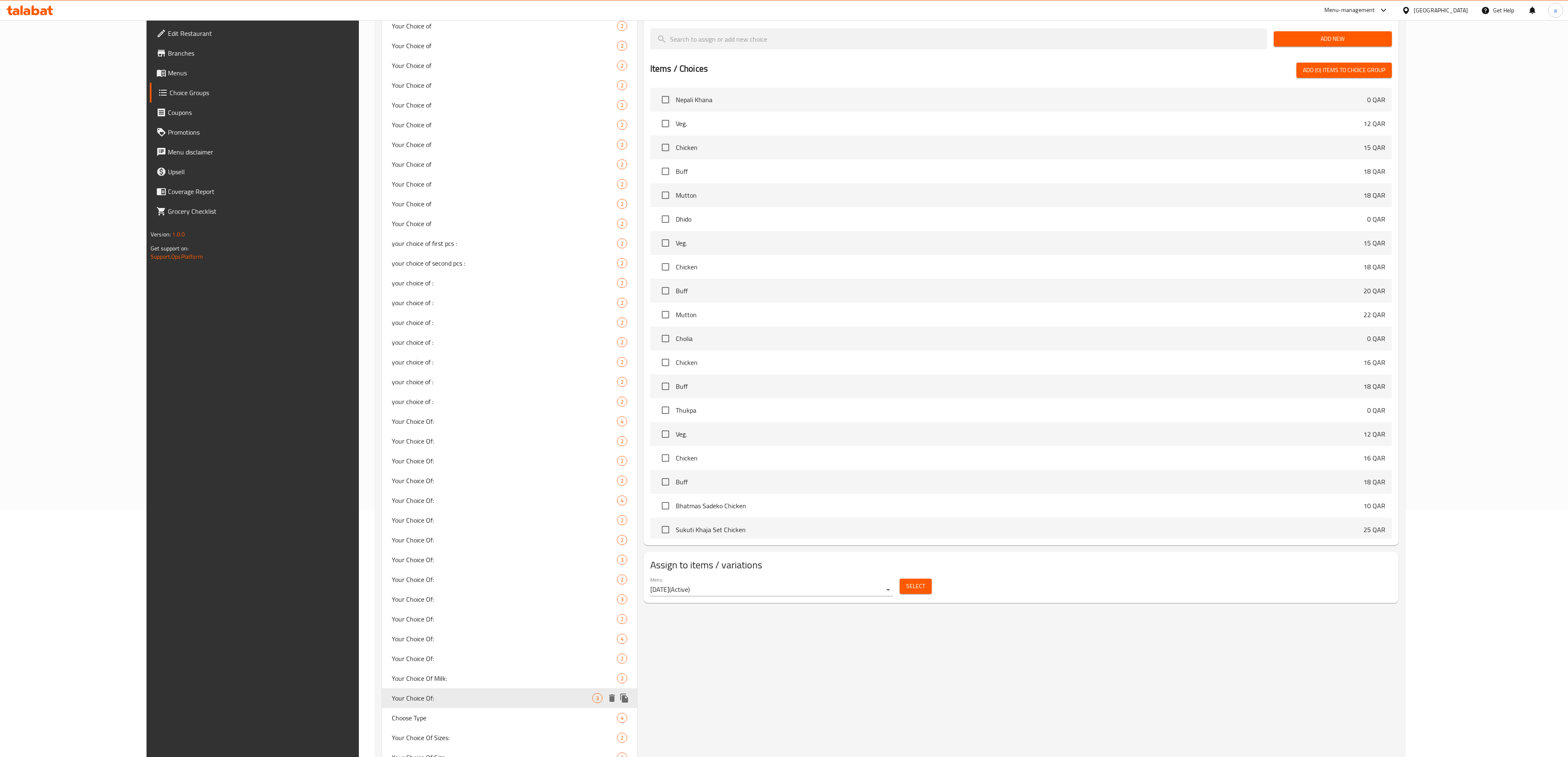
type input "Your Choice Of:"
type input "إختيارك من:"
type input "0"
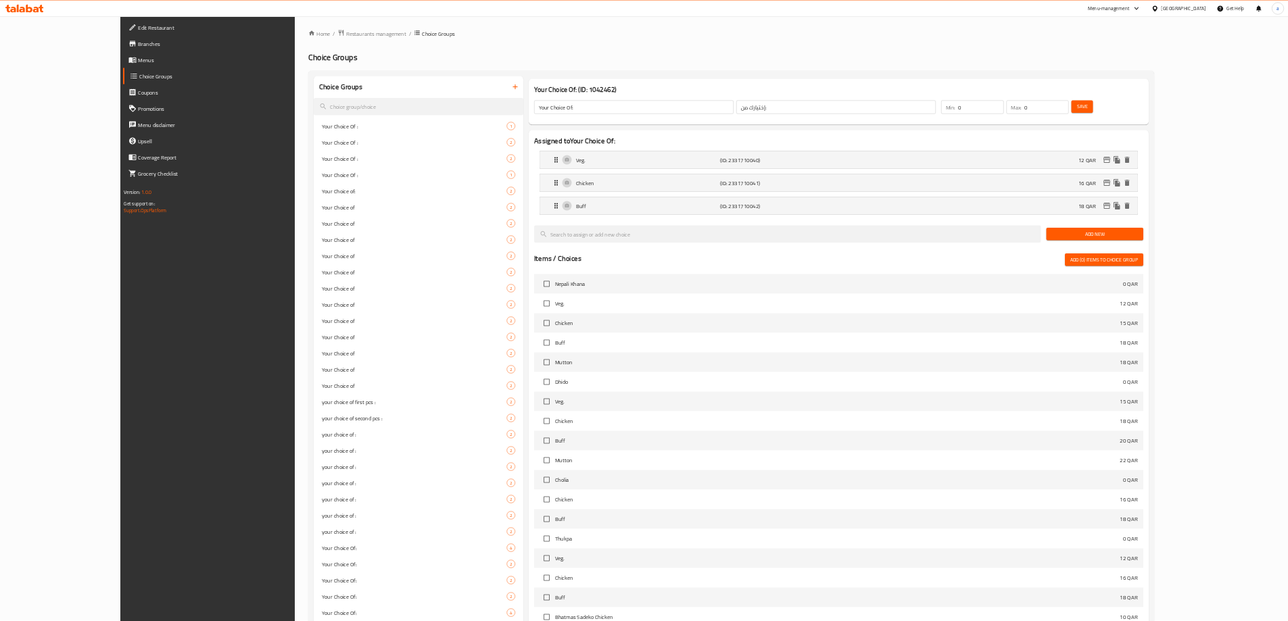
scroll to position [0, 0]
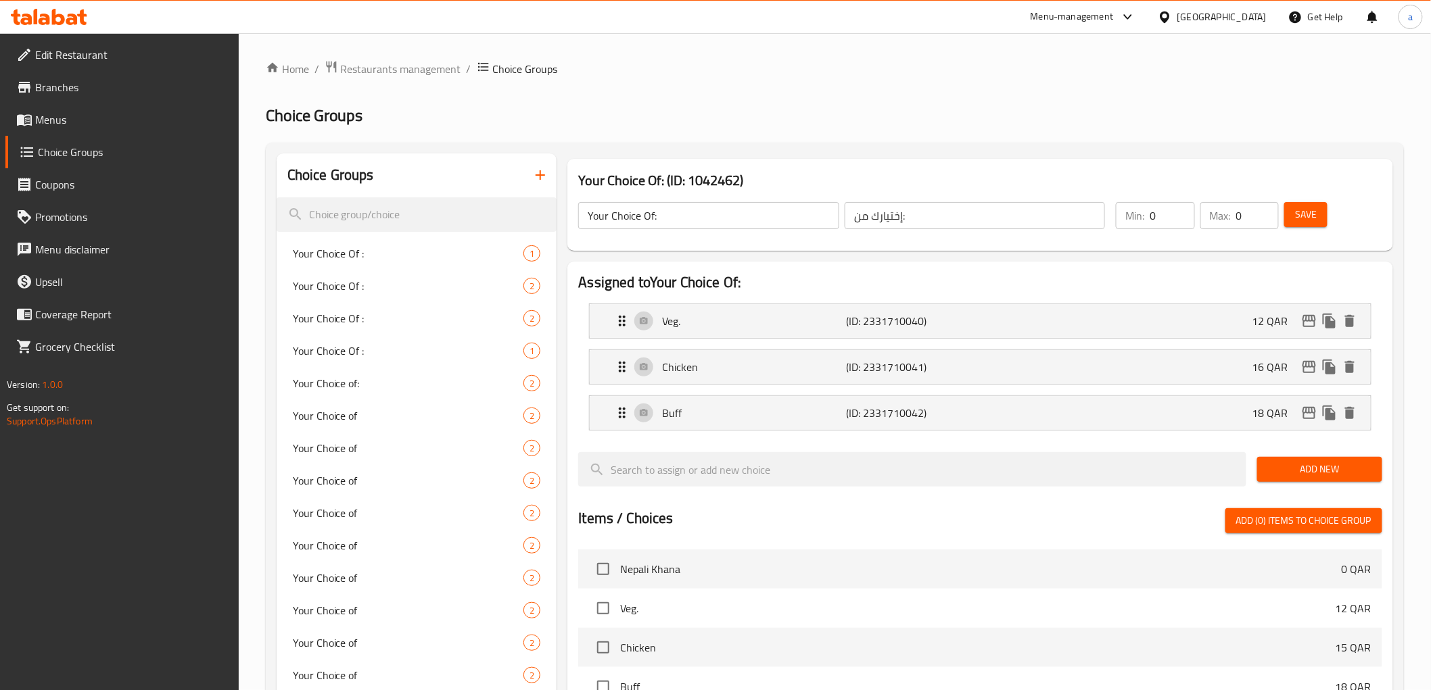
click at [76, 122] on span "Menus" at bounding box center [131, 120] width 193 height 16
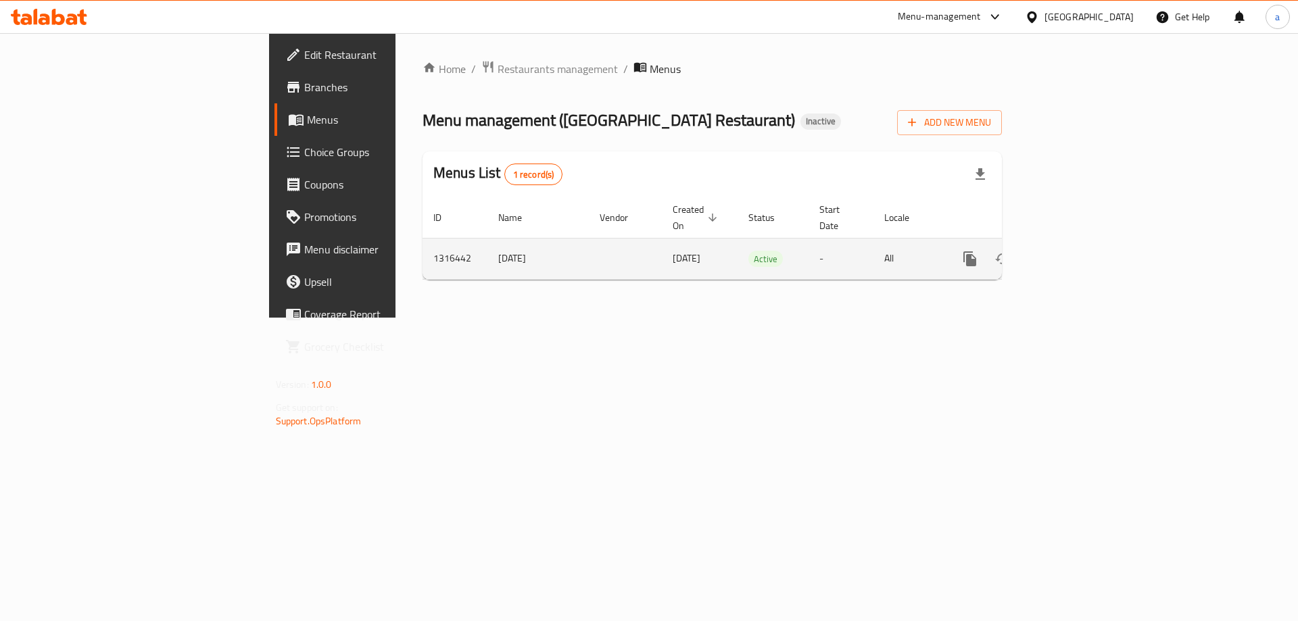
click at [1076, 251] on icon "enhanced table" at bounding box center [1067, 259] width 16 height 16
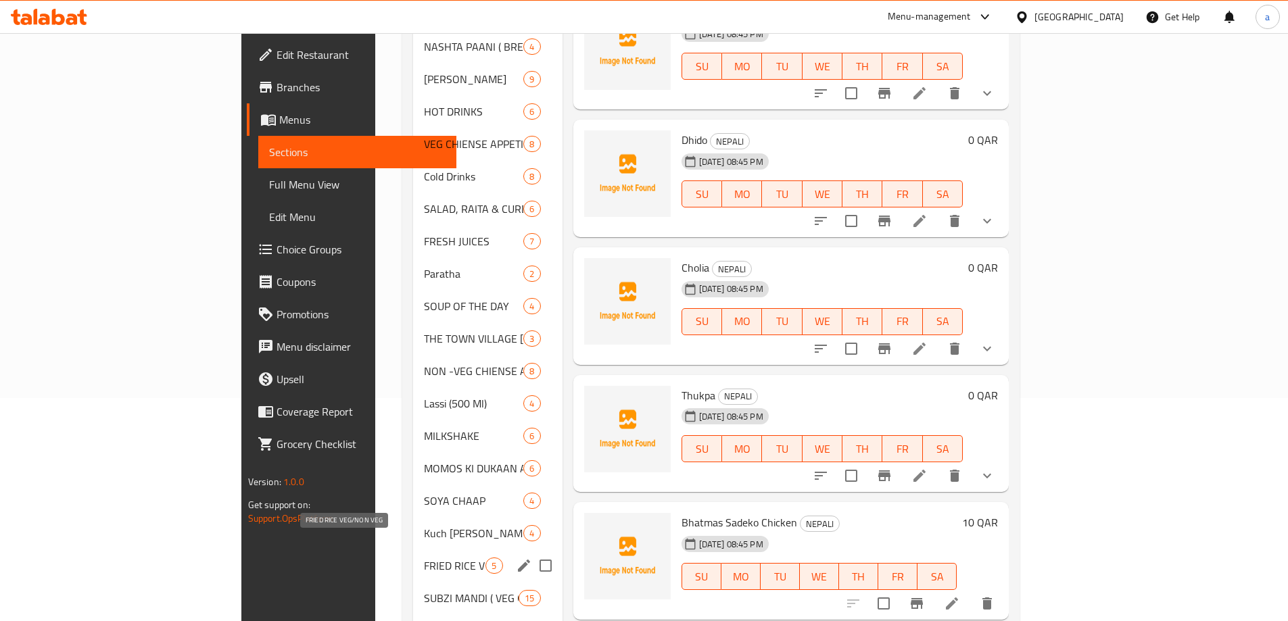
scroll to position [203, 0]
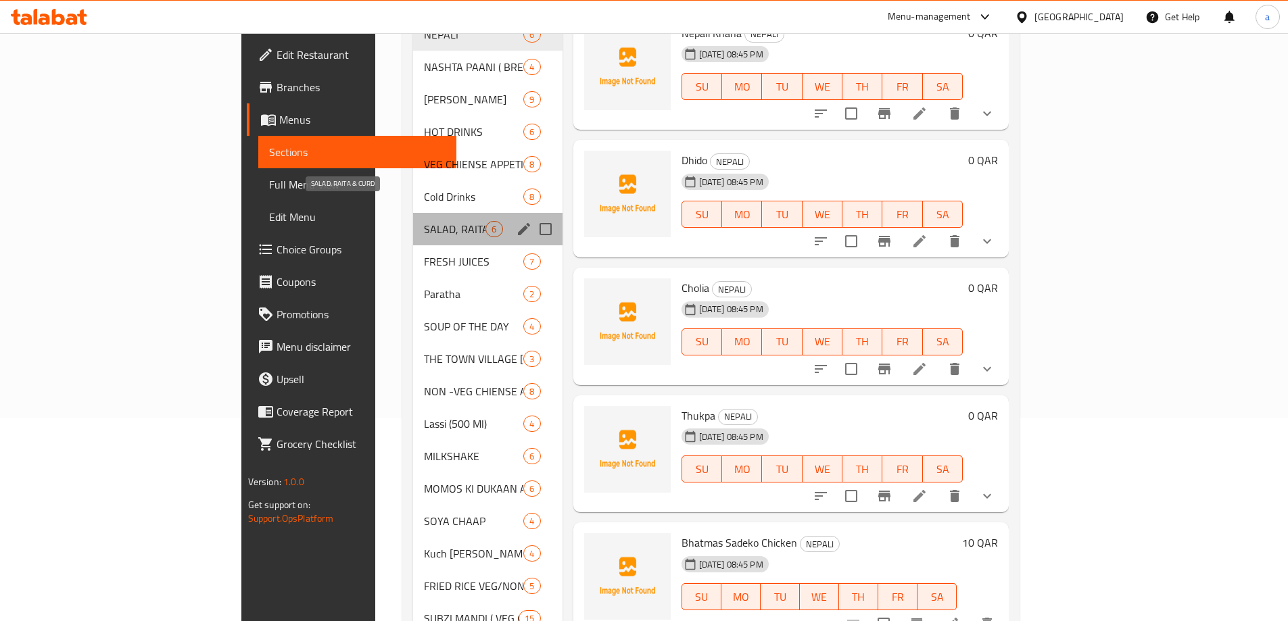
click at [424, 221] on span "SALAD, RAITA & CURD" at bounding box center [455, 229] width 62 height 16
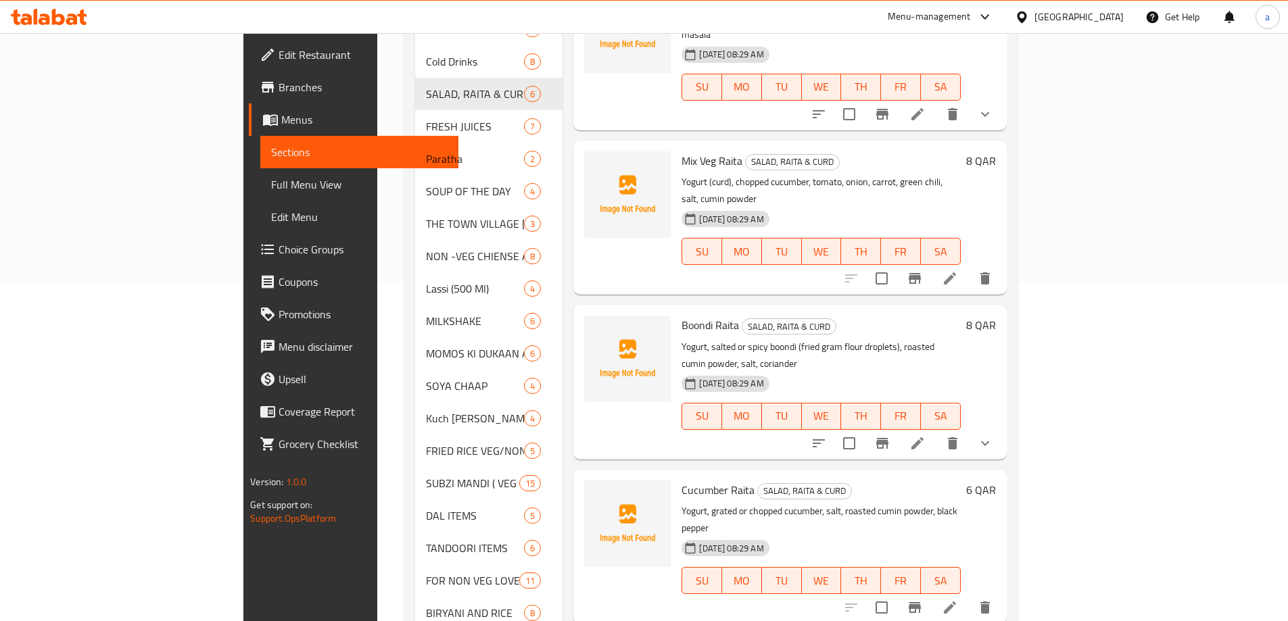
scroll to position [402, 0]
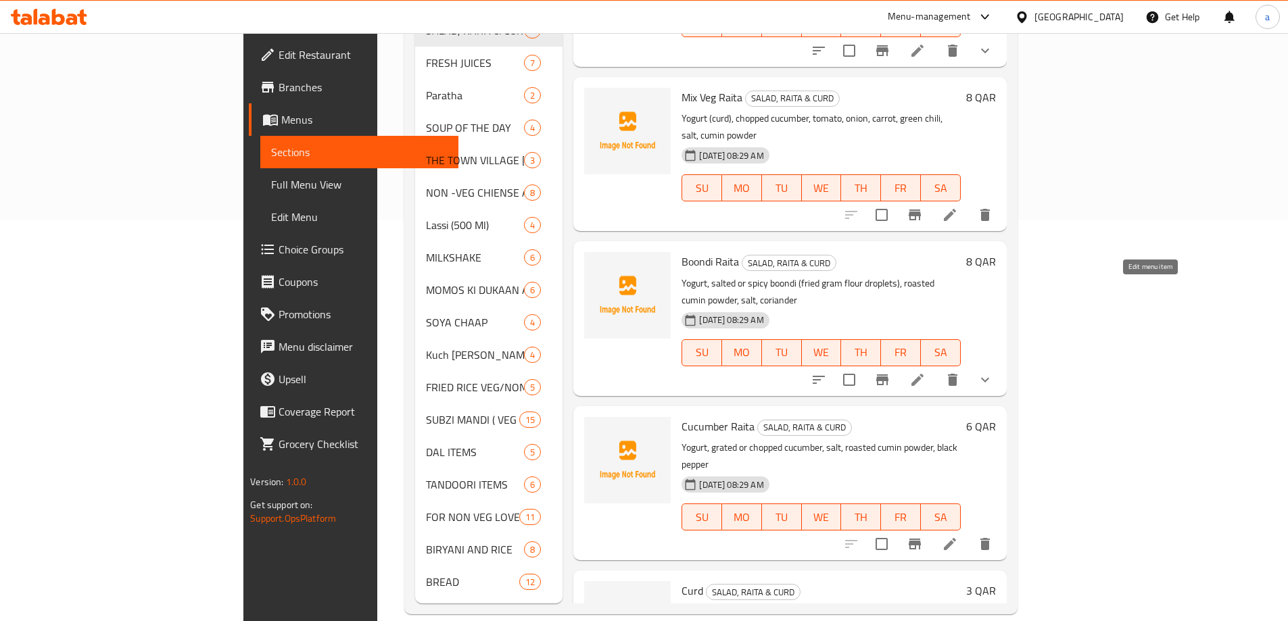
click at [926, 372] on icon at bounding box center [917, 380] width 16 height 16
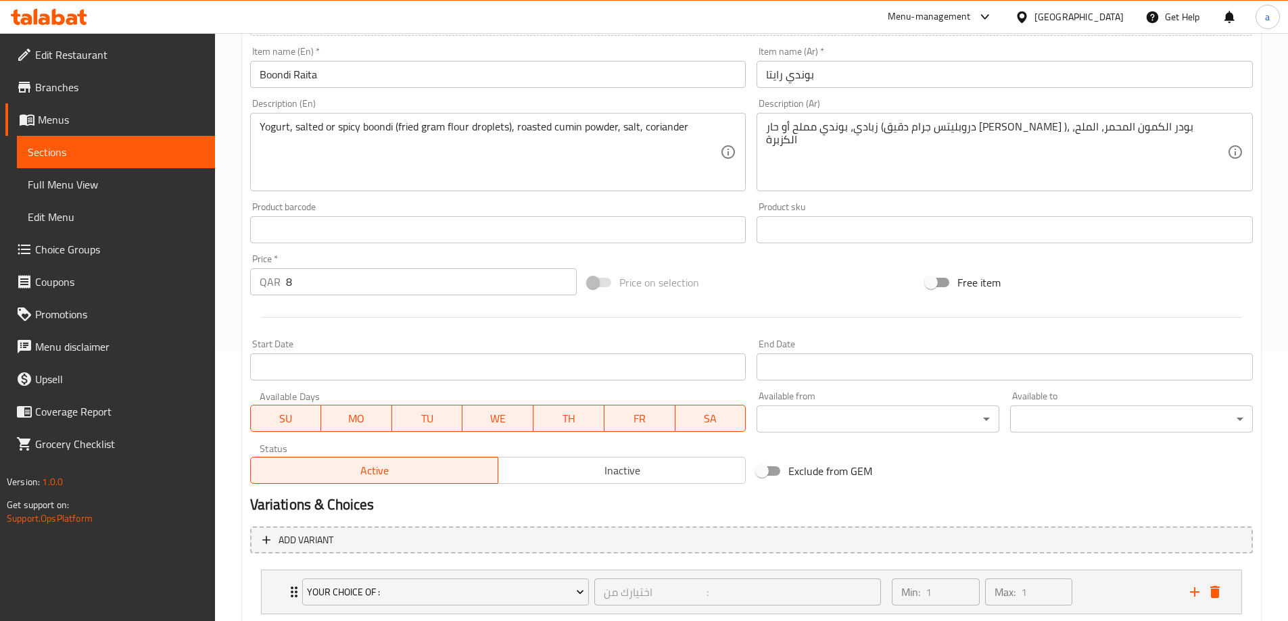
scroll to position [356, 0]
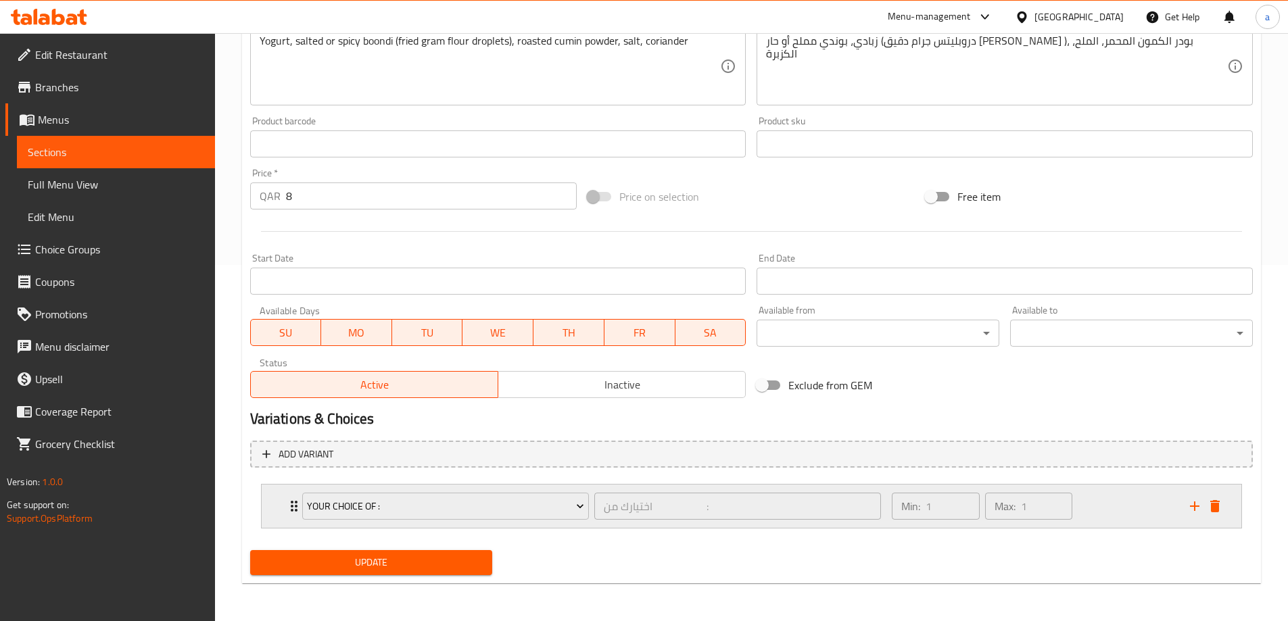
click at [1110, 503] on div "Min: 1 ​ Max: 1 ​" at bounding box center [1032, 506] width 297 height 43
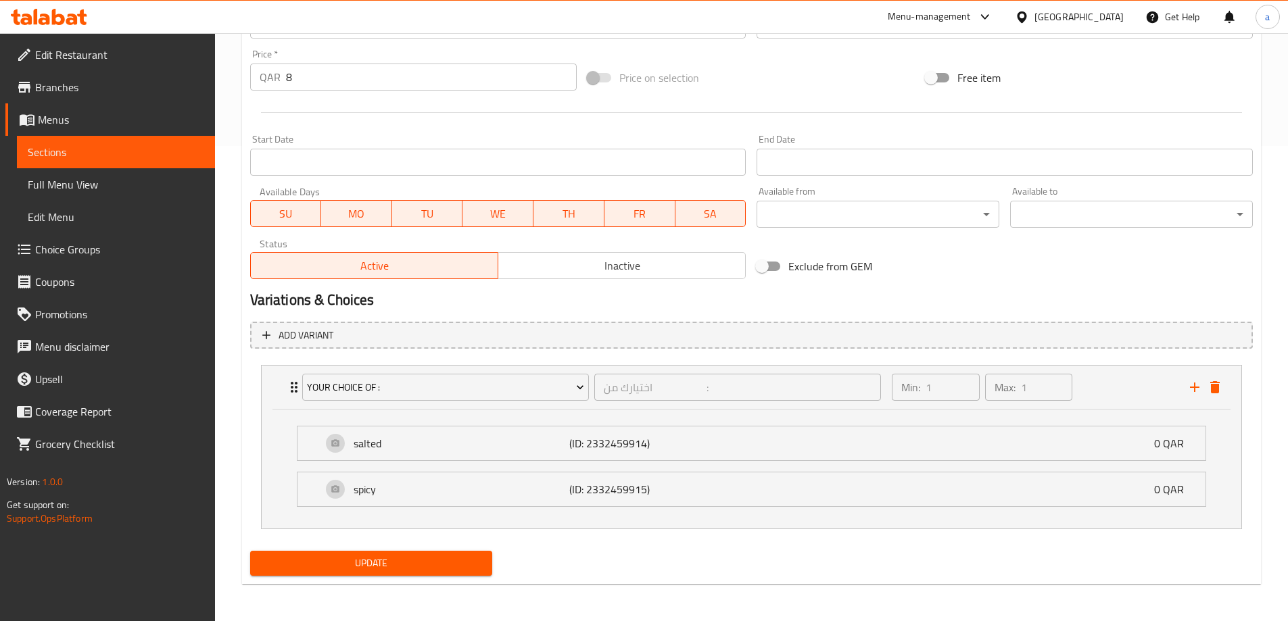
scroll to position [476, 0]
click at [719, 446] on div "salted (ID: 2332459914) 0 QAR" at bounding box center [755, 443] width 867 height 34
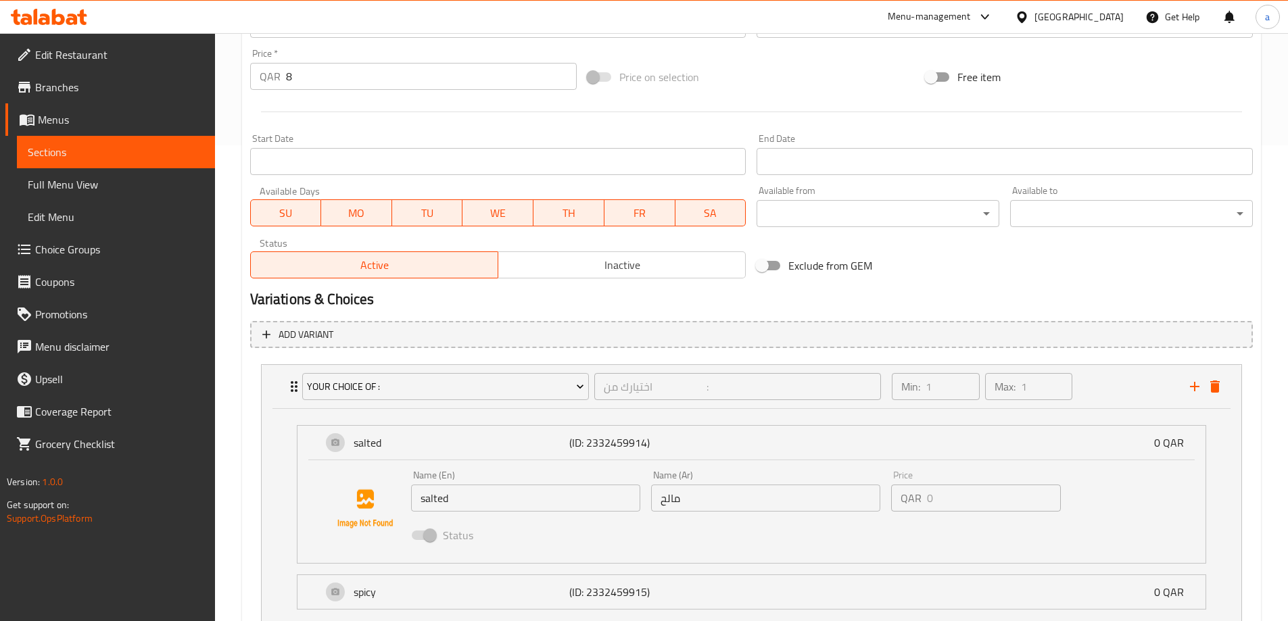
click at [668, 506] on input "مالح" at bounding box center [765, 498] width 229 height 27
click at [1218, 389] on icon "delete" at bounding box center [1214, 387] width 9 height 12
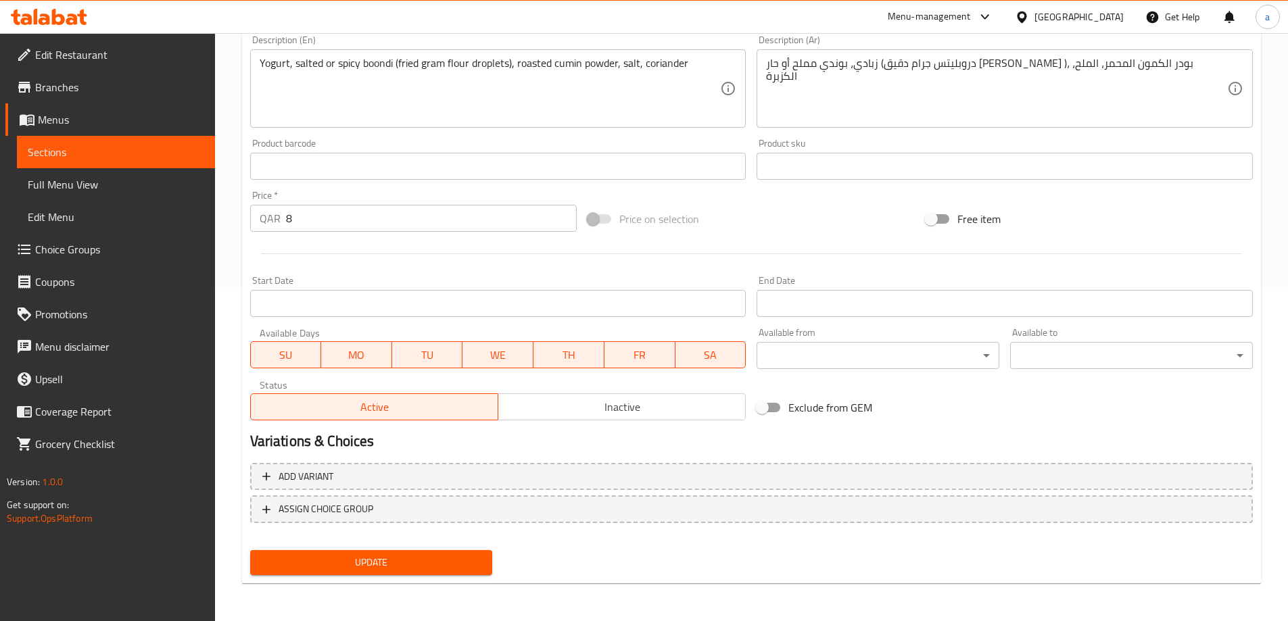
scroll to position [334, 0]
click at [80, 256] on span "Choice Groups" at bounding box center [119, 249] width 169 height 16
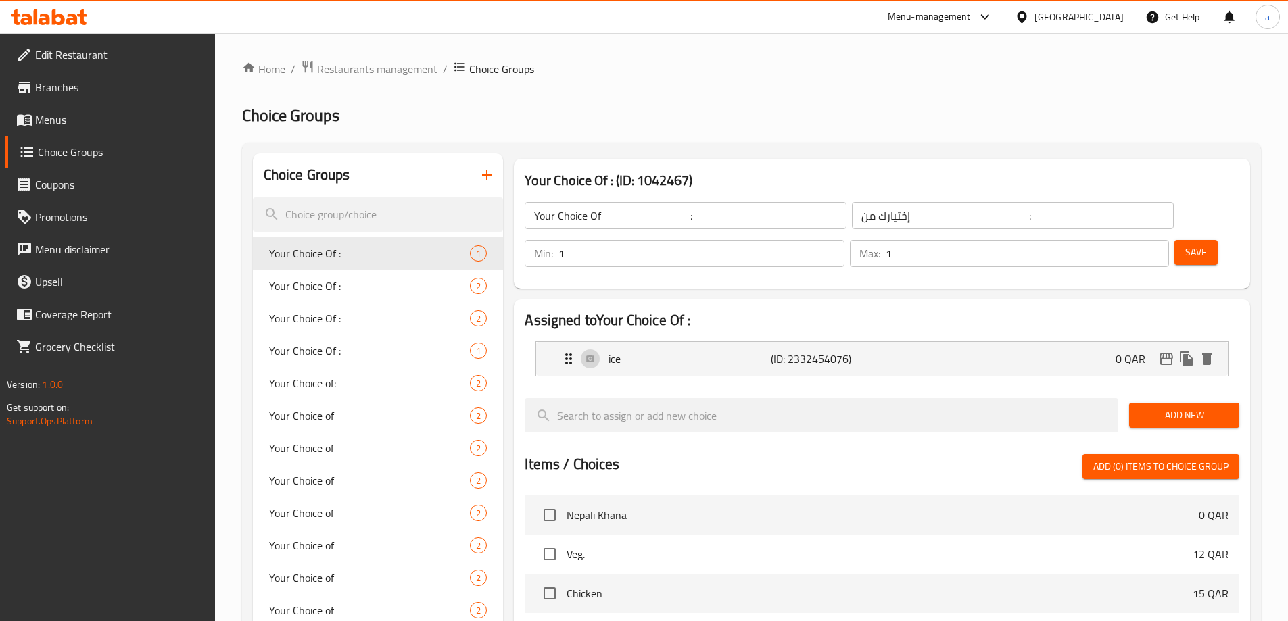
click at [489, 172] on icon "button" at bounding box center [487, 175] width 16 height 16
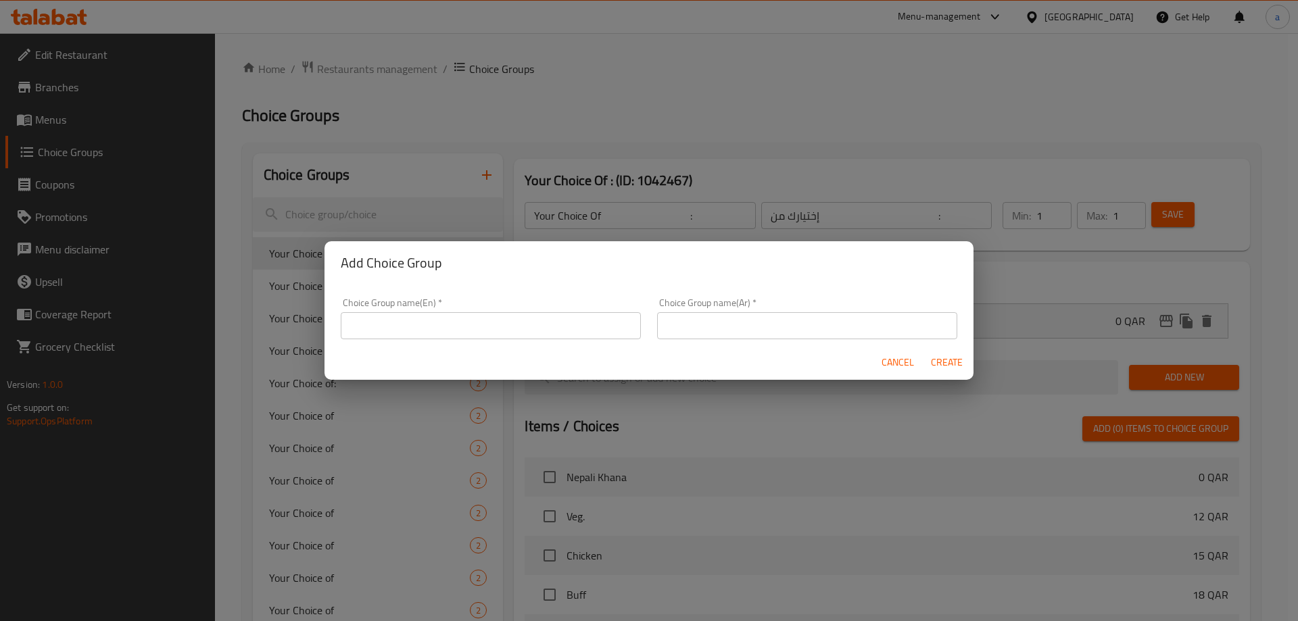
click at [553, 313] on input "text" at bounding box center [491, 325] width 300 height 27
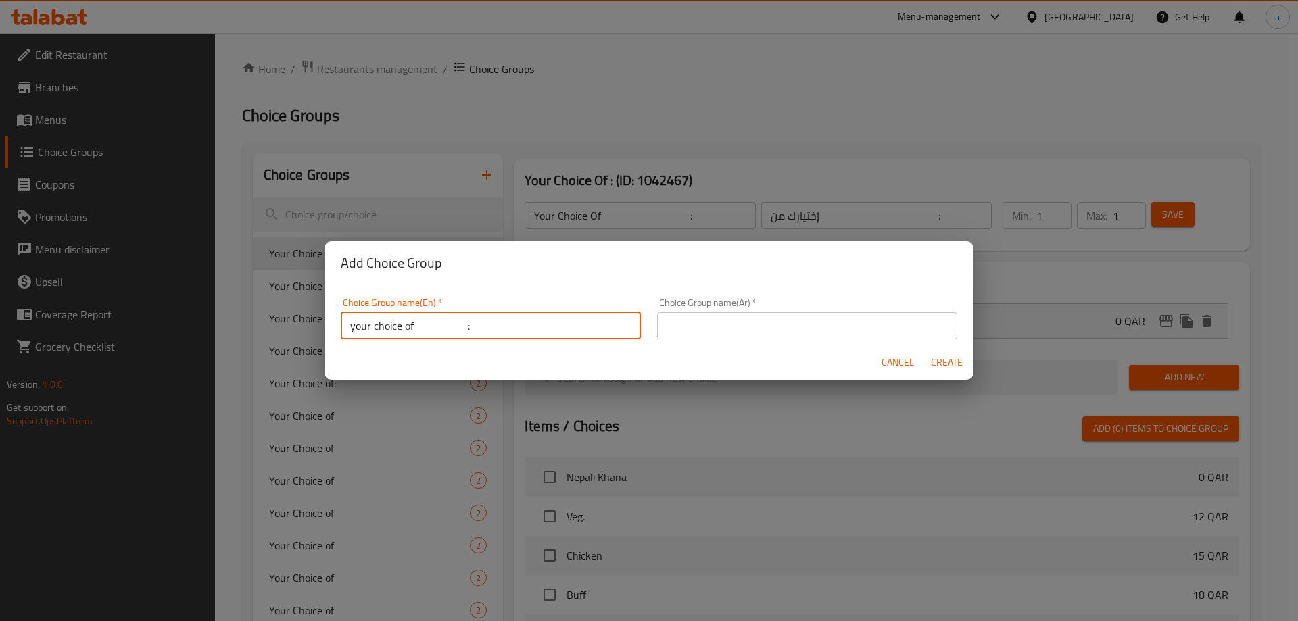
click at [425, 338] on input "your choice of :" at bounding box center [491, 325] width 300 height 27
type input "your choice of :"
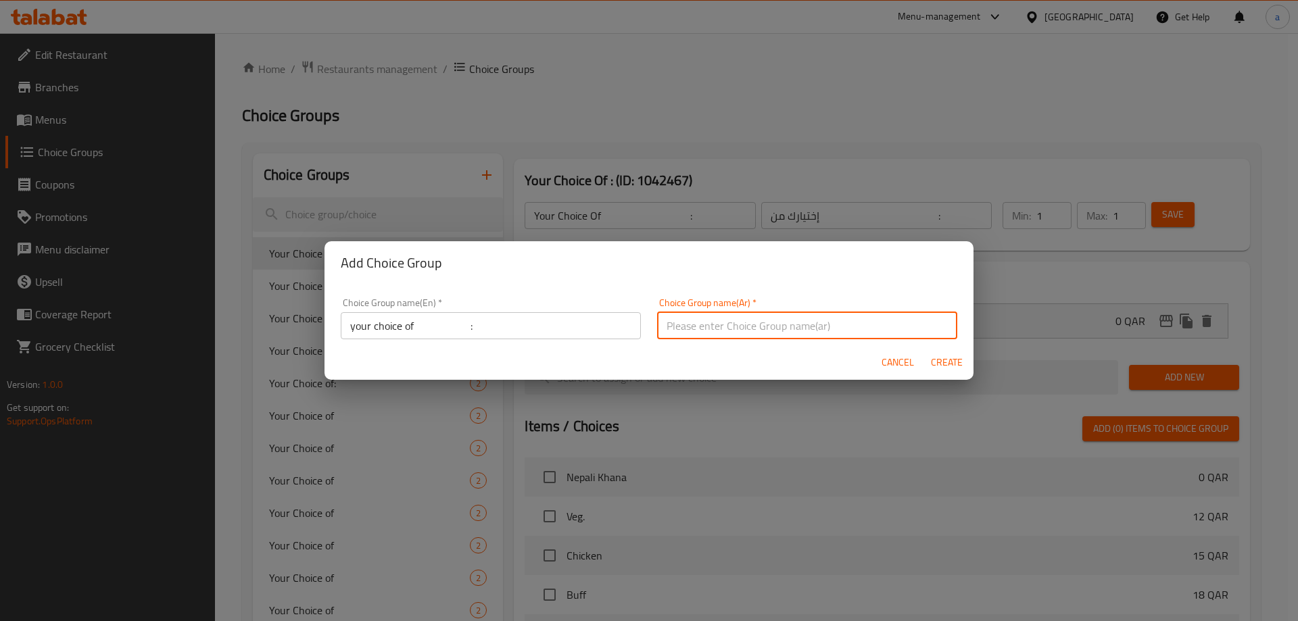
click at [742, 323] on input "text" at bounding box center [807, 325] width 300 height 27
click at [729, 325] on input "اختيارك من :" at bounding box center [807, 325] width 300 height 27
type input "اختيارك من :"
click at [932, 370] on span "Create" at bounding box center [946, 362] width 32 height 17
type input "your choice of :"
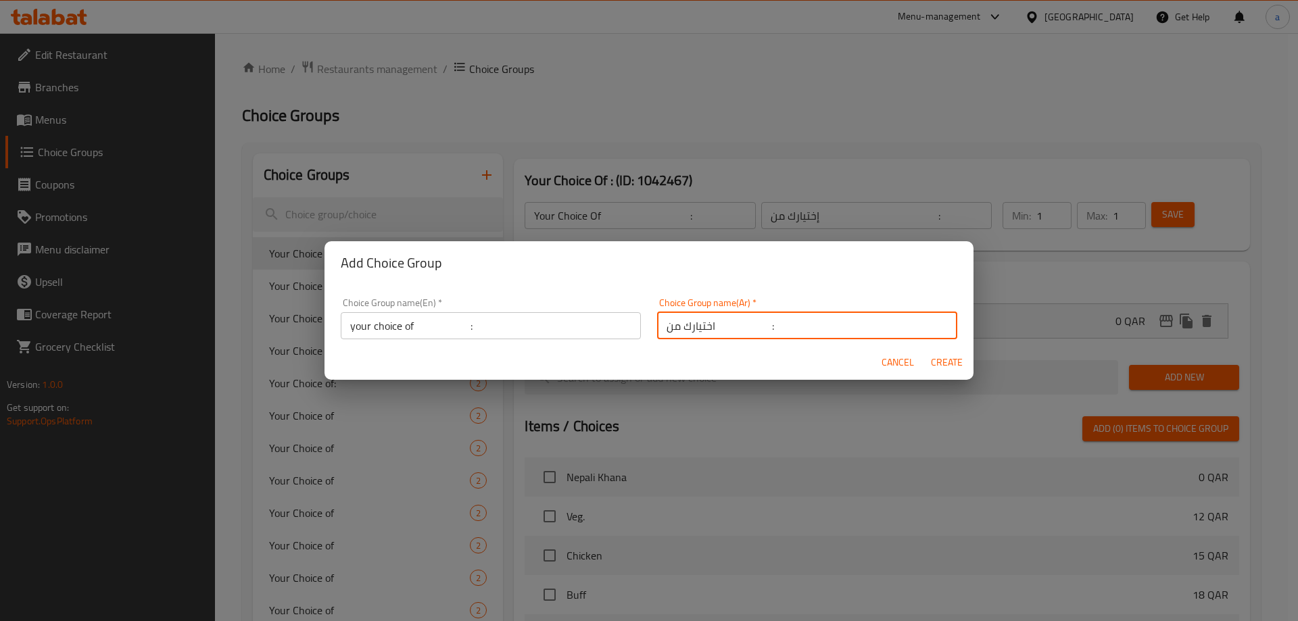
type input "اختيارك من :"
type input "0"
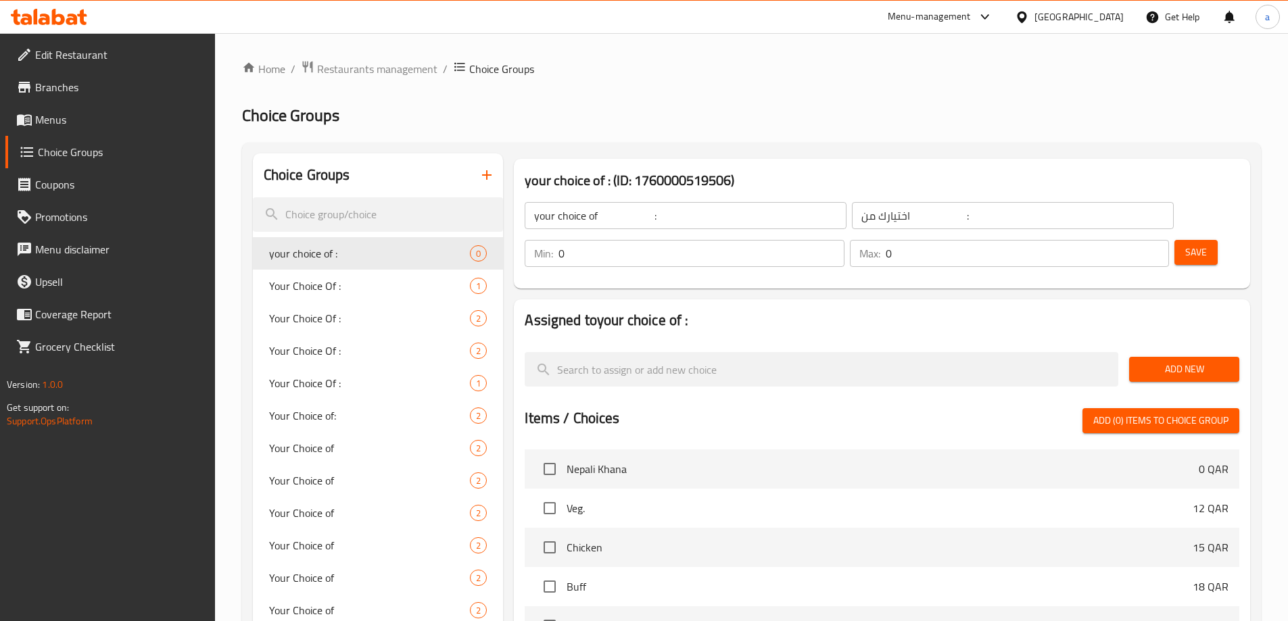
click at [1149, 361] on span "Add New" at bounding box center [1184, 369] width 89 height 17
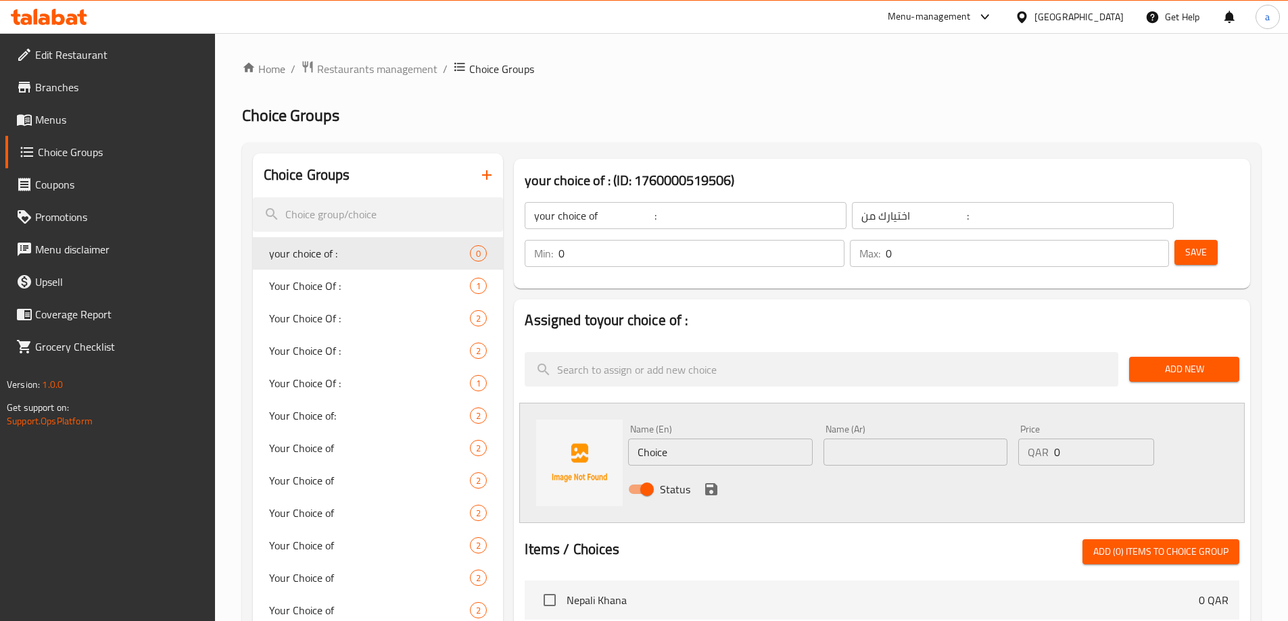
click at [742, 439] on input "Choice" at bounding box center [720, 452] width 184 height 27
click at [734, 439] on input "Choice" at bounding box center [720, 452] width 184 height 27
click at [733, 439] on input "Choice" at bounding box center [720, 452] width 184 height 27
paste input "salted"
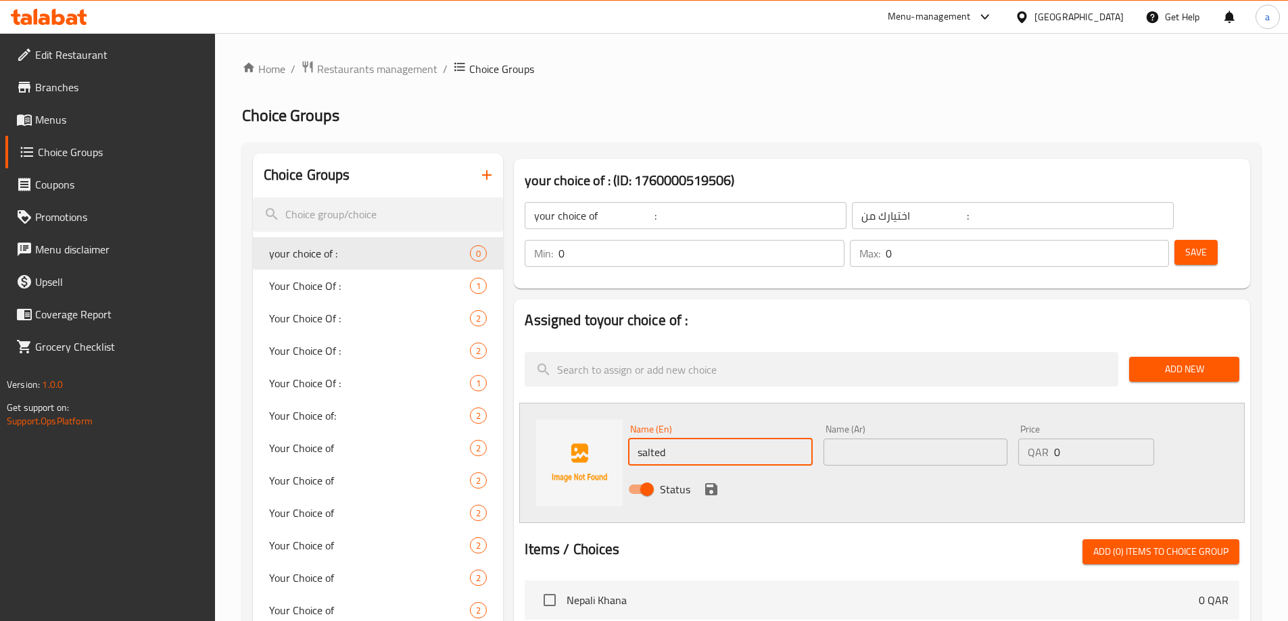
type input "salted"
click at [840, 439] on input "text" at bounding box center [916, 452] width 184 height 27
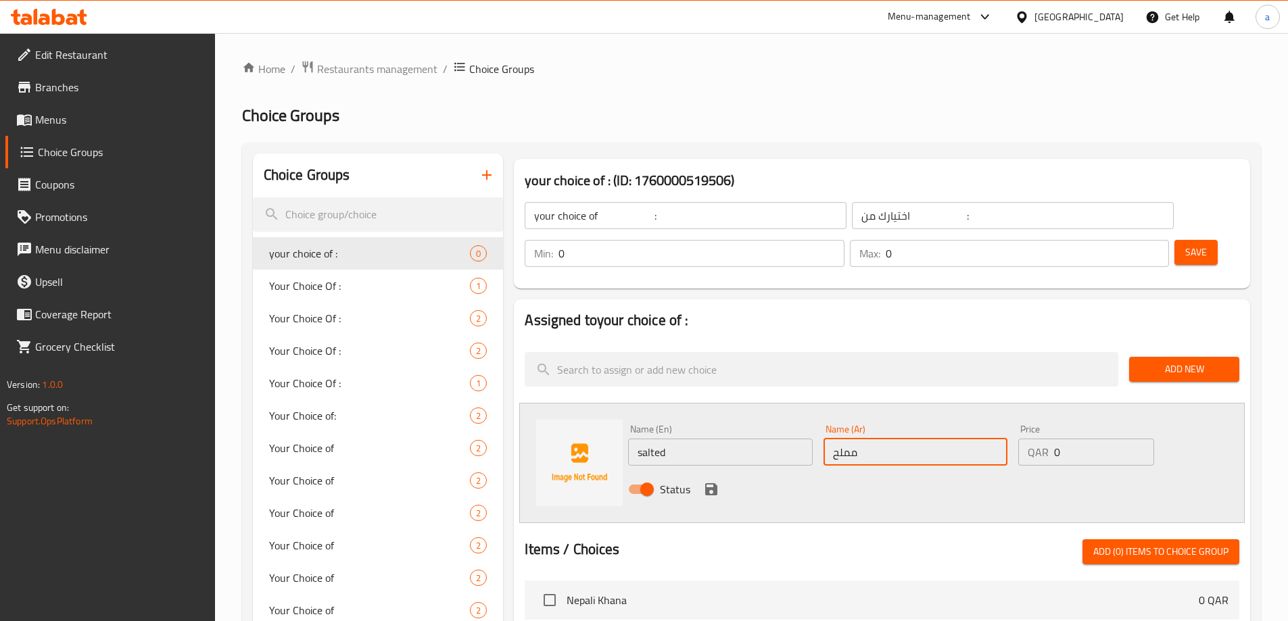
type input "مملح"
click at [711, 479] on button "save" at bounding box center [711, 489] width 20 height 20
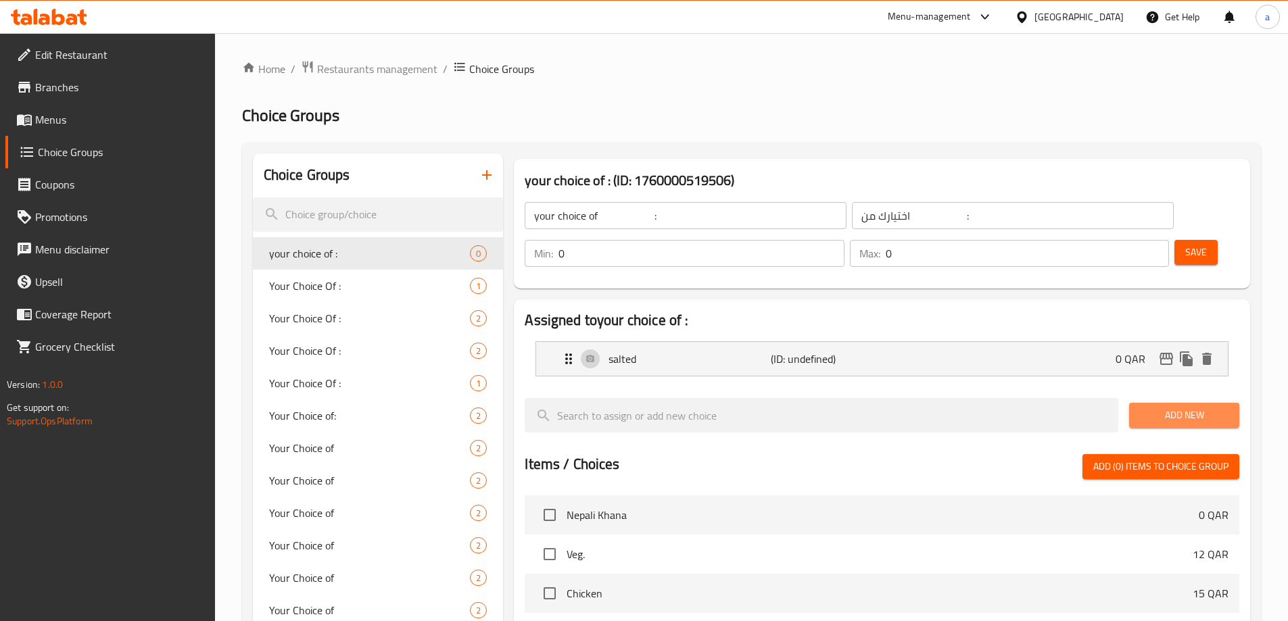
click at [1229, 403] on button "Add New" at bounding box center [1184, 415] width 110 height 25
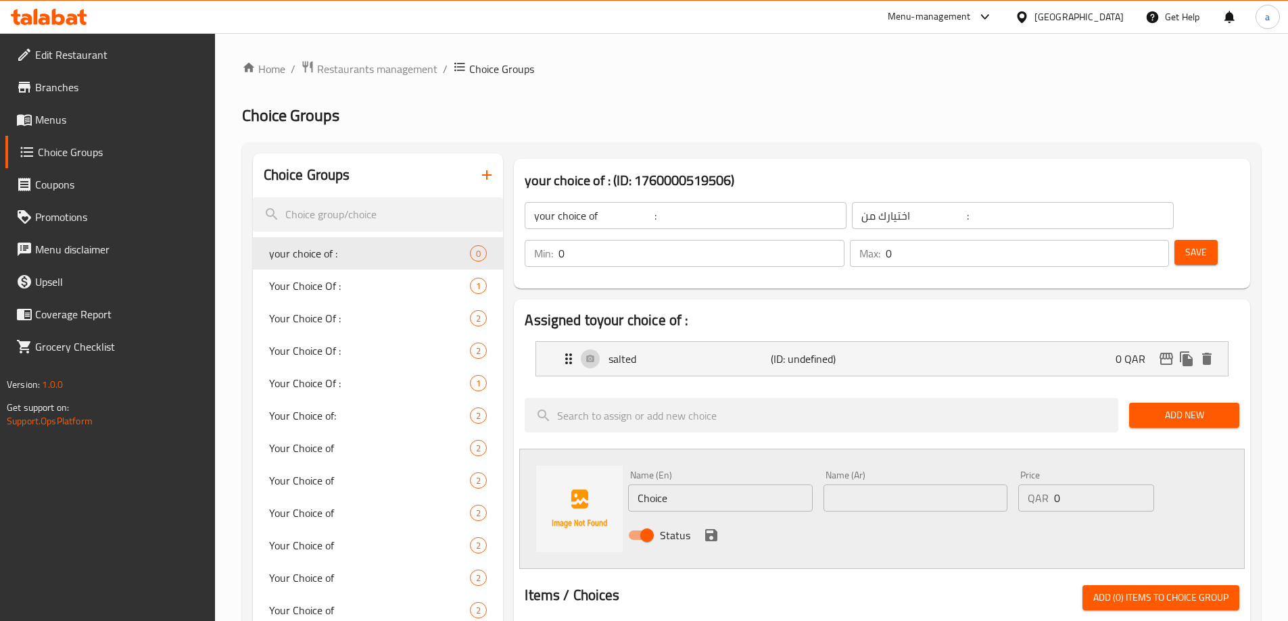
click at [749, 485] on input "Choice" at bounding box center [720, 498] width 184 height 27
paste input "spicy"
type input "spicy"
click at [872, 485] on input "text" at bounding box center [916, 498] width 184 height 27
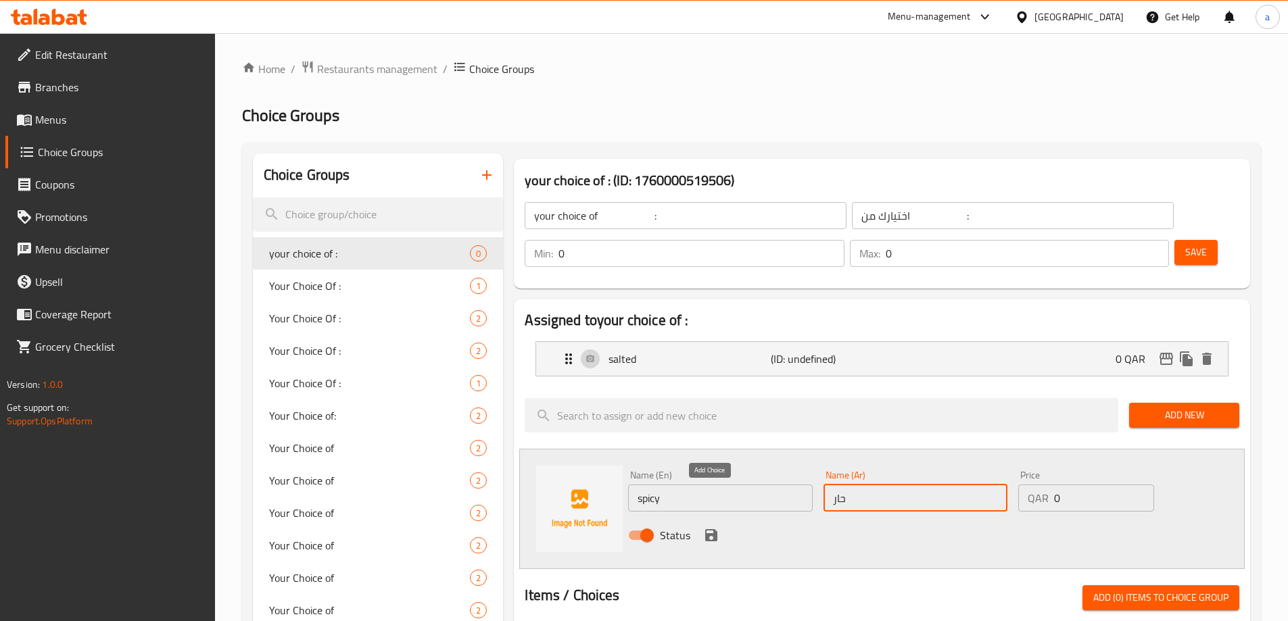
type input "حار"
click at [706, 529] on icon "save" at bounding box center [711, 535] width 12 height 12
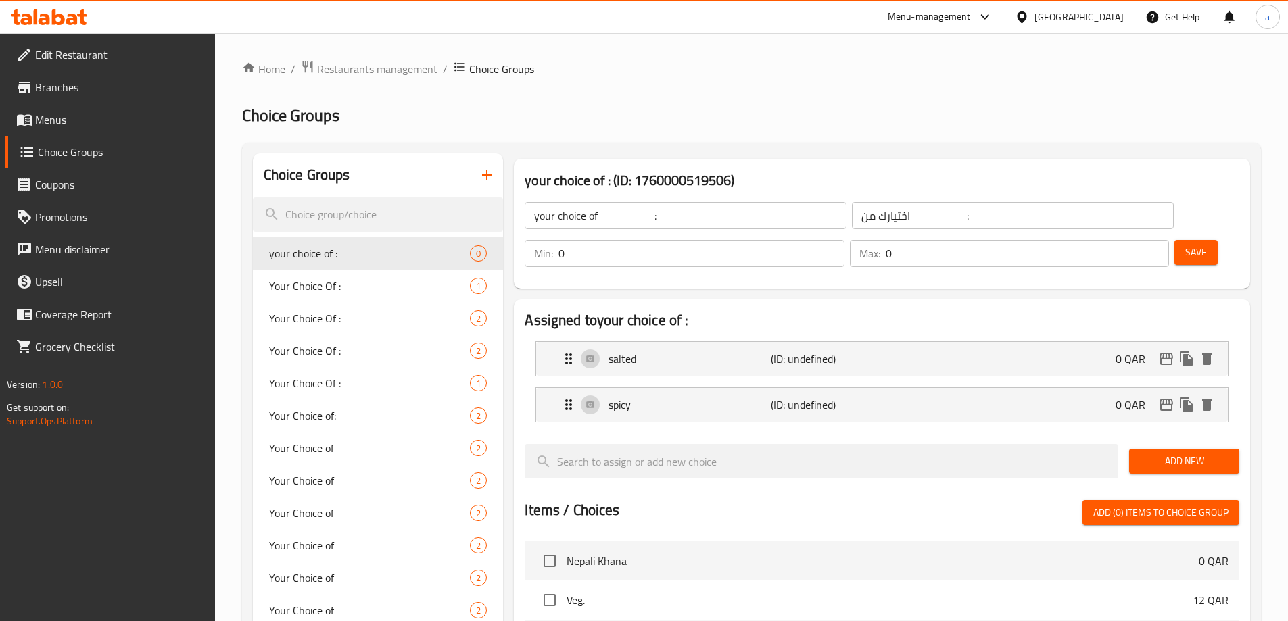
click at [1113, 240] on div "Max: 0 ​" at bounding box center [1009, 253] width 319 height 27
click at [1117, 240] on input "0" at bounding box center [1027, 253] width 283 height 27
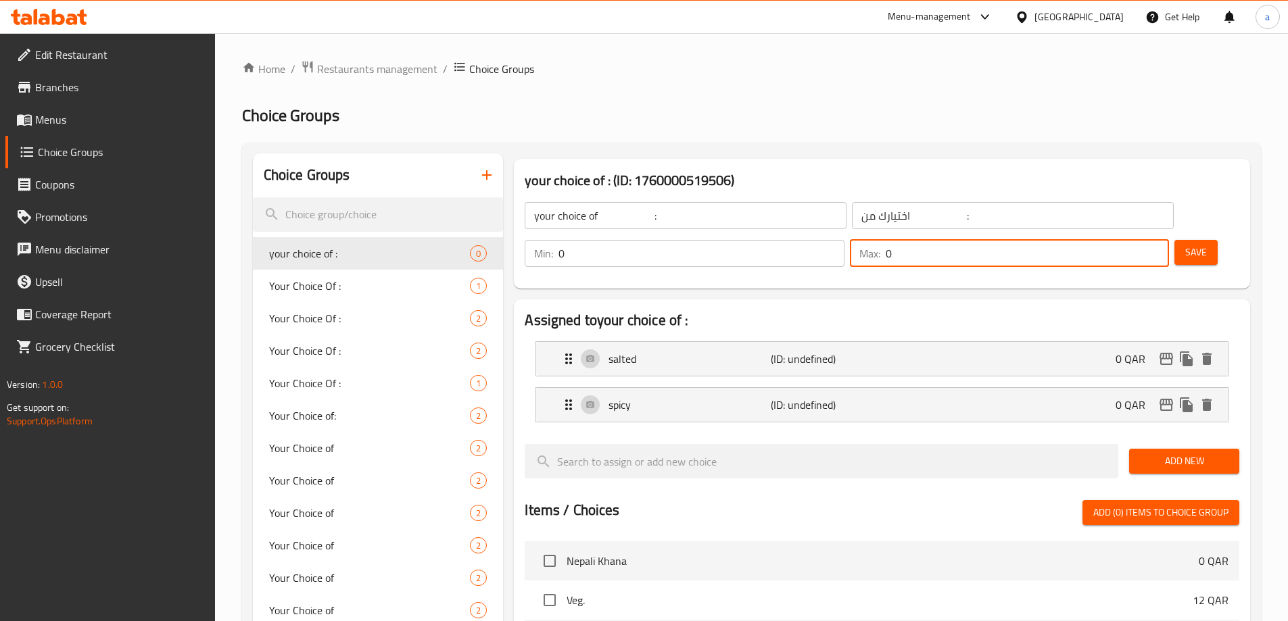
click at [1117, 240] on input "0" at bounding box center [1027, 253] width 283 height 27
type input "1"
click at [844, 240] on div "Min: 0 ​" at bounding box center [684, 253] width 319 height 27
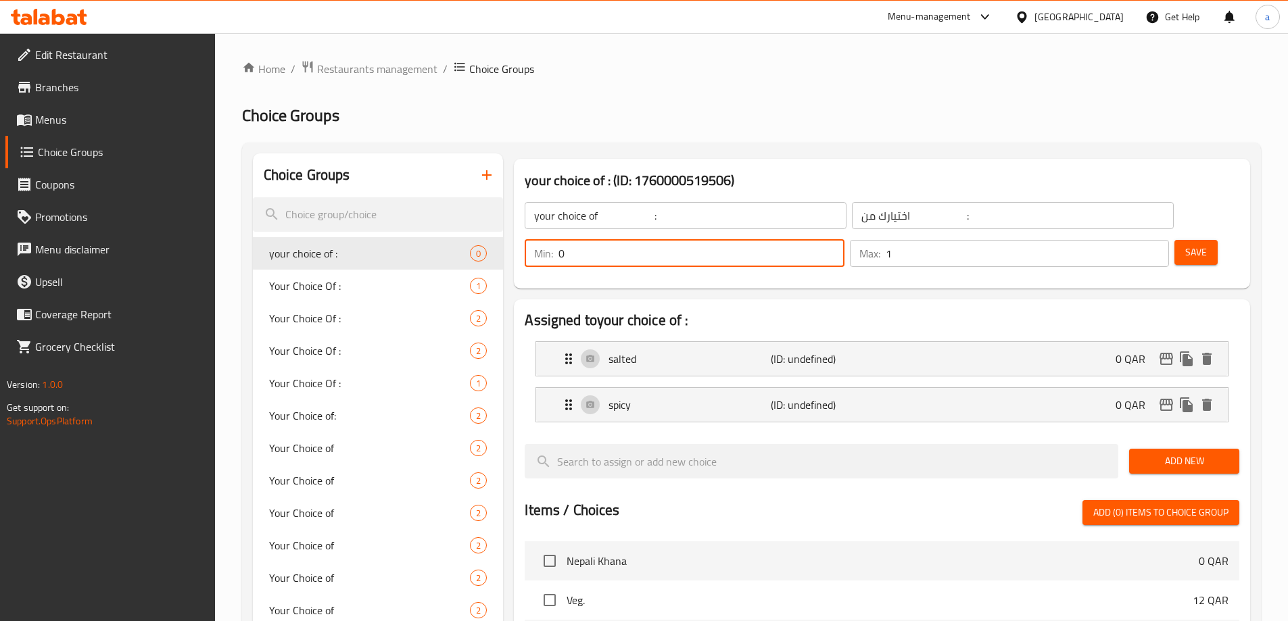
click at [844, 240] on input "0" at bounding box center [700, 253] width 285 height 27
type input "1"
click at [1174, 240] on button "Save" at bounding box center [1195, 252] width 43 height 25
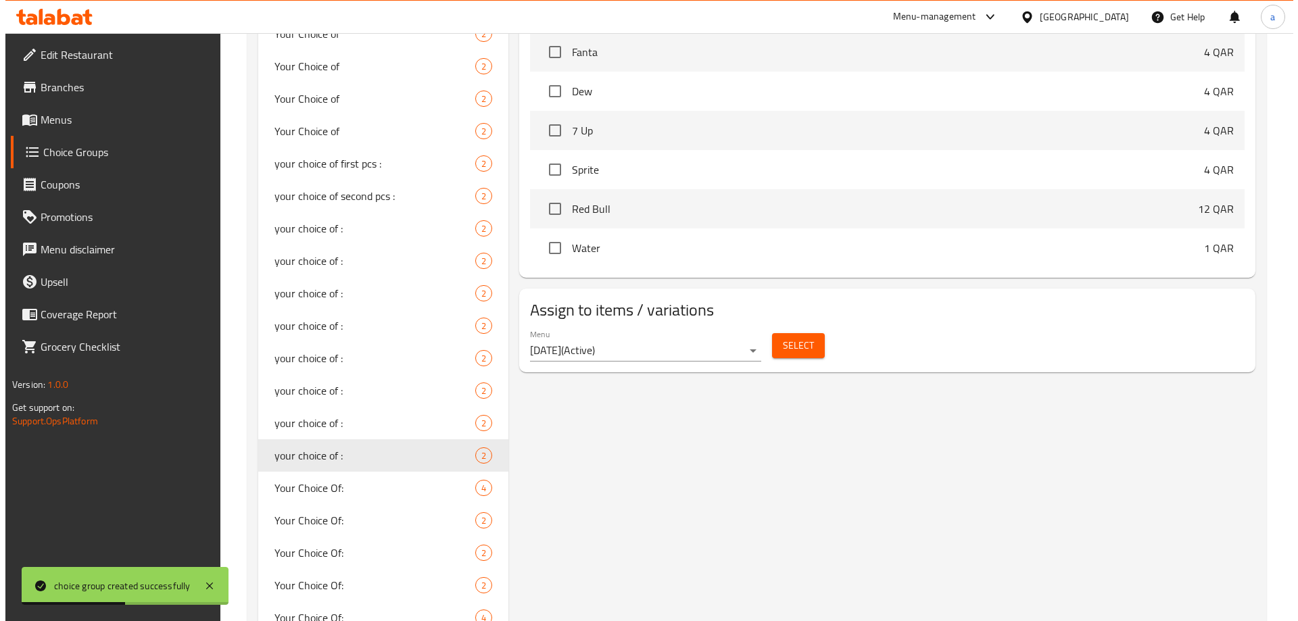
scroll to position [609, 0]
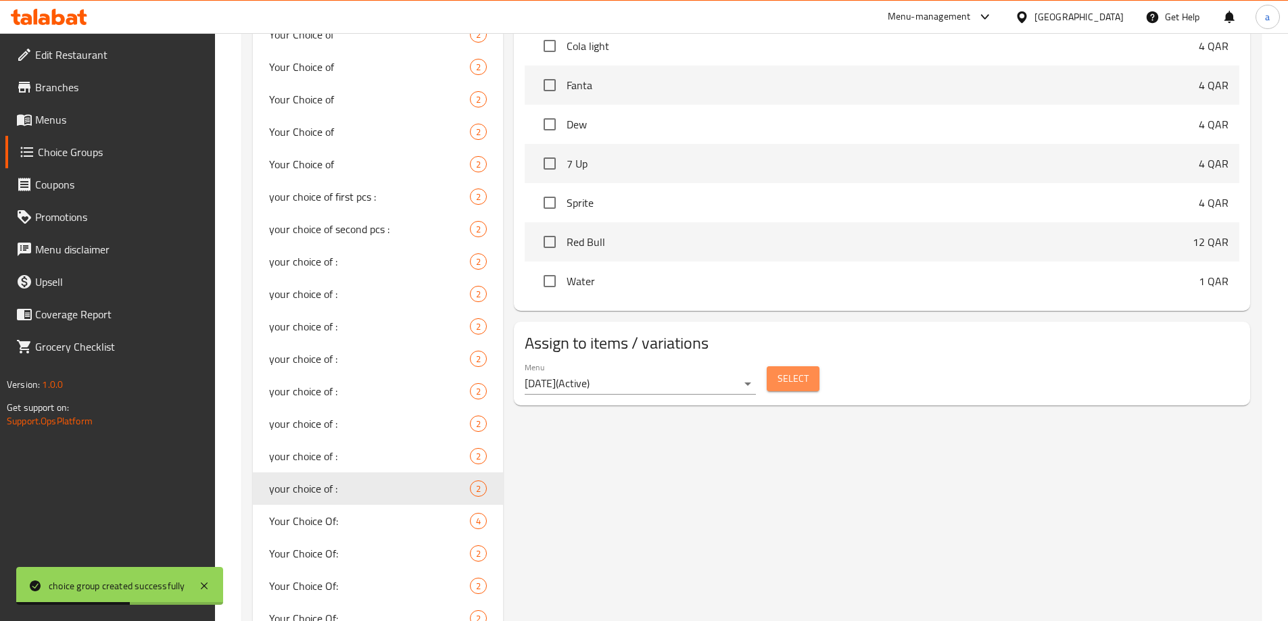
click at [795, 371] on span "Select" at bounding box center [793, 379] width 31 height 17
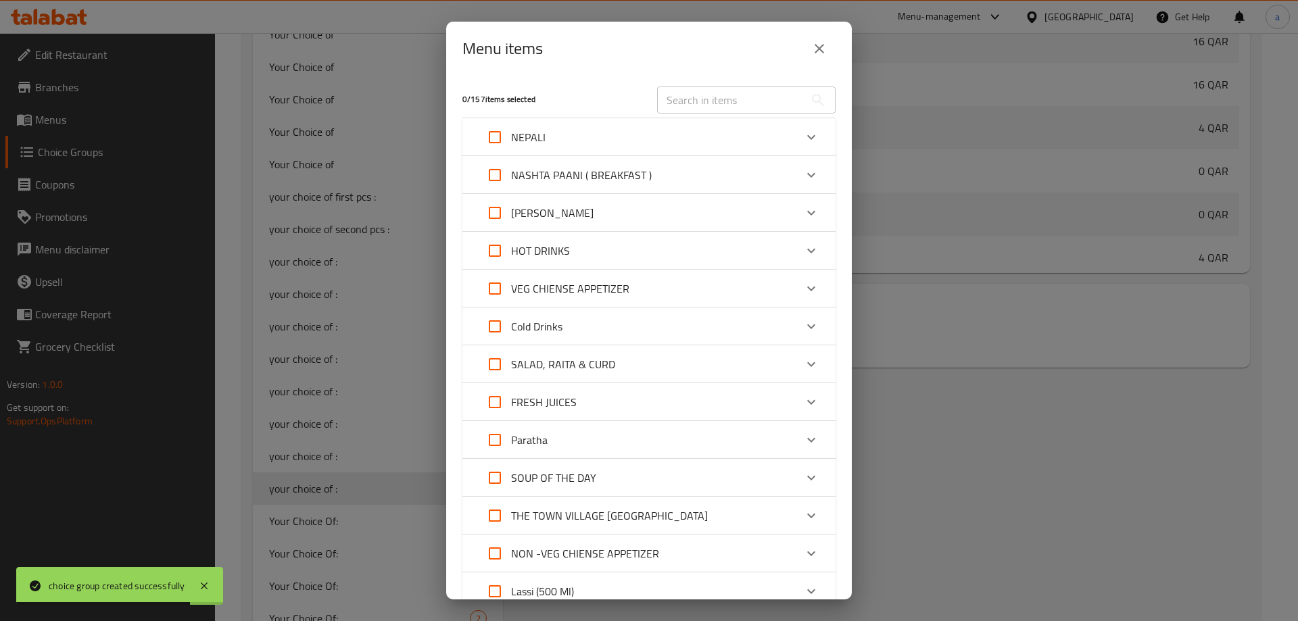
click at [578, 367] on p "SALAD, RAITA & CURD" at bounding box center [563, 364] width 104 height 16
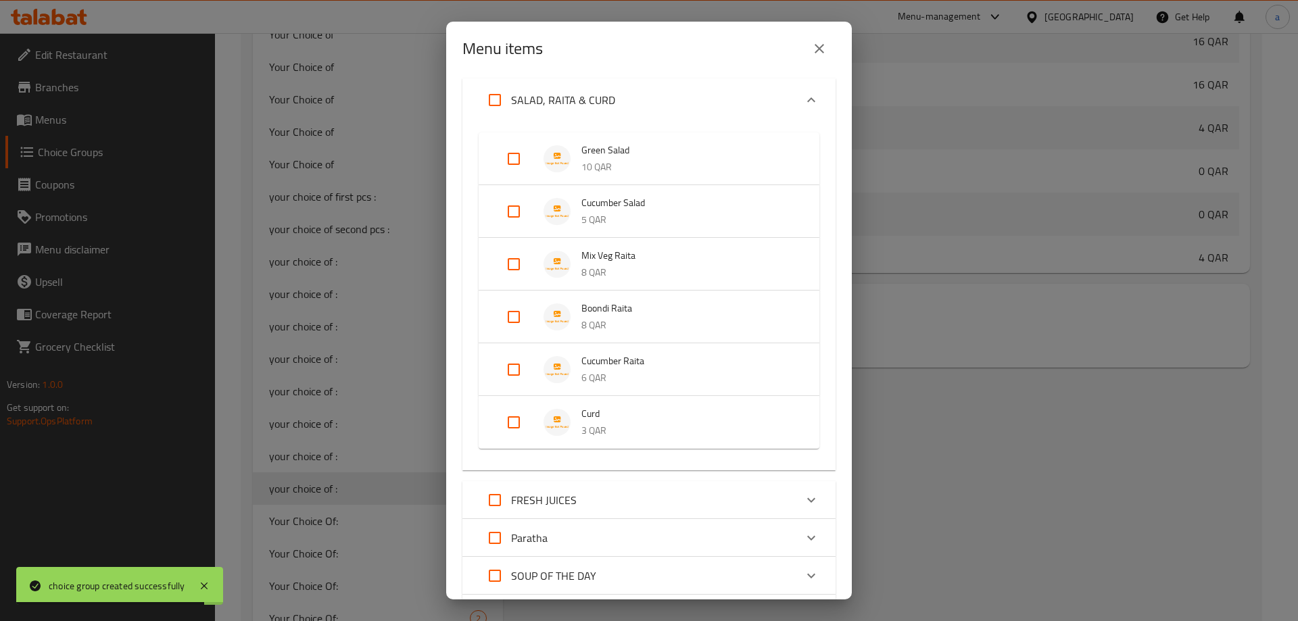
scroll to position [406, 0]
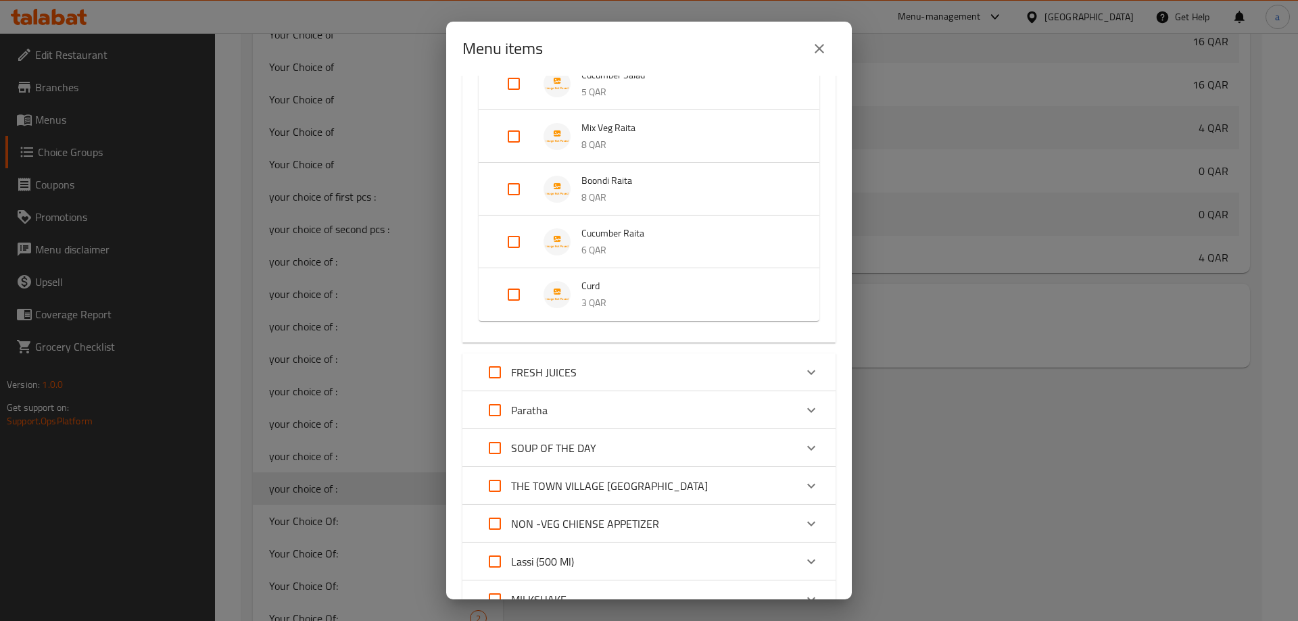
click at [627, 199] on p "8 QAR" at bounding box center [686, 197] width 211 height 17
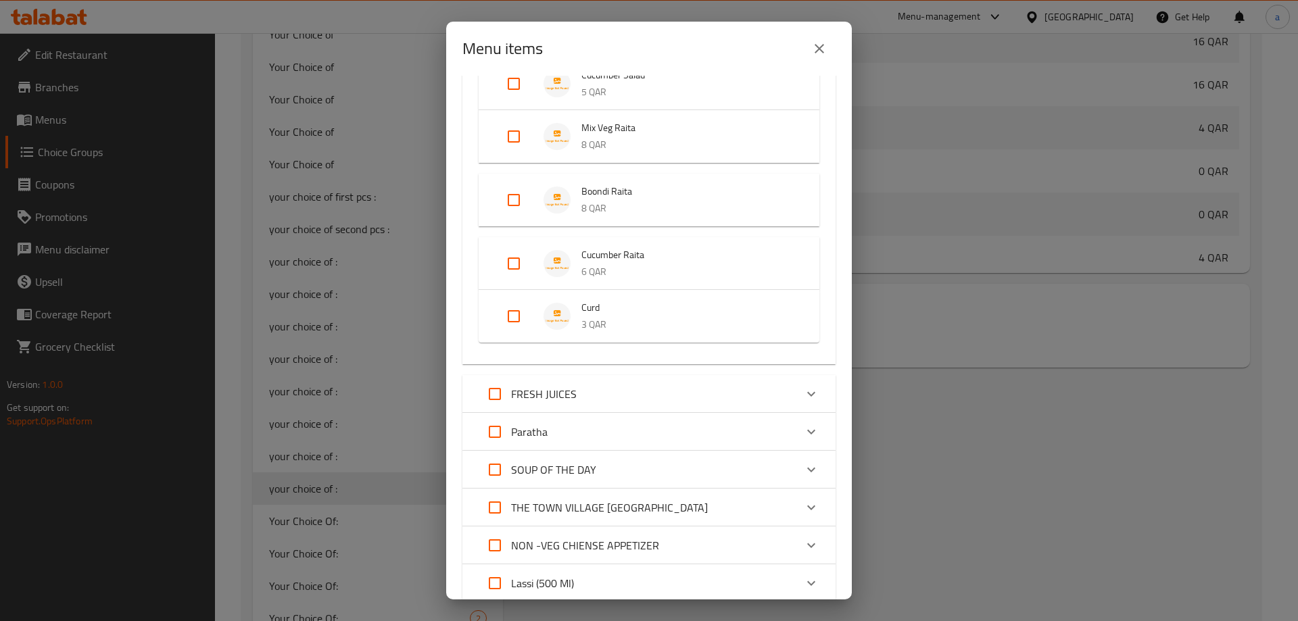
click at [523, 197] on input "Expand" at bounding box center [514, 200] width 32 height 32
checkbox input "true"
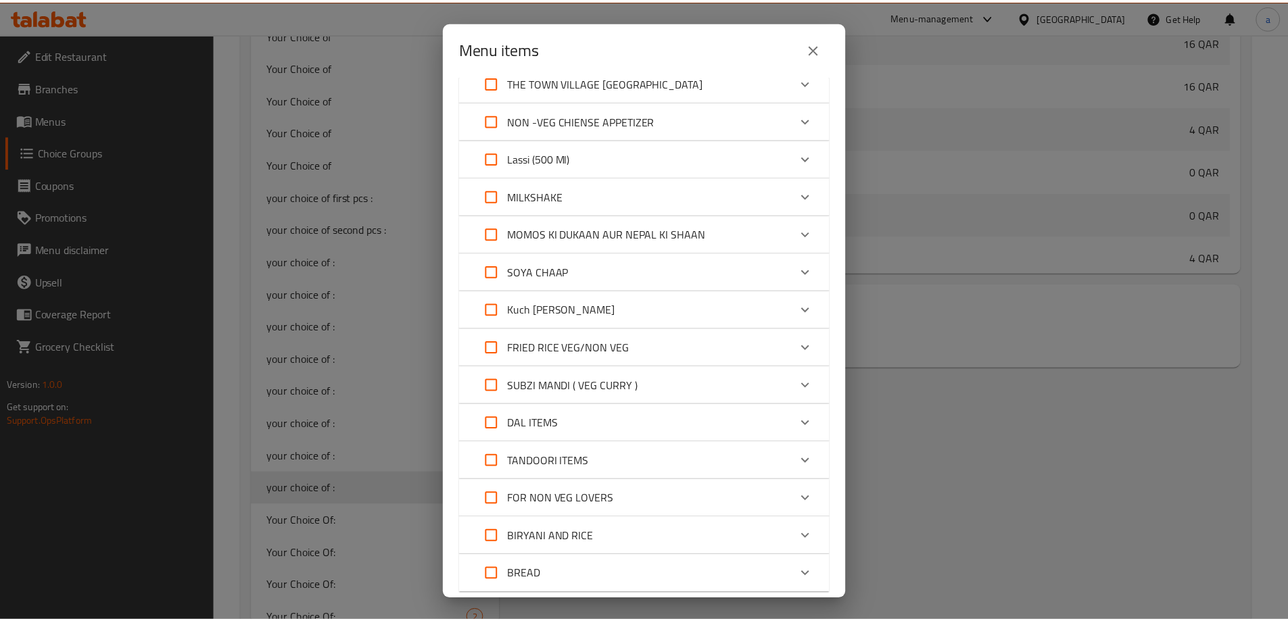
scroll to position [897, 0]
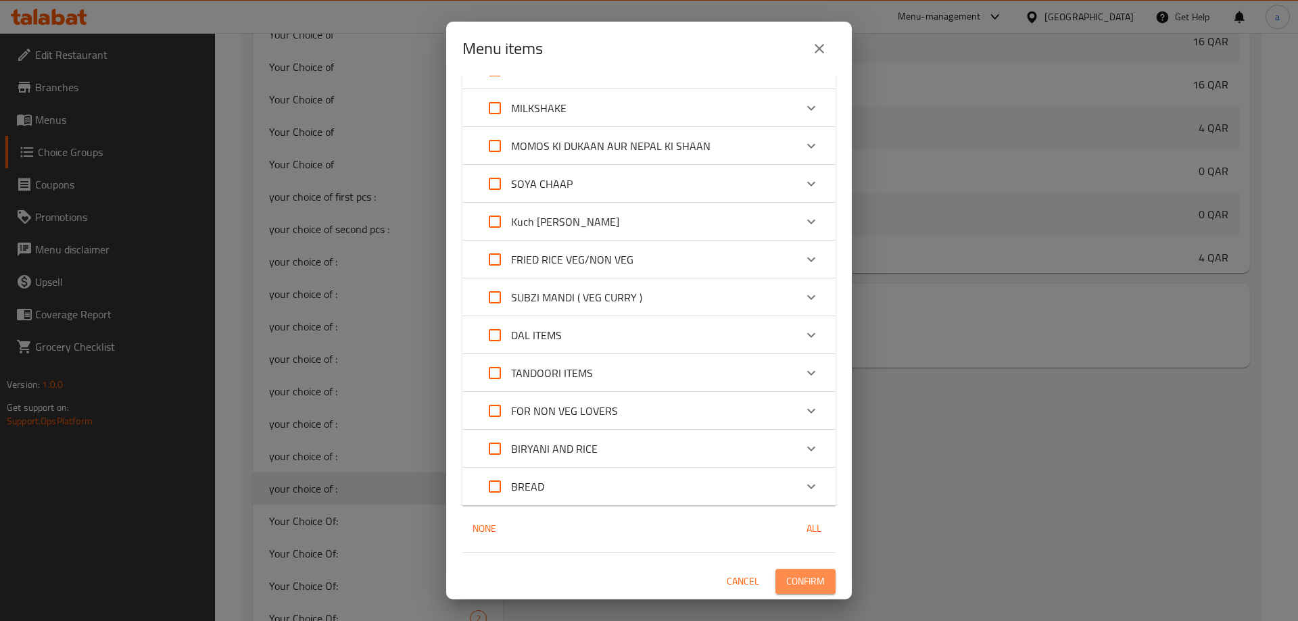
click at [805, 577] on span "Confirm" at bounding box center [805, 581] width 39 height 17
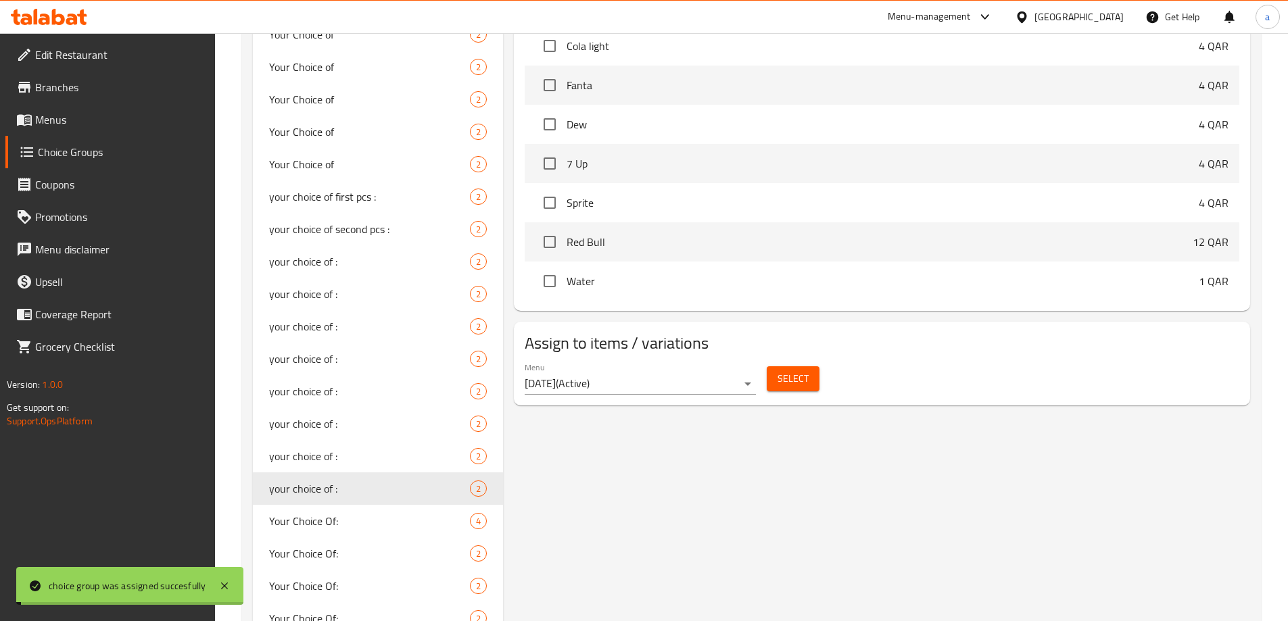
scroll to position [2084, 0]
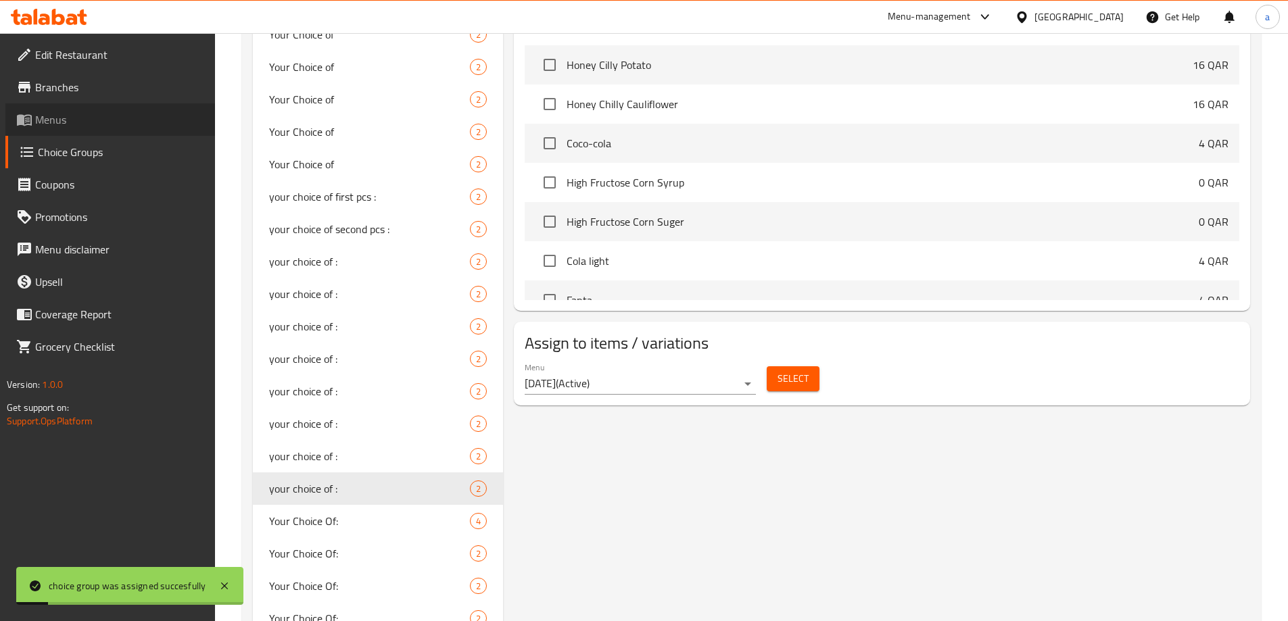
click at [61, 120] on span "Menus" at bounding box center [119, 120] width 169 height 16
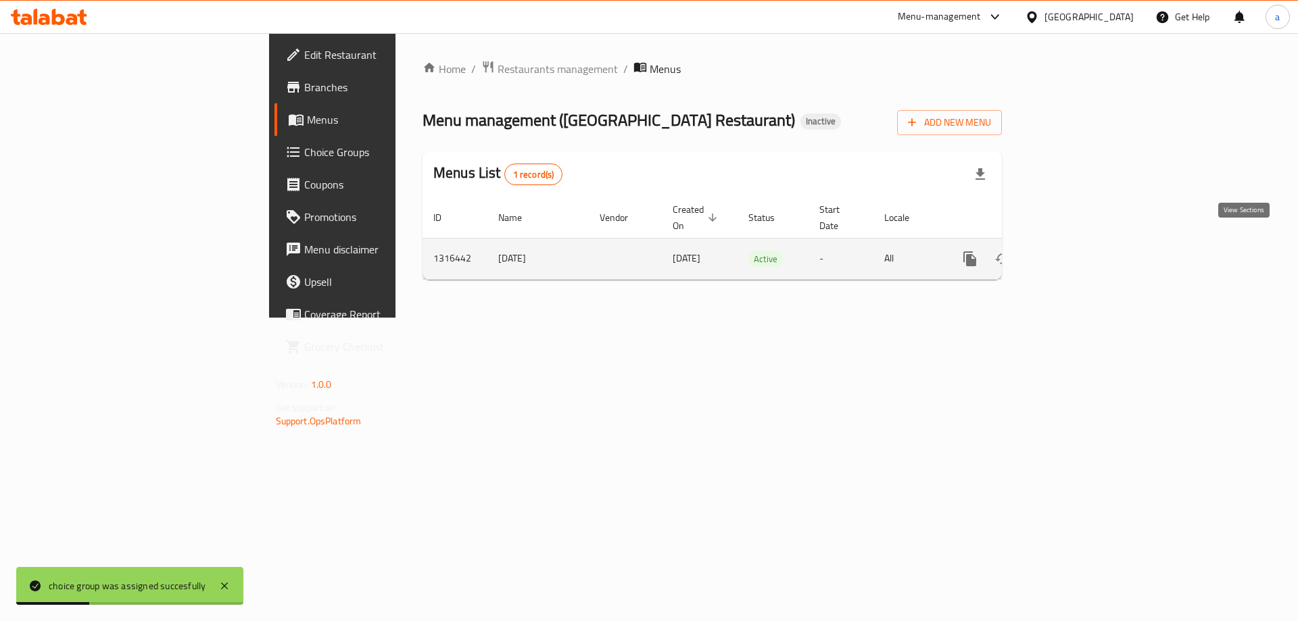
click at [1084, 243] on link "enhanced table" at bounding box center [1067, 259] width 32 height 32
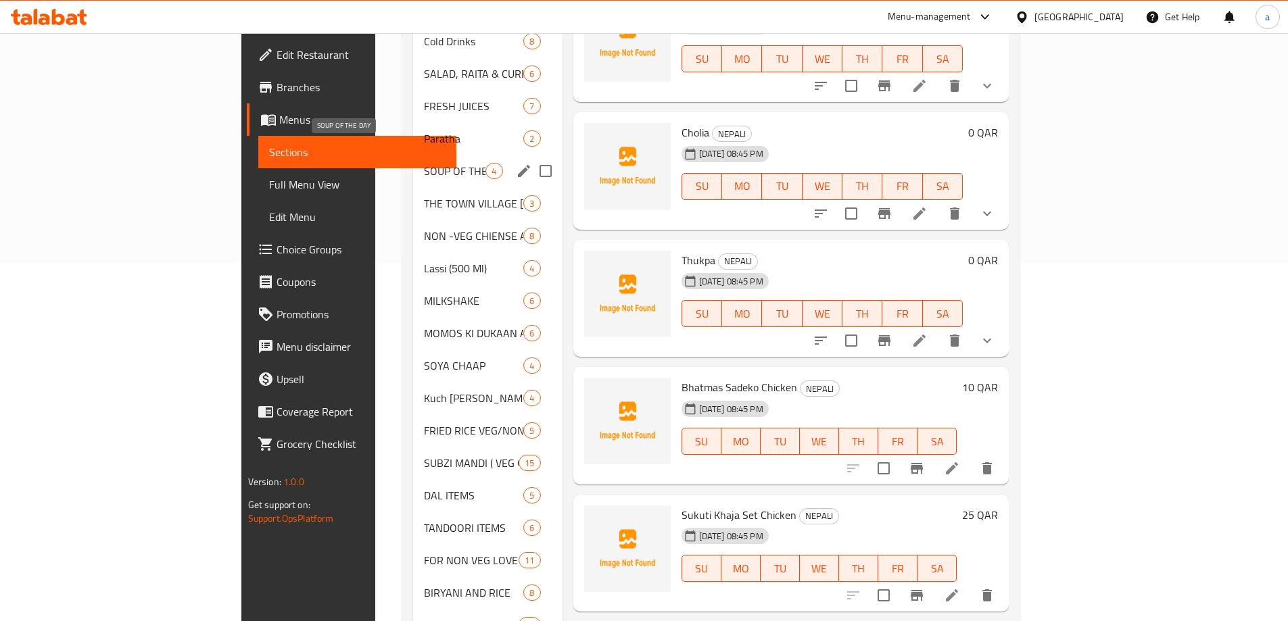
scroll to position [334, 0]
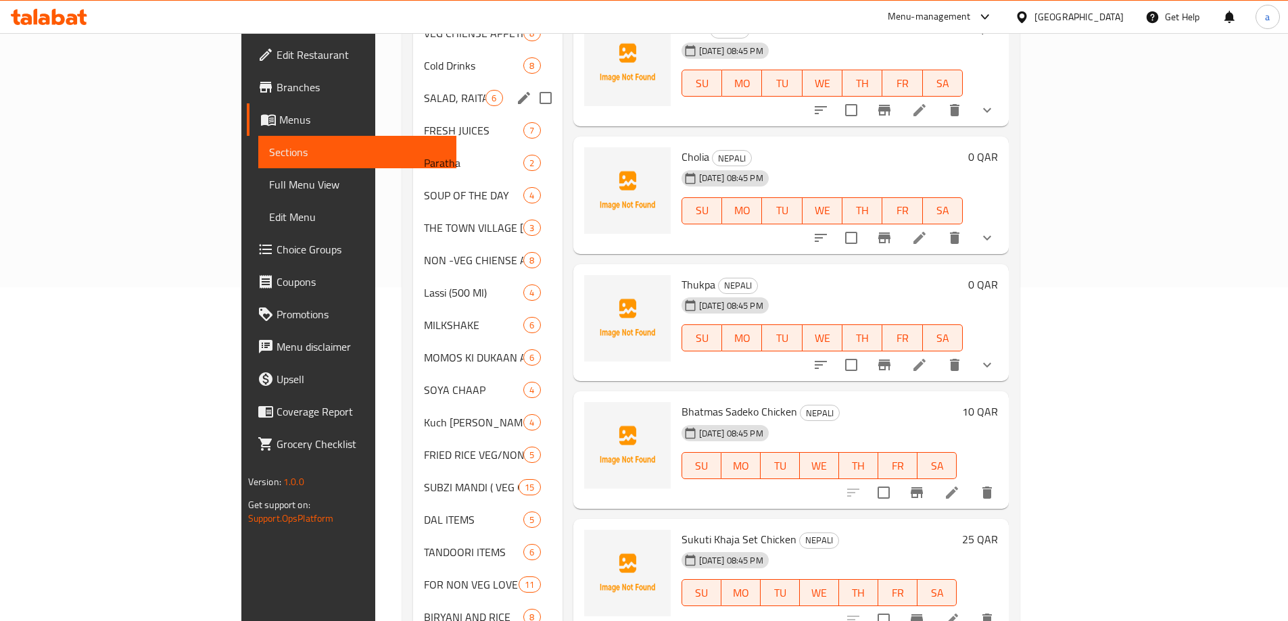
click at [451, 82] on div "SALAD, RAITA & CURD 6" at bounding box center [487, 98] width 149 height 32
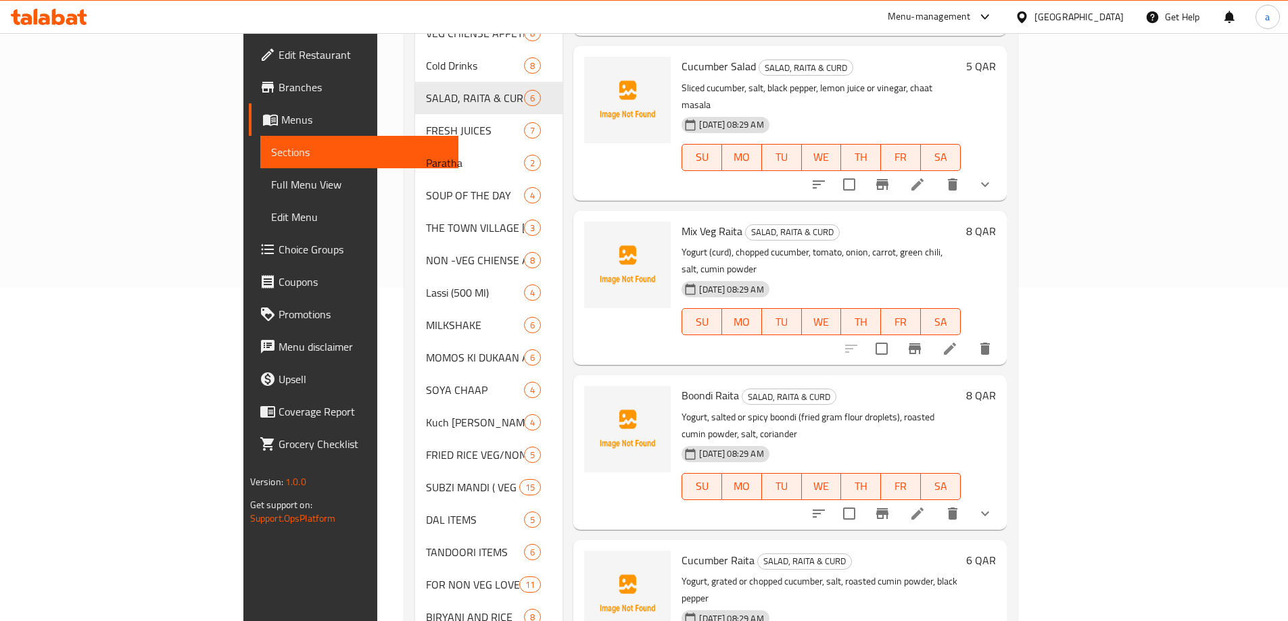
scroll to position [66, 0]
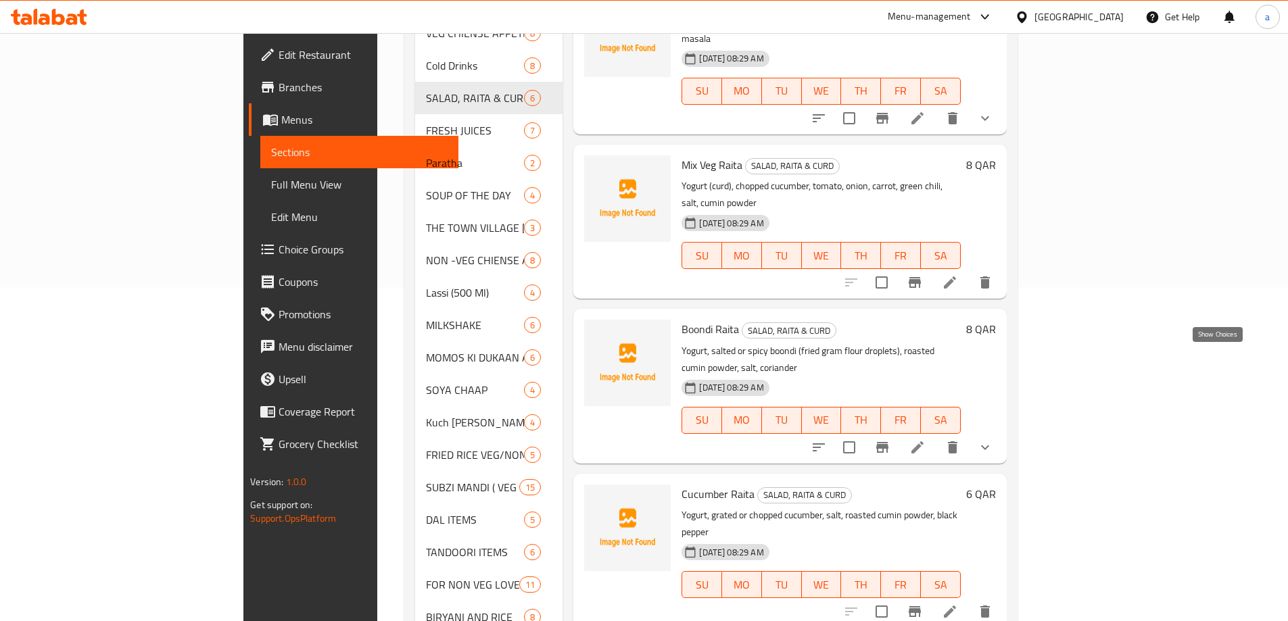
click at [993, 439] on icon "show more" at bounding box center [985, 447] width 16 height 16
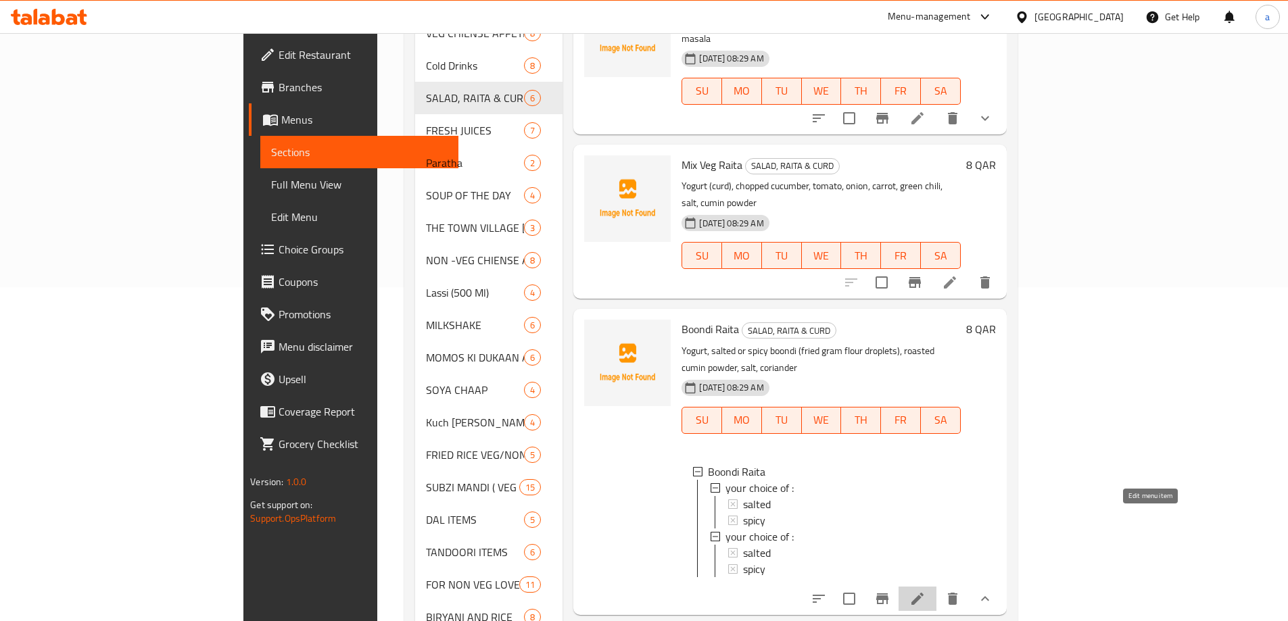
click at [926, 591] on icon at bounding box center [917, 599] width 16 height 16
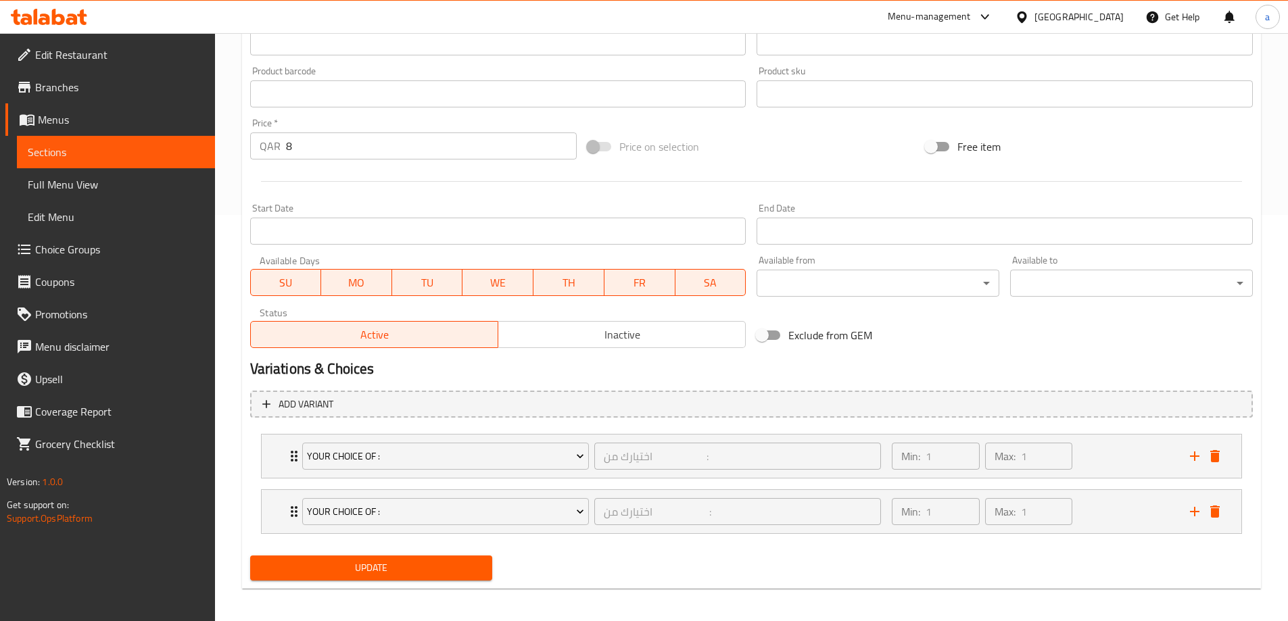
scroll to position [412, 0]
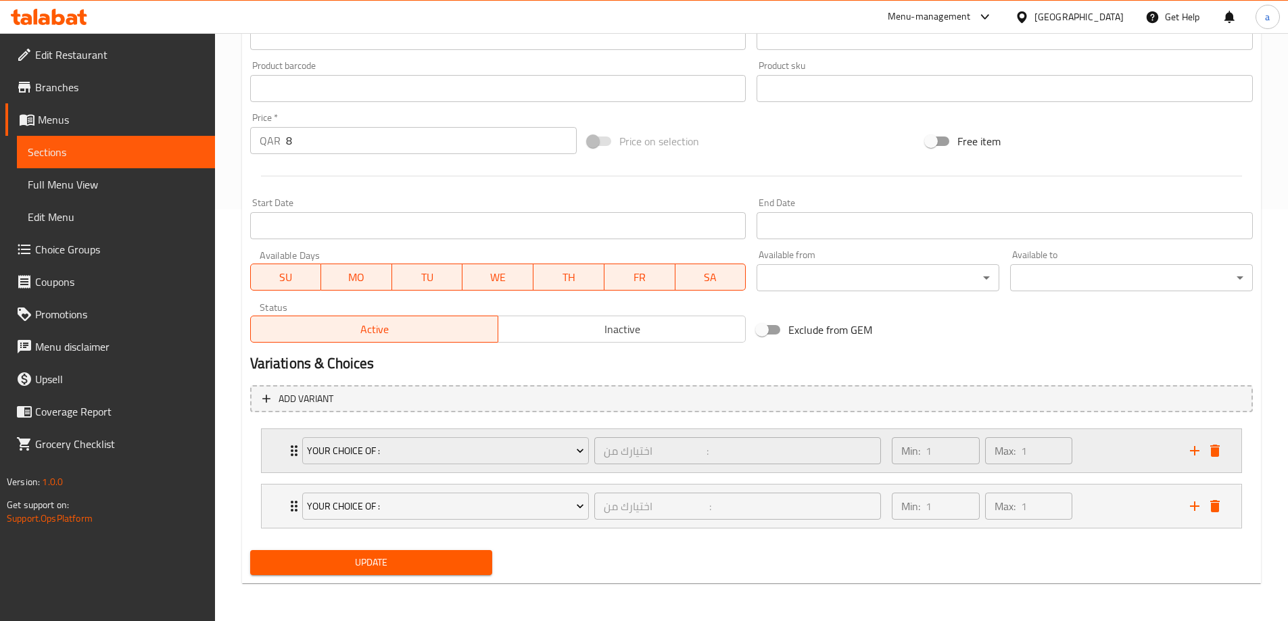
click at [1120, 462] on div "Min: 1 ​ Max: 1 ​" at bounding box center [1032, 450] width 297 height 43
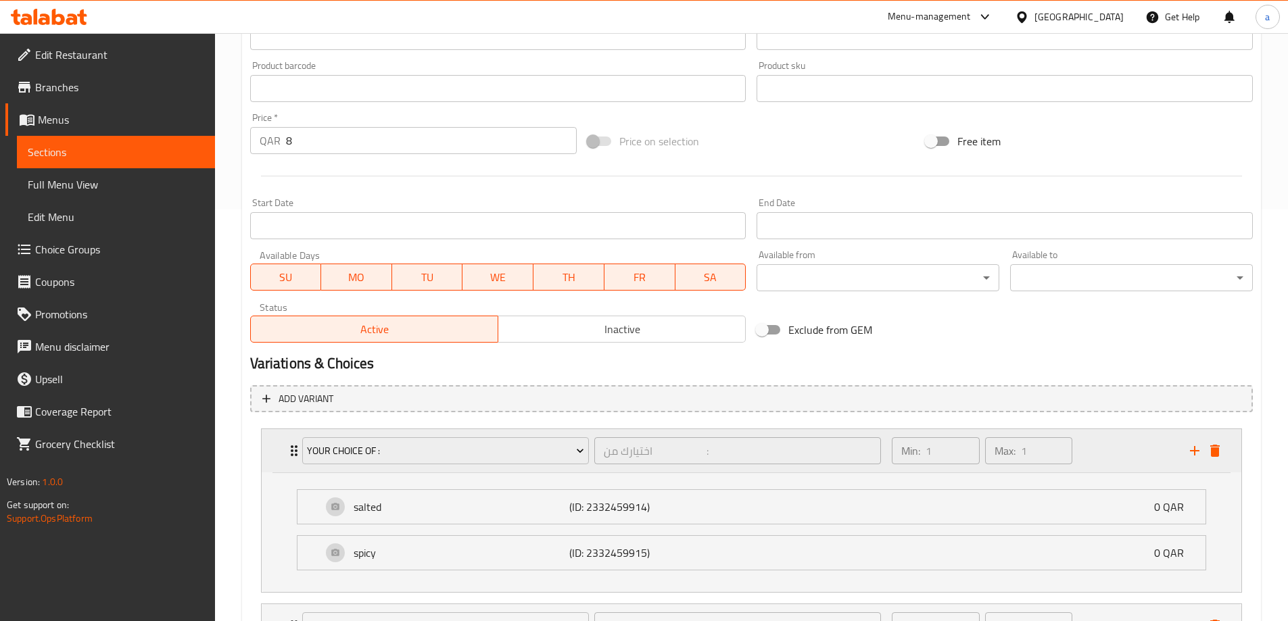
scroll to position [531, 0]
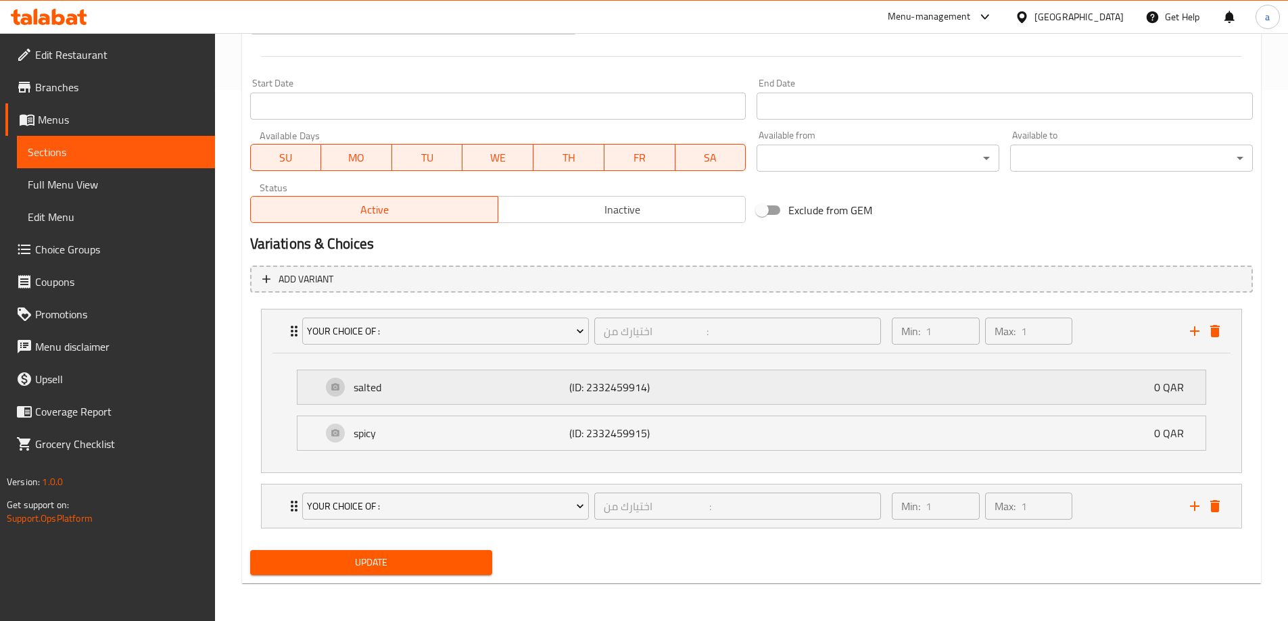
click at [1057, 403] on div "salted (ID: 2332459914) 0 QAR" at bounding box center [755, 388] width 867 height 34
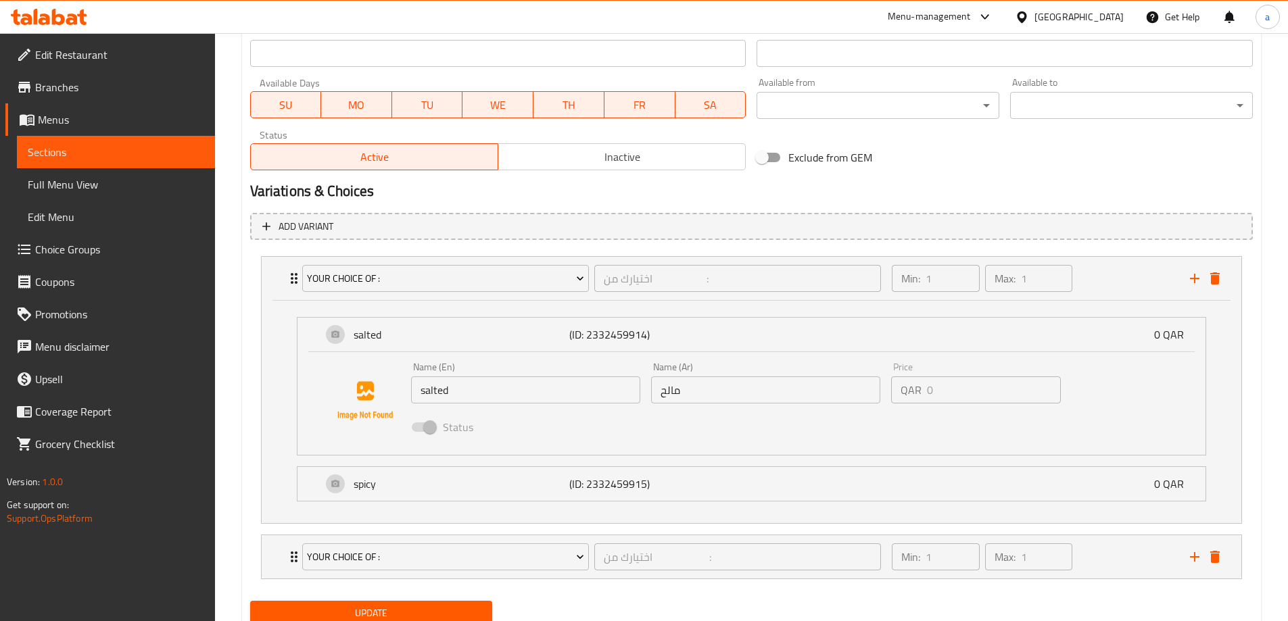
scroll to position [635, 0]
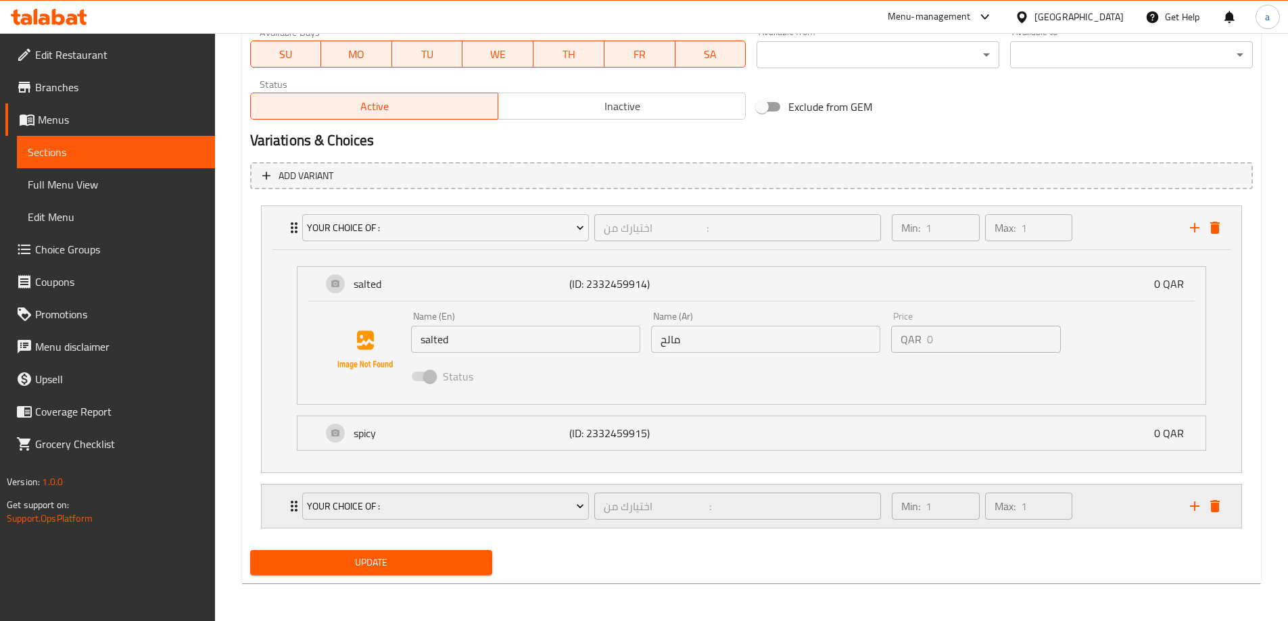
click at [1085, 498] on div "Min: 1 ​ Max: 1 ​" at bounding box center [1032, 506] width 297 height 43
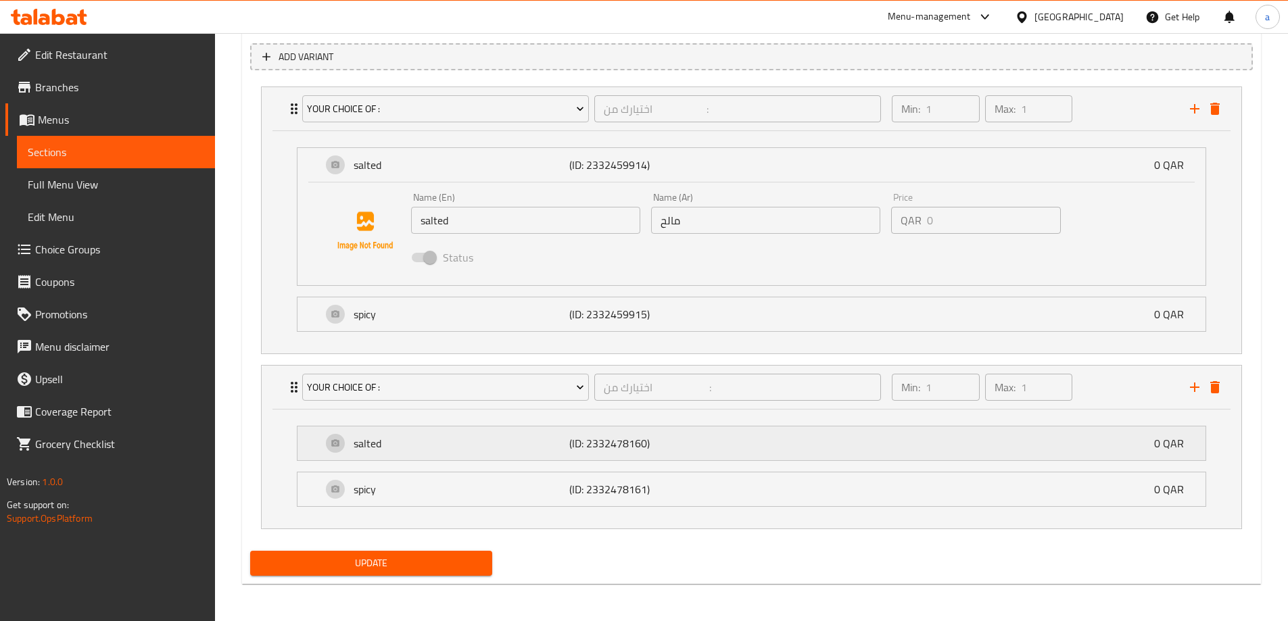
scroll to position [755, 0]
click at [834, 456] on div "salted (ID: 2332478160) 0 QAR" at bounding box center [755, 443] width 867 height 34
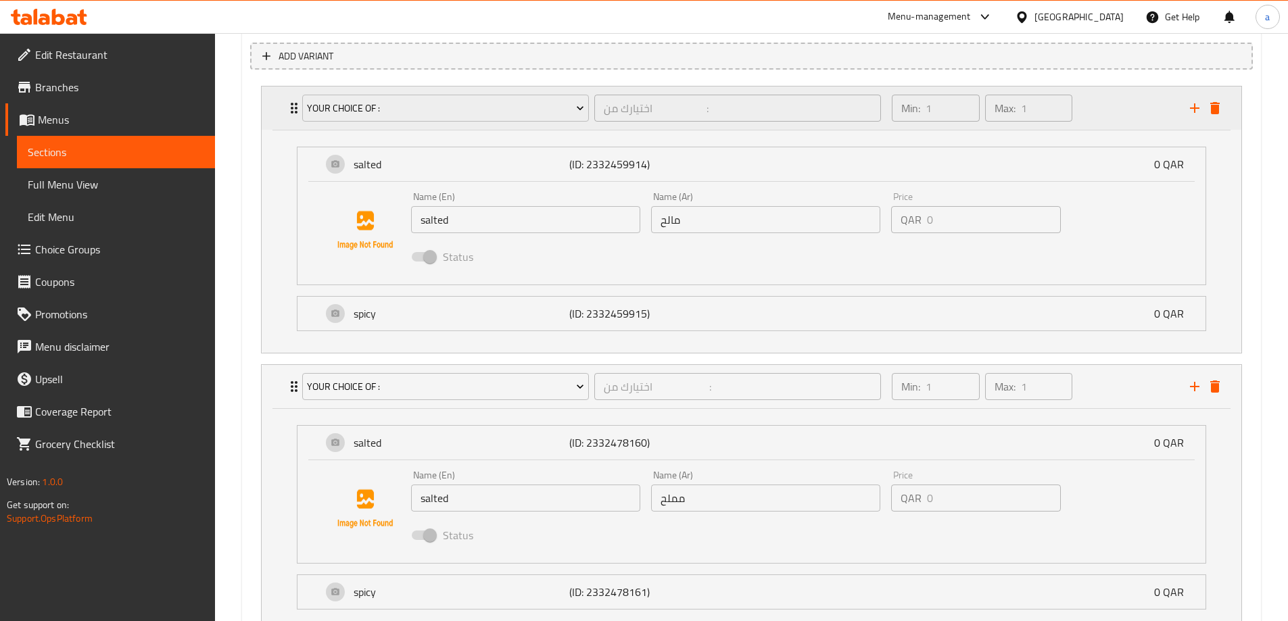
click at [1214, 115] on icon "delete" at bounding box center [1215, 108] width 16 height 16
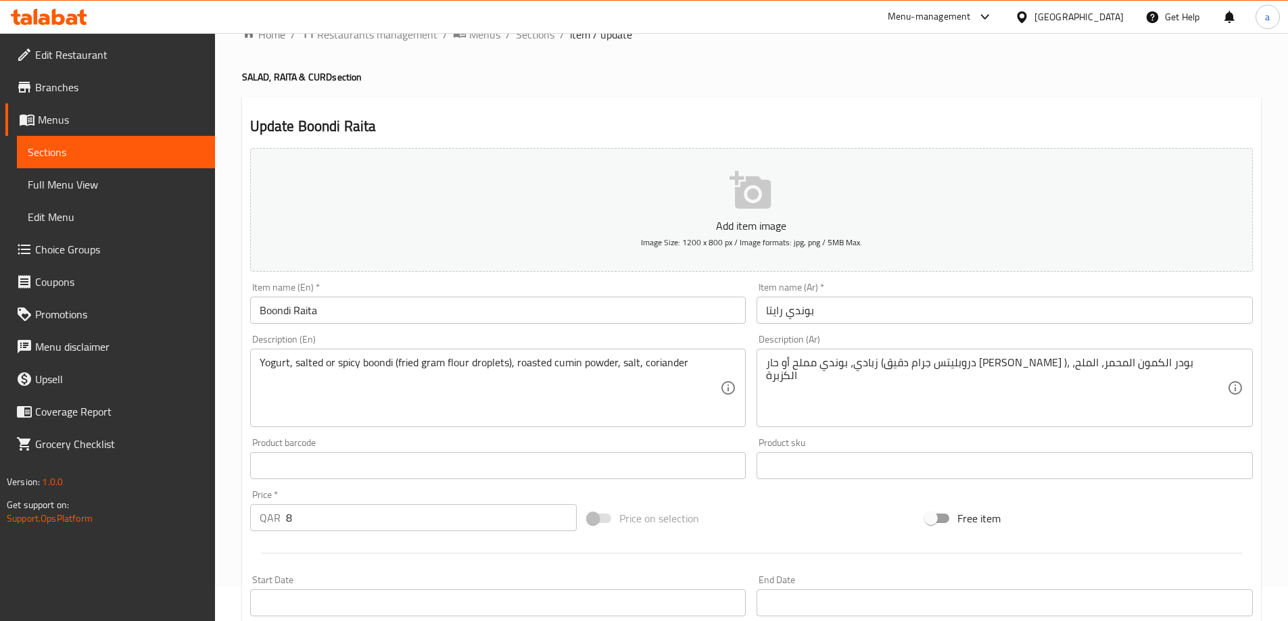
scroll to position [0, 0]
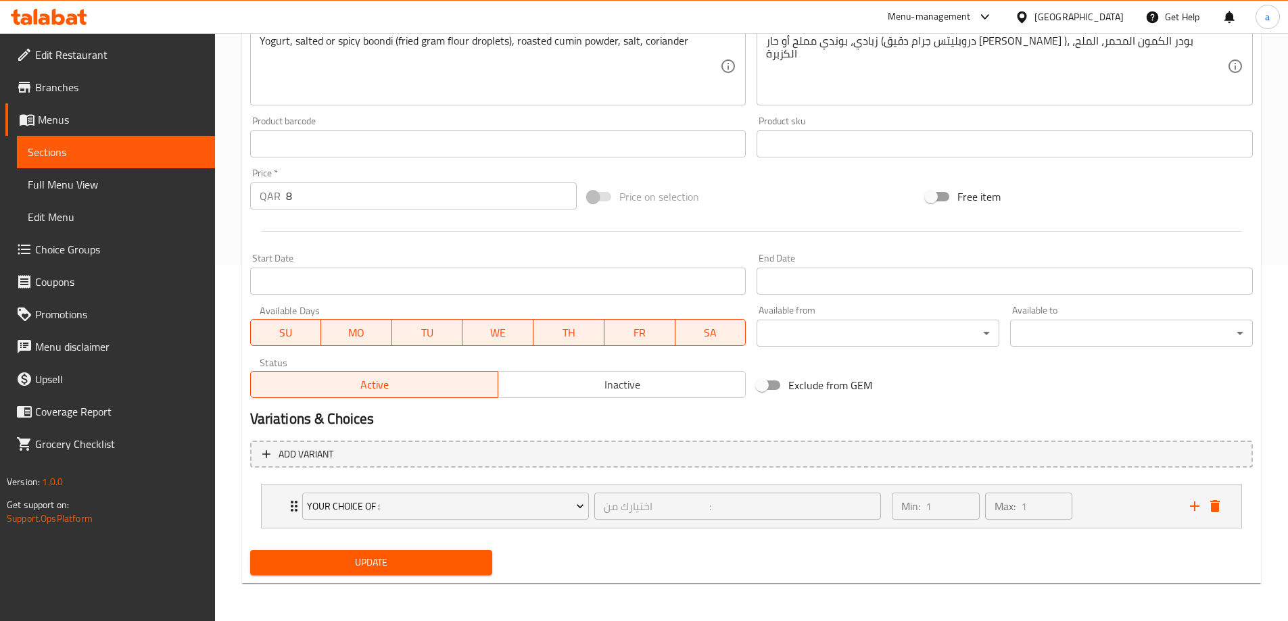
click at [395, 569] on span "Update" at bounding box center [371, 562] width 221 height 17
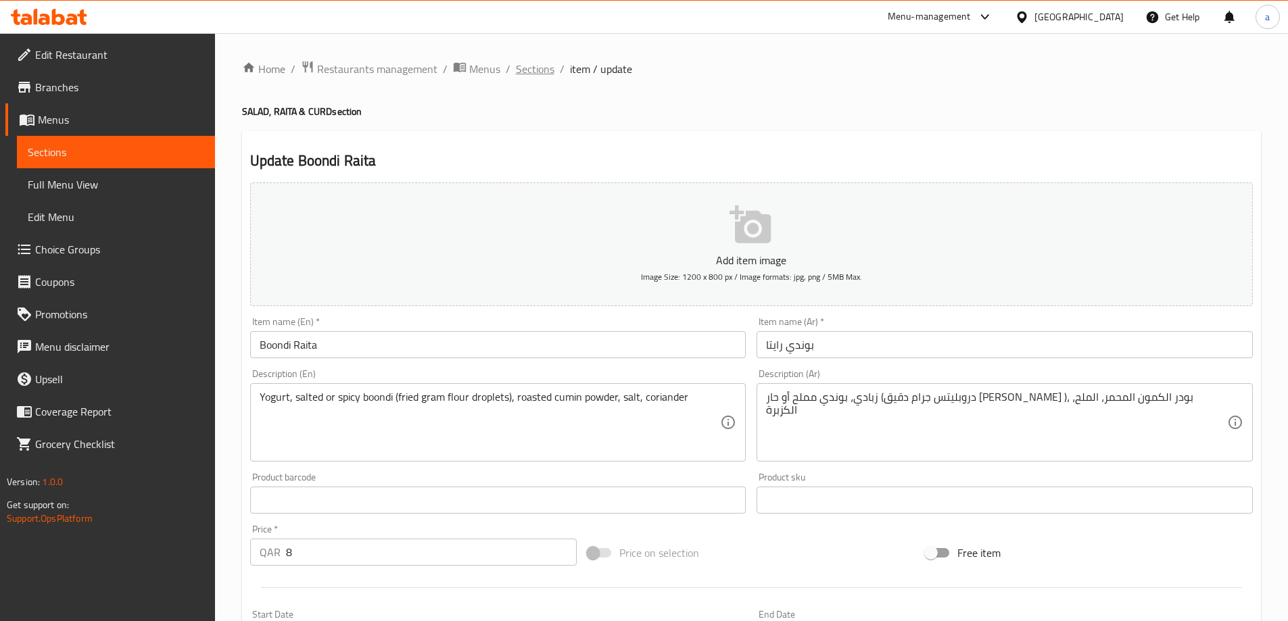
click at [532, 75] on span "Sections" at bounding box center [535, 69] width 39 height 16
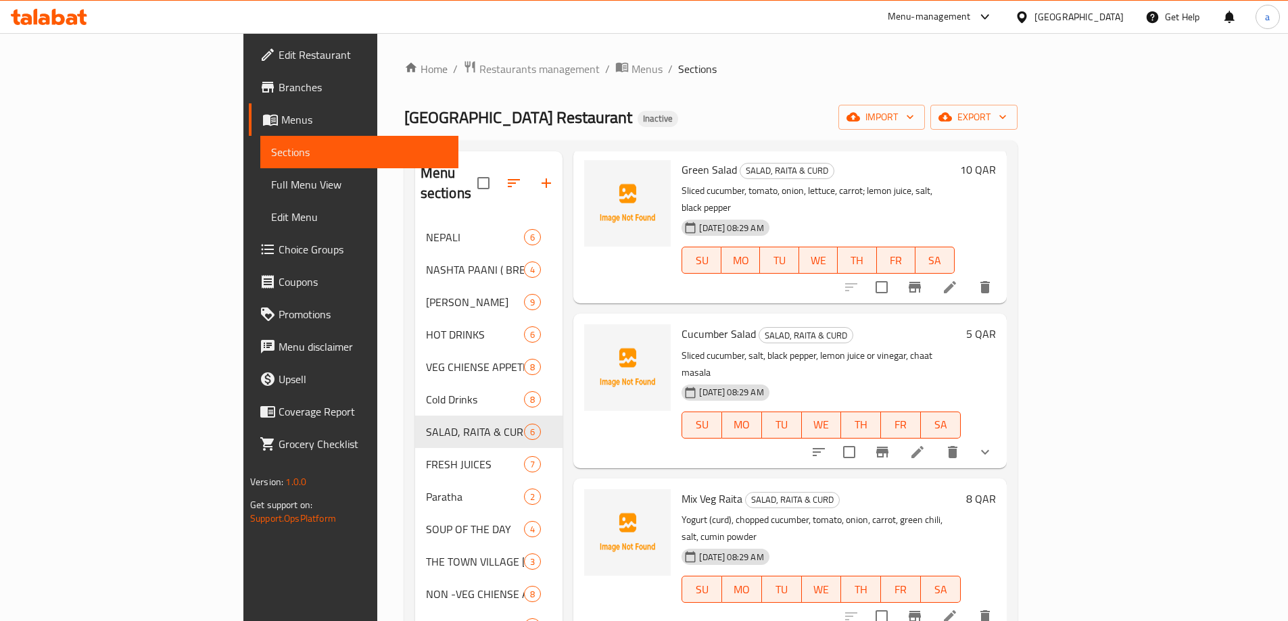
scroll to position [402, 0]
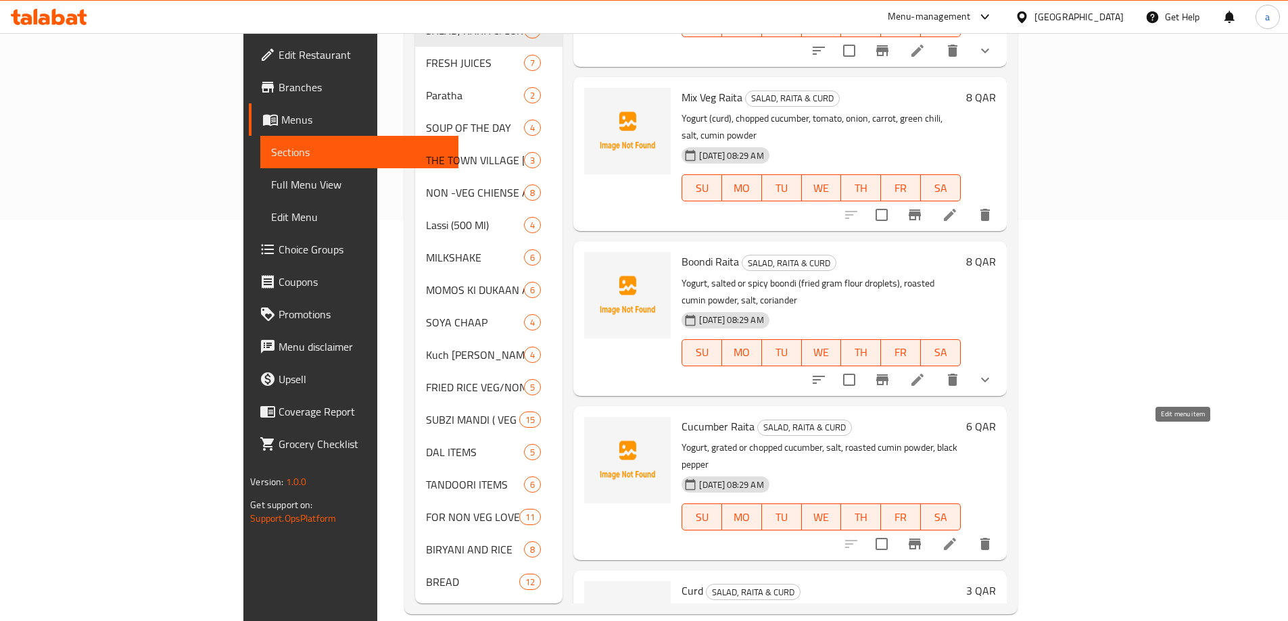
click at [958, 536] on icon at bounding box center [950, 544] width 16 height 16
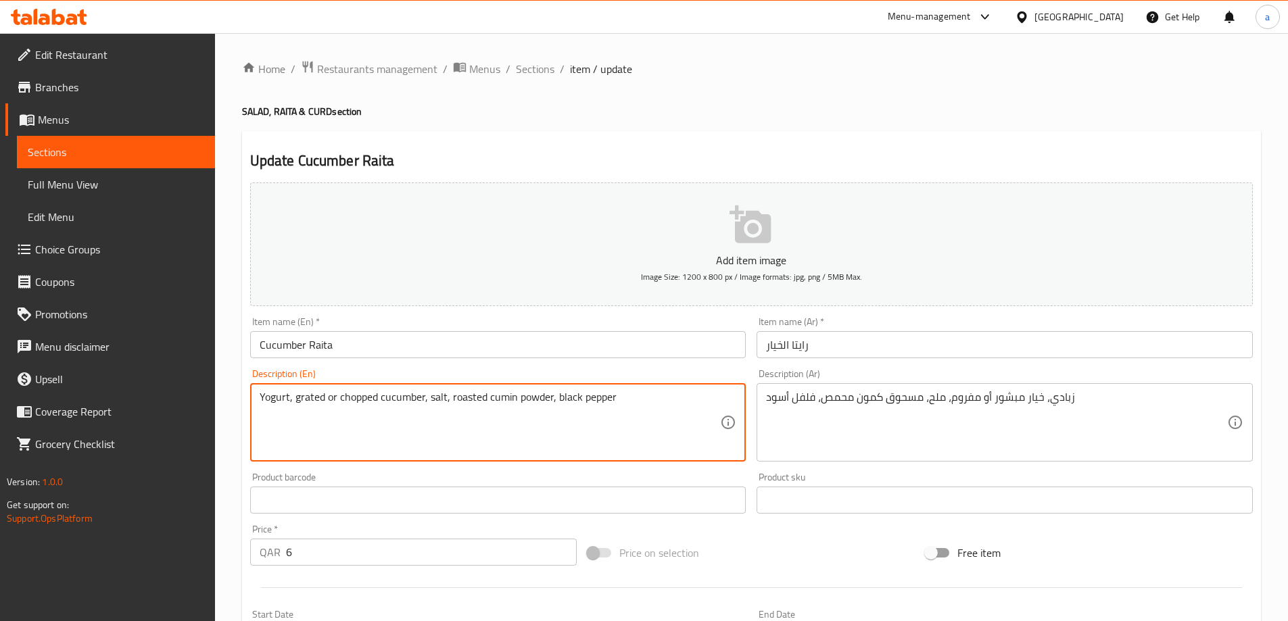
click at [306, 398] on textarea "Yogurt, grated or chopped cucumber, salt, roasted cumin powder, black pepper" at bounding box center [490, 423] width 461 height 64
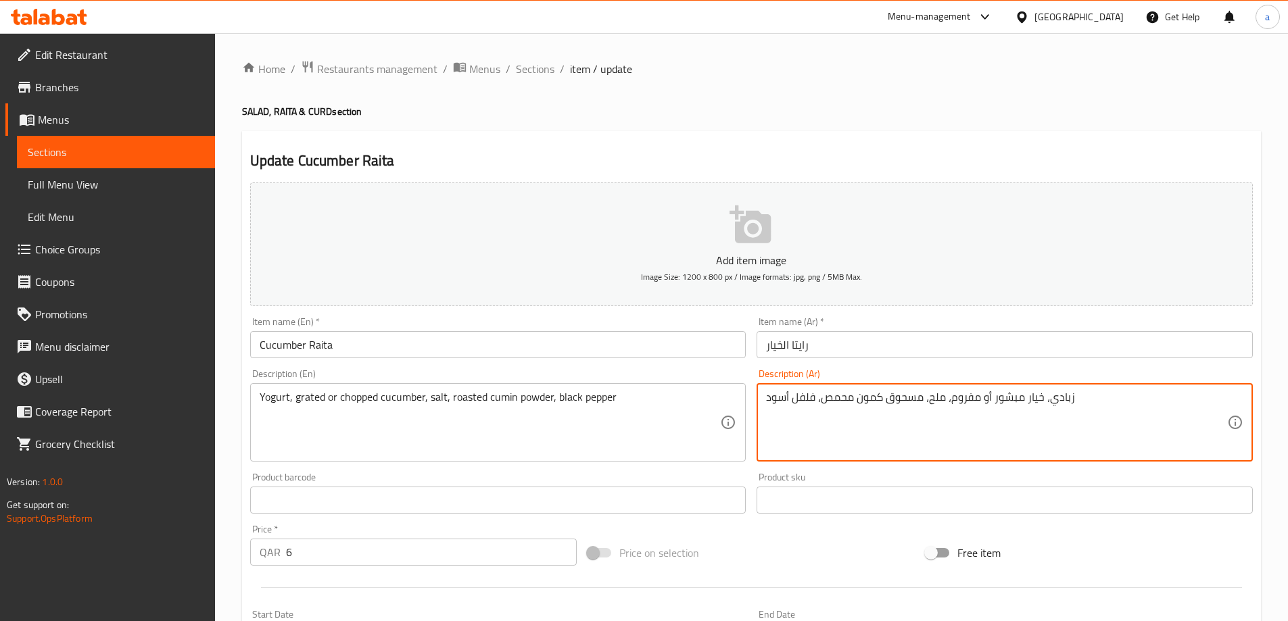
click at [909, 396] on textarea "زبادي، خيار مبشور أو مفروم، ملح، مسحوق كمون محمص، فلفل أسود" at bounding box center [996, 423] width 461 height 64
click at [846, 398] on textarea "زبادي، خيار مبشور أو مفروم، ملح، بودر كمون محمص، فلفل أسود" at bounding box center [996, 423] width 461 height 64
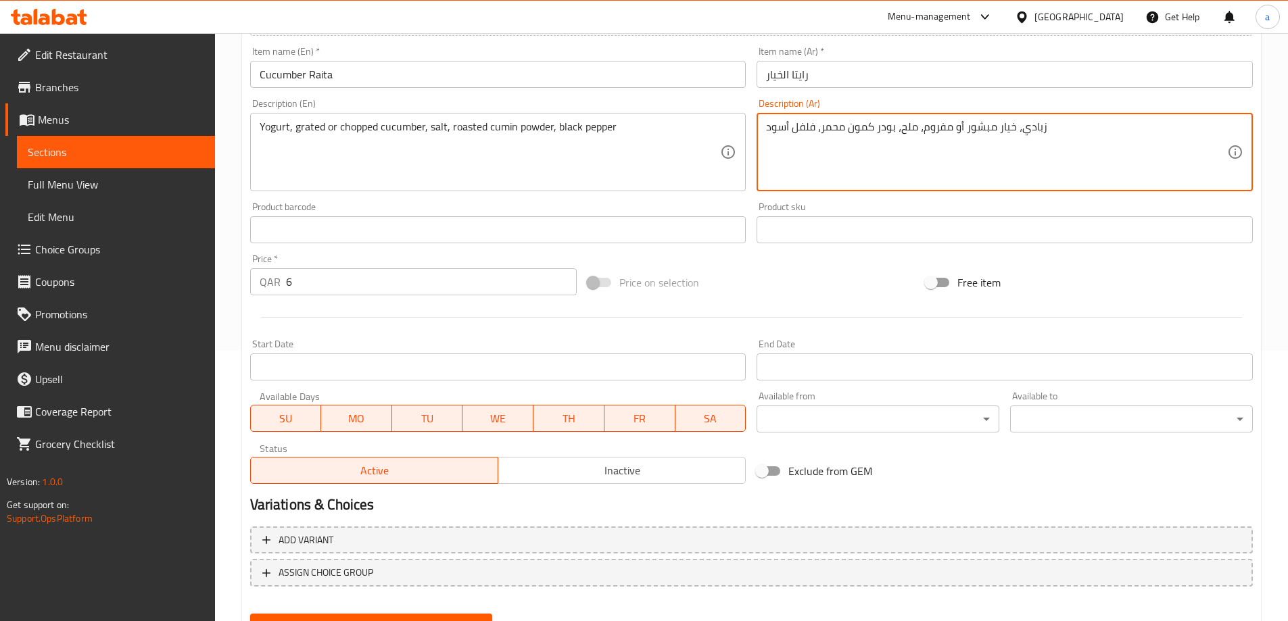
scroll to position [334, 0]
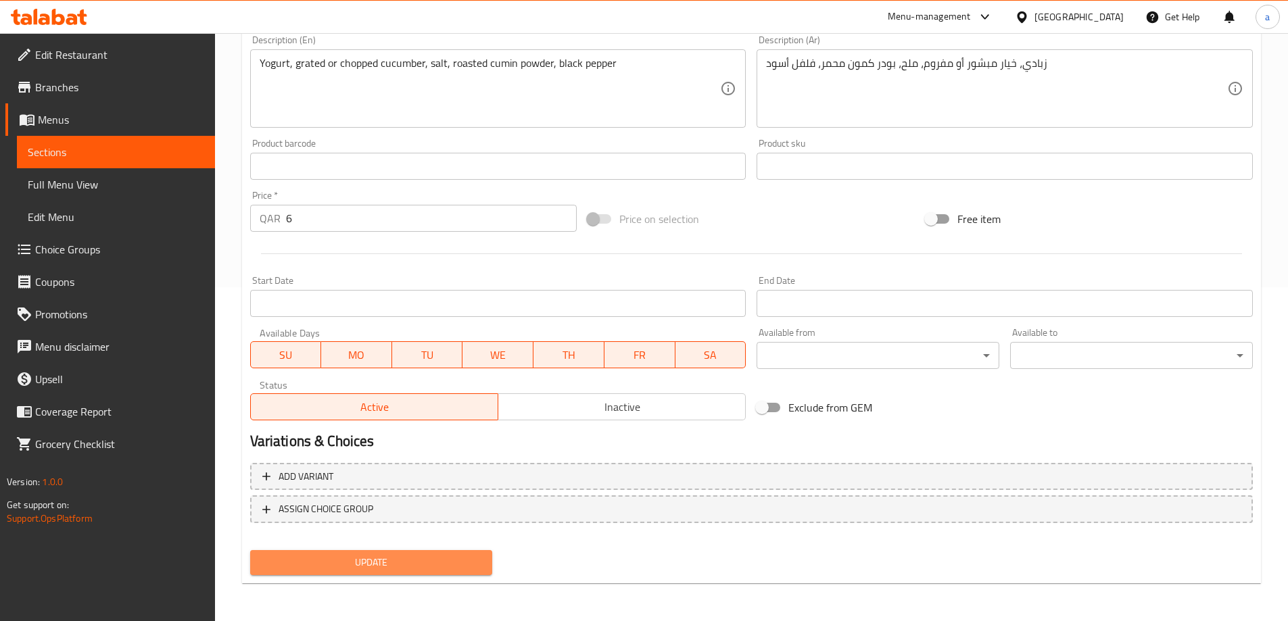
click at [410, 569] on span "Update" at bounding box center [371, 562] width 221 height 17
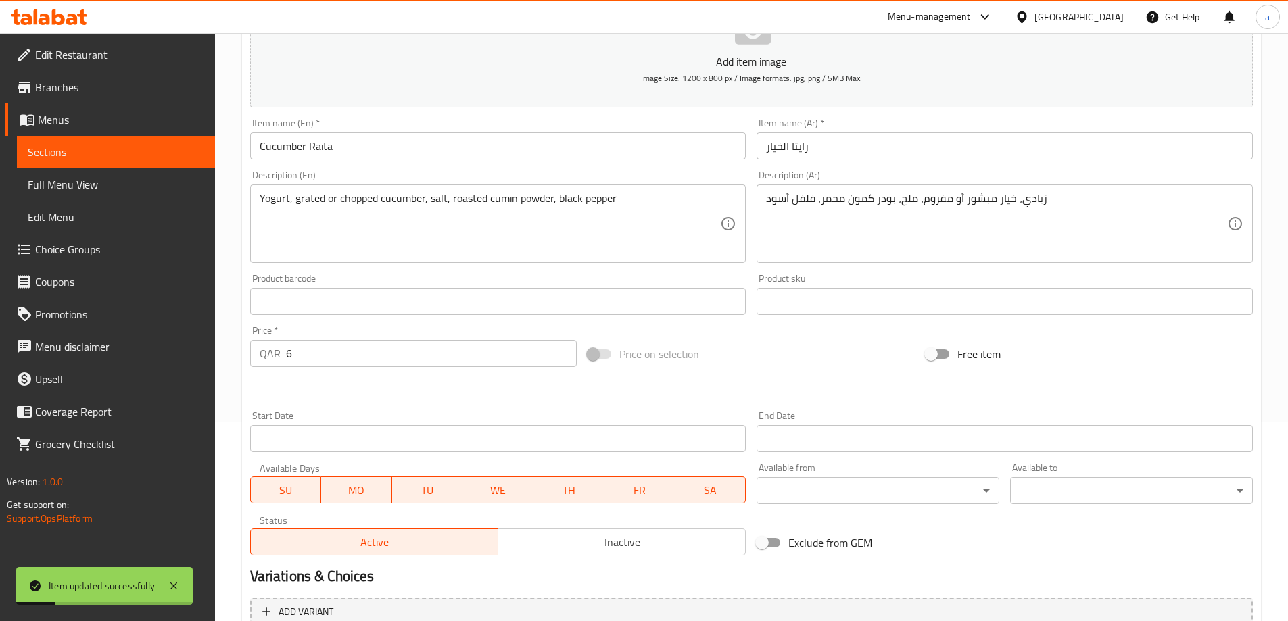
scroll to position [64, 0]
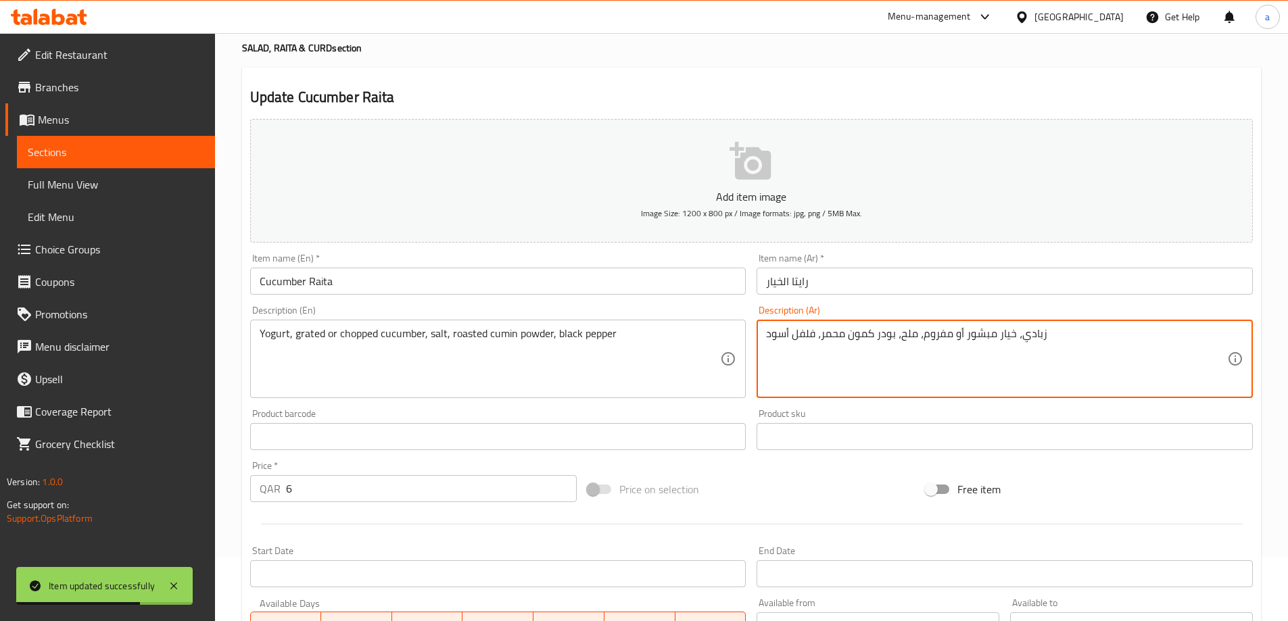
click at [932, 339] on textarea "زبادي، خيار مبشور أو مفروم، ملح، بودر كمون محمر، فلفل أسود" at bounding box center [996, 359] width 461 height 64
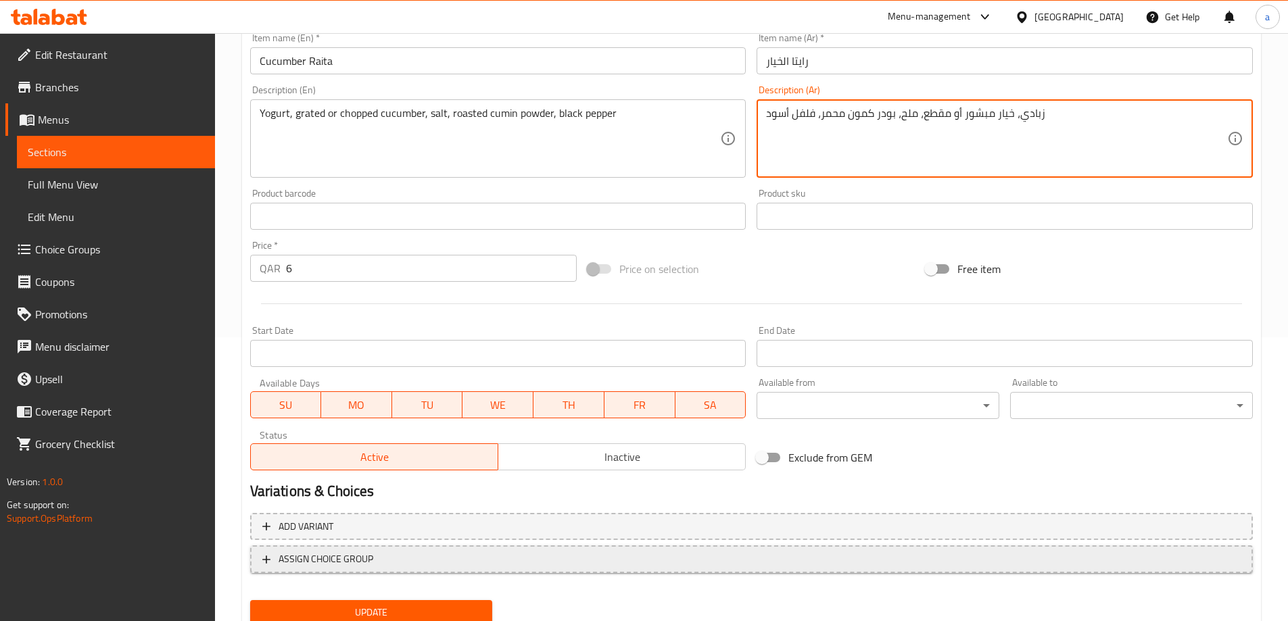
scroll to position [334, 0]
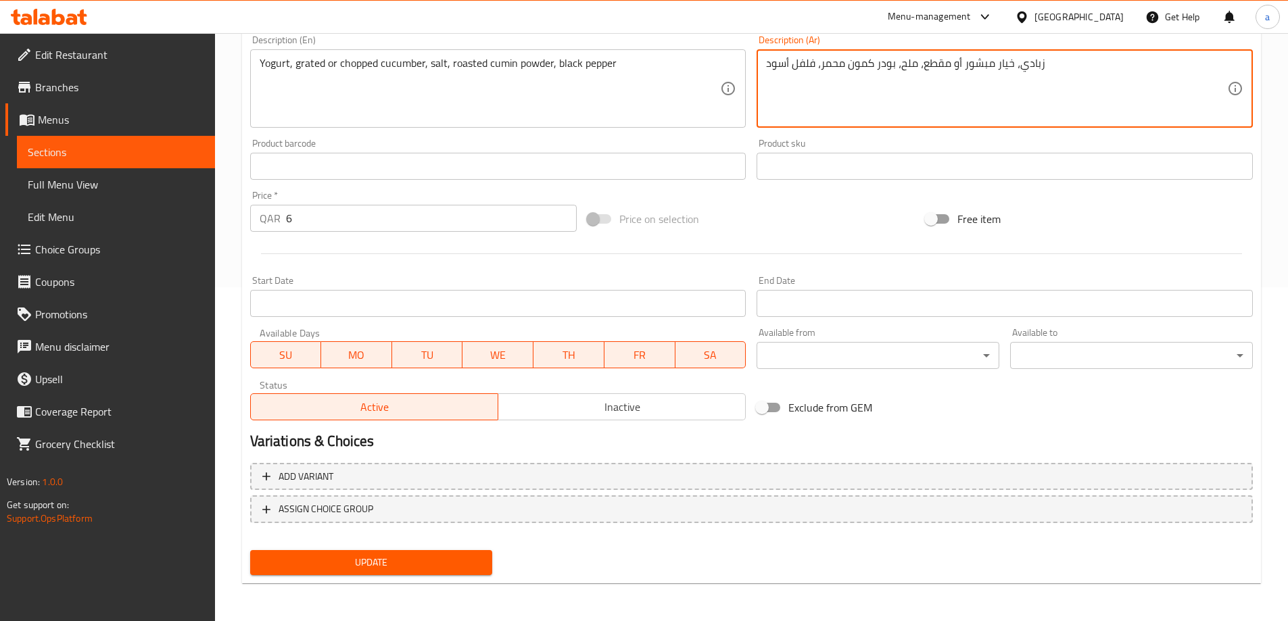
type textarea "زبادي، خيار مبشور أو مقطع، ملح، بودر كمون محمر، فلفل أسود"
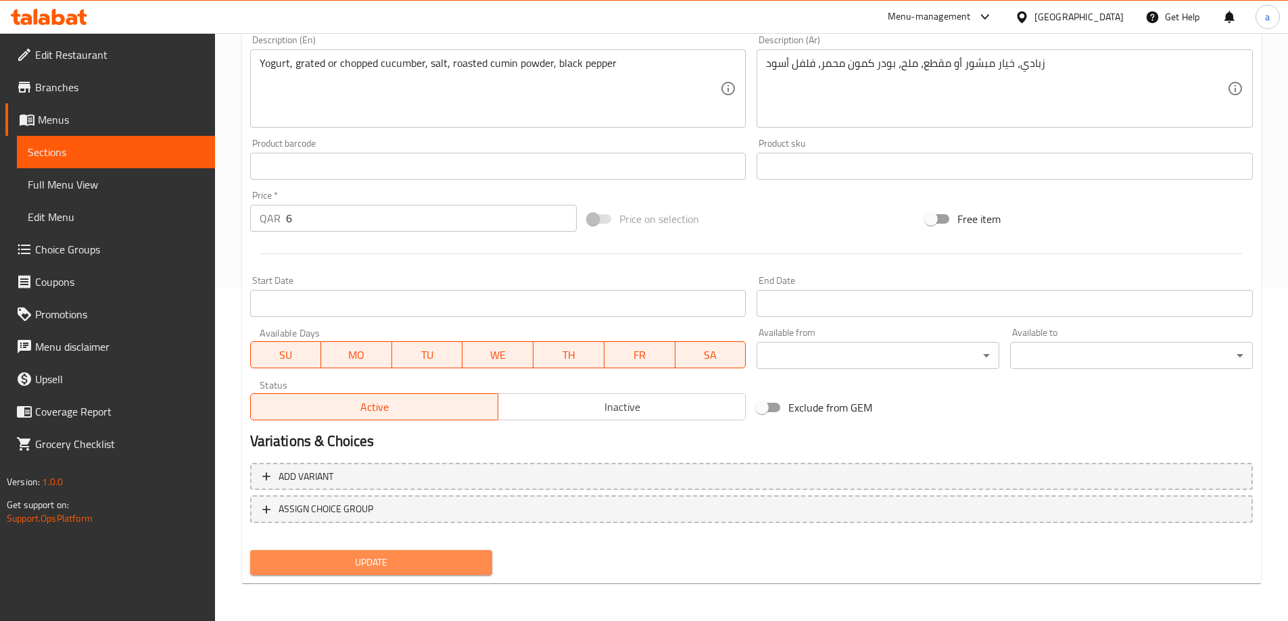
click at [435, 575] on button "Update" at bounding box center [371, 562] width 243 height 25
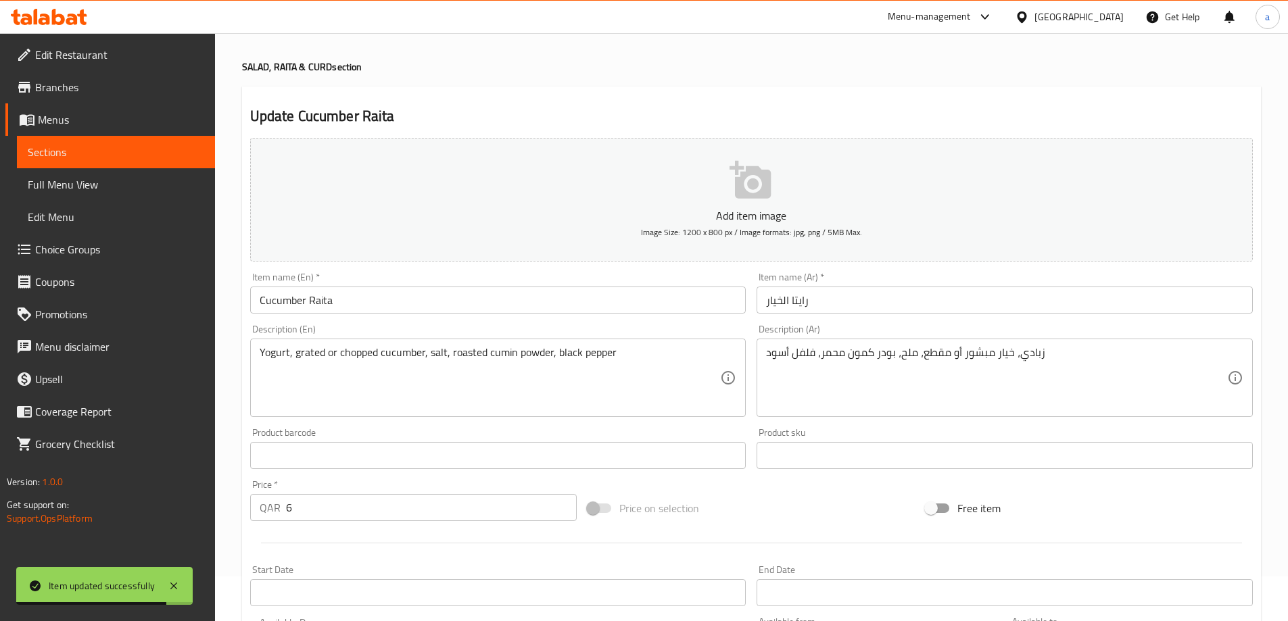
scroll to position [0, 0]
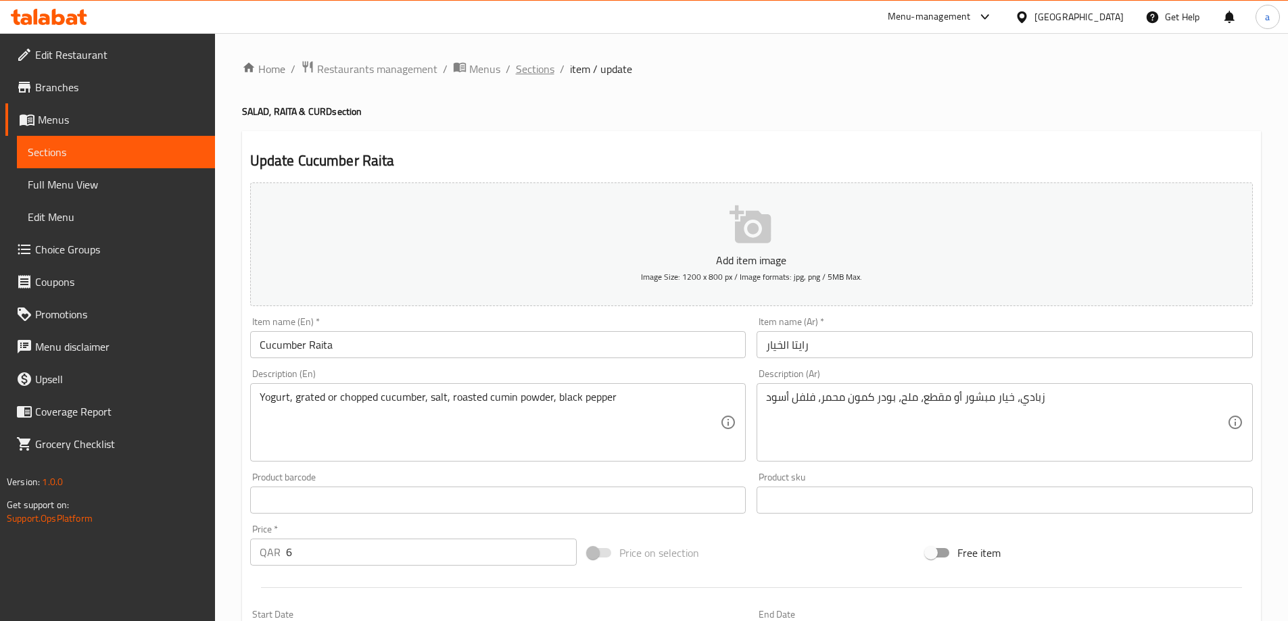
click at [521, 64] on span "Sections" at bounding box center [535, 69] width 39 height 16
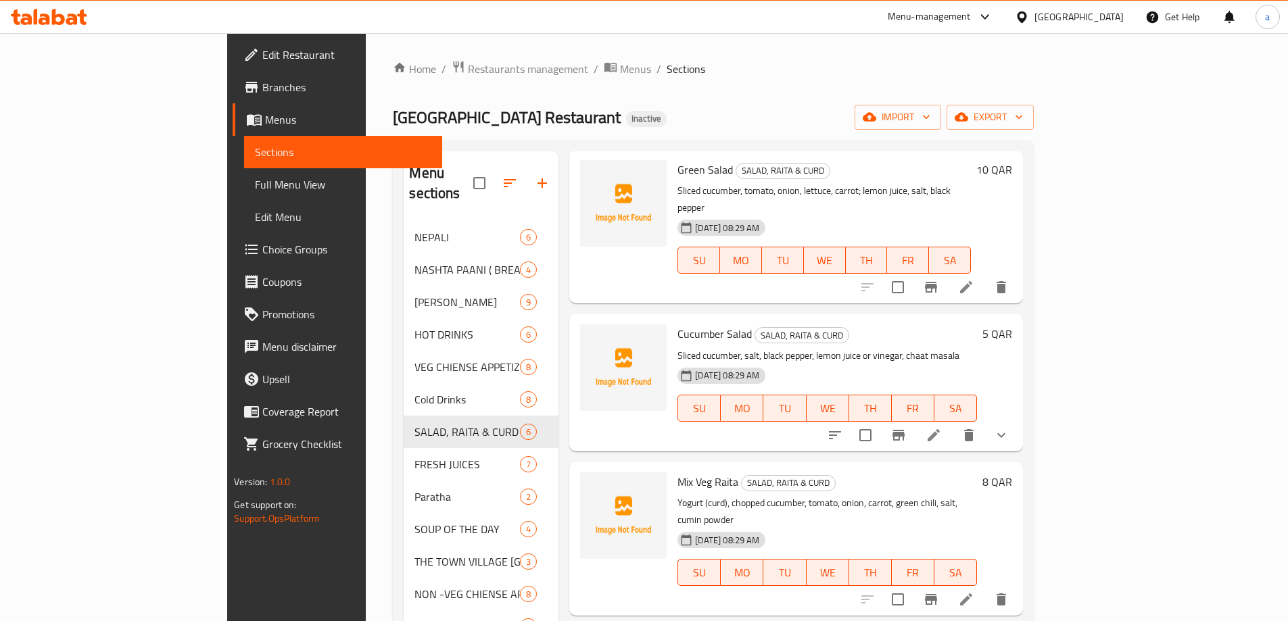
scroll to position [270, 0]
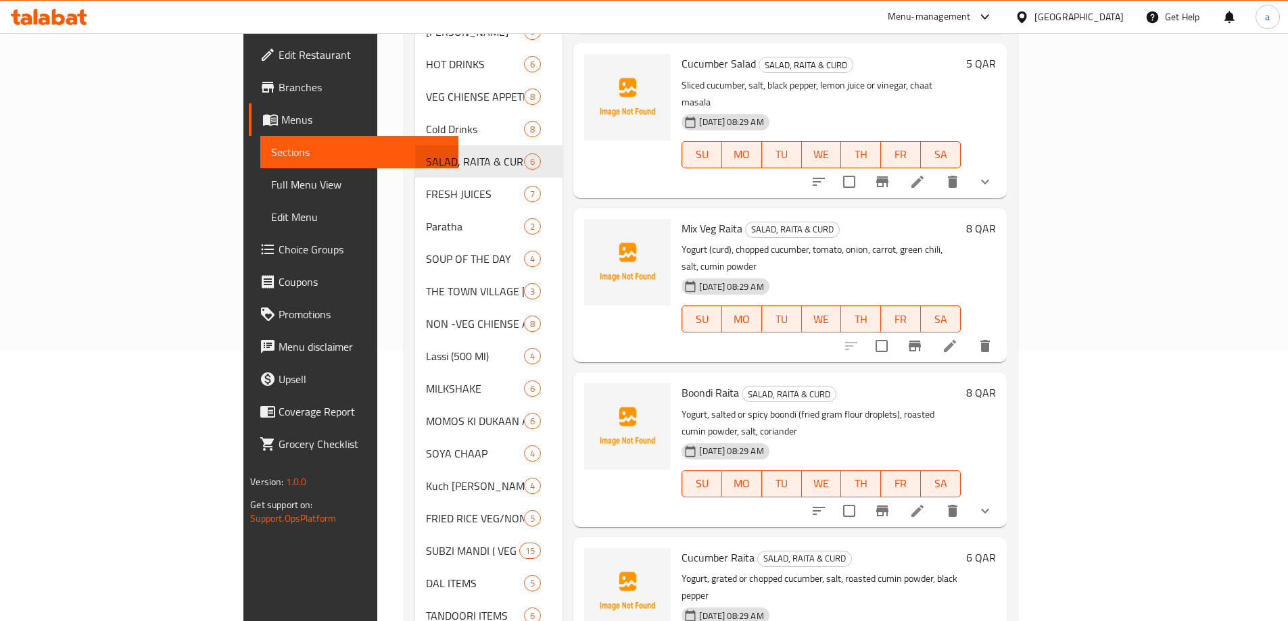
click at [279, 252] on span "Choice Groups" at bounding box center [363, 249] width 169 height 16
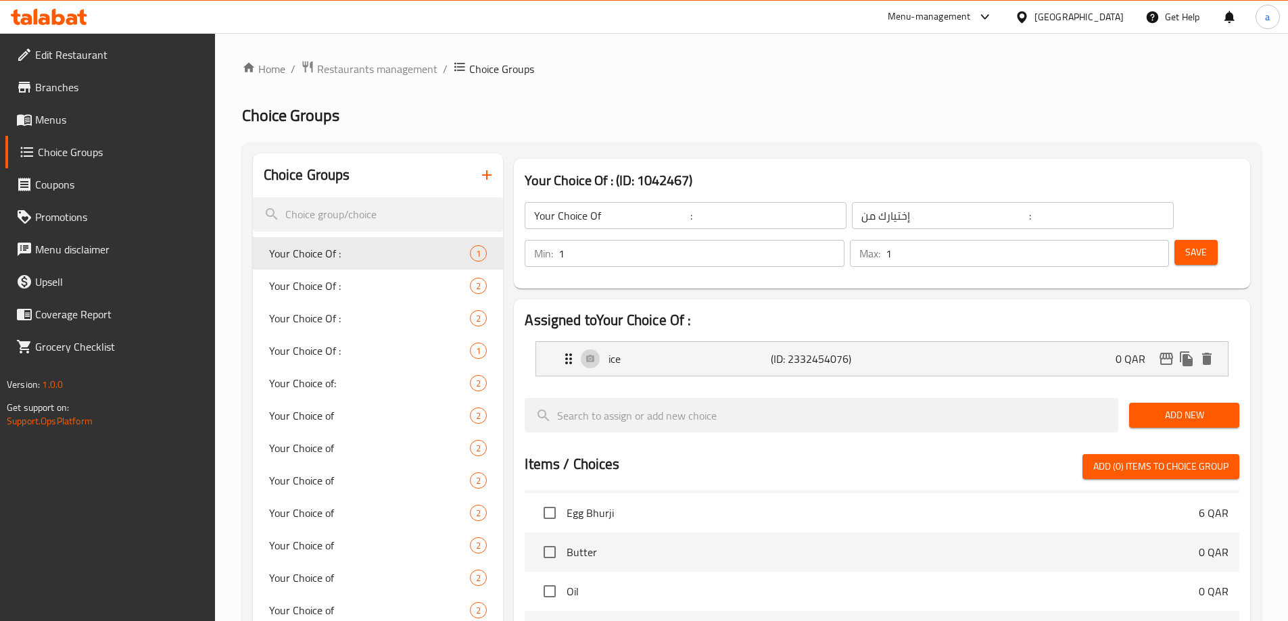
click at [483, 166] on button "button" at bounding box center [487, 175] width 32 height 32
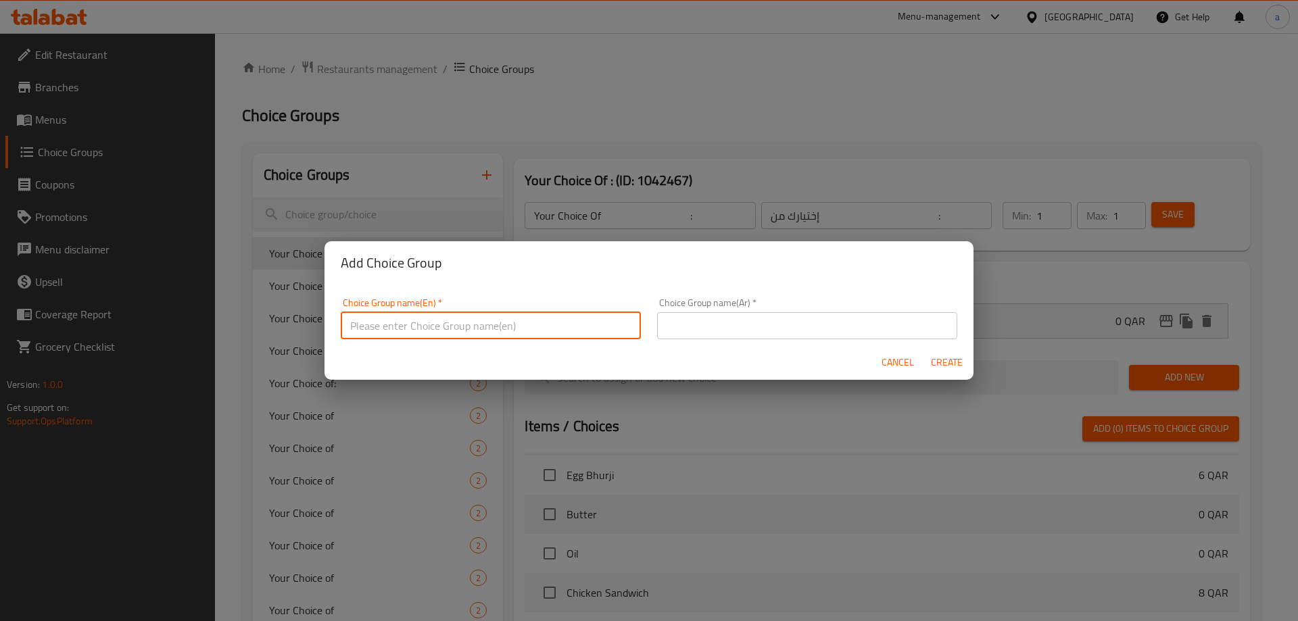
click at [446, 326] on input "text" at bounding box center [491, 325] width 300 height 27
click at [448, 336] on input "your choice of :" at bounding box center [491, 325] width 300 height 27
type input "your choice of :"
click at [690, 327] on input "text" at bounding box center [807, 325] width 300 height 27
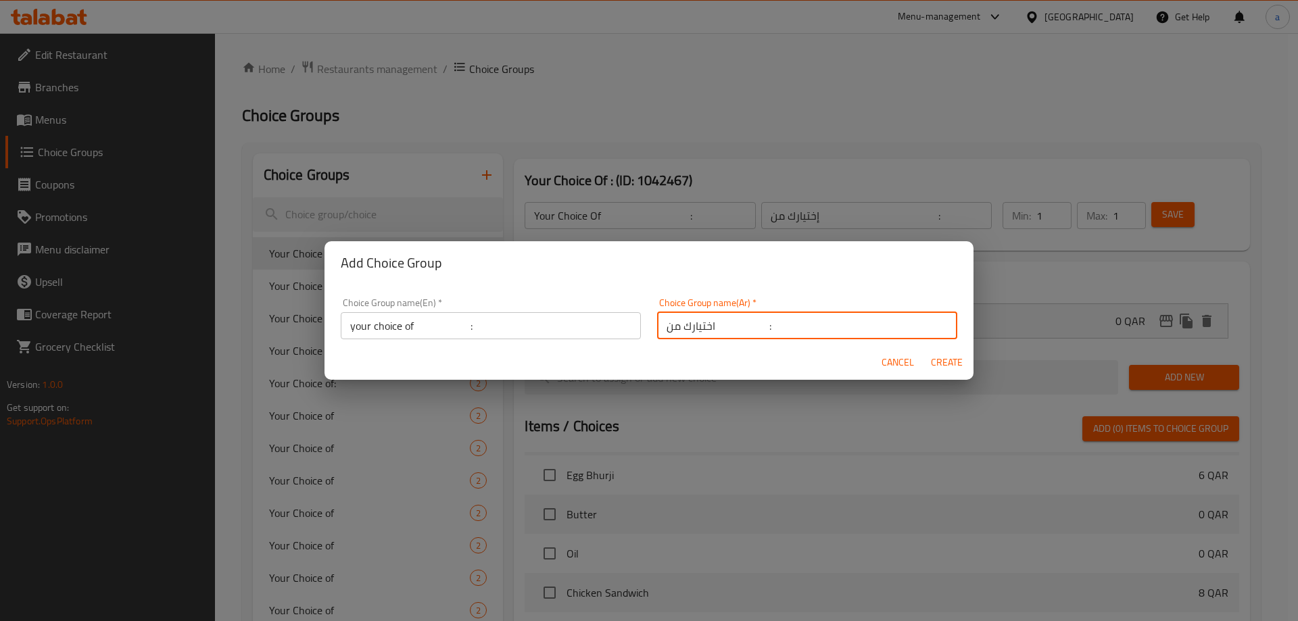
click at [728, 333] on input "اختيارك من :" at bounding box center [807, 325] width 300 height 27
type input "اختيارك من :"
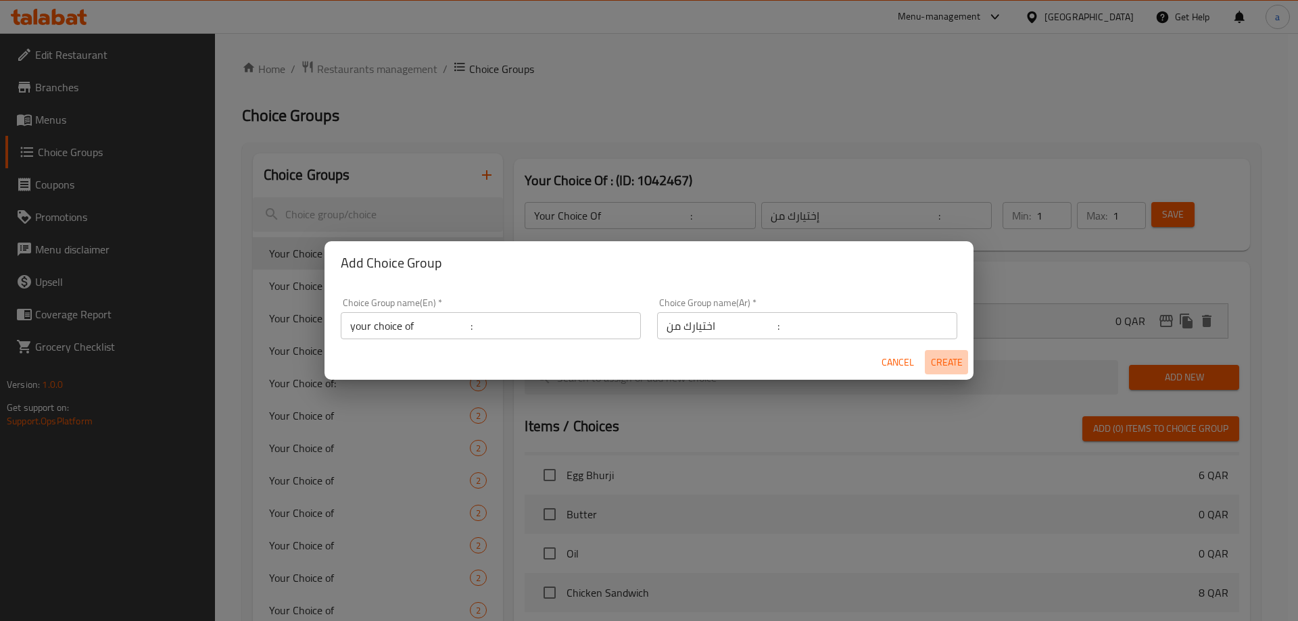
click at [951, 367] on span "Create" at bounding box center [946, 362] width 32 height 17
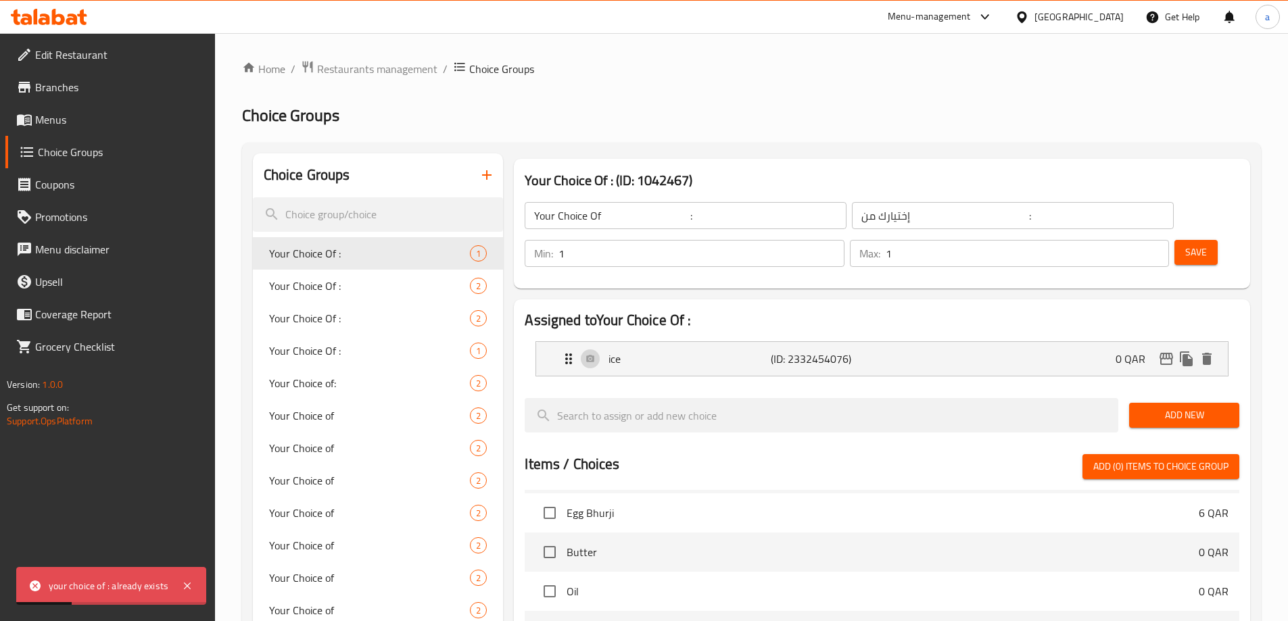
click at [659, 223] on input "Your Choice Of :" at bounding box center [686, 215] width 322 height 27
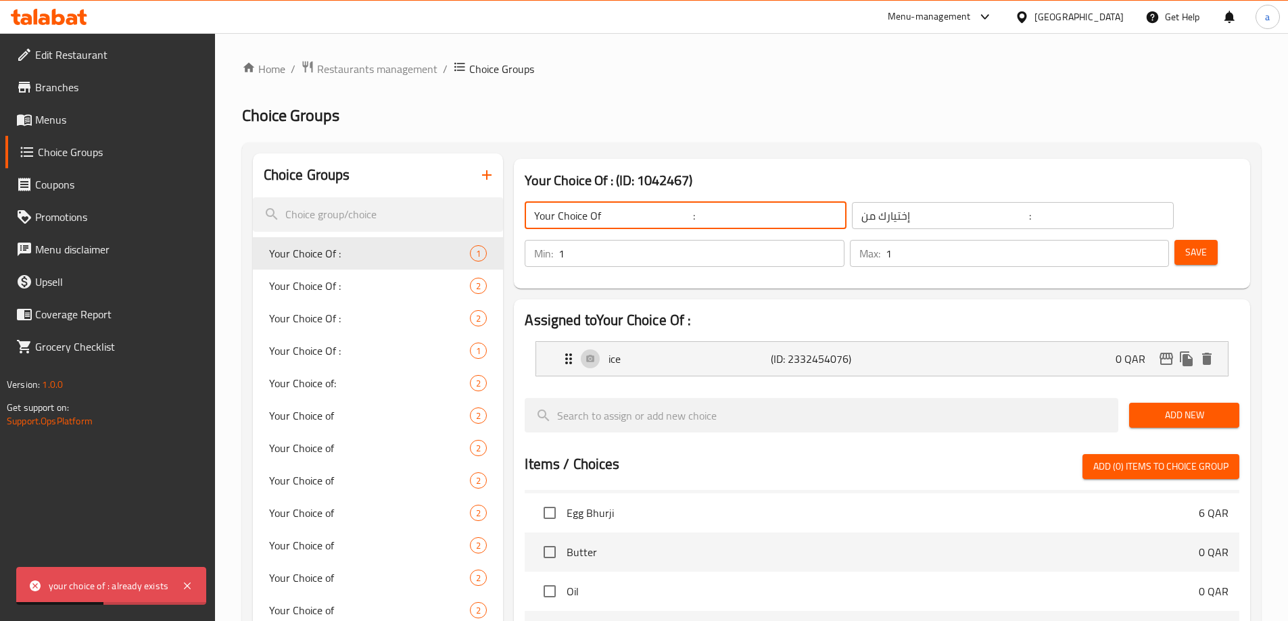
type input "Your Choice Of :"
click at [485, 171] on icon "button" at bounding box center [487, 175] width 16 height 16
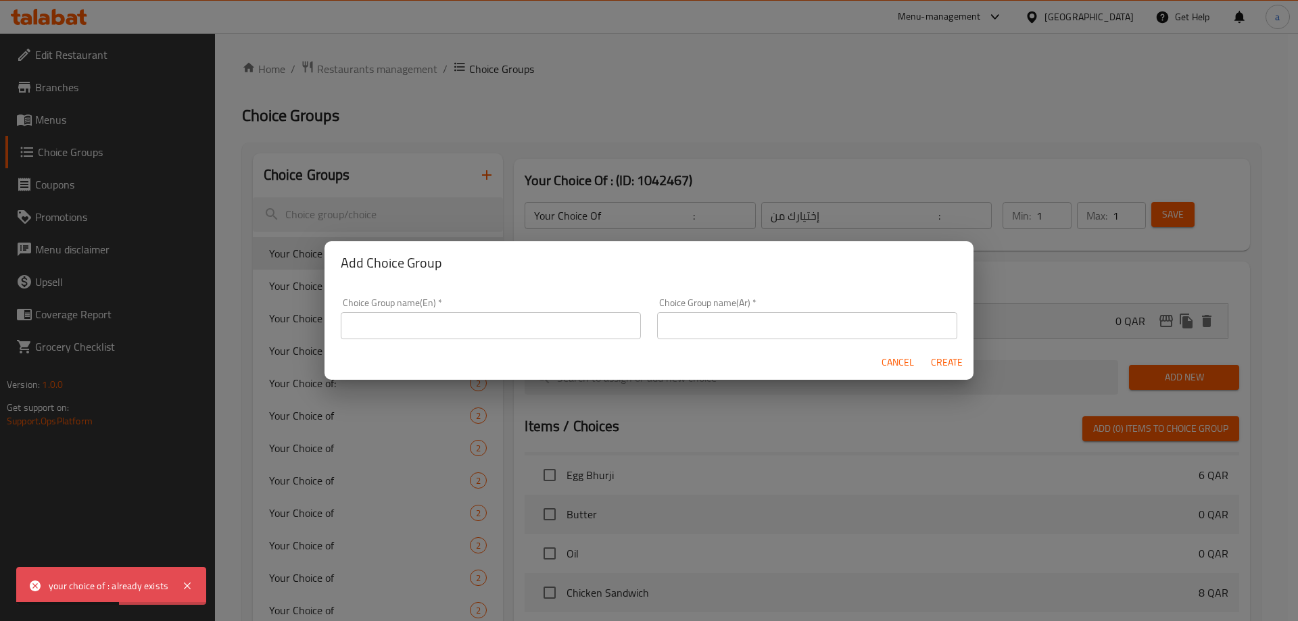
click at [502, 310] on div "Choice Group name(En)   * Choice Group name(En) *" at bounding box center [491, 318] width 300 height 41
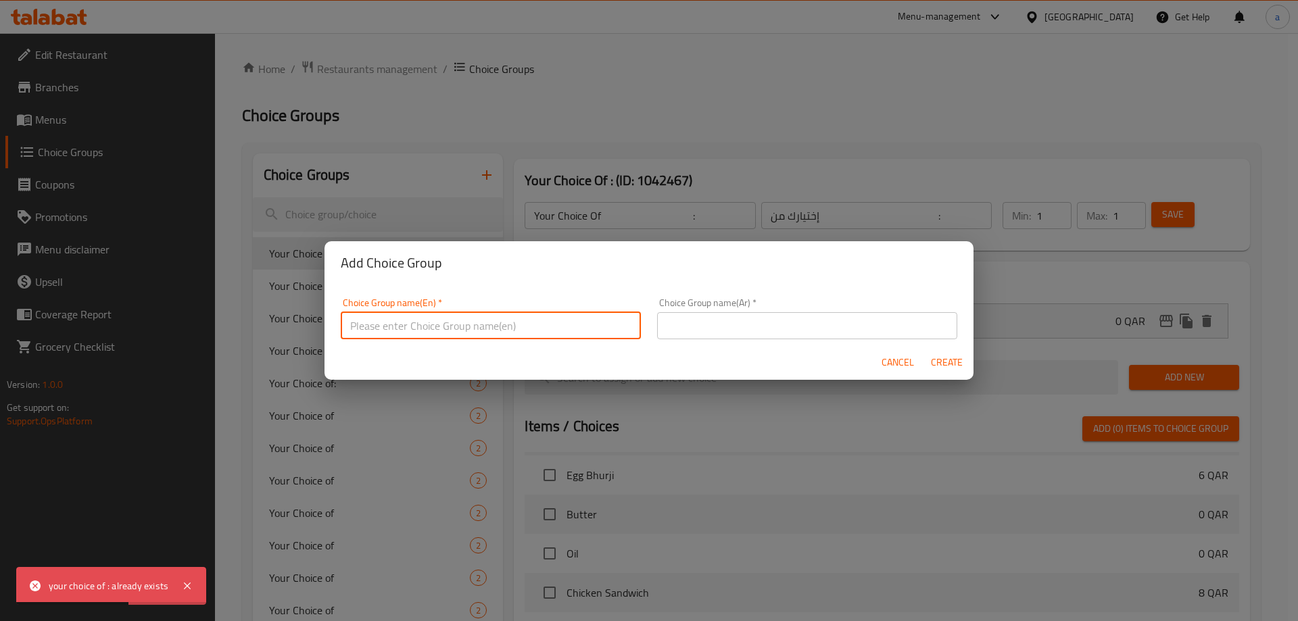
click at [498, 316] on input "text" at bounding box center [491, 325] width 300 height 27
click at [439, 329] on input "your choice of :" at bounding box center [491, 325] width 300 height 27
type input "your choice of :"
click at [694, 324] on input "text" at bounding box center [807, 325] width 300 height 27
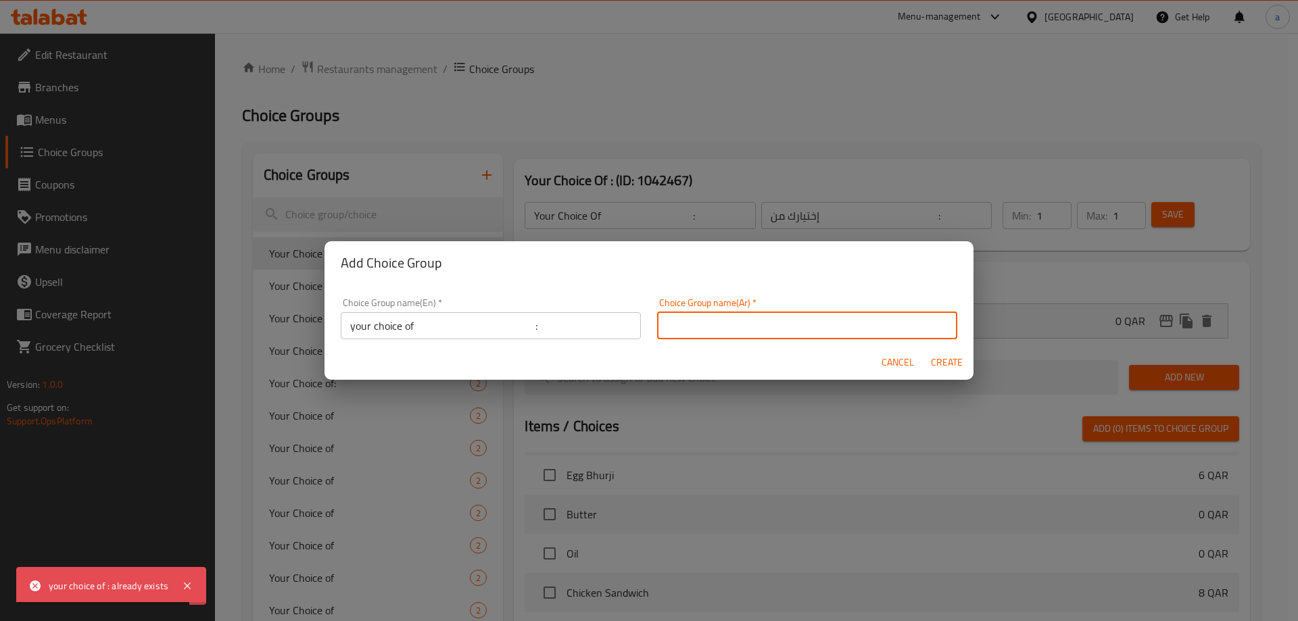
click at [742, 325] on input "text" at bounding box center [807, 325] width 300 height 27
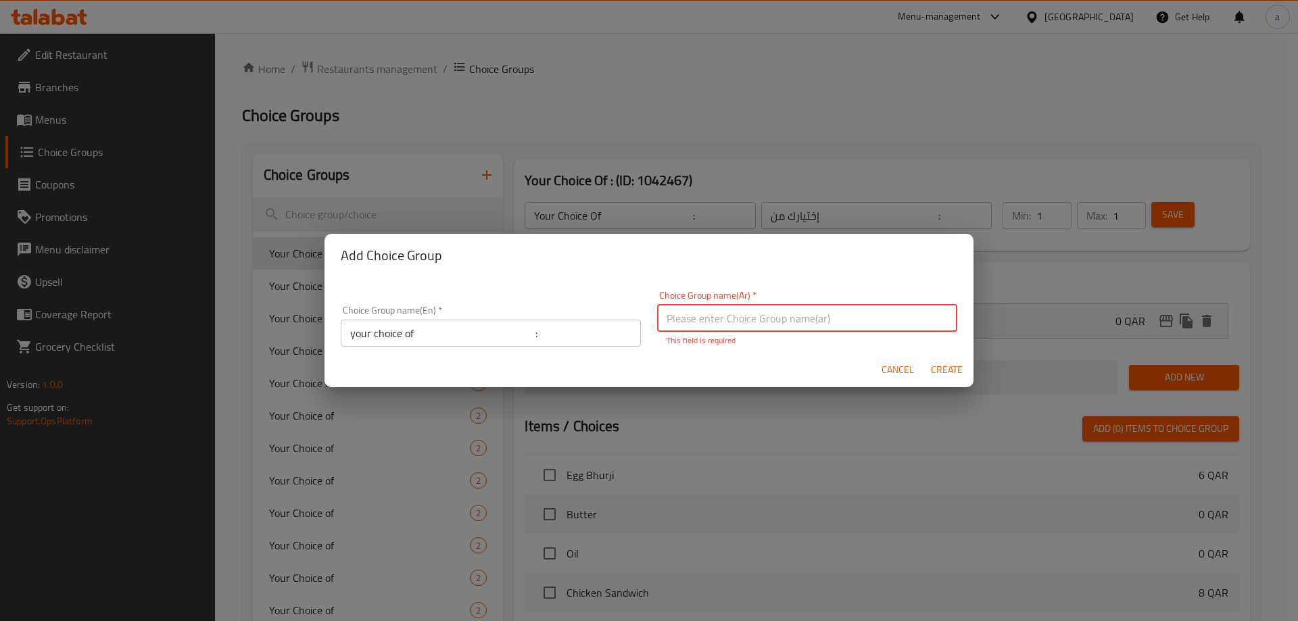
click at [809, 320] on input "text" at bounding box center [807, 318] width 300 height 27
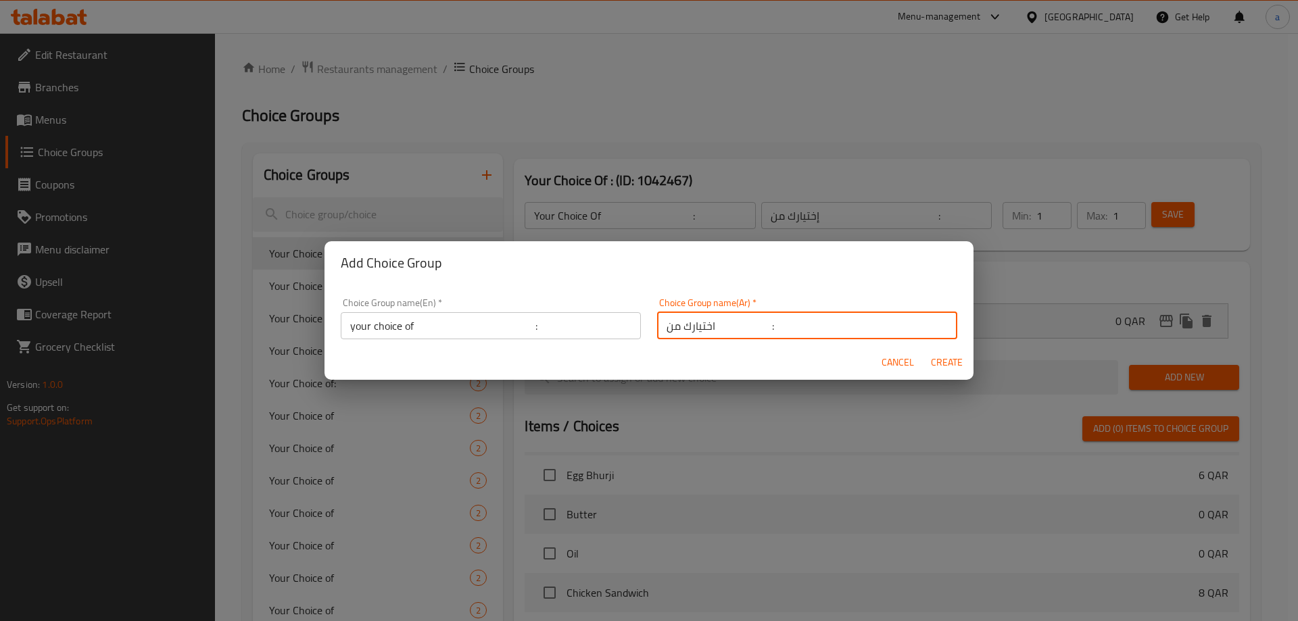
click at [748, 332] on input "اختيارك من :" at bounding box center [807, 325] width 300 height 27
type input "اختيارك من :"
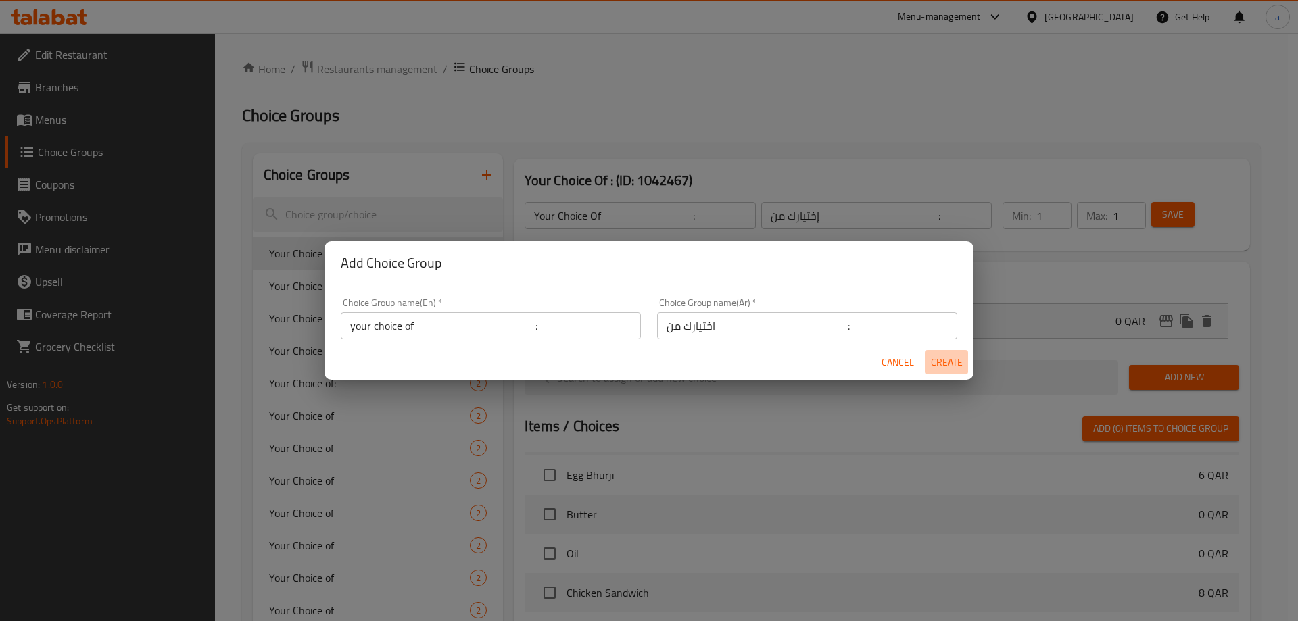
click at [947, 364] on span "Create" at bounding box center [946, 362] width 32 height 17
type input "your choice of :"
type input "اختيارك من :"
type input "0"
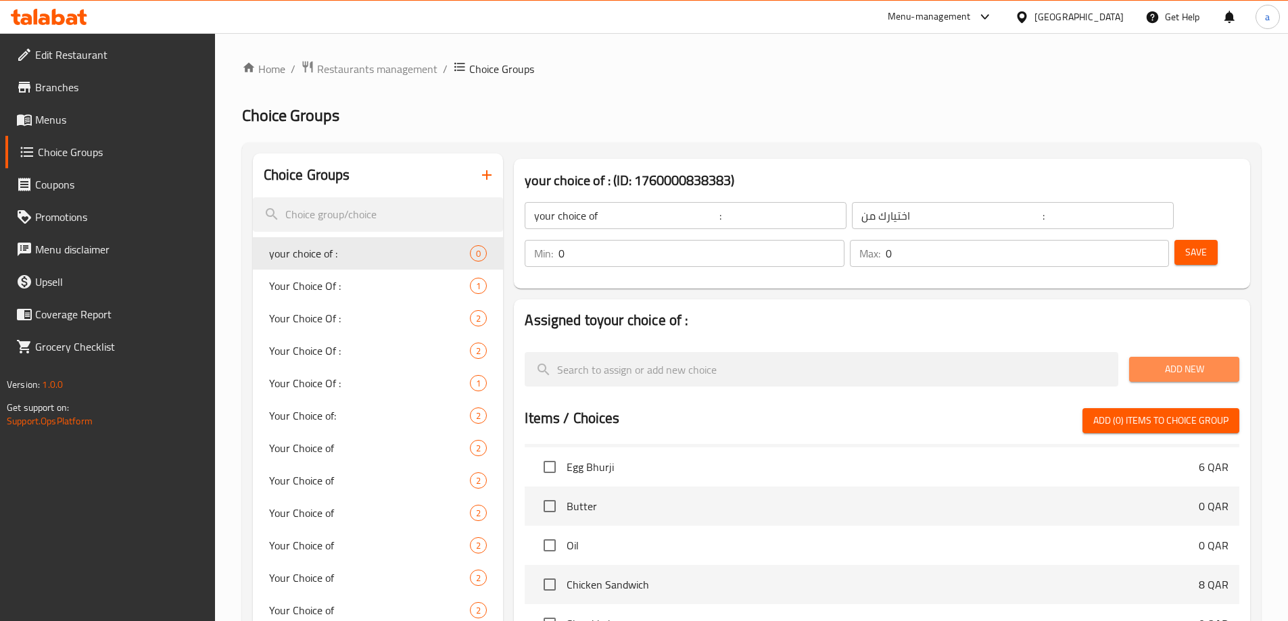
click at [1144, 361] on span "Add New" at bounding box center [1184, 369] width 89 height 17
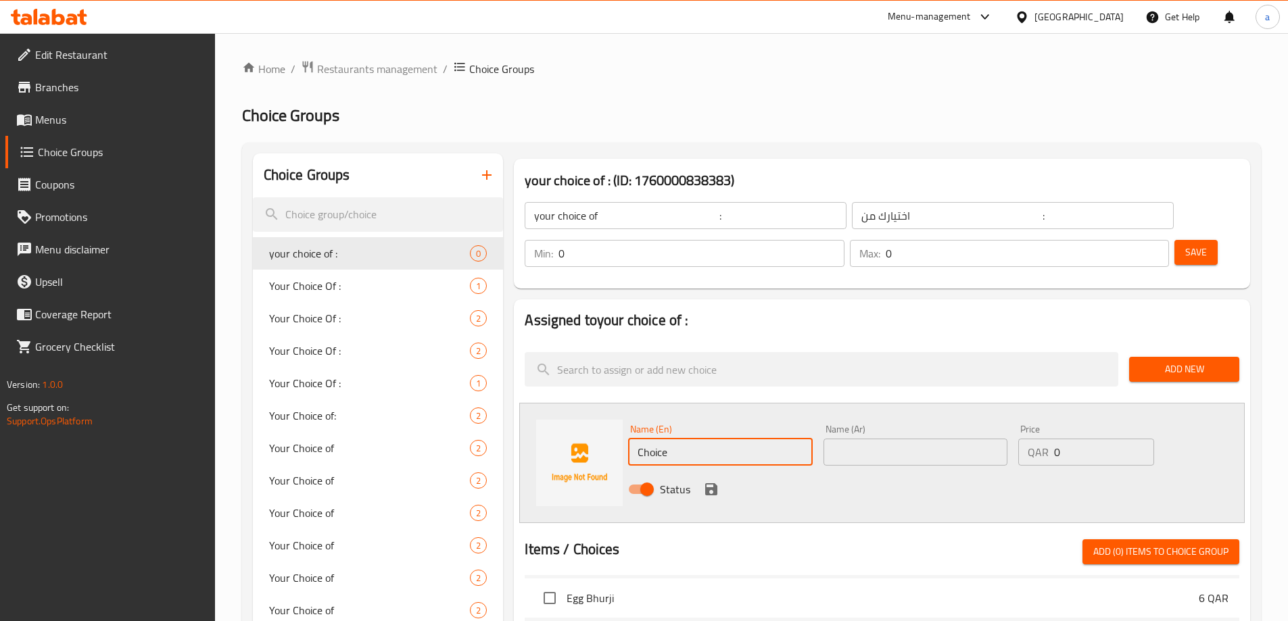
click at [761, 439] on input "Choice" at bounding box center [720, 452] width 184 height 27
paste input "text"
type input "C"
click at [738, 439] on input "text" at bounding box center [720, 452] width 184 height 27
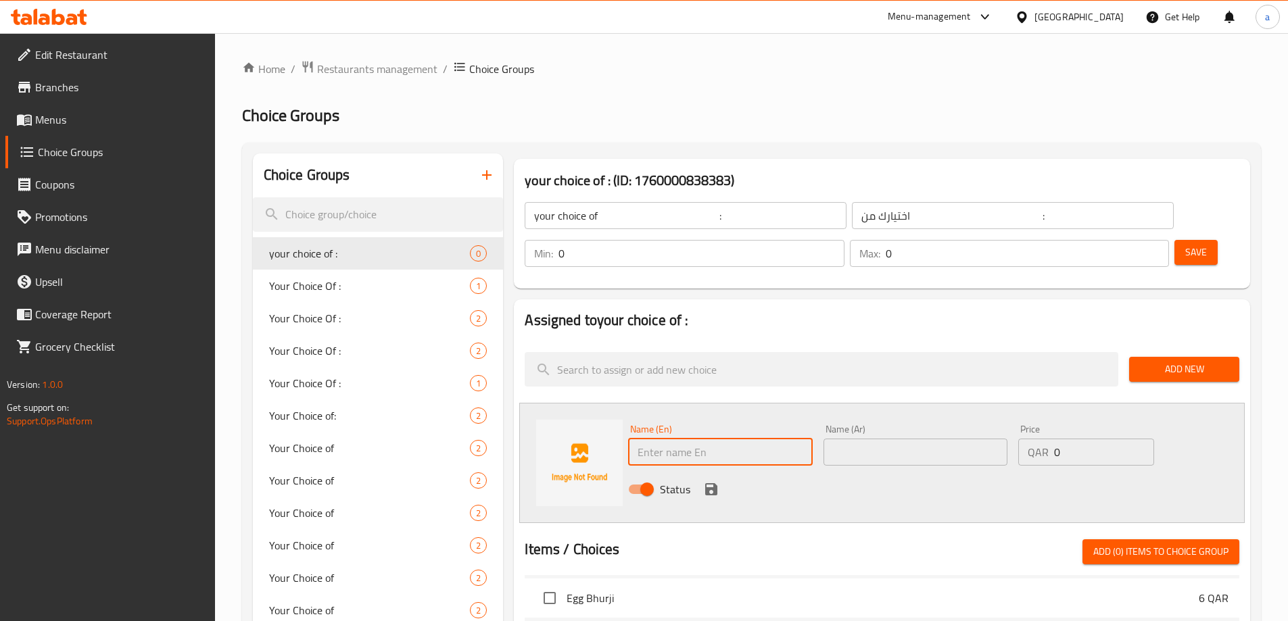
click at [738, 439] on input "text" at bounding box center [720, 452] width 184 height 27
paste input "grated"
type input "grated"
click at [893, 439] on input "text" at bounding box center [916, 452] width 184 height 27
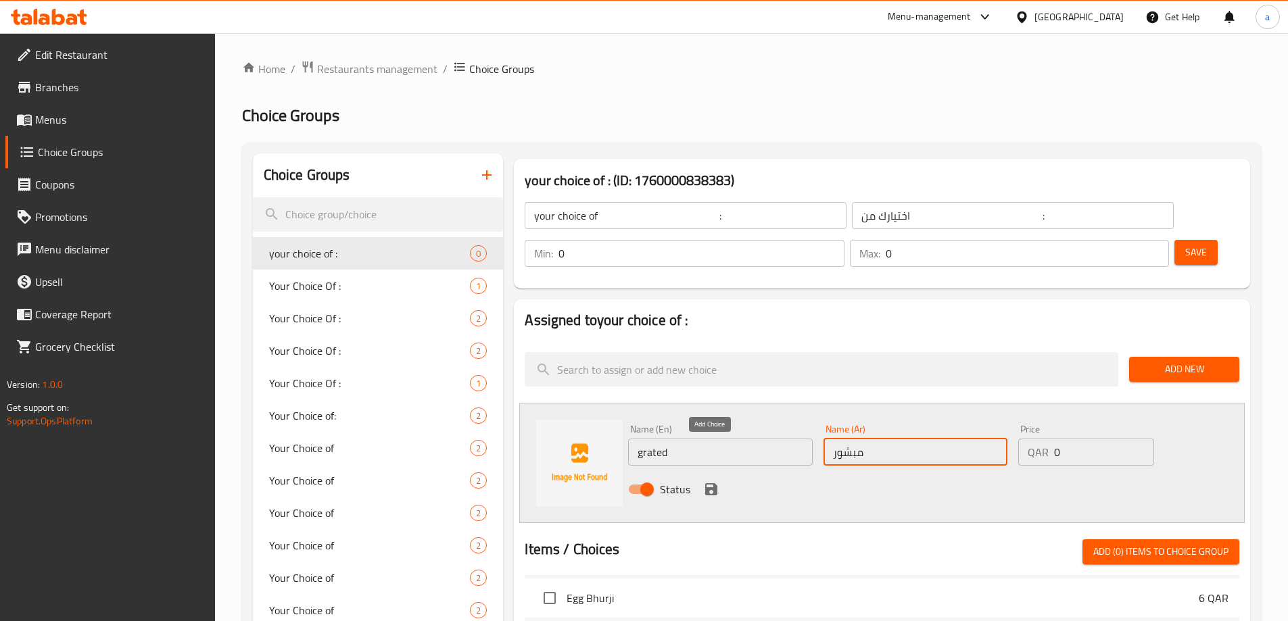
type input "مبشور"
click at [716, 483] on icon "save" at bounding box center [711, 489] width 12 height 12
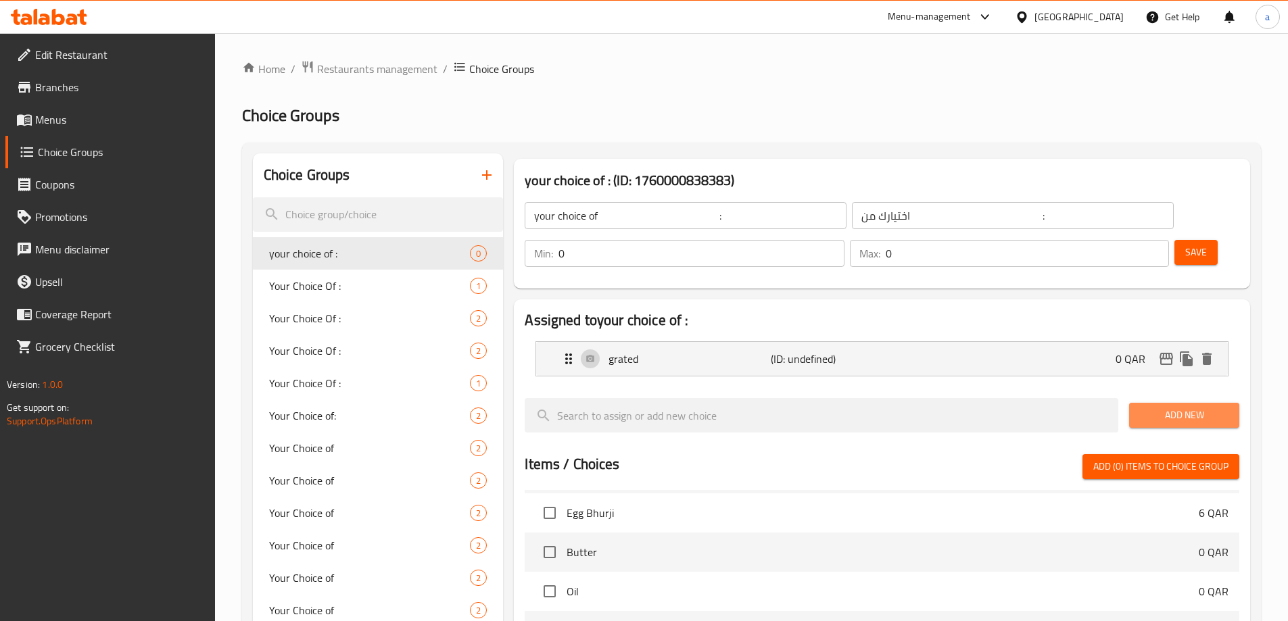
click at [1189, 407] on span "Add New" at bounding box center [1184, 415] width 89 height 17
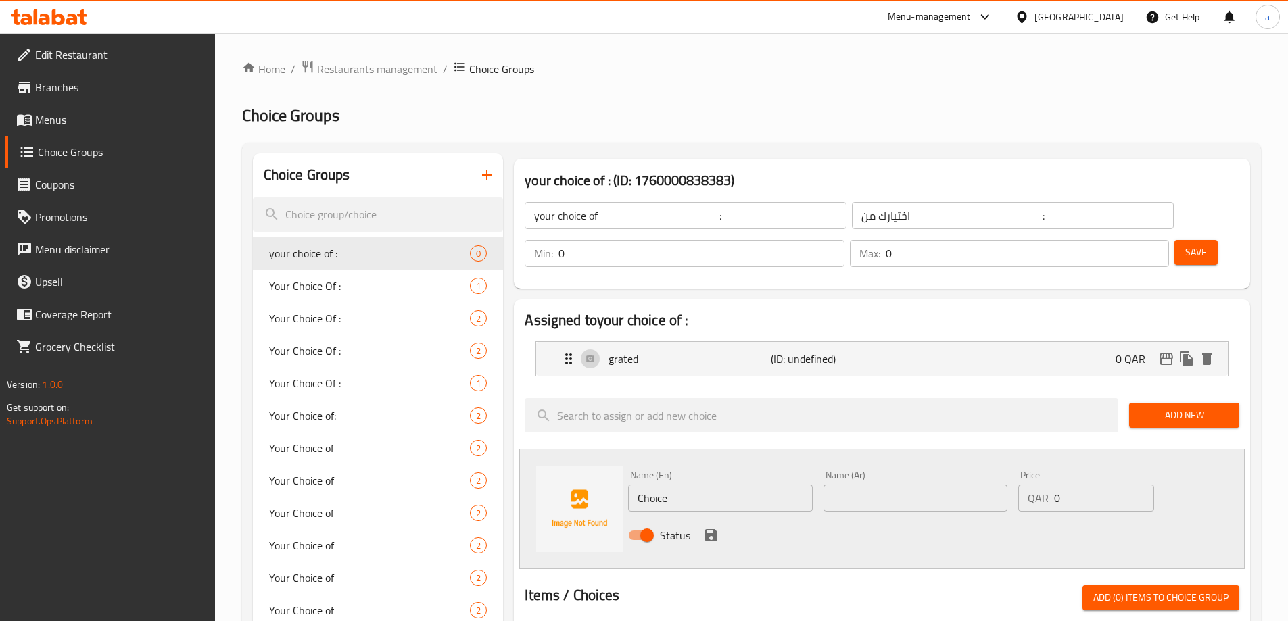
click at [736, 485] on input "Choice" at bounding box center [720, 498] width 184 height 27
paste input "chopped"
type input "chopped"
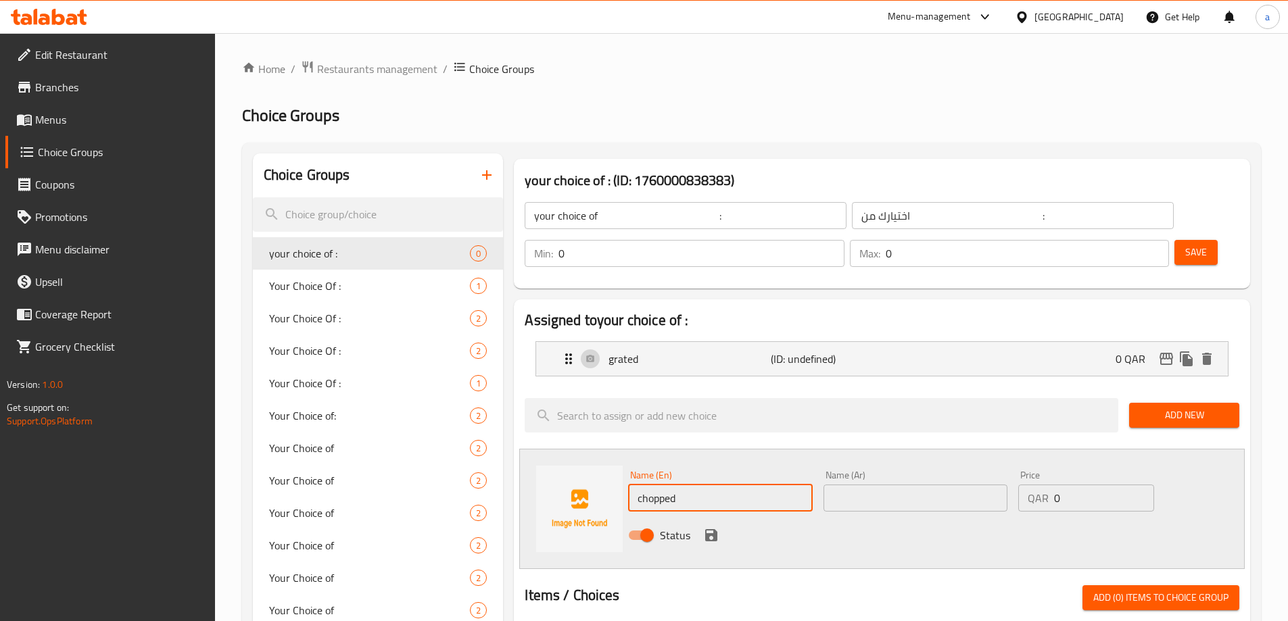
click at [884, 485] on input "text" at bounding box center [916, 498] width 184 height 27
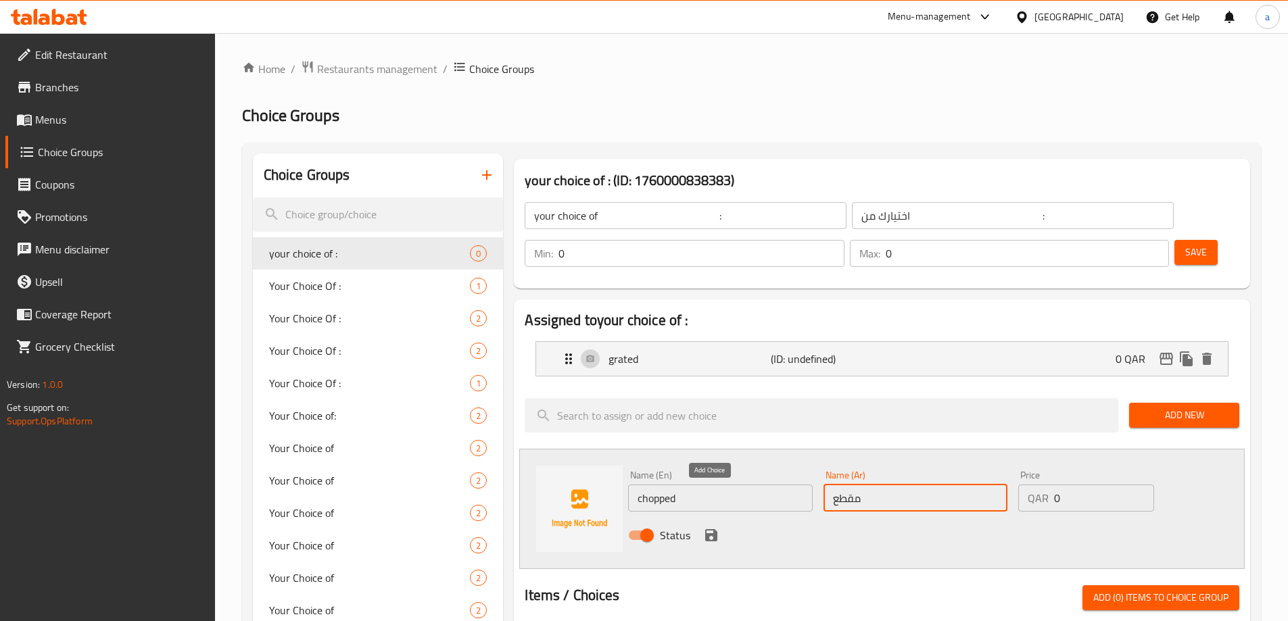
type input "مقطع"
click at [707, 529] on icon "save" at bounding box center [711, 535] width 12 height 12
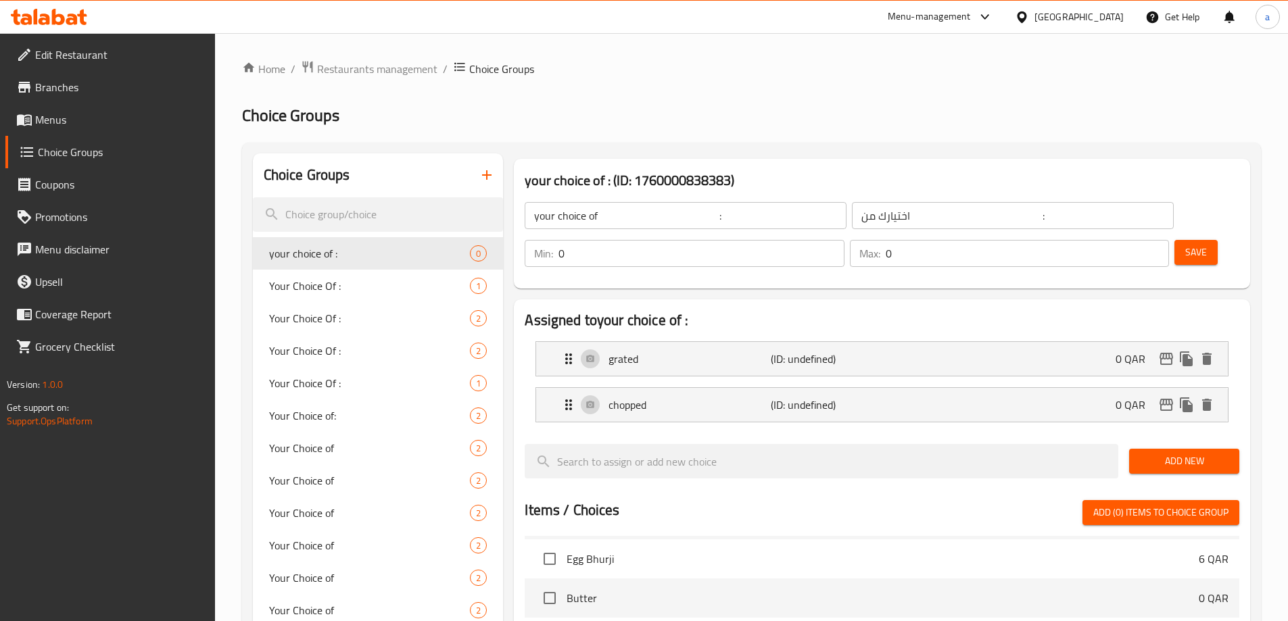
click at [1127, 240] on input "0" at bounding box center [1027, 253] width 283 height 27
type input "1"
click at [844, 240] on input "0" at bounding box center [700, 253] width 285 height 27
click at [553, 245] on p "Min:" at bounding box center [543, 253] width 19 height 16
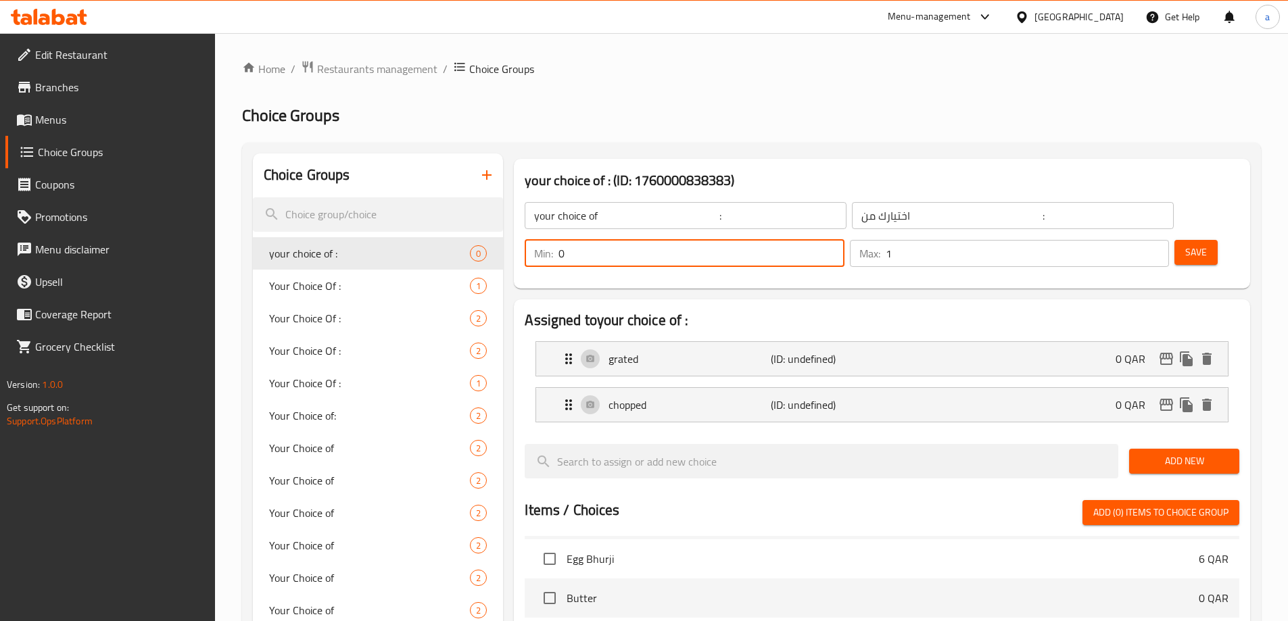
click at [844, 240] on input "0" at bounding box center [700, 253] width 285 height 27
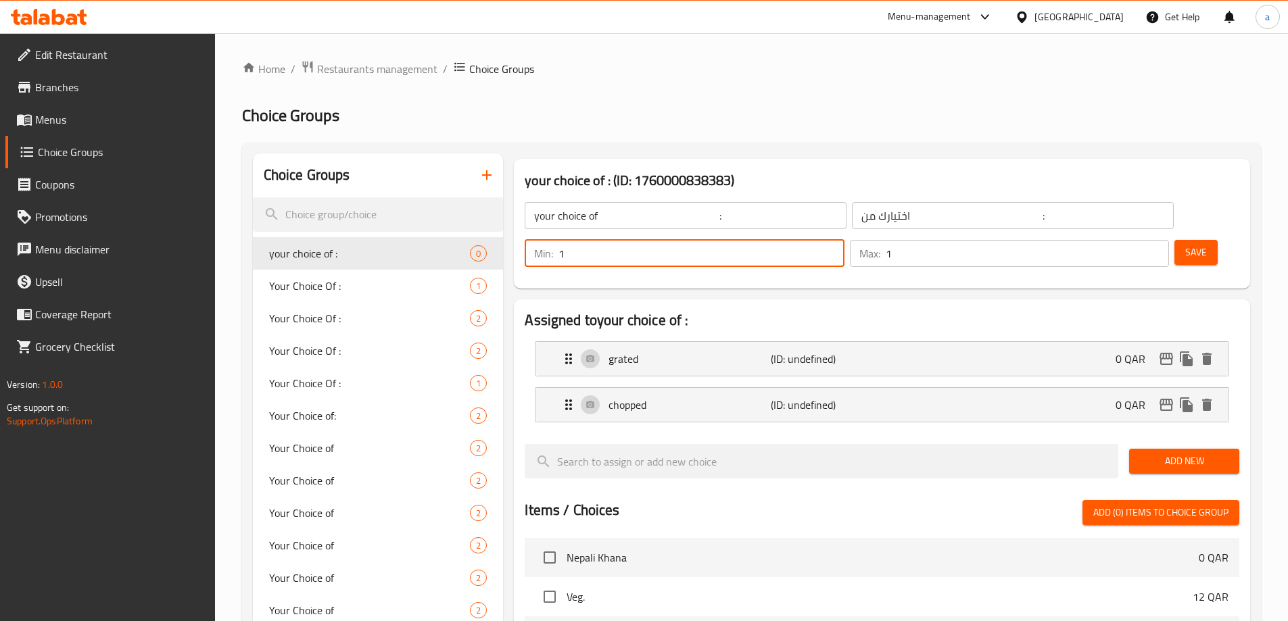
type input "1"
click at [1185, 244] on span "Save" at bounding box center [1196, 252] width 22 height 17
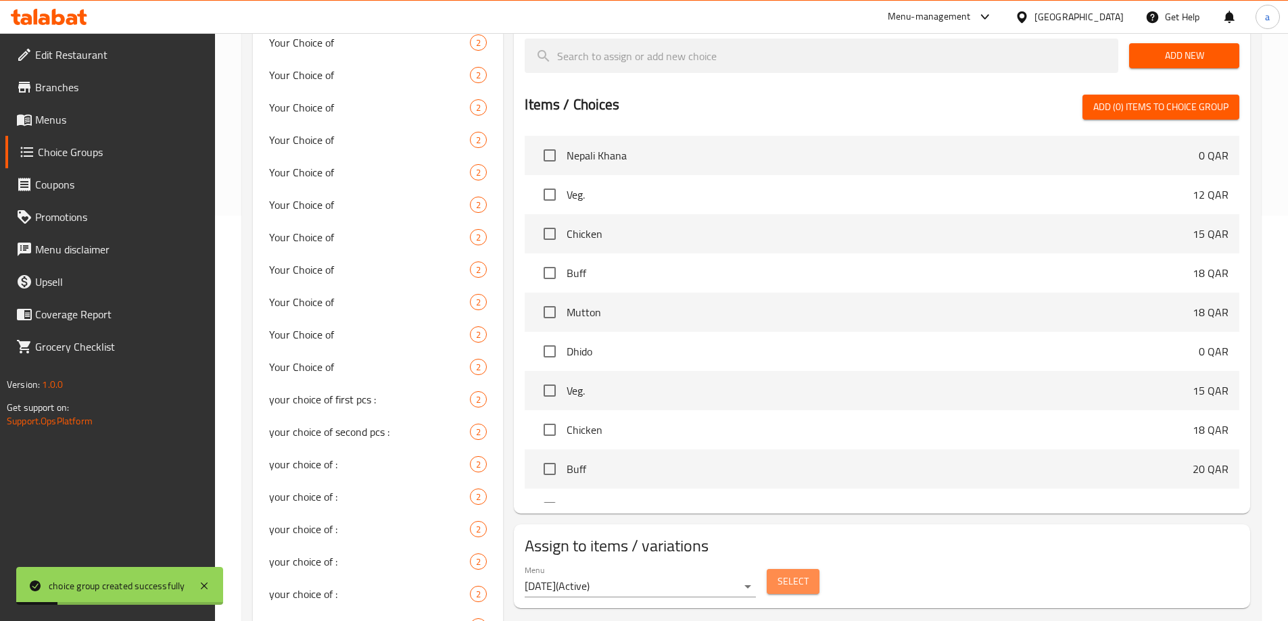
click at [812, 569] on button "Select" at bounding box center [793, 581] width 53 height 25
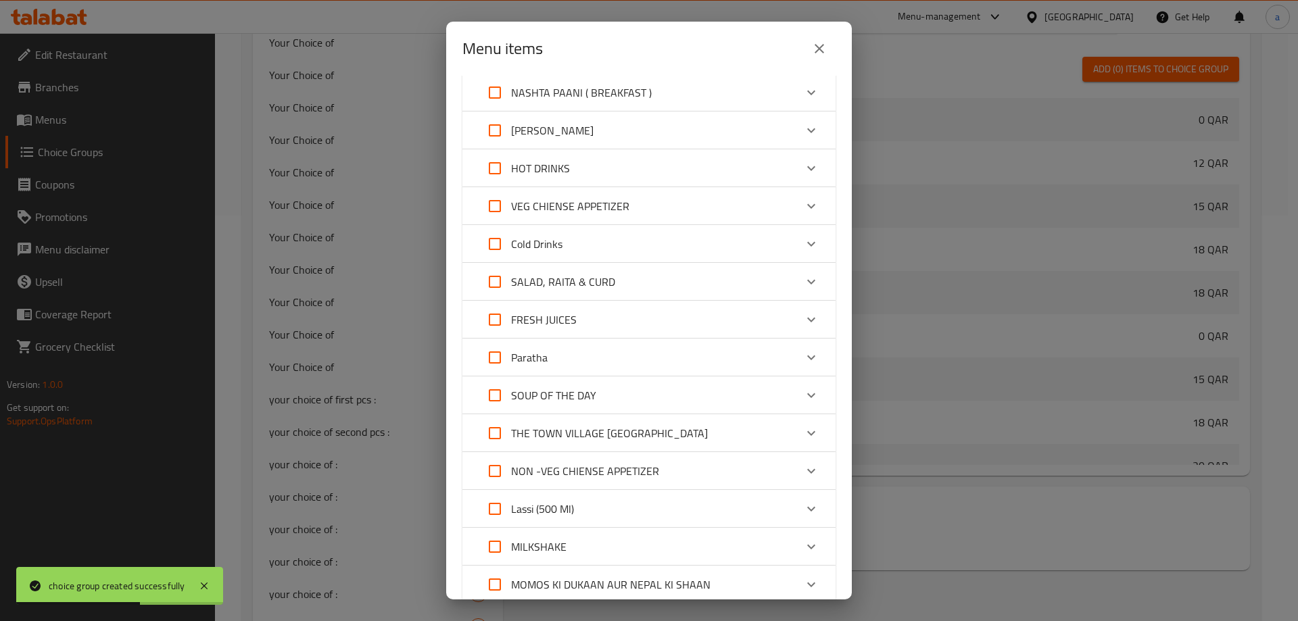
scroll to position [203, 0]
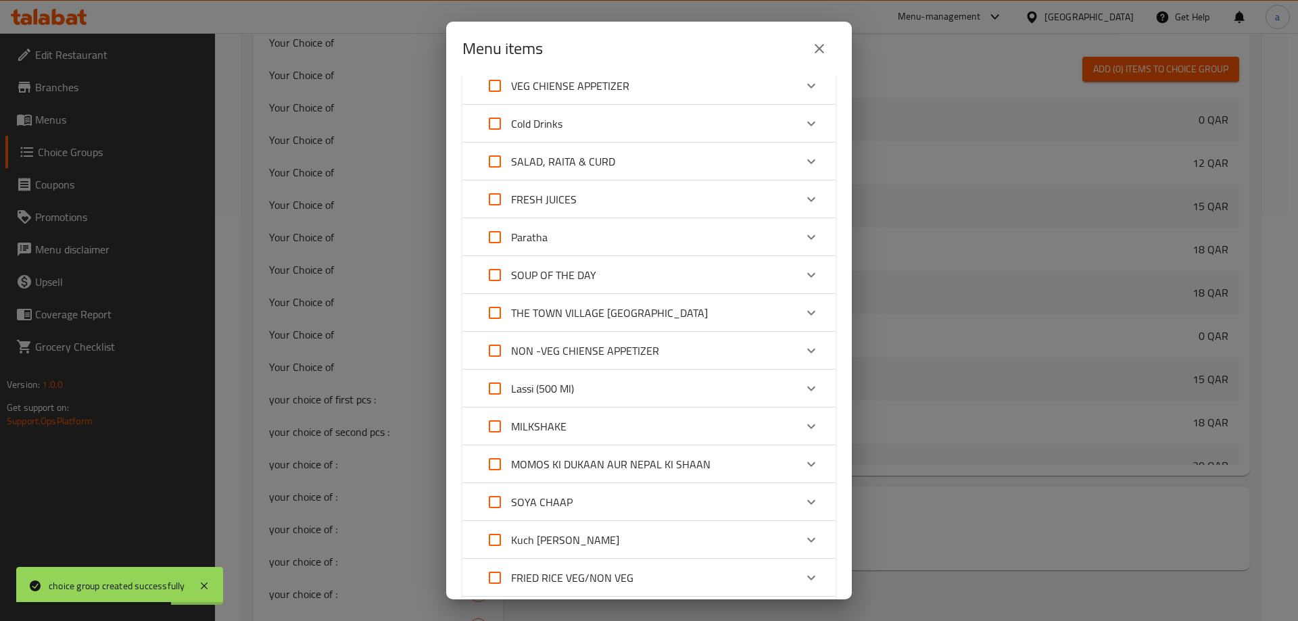
click at [582, 165] on p "SALAD, RAITA & CURD" at bounding box center [563, 161] width 104 height 16
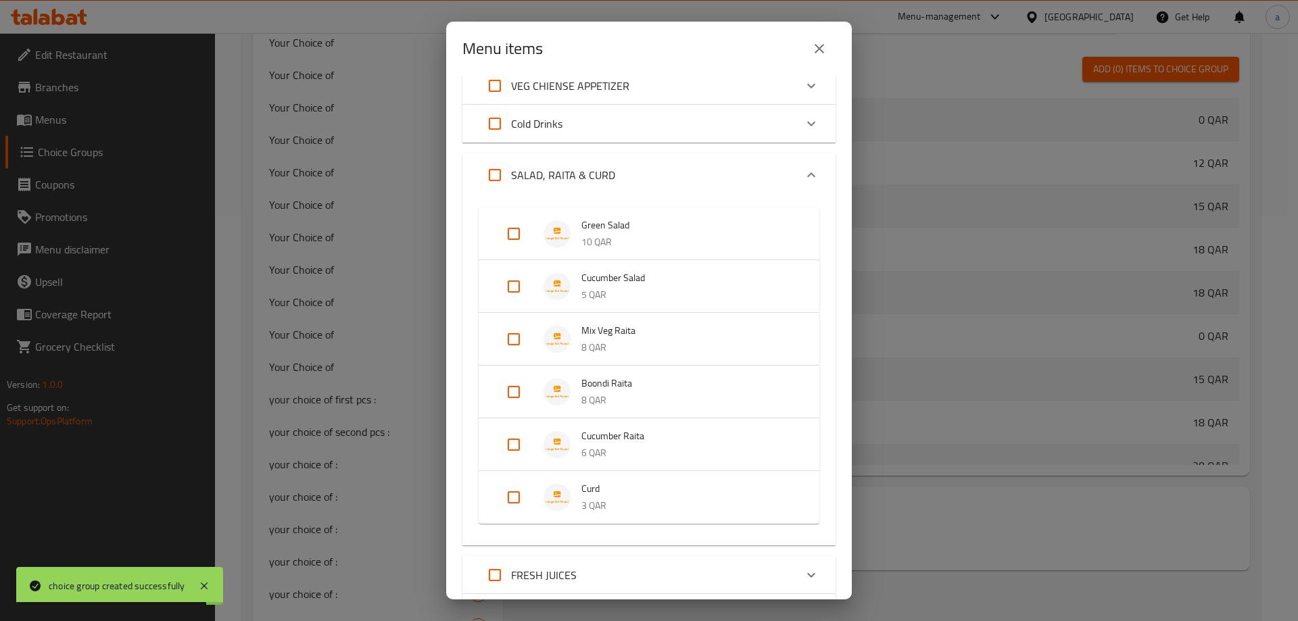
click at [515, 457] on input "Expand" at bounding box center [514, 445] width 32 height 32
checkbox input "true"
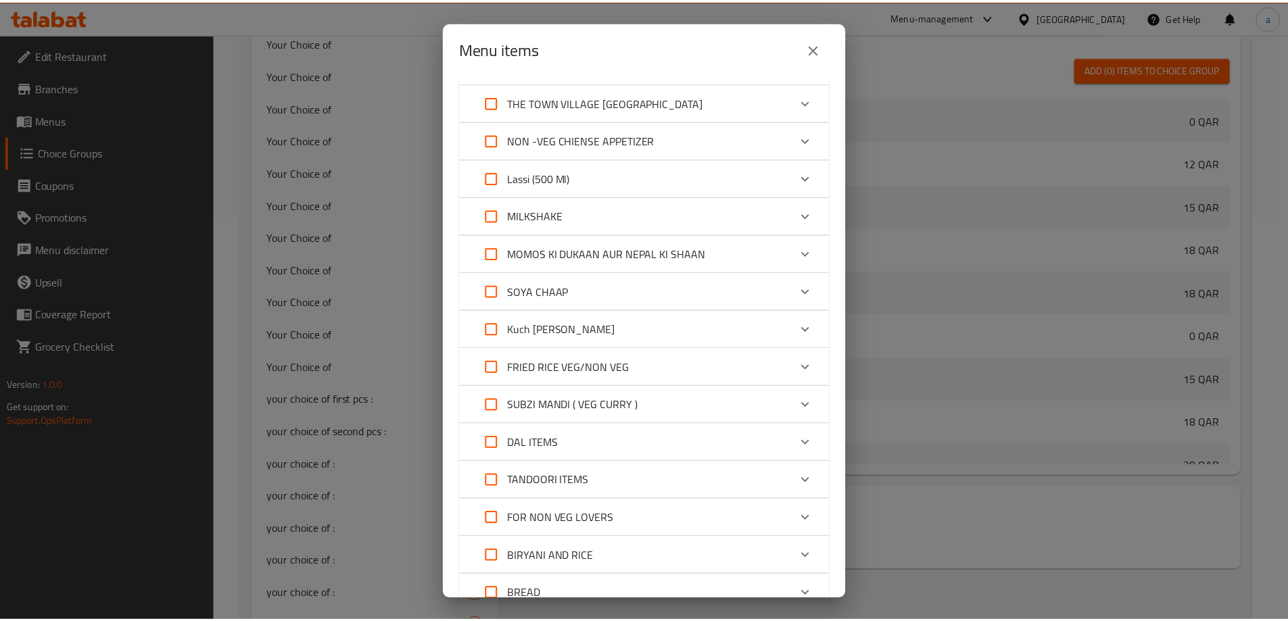
scroll to position [919, 0]
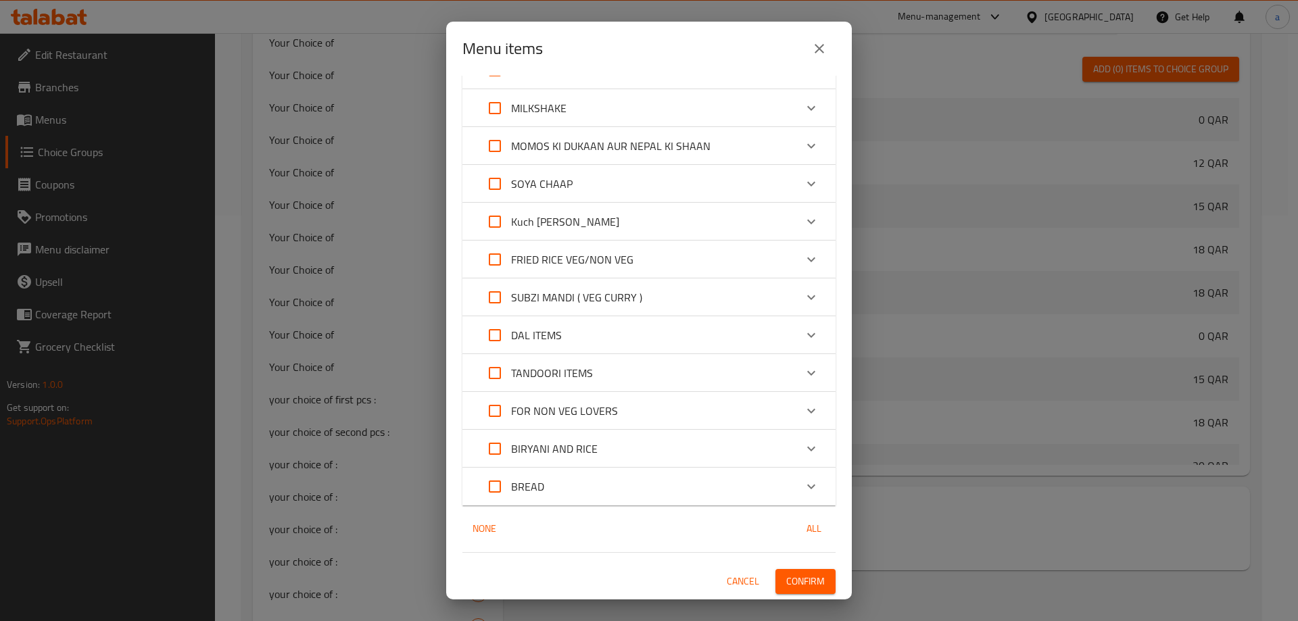
click at [790, 585] on span "Confirm" at bounding box center [805, 581] width 39 height 17
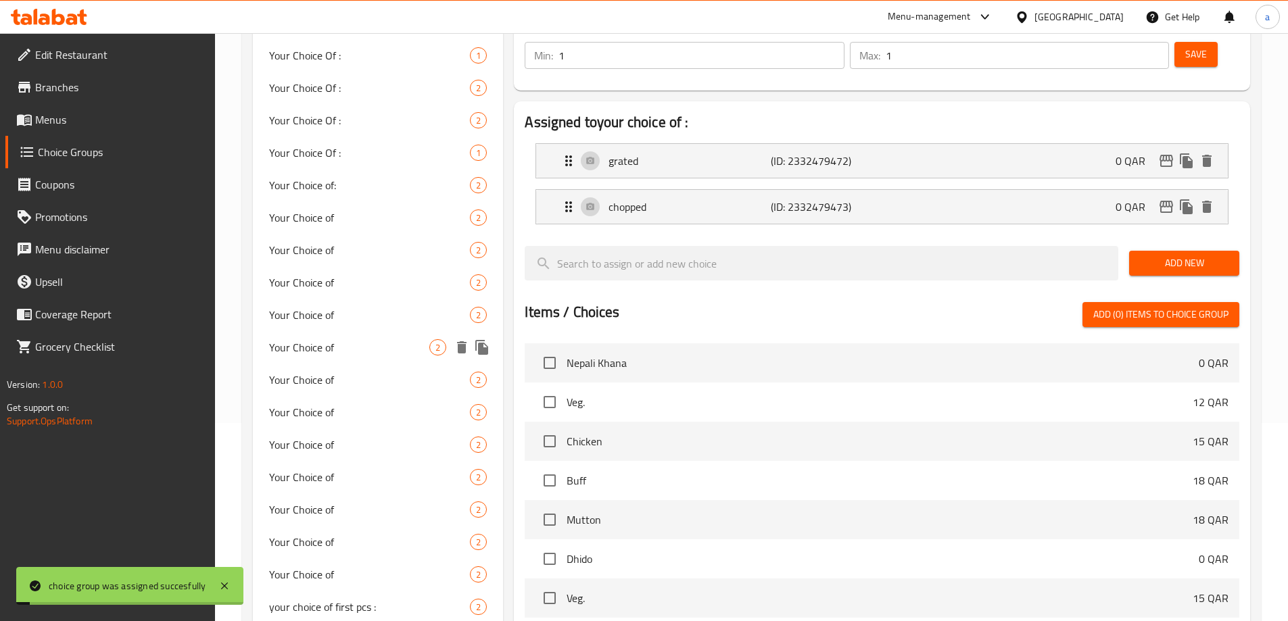
scroll to position [0, 0]
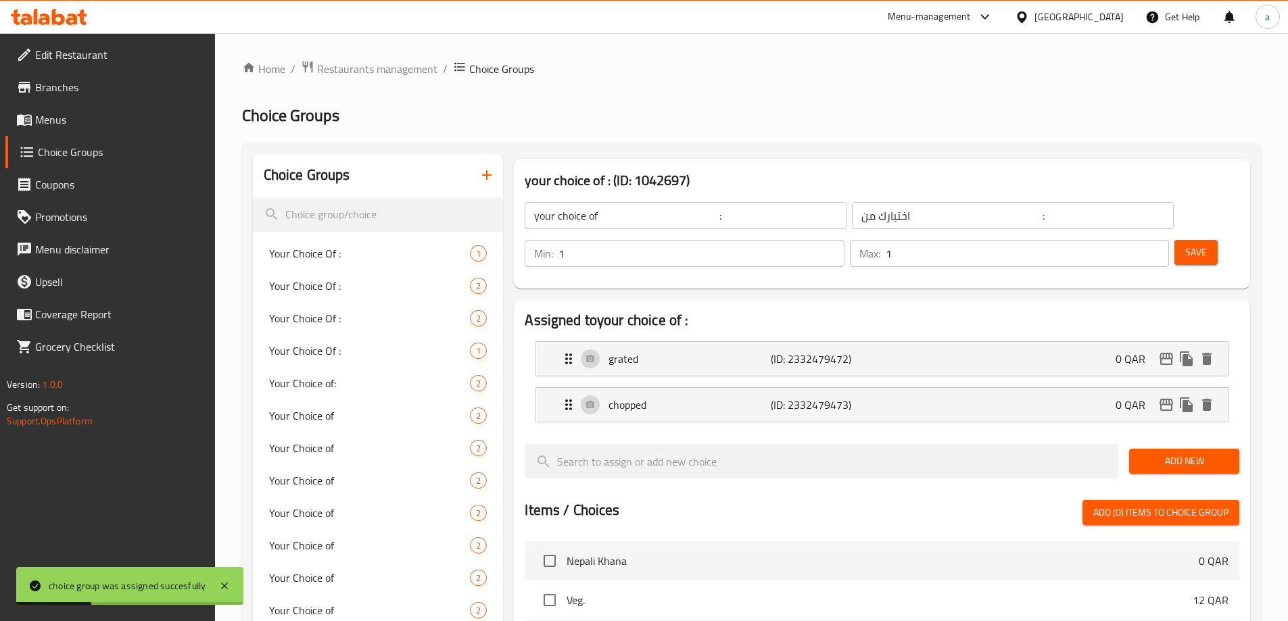
click at [66, 124] on span "Menus" at bounding box center [119, 120] width 169 height 16
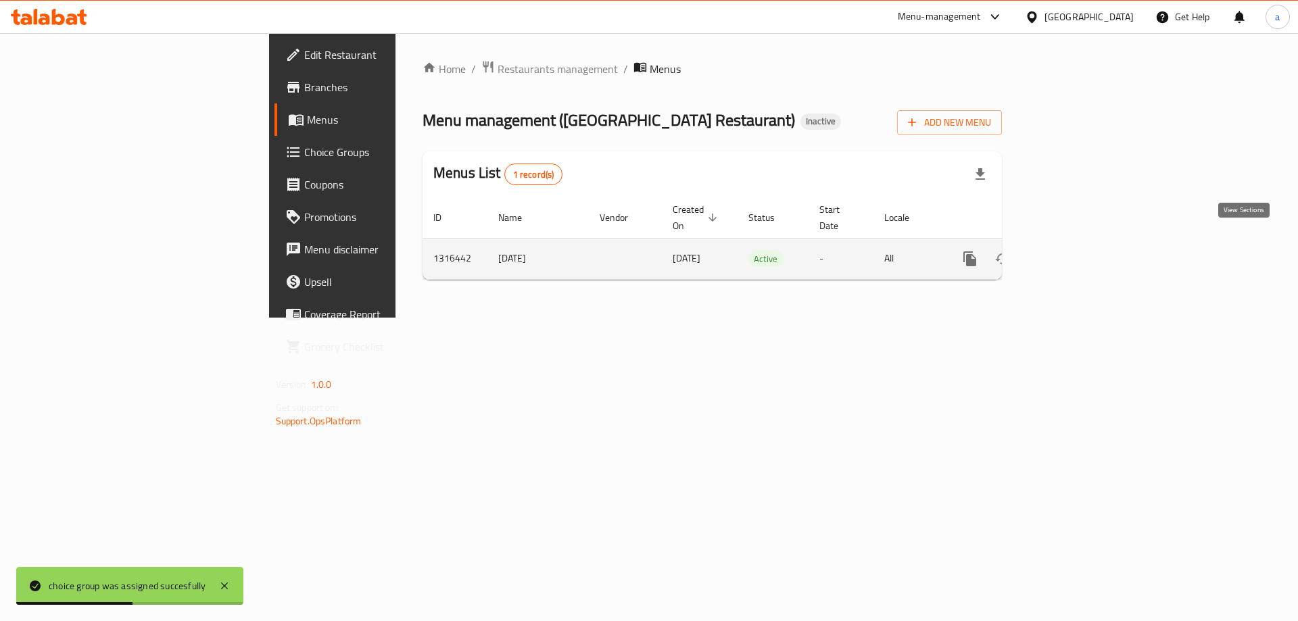
click at [1084, 243] on link "enhanced table" at bounding box center [1067, 259] width 32 height 32
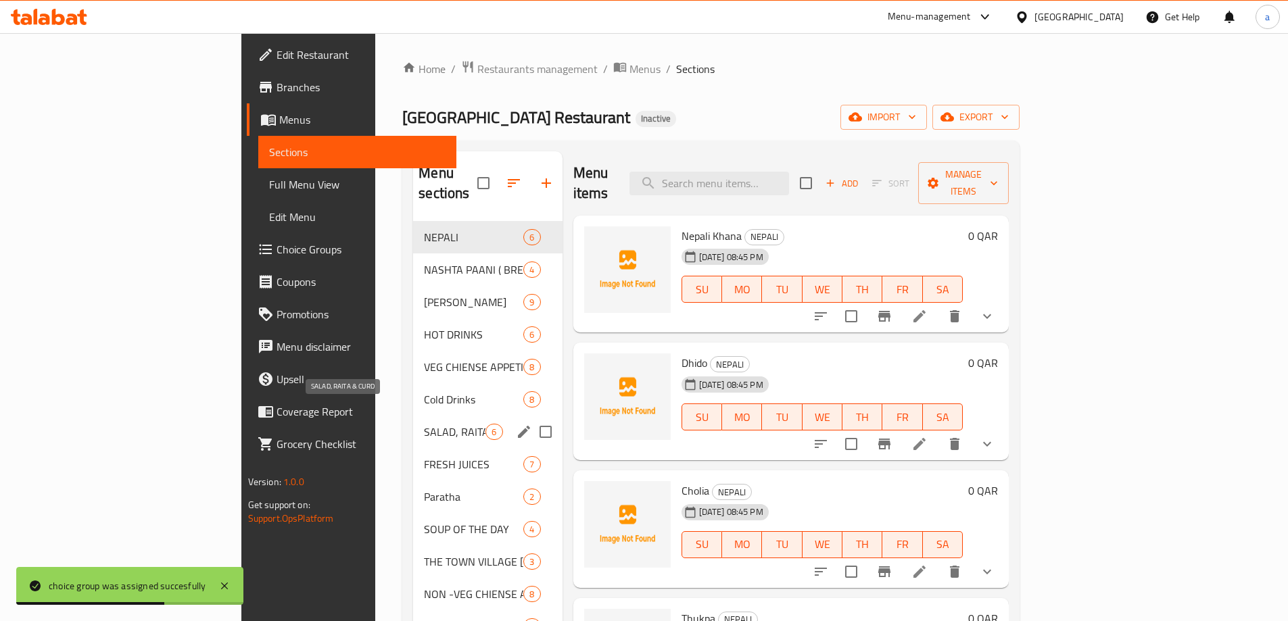
click at [424, 424] on span "SALAD, RAITA & CURD" at bounding box center [455, 432] width 62 height 16
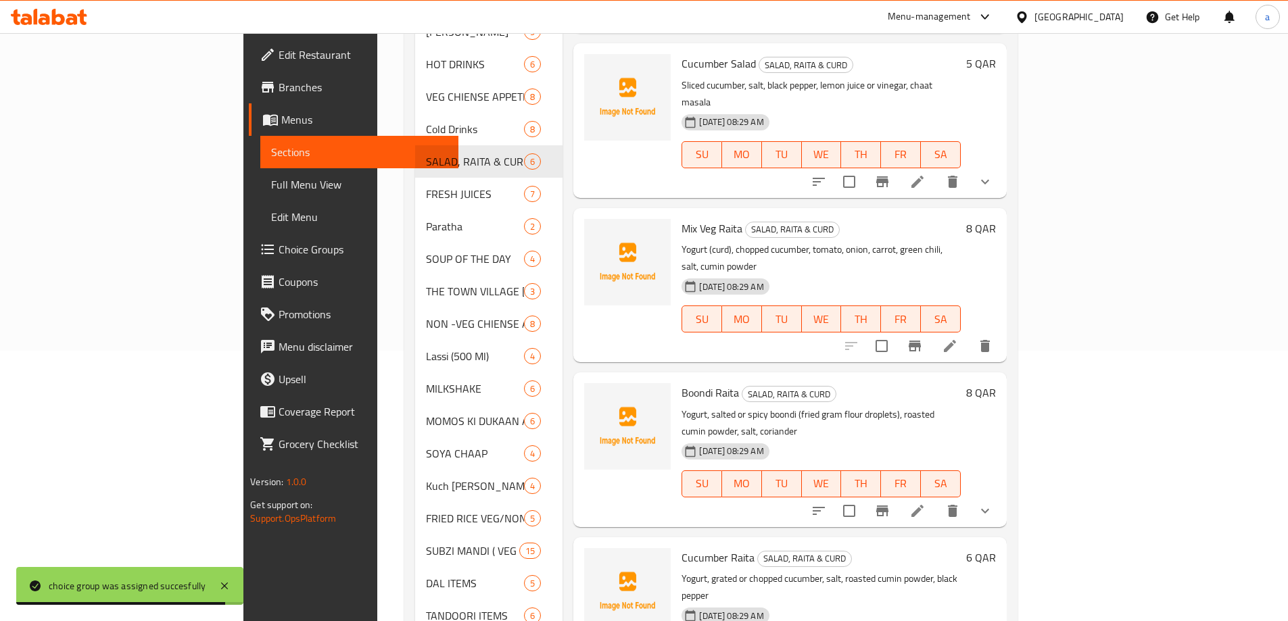
scroll to position [402, 0]
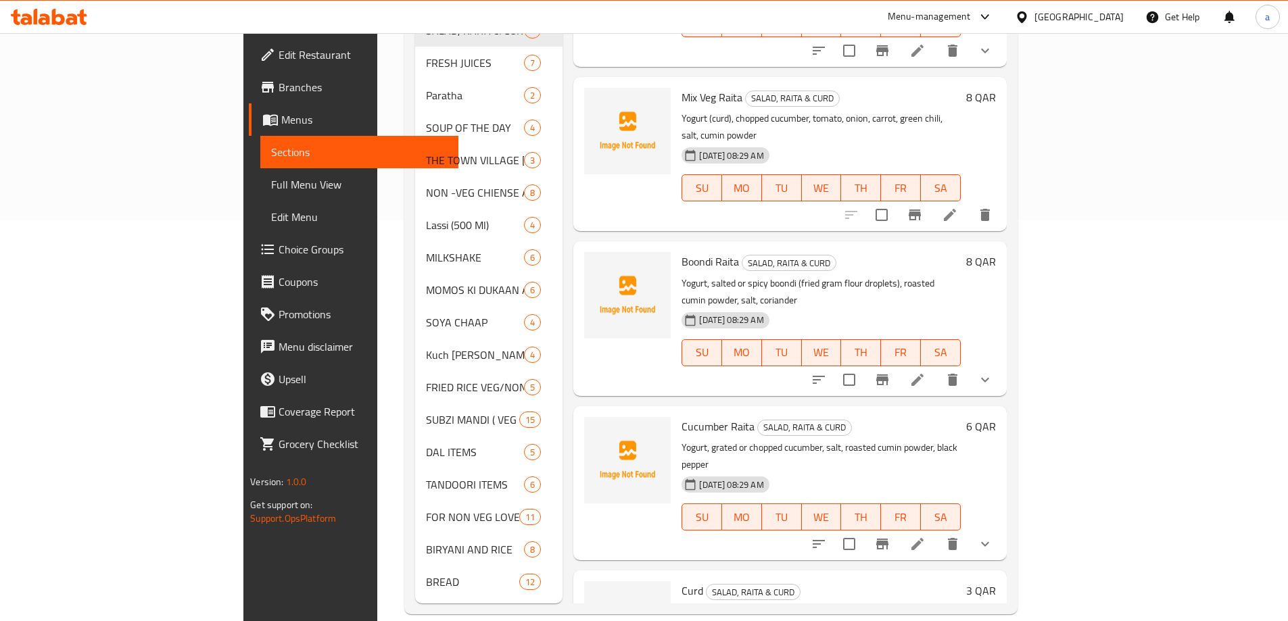
click at [936, 532] on li at bounding box center [918, 544] width 38 height 24
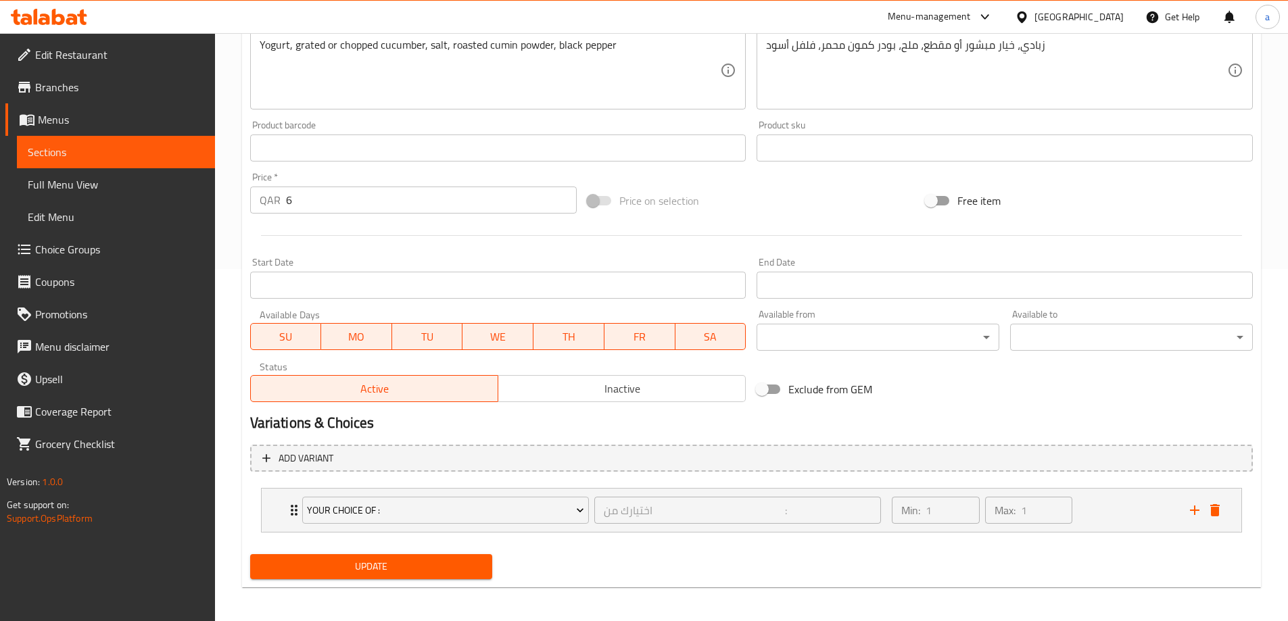
scroll to position [356, 0]
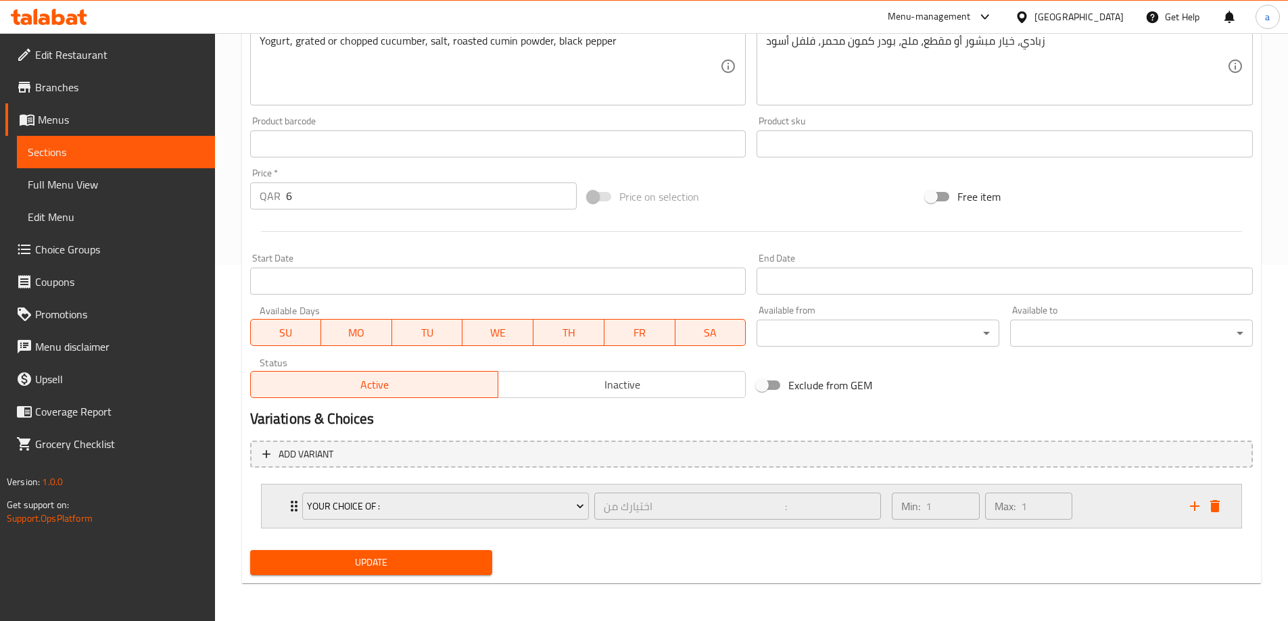
click at [1091, 502] on div "Min: 1 ​ Max: 1 ​" at bounding box center [1032, 506] width 297 height 43
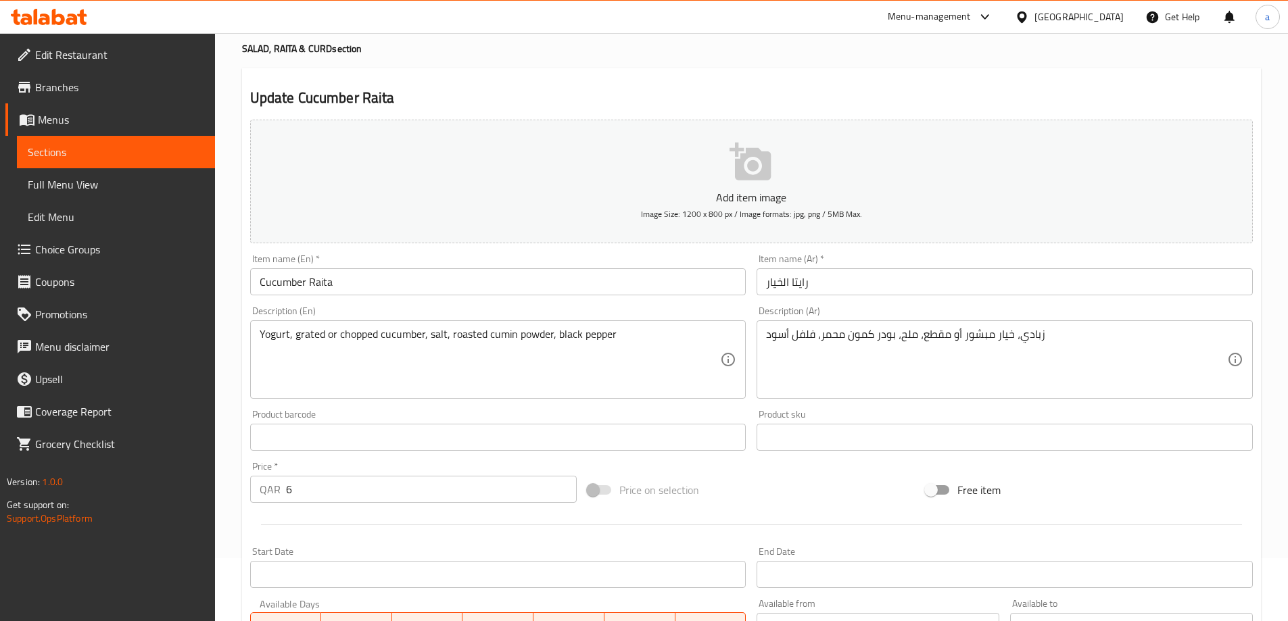
scroll to position [0, 0]
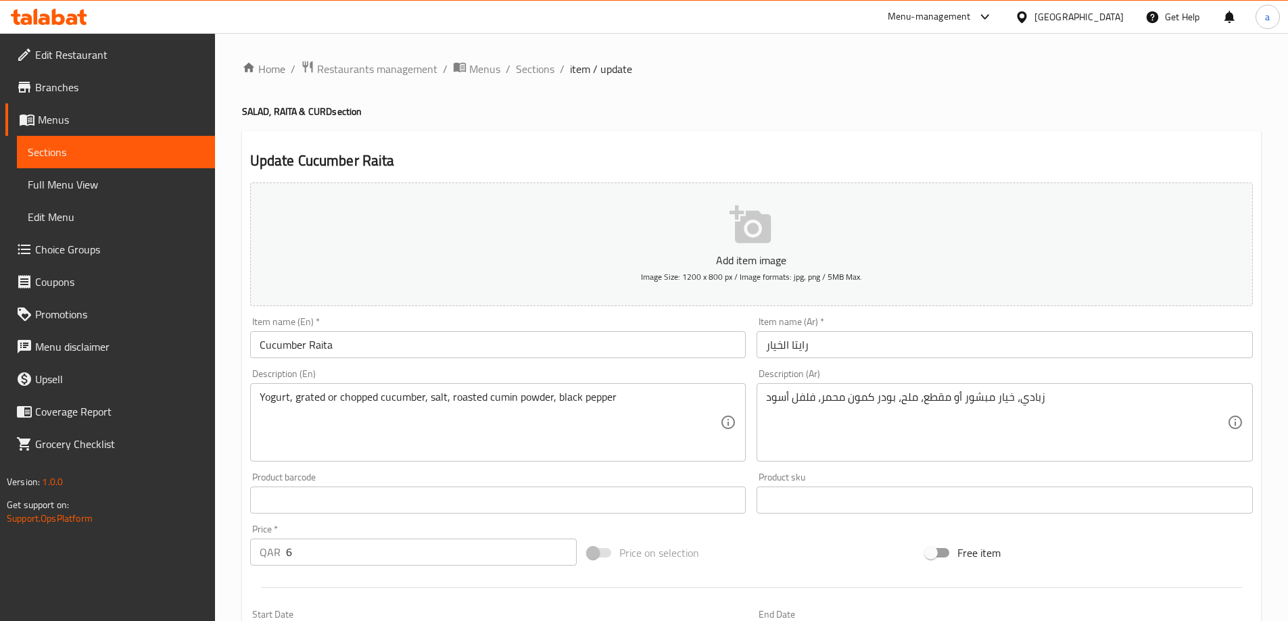
click at [524, 73] on span "Sections" at bounding box center [535, 69] width 39 height 16
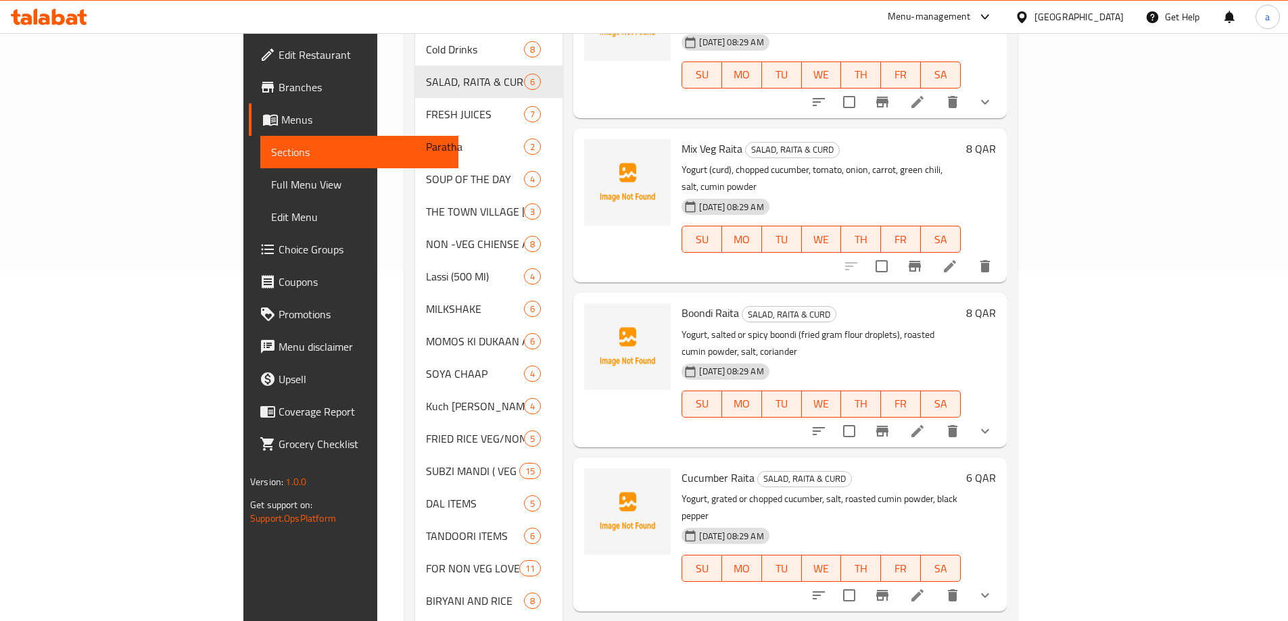
scroll to position [402, 0]
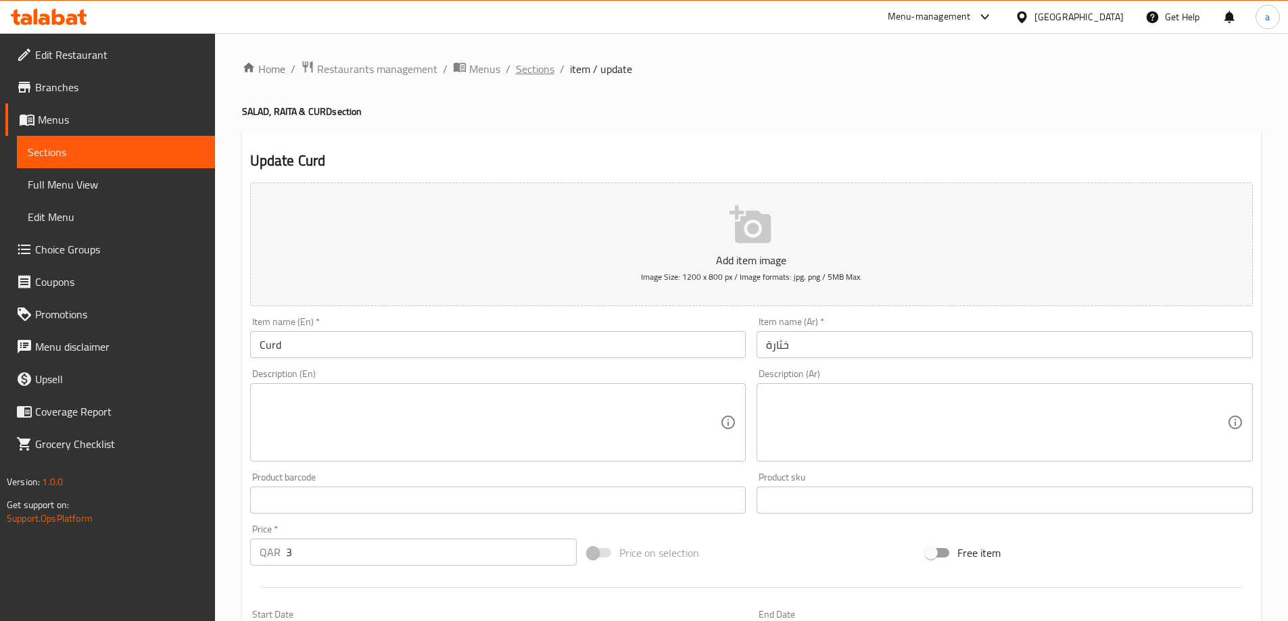
click at [518, 77] on span "Sections" at bounding box center [535, 69] width 39 height 16
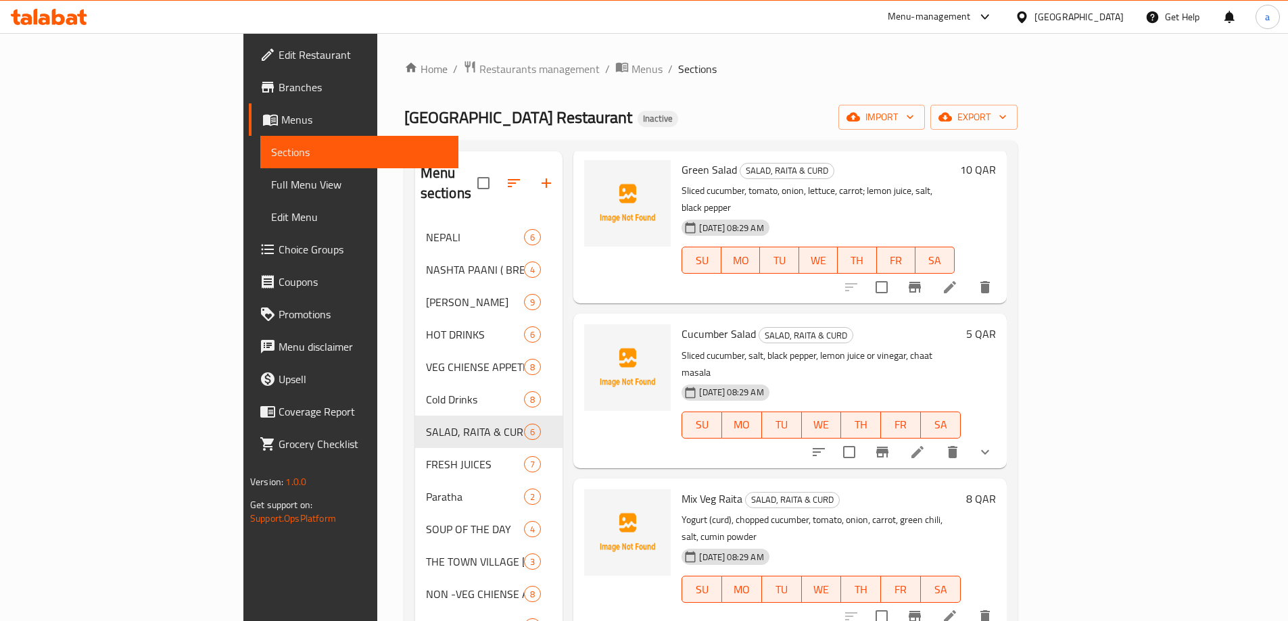
scroll to position [402, 0]
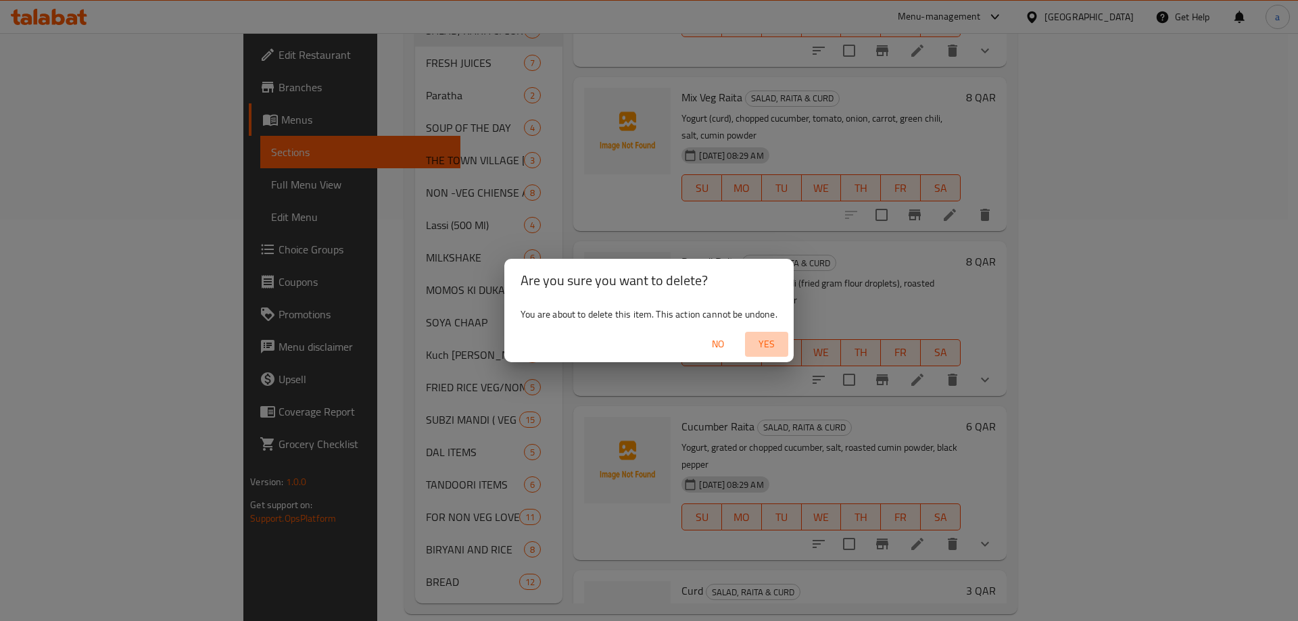
click at [762, 352] on span "Yes" at bounding box center [766, 344] width 32 height 17
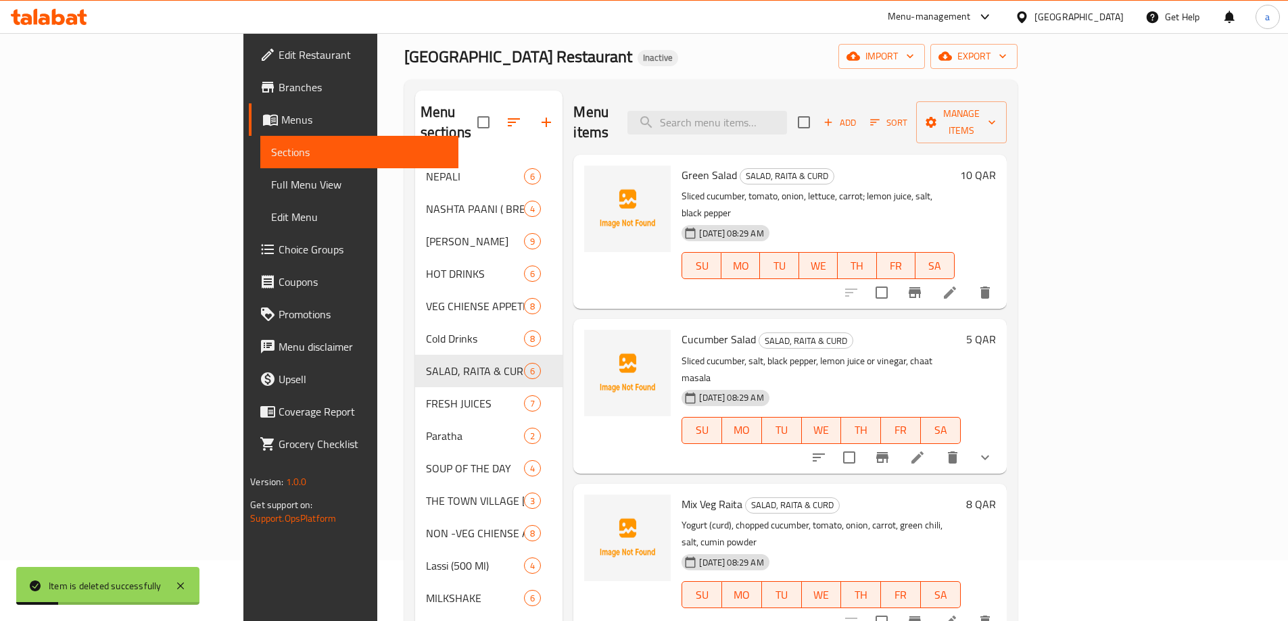
scroll to position [0, 0]
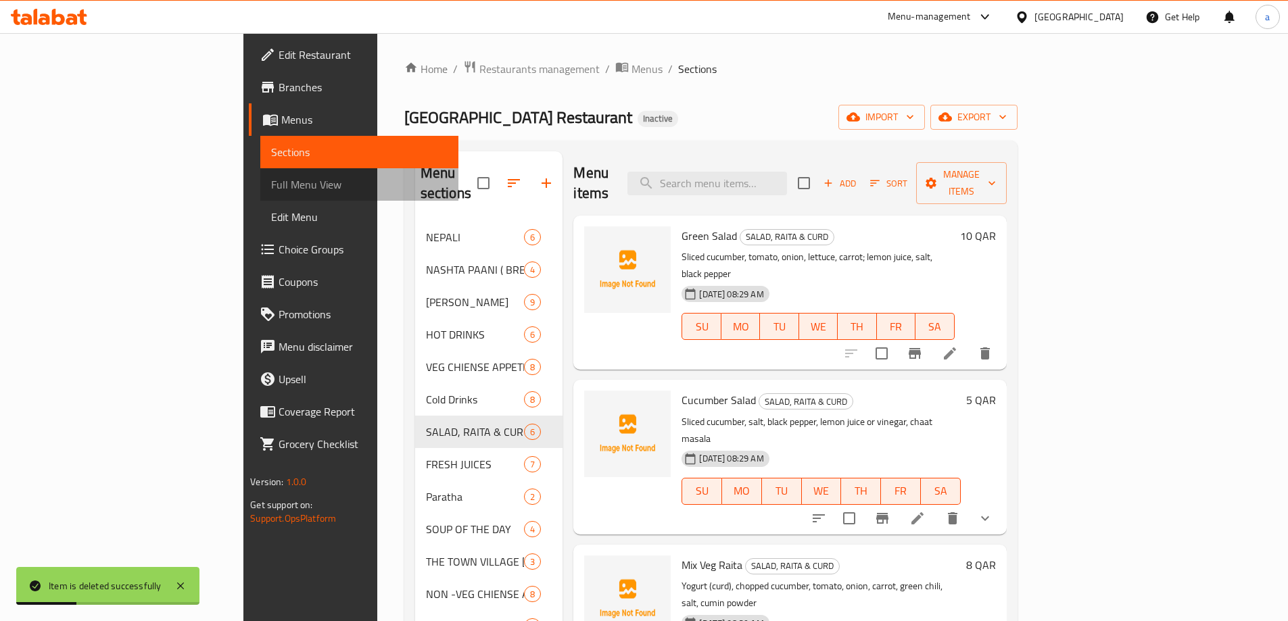
click at [271, 187] on span "Full Menu View" at bounding box center [359, 184] width 176 height 16
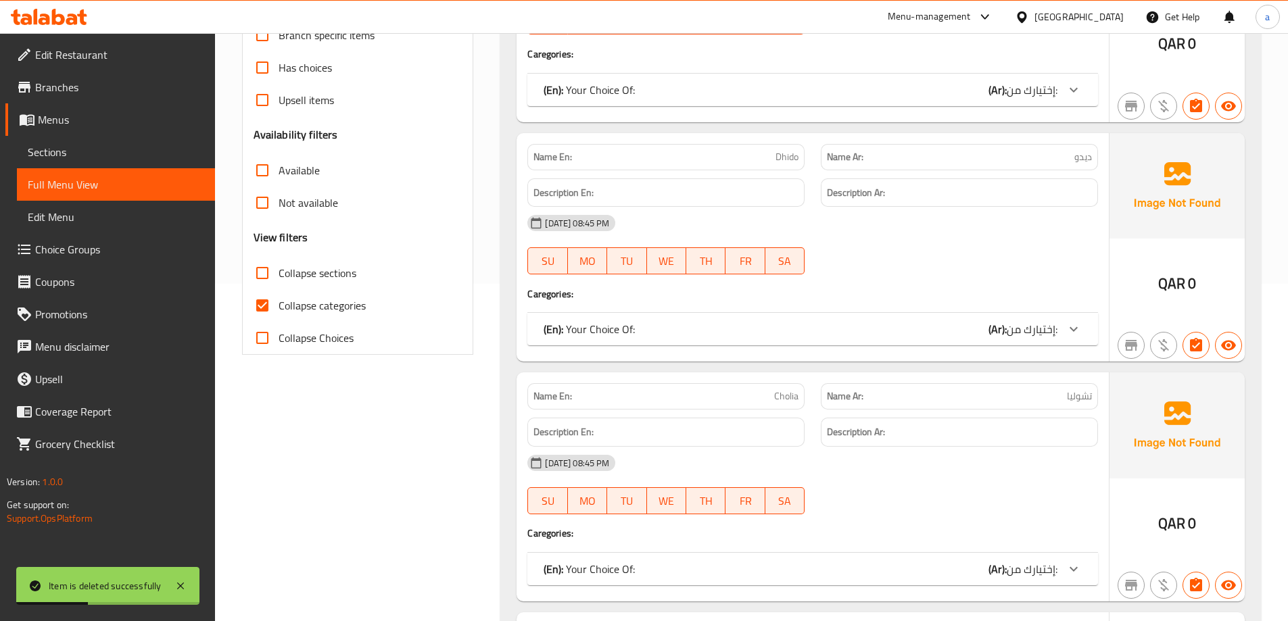
scroll to position [338, 0]
click at [256, 284] on input "Collapse sections" at bounding box center [262, 272] width 32 height 32
checkbox input "true"
click at [265, 298] on input "Collapse categories" at bounding box center [262, 305] width 32 height 32
checkbox input "false"
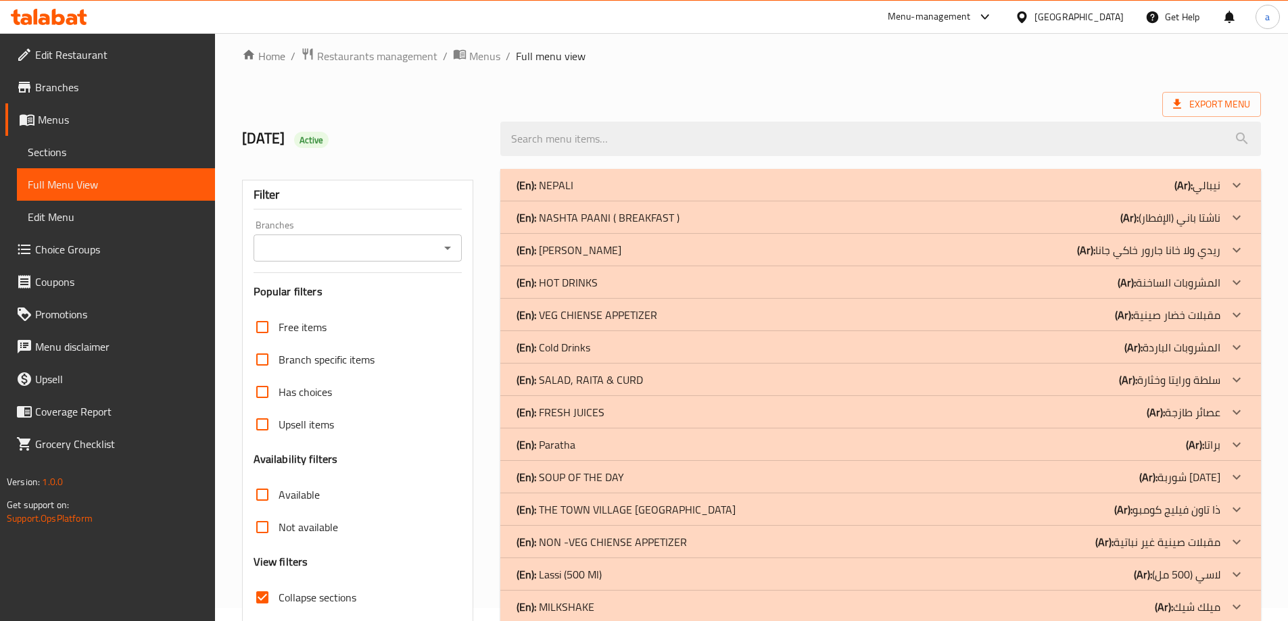
scroll to position [0, 0]
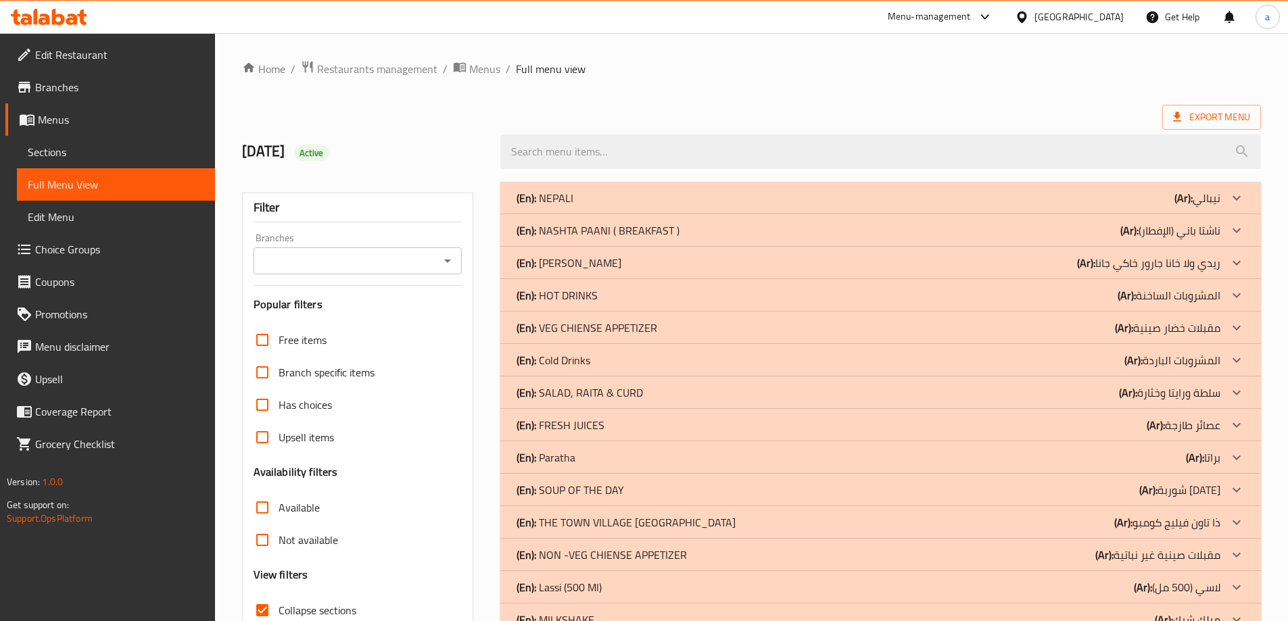
click at [1004, 396] on div "(En): SALAD, RAITA & CURD (Ar): سلطة ورايتا وخثارة" at bounding box center [869, 393] width 704 height 16
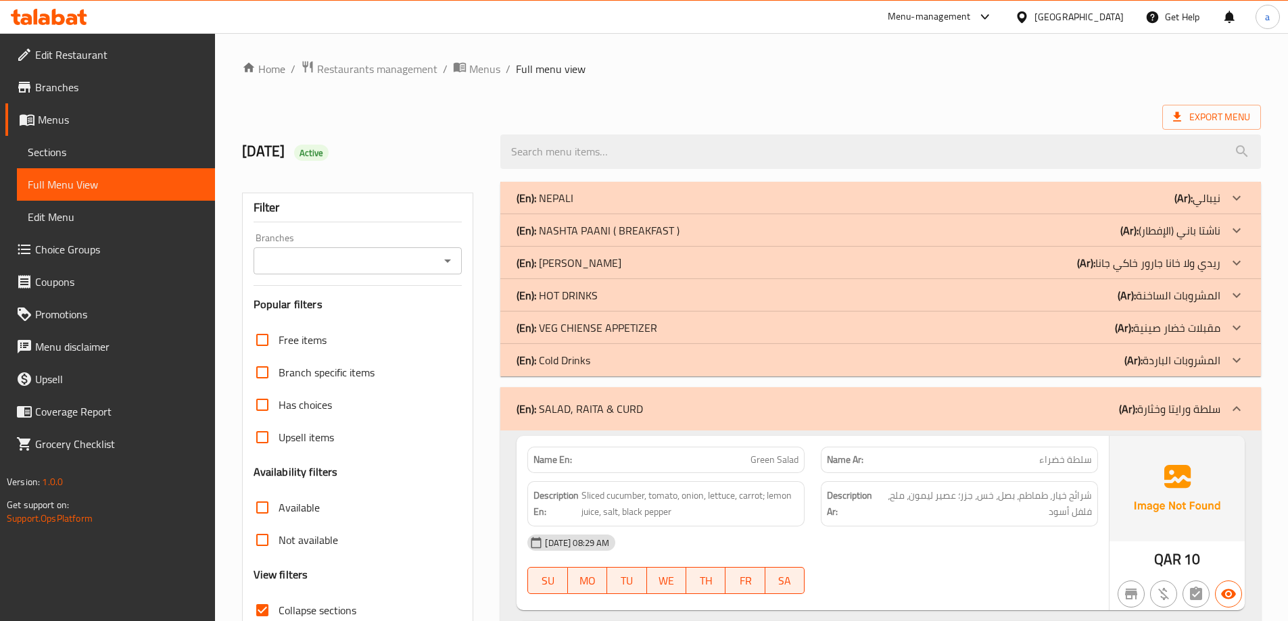
scroll to position [203, 0]
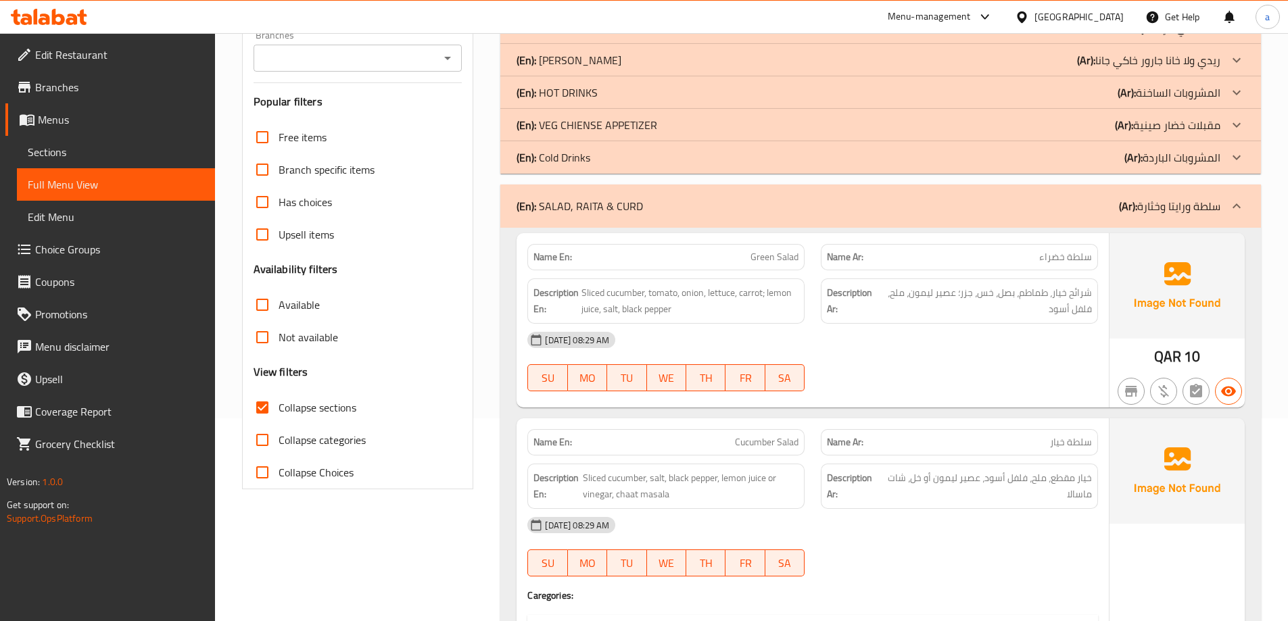
click at [442, 210] on div "Has choices" at bounding box center [358, 202] width 209 height 32
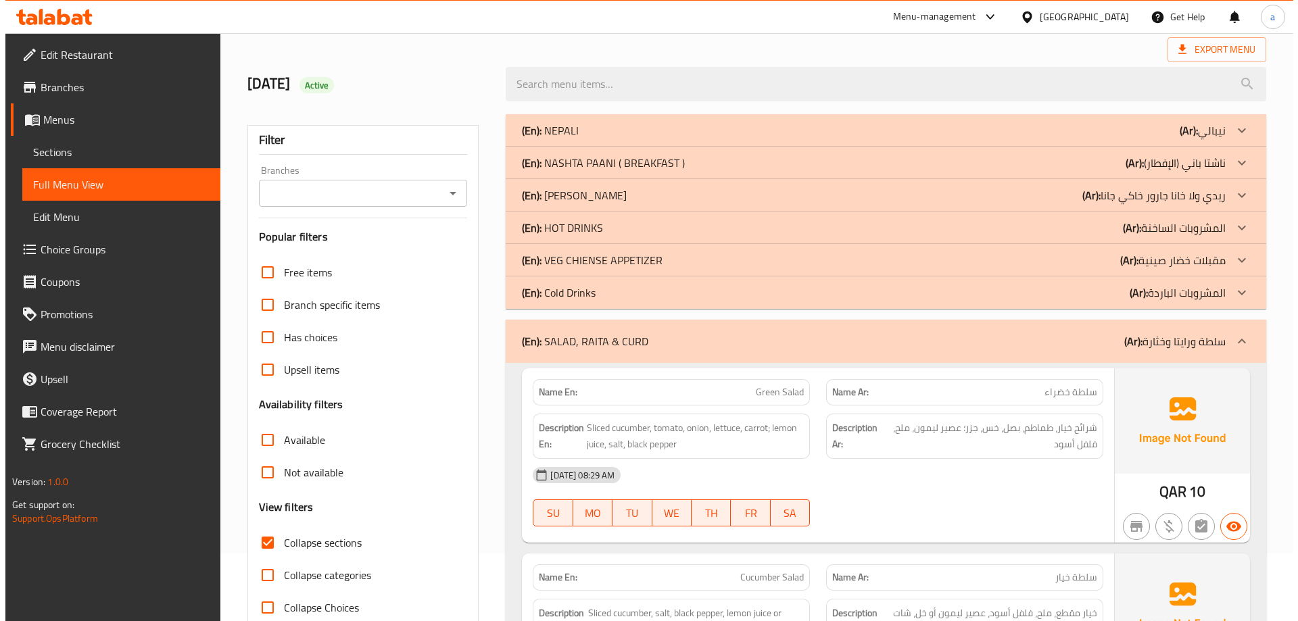
scroll to position [0, 0]
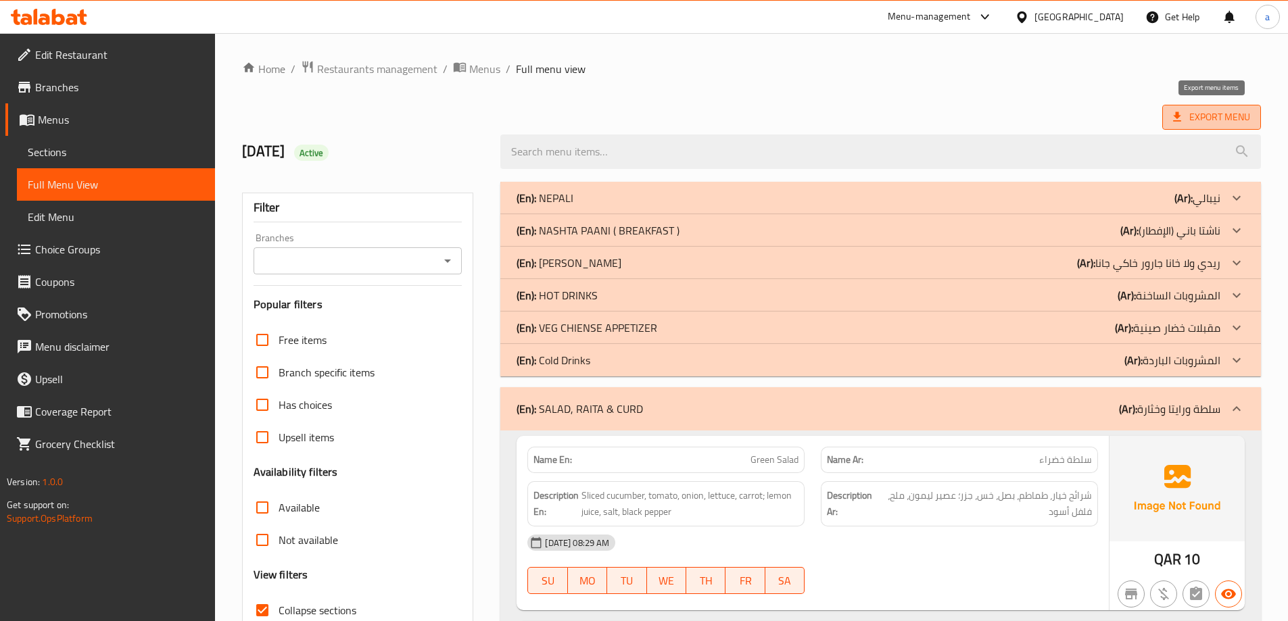
click at [1168, 120] on span "Export Menu" at bounding box center [1211, 117] width 99 height 25
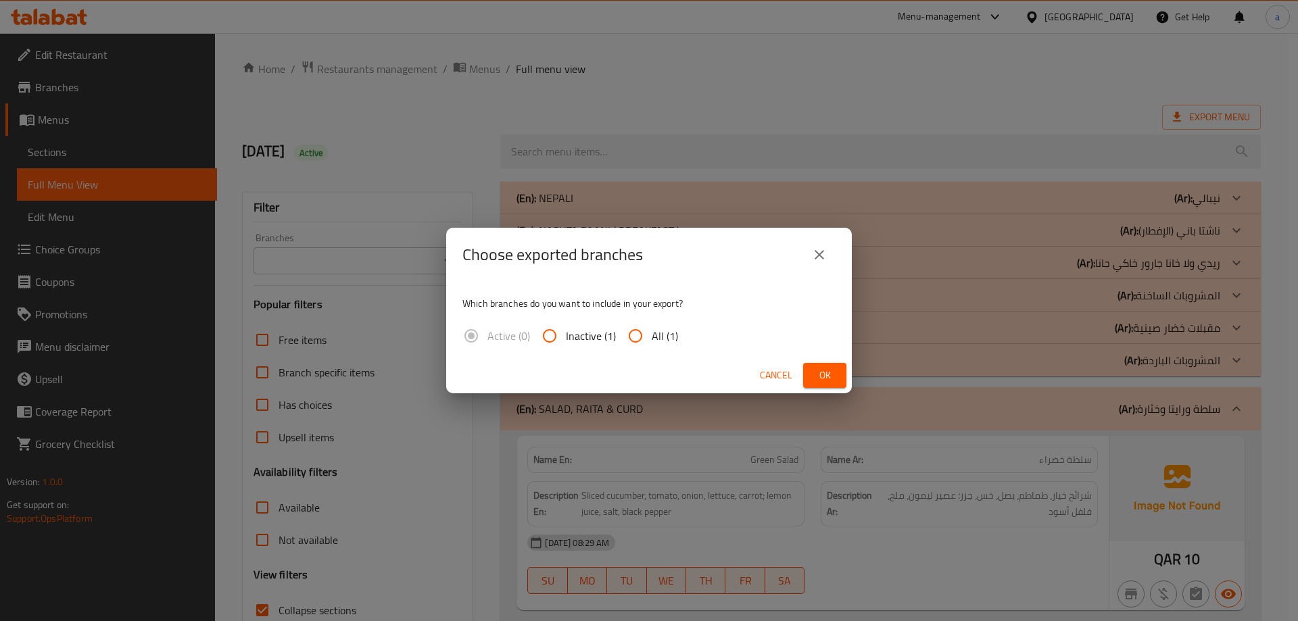
click at [647, 331] on input "All (1)" at bounding box center [635, 336] width 32 height 32
radio input "true"
click at [832, 380] on span "Ok" at bounding box center [825, 375] width 22 height 17
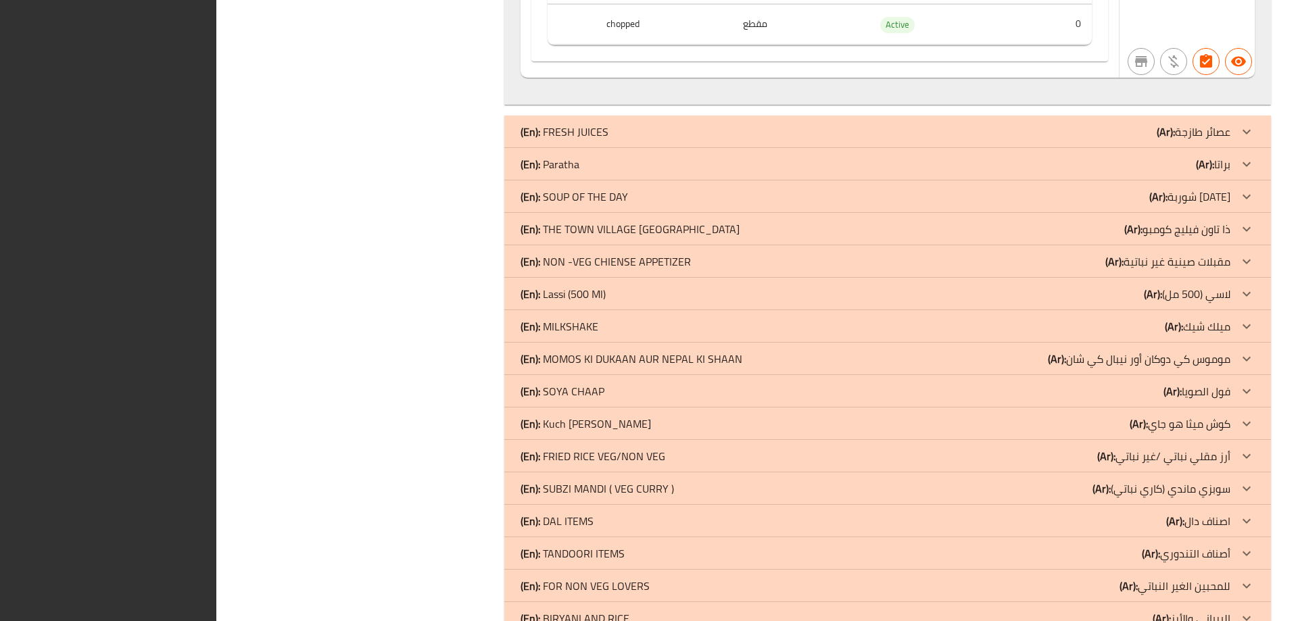
scroll to position [2015, 0]
